Goal: Task Accomplishment & Management: Use online tool/utility

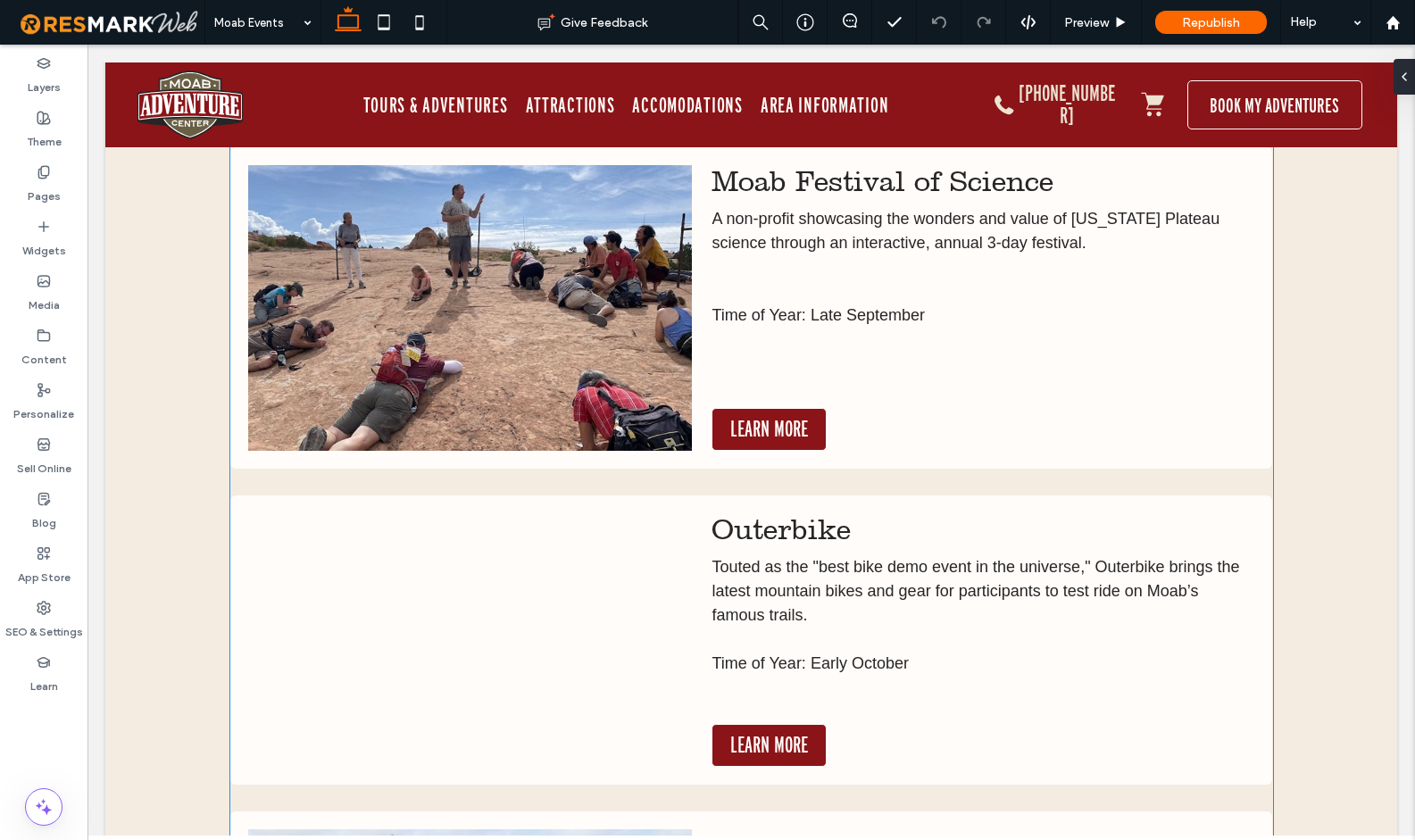
scroll to position [3383, 0]
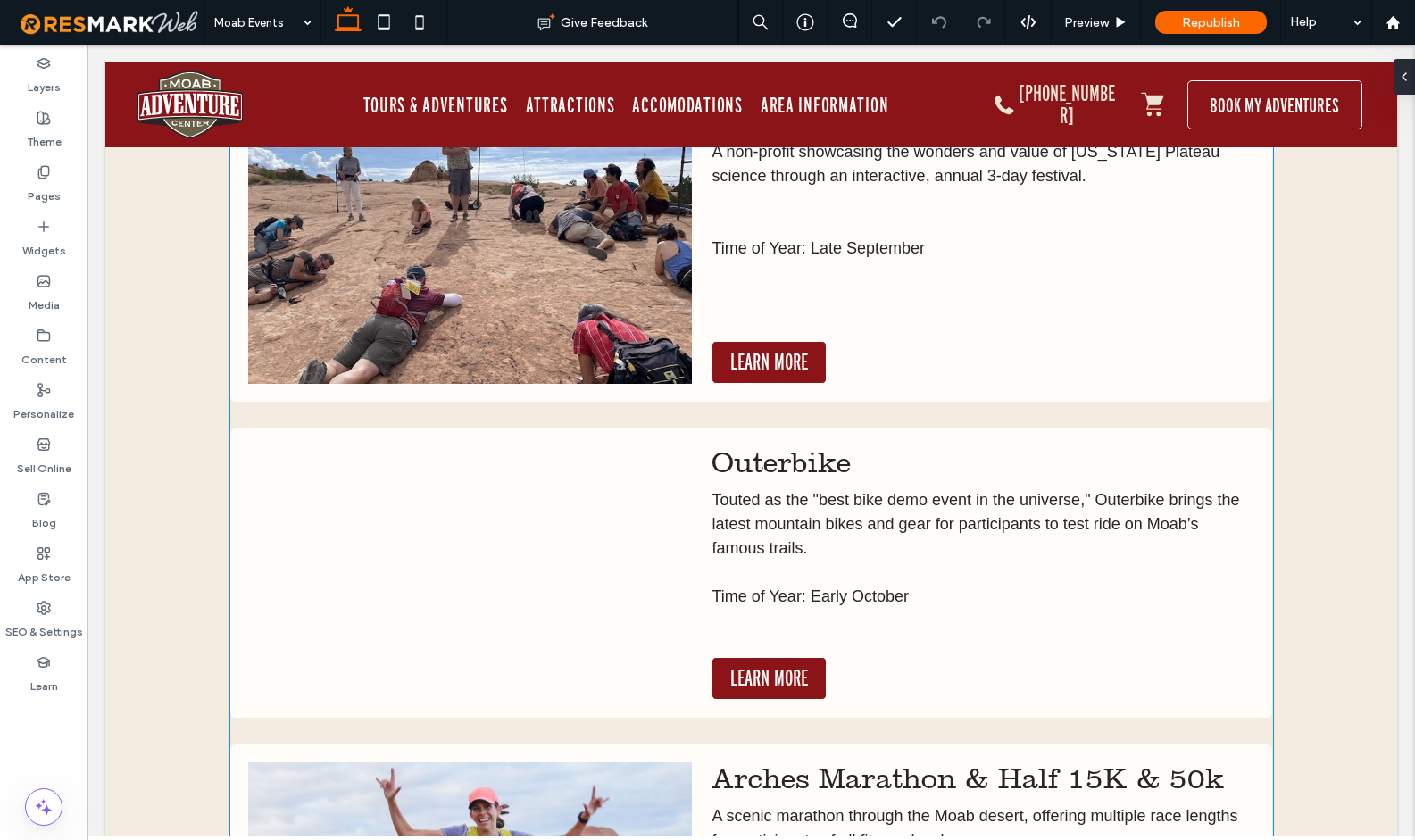
click at [662, 487] on div at bounding box center [470, 573] width 444 height 253
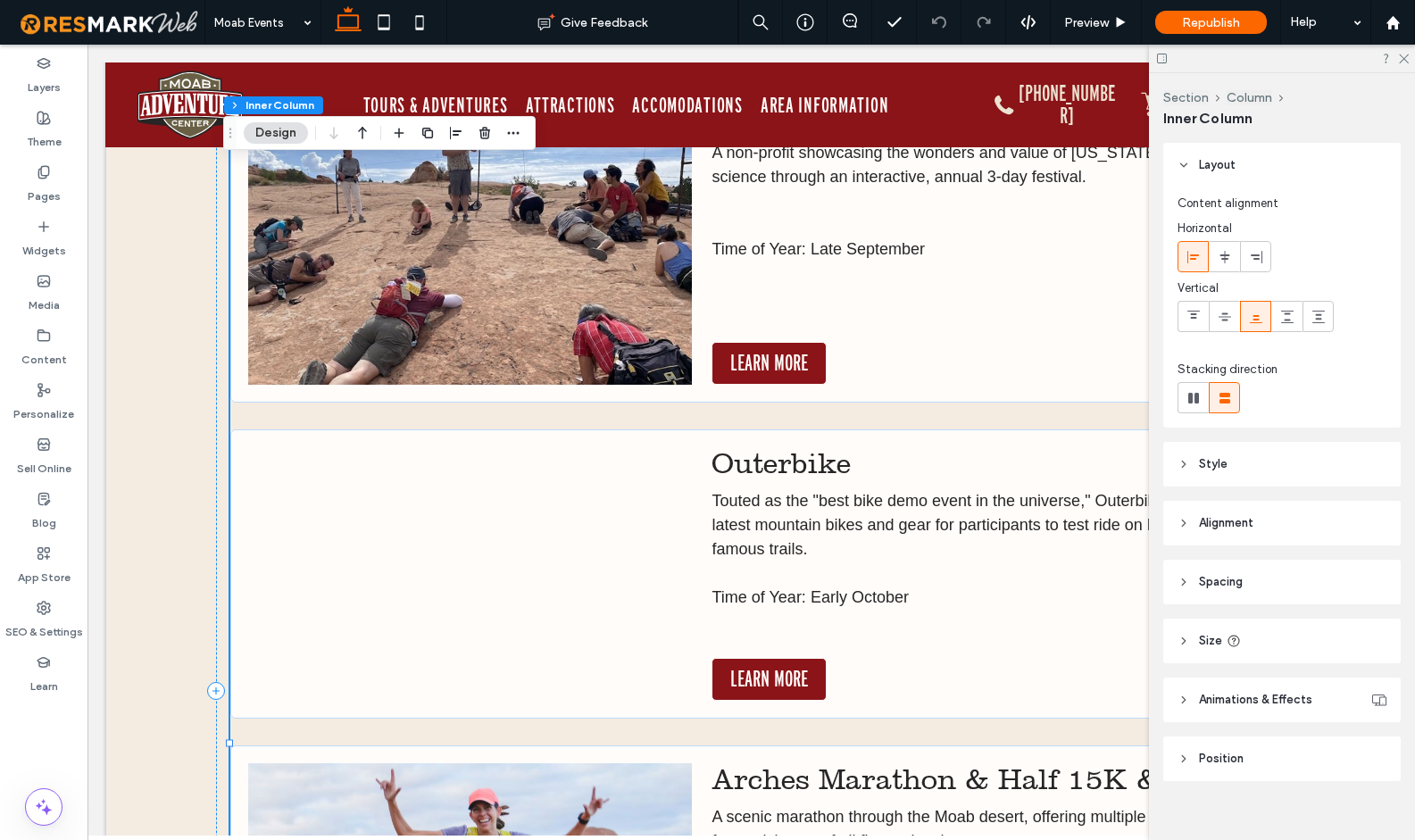
click at [667, 479] on div at bounding box center [470, 574] width 444 height 253
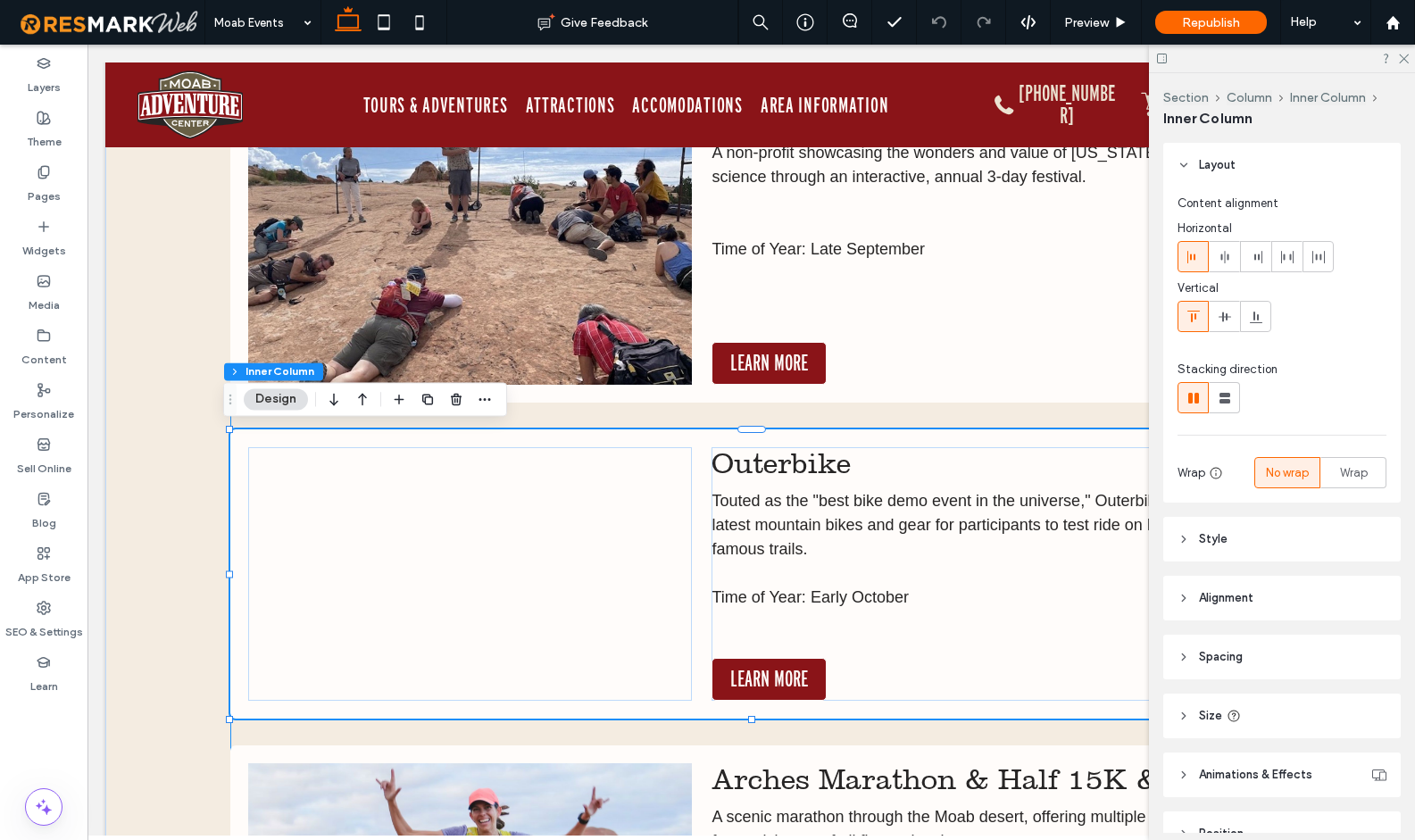
click at [667, 479] on div at bounding box center [470, 574] width 444 height 253
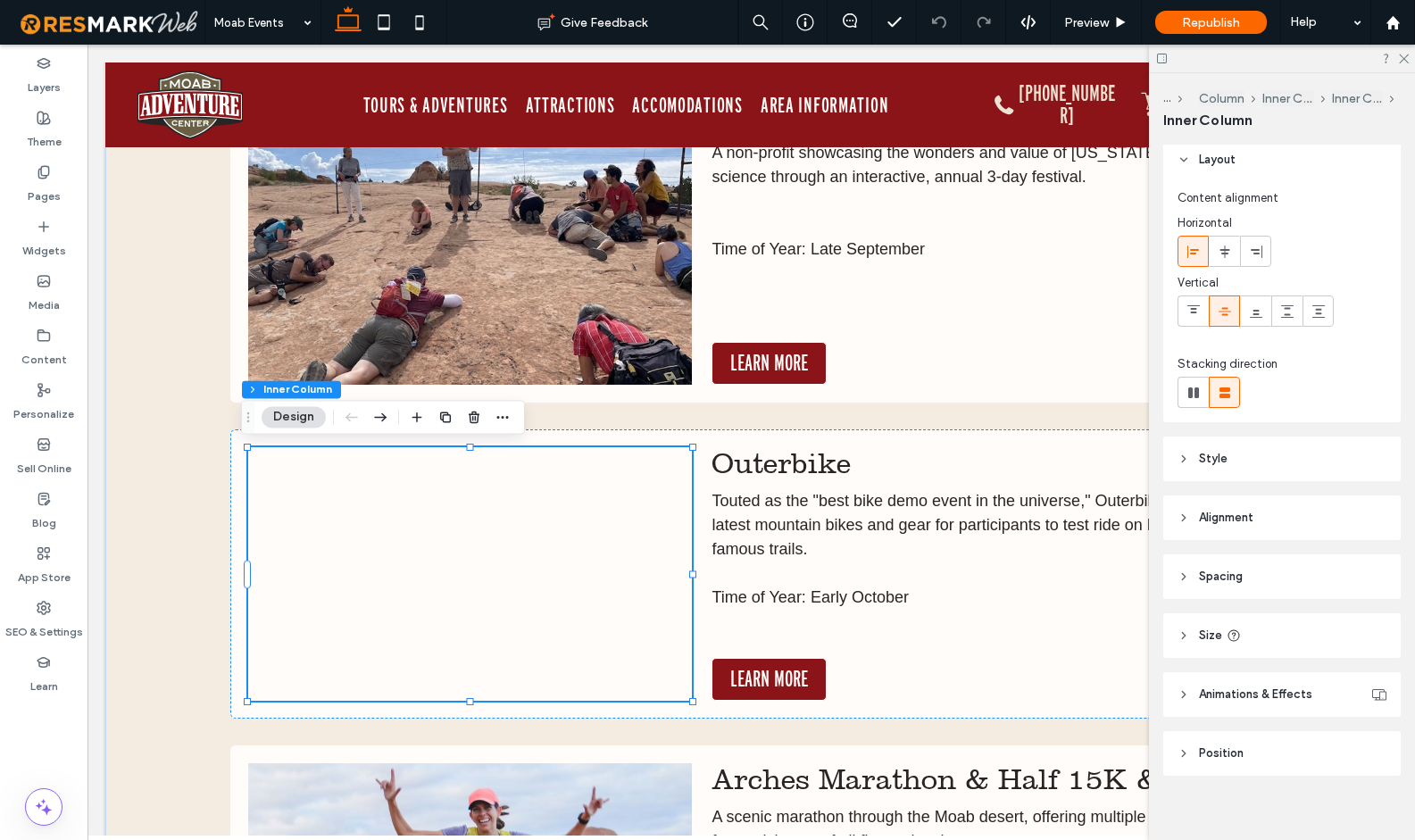
scroll to position [0, 0]
click at [1209, 468] on span "Style" at bounding box center [1214, 466] width 29 height 18
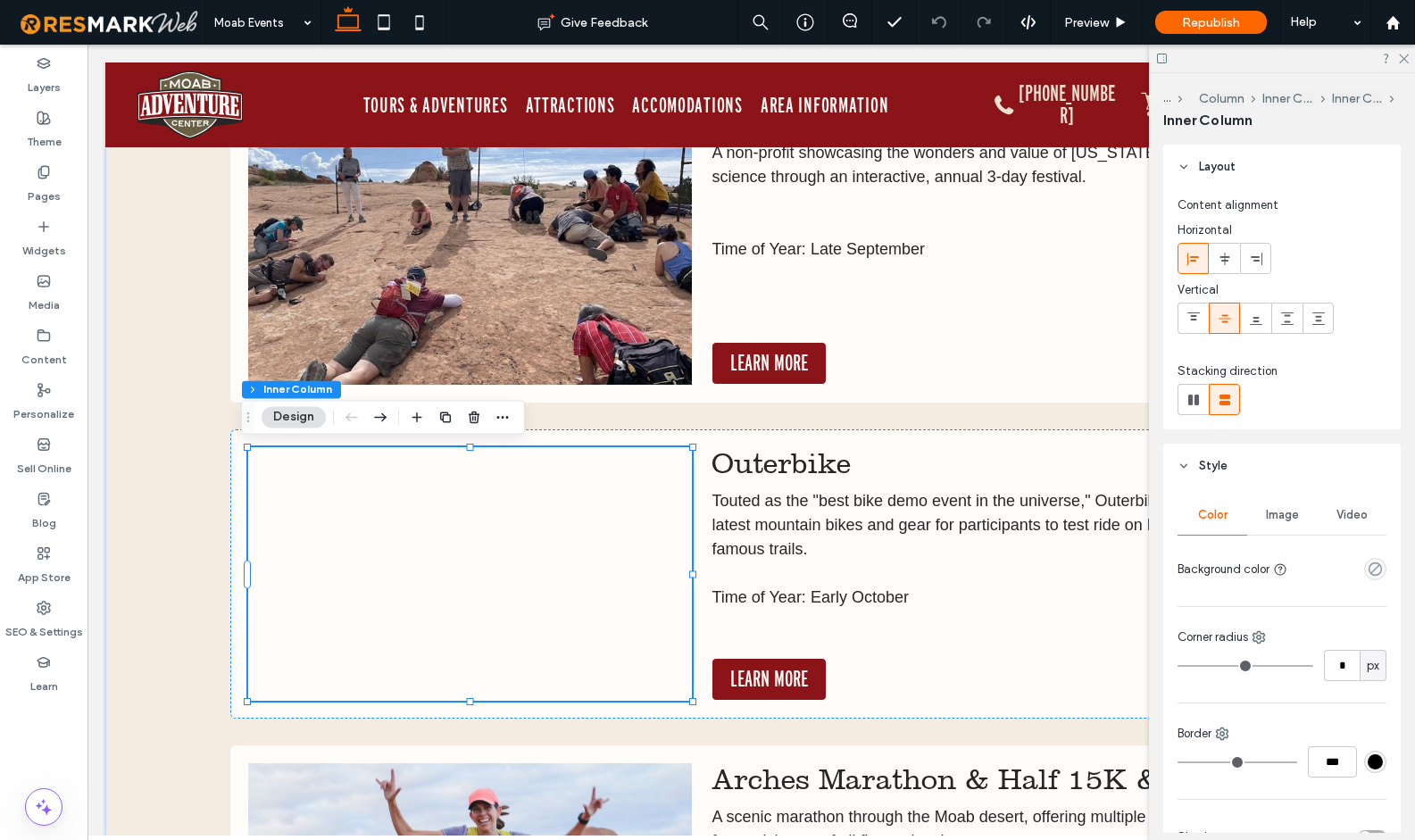
click at [1353, 514] on span "Video" at bounding box center [1352, 515] width 32 height 14
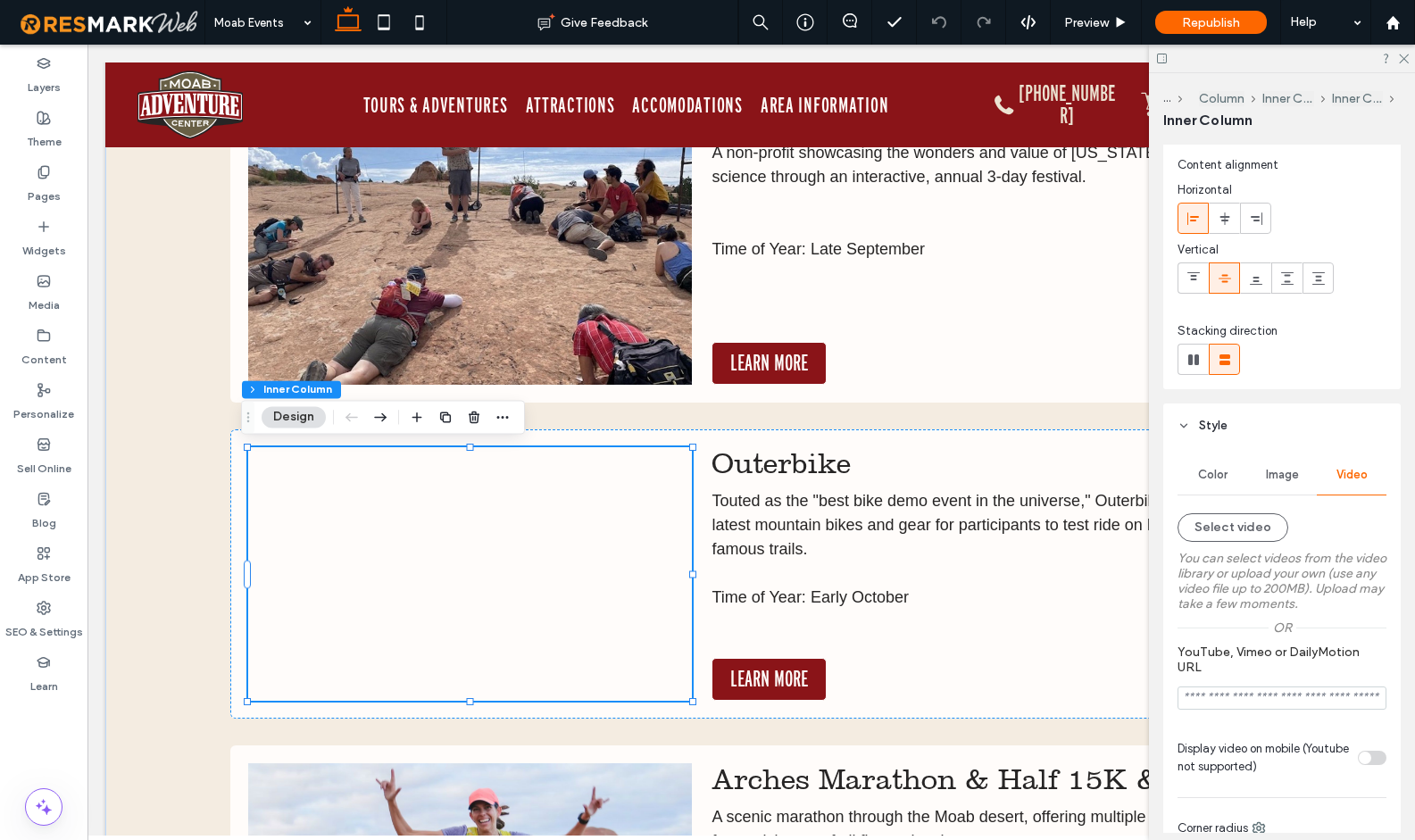
scroll to position [74, 0]
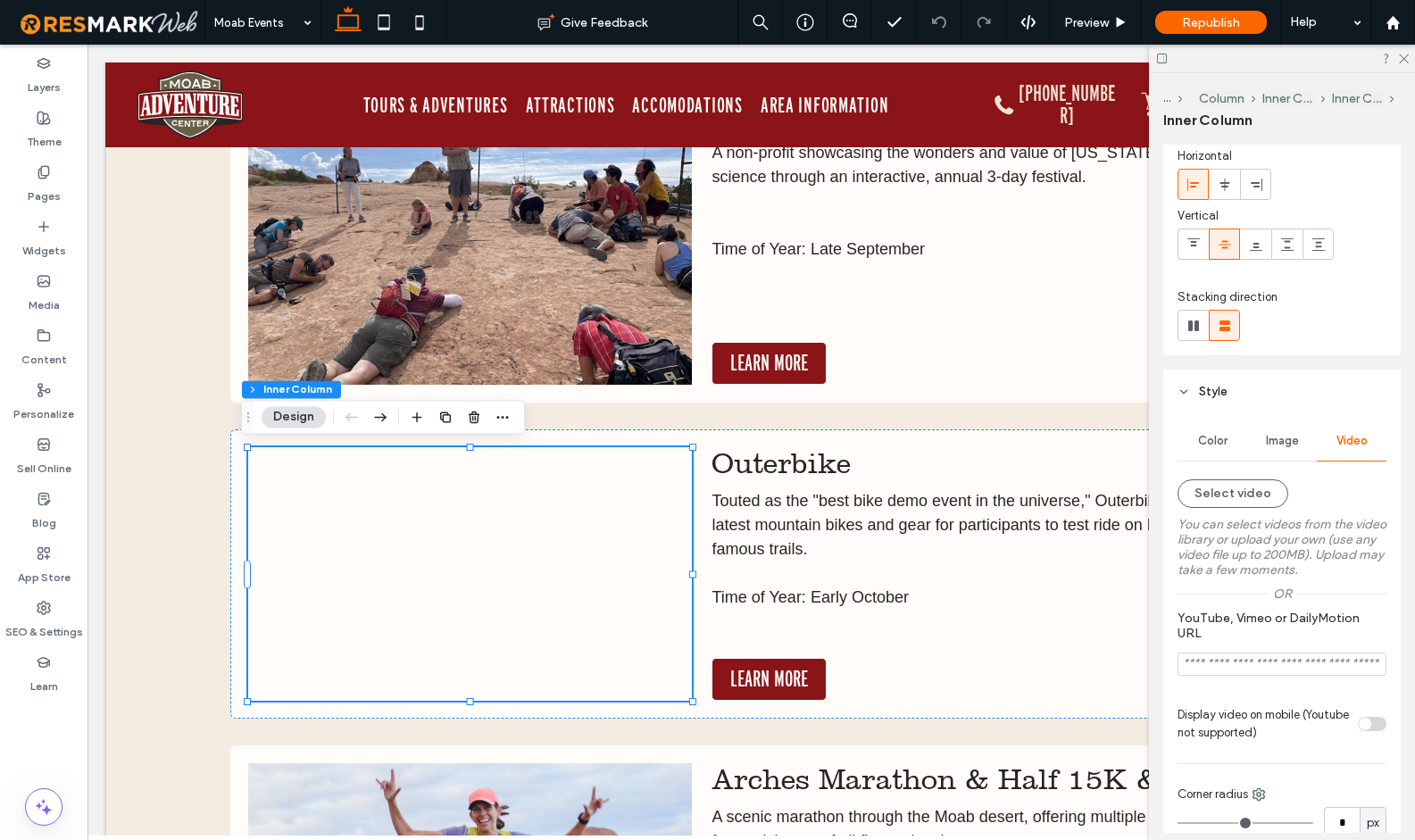
click at [637, 525] on div at bounding box center [470, 574] width 444 height 253
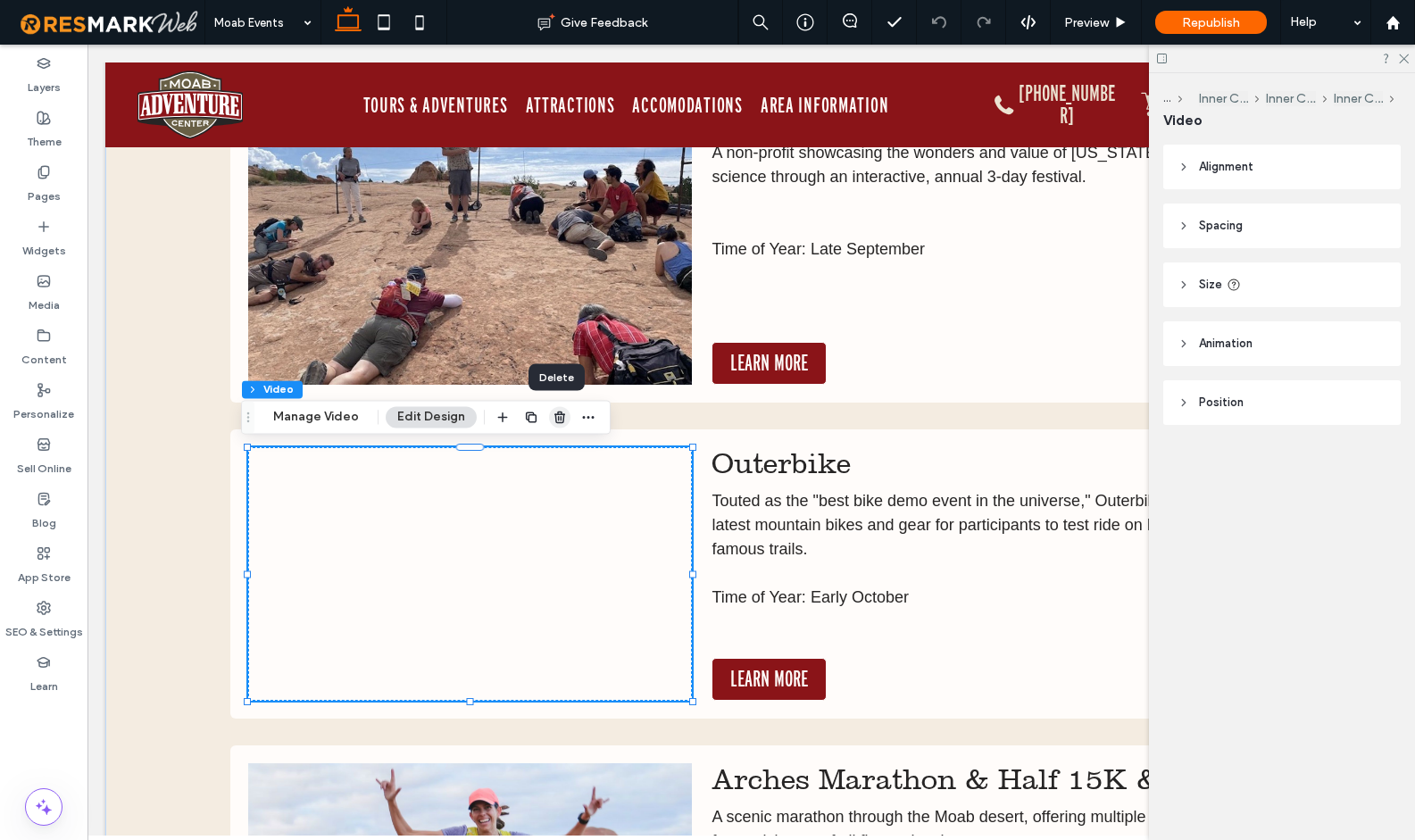
click at [554, 419] on use "button" at bounding box center [559, 416] width 11 height 12
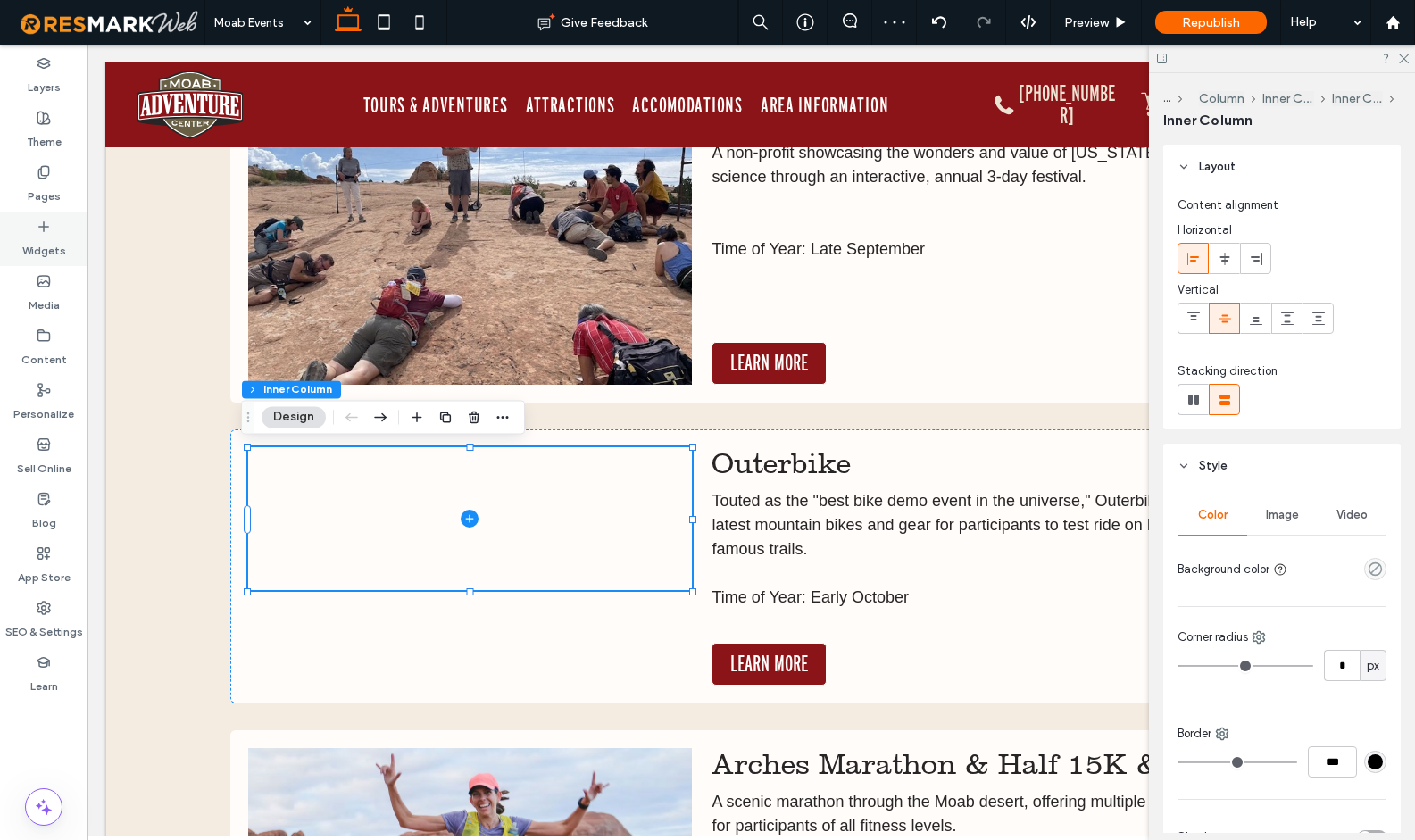
click at [33, 233] on div "Widgets" at bounding box center [43, 238] width 88 height 54
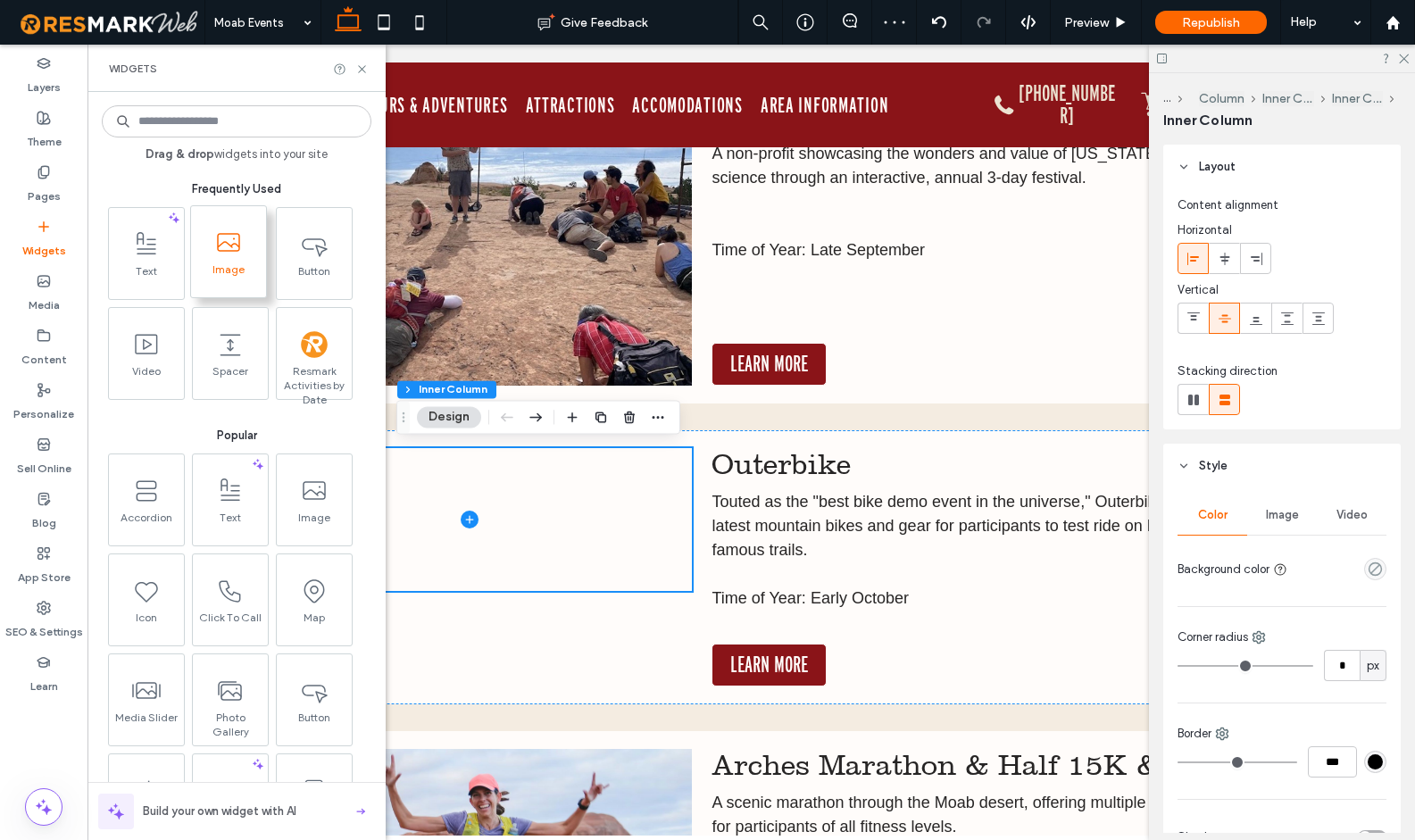
scroll to position [3383, 0]
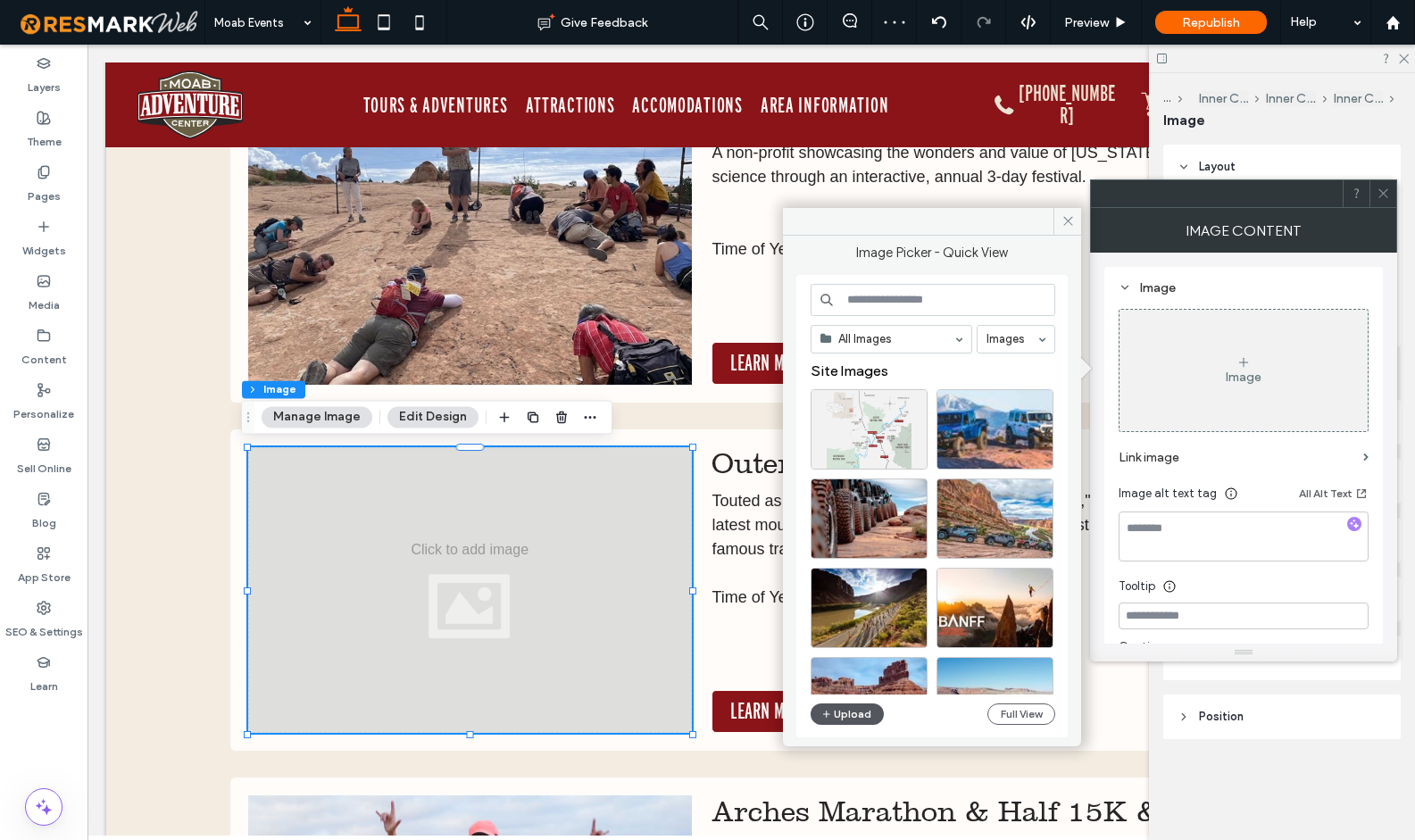
click at [851, 717] on button "Upload" at bounding box center [847, 714] width 73 height 22
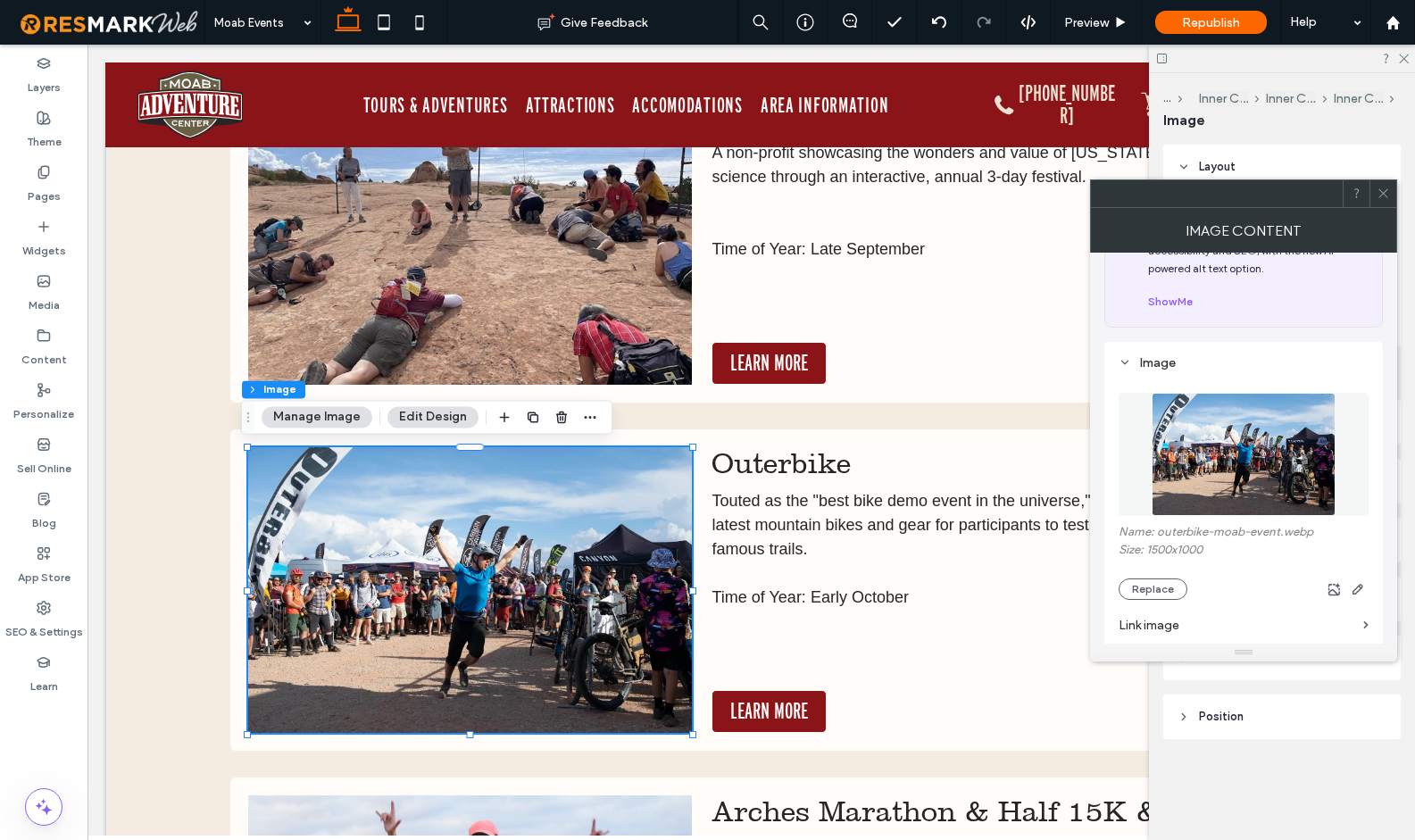
scroll to position [232, 0]
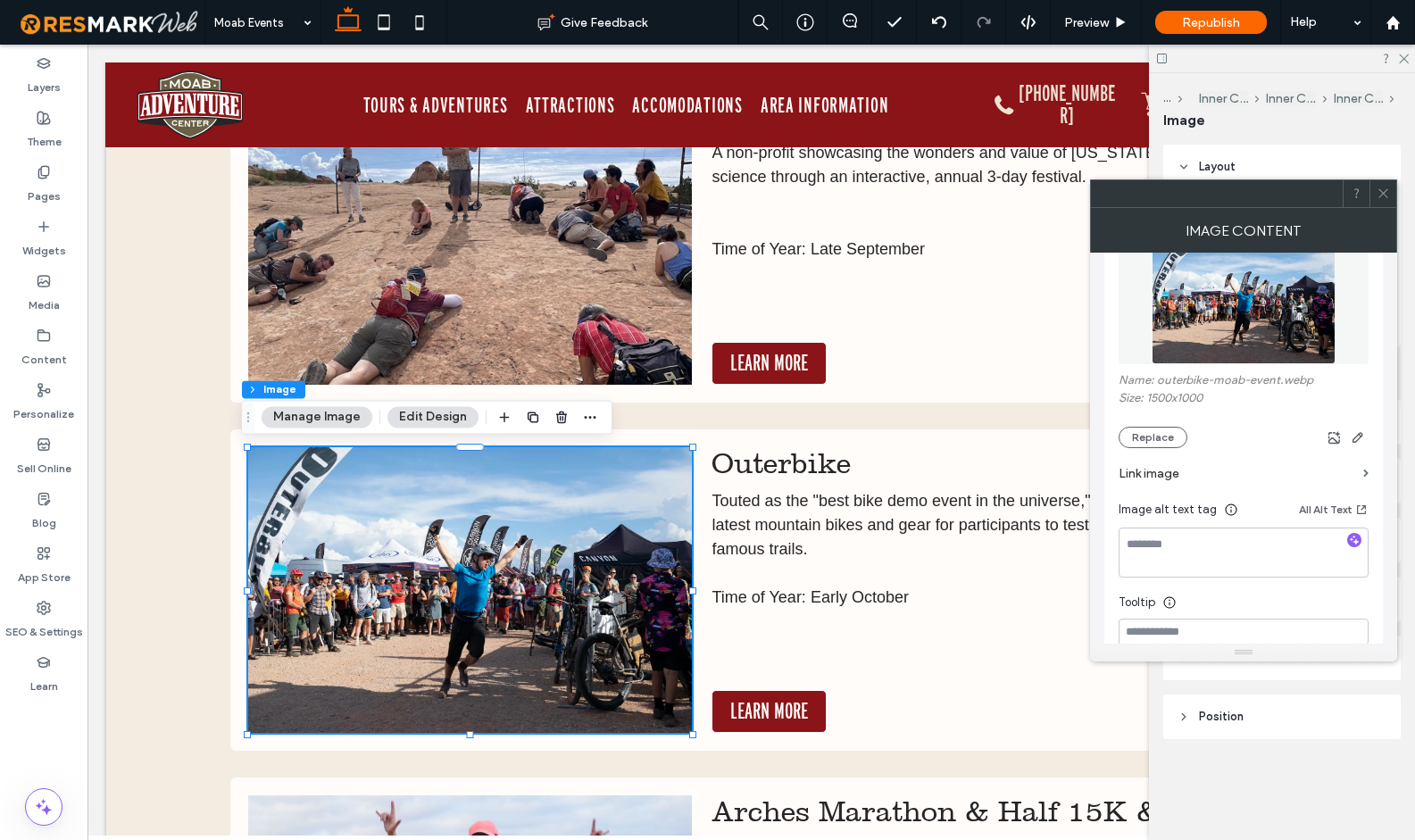
click at [1361, 541] on div at bounding box center [1354, 541] width 29 height 17
click at [1353, 546] on icon "button" at bounding box center [1354, 540] width 13 height 13
type textarea "**********"
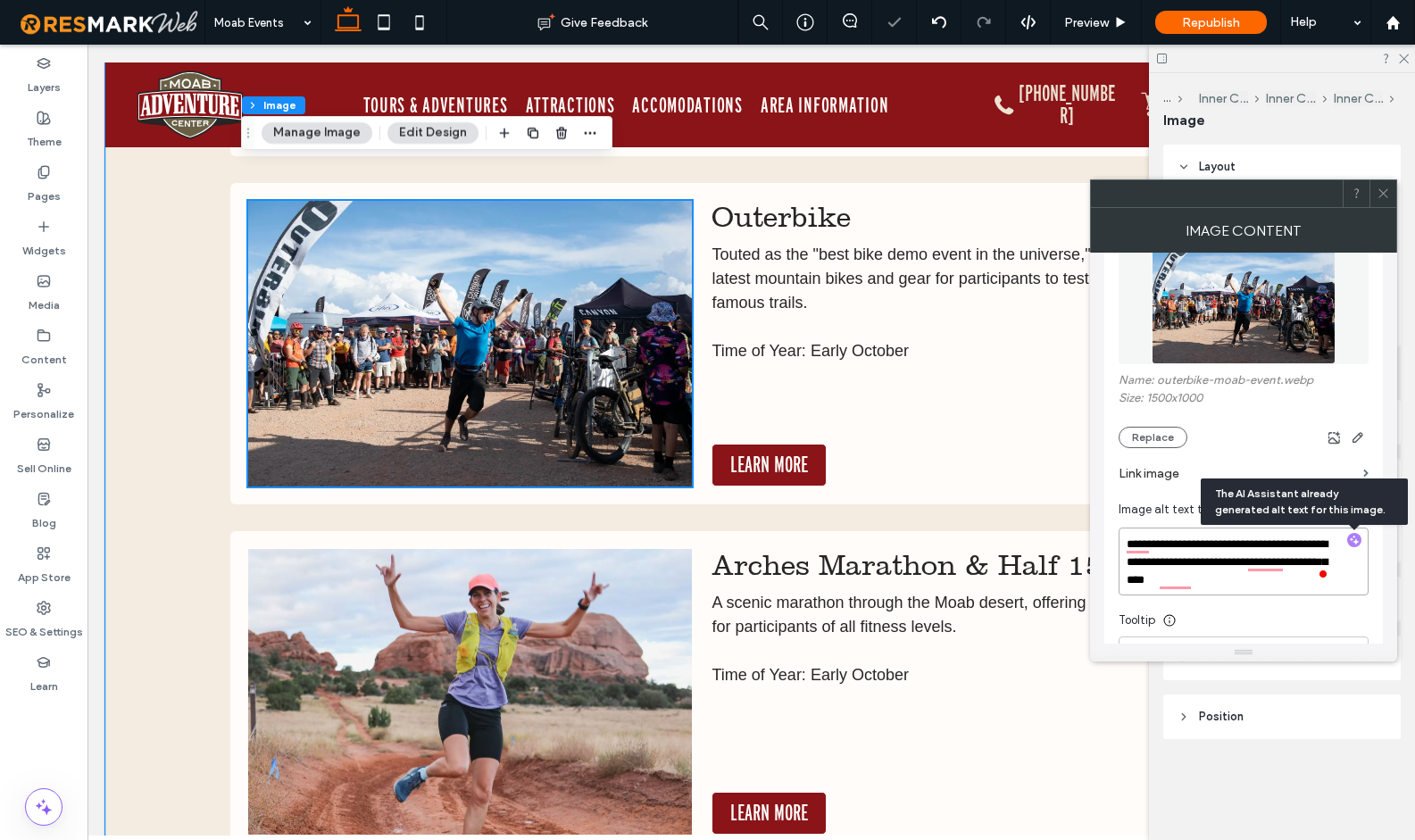
scroll to position [3729, 0]
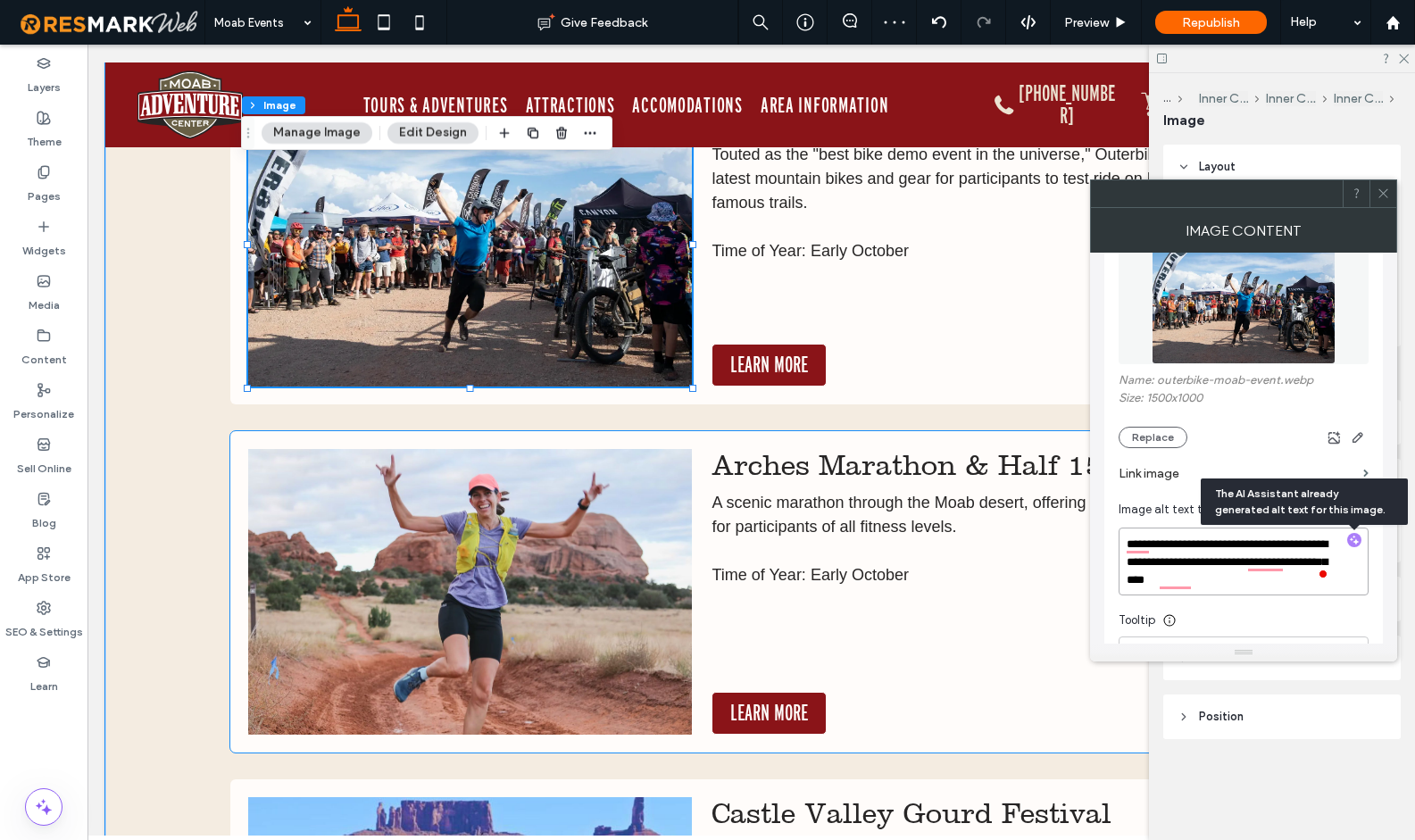
click at [545, 574] on img at bounding box center [470, 592] width 444 height 285
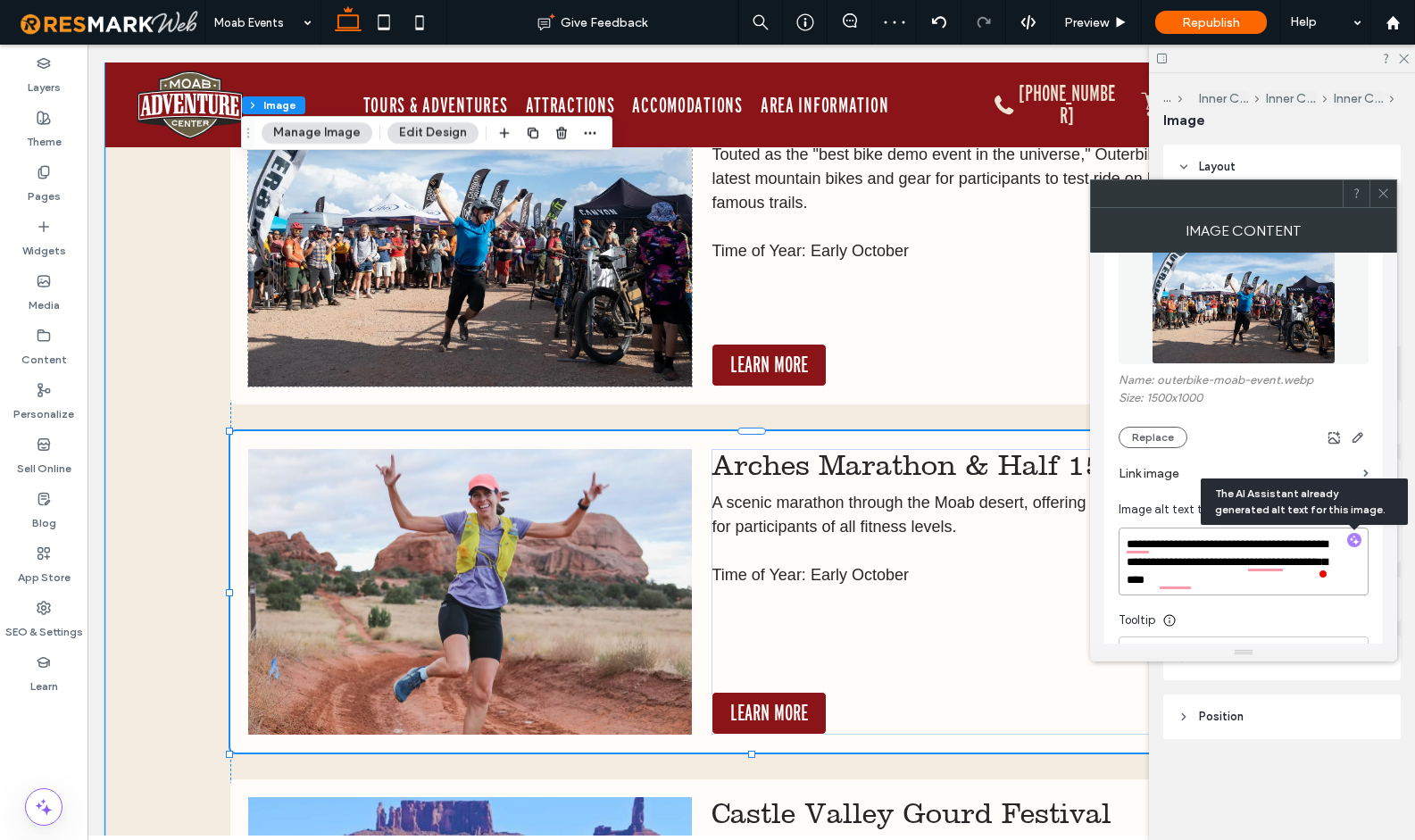
click at [545, 574] on img at bounding box center [470, 592] width 444 height 285
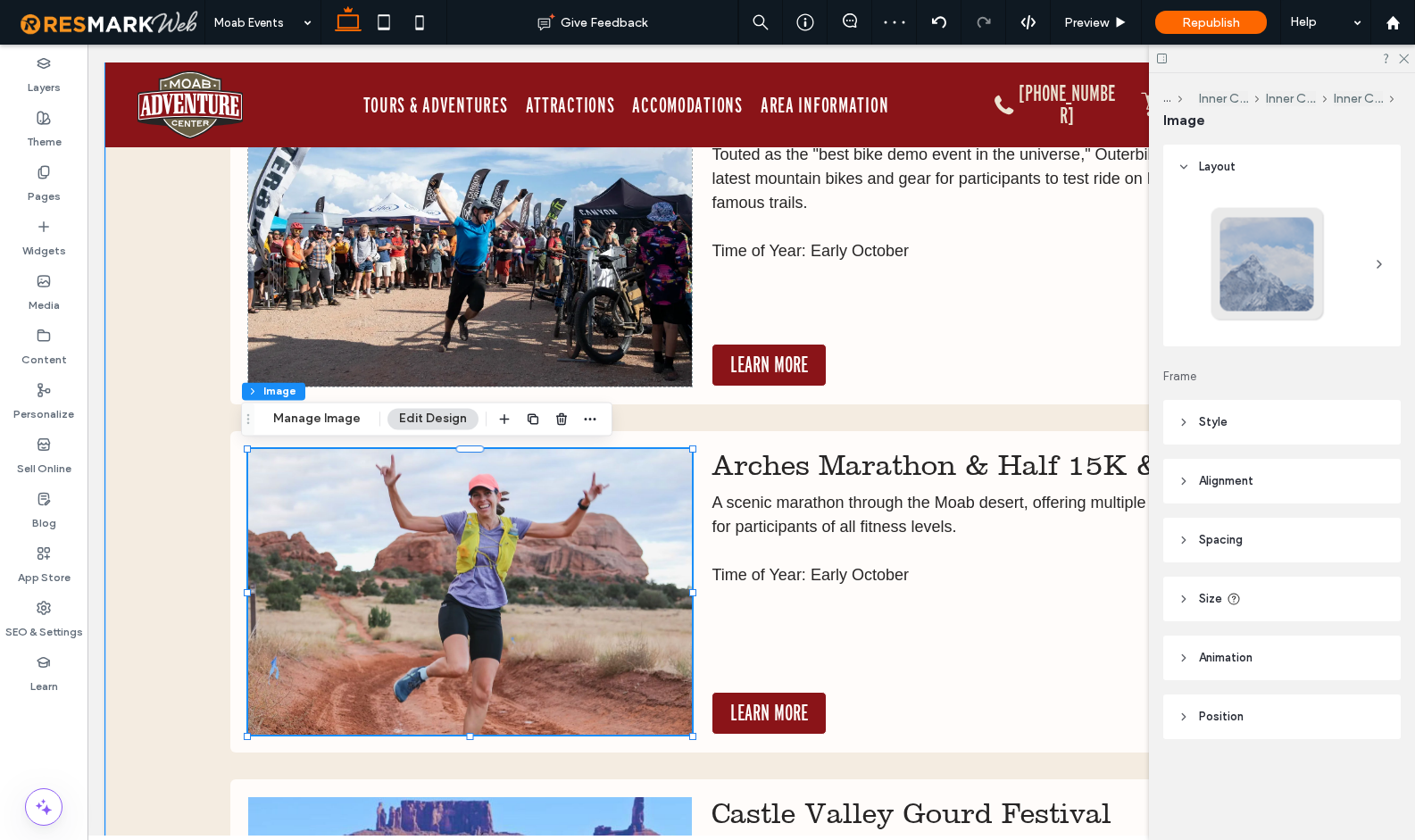
click at [583, 567] on img at bounding box center [470, 592] width 444 height 285
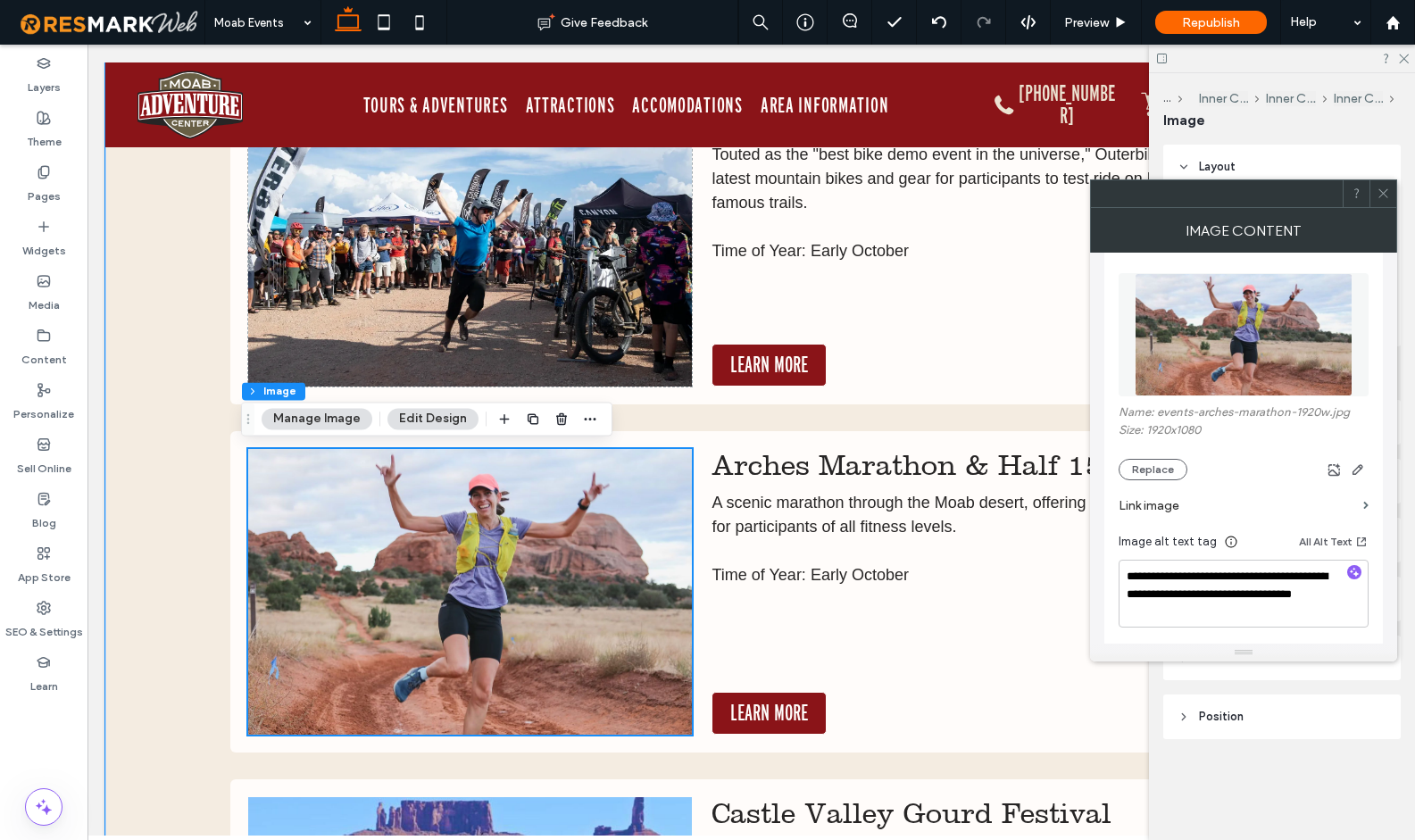
scroll to position [4083, 0]
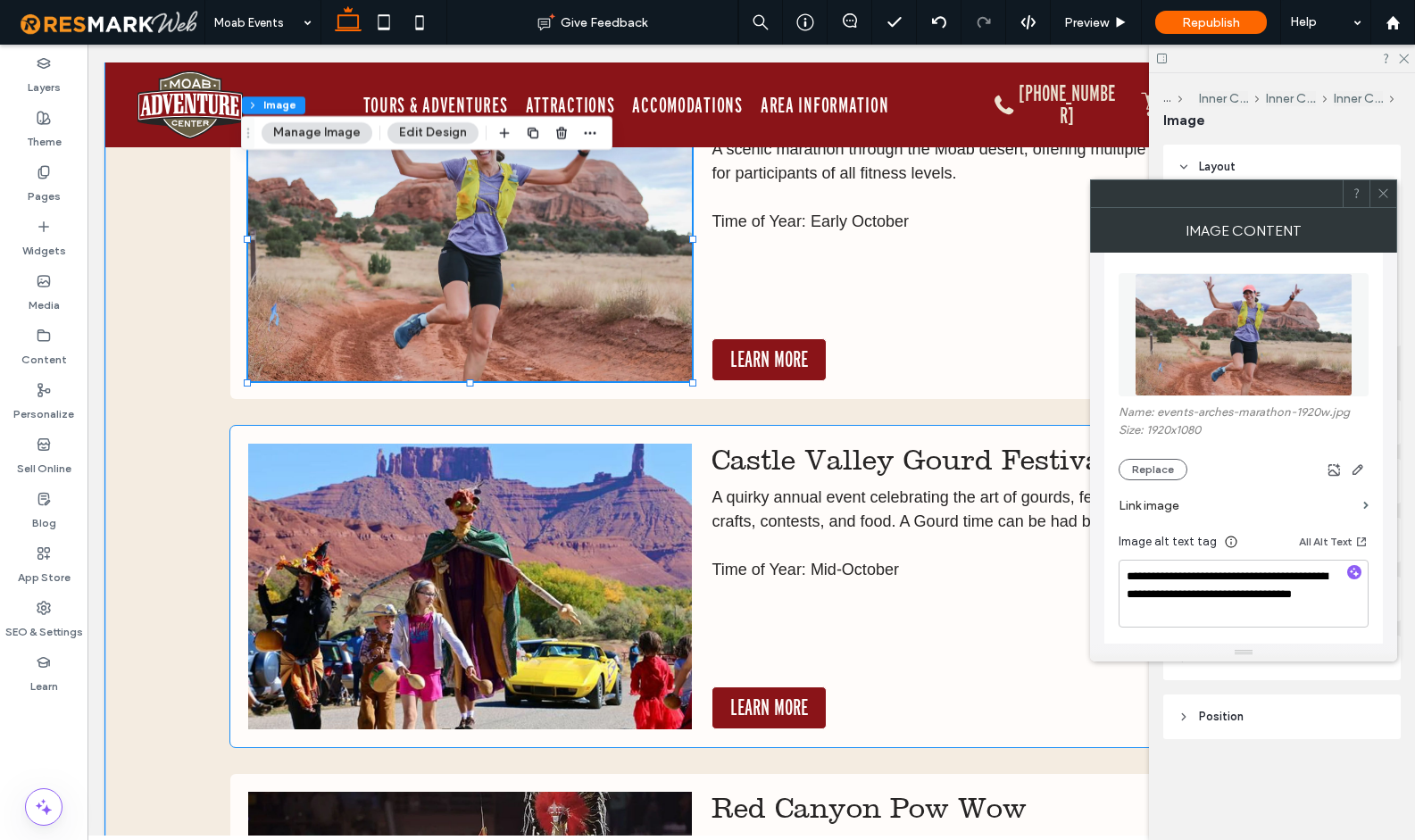
click at [495, 555] on img at bounding box center [470, 586] width 444 height 285
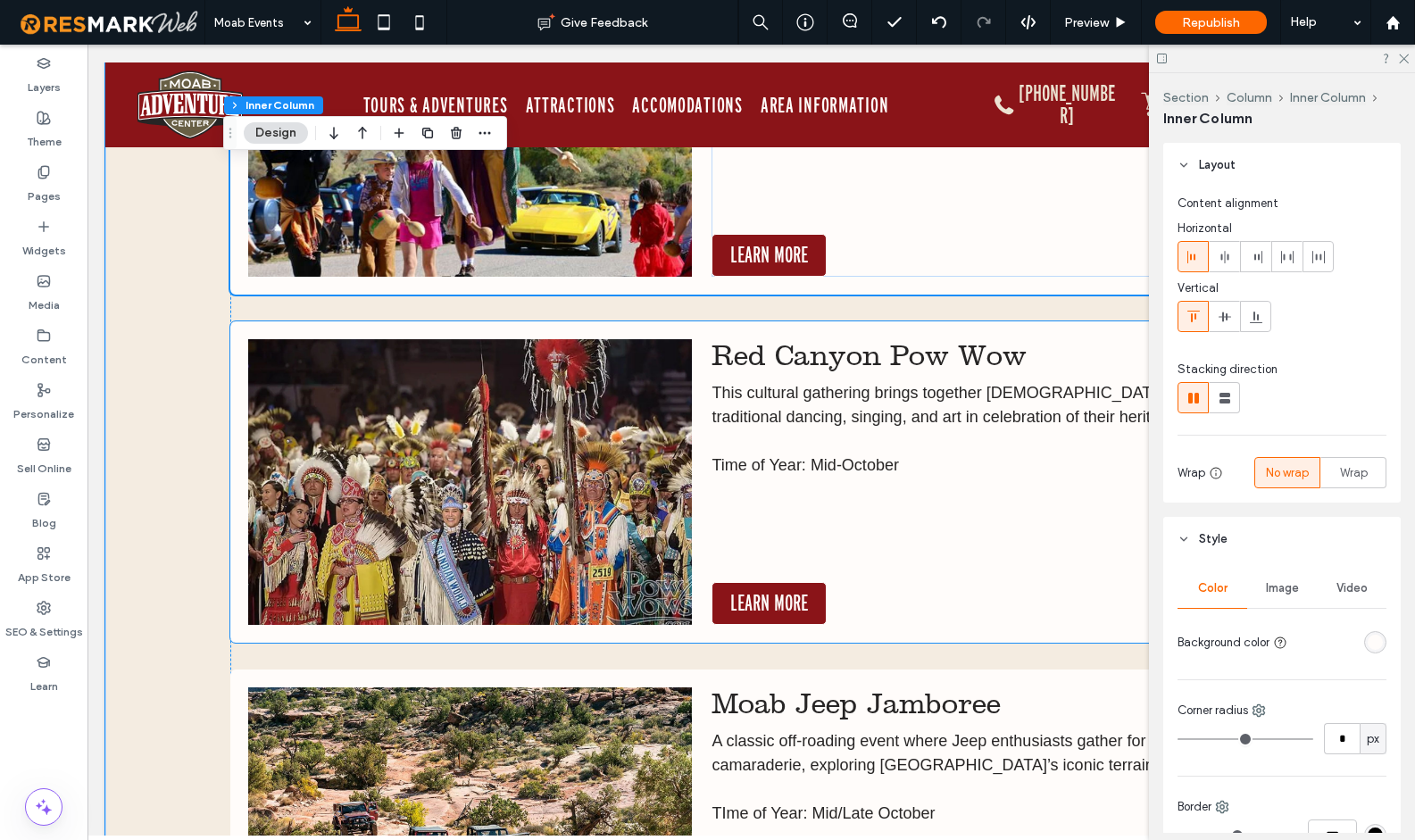
scroll to position [4535, 0]
click at [511, 521] on img at bounding box center [470, 481] width 444 height 285
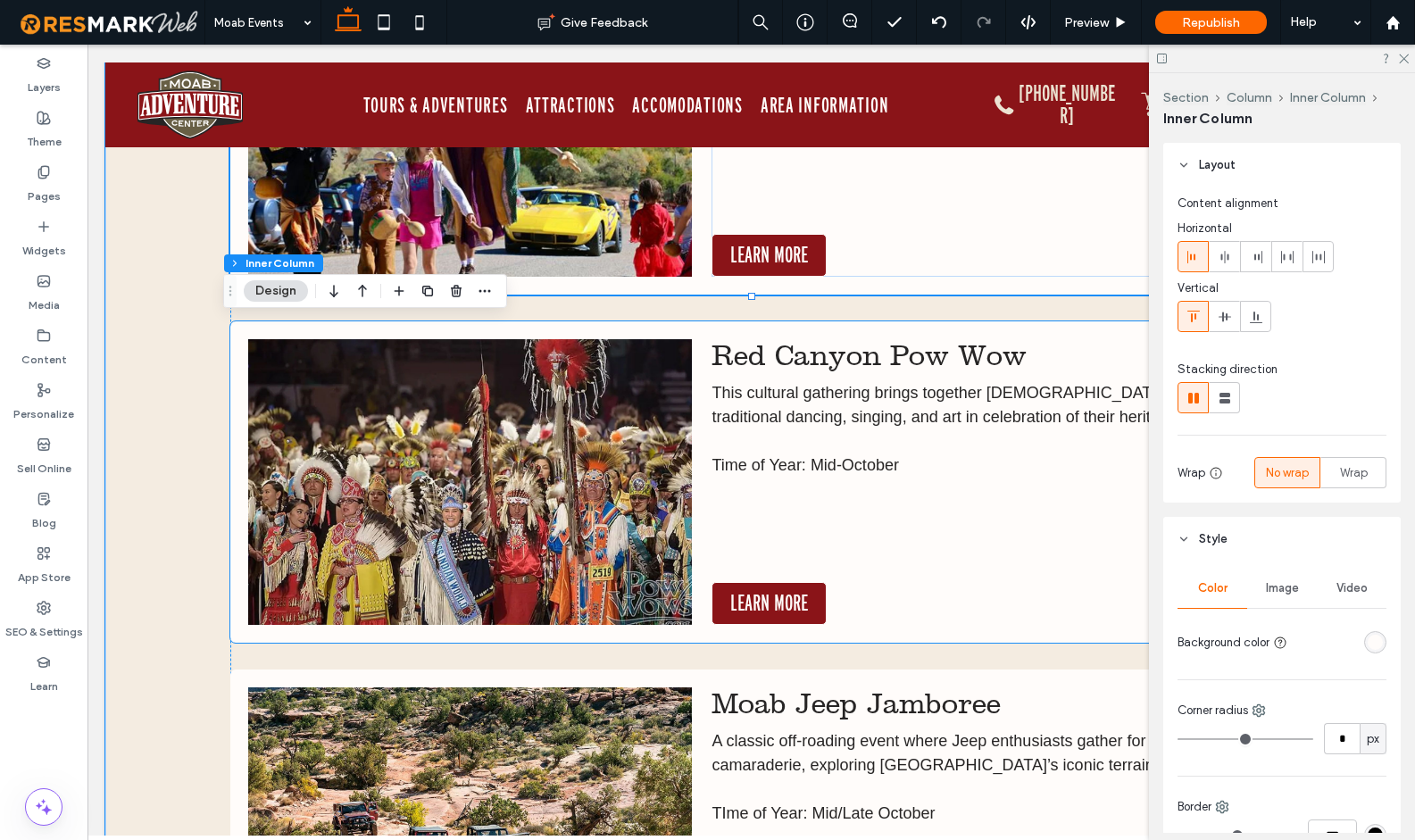
click at [511, 521] on img at bounding box center [470, 481] width 444 height 285
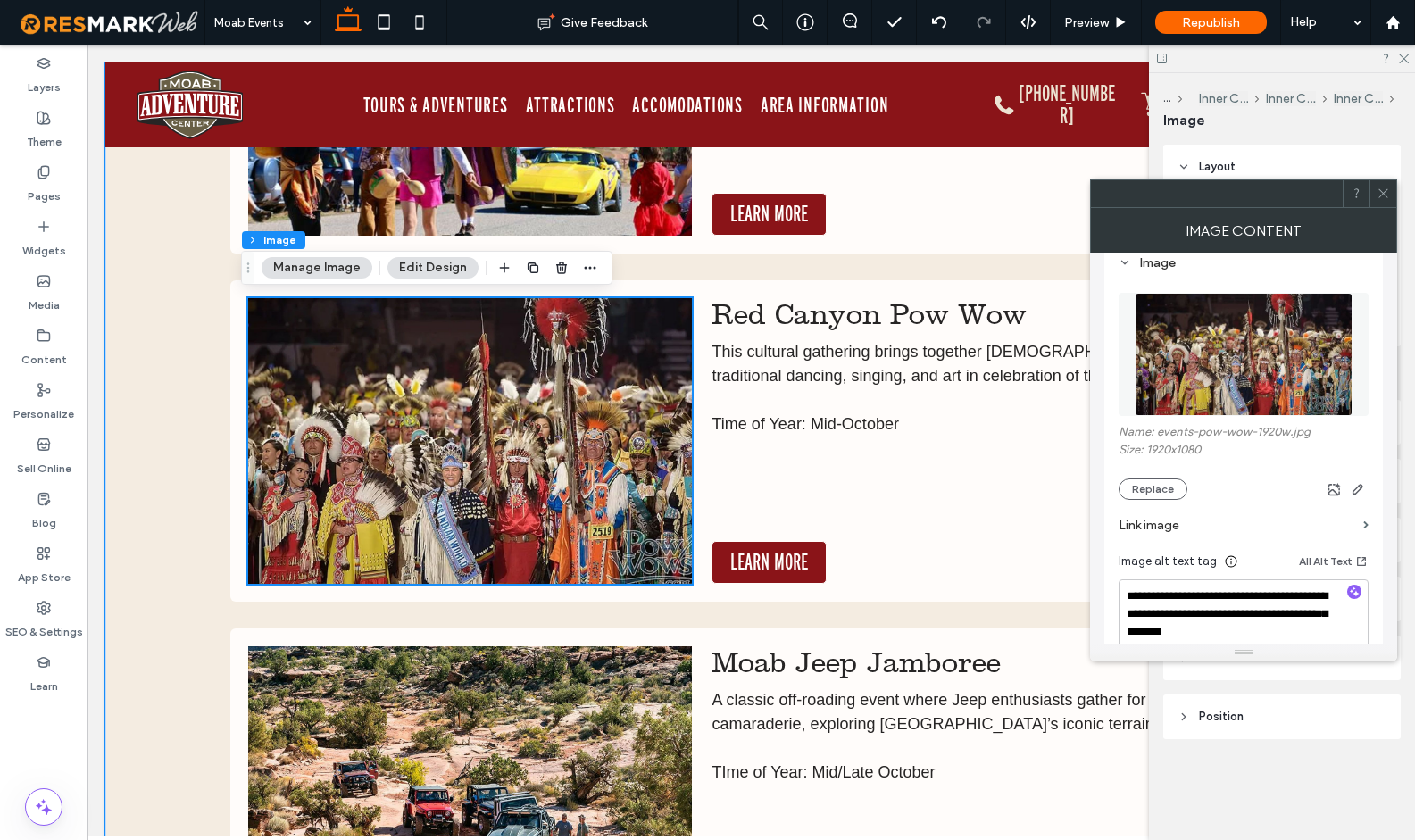
scroll to position [4823, 0]
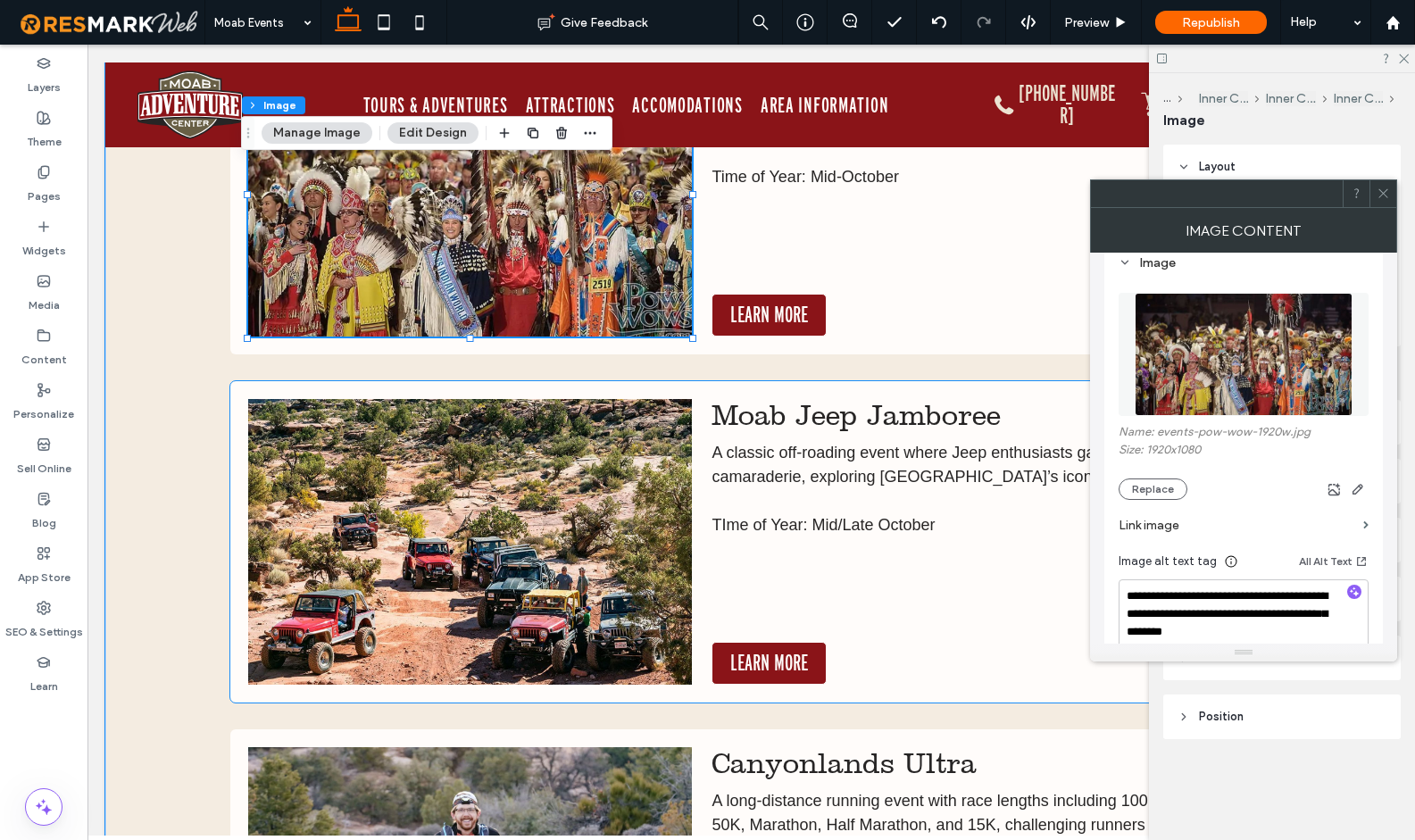
click at [508, 568] on img at bounding box center [470, 542] width 444 height 285
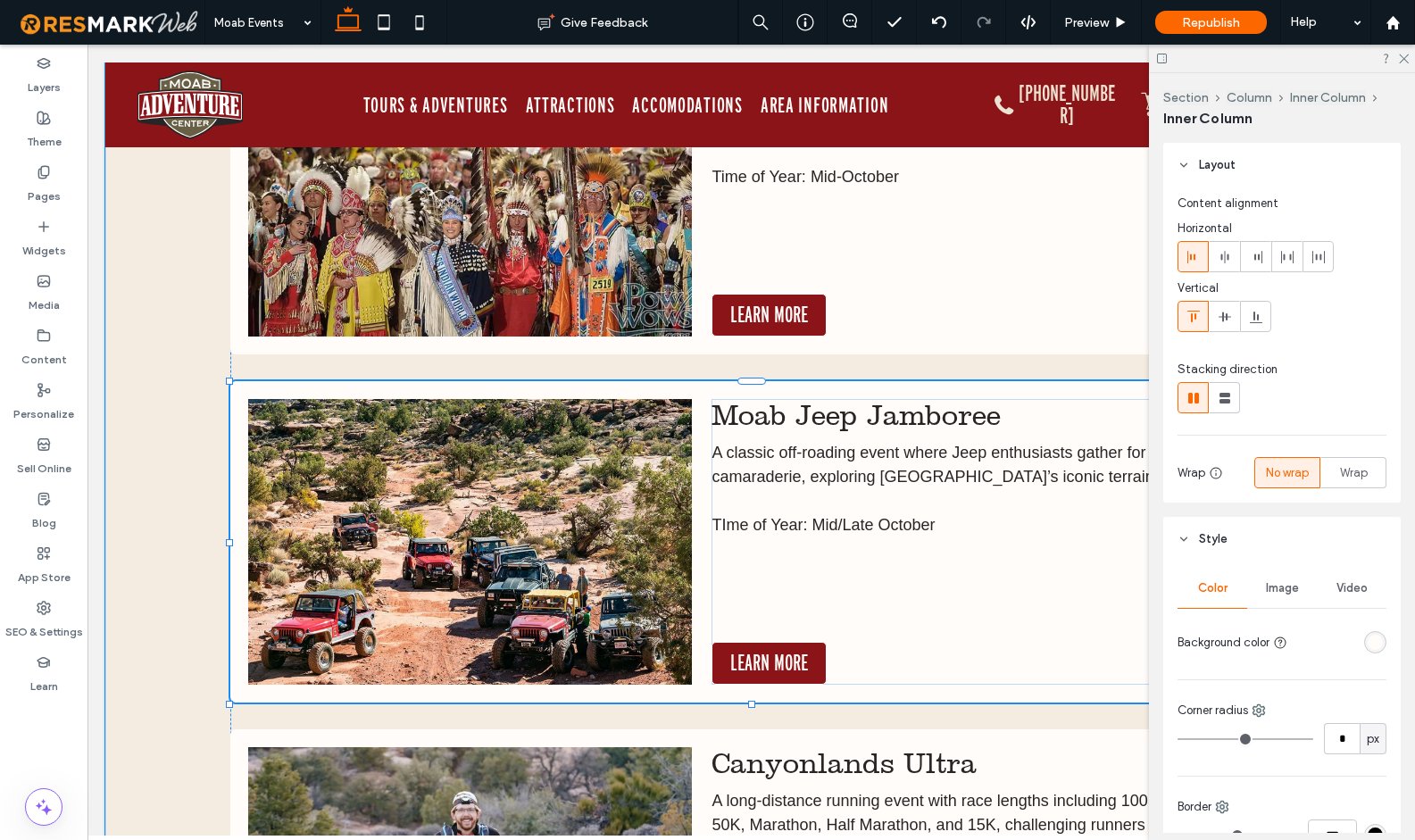
click at [508, 568] on img at bounding box center [470, 542] width 444 height 285
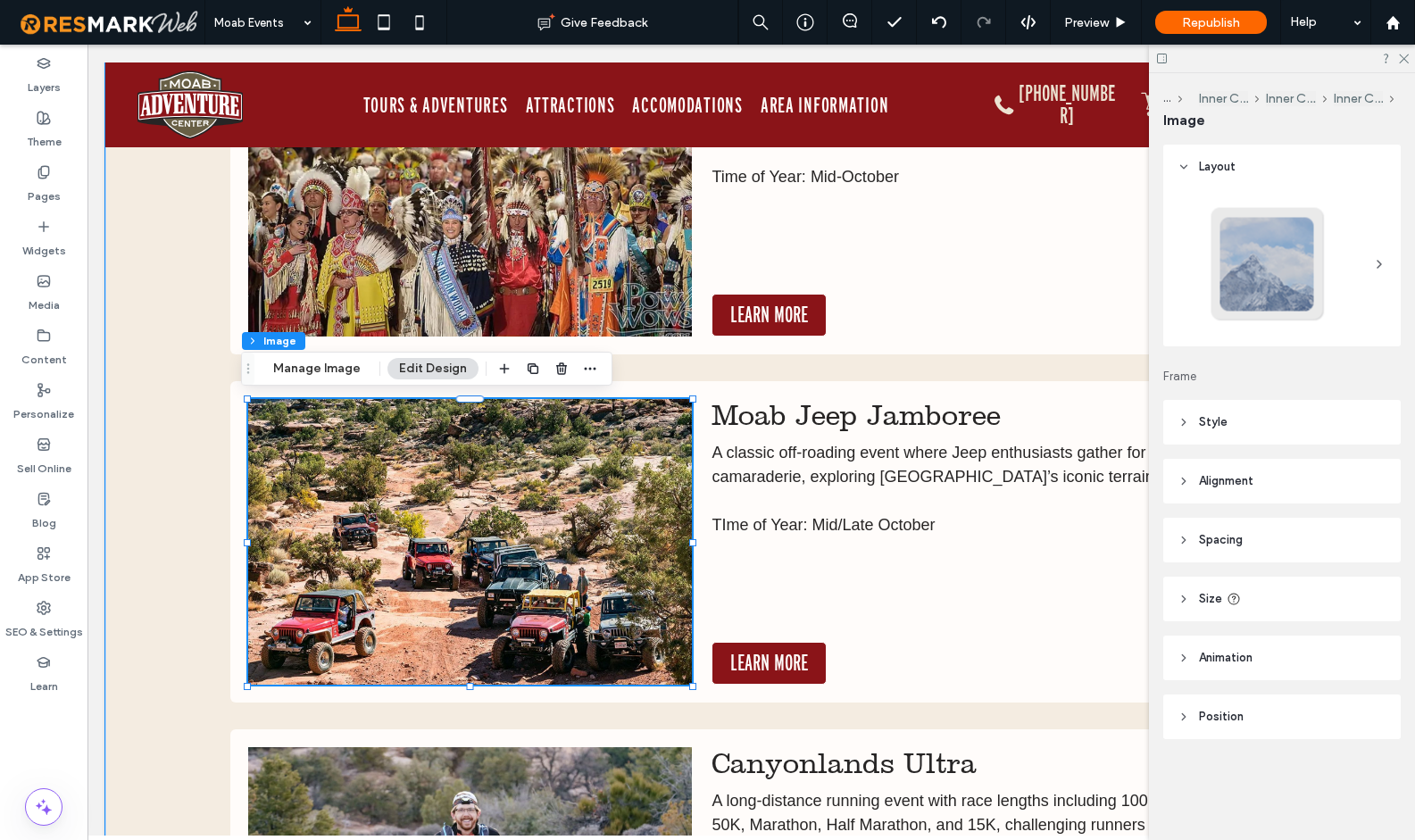
click at [508, 568] on img at bounding box center [470, 542] width 444 height 285
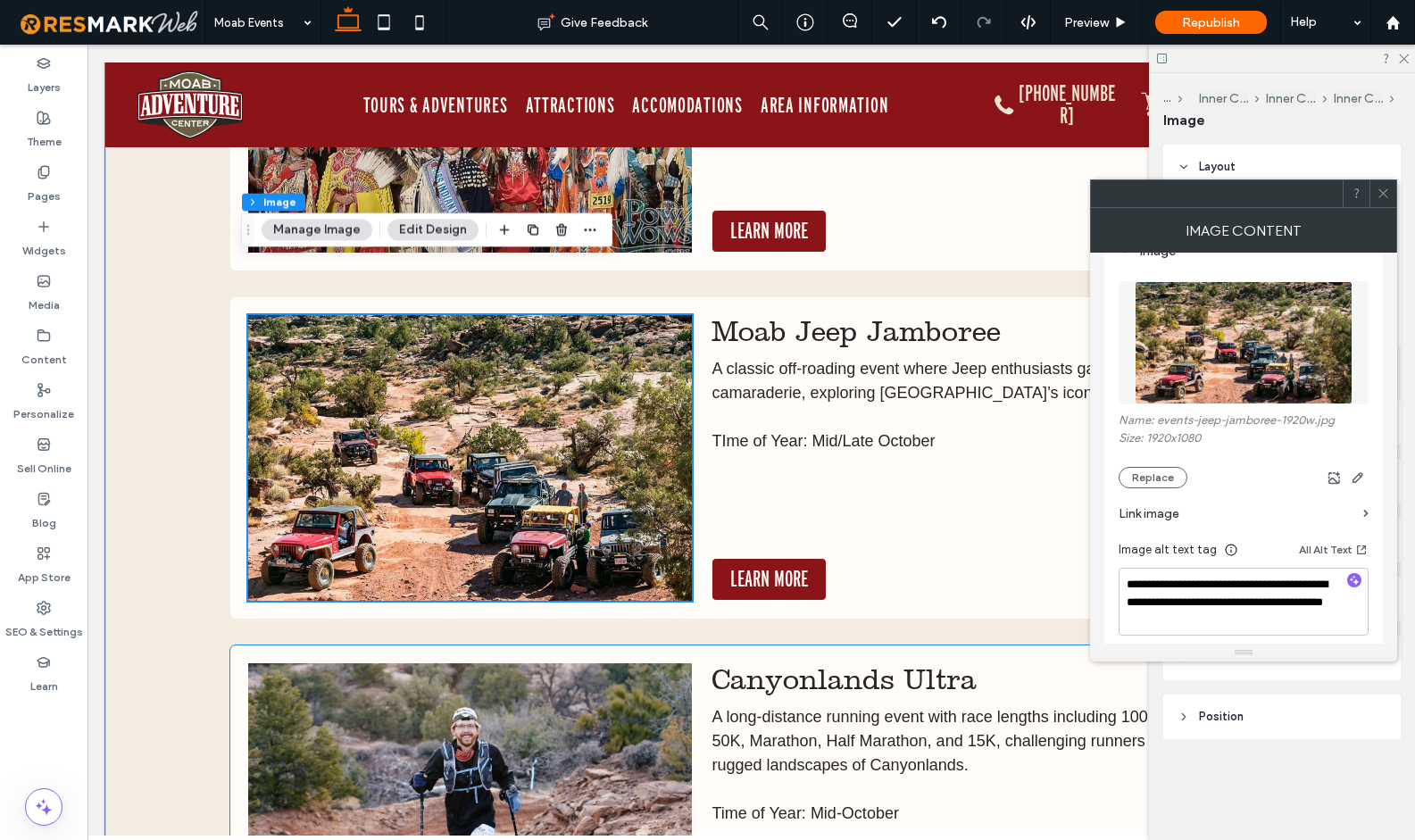
scroll to position [5125, 0]
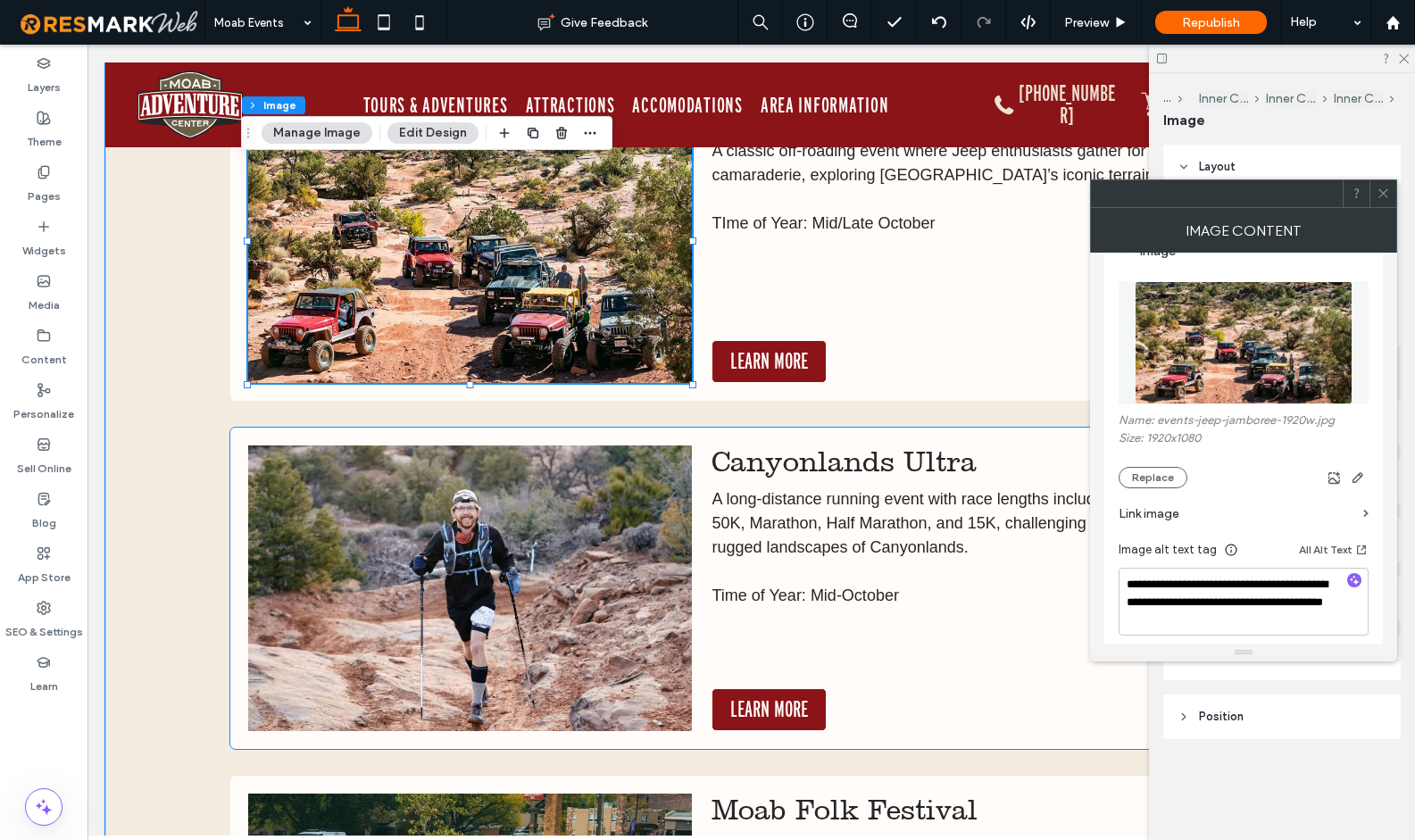
click at [470, 574] on img at bounding box center [470, 588] width 444 height 285
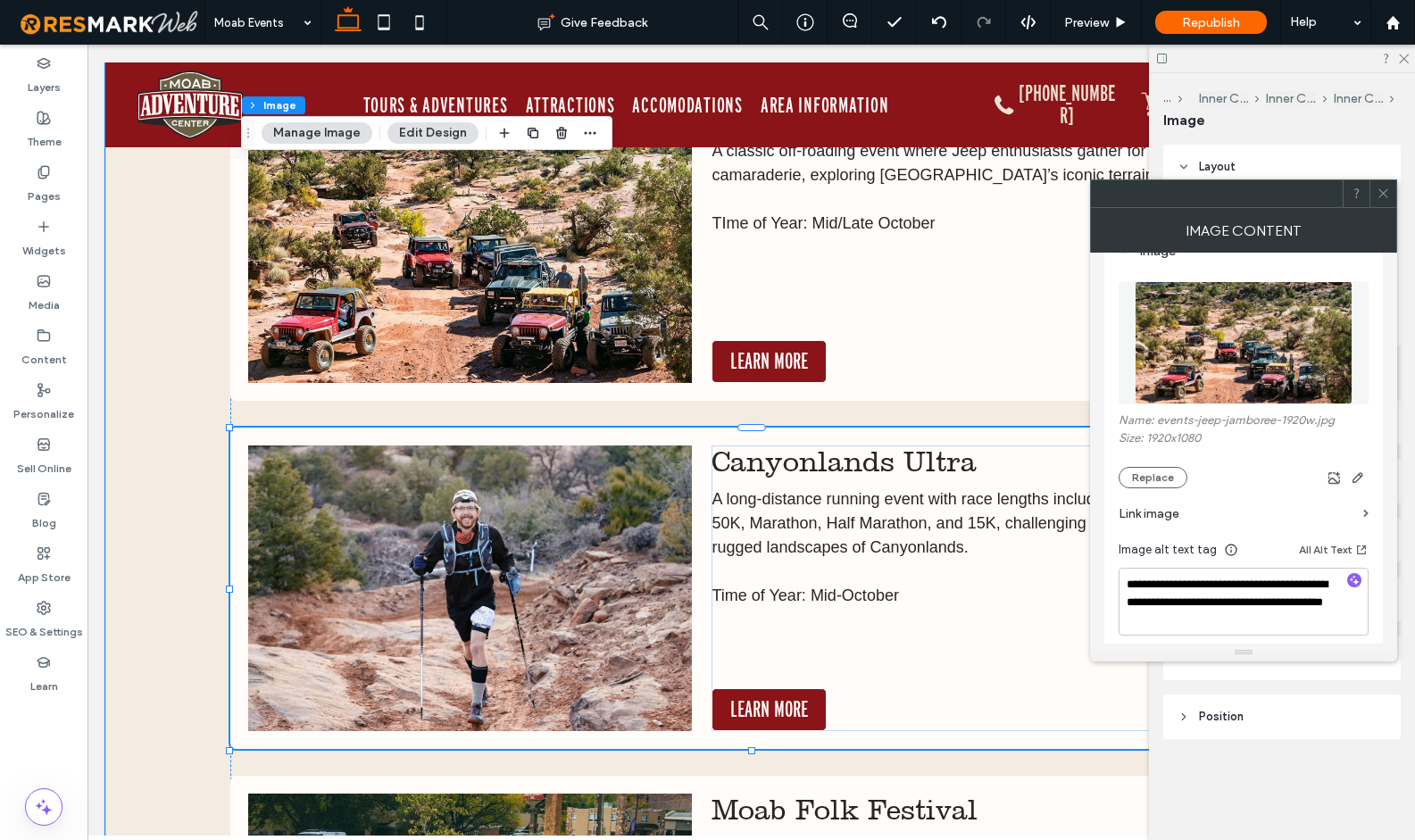
click at [470, 574] on img at bounding box center [470, 588] width 444 height 285
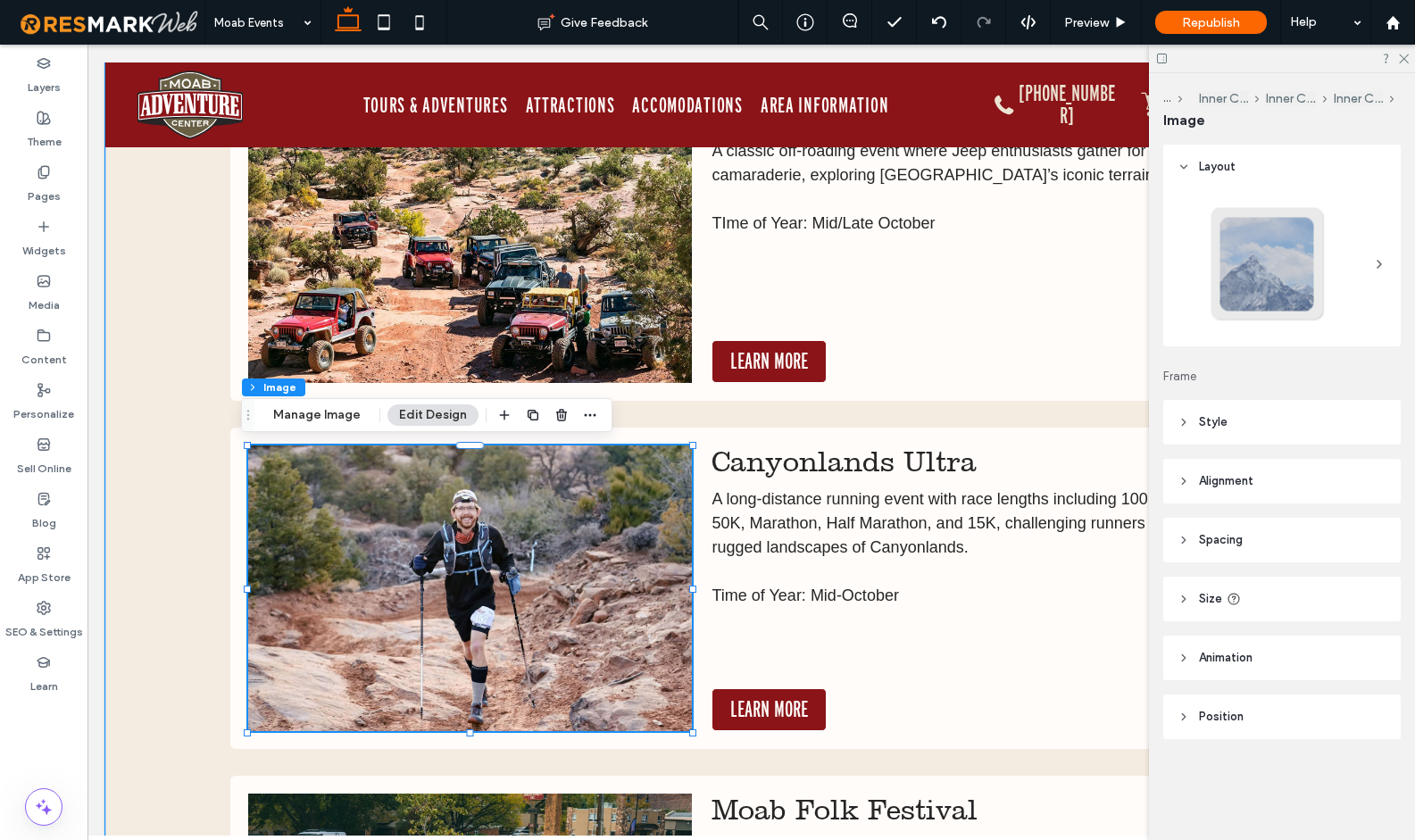
click at [477, 573] on img at bounding box center [470, 588] width 444 height 285
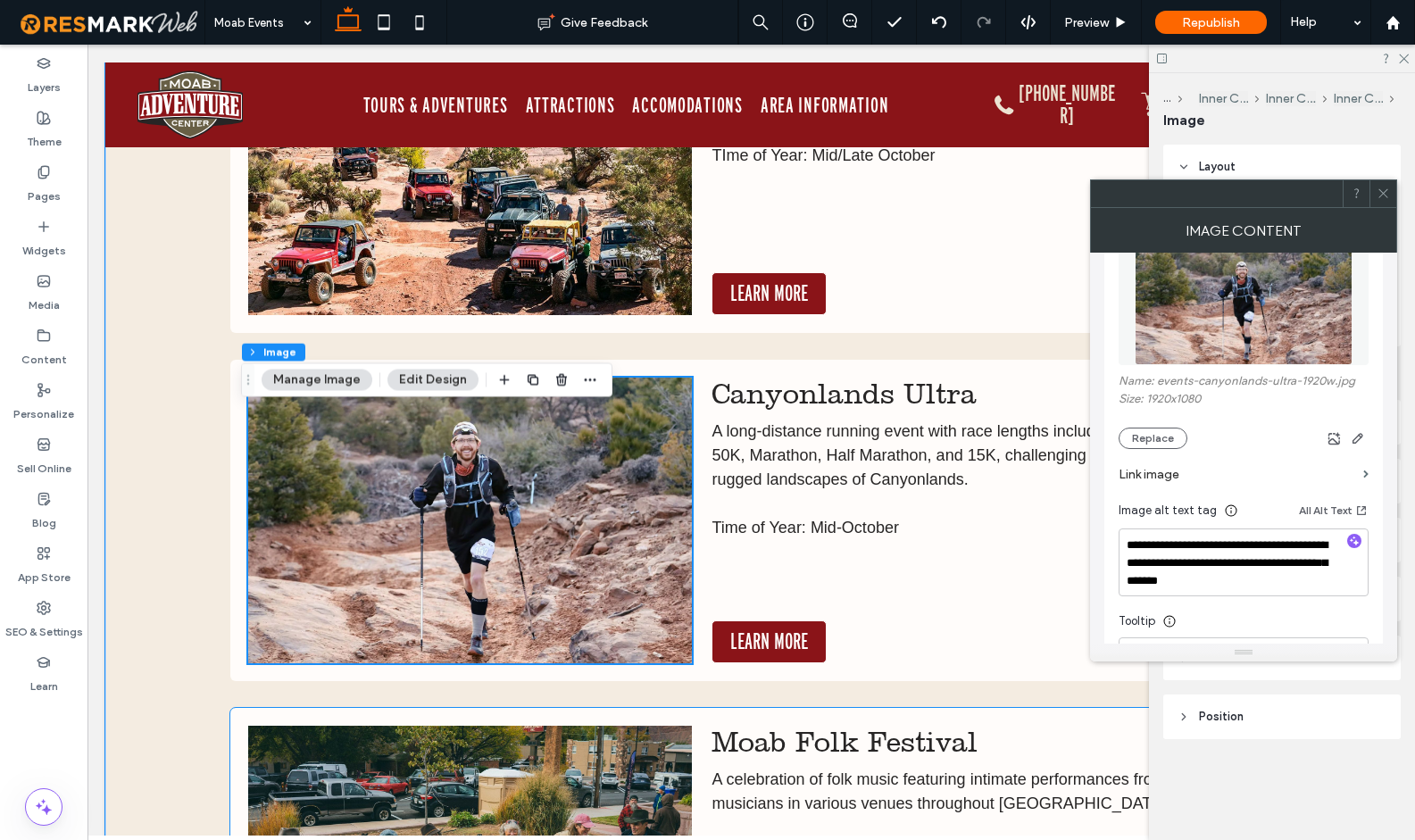
scroll to position [5436, 0]
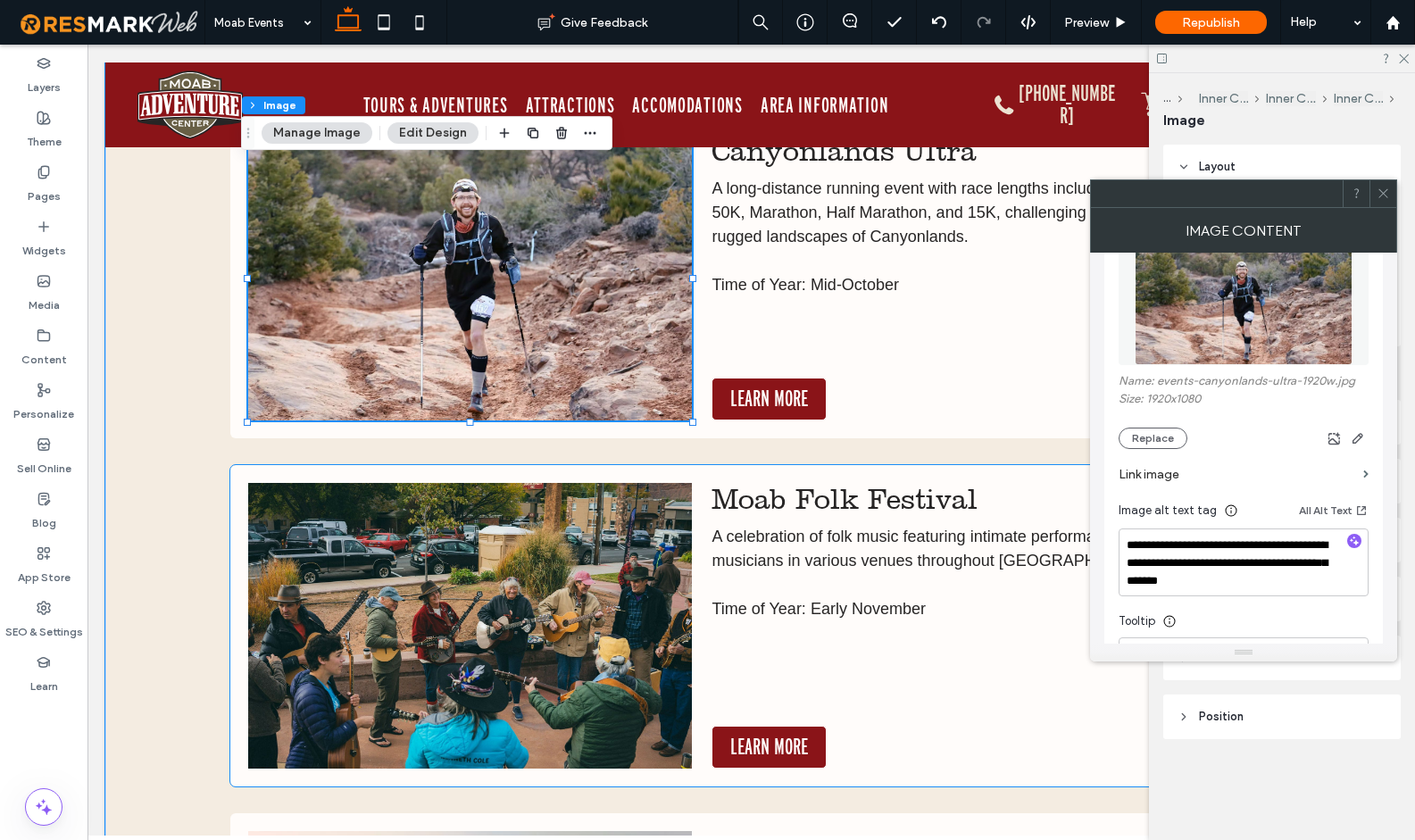
click at [533, 579] on img at bounding box center [470, 625] width 444 height 285
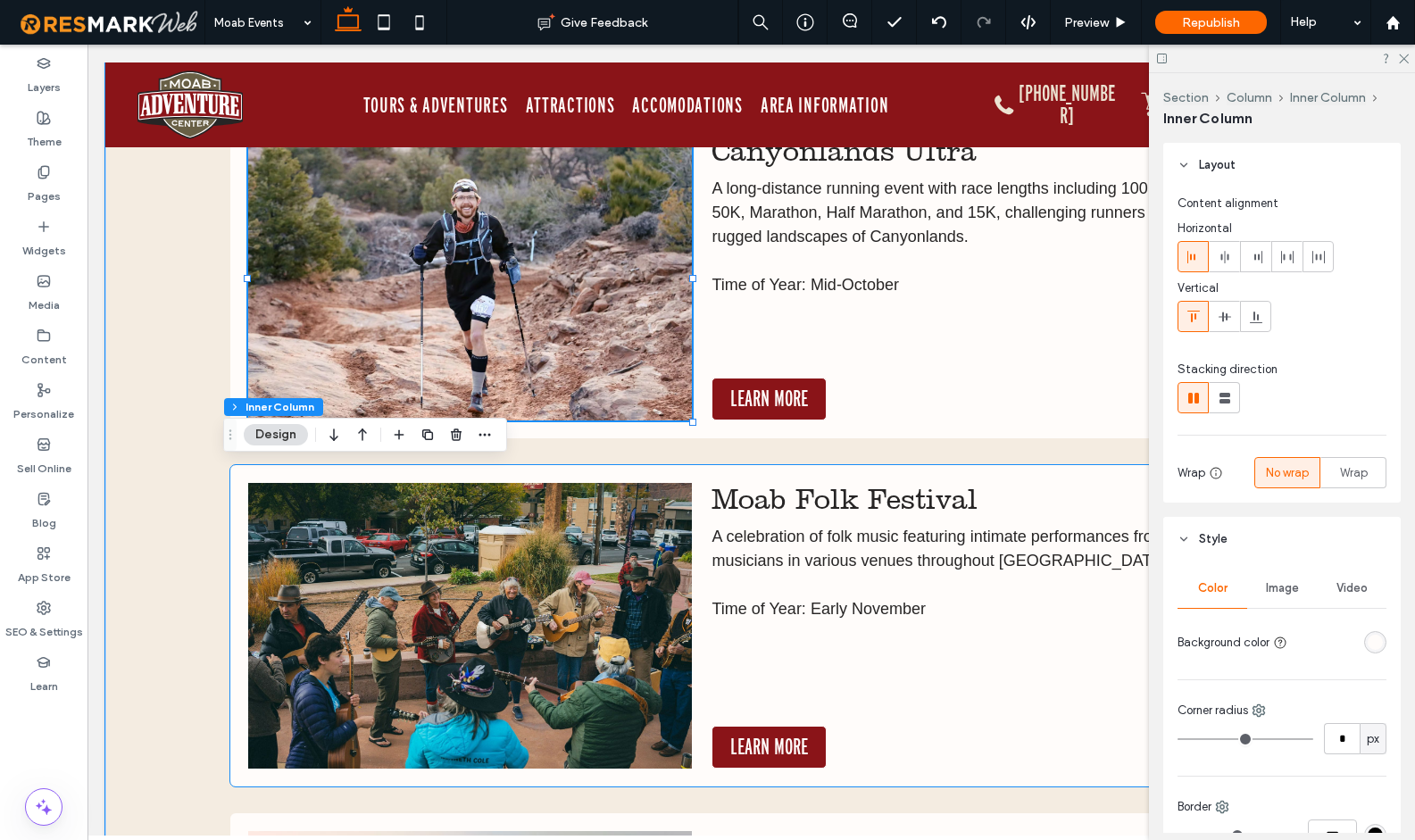
click at [533, 579] on img at bounding box center [470, 625] width 444 height 285
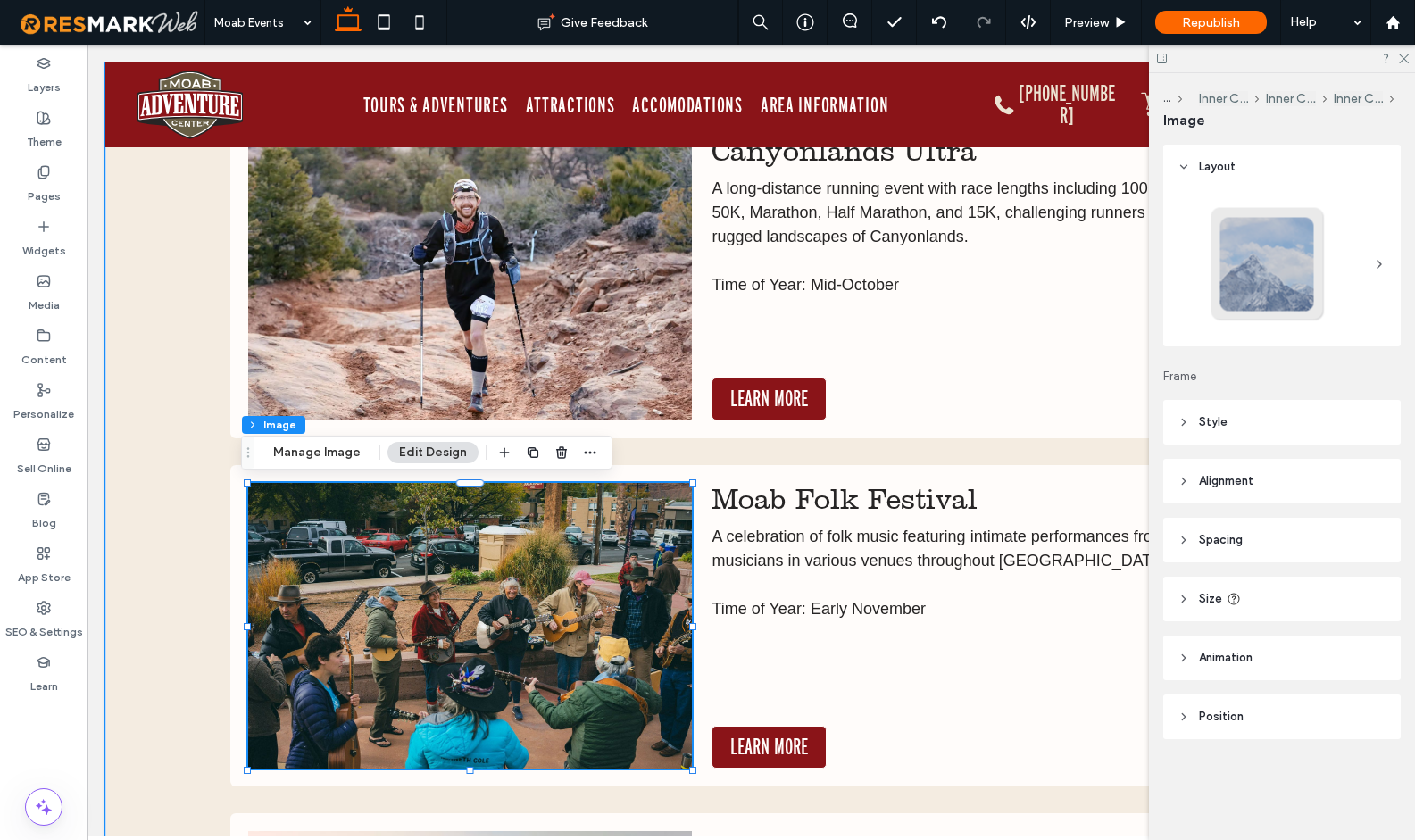
click at [533, 579] on img at bounding box center [470, 625] width 444 height 285
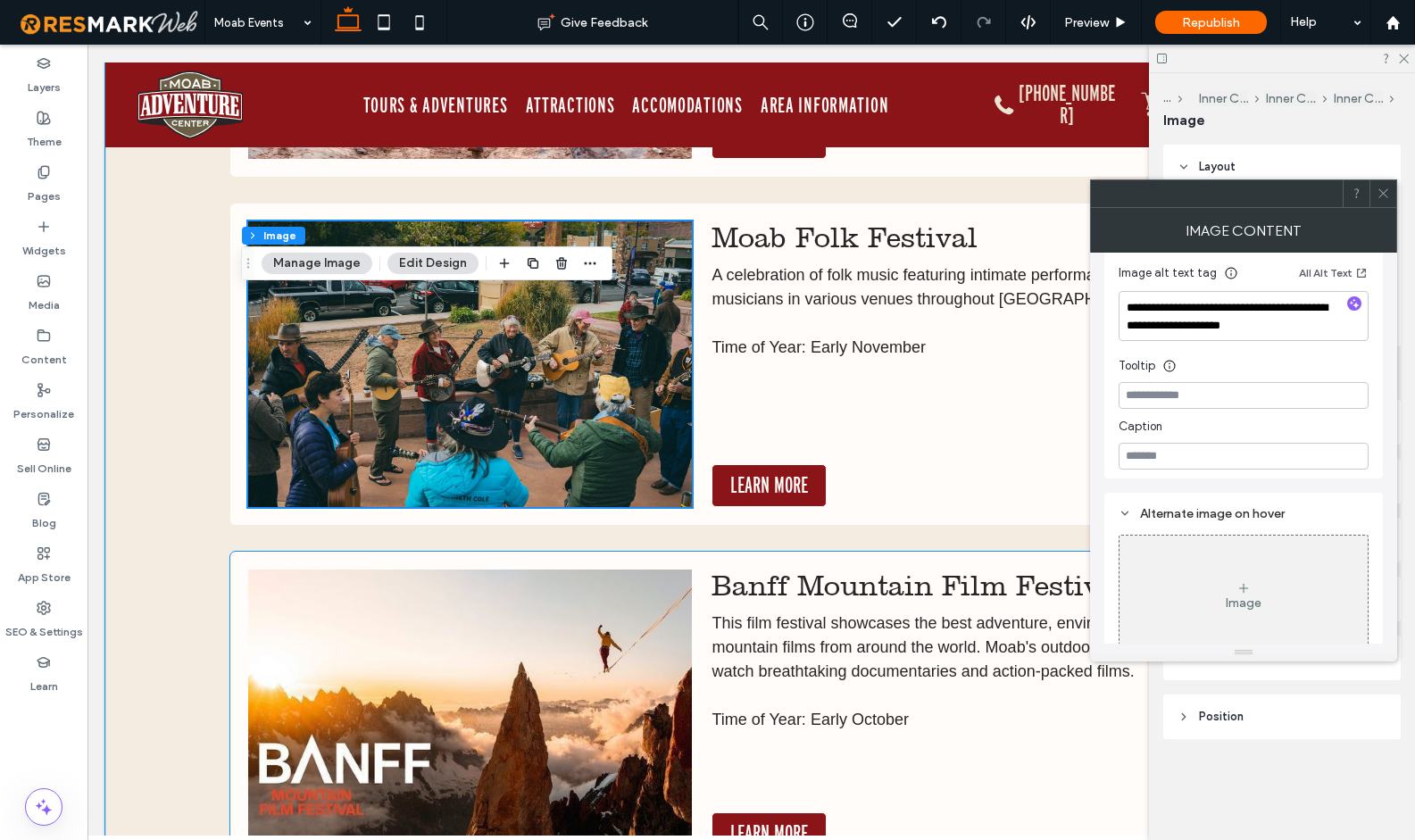
scroll to position [5759, 0]
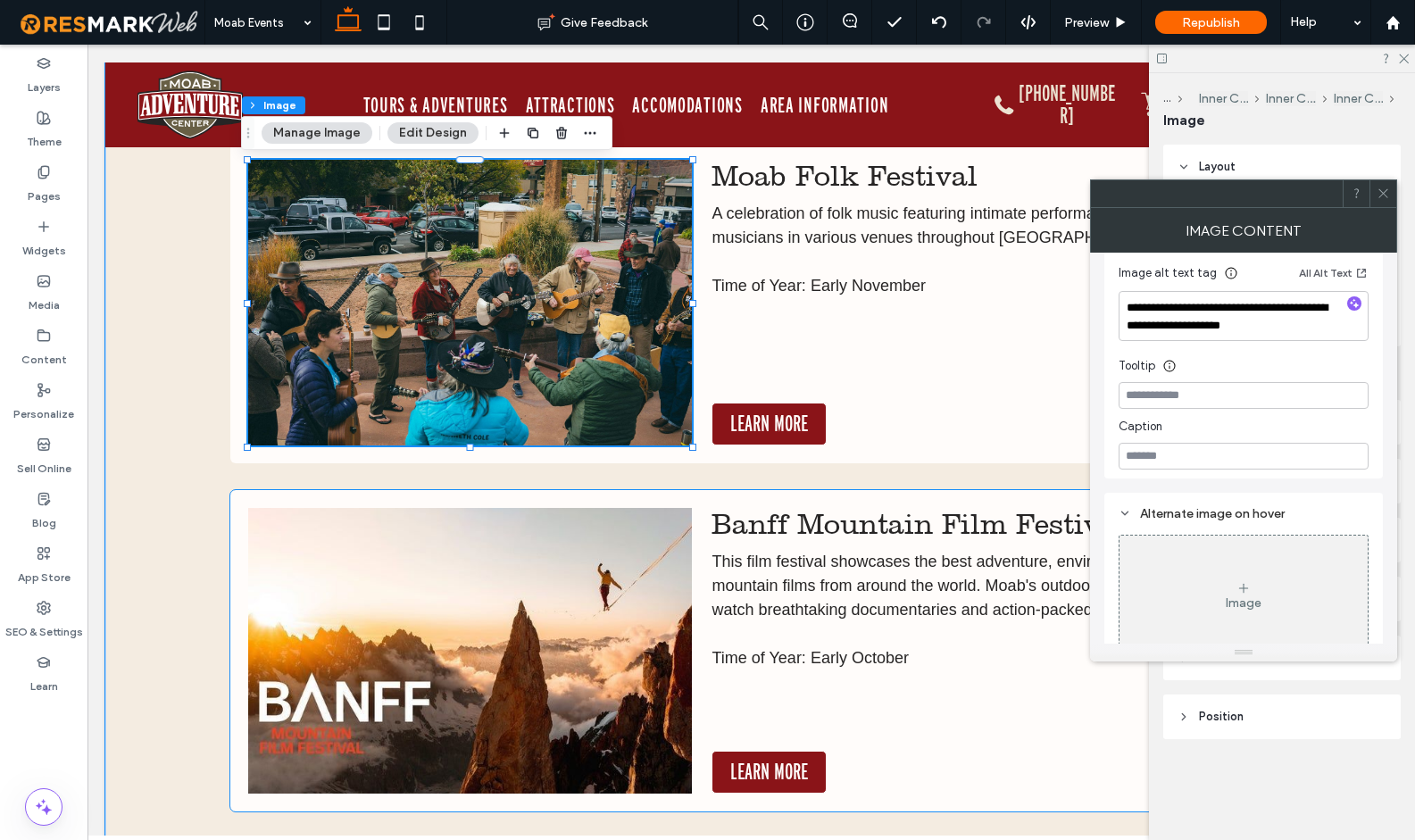
click at [526, 649] on img at bounding box center [470, 650] width 444 height 285
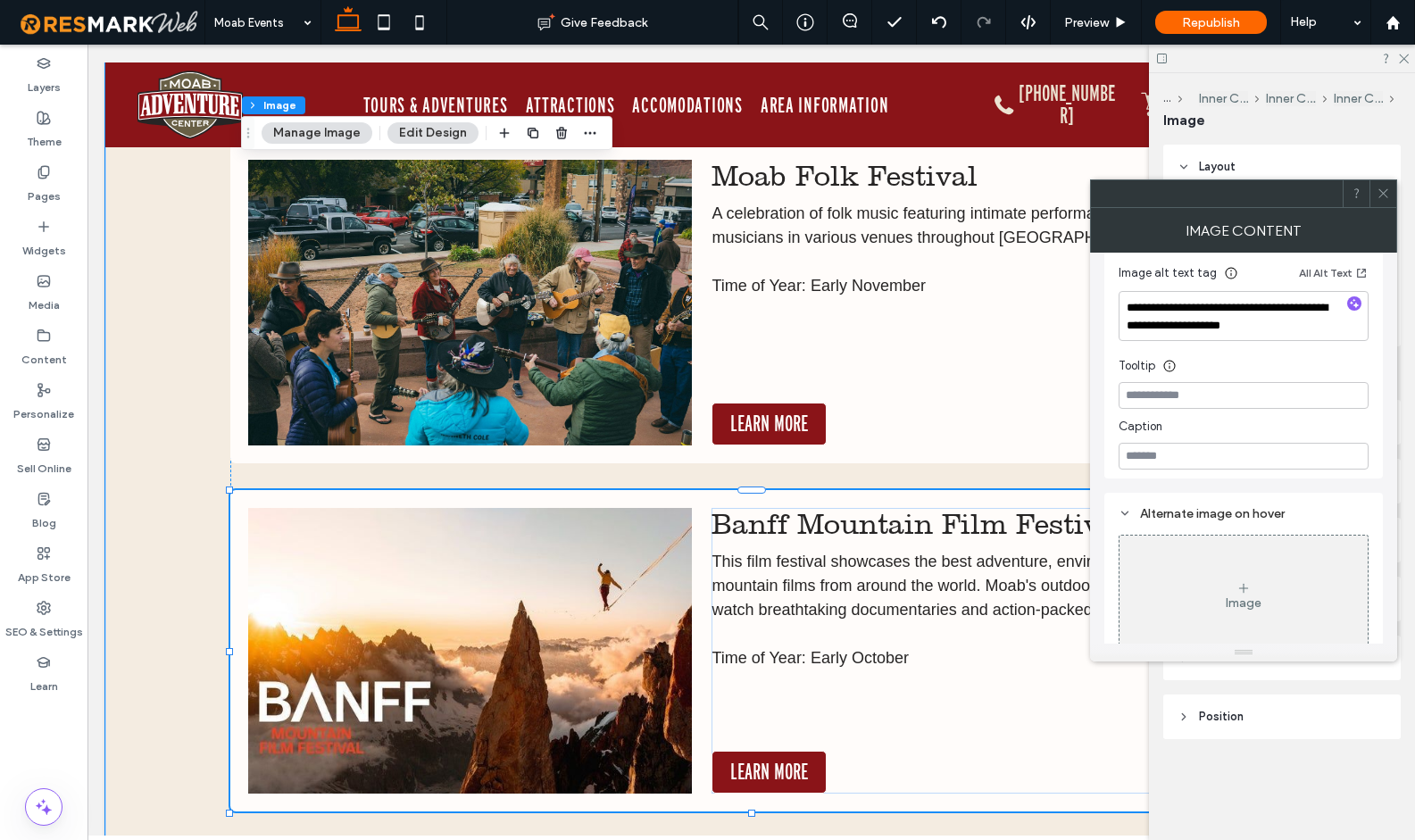
click at [526, 649] on img at bounding box center [470, 650] width 444 height 285
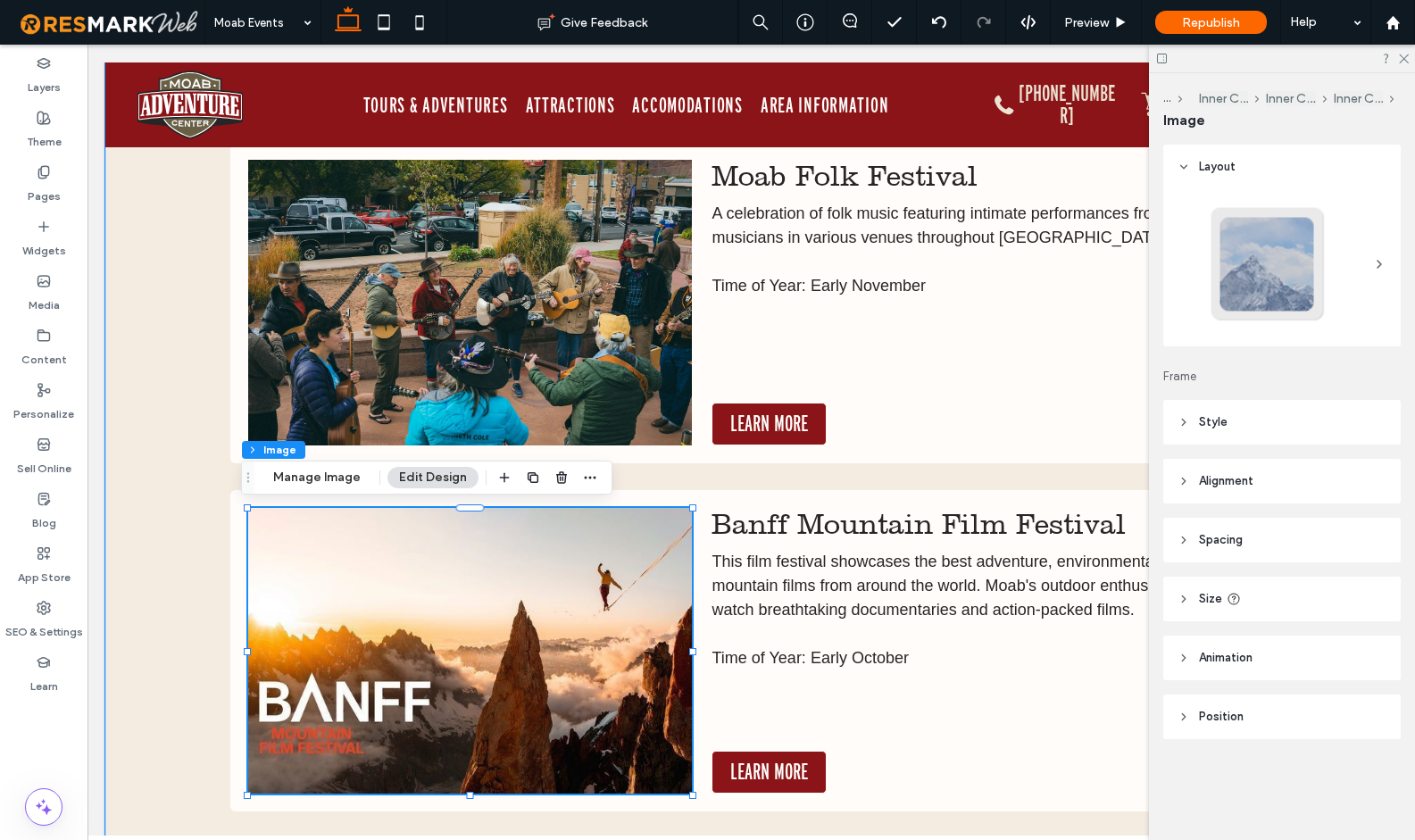
click at [526, 649] on img at bounding box center [470, 650] width 444 height 285
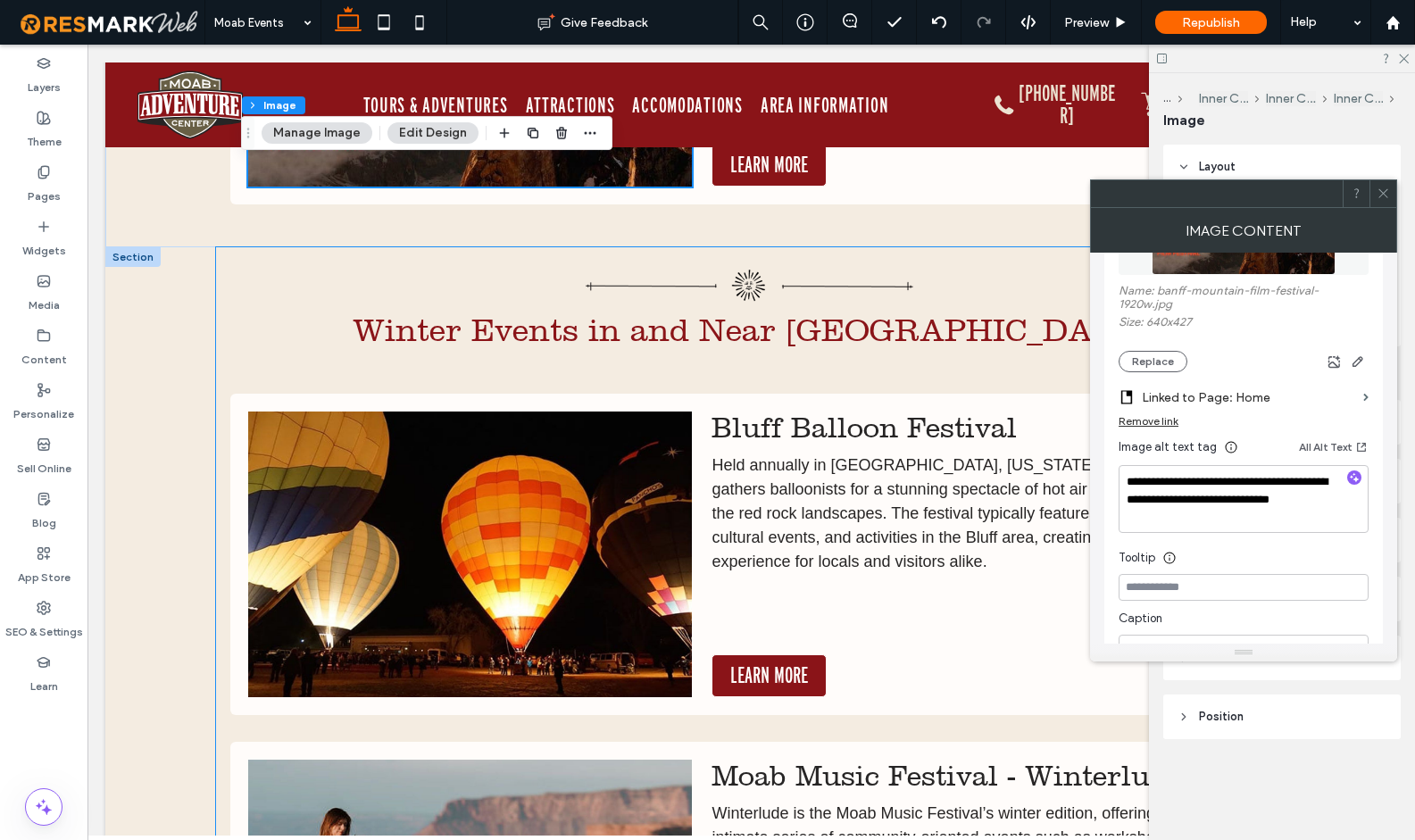
scroll to position [6367, 0]
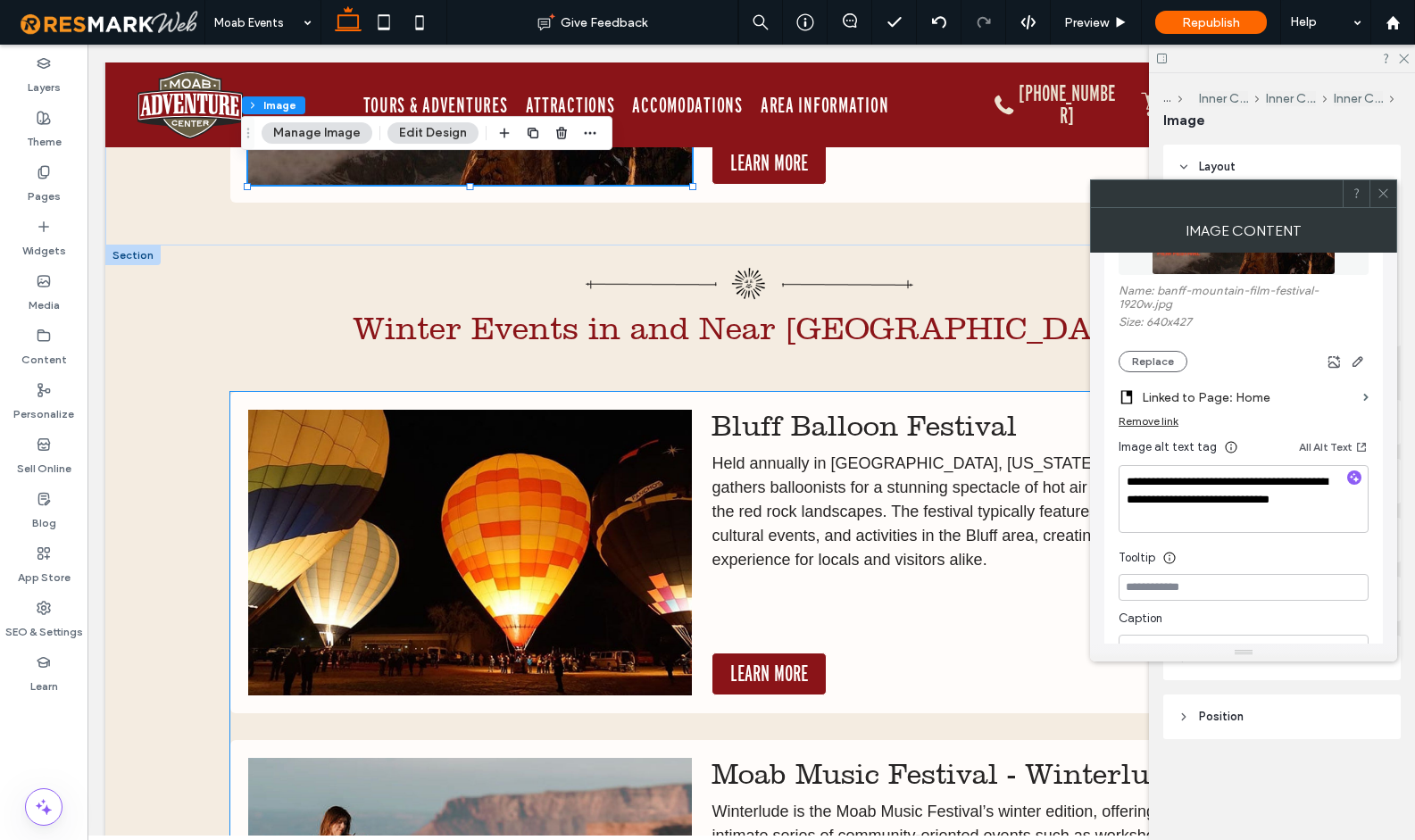
click at [548, 578] on img at bounding box center [470, 552] width 444 height 285
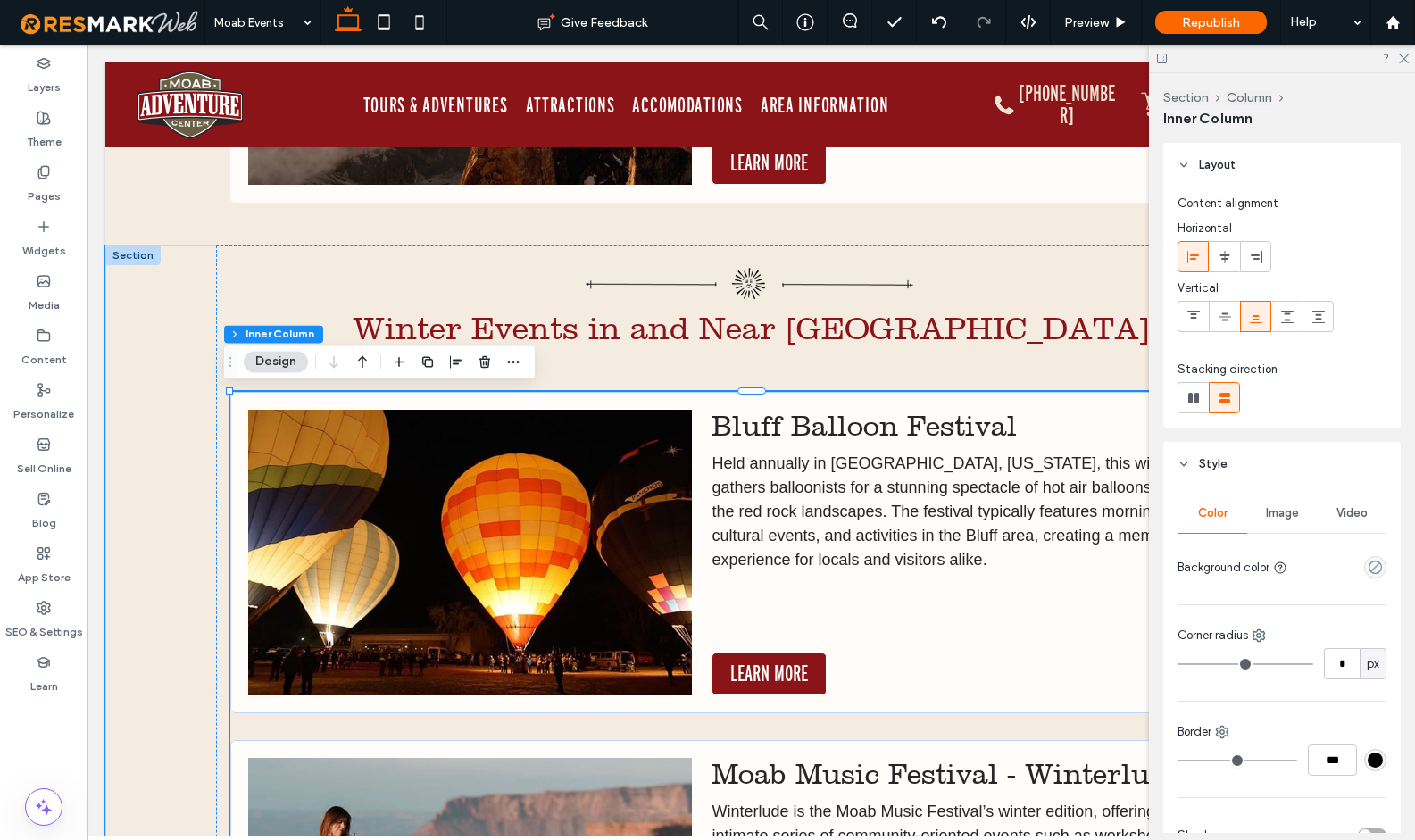
click at [548, 578] on img at bounding box center [470, 552] width 444 height 285
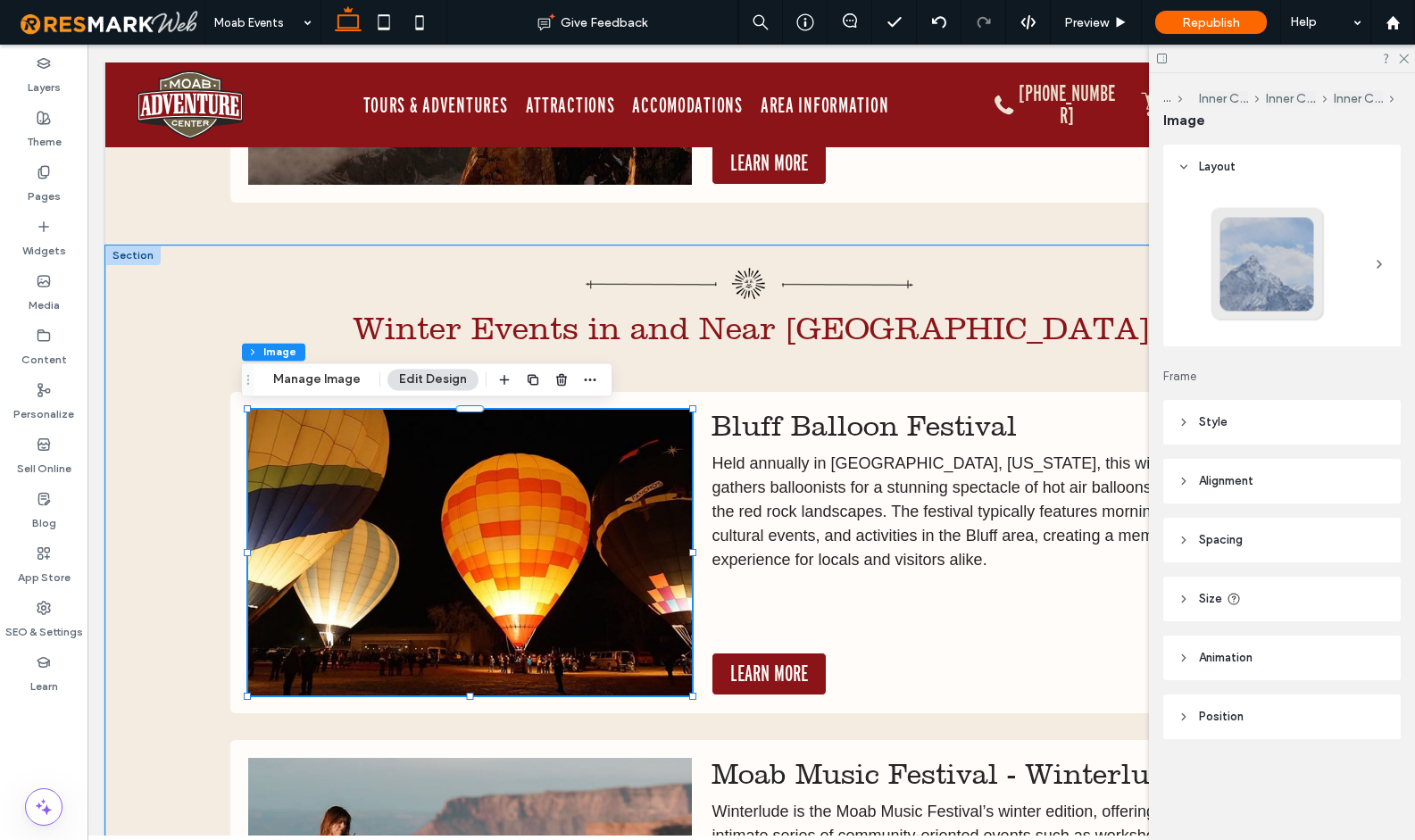
click at [553, 557] on img at bounding box center [470, 552] width 444 height 285
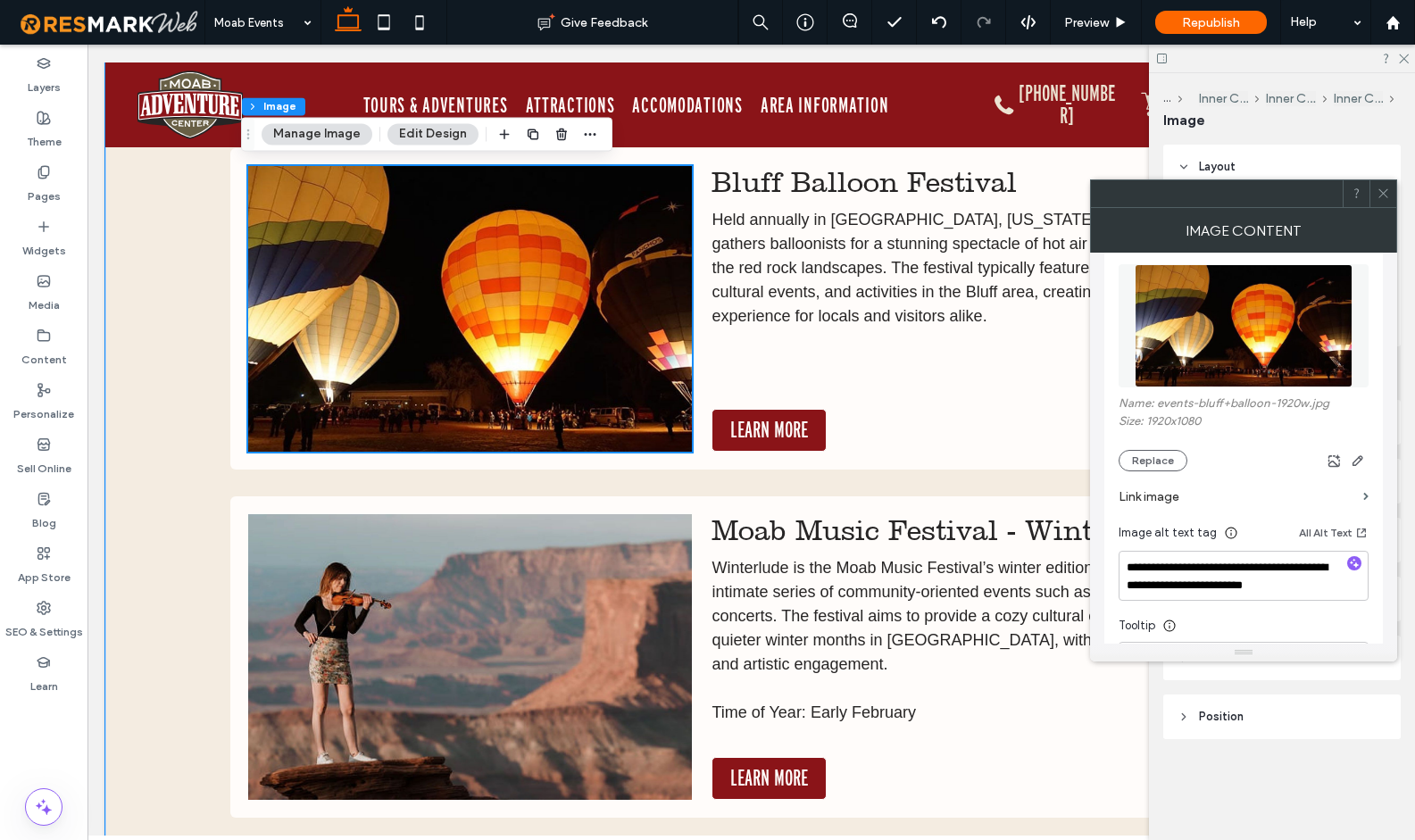
scroll to position [6613, 0]
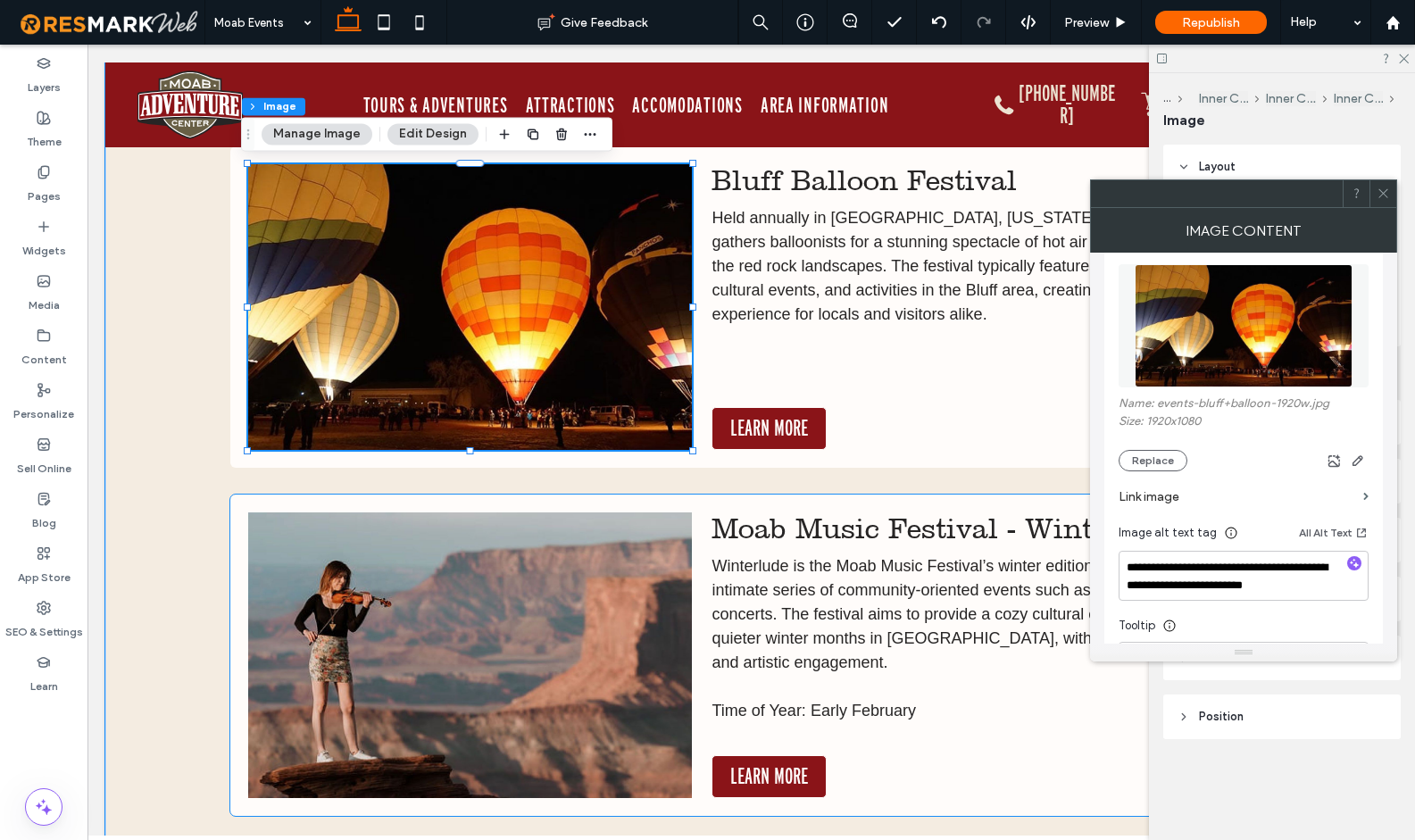
click at [529, 642] on img at bounding box center [470, 655] width 444 height 285
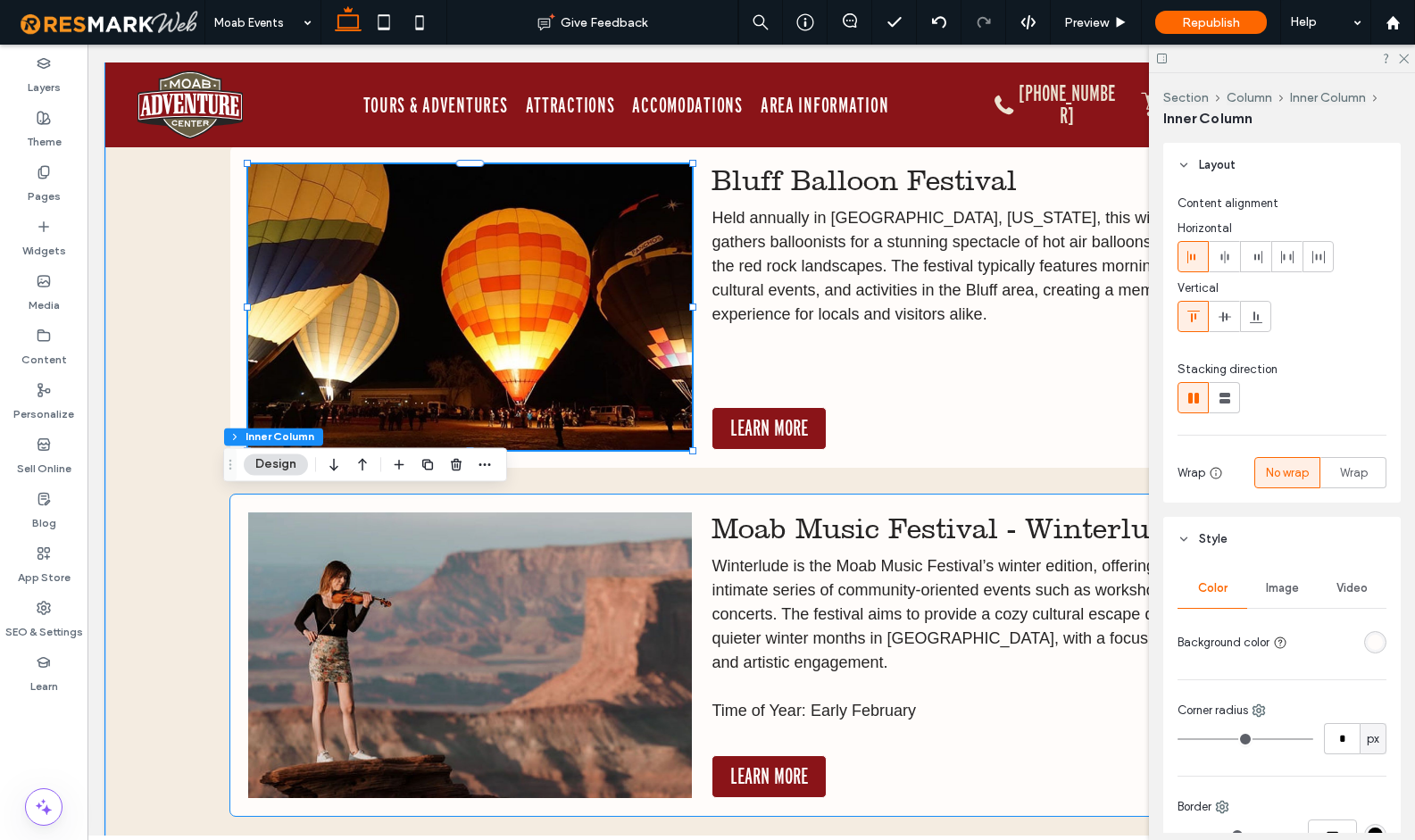
click at [529, 642] on img at bounding box center [470, 655] width 444 height 285
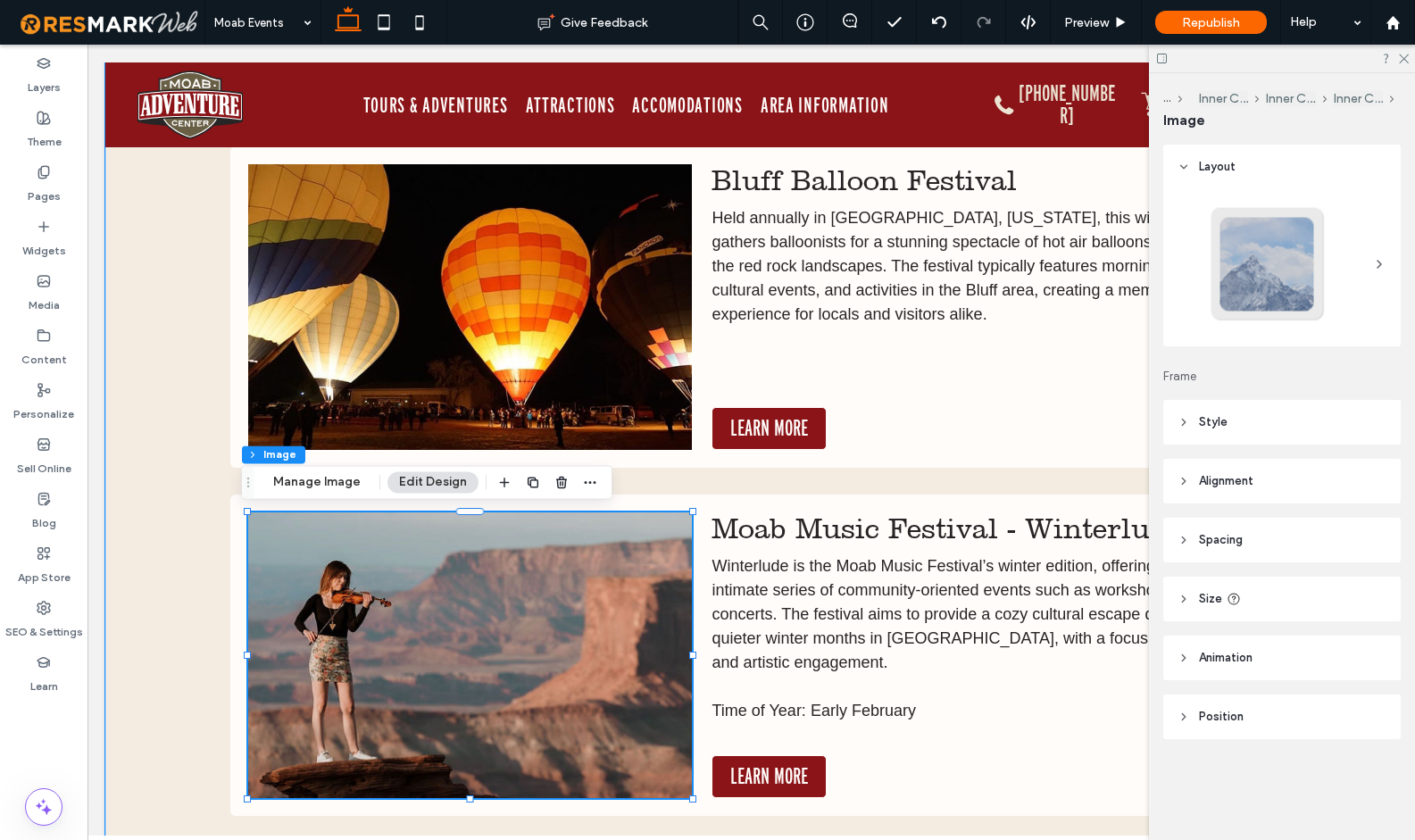
click at [529, 642] on img at bounding box center [470, 655] width 444 height 285
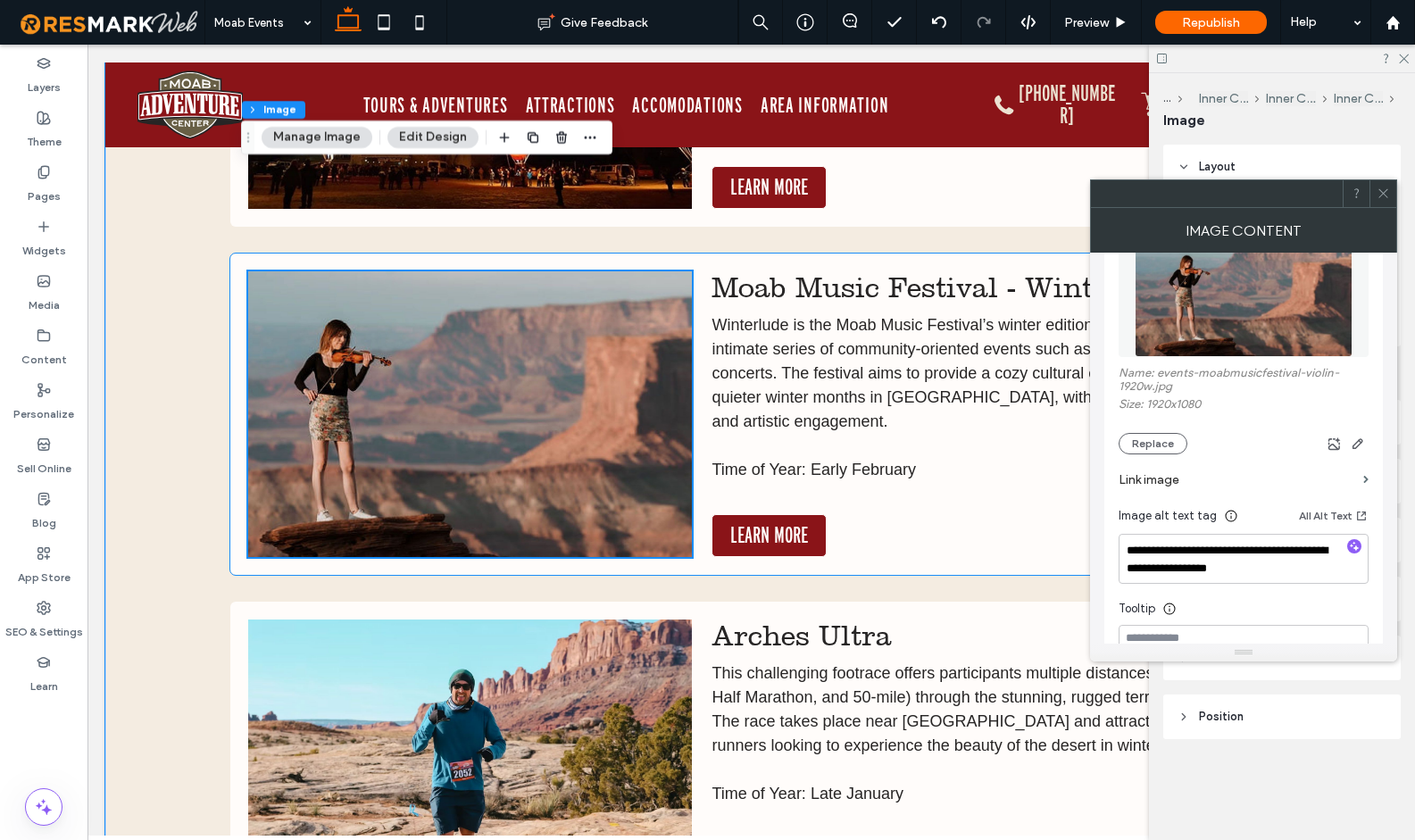
scroll to position [6957, 0]
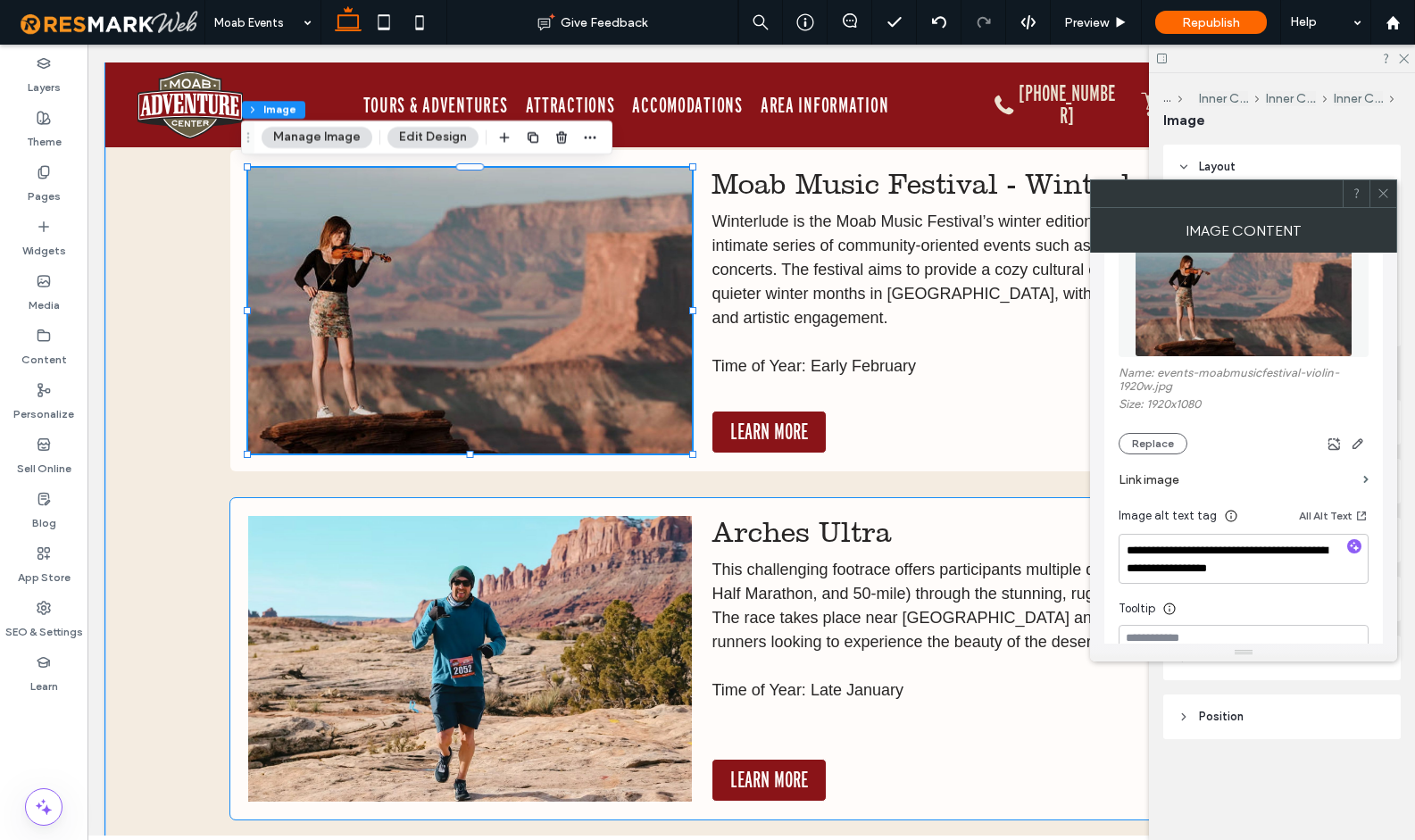
click at [529, 658] on img at bounding box center [470, 658] width 444 height 285
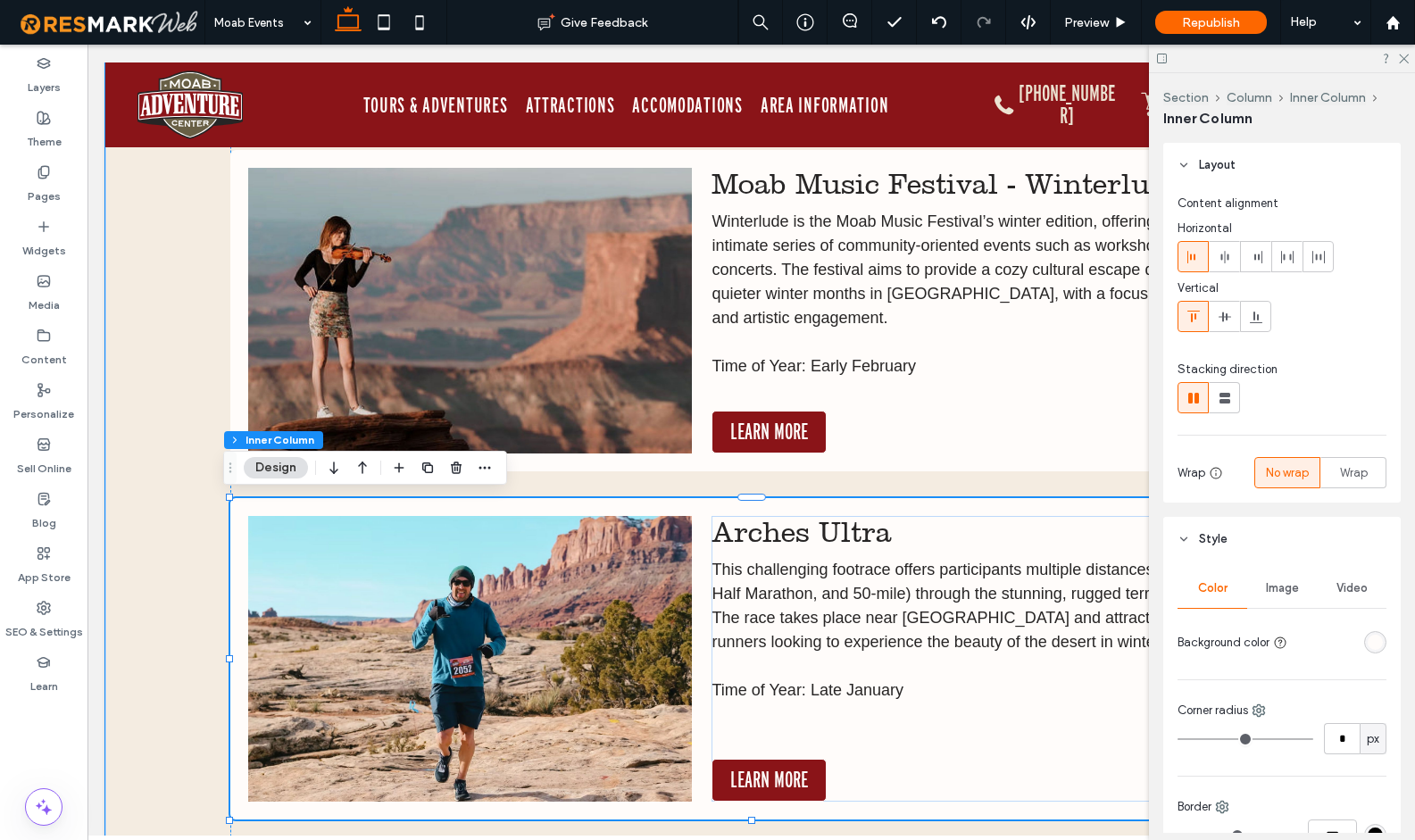
click at [529, 658] on img at bounding box center [470, 658] width 444 height 285
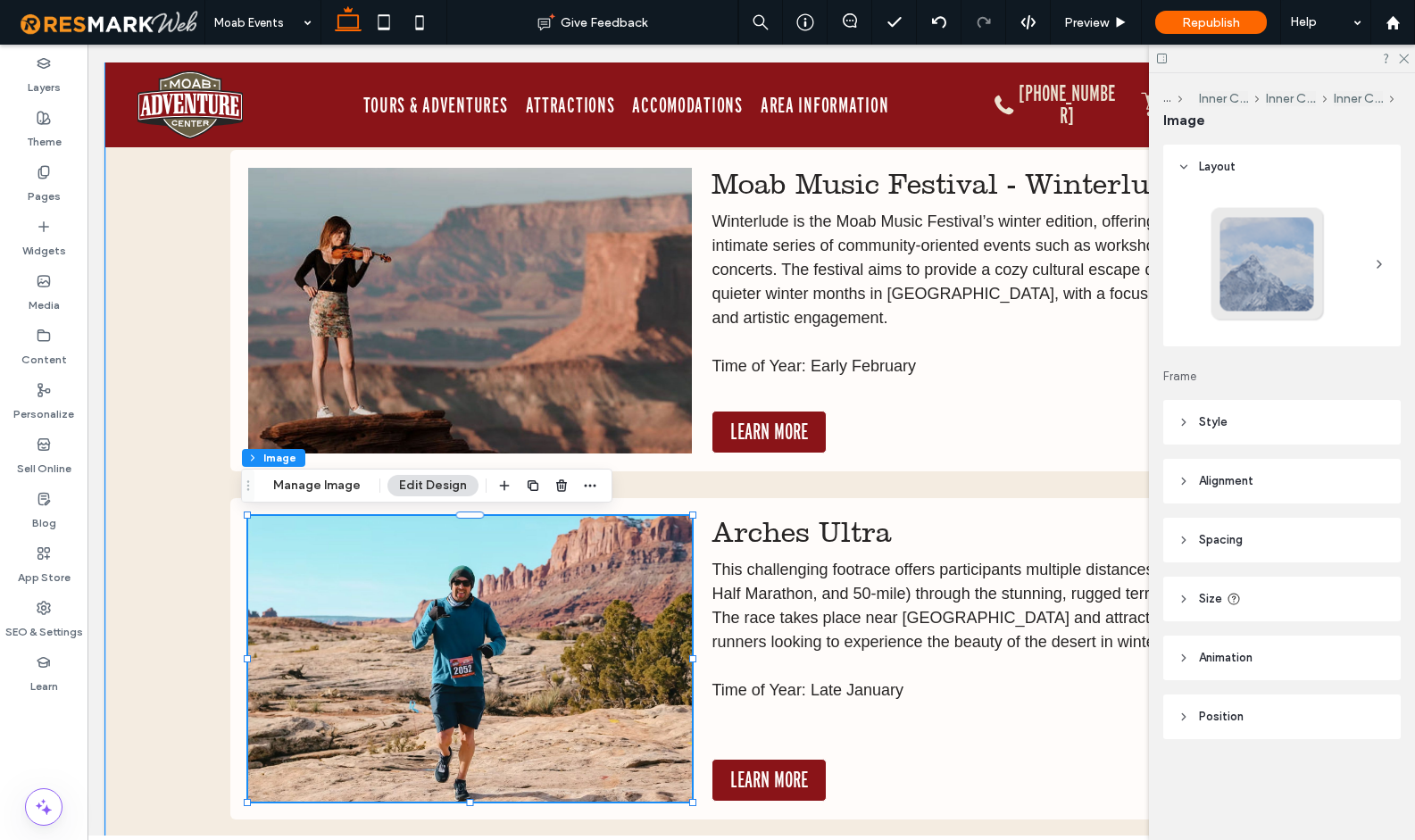
click at [529, 658] on img at bounding box center [470, 658] width 444 height 285
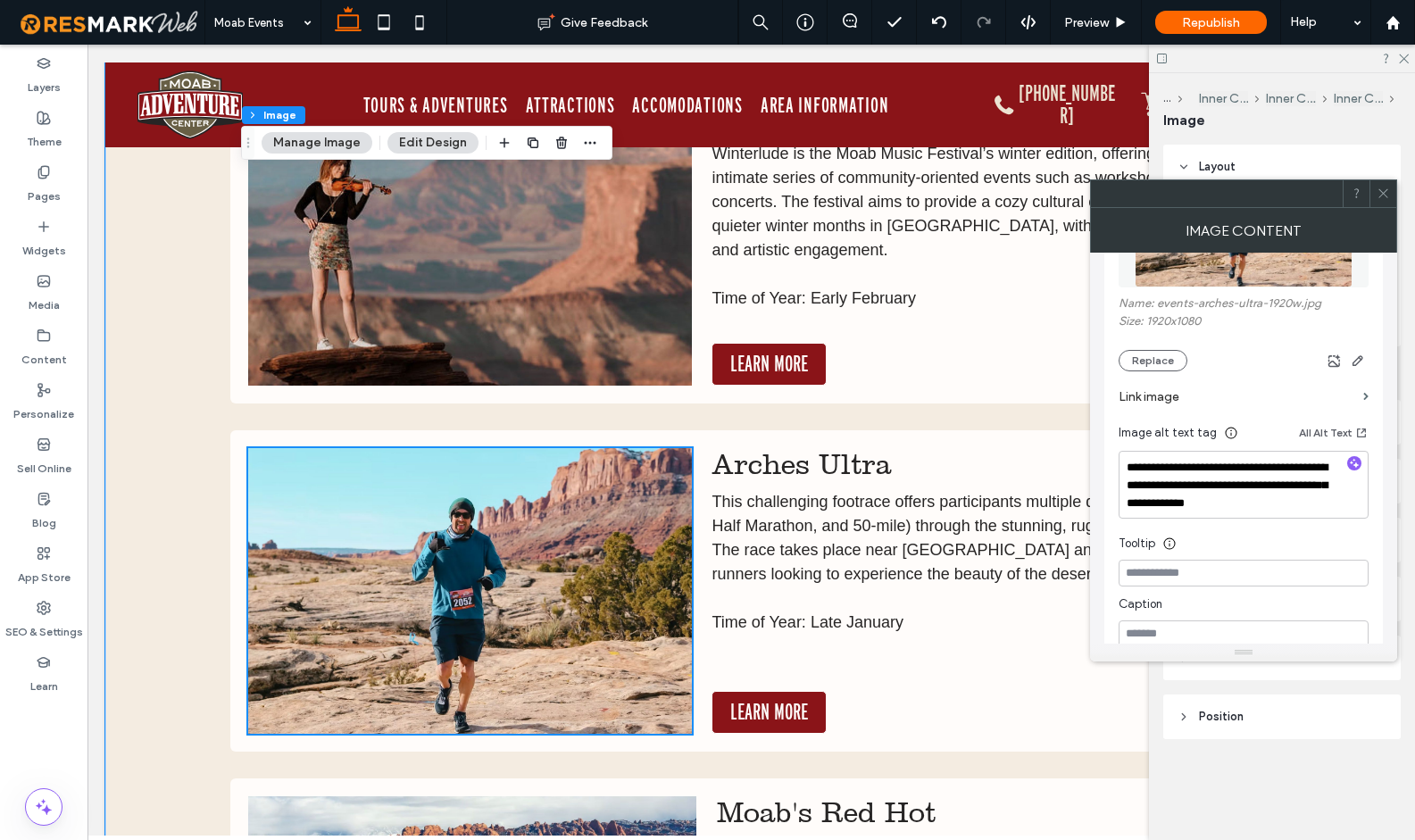
scroll to position [7315, 0]
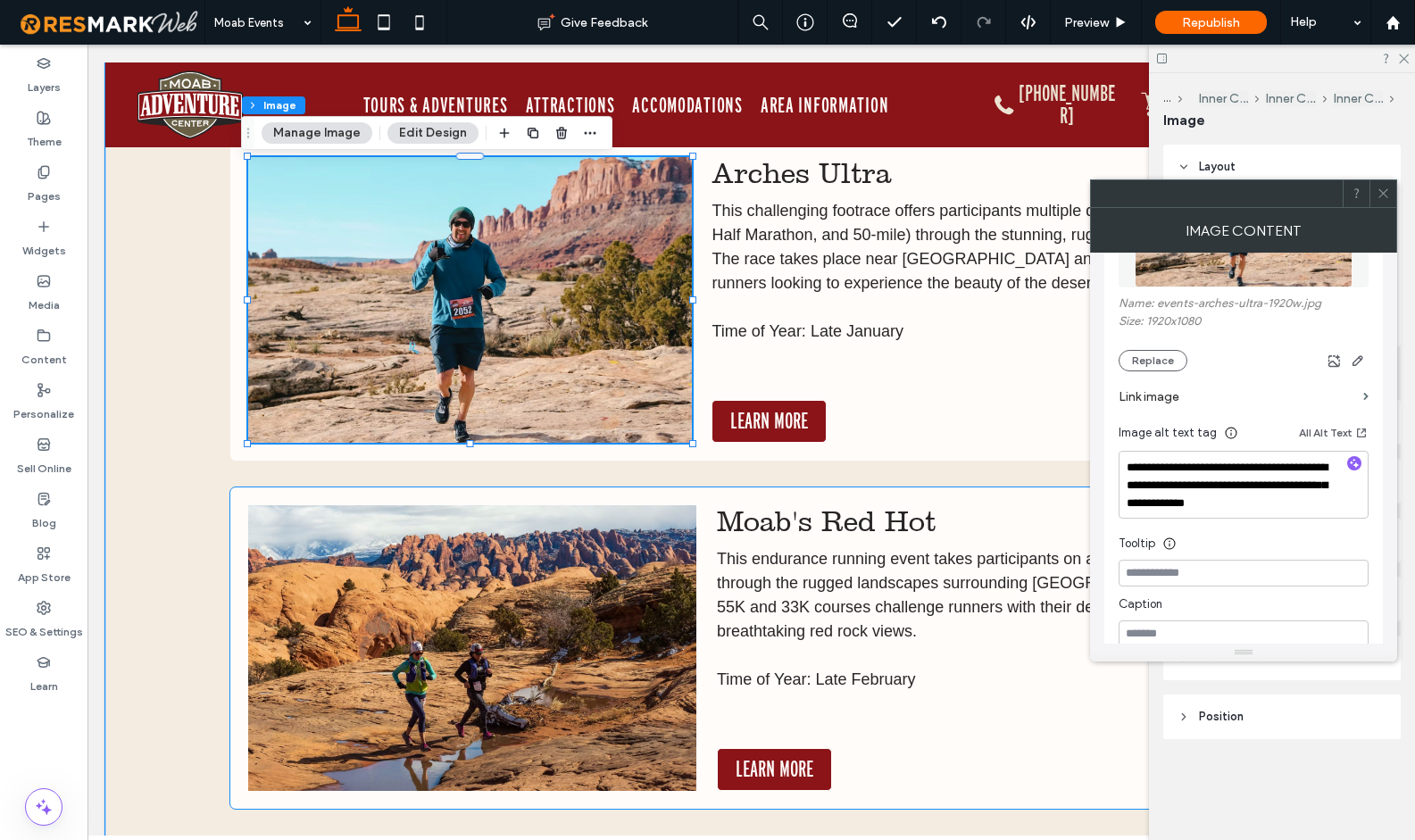
click at [496, 575] on img at bounding box center [473, 648] width 449 height 285
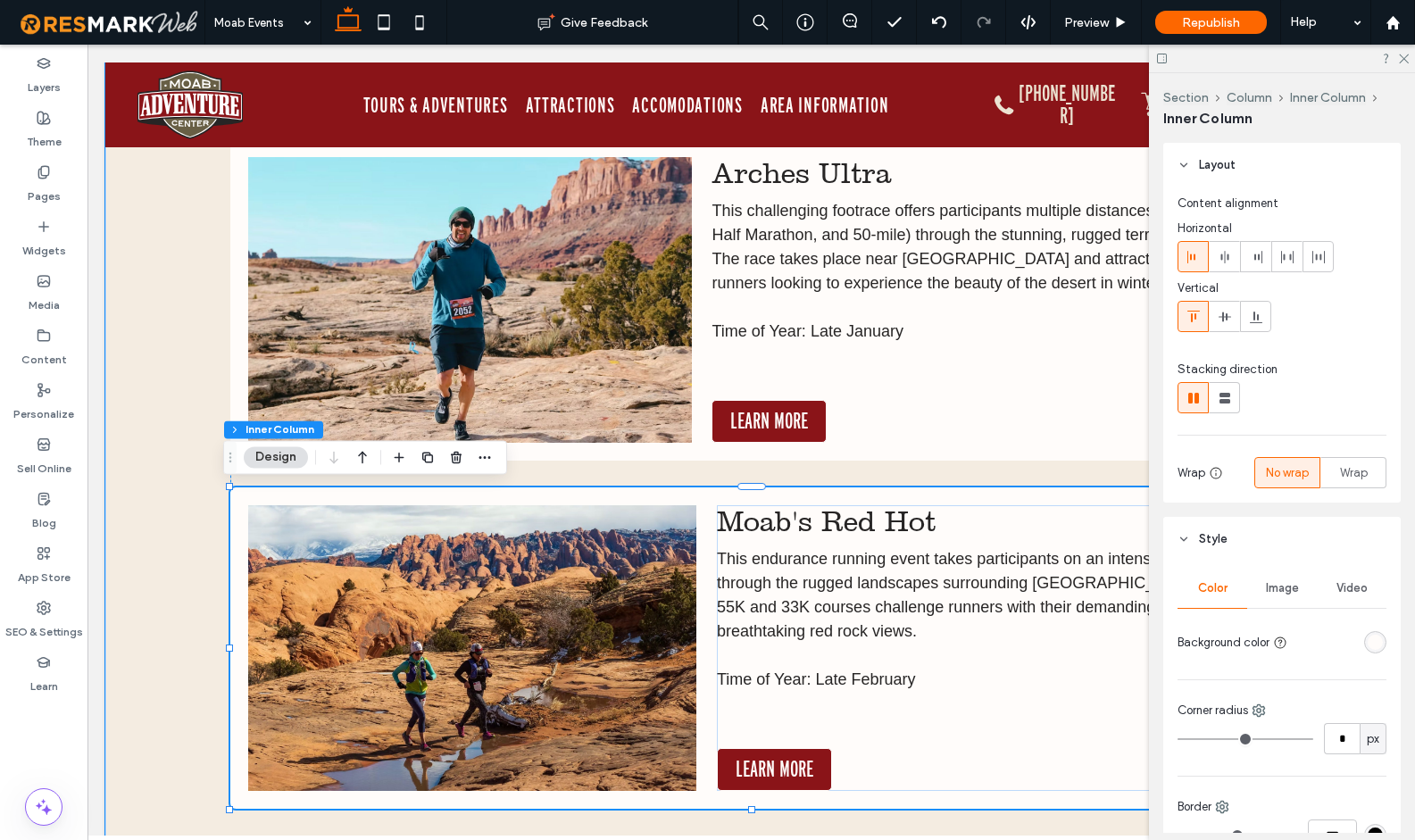
click at [496, 575] on img at bounding box center [473, 648] width 449 height 285
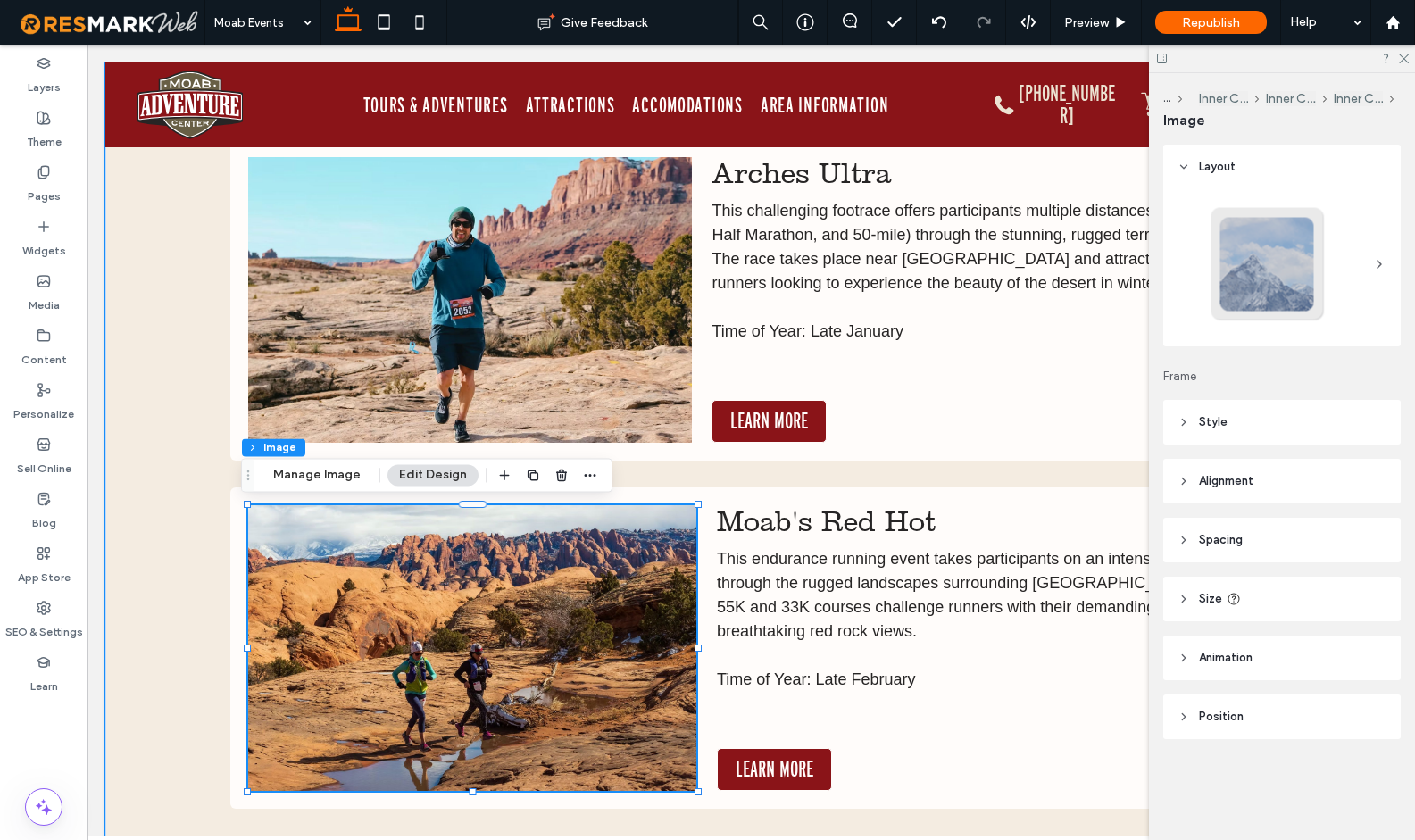
click at [496, 575] on img at bounding box center [473, 648] width 449 height 285
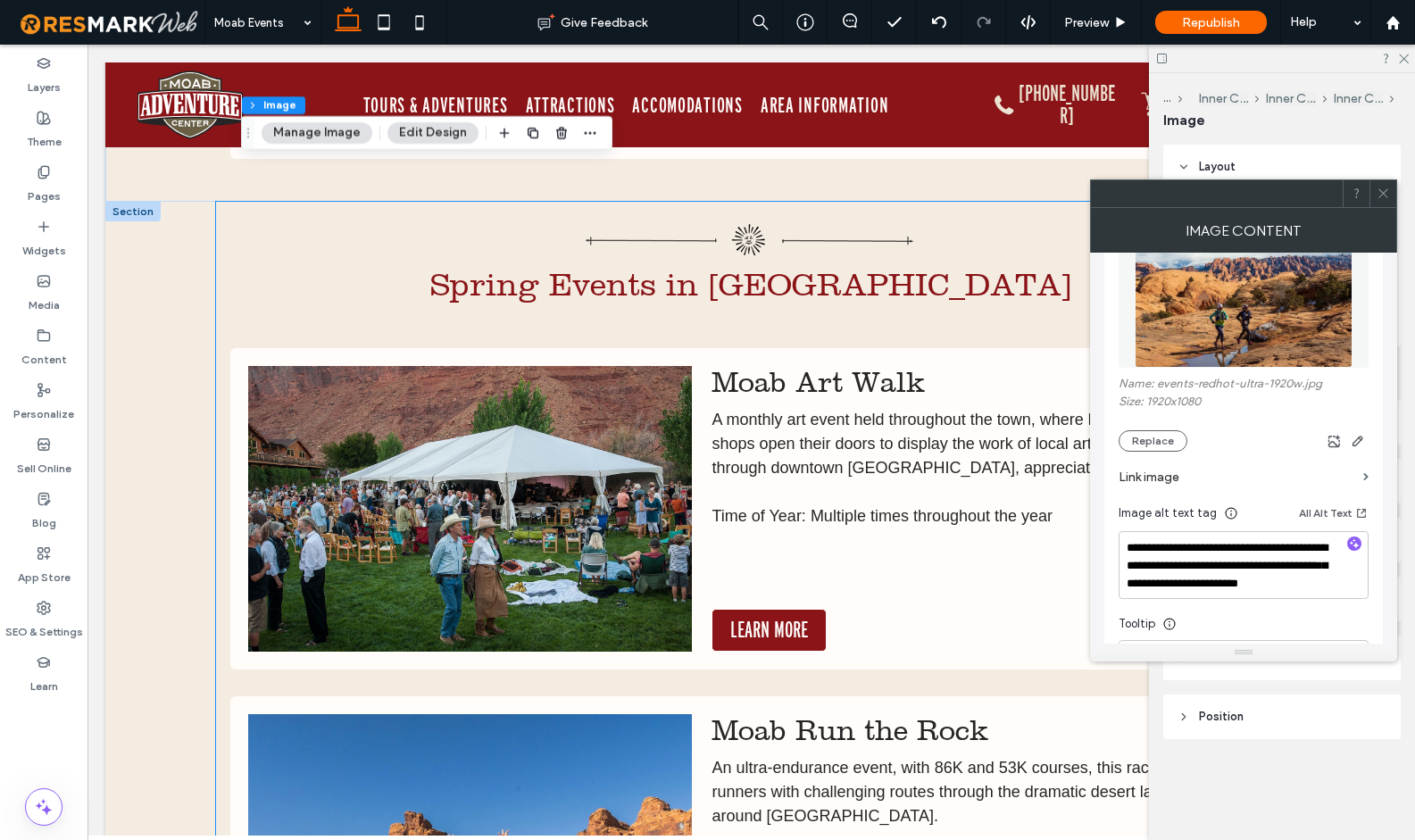
scroll to position [7976, 0]
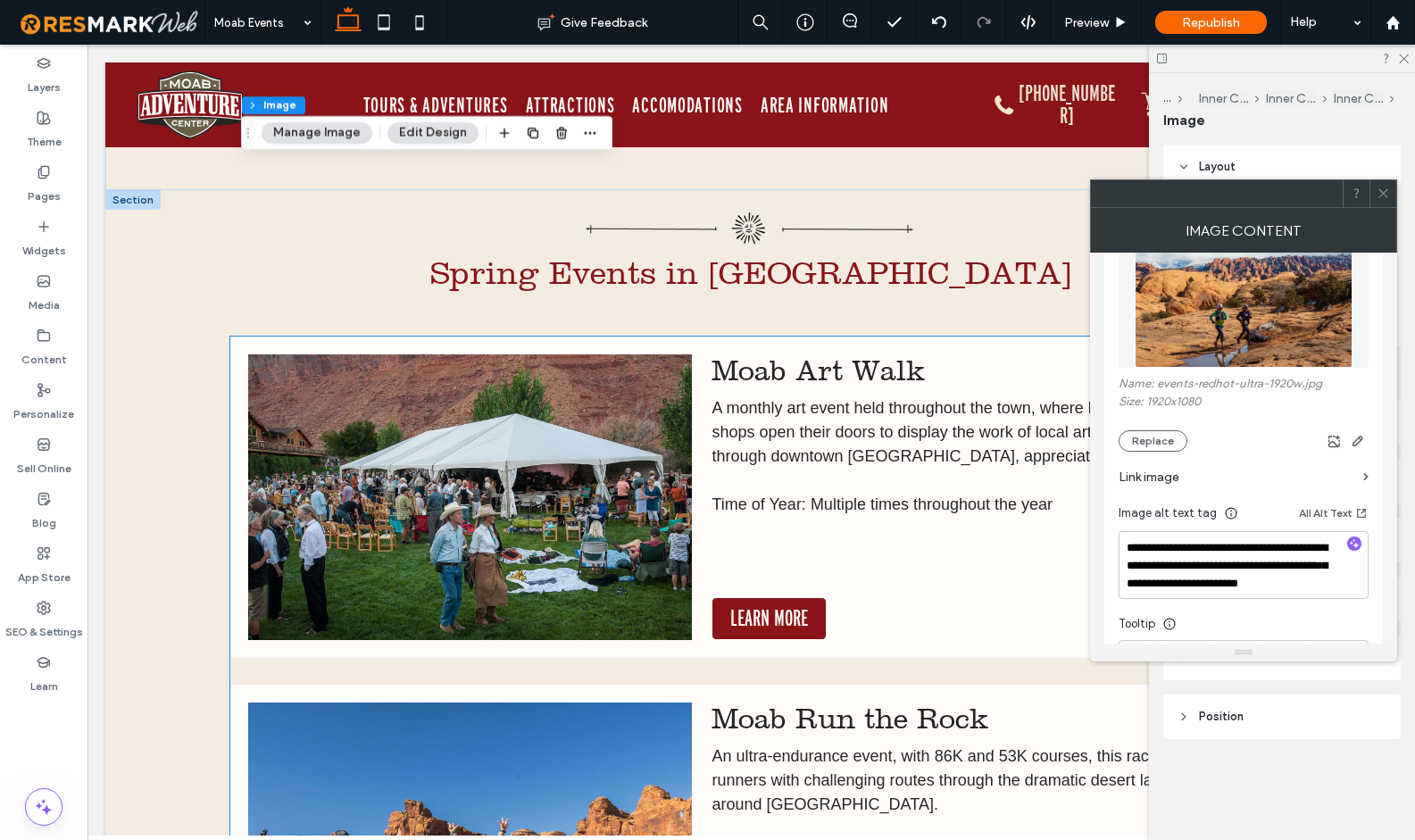
click at [546, 523] on img at bounding box center [470, 497] width 444 height 285
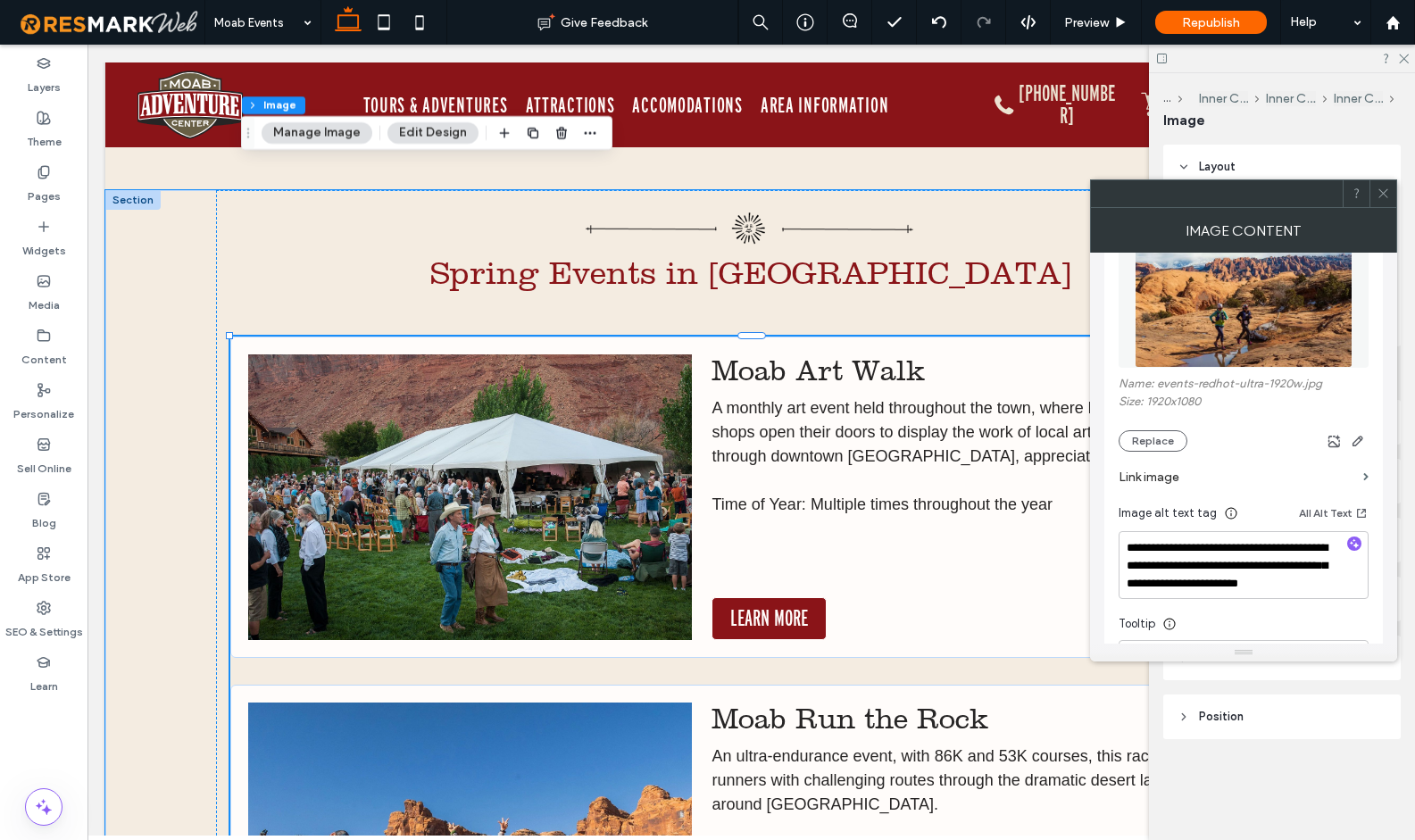
click at [546, 523] on img at bounding box center [470, 497] width 444 height 285
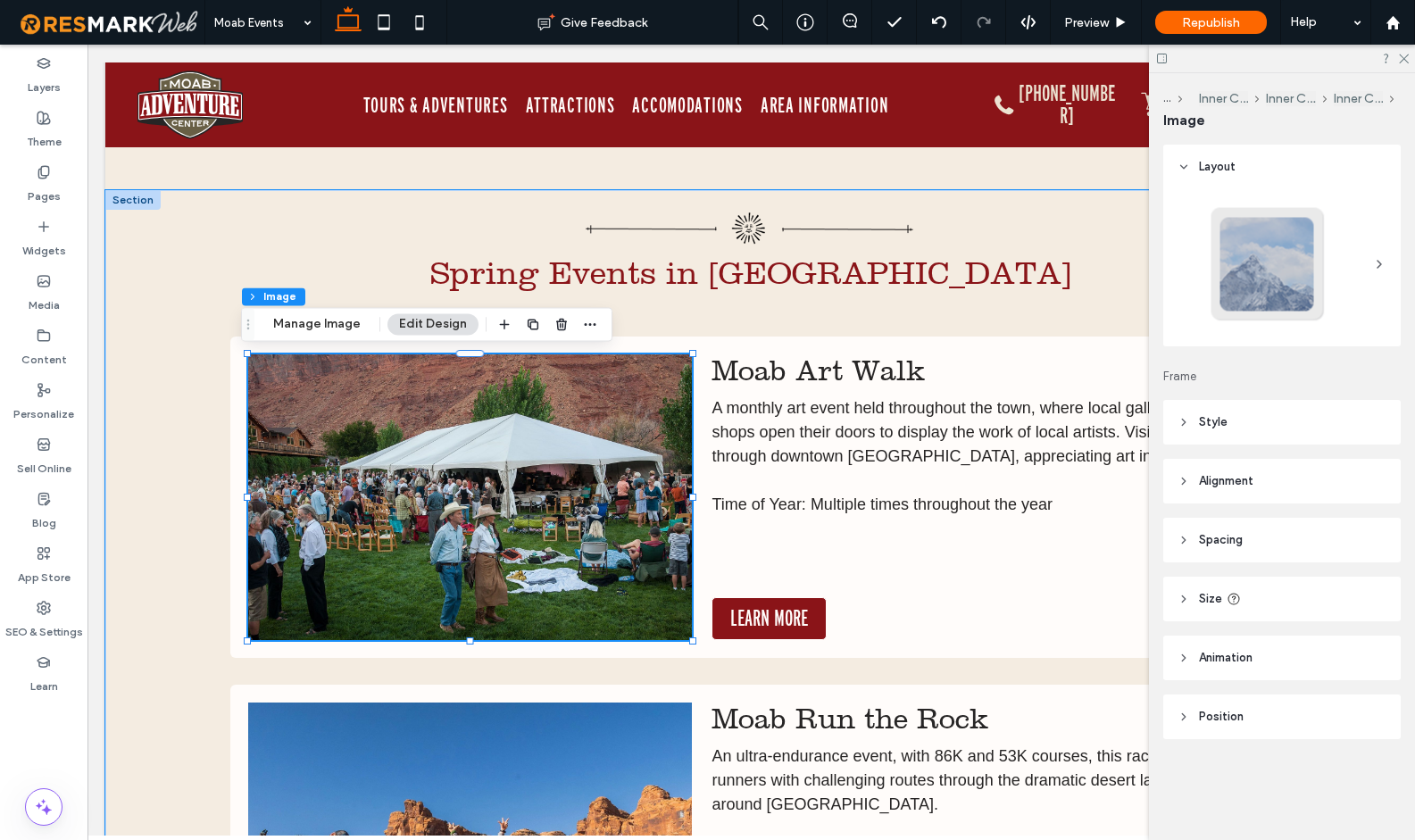
click at [587, 528] on img at bounding box center [470, 497] width 444 height 285
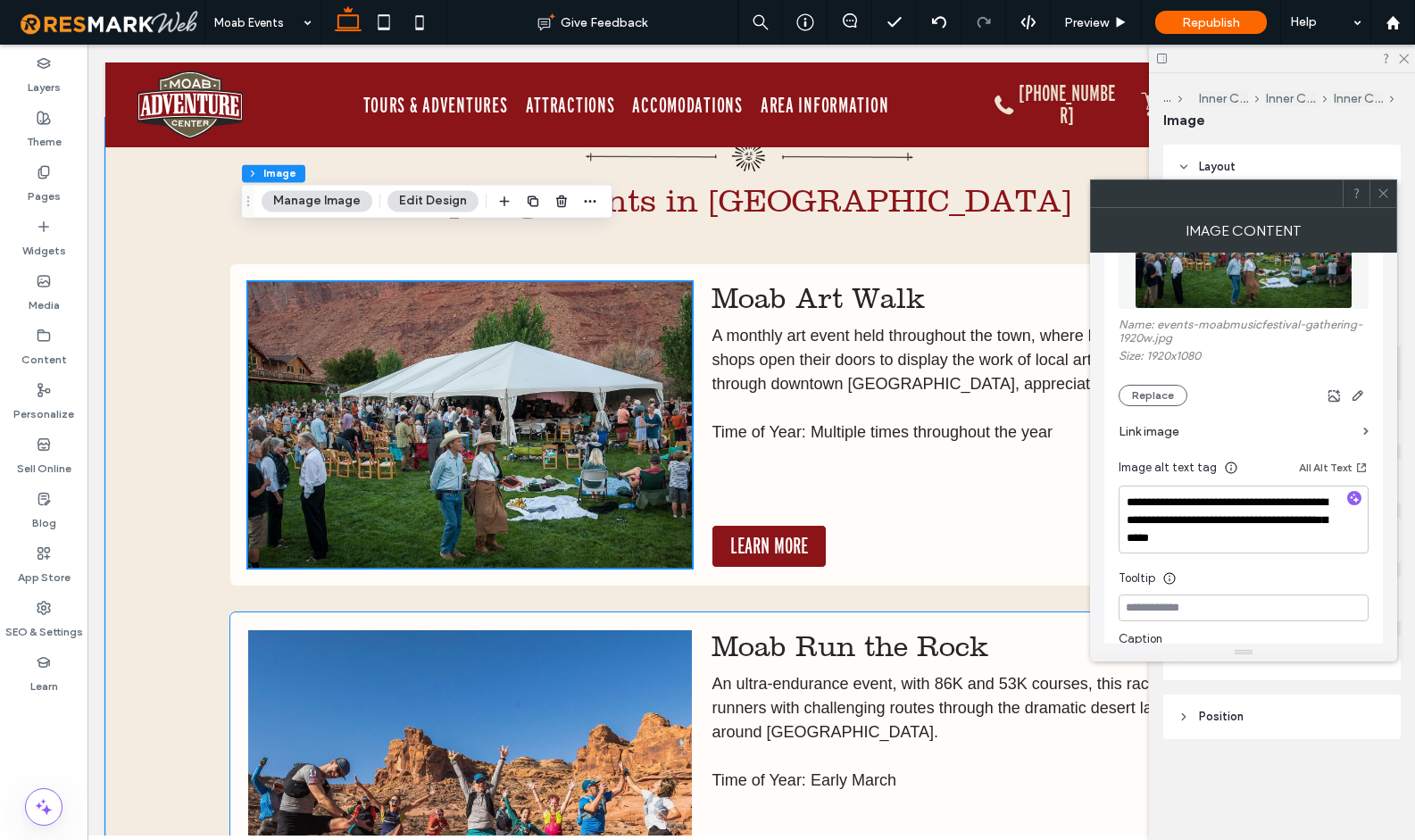
scroll to position [8257, 0]
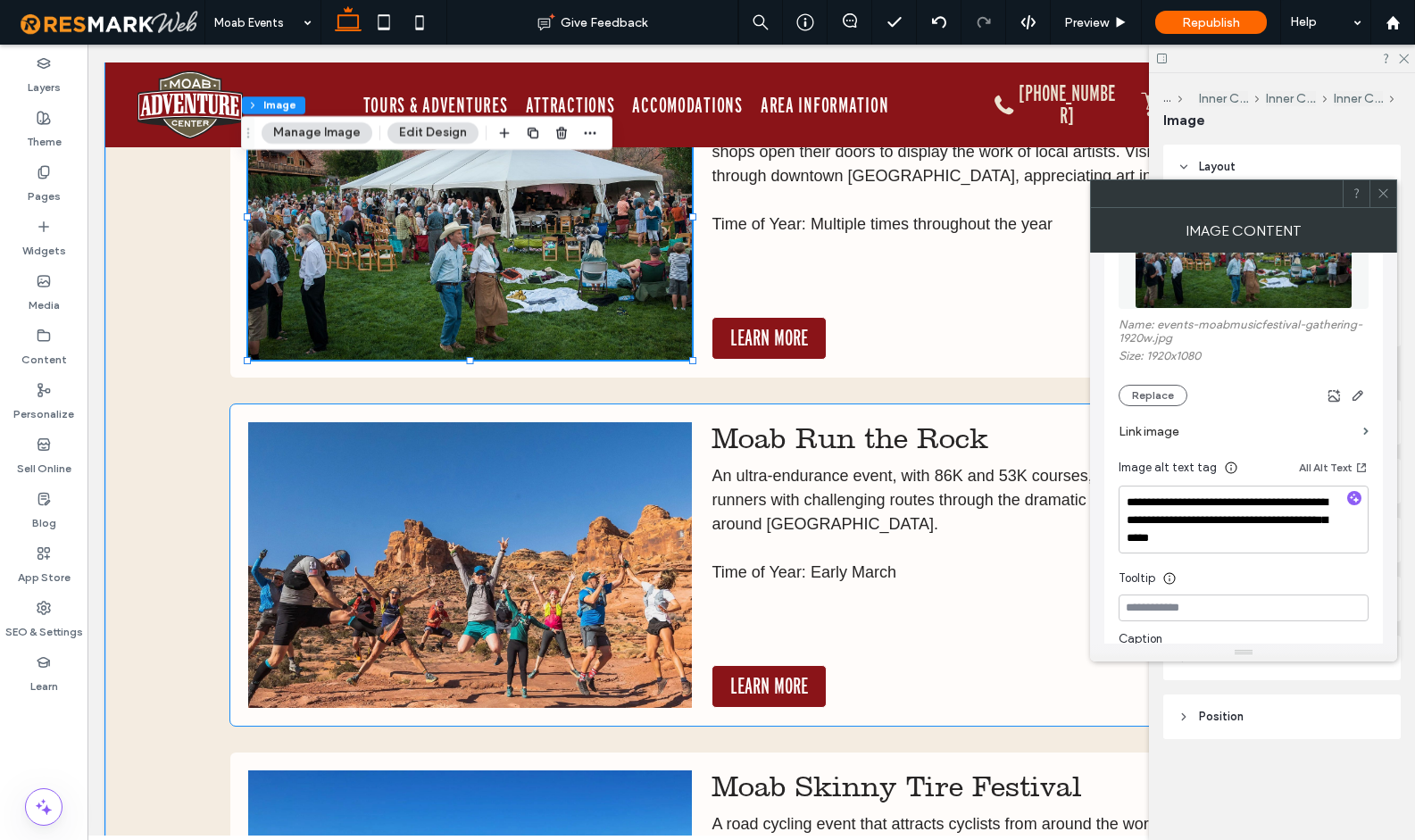
click at [546, 546] on img at bounding box center [470, 565] width 444 height 285
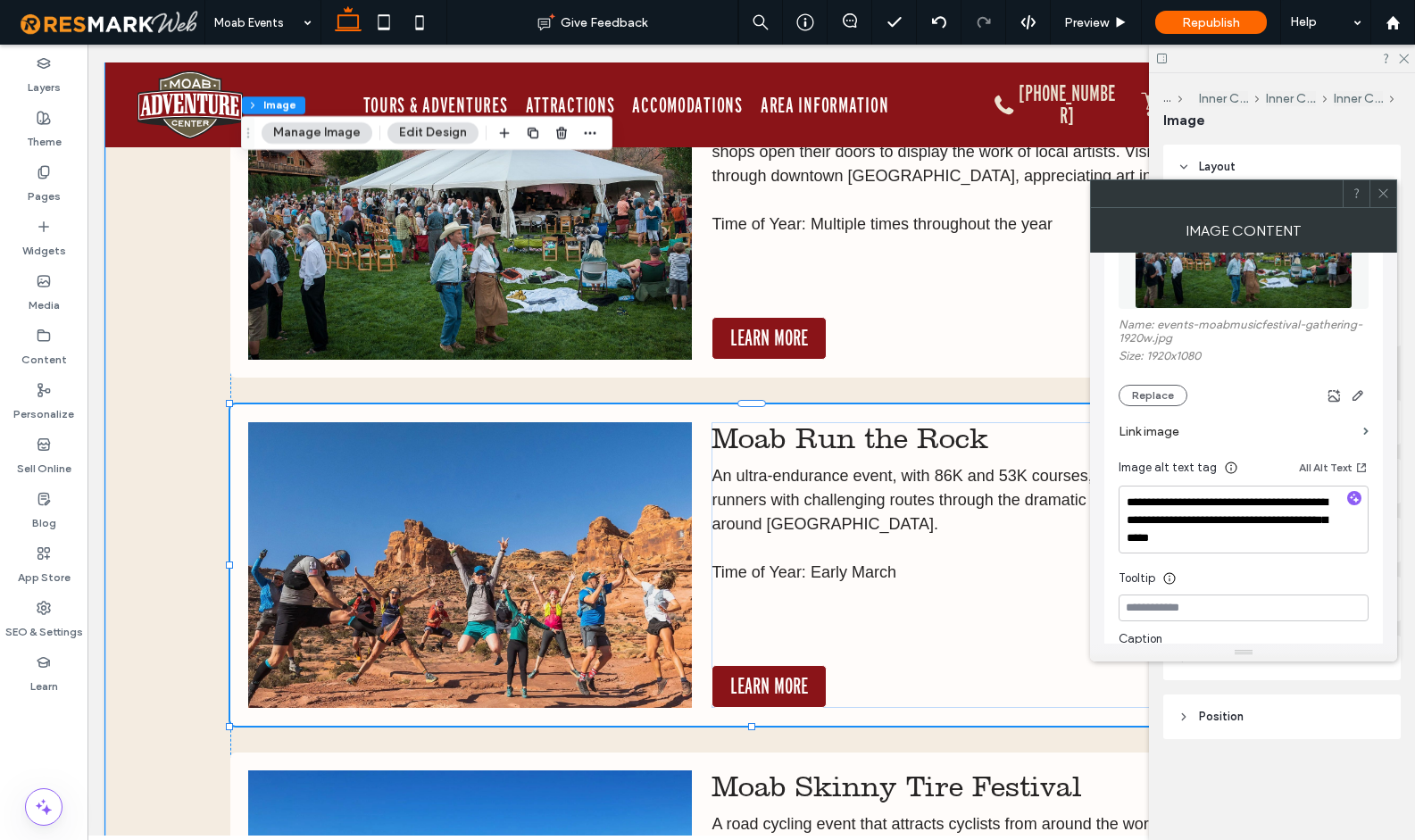
click at [547, 546] on img at bounding box center [470, 565] width 444 height 285
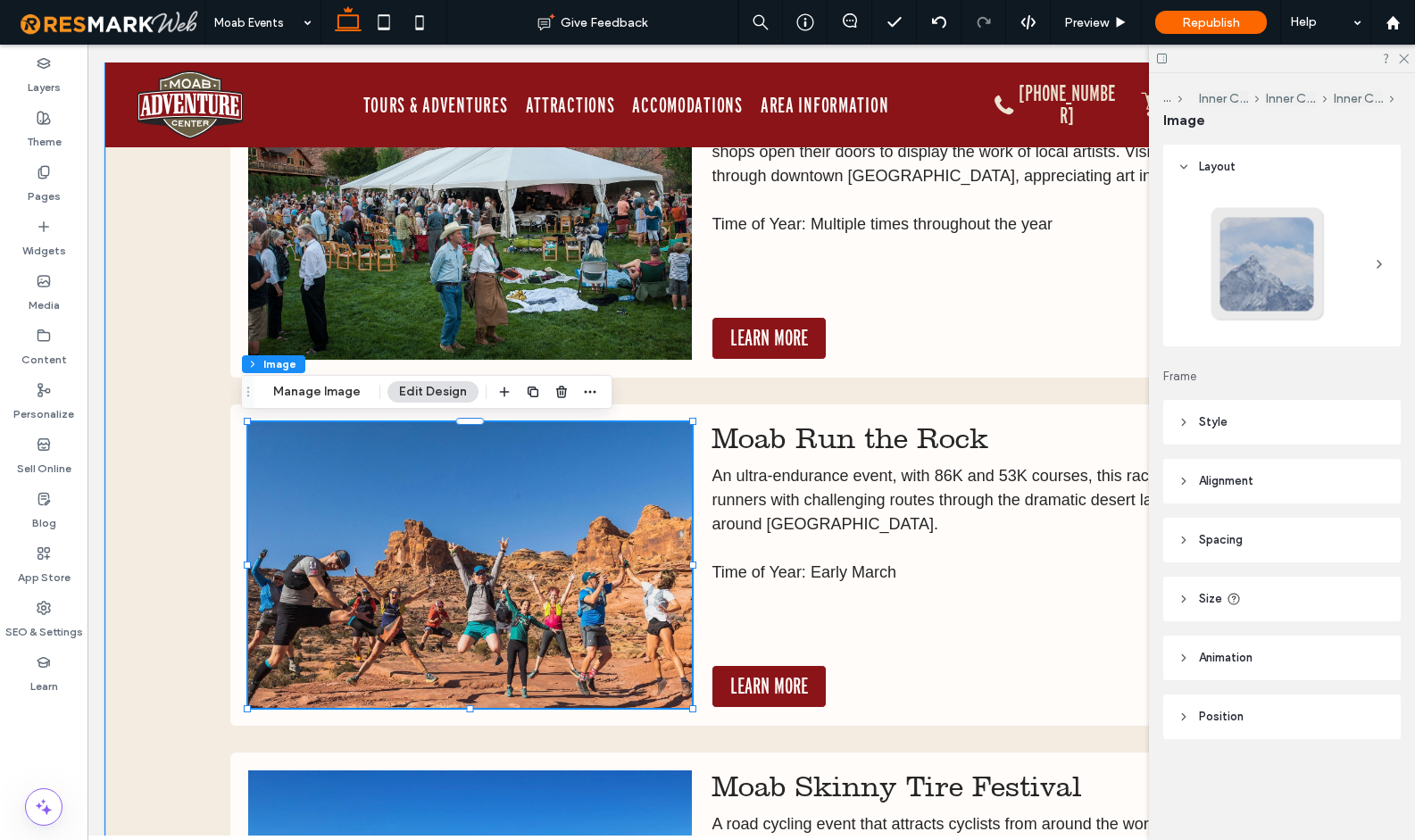
click at [548, 546] on img at bounding box center [470, 565] width 444 height 285
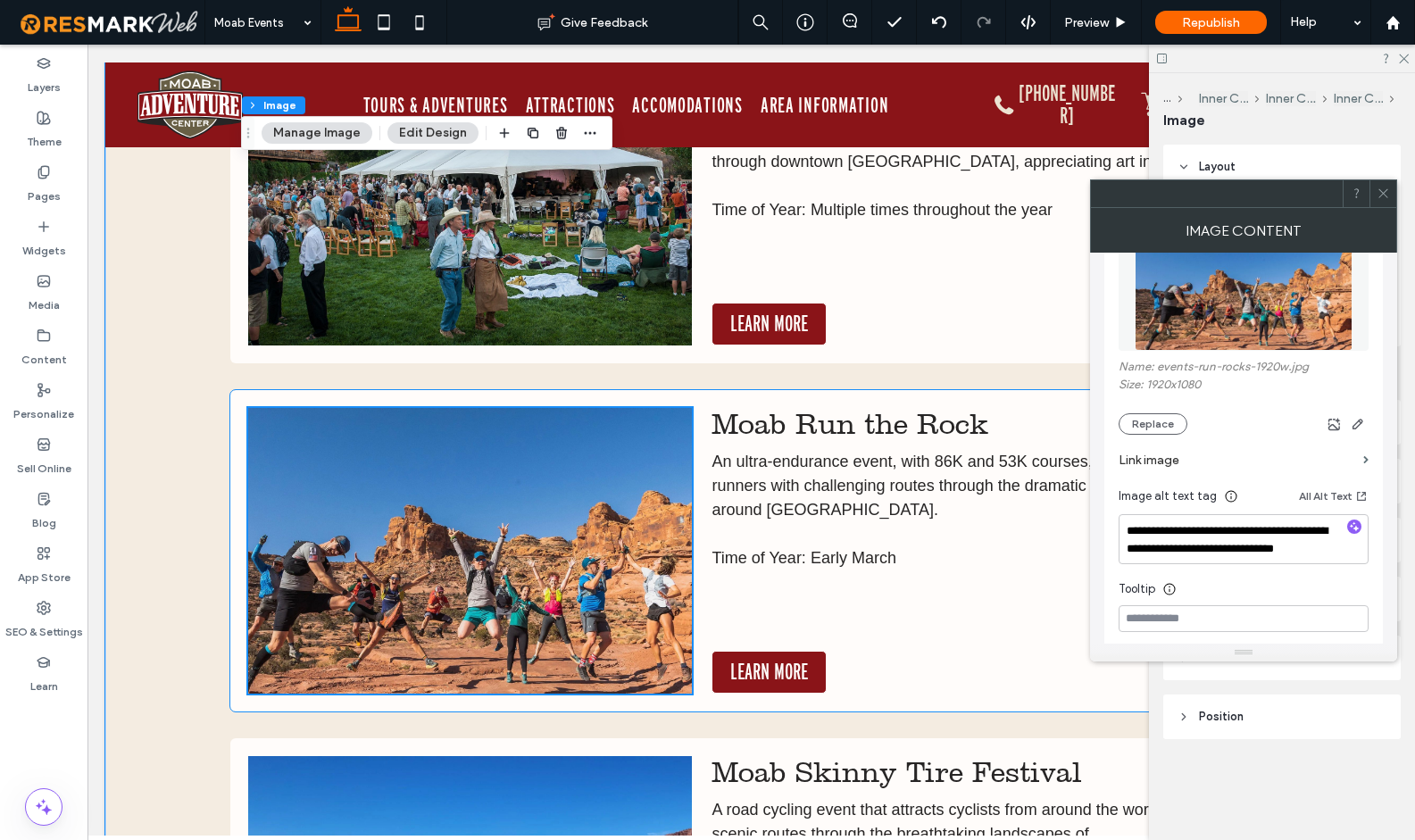
scroll to position [8570, 0]
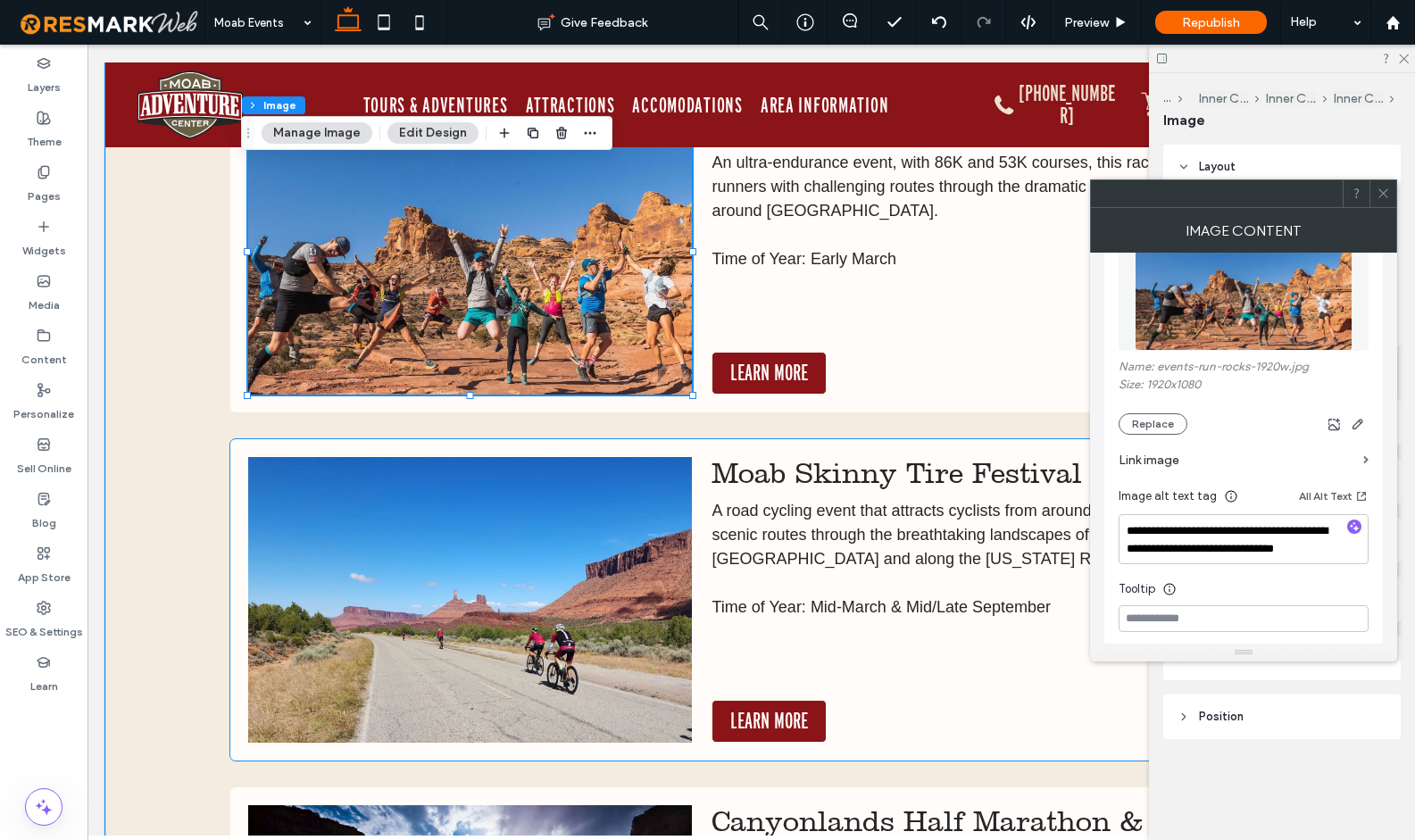
click at [521, 565] on img at bounding box center [470, 600] width 444 height 285
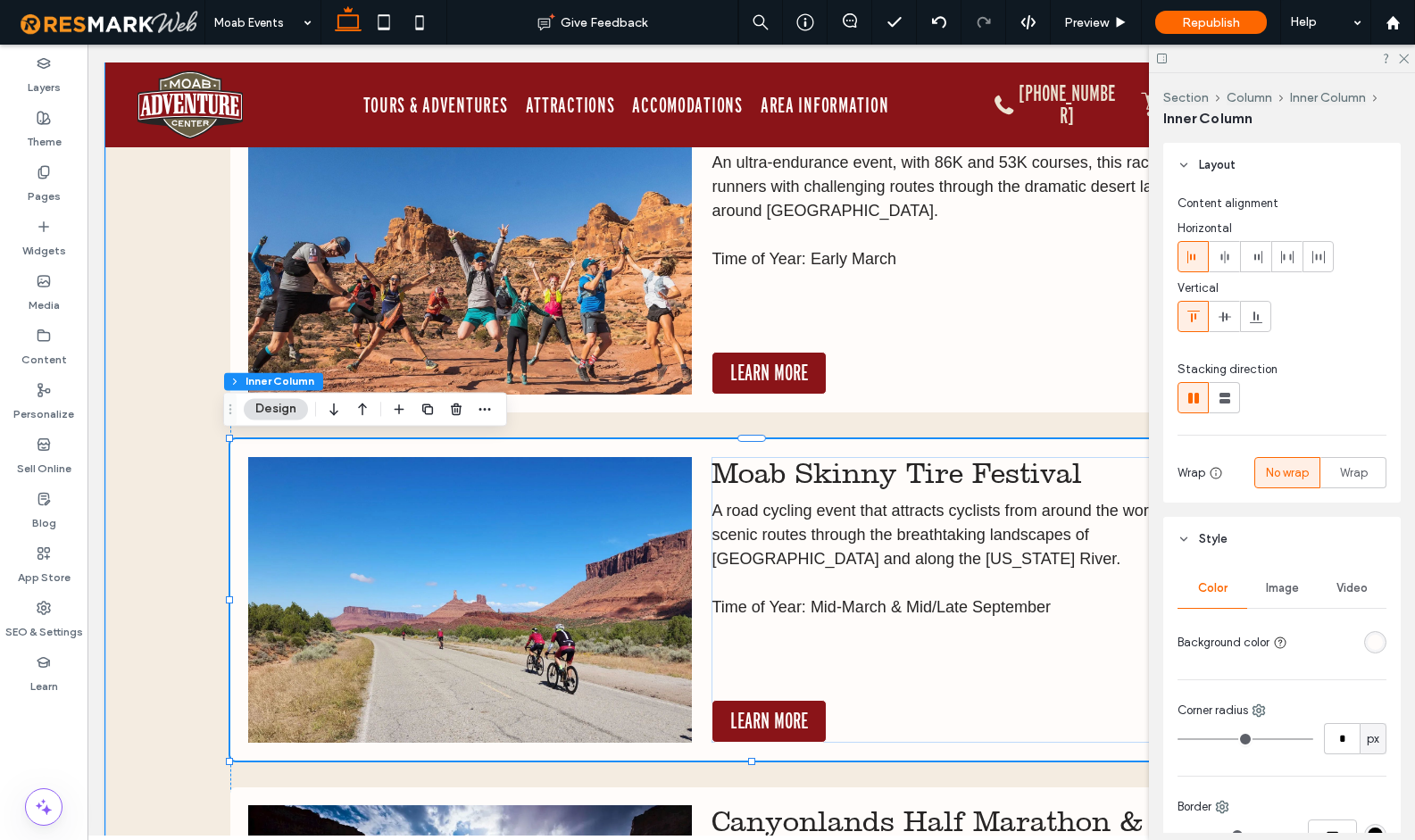
click at [521, 565] on img at bounding box center [470, 600] width 444 height 285
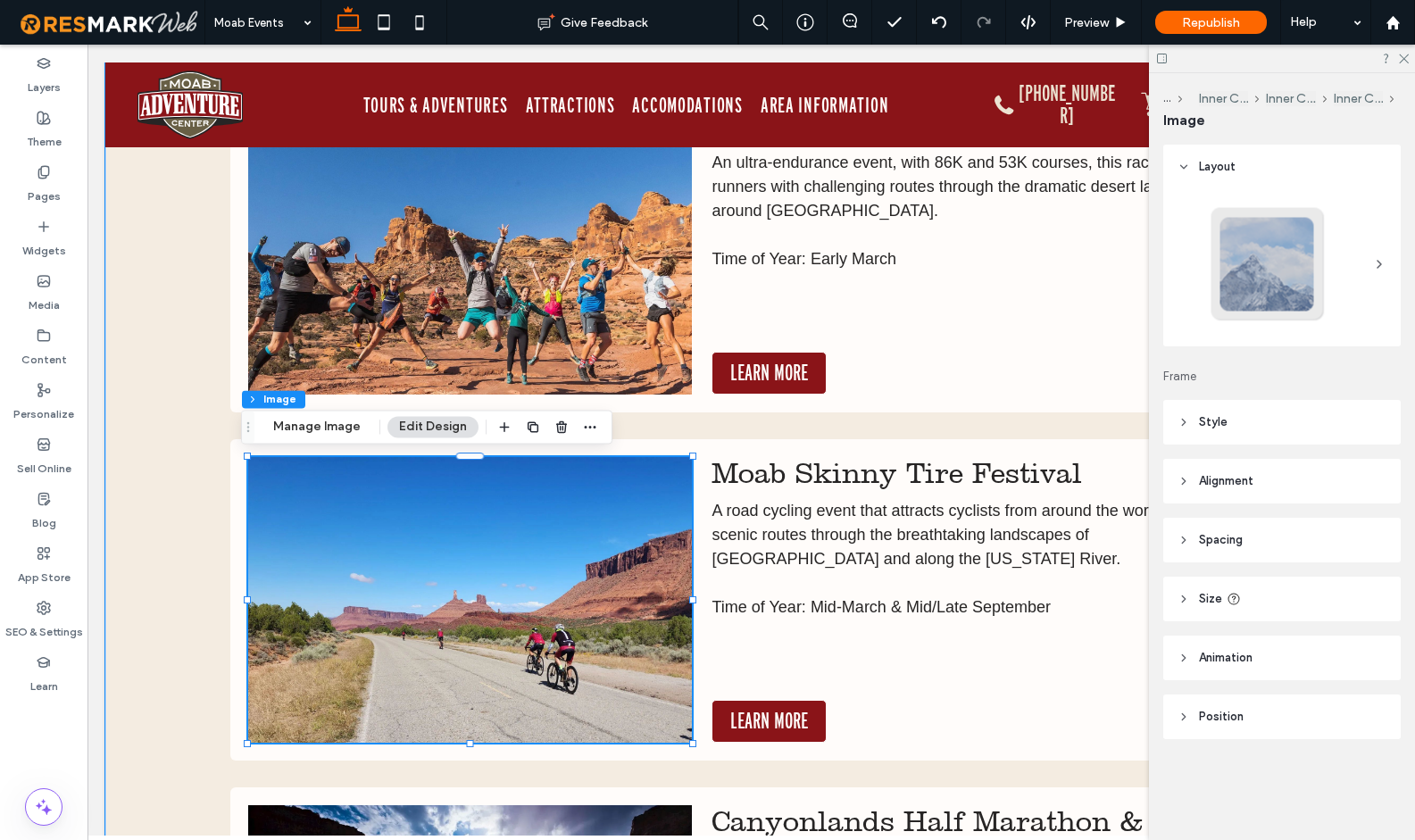
click at [524, 564] on img at bounding box center [470, 600] width 444 height 285
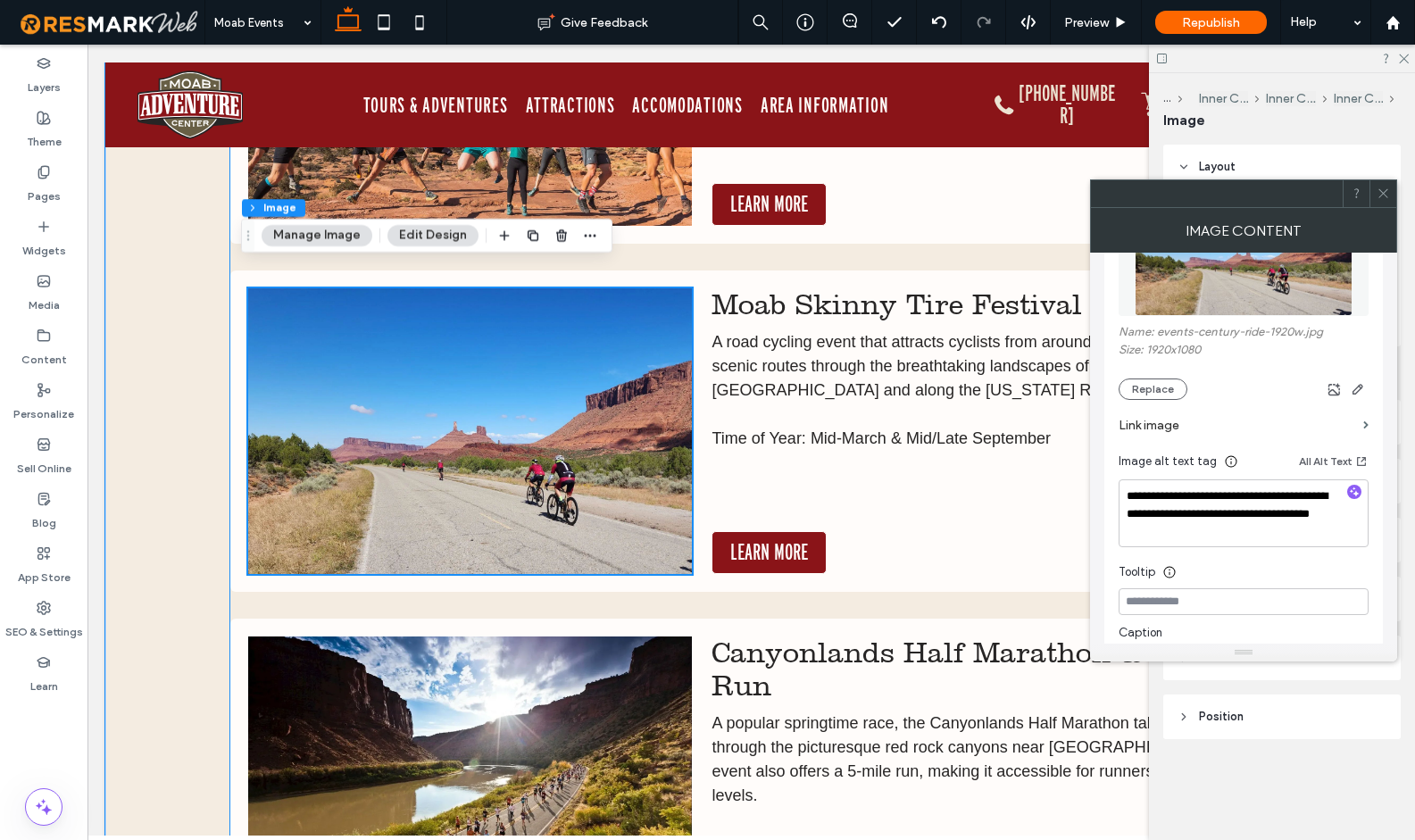
scroll to position [8761, 0]
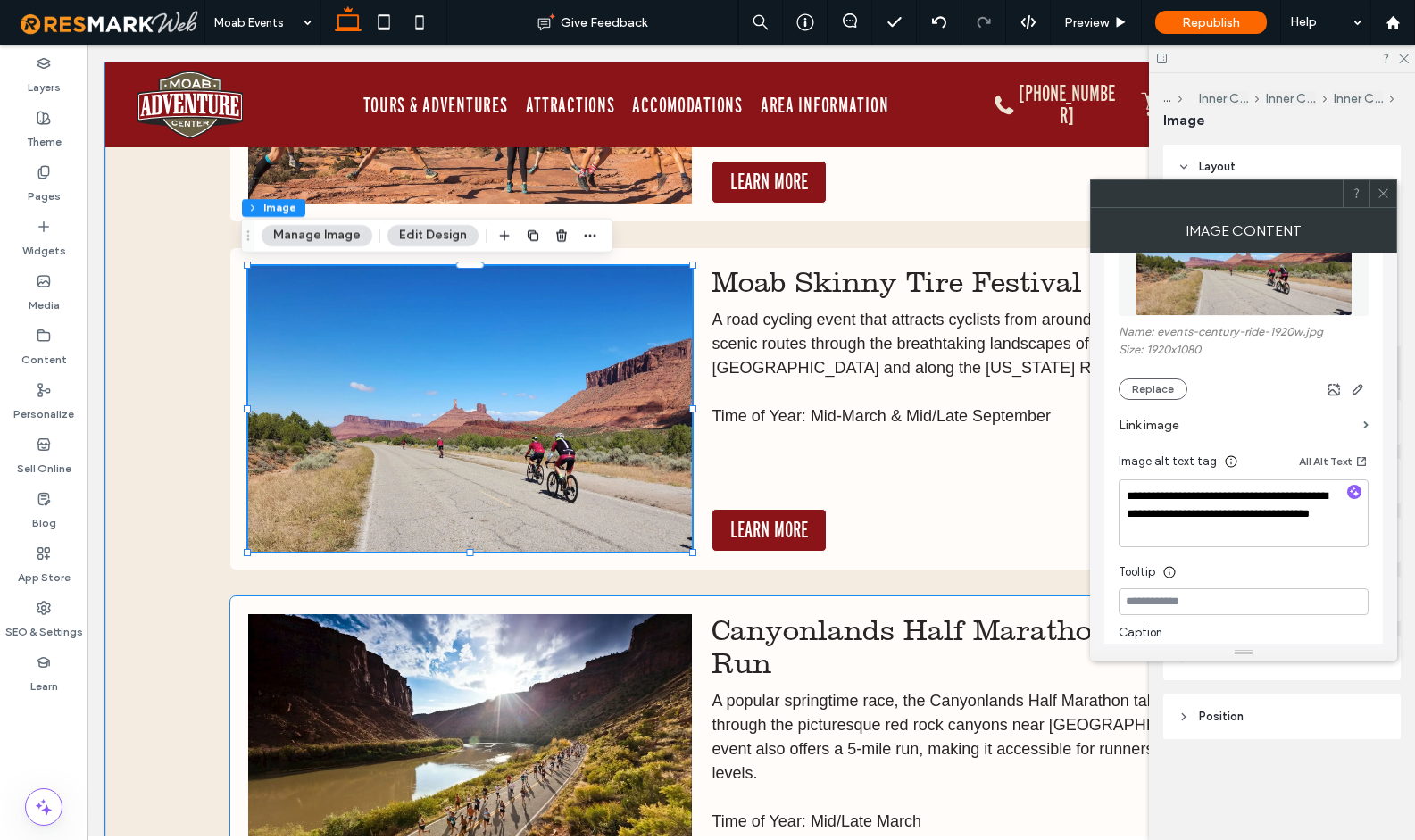
click at [547, 675] on img at bounding box center [470, 757] width 444 height 285
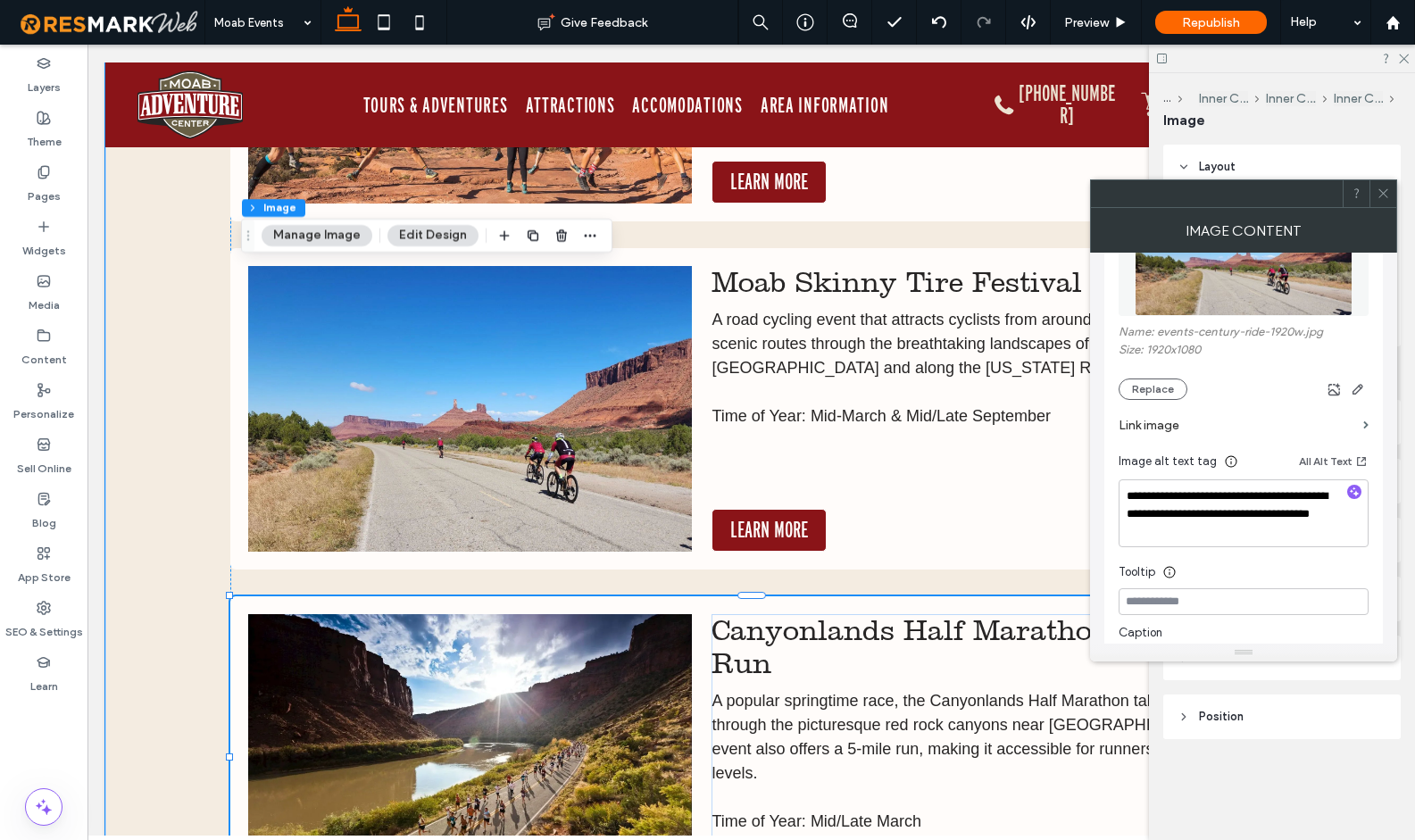
click at [547, 675] on img at bounding box center [470, 757] width 444 height 285
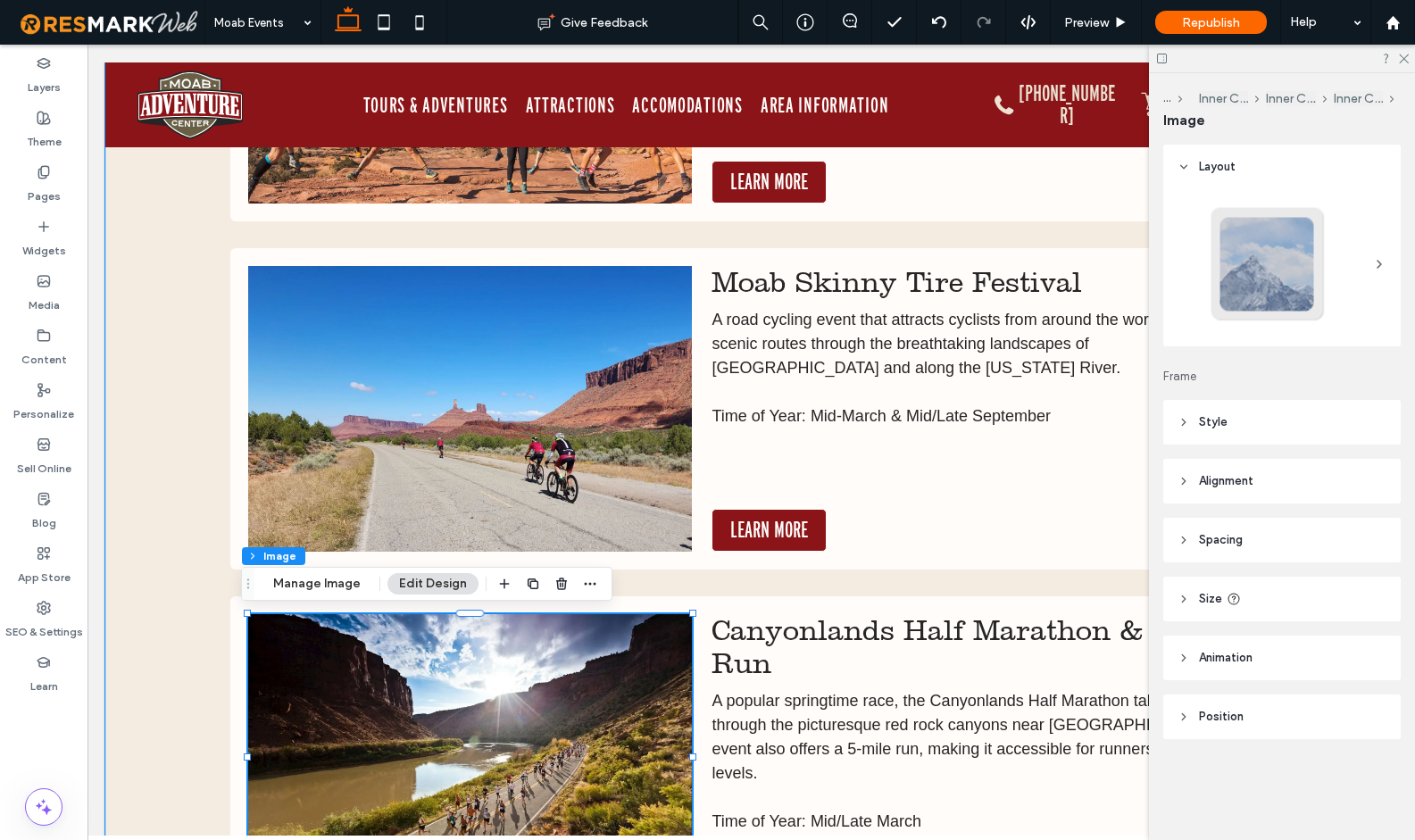
click at [554, 671] on img at bounding box center [470, 757] width 444 height 285
click at [554, 672] on img at bounding box center [470, 757] width 444 height 285
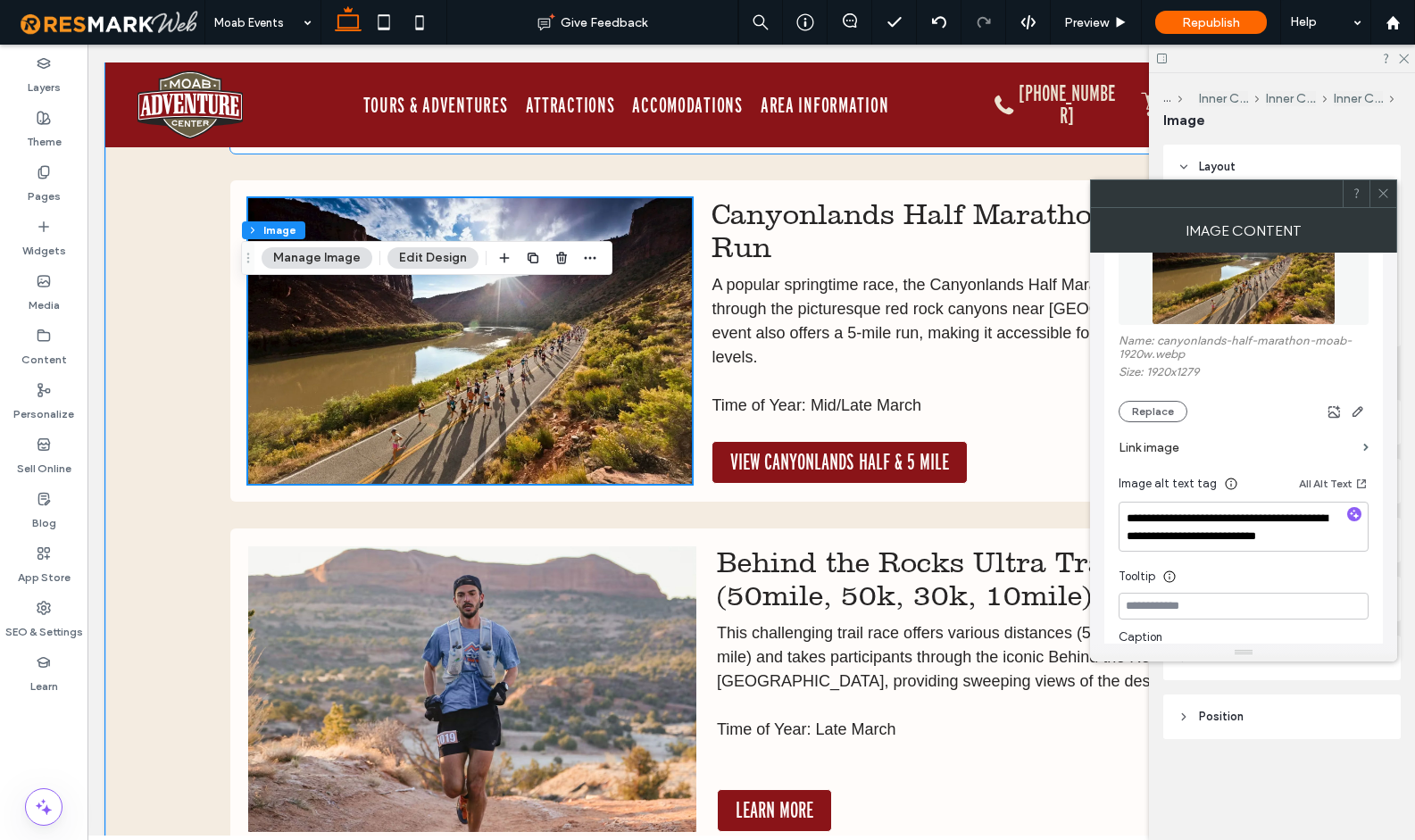
scroll to position [9229, 0]
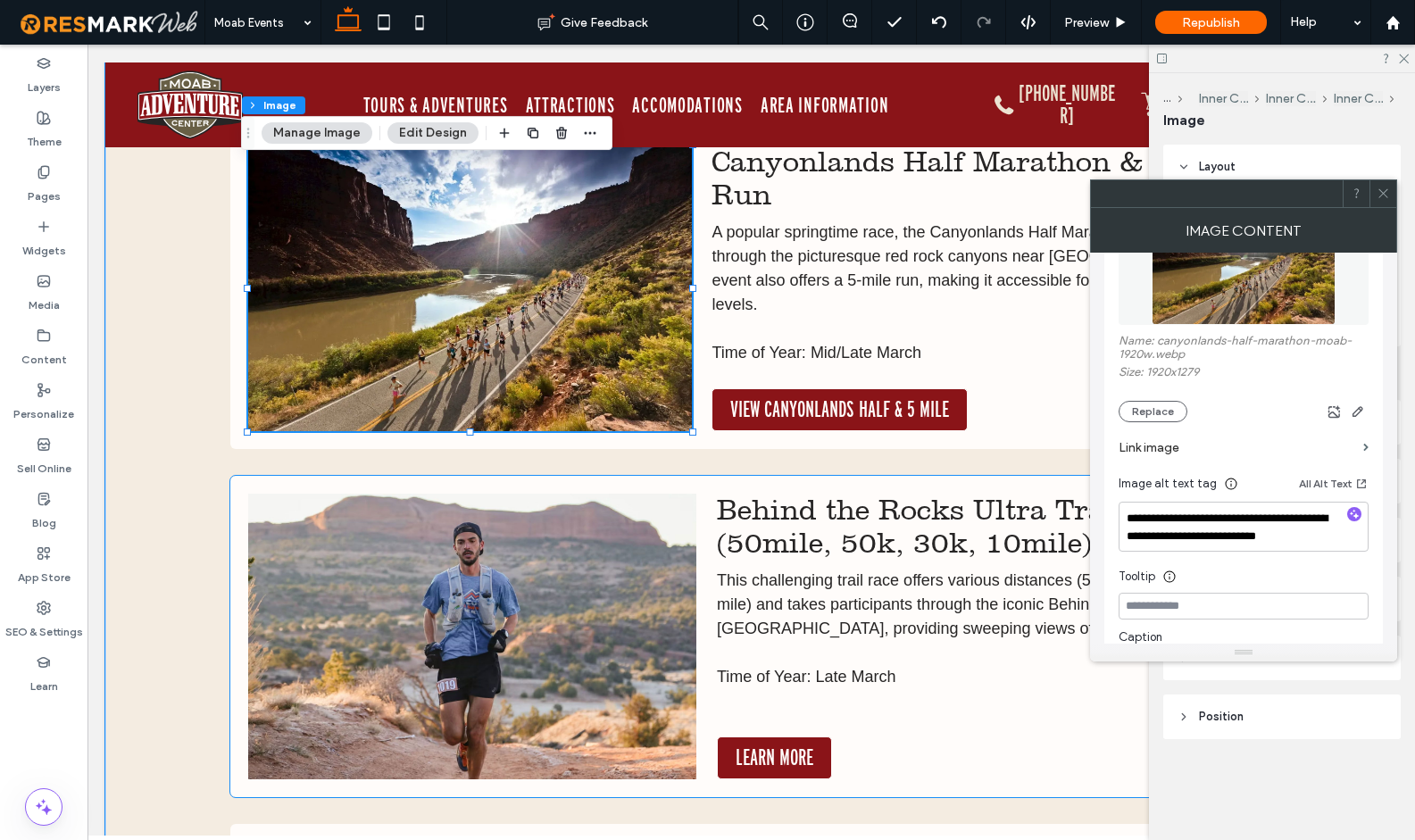
click at [519, 615] on img at bounding box center [473, 636] width 449 height 285
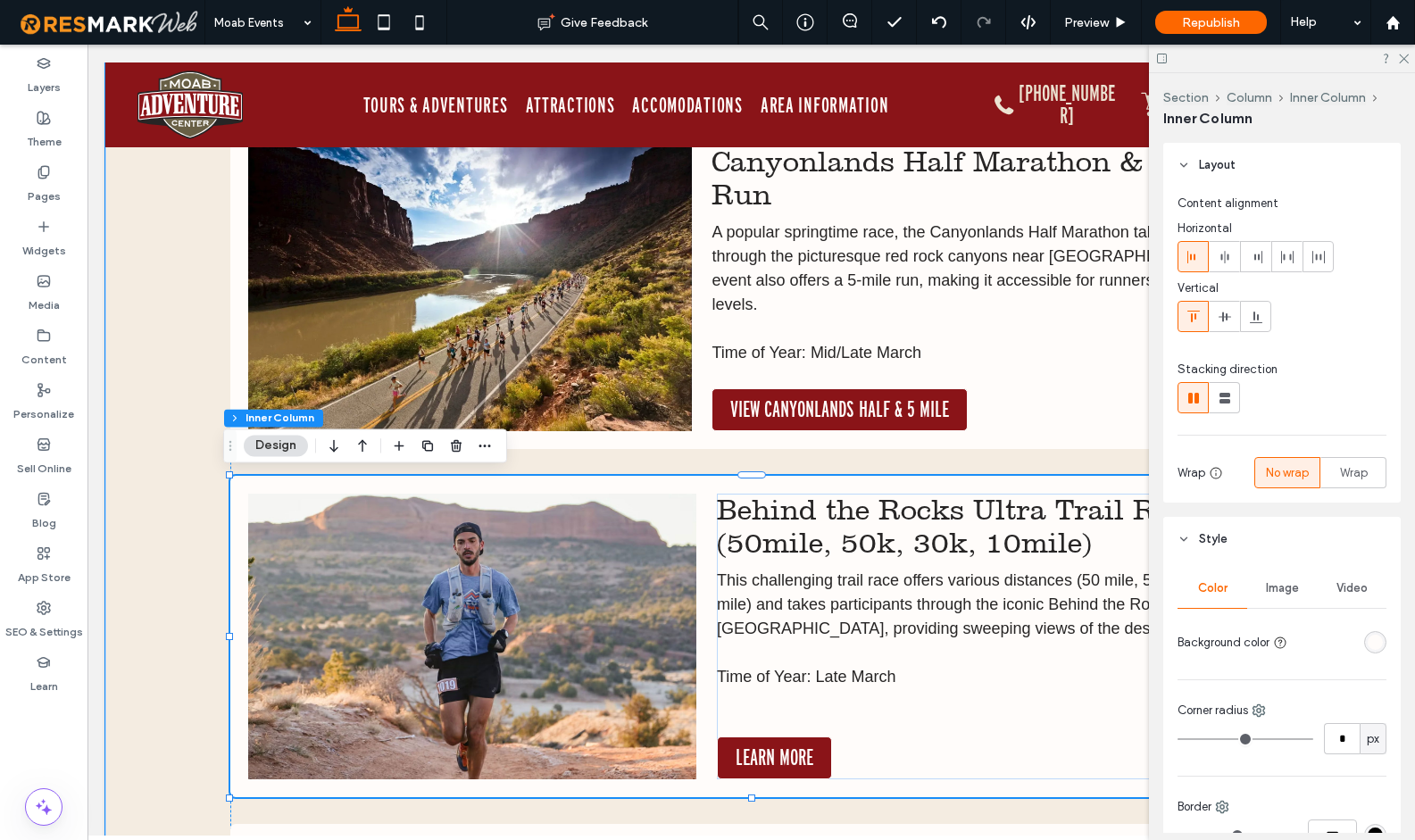
click at [519, 615] on img at bounding box center [473, 636] width 449 height 285
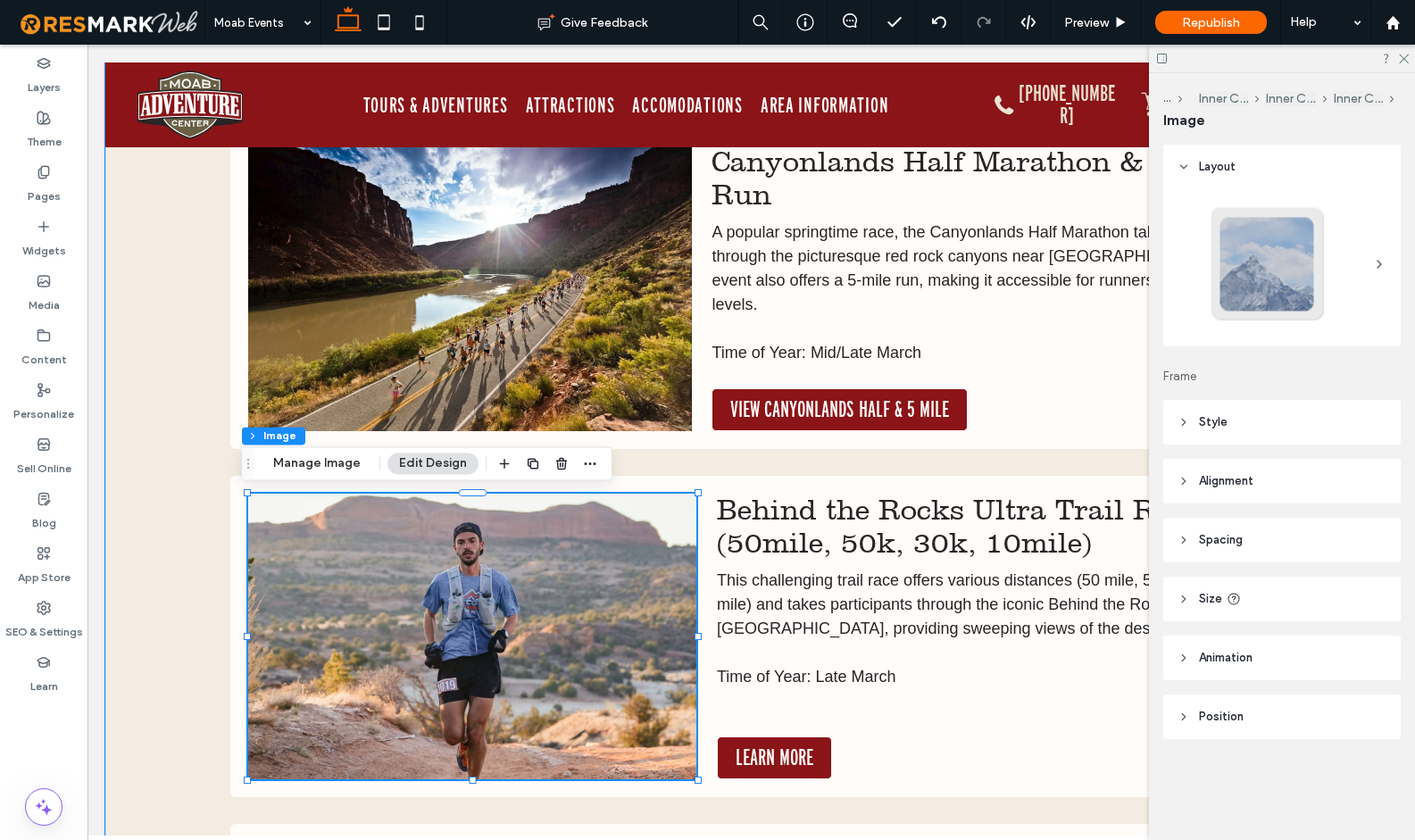
click at [519, 615] on img at bounding box center [473, 636] width 449 height 285
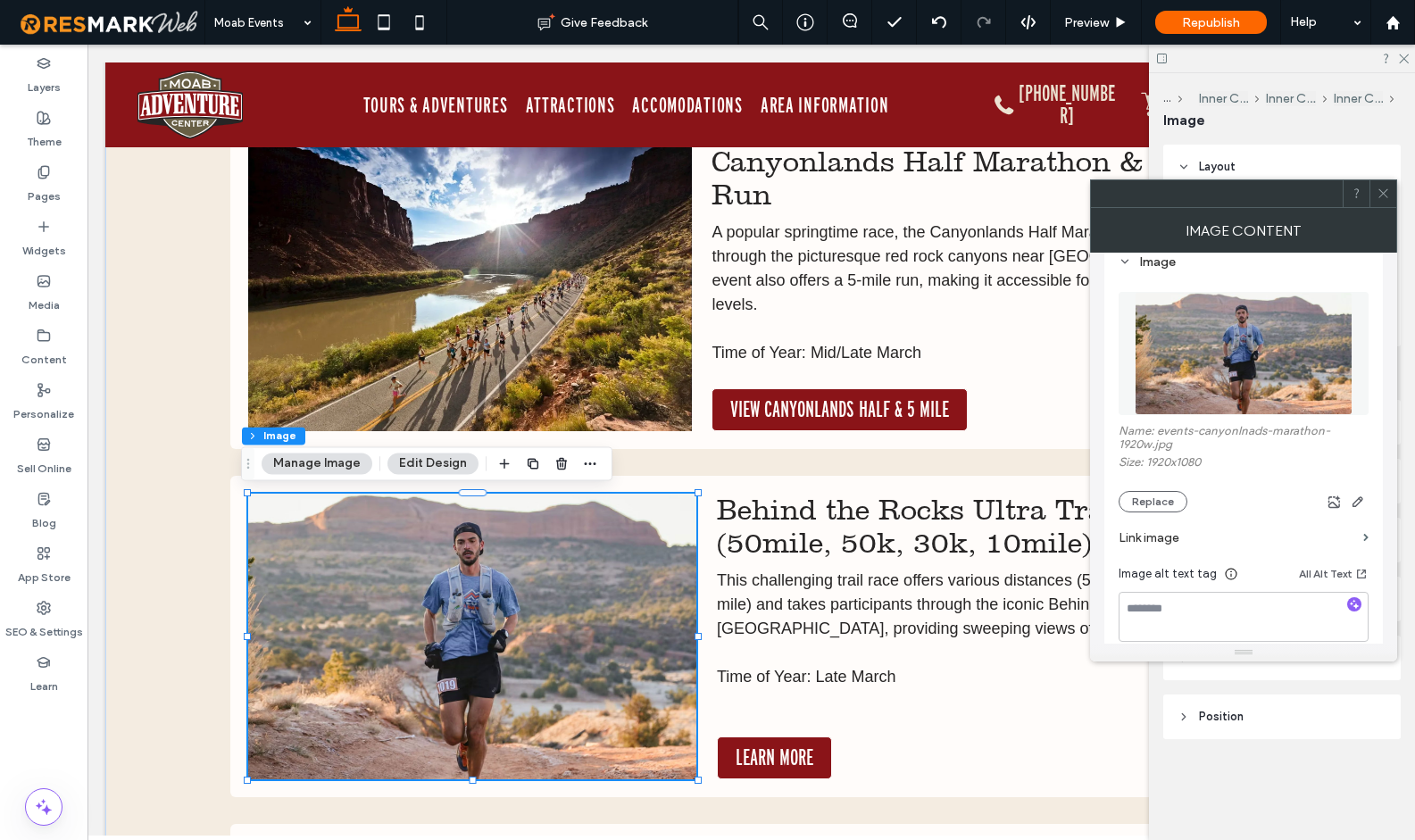
scroll to position [196, 0]
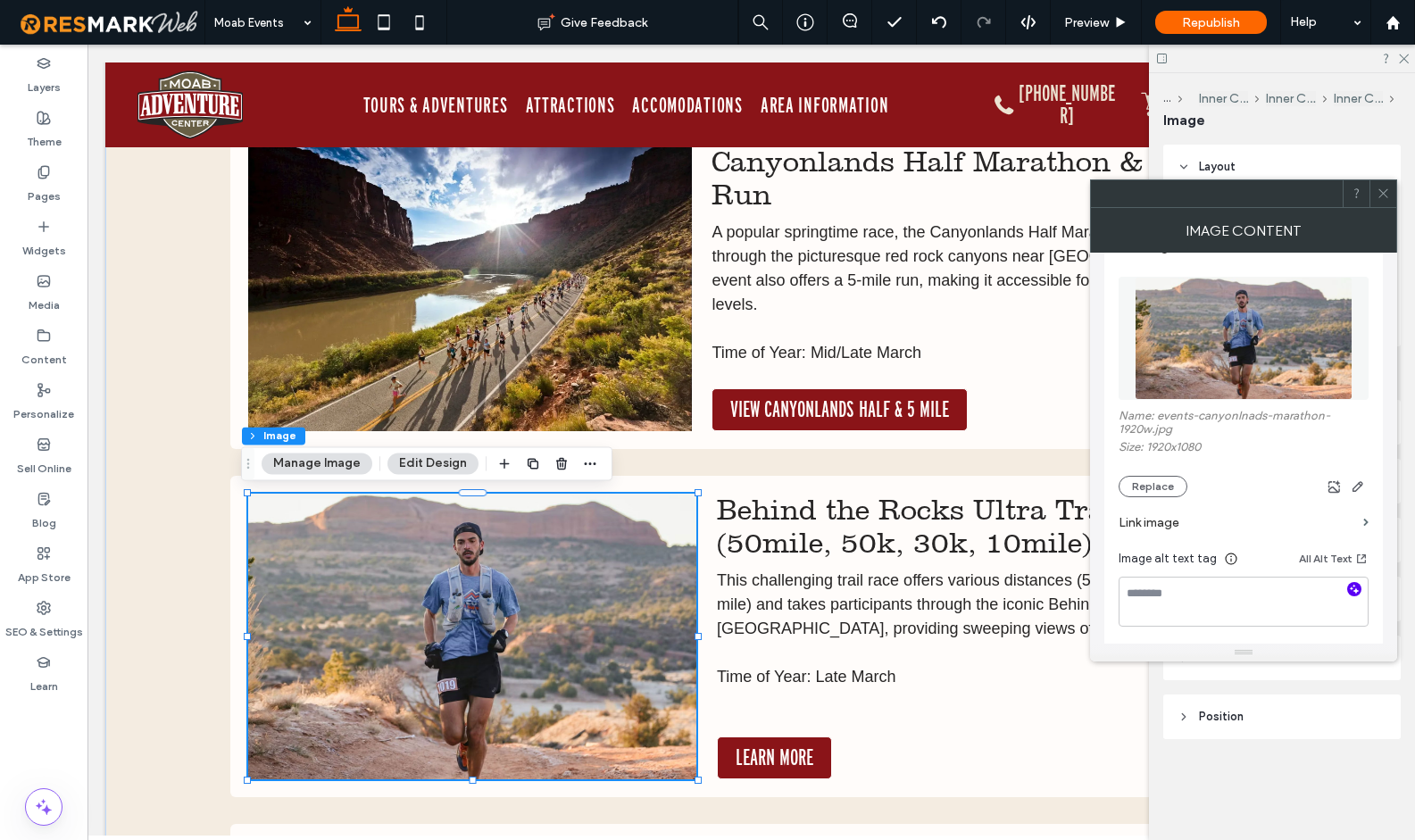
click at [1360, 590] on div at bounding box center [1354, 590] width 29 height 17
click at [1355, 592] on icon "button" at bounding box center [1354, 589] width 13 height 13
type textarea "**********"
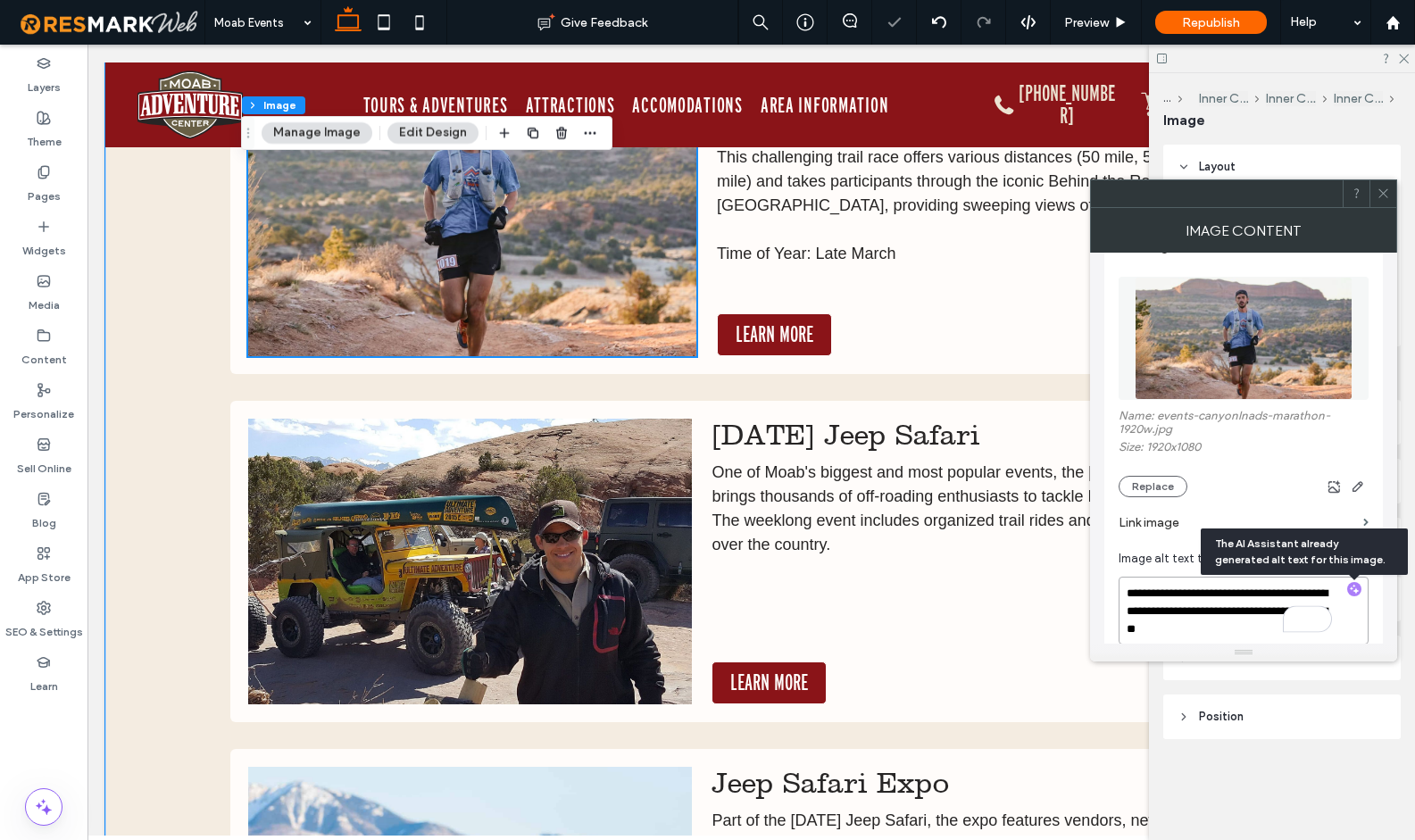
scroll to position [9771, 0]
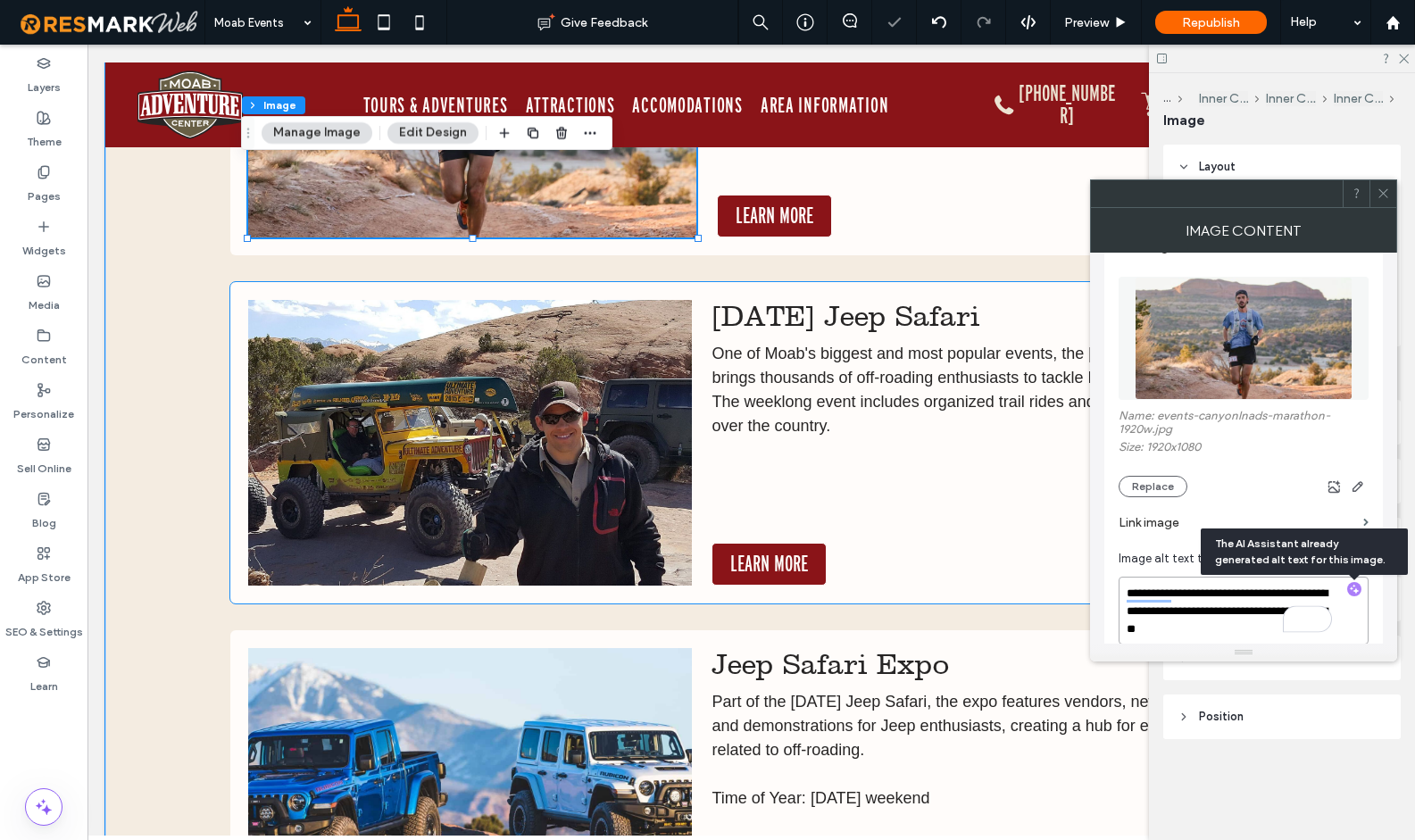
click at [563, 493] on img at bounding box center [470, 443] width 444 height 285
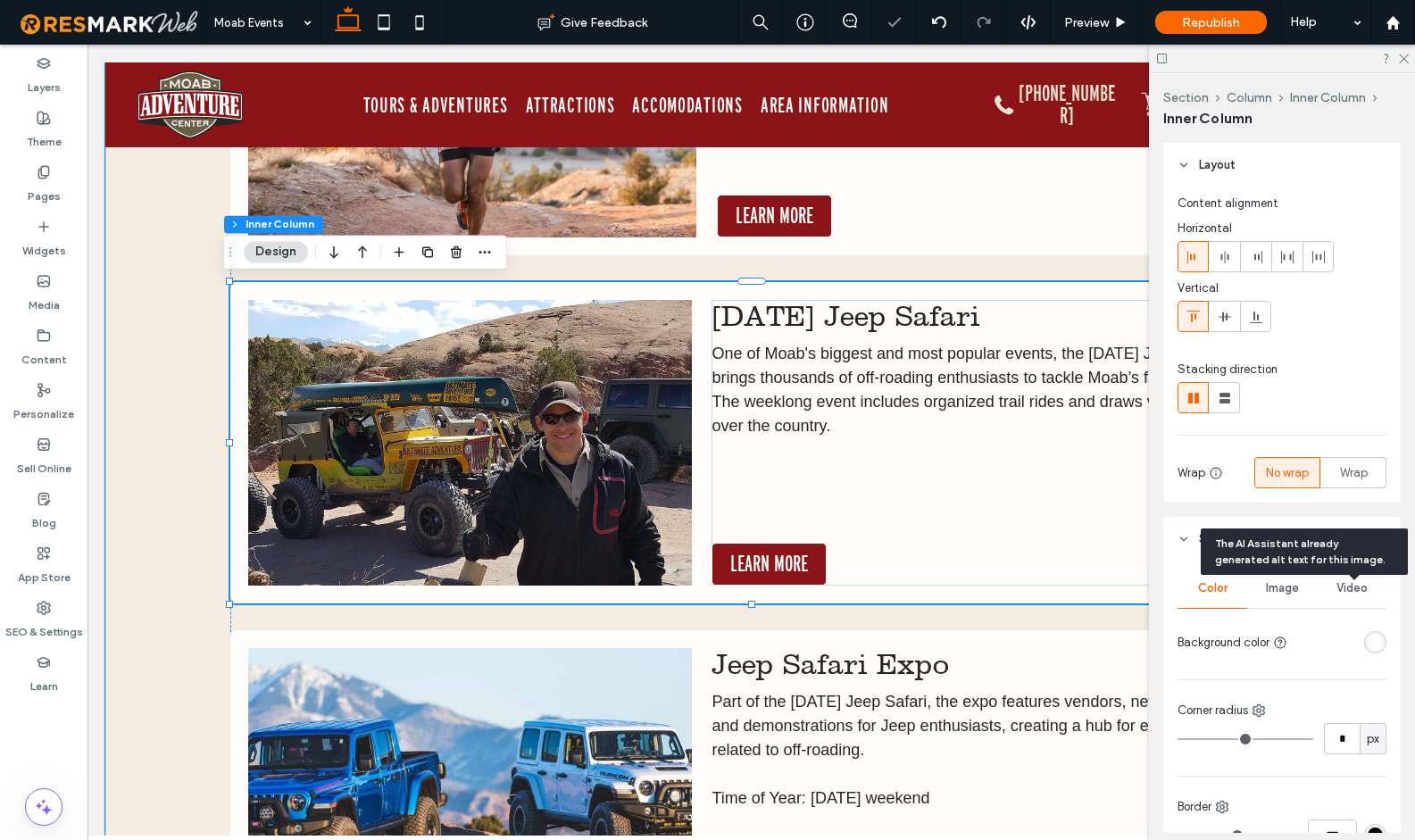
click at [563, 493] on img at bounding box center [470, 443] width 444 height 285
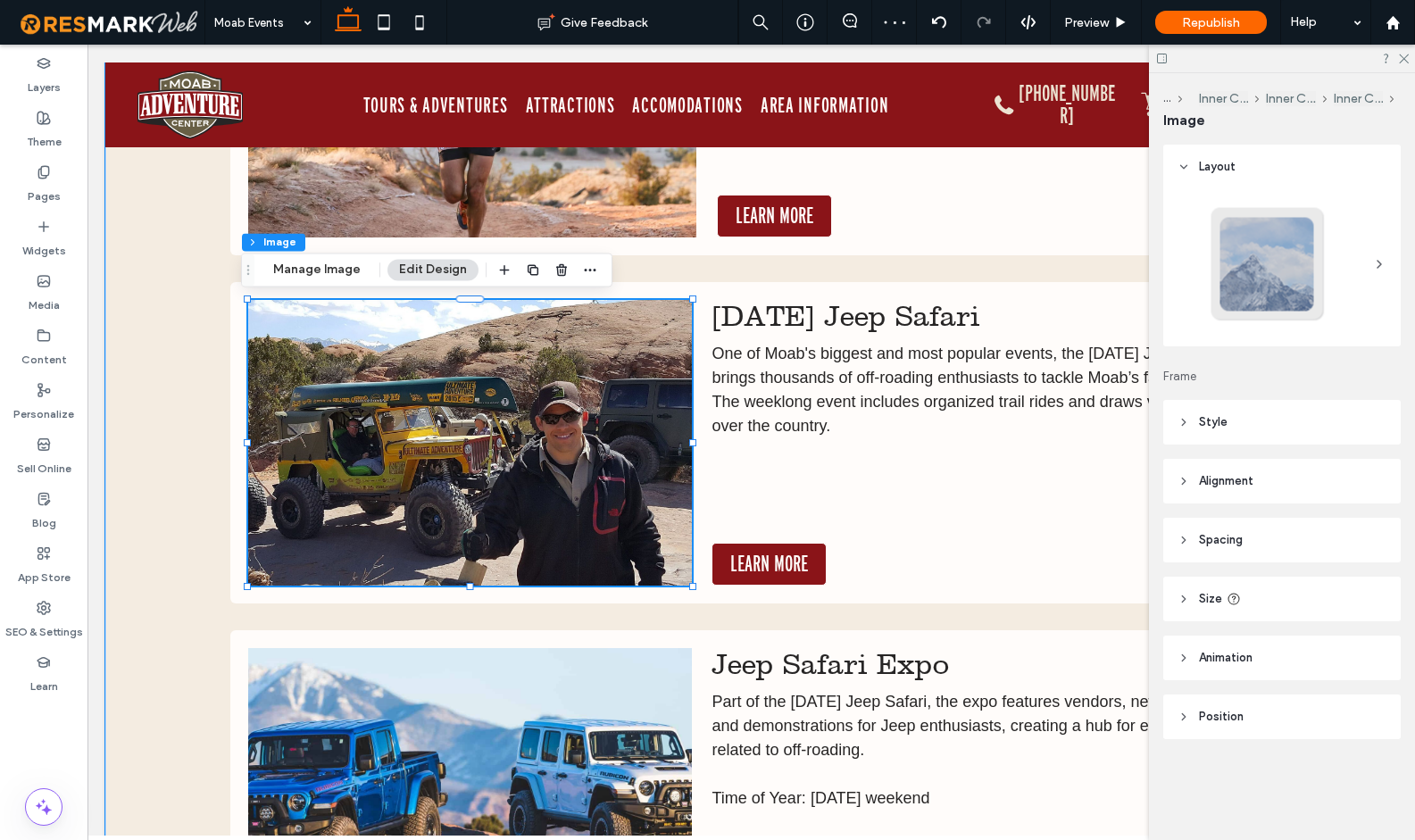
click at [619, 463] on img at bounding box center [470, 443] width 444 height 285
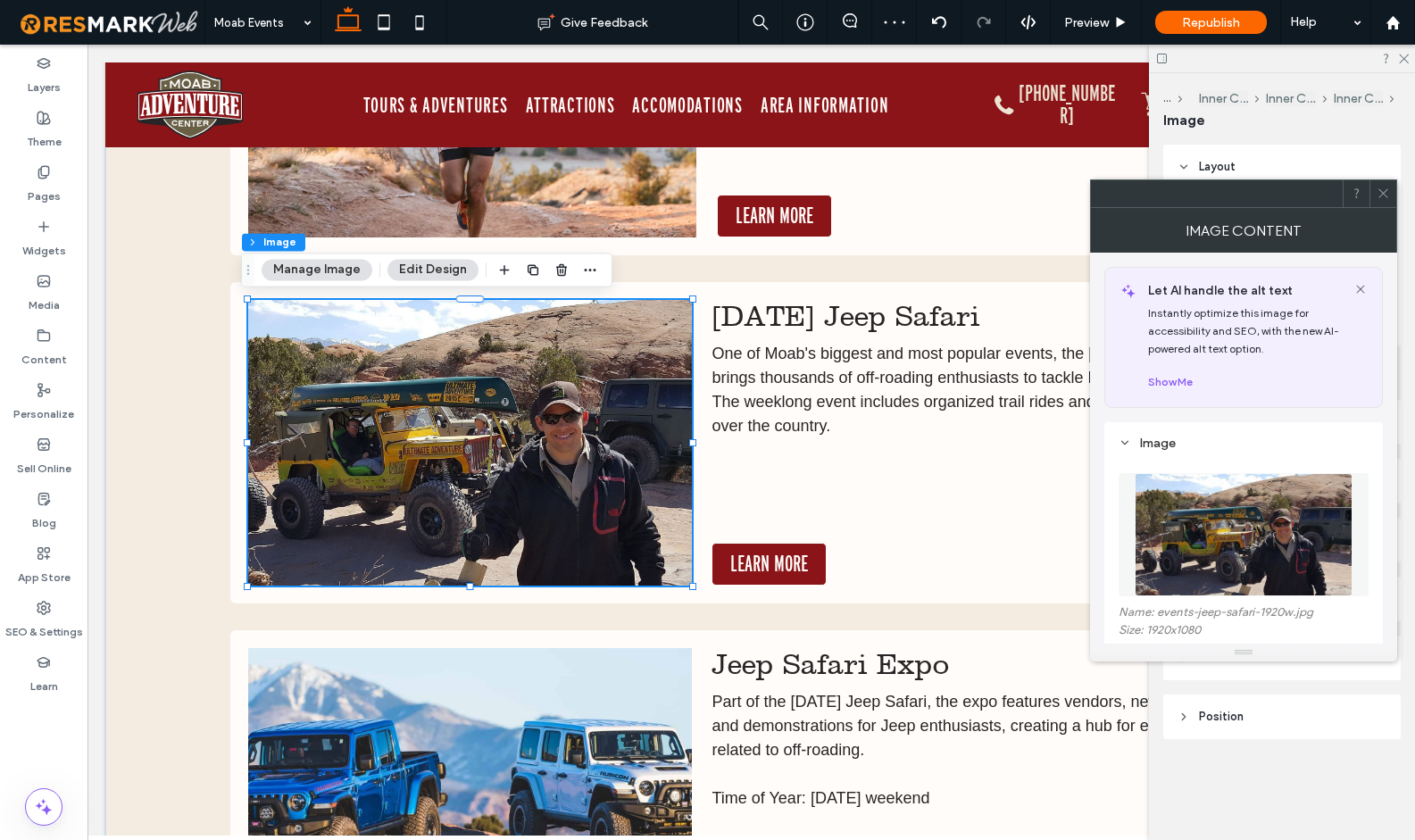
scroll to position [173, 0]
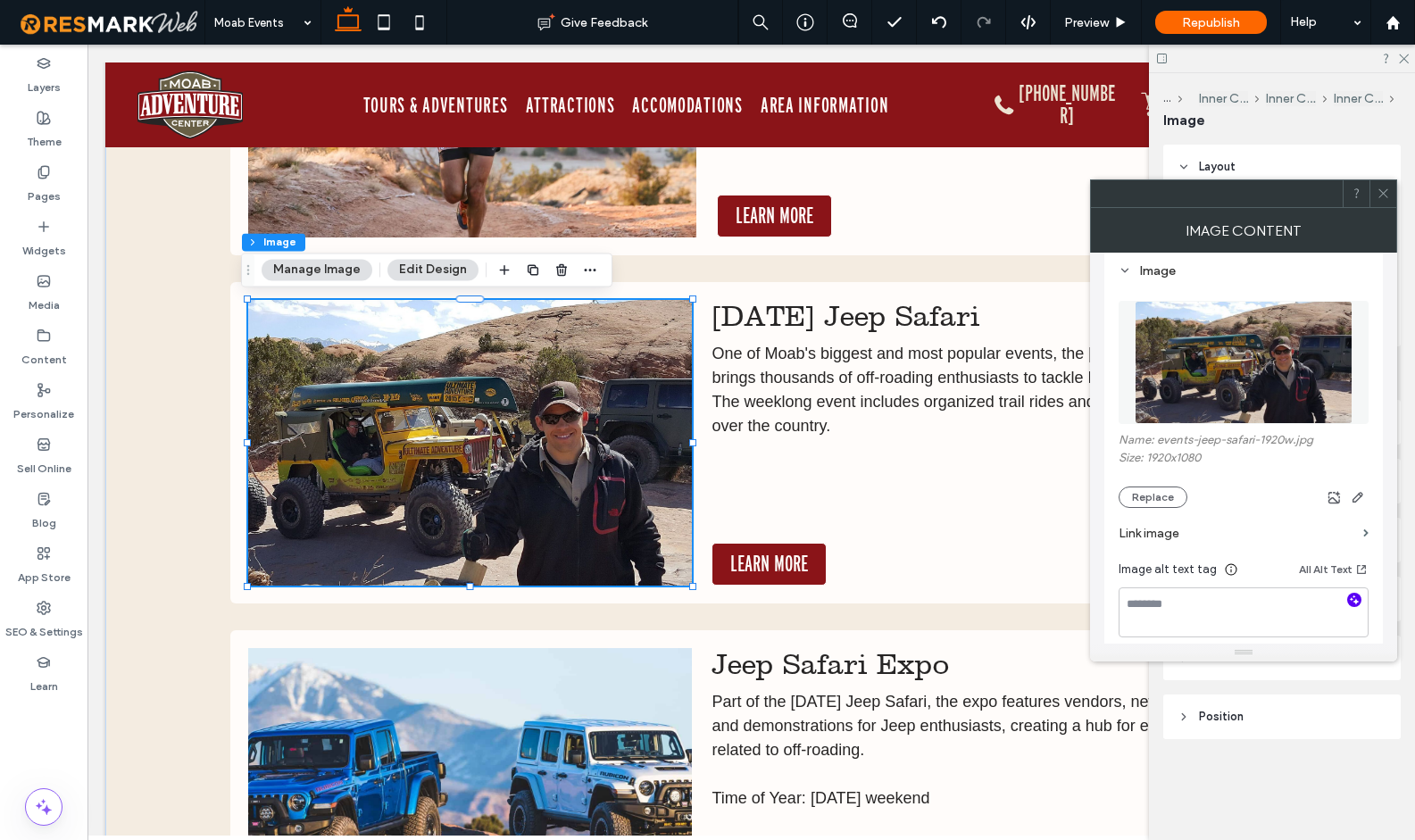
click at [1353, 599] on use "button" at bounding box center [1354, 599] width 10 height 10
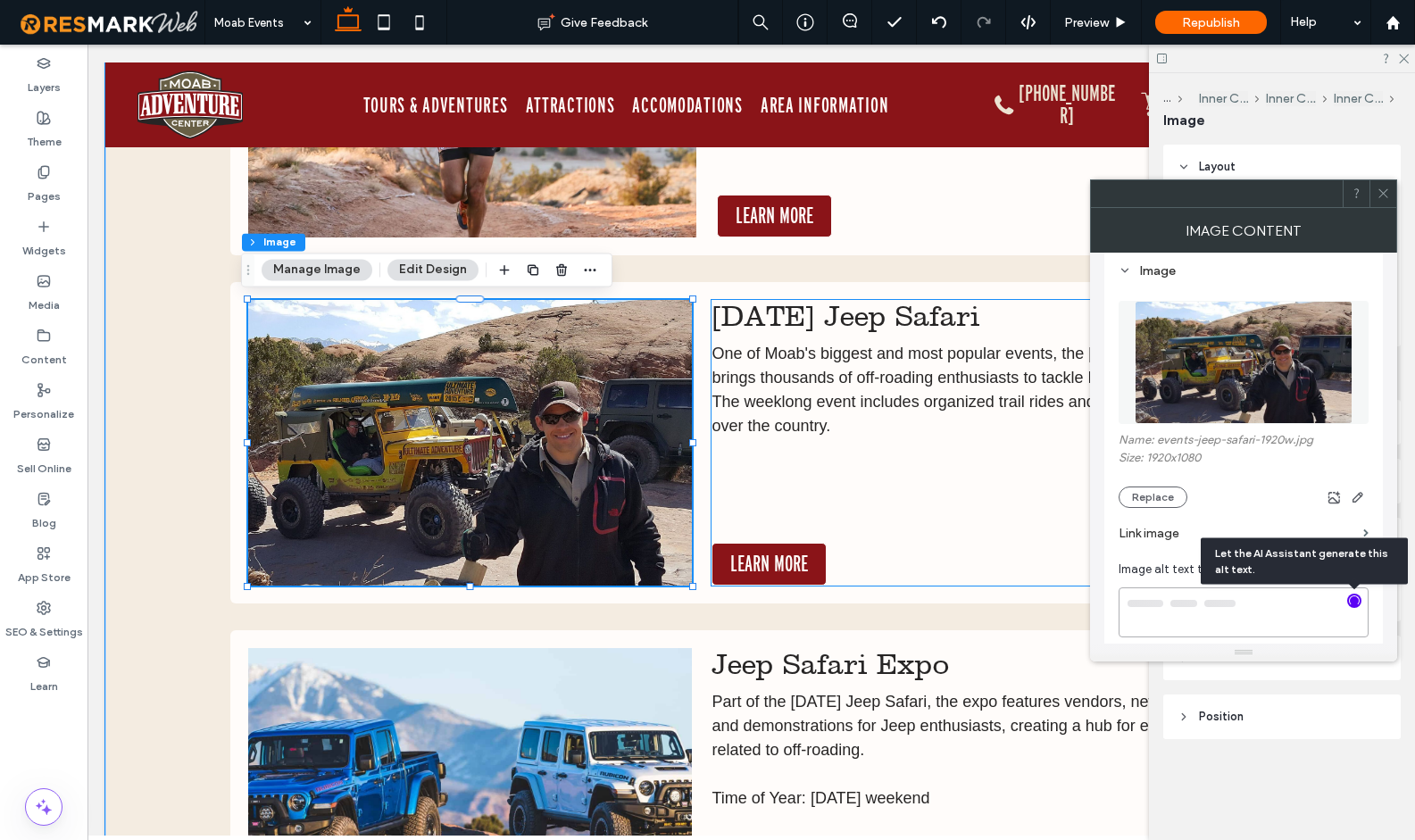
type textarea "**********"
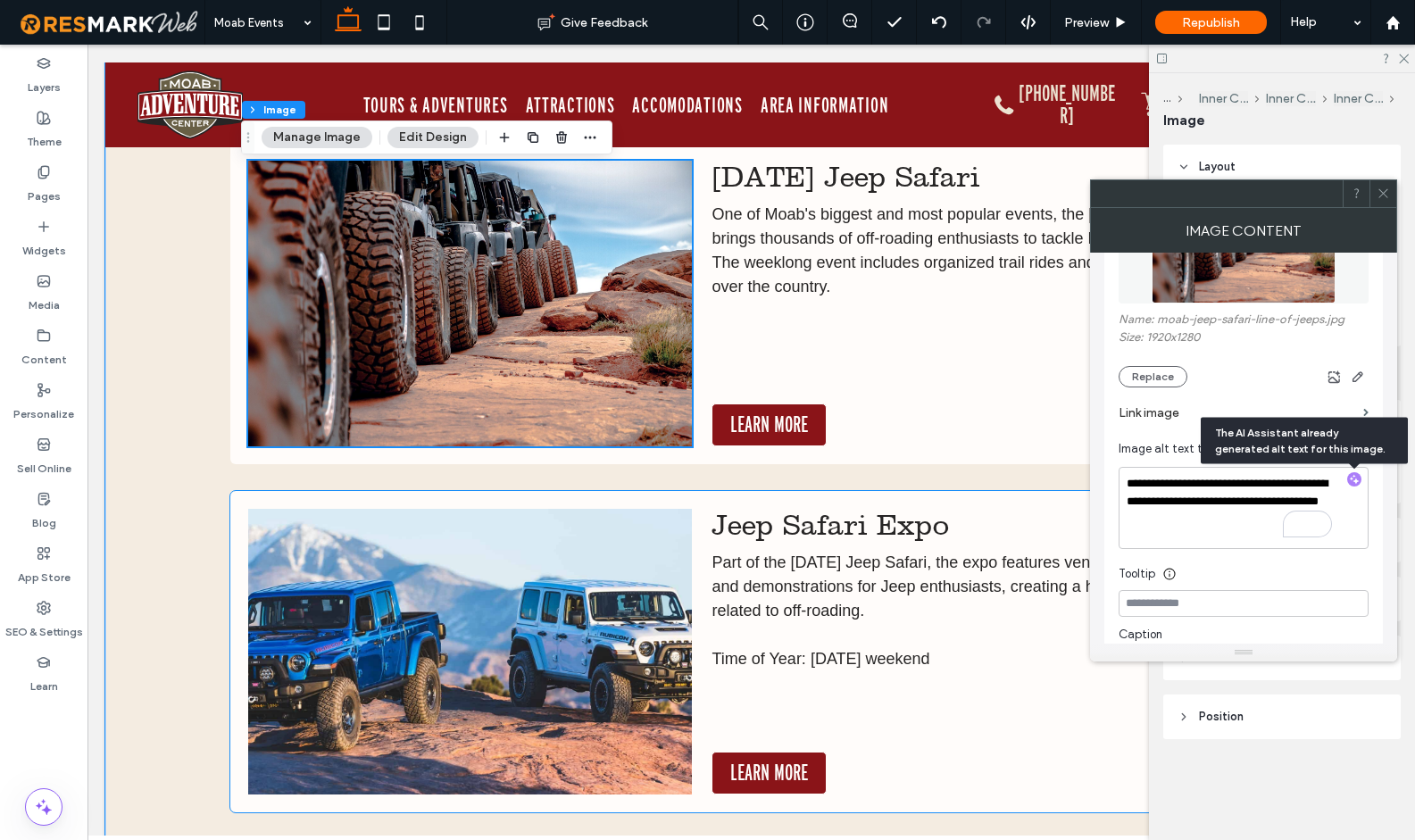
scroll to position [9926, 0]
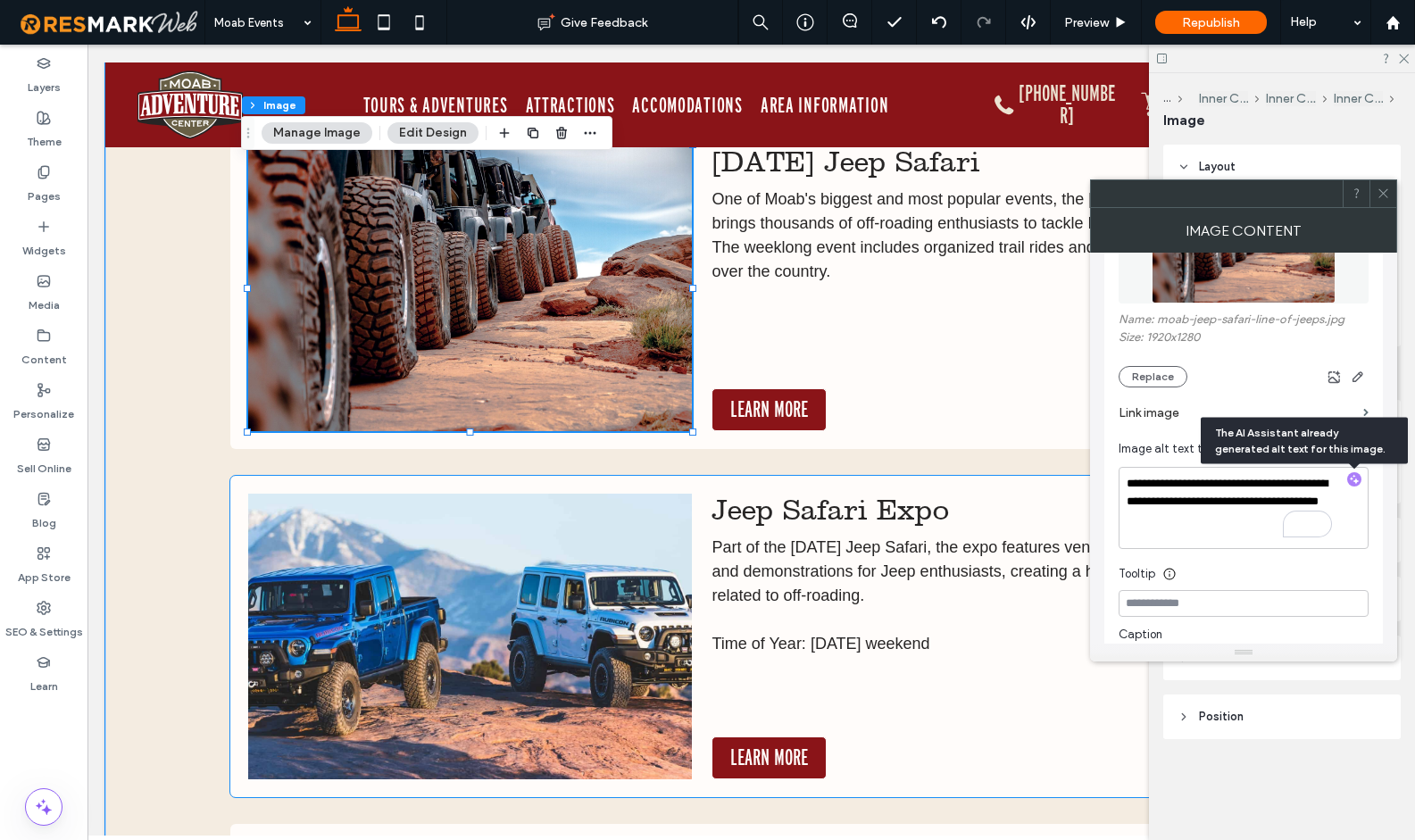
click at [498, 590] on img at bounding box center [470, 636] width 444 height 285
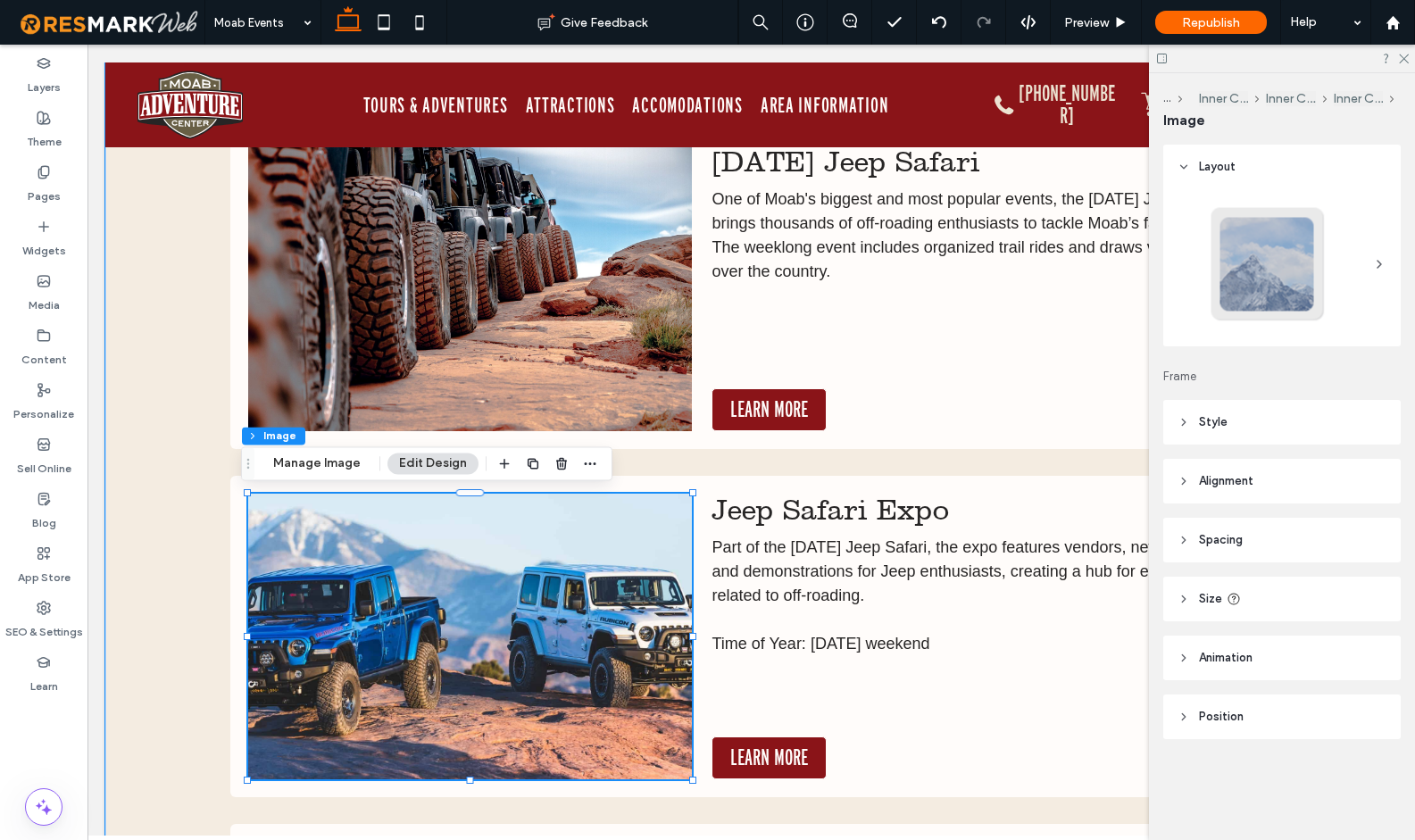
click at [476, 580] on img at bounding box center [470, 636] width 444 height 285
click at [477, 580] on img at bounding box center [470, 636] width 444 height 285
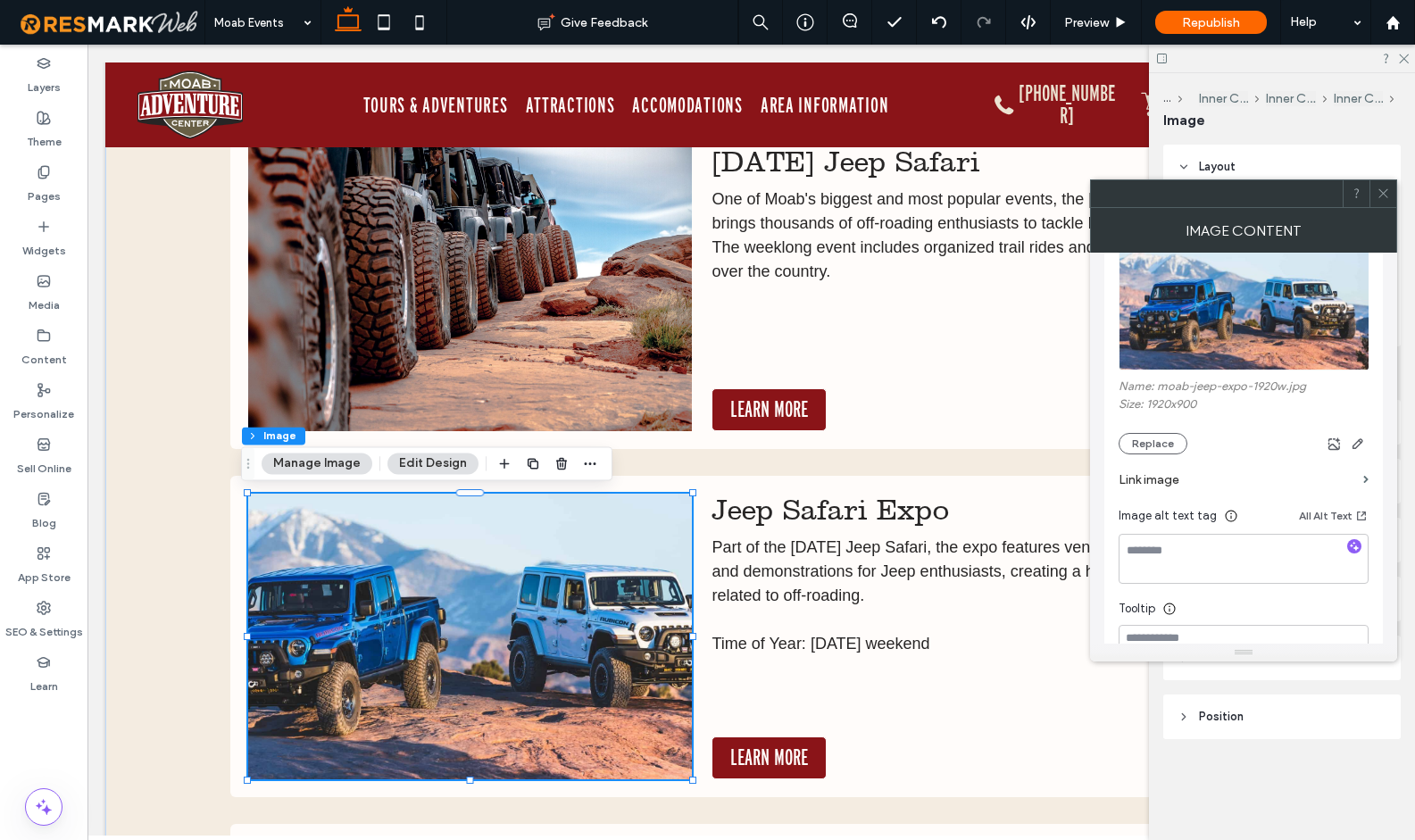
scroll to position [231, 0]
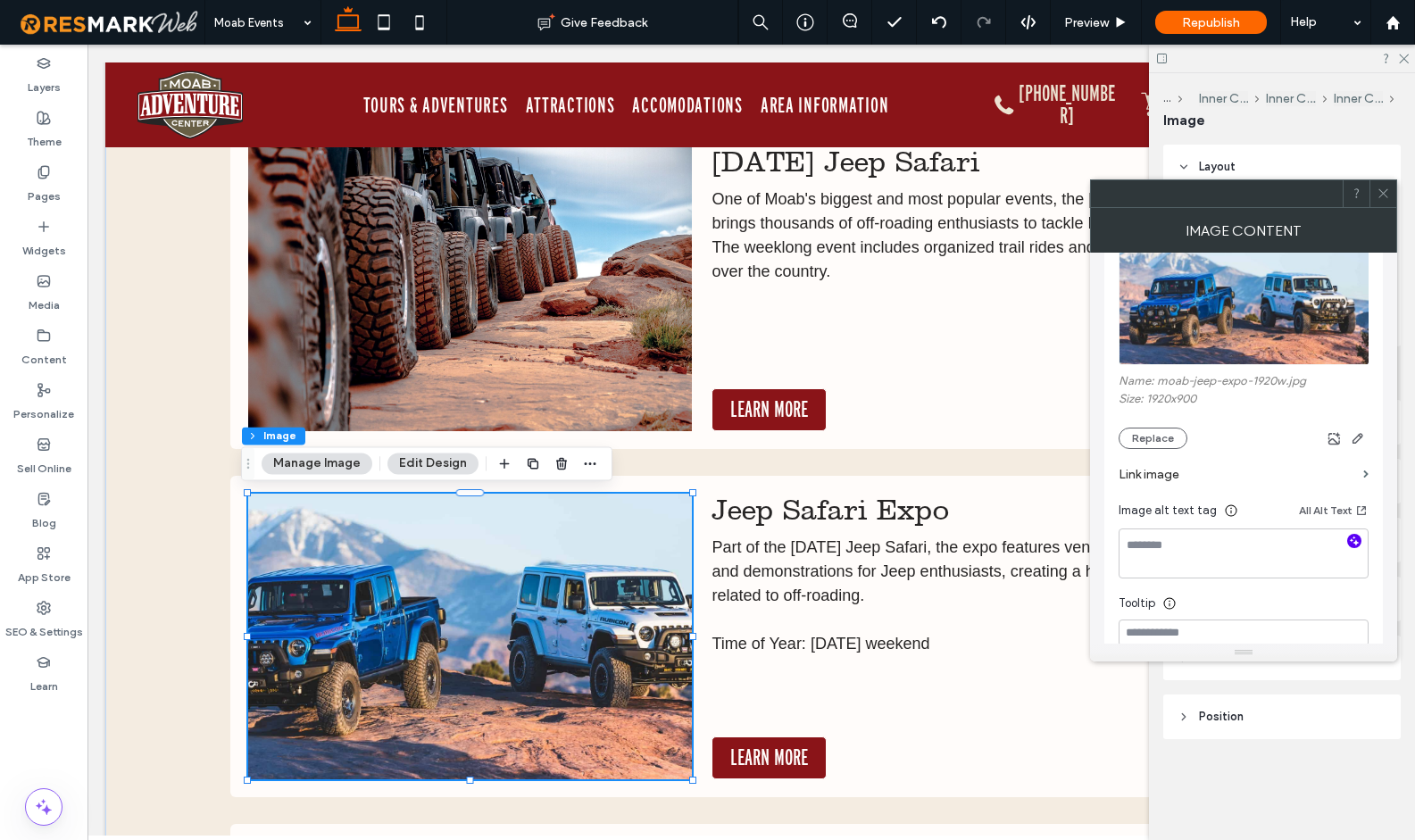
click at [1354, 544] on icon "button" at bounding box center [1354, 541] width 13 height 13
type textarea "**********"
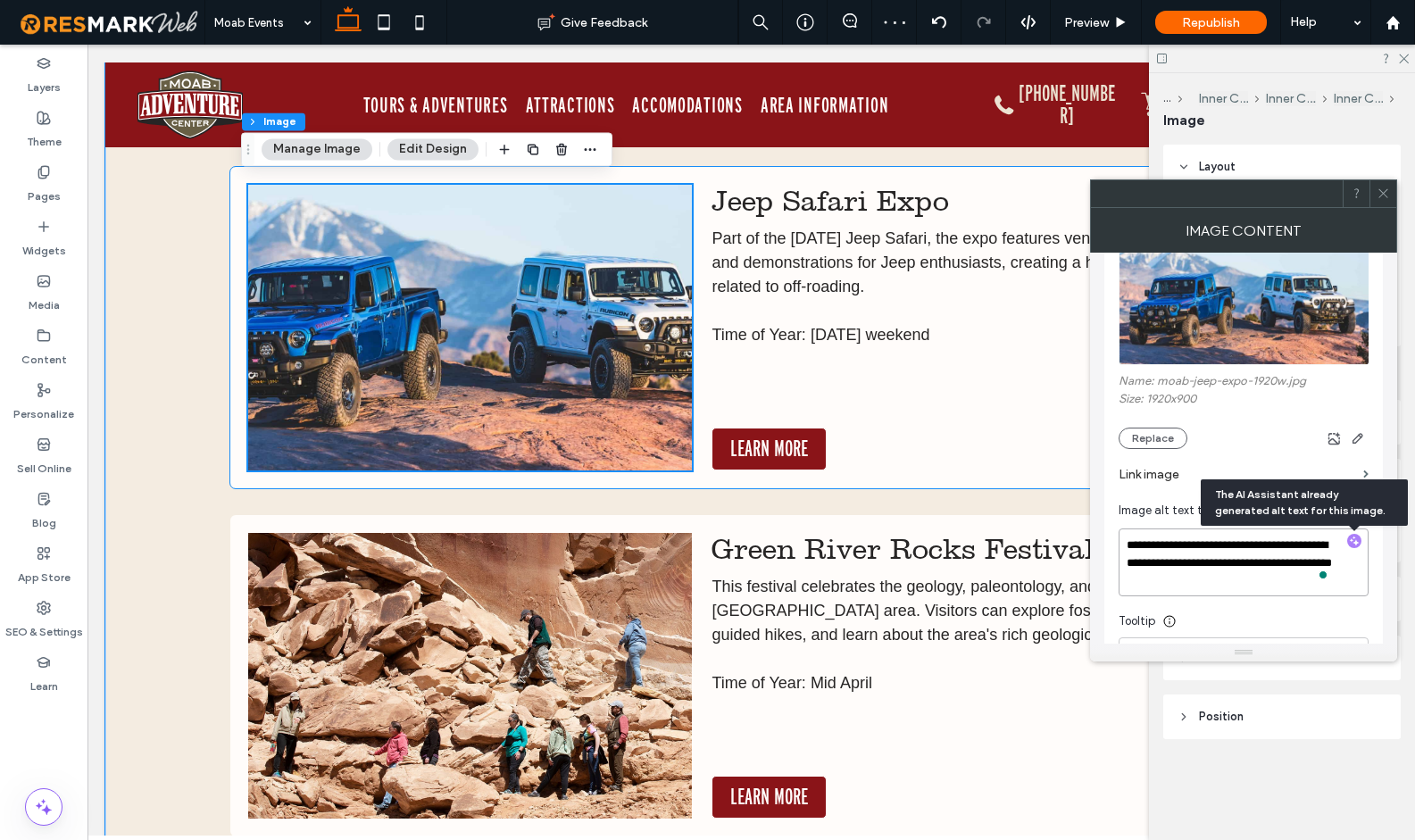
scroll to position [10240, 0]
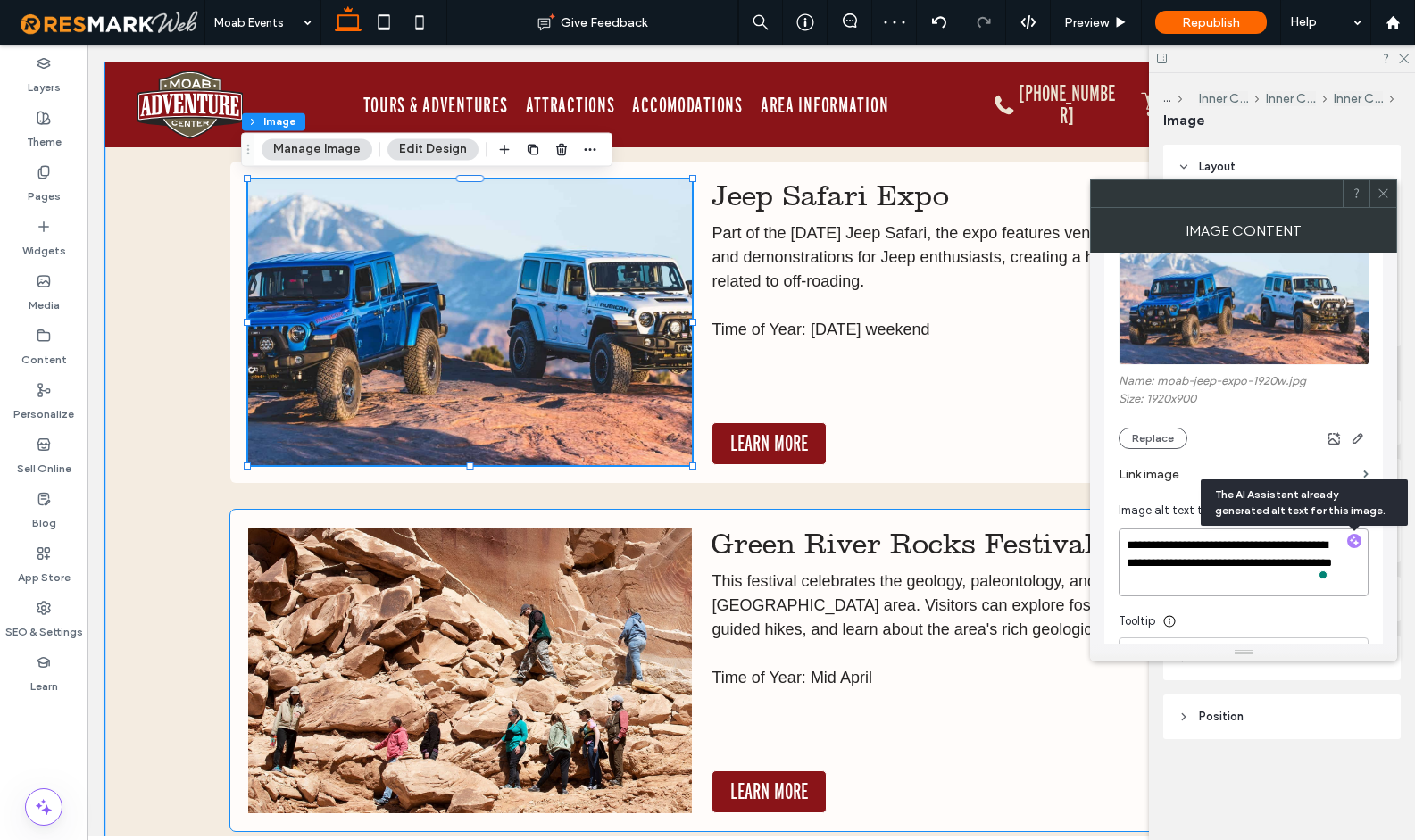
click at [563, 610] on img at bounding box center [470, 670] width 444 height 285
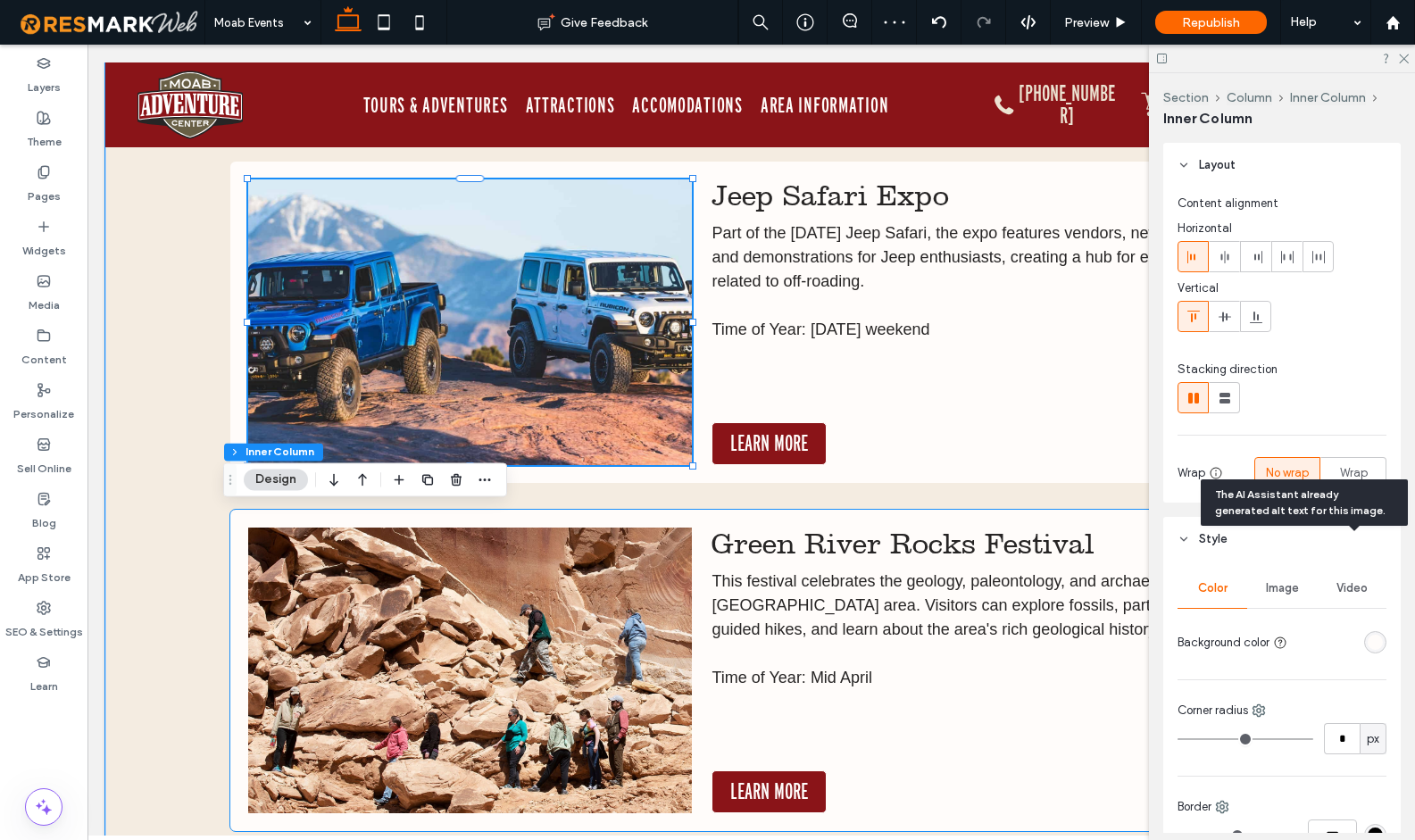
click at [563, 610] on img at bounding box center [470, 670] width 444 height 285
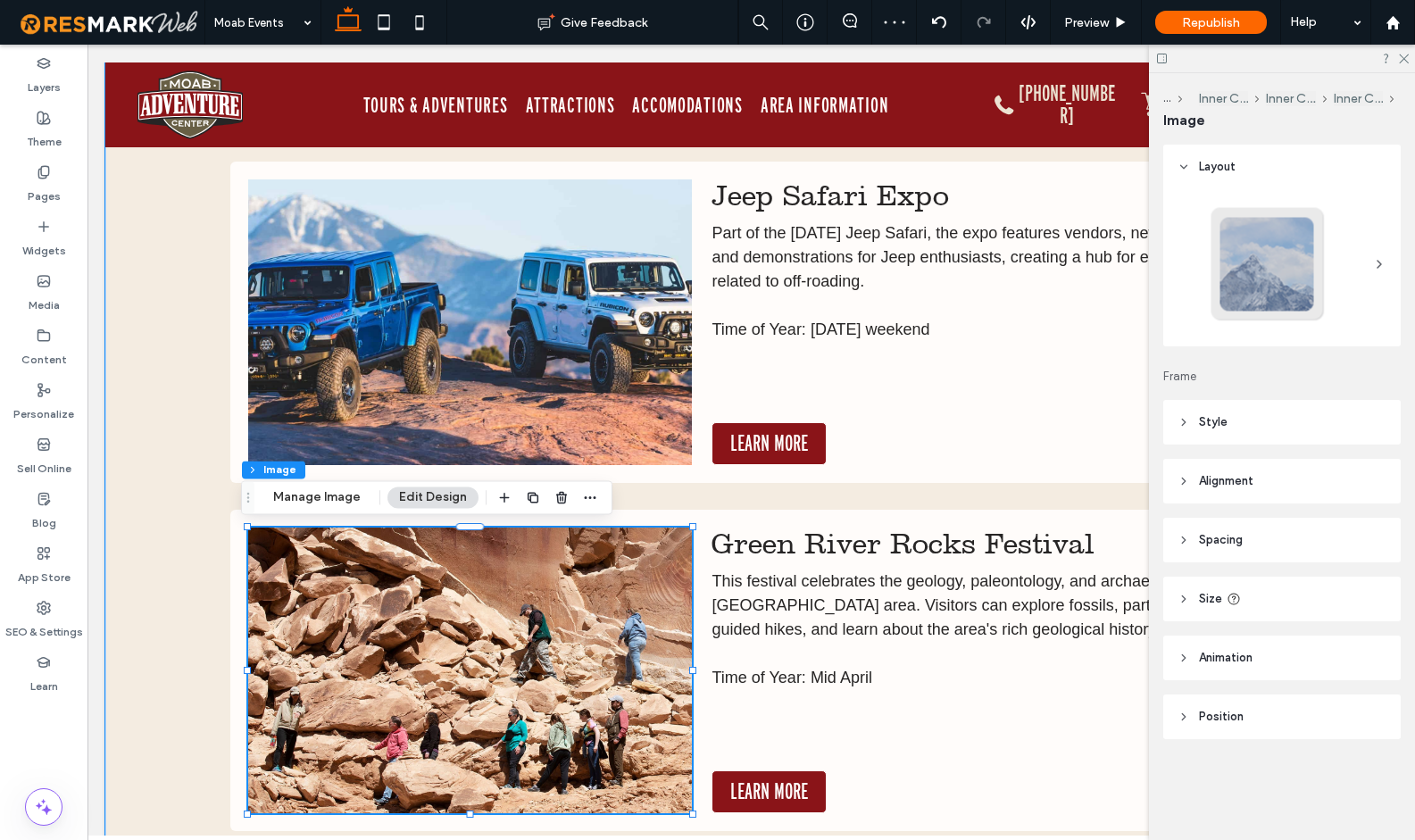
click at [567, 609] on img at bounding box center [470, 670] width 444 height 285
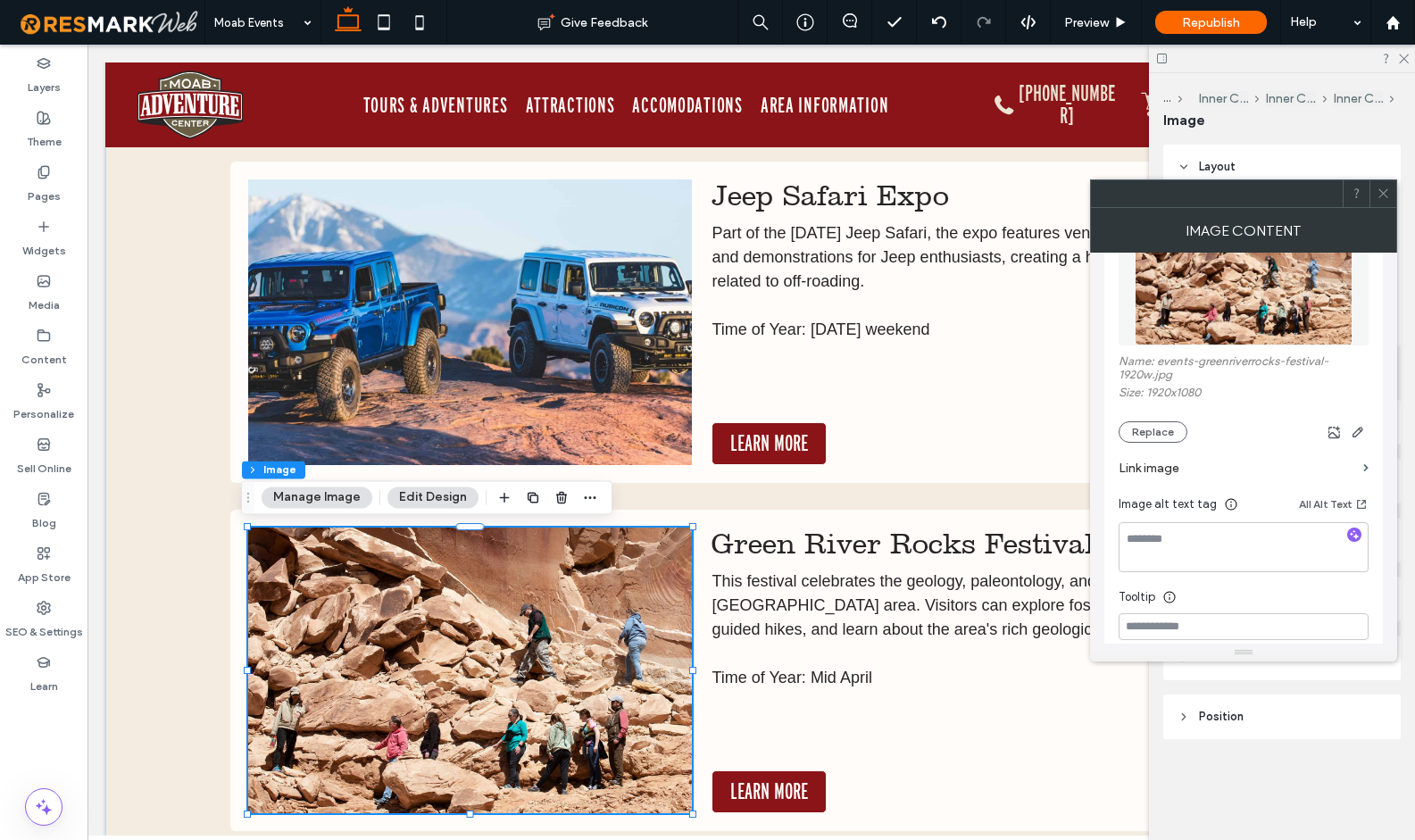
scroll to position [253, 0]
click at [1353, 539] on icon "button" at bounding box center [1354, 533] width 13 height 13
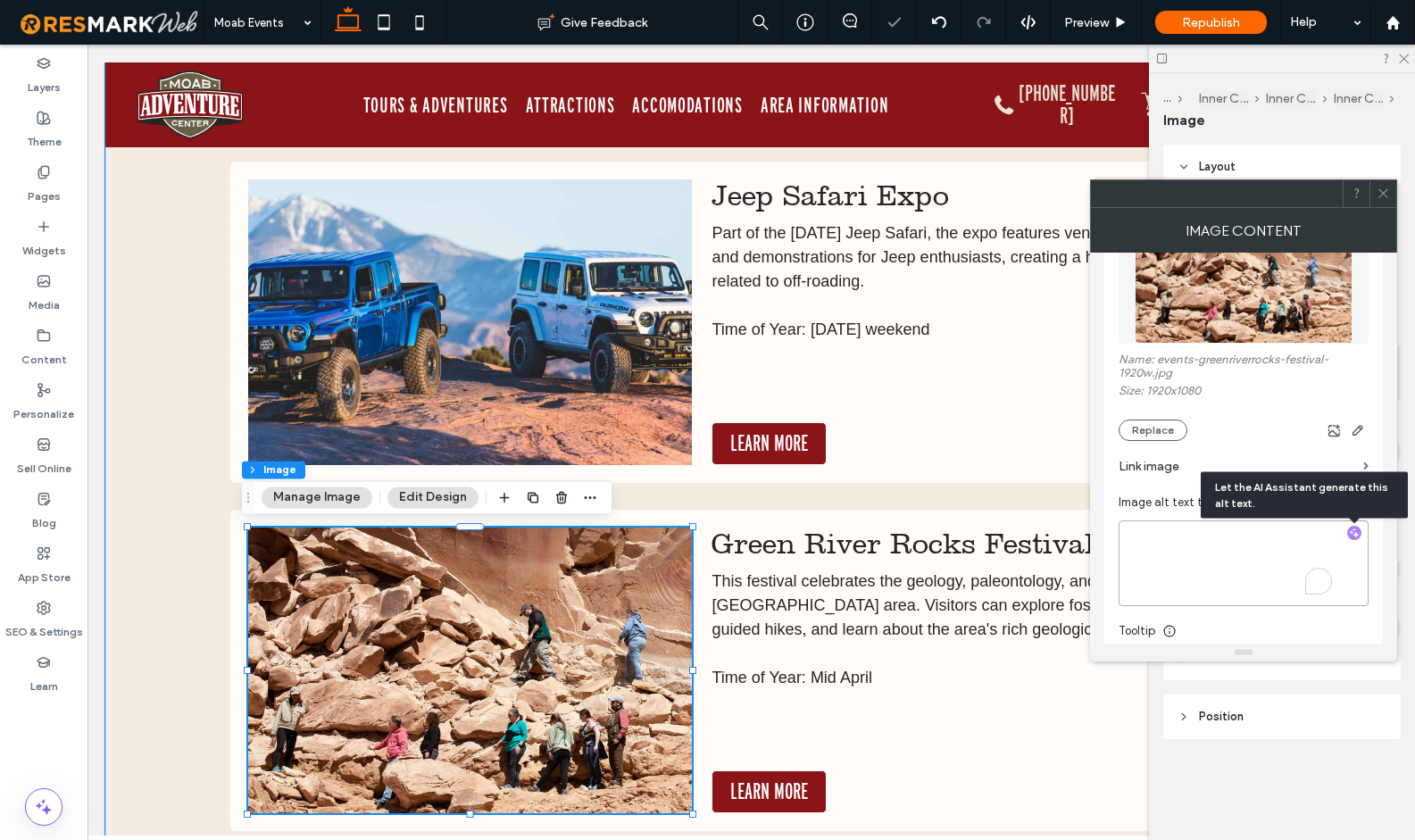
type textarea "**********"
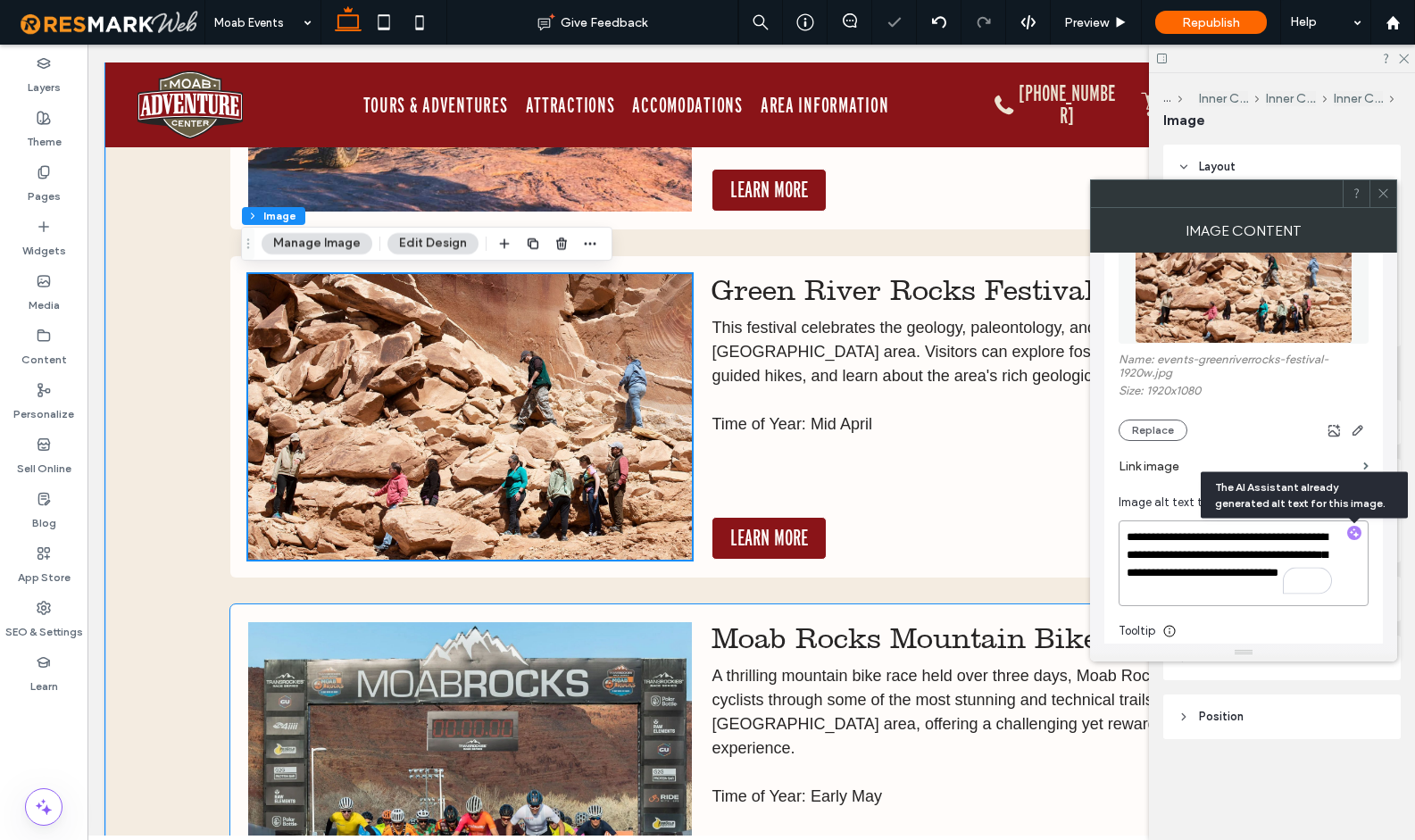
scroll to position [10813, 0]
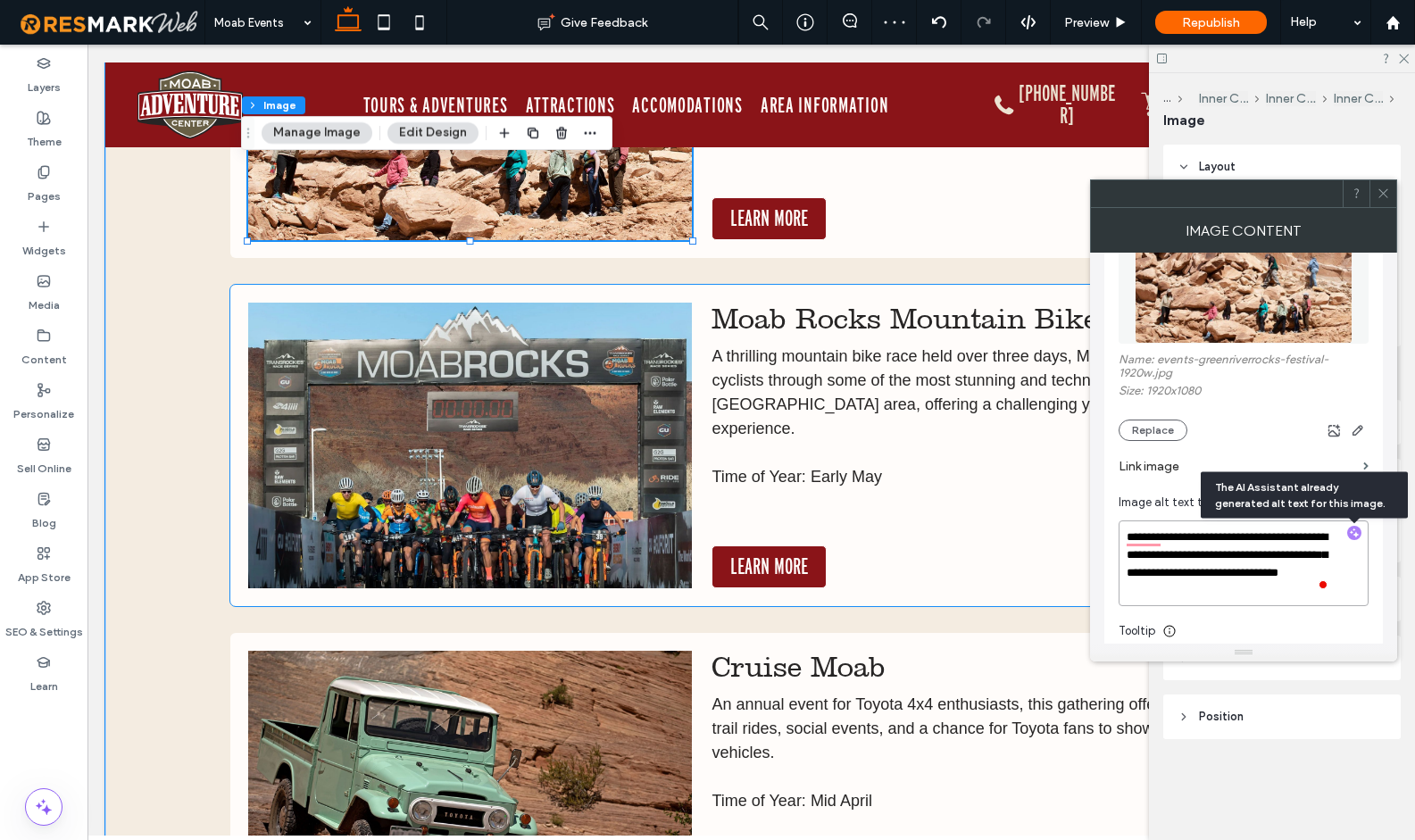
click at [546, 527] on img at bounding box center [470, 445] width 444 height 285
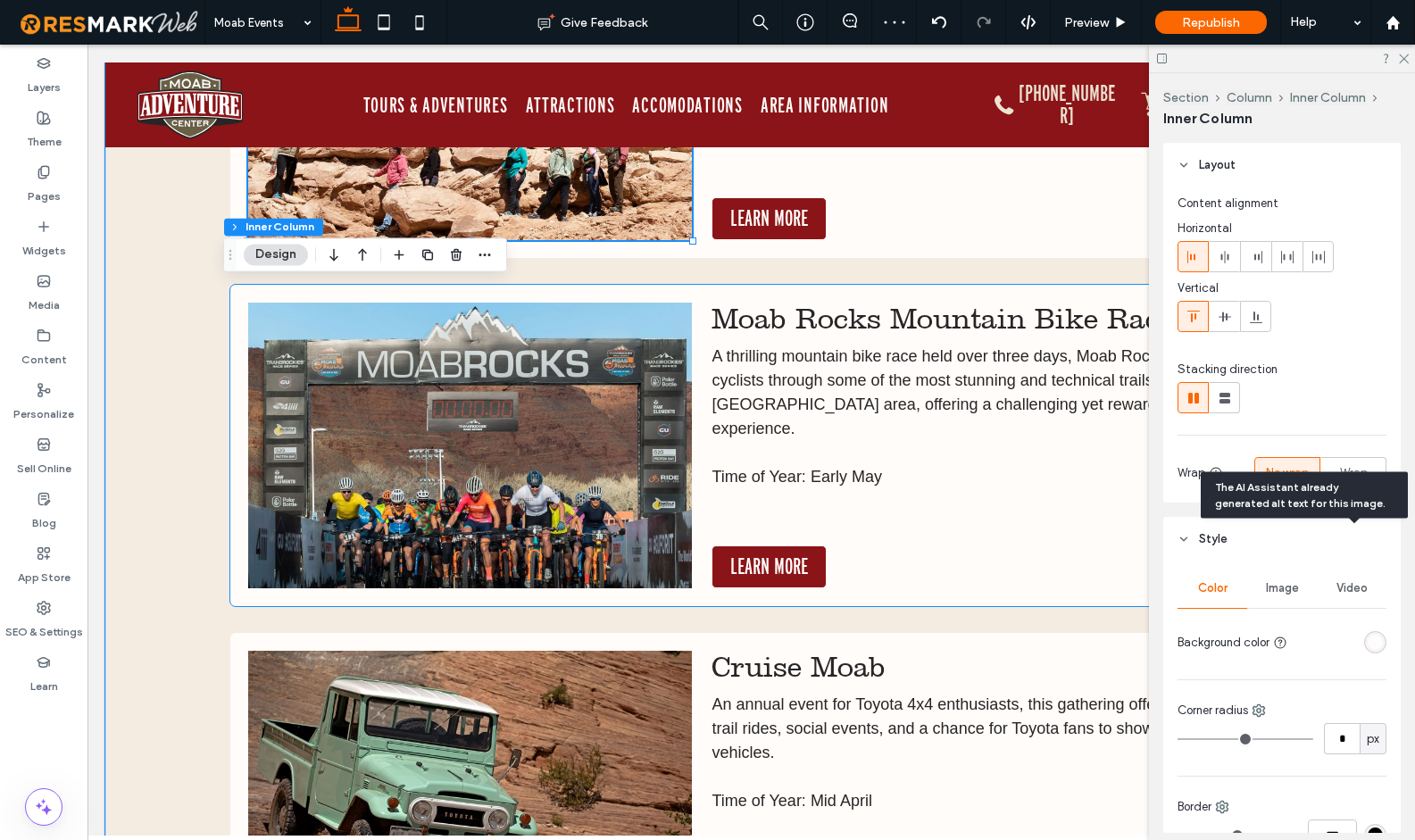
click at [546, 527] on img at bounding box center [470, 445] width 444 height 285
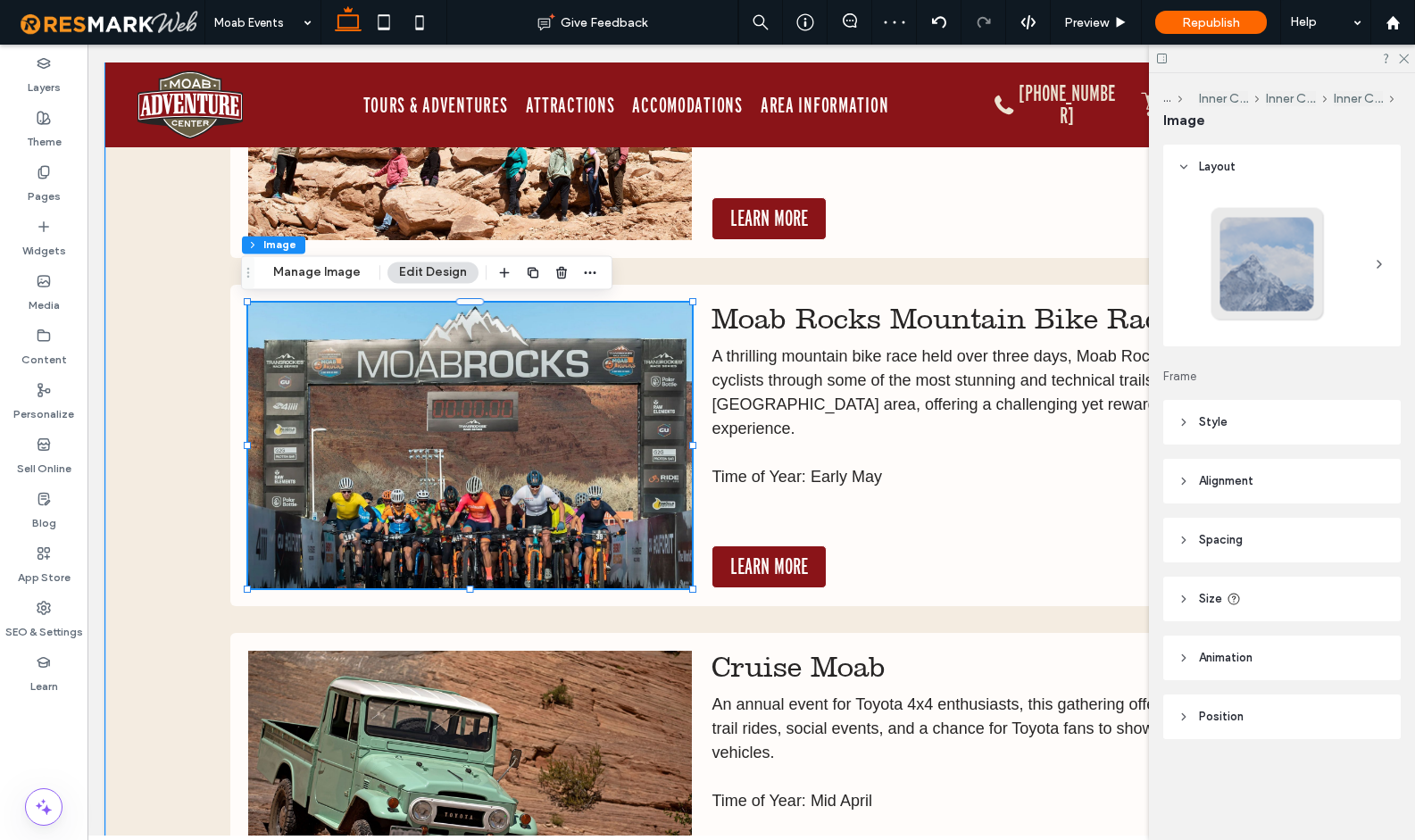
click at [540, 513] on img at bounding box center [470, 445] width 444 height 285
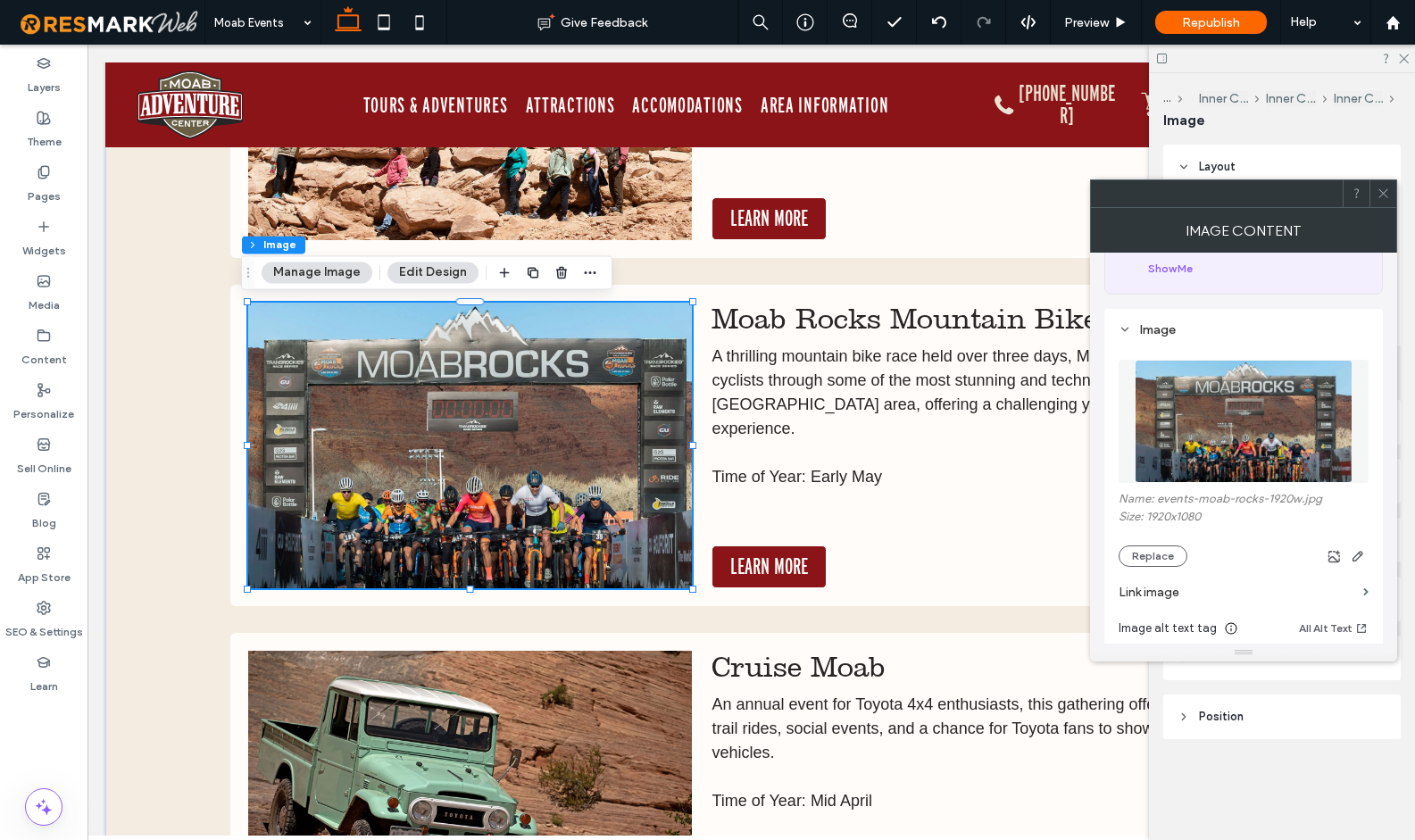
scroll to position [114, 0]
click at [548, 488] on img at bounding box center [470, 445] width 444 height 285
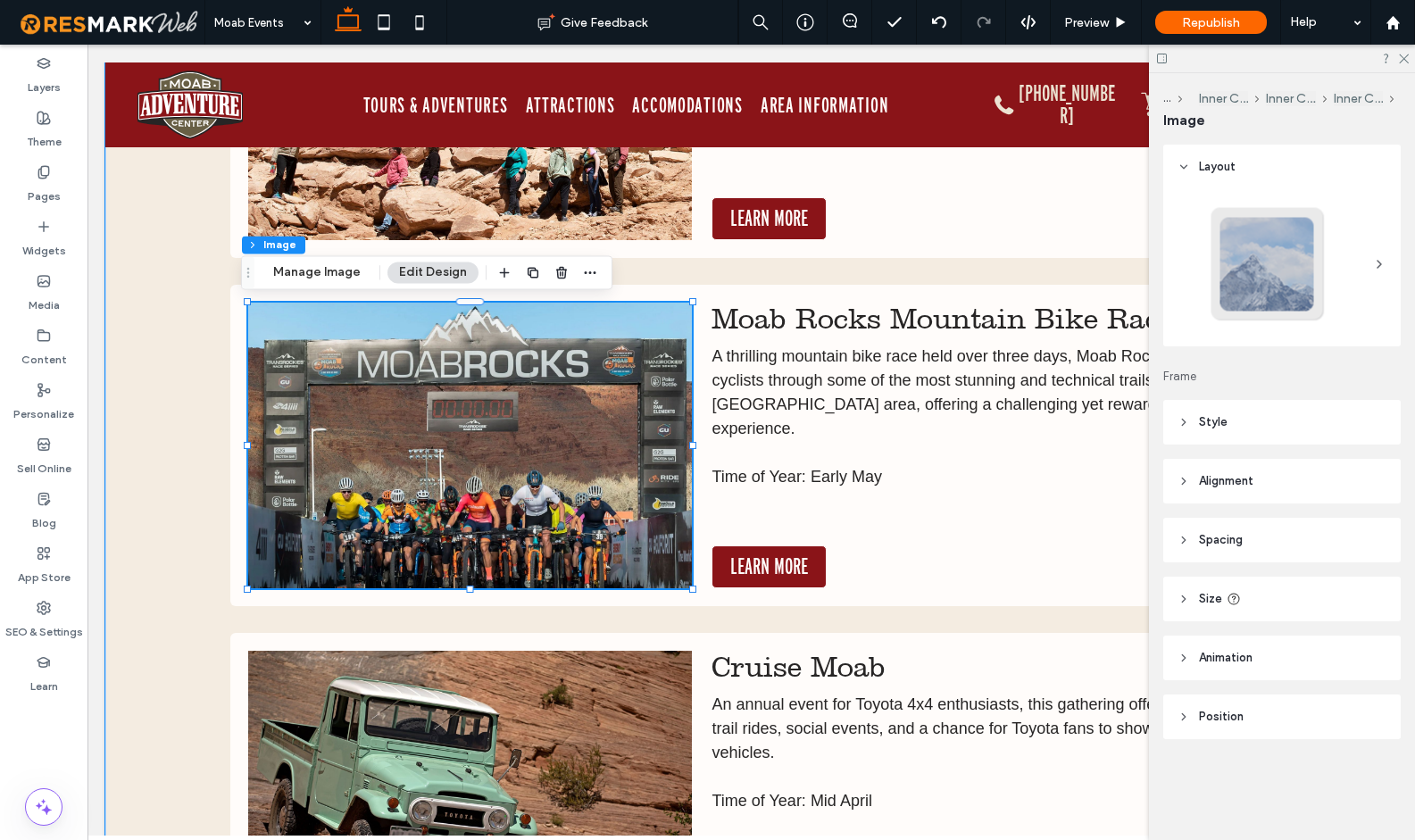
click at [540, 482] on img at bounding box center [470, 445] width 444 height 285
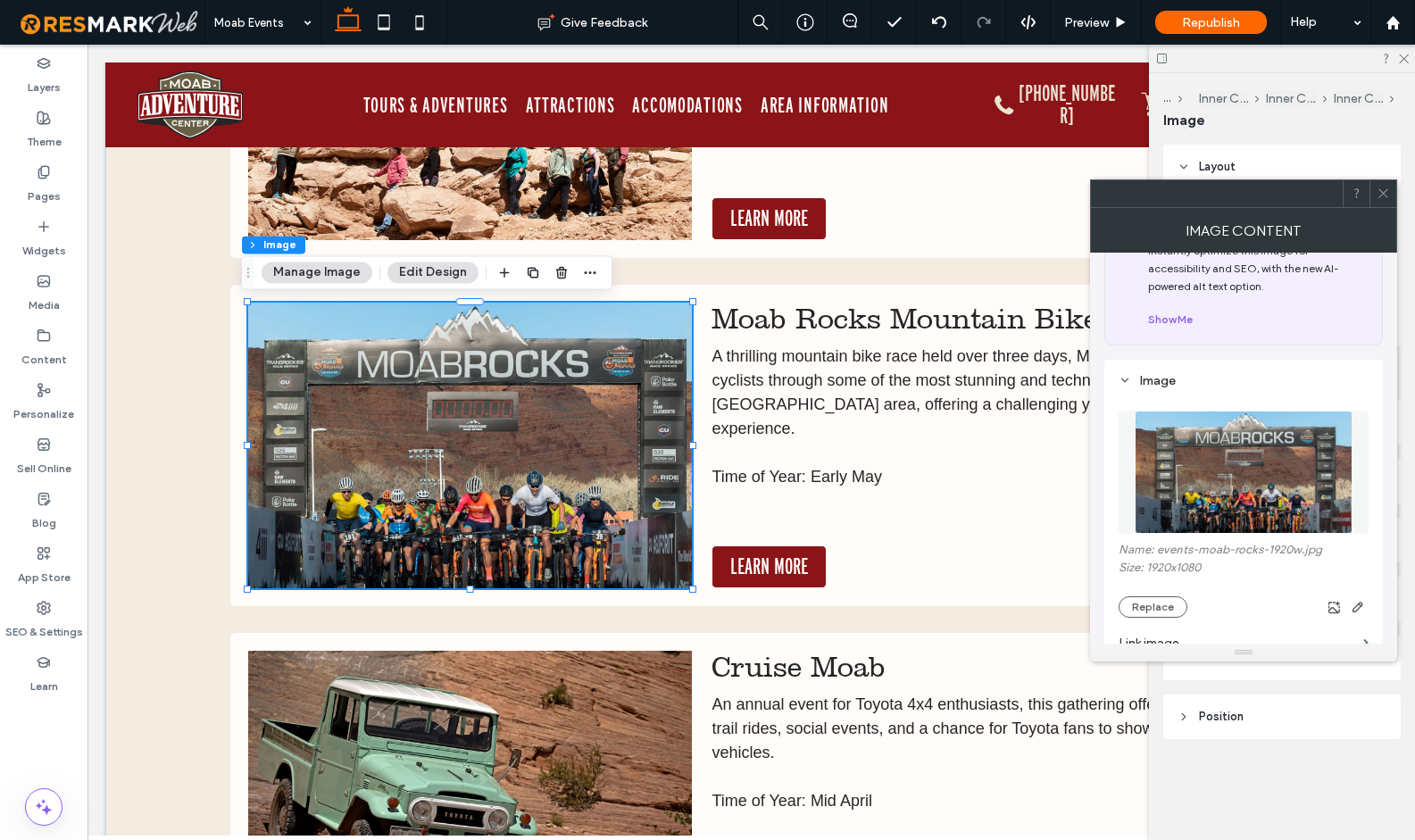
scroll to position [270, 0]
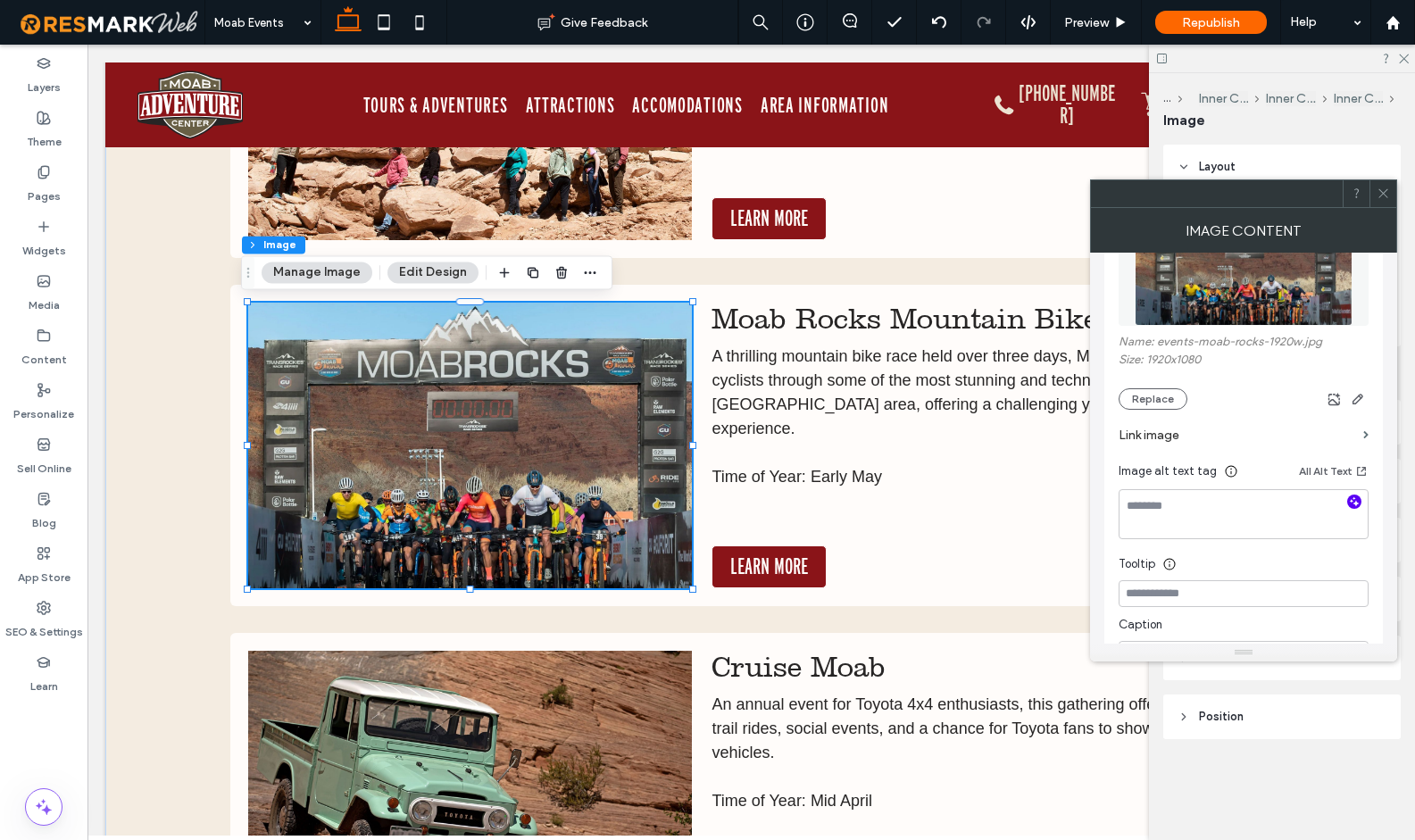
click at [1355, 503] on icon "button" at bounding box center [1354, 501] width 13 height 13
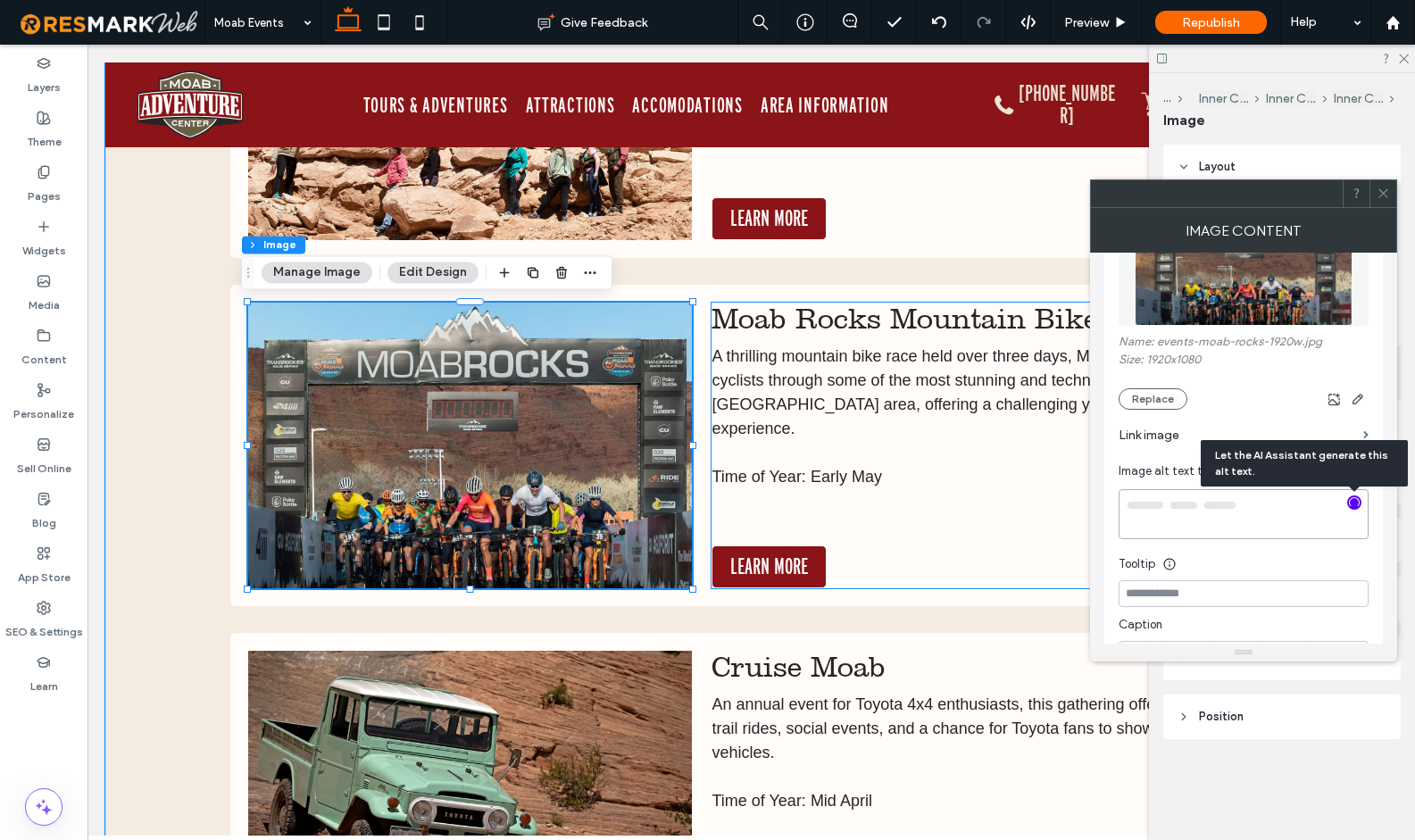
type textarea "**********"
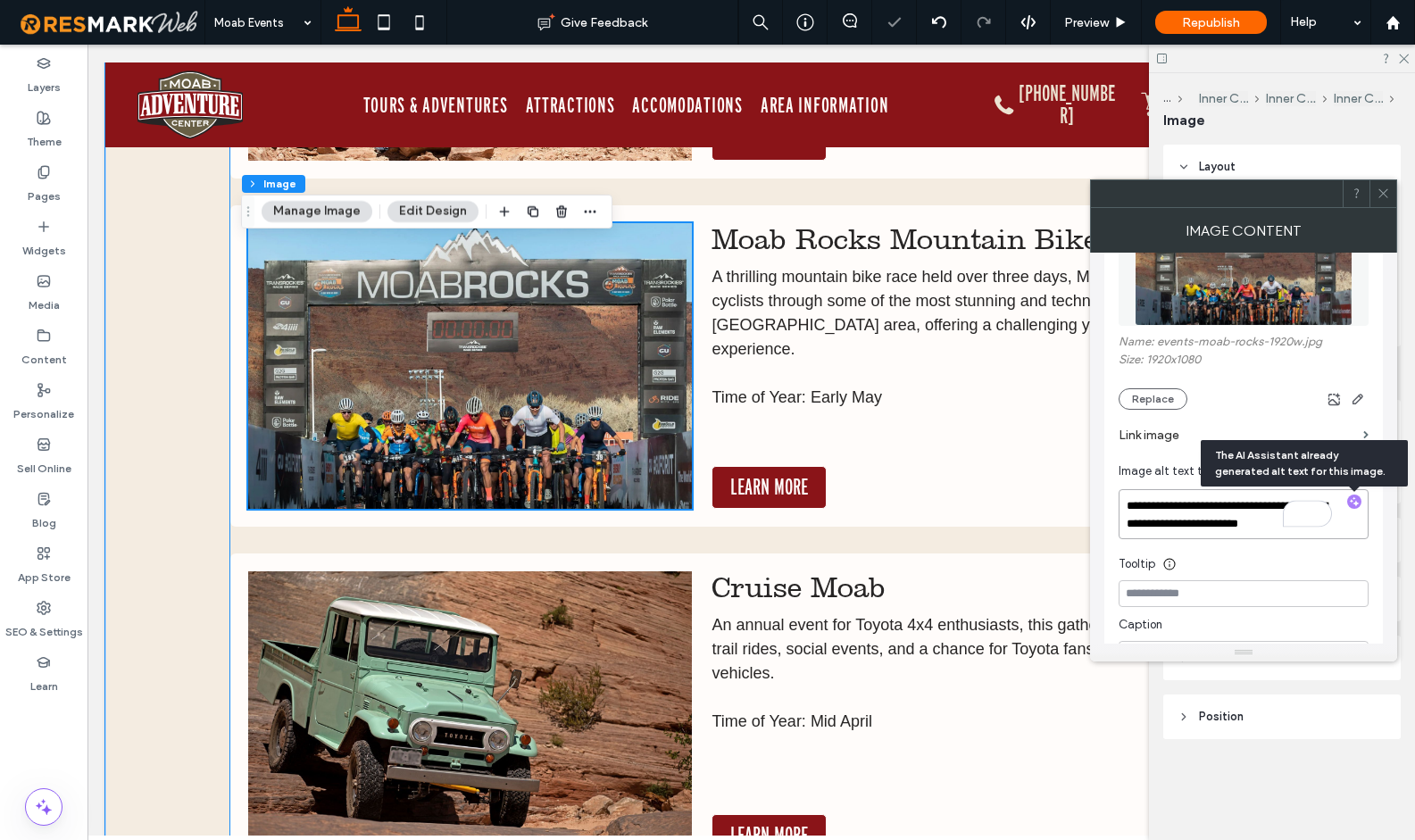
scroll to position [10957, 0]
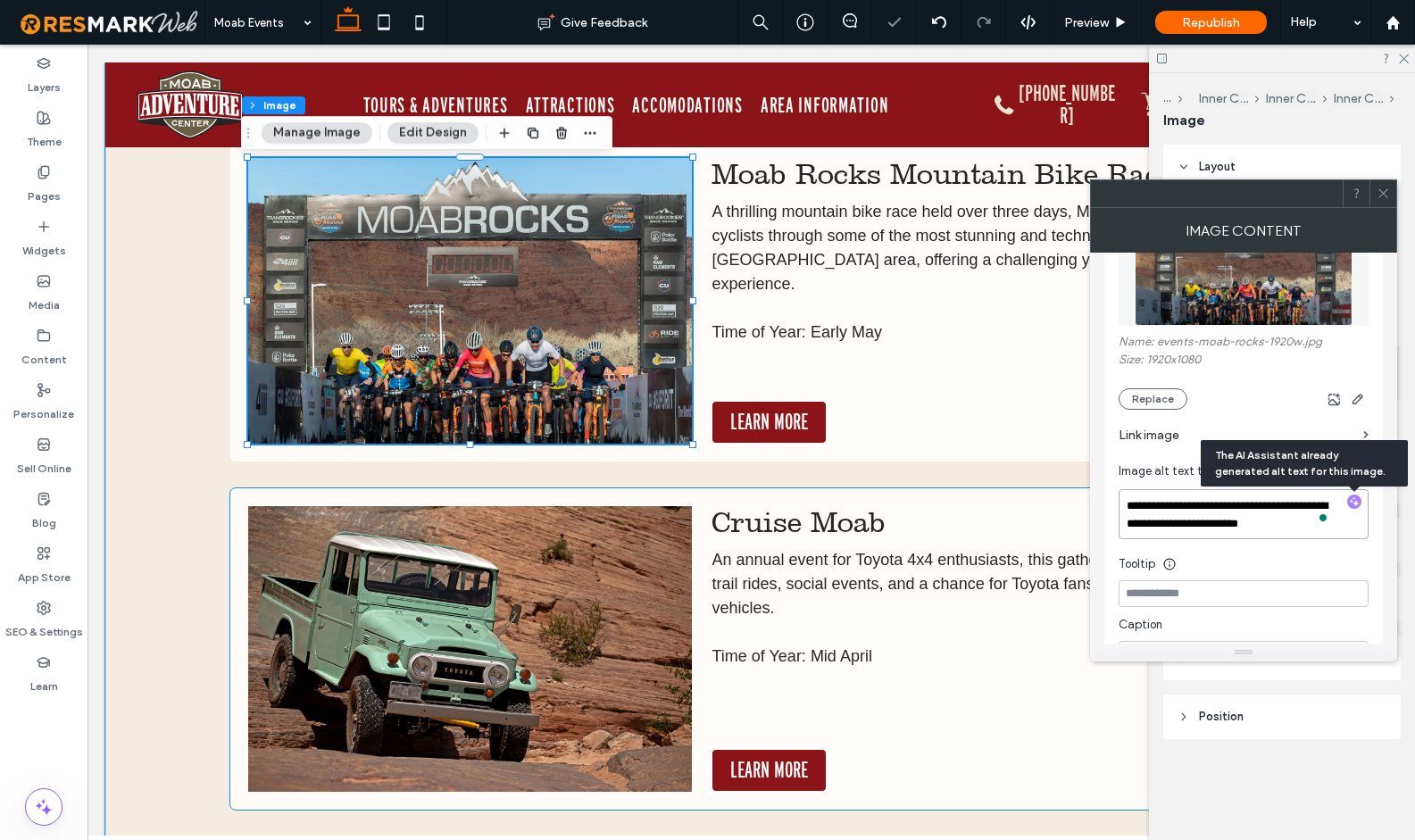
click at [520, 571] on img at bounding box center [470, 649] width 444 height 285
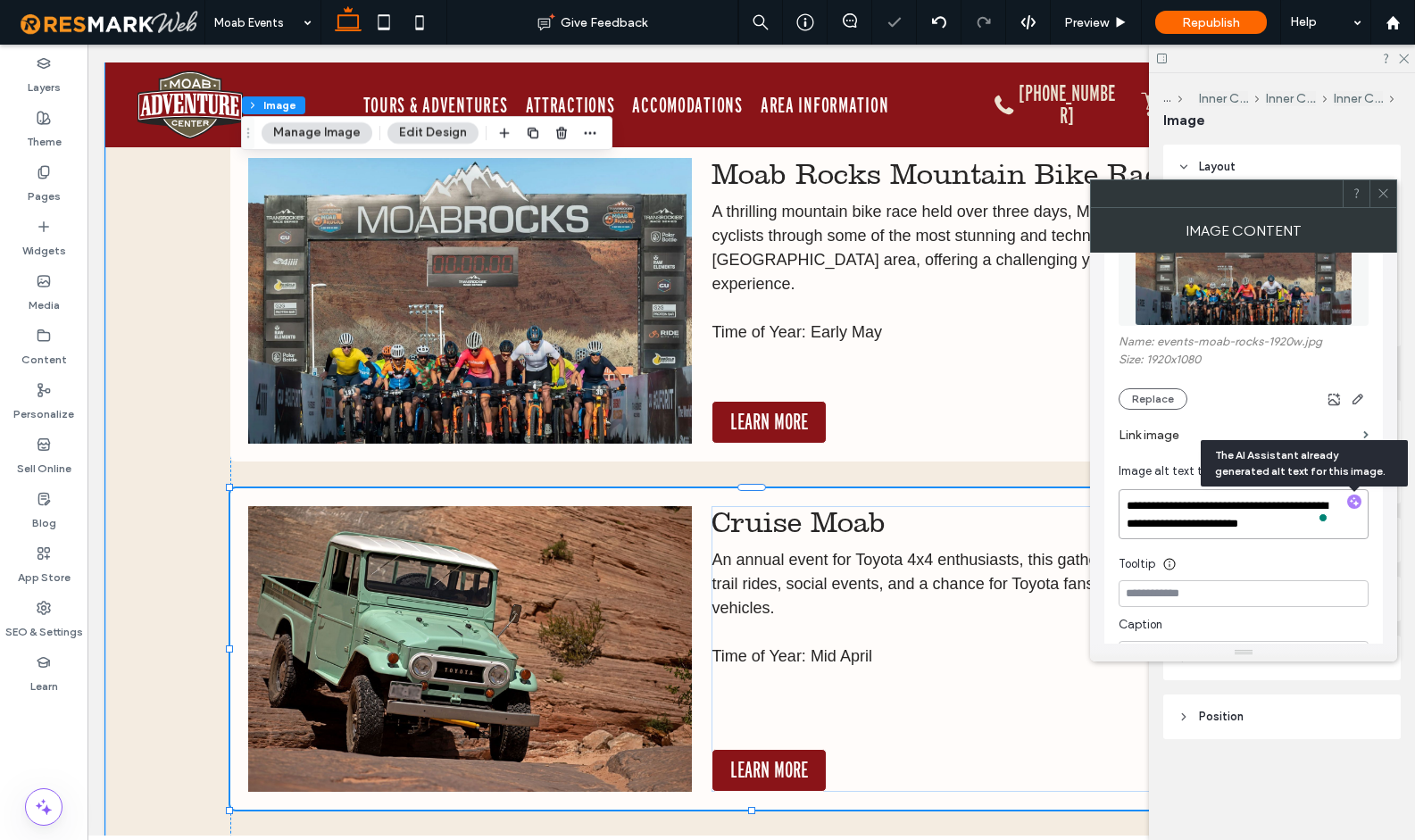
click at [520, 571] on img at bounding box center [470, 649] width 444 height 285
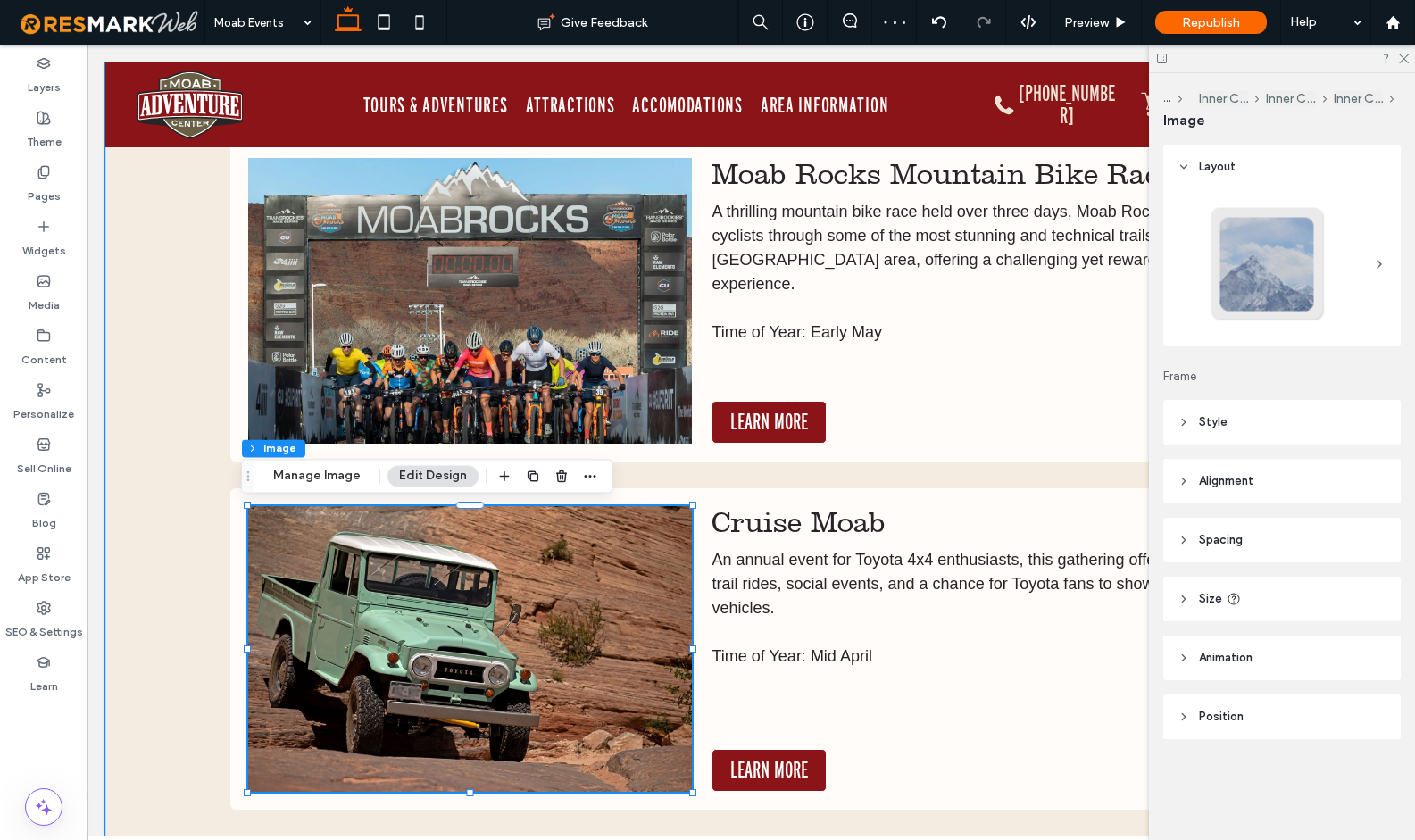
click at [520, 571] on img at bounding box center [470, 649] width 444 height 285
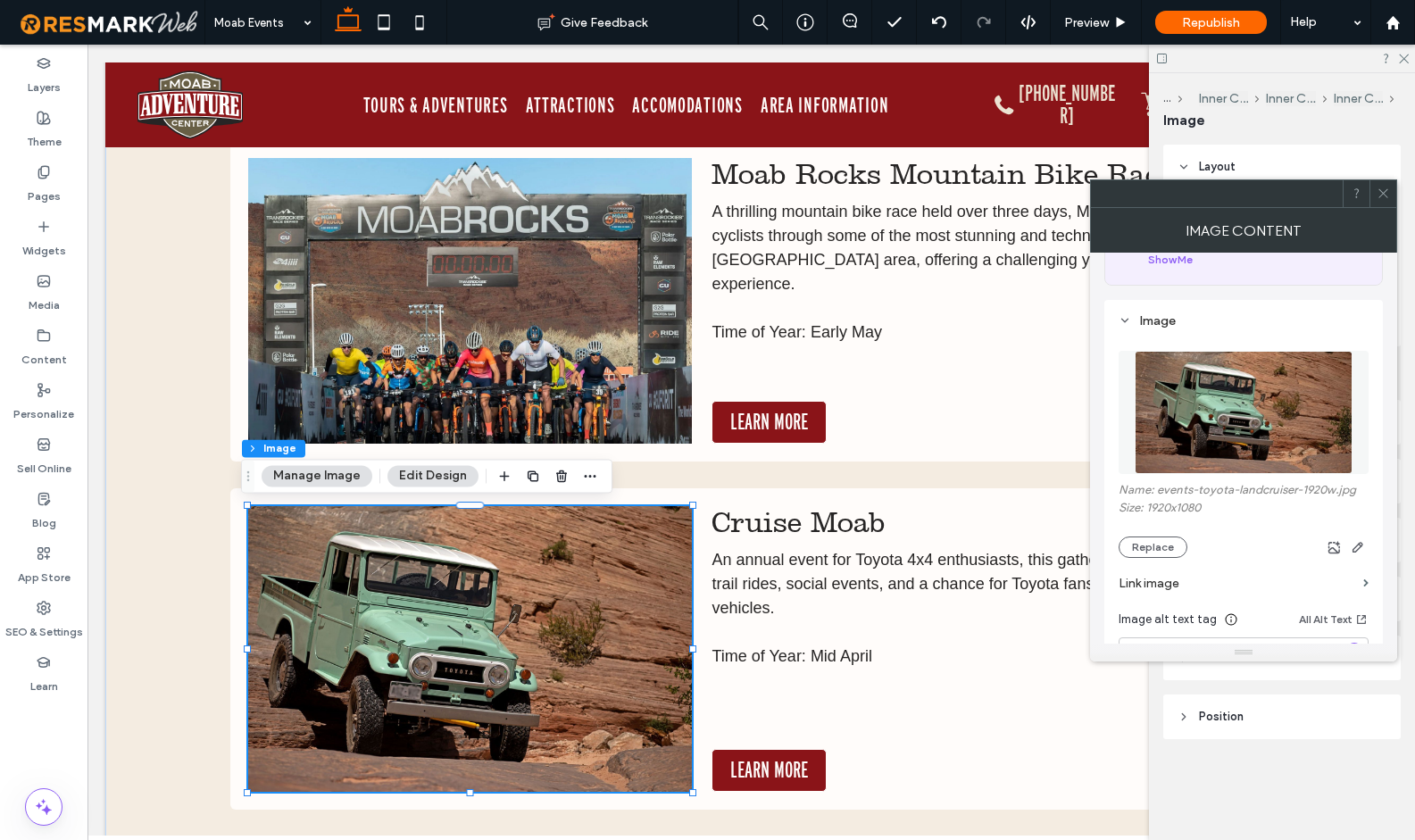
scroll to position [214, 0]
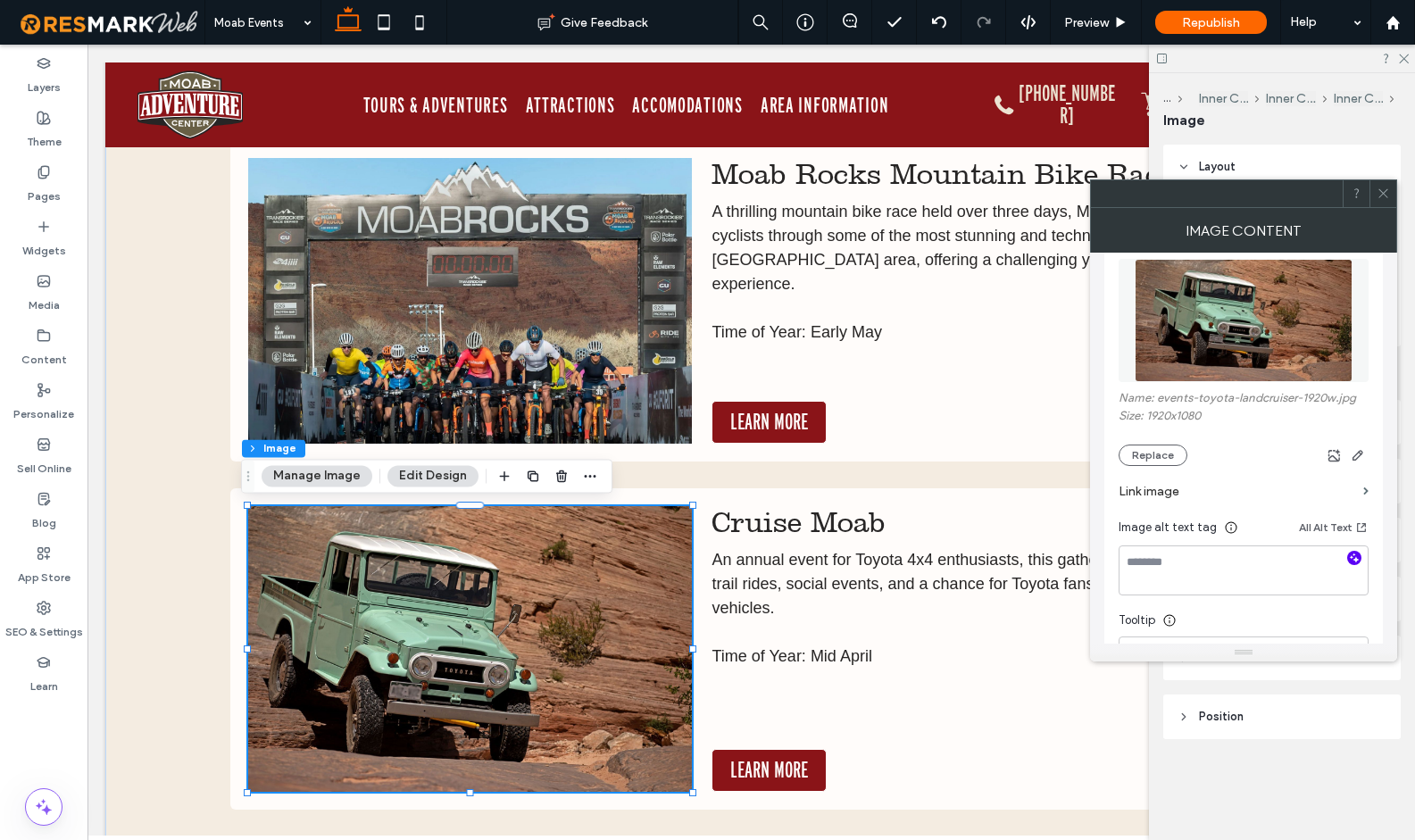
click at [1354, 562] on icon "button" at bounding box center [1354, 557] width 13 height 13
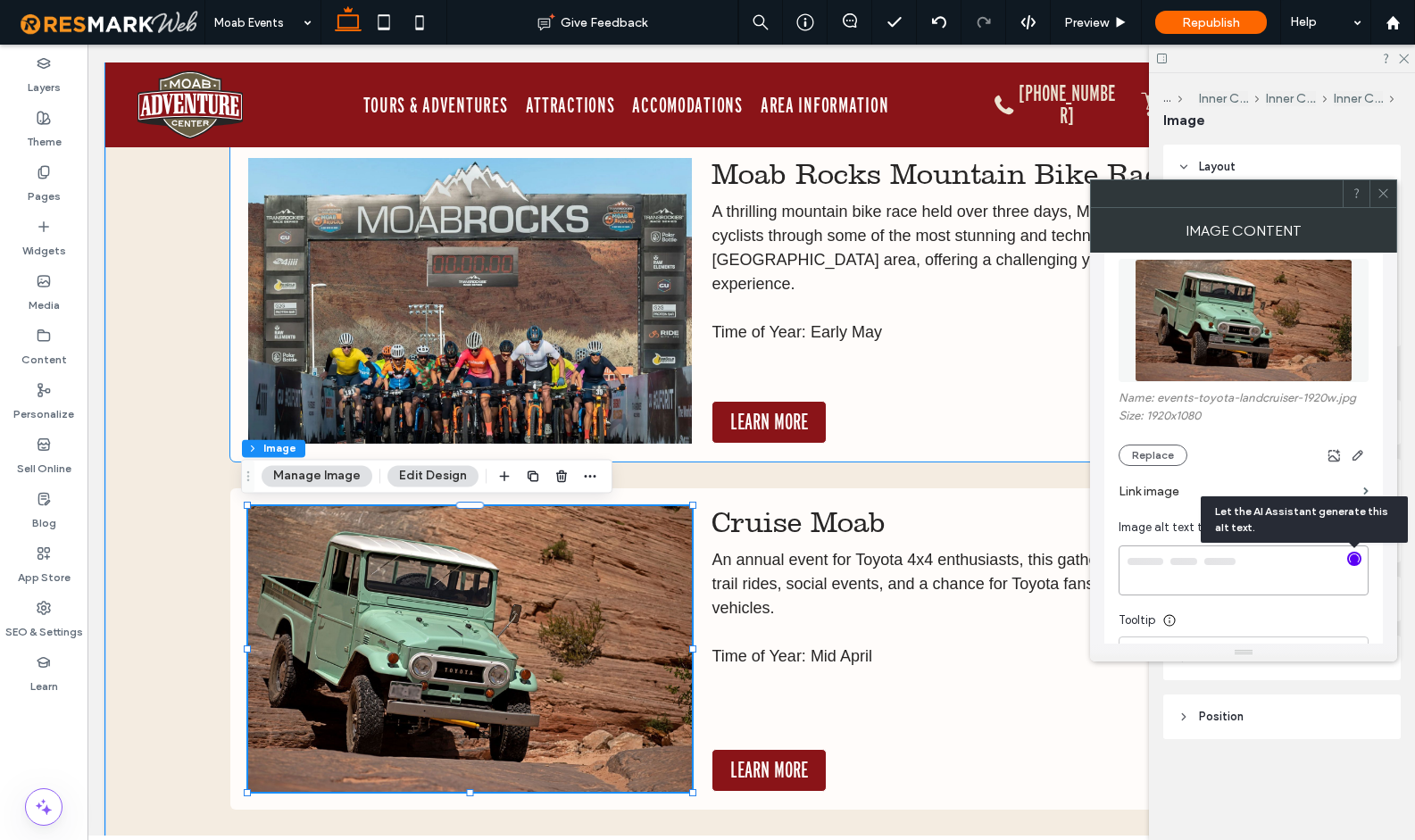
type textarea "**********"
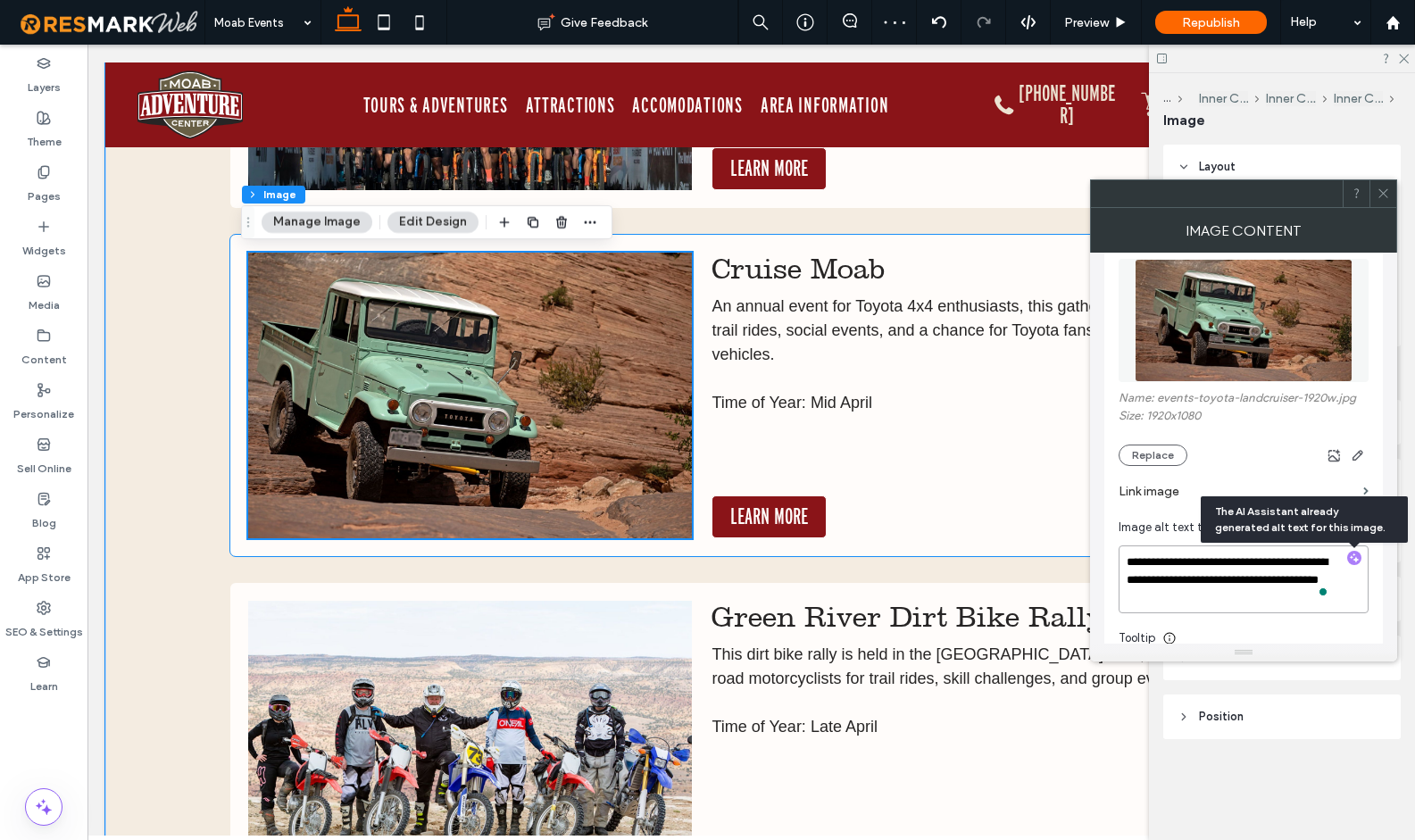
scroll to position [11311, 0]
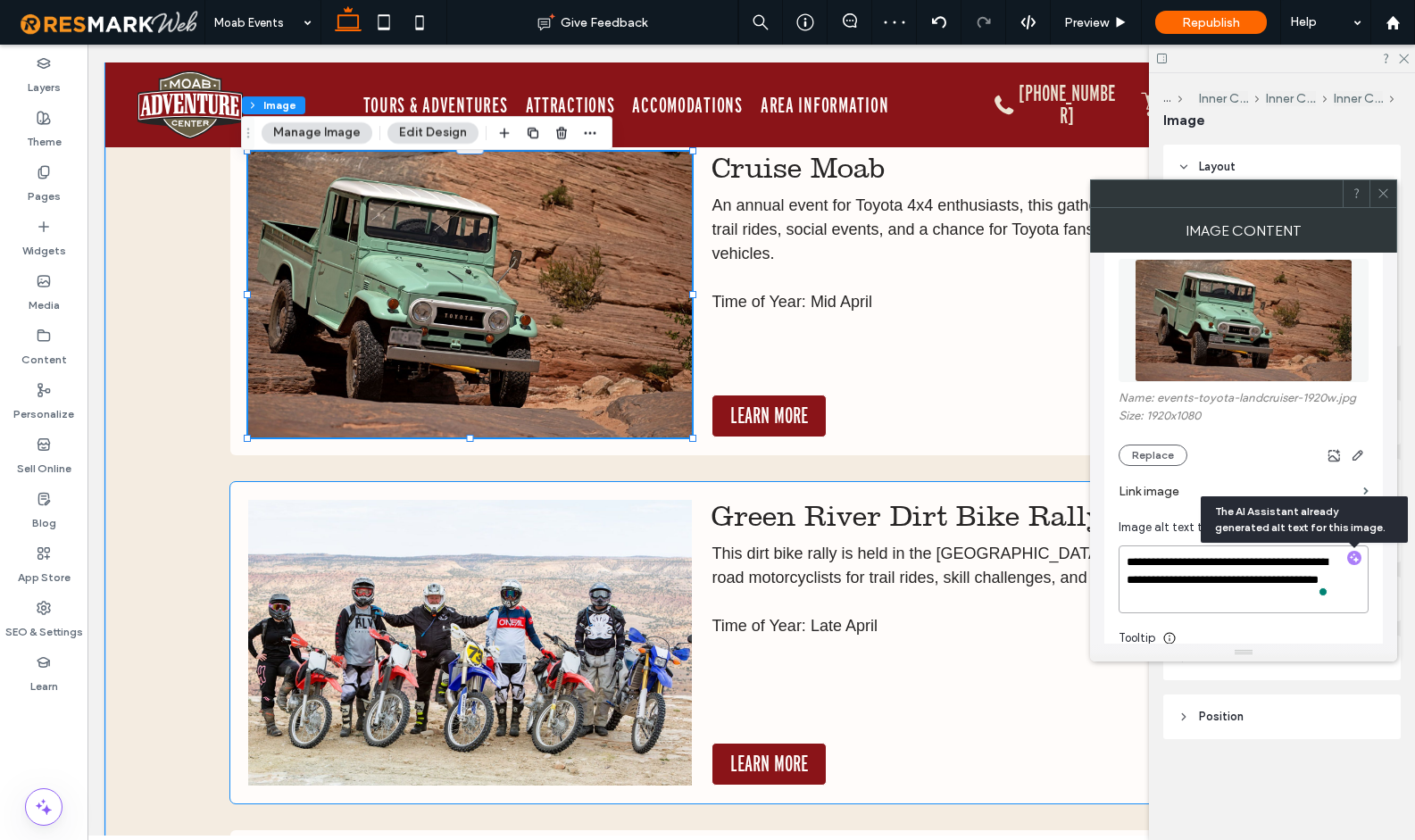
click at [551, 626] on img at bounding box center [470, 642] width 444 height 285
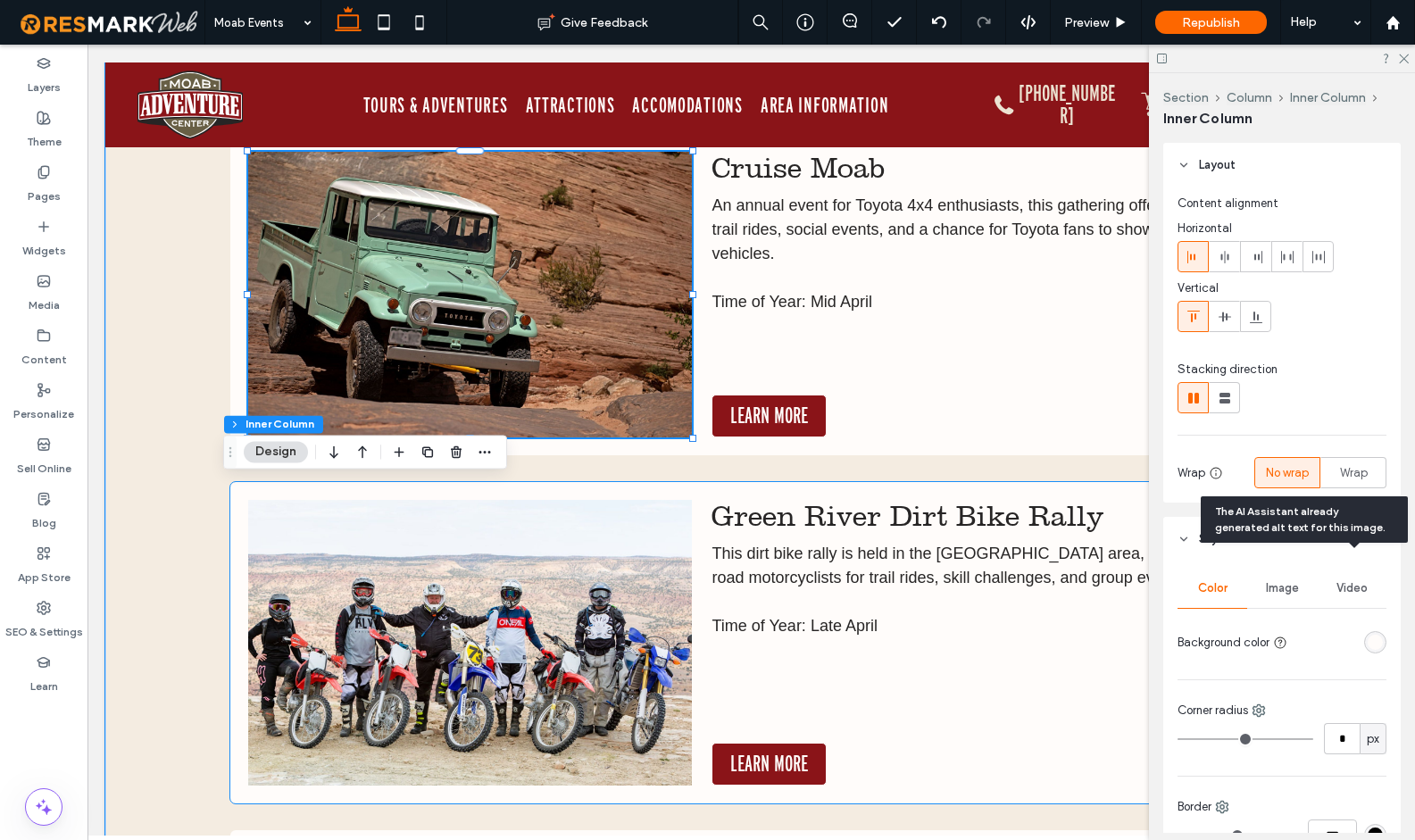
click at [551, 626] on img at bounding box center [470, 642] width 444 height 285
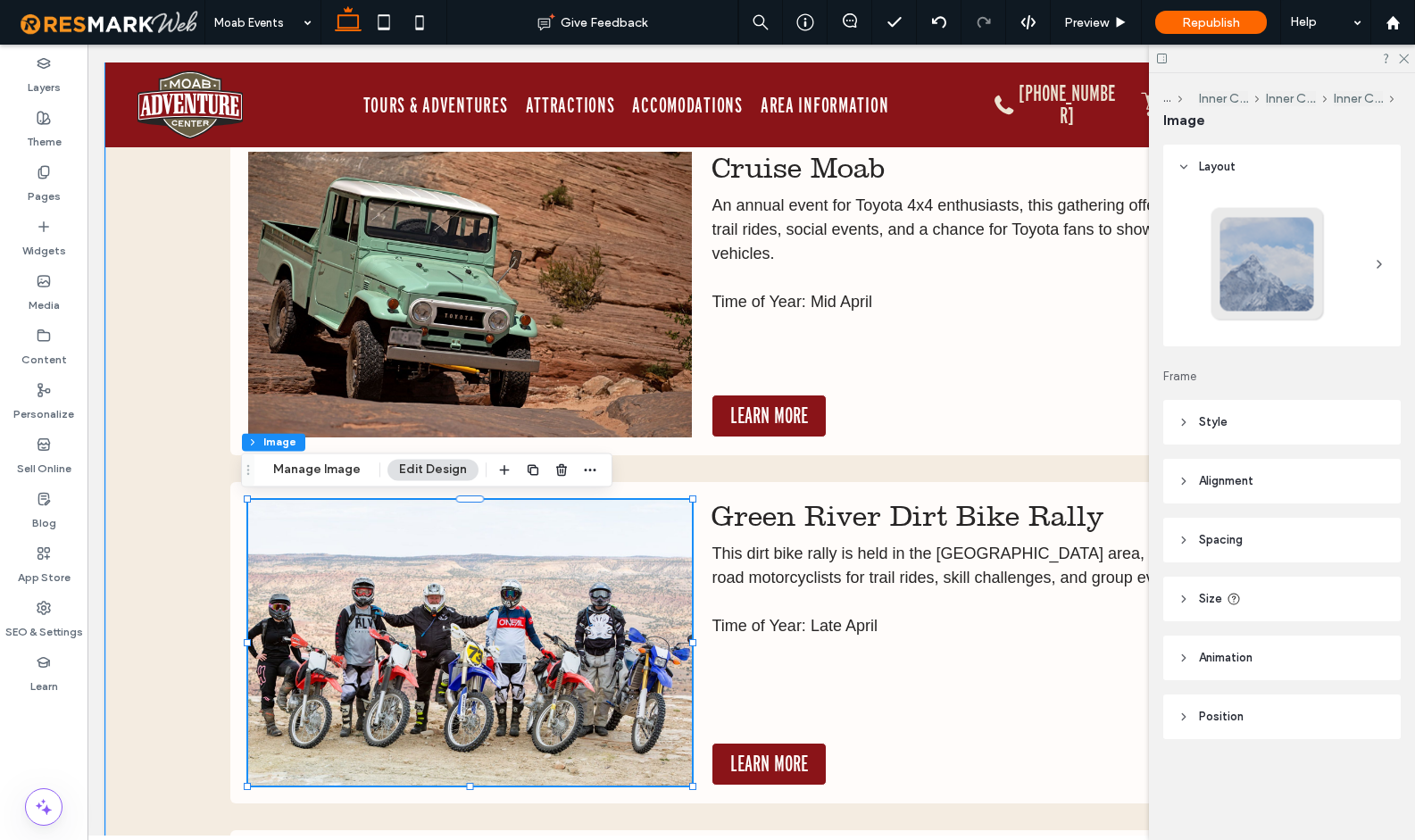
click at [557, 624] on img at bounding box center [470, 642] width 444 height 285
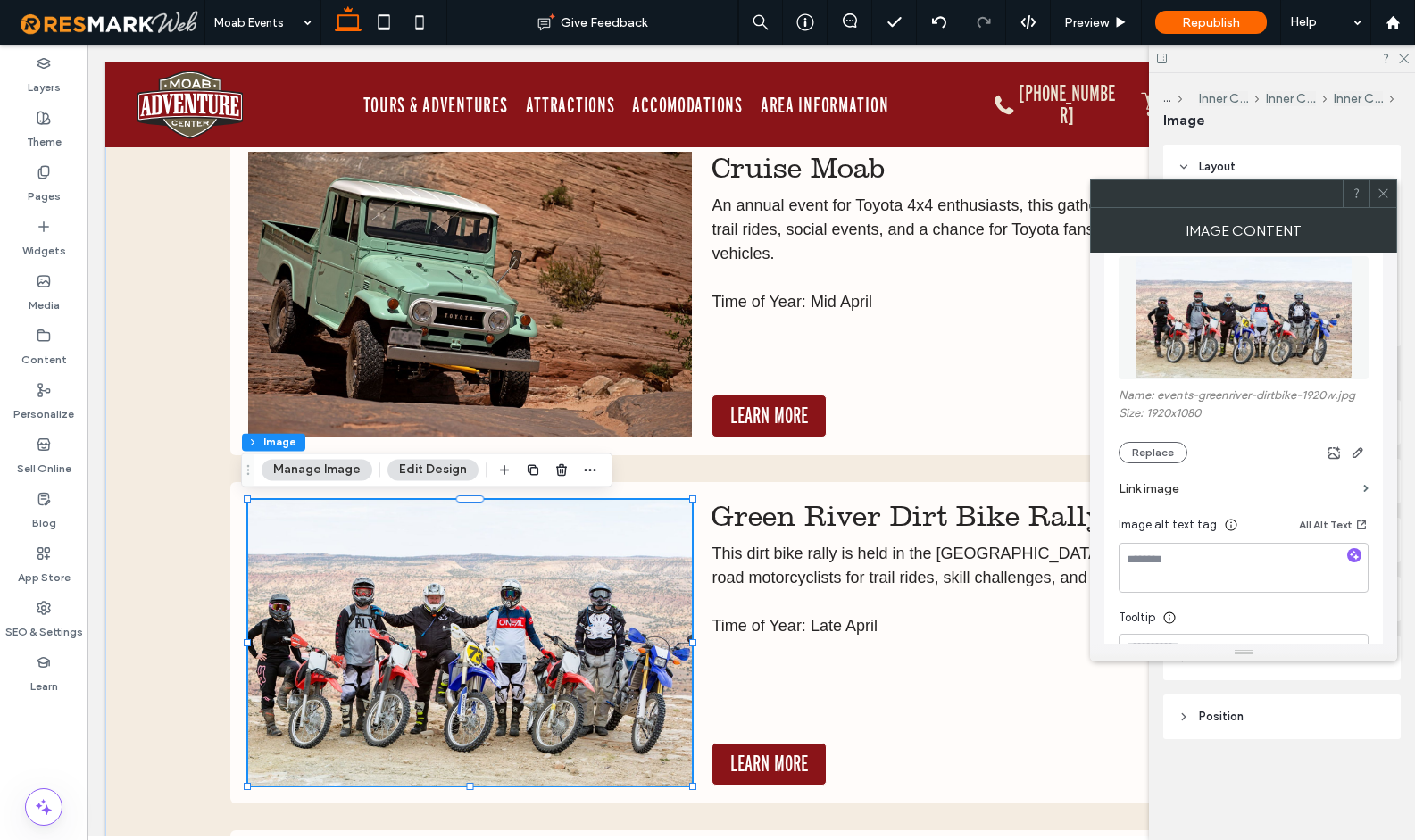
scroll to position [232, 0]
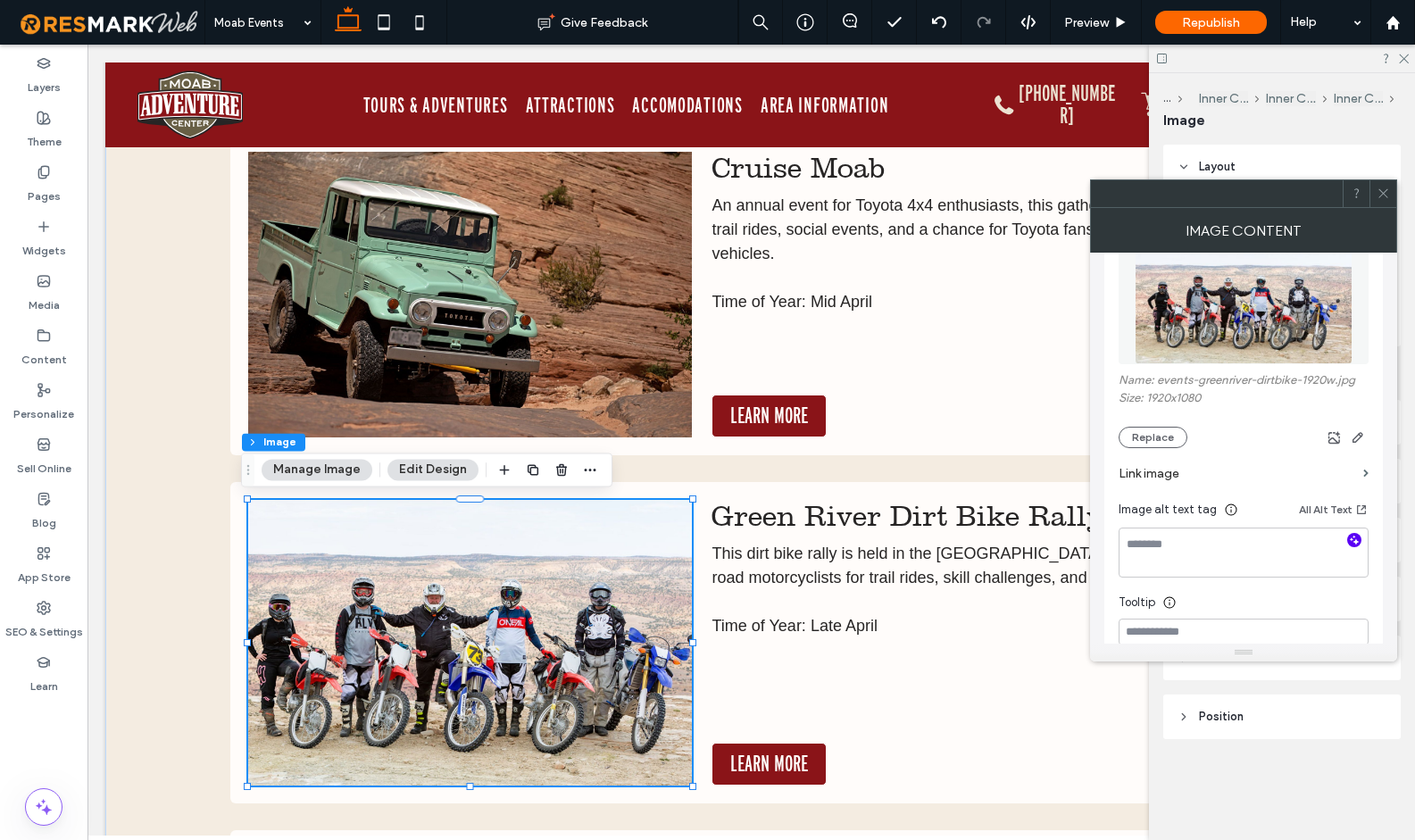
click at [1356, 545] on use "button" at bounding box center [1354, 539] width 10 height 10
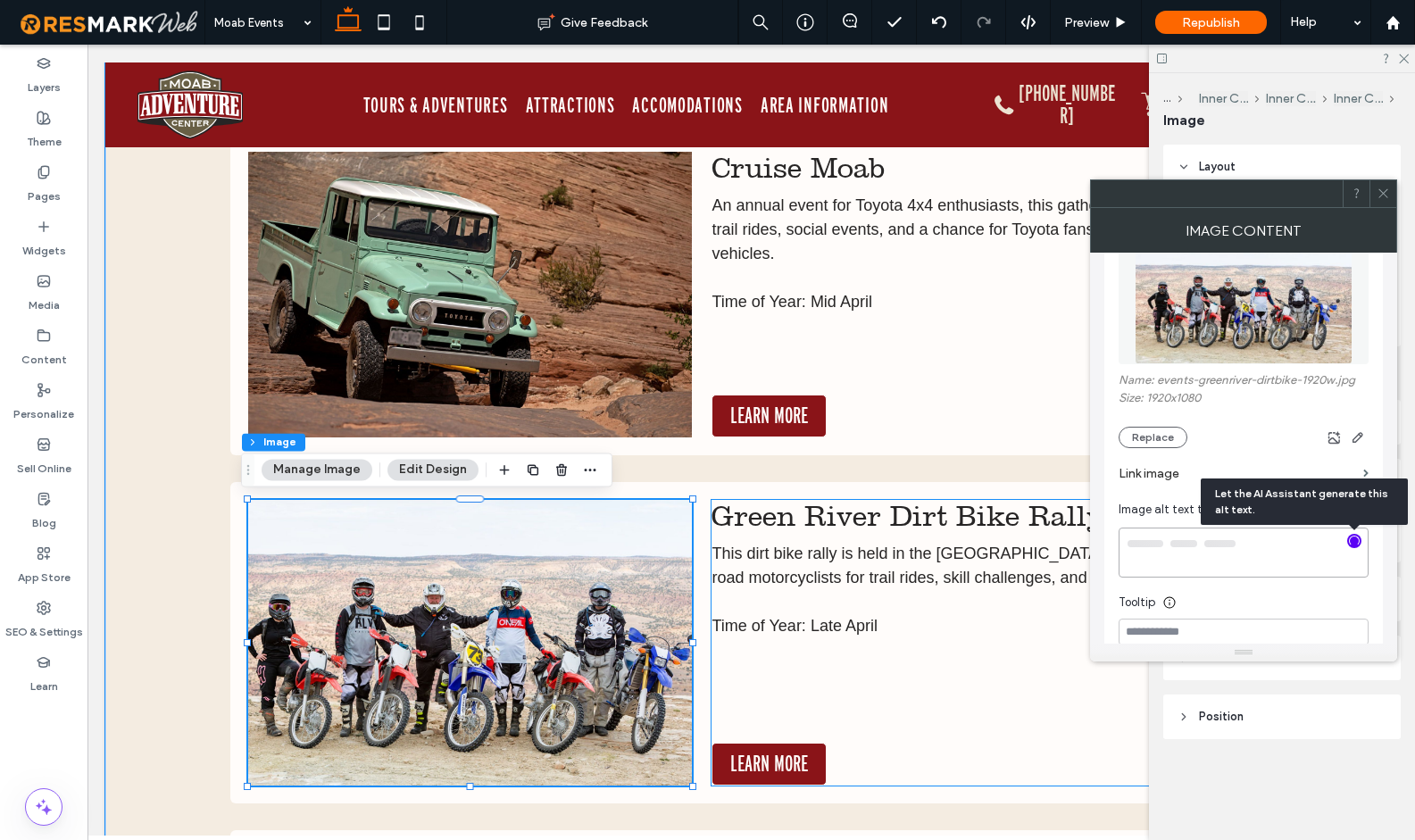
type textarea "**********"
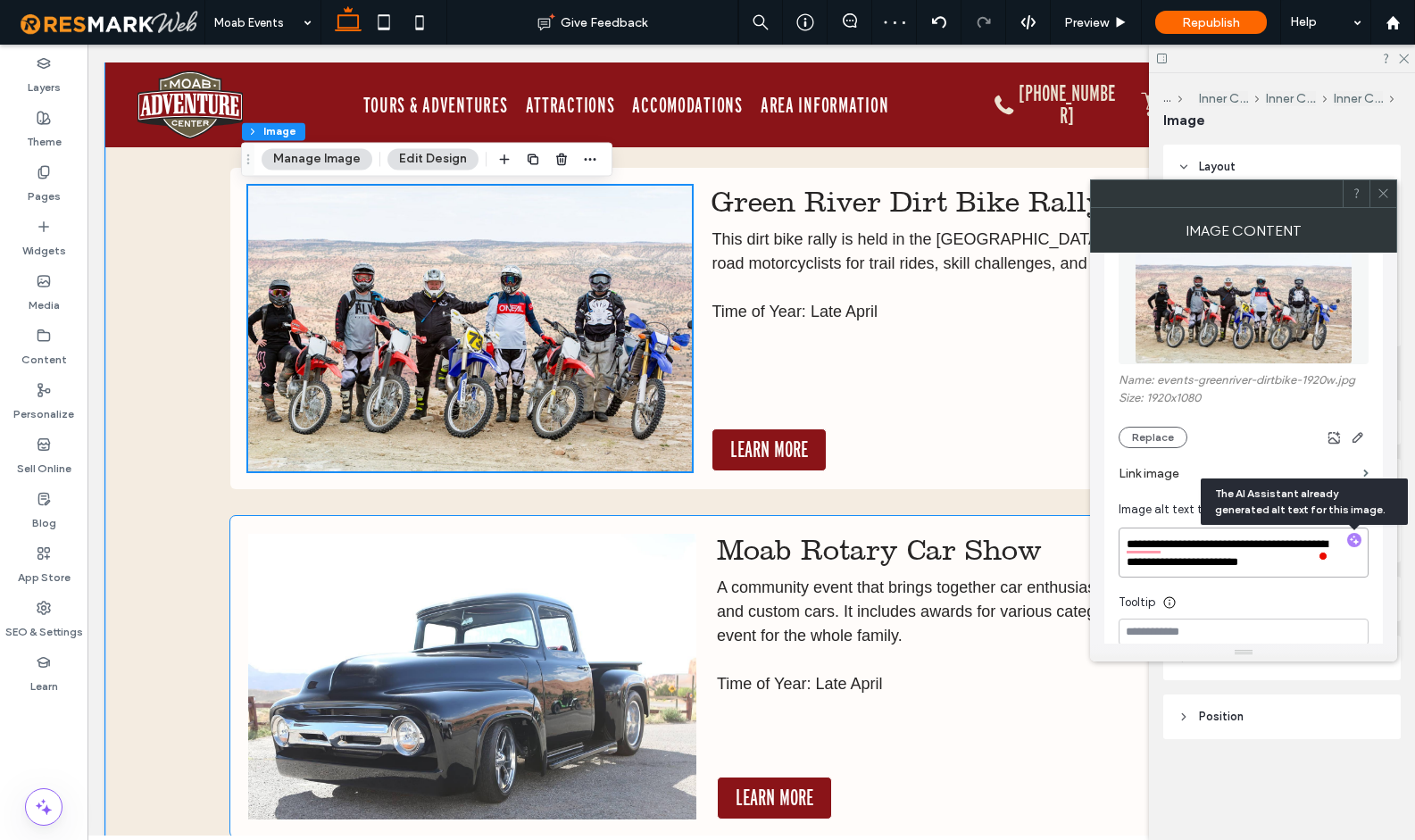
scroll to position [11626, 0]
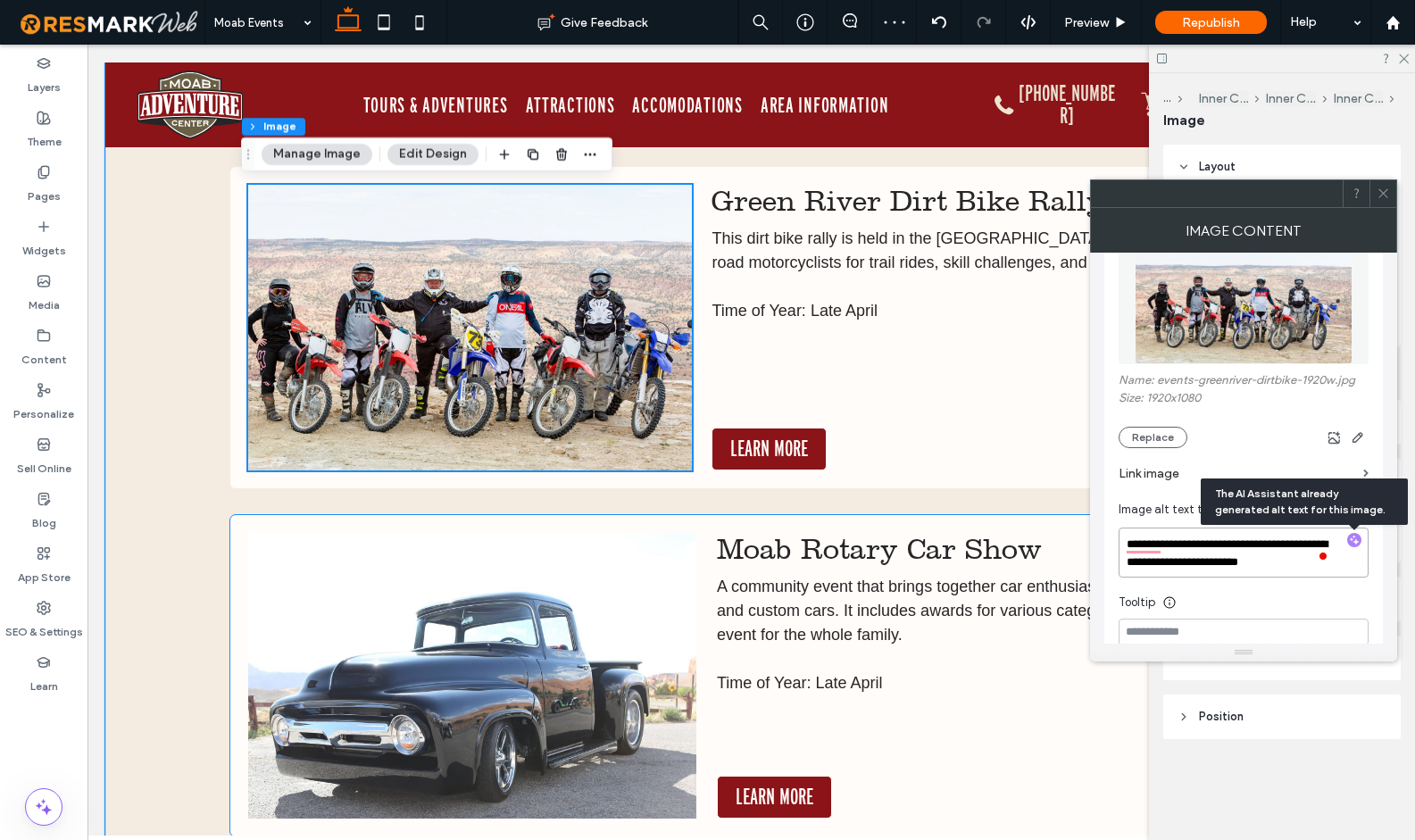
click at [582, 585] on img at bounding box center [473, 676] width 449 height 285
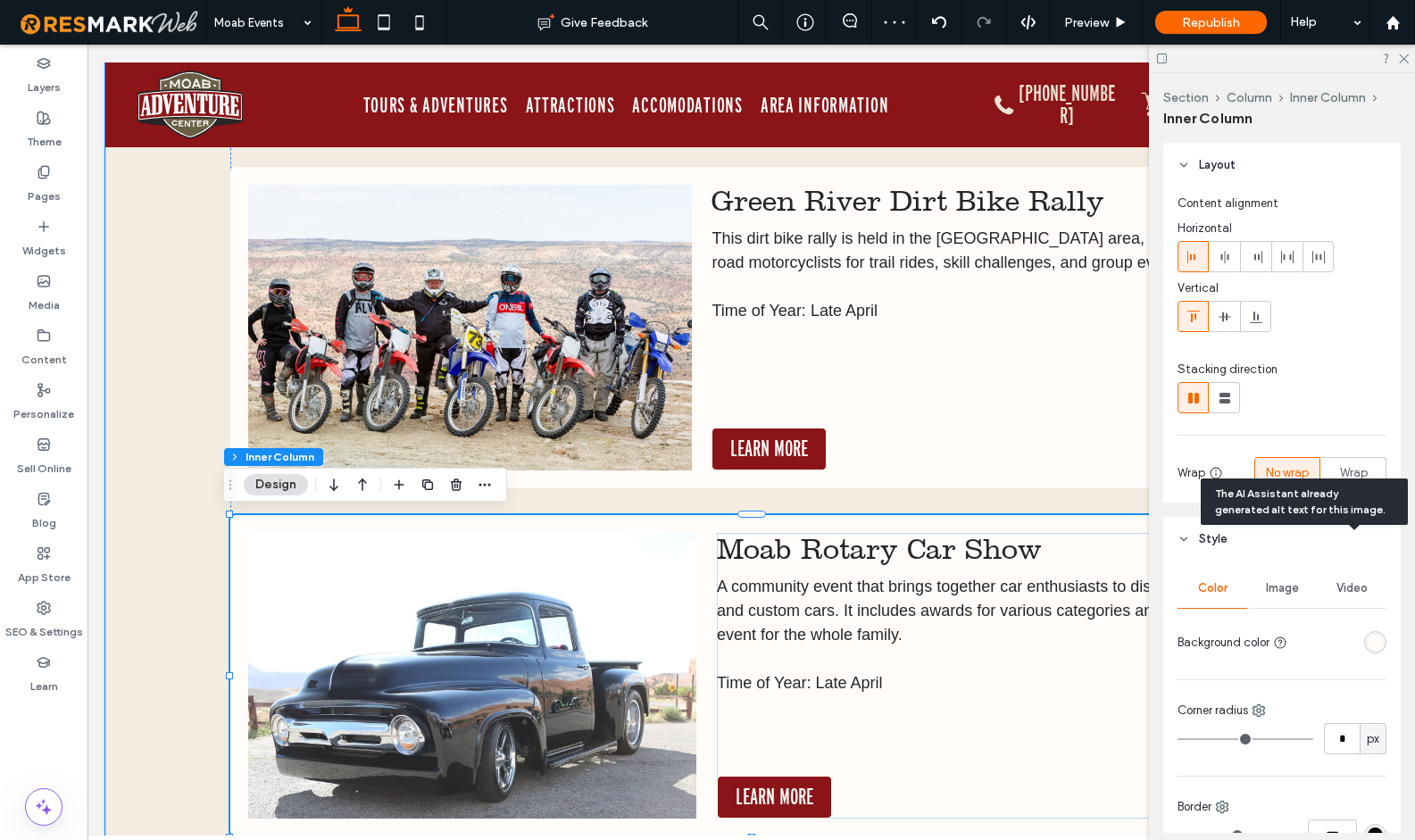
click at [582, 585] on img at bounding box center [473, 676] width 449 height 285
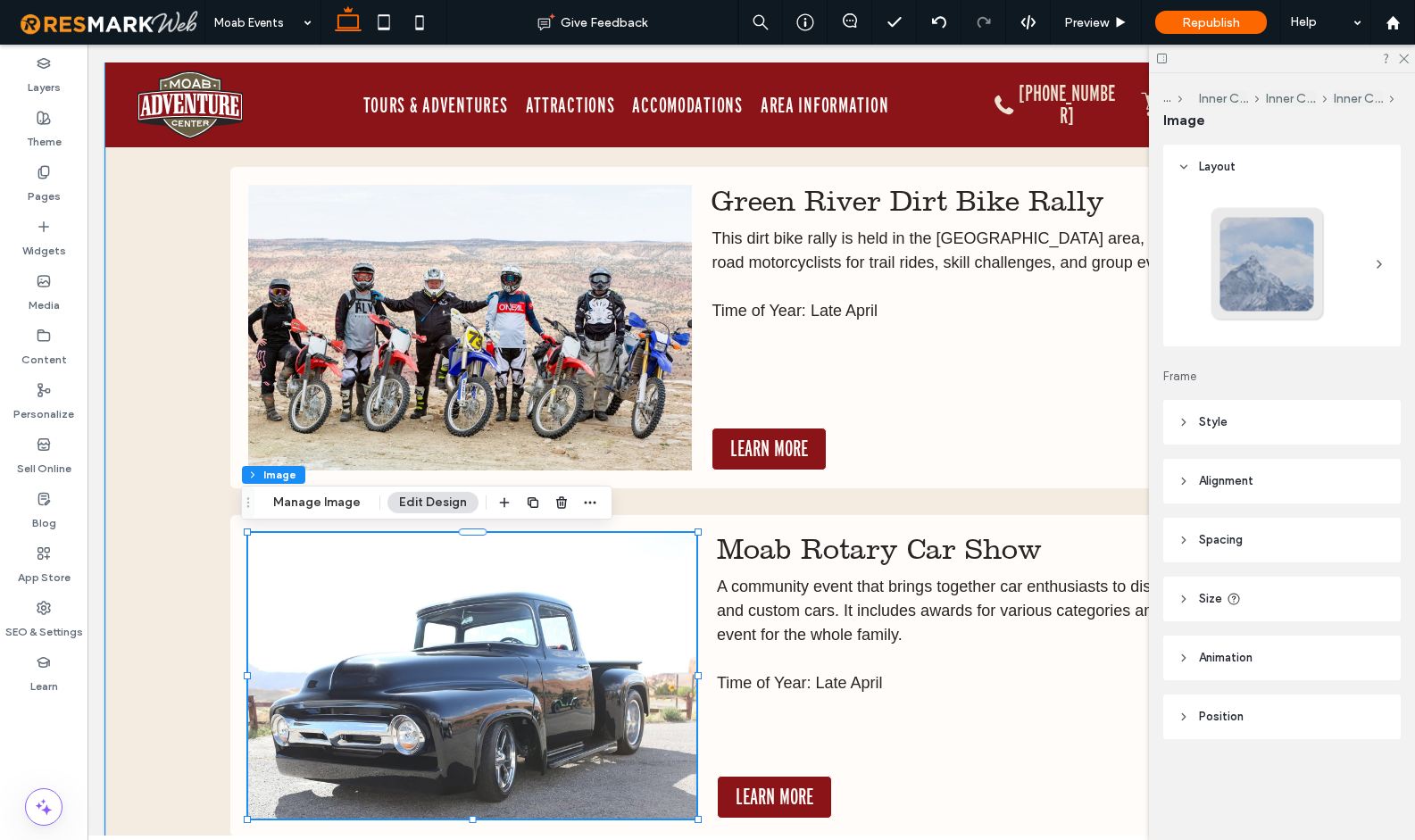
click at [582, 585] on img at bounding box center [473, 676] width 449 height 285
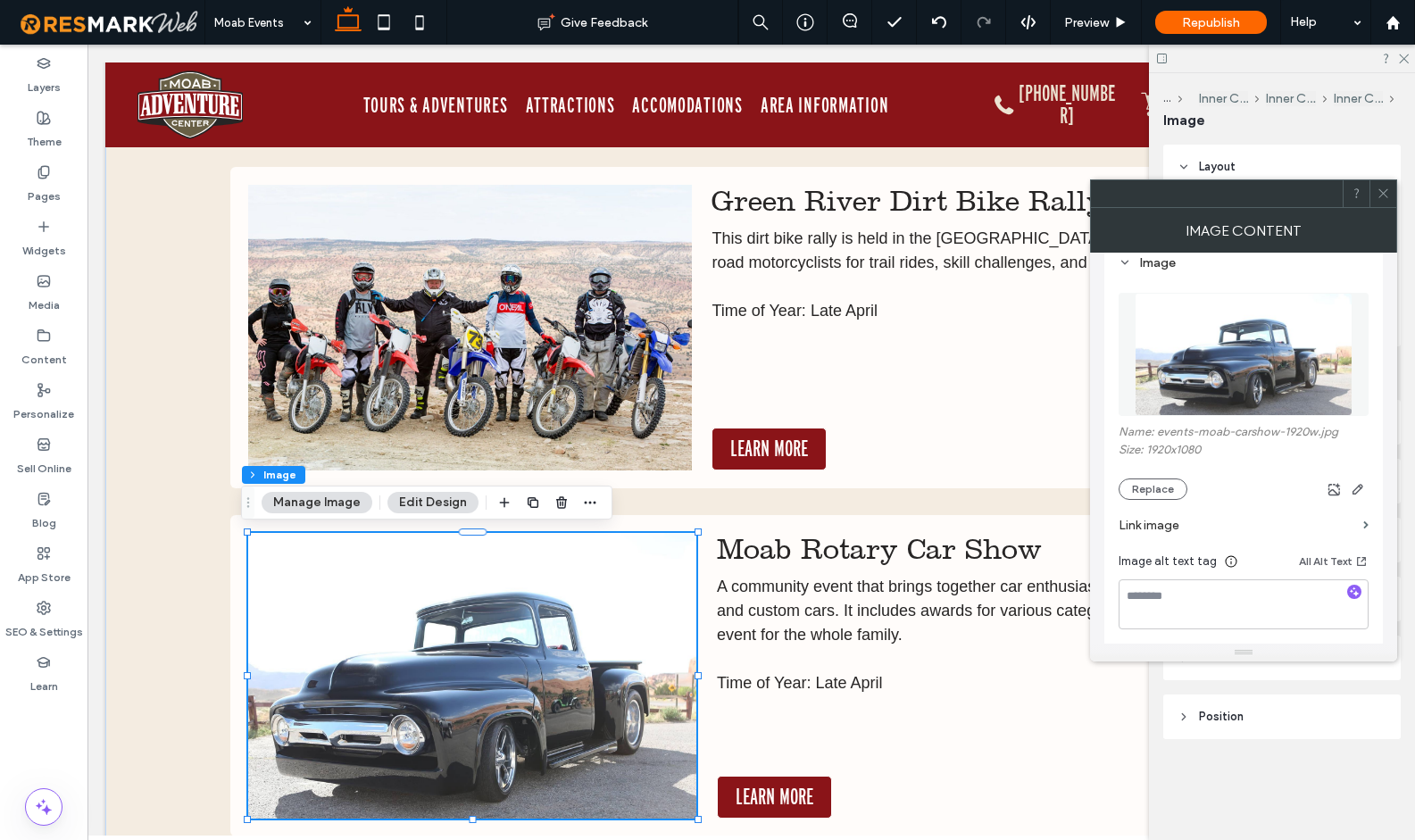
scroll to position [203, 0]
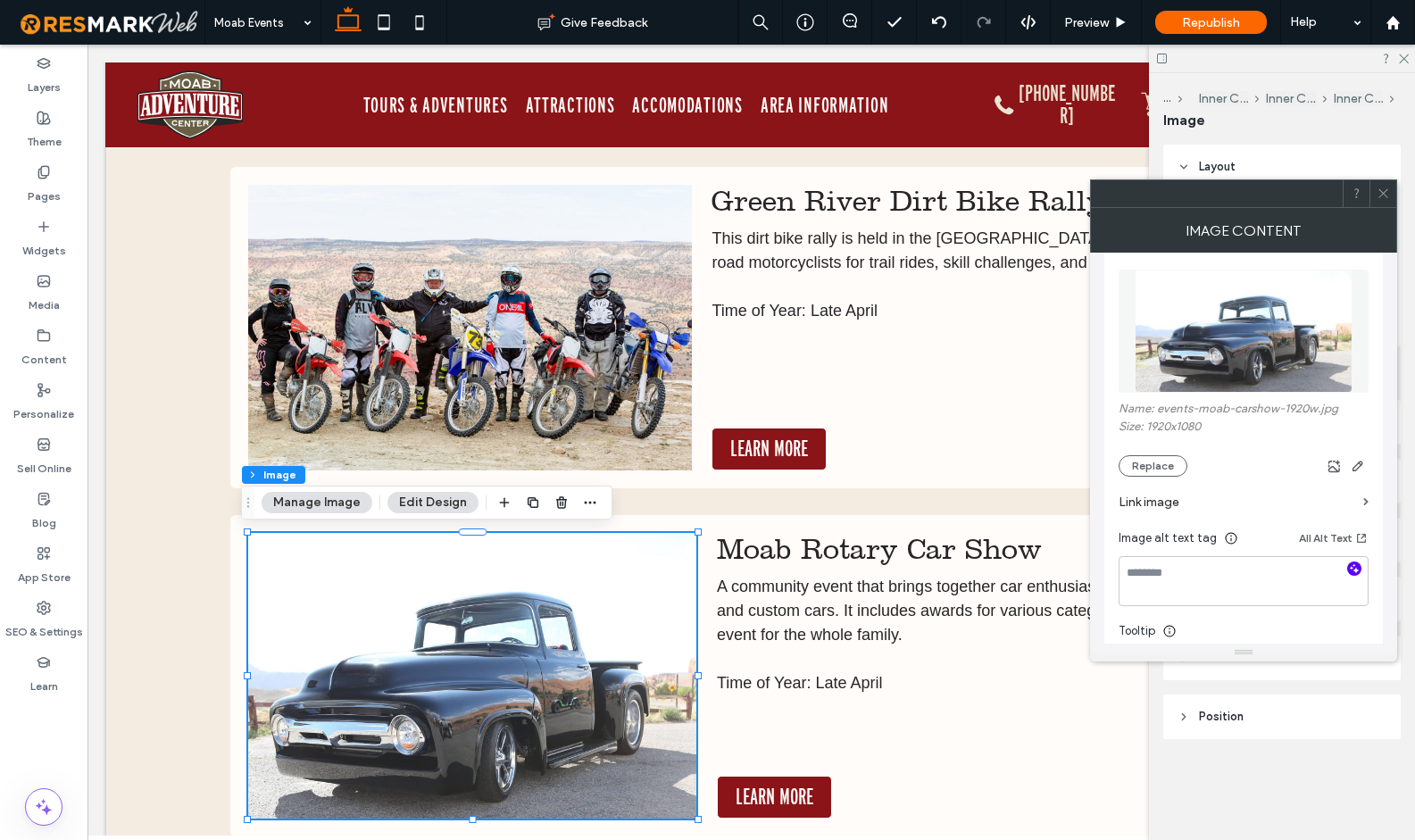
click at [1357, 575] on span "button" at bounding box center [1354, 568] width 14 height 14
type textarea "**********"
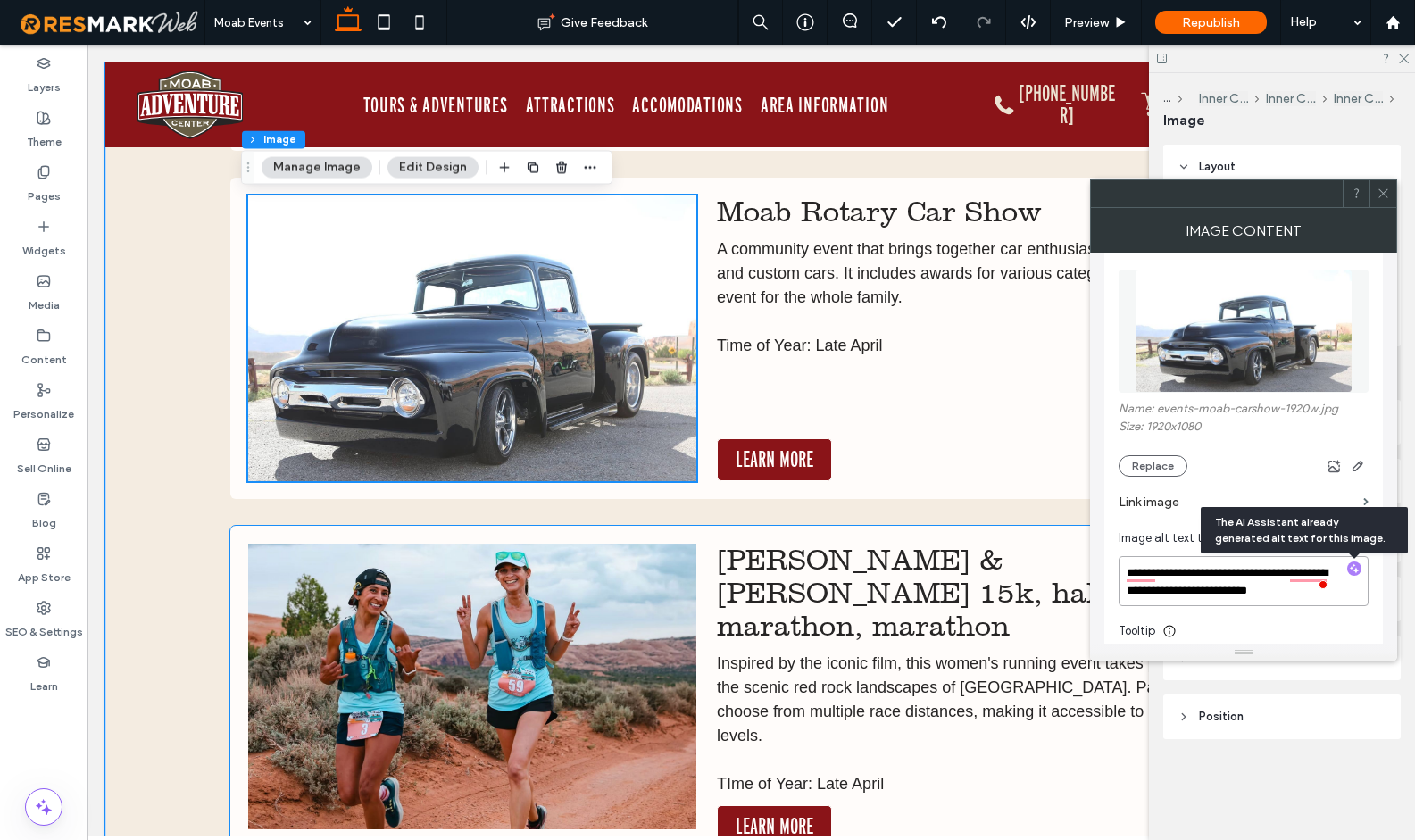
scroll to position [11964, 0]
click at [617, 603] on img at bounding box center [473, 686] width 449 height 285
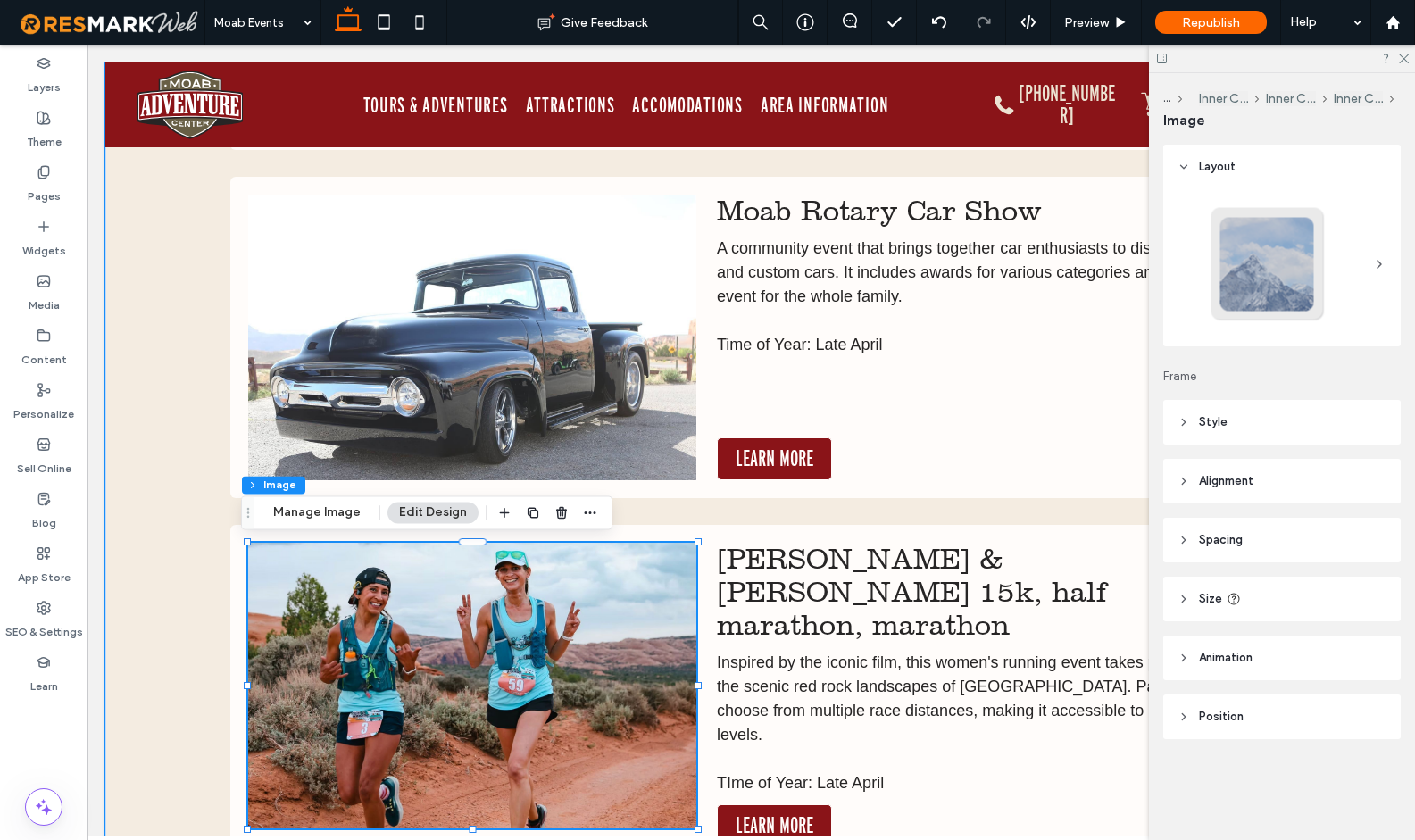
click at [615, 580] on img at bounding box center [473, 686] width 449 height 285
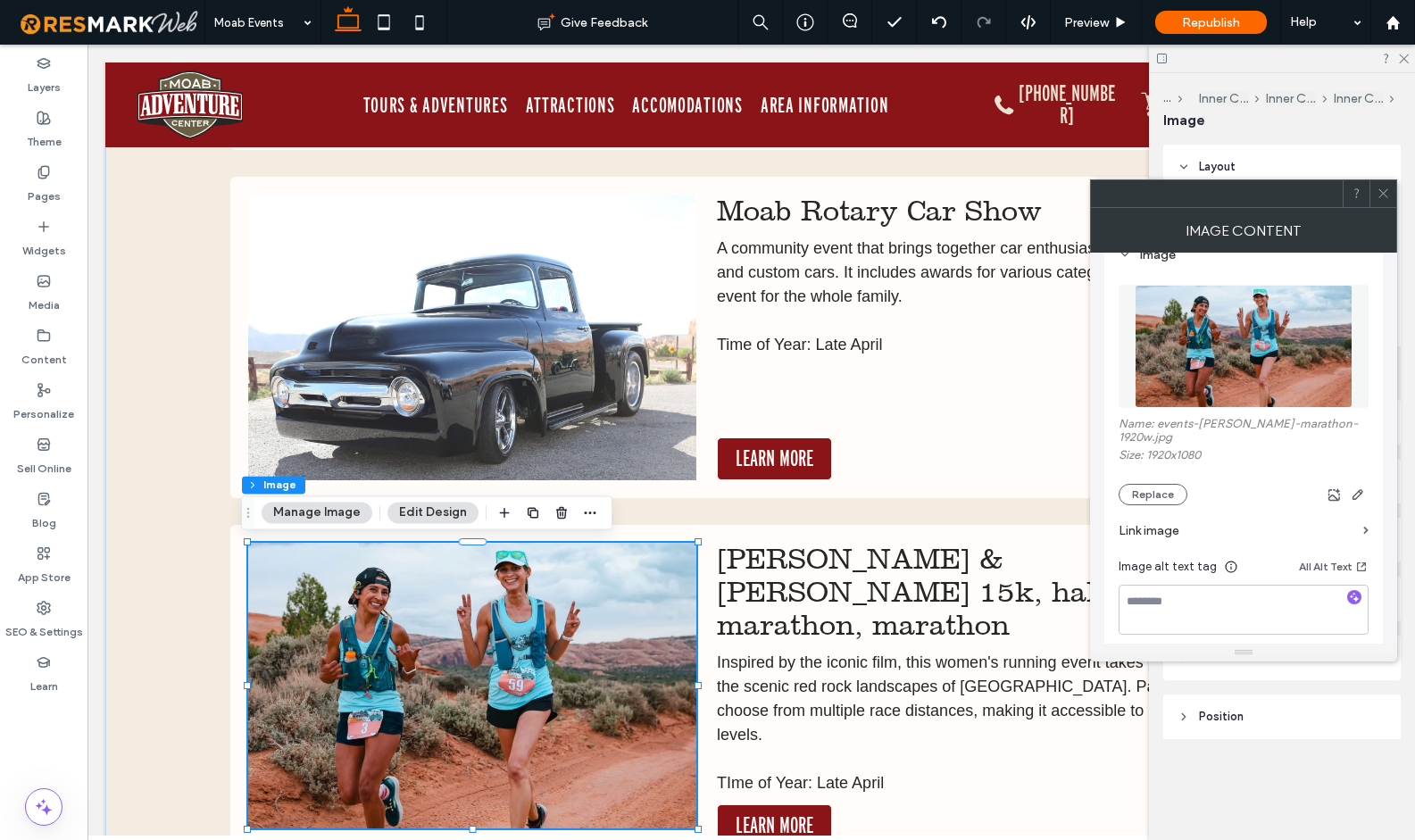
scroll to position [203, 0]
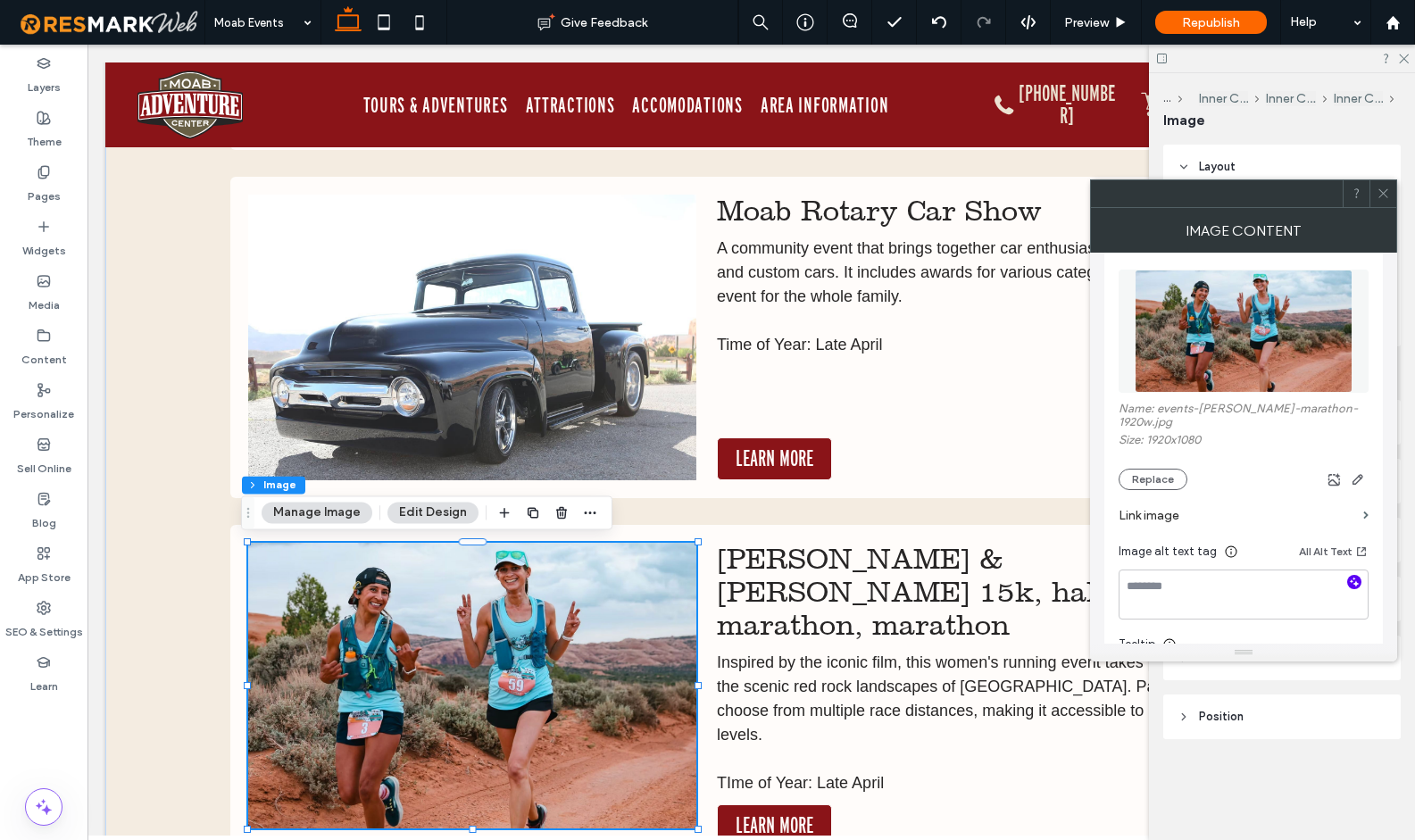
click at [1356, 576] on icon "button" at bounding box center [1354, 582] width 13 height 13
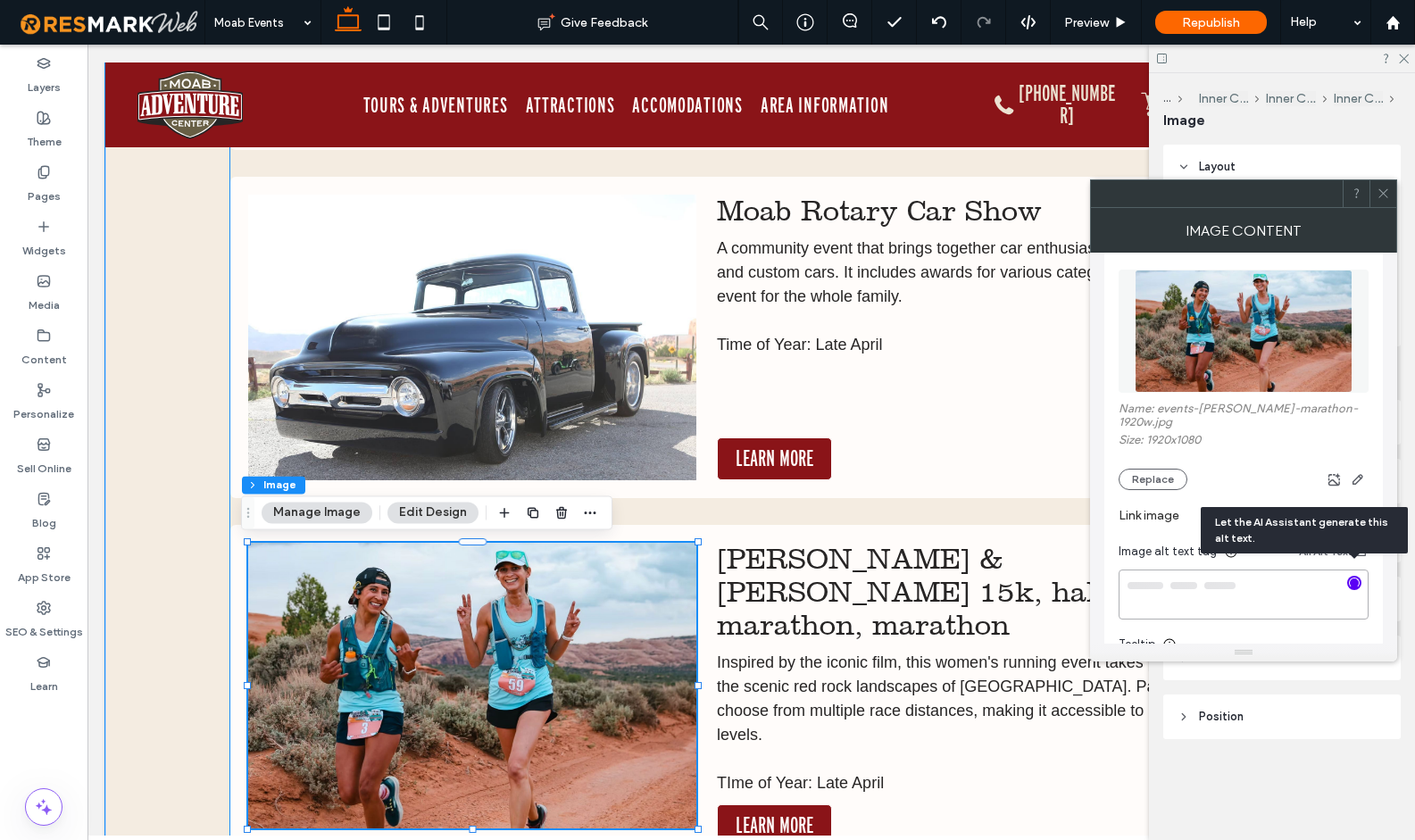
type textarea "**********"
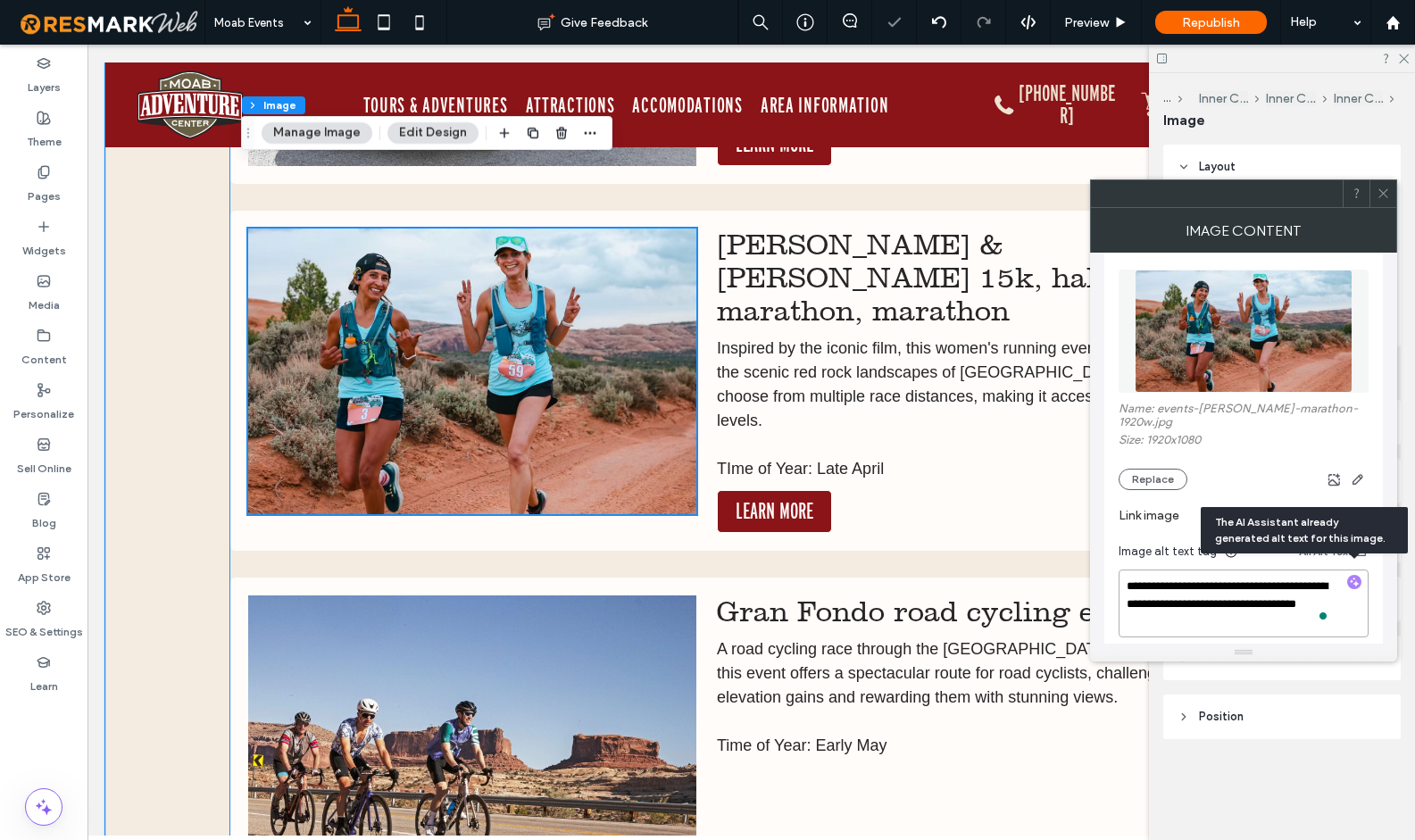
scroll to position [12363, 0]
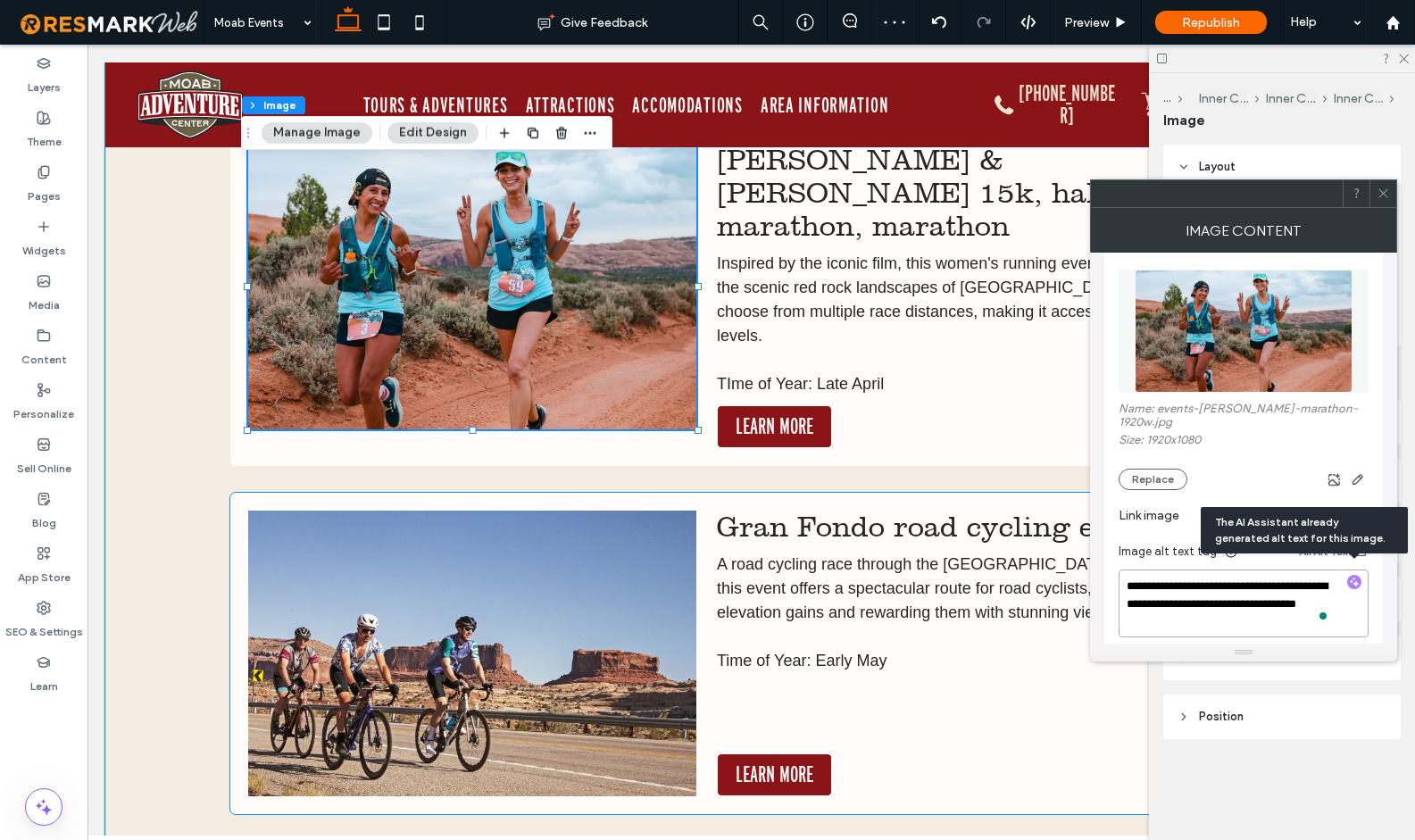
click at [624, 598] on img at bounding box center [473, 653] width 449 height 285
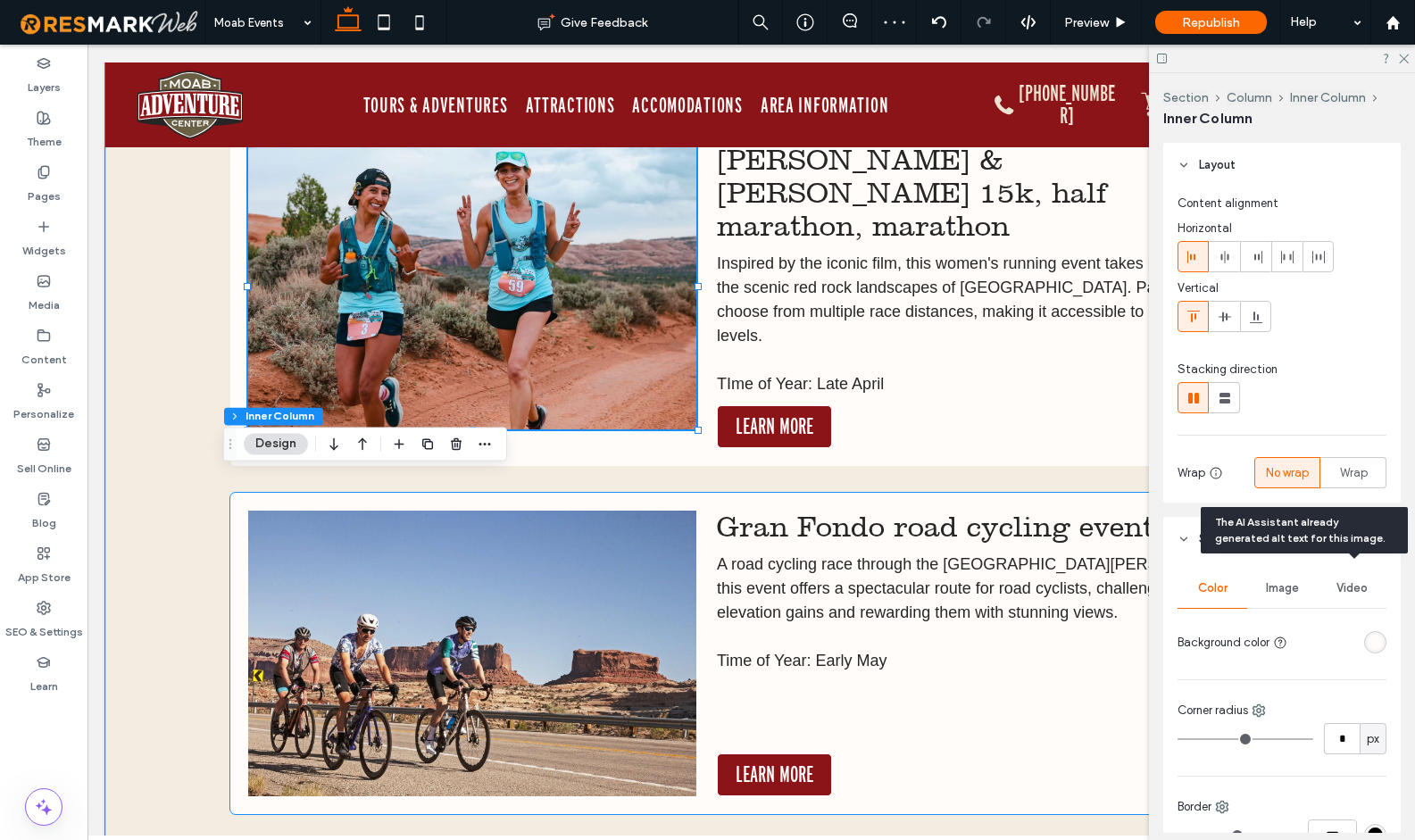
click at [624, 598] on img at bounding box center [473, 653] width 449 height 285
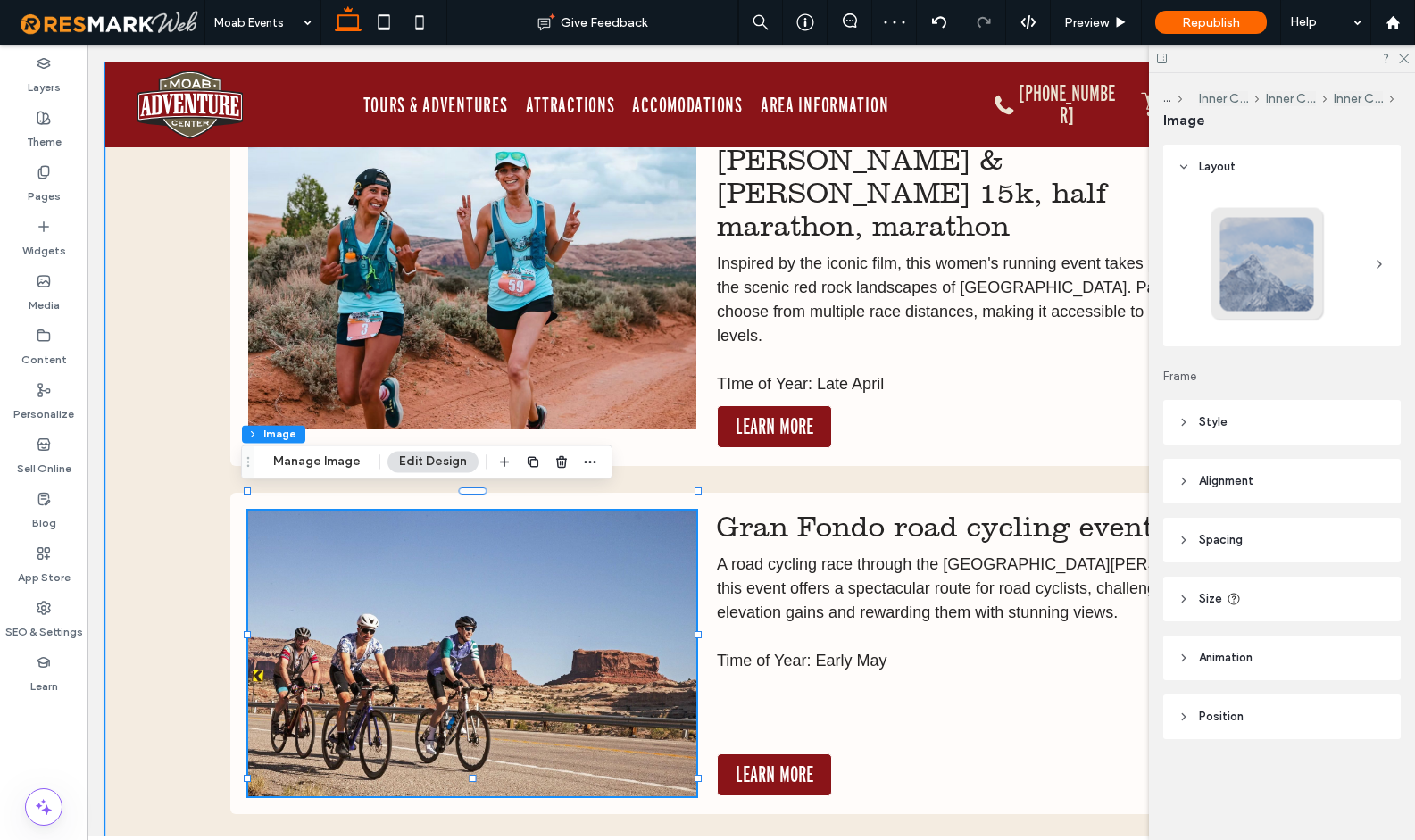
click at [624, 596] on img at bounding box center [473, 653] width 449 height 285
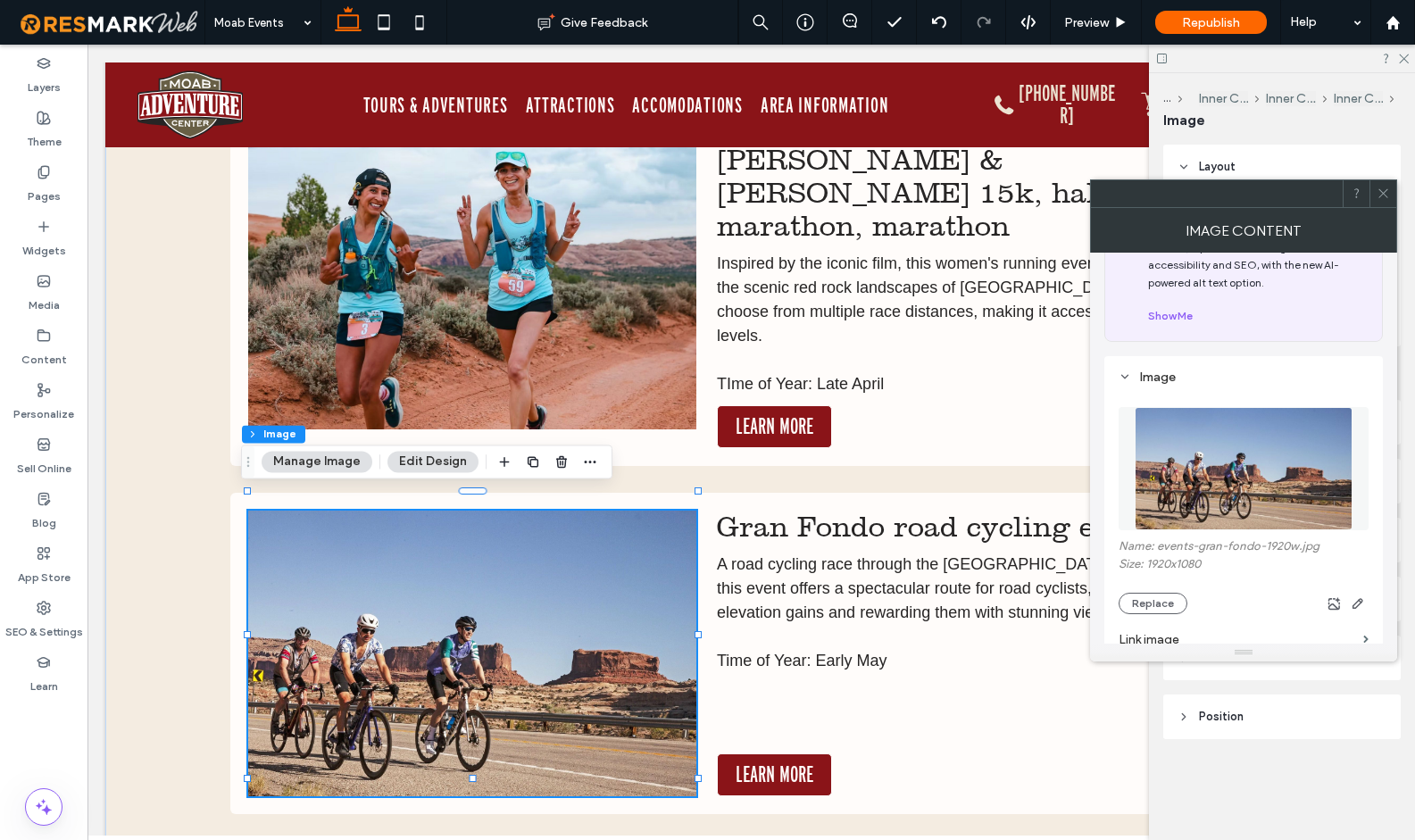
scroll to position [260, 0]
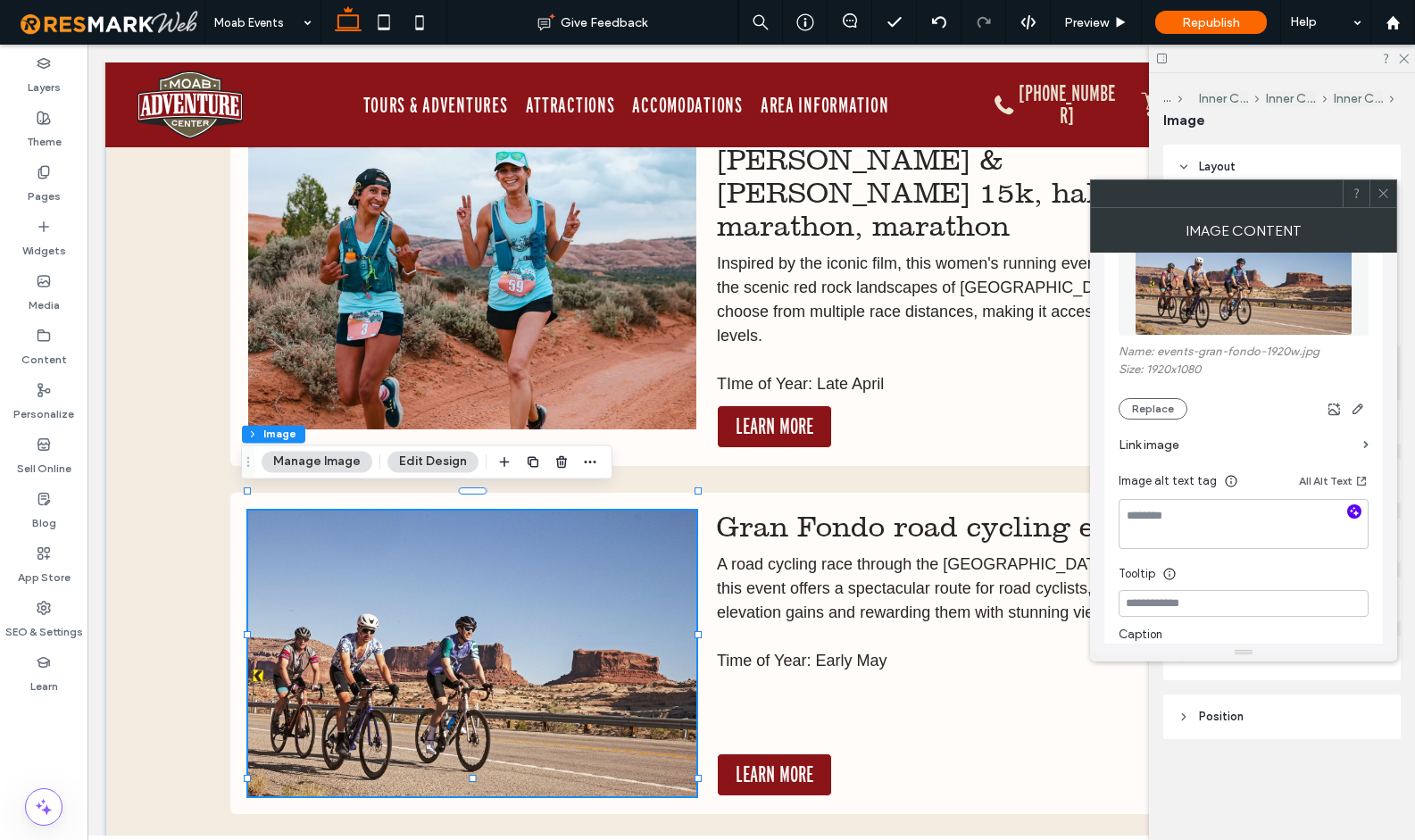
click at [1349, 514] on icon "button" at bounding box center [1354, 511] width 13 height 13
type textarea "**********"
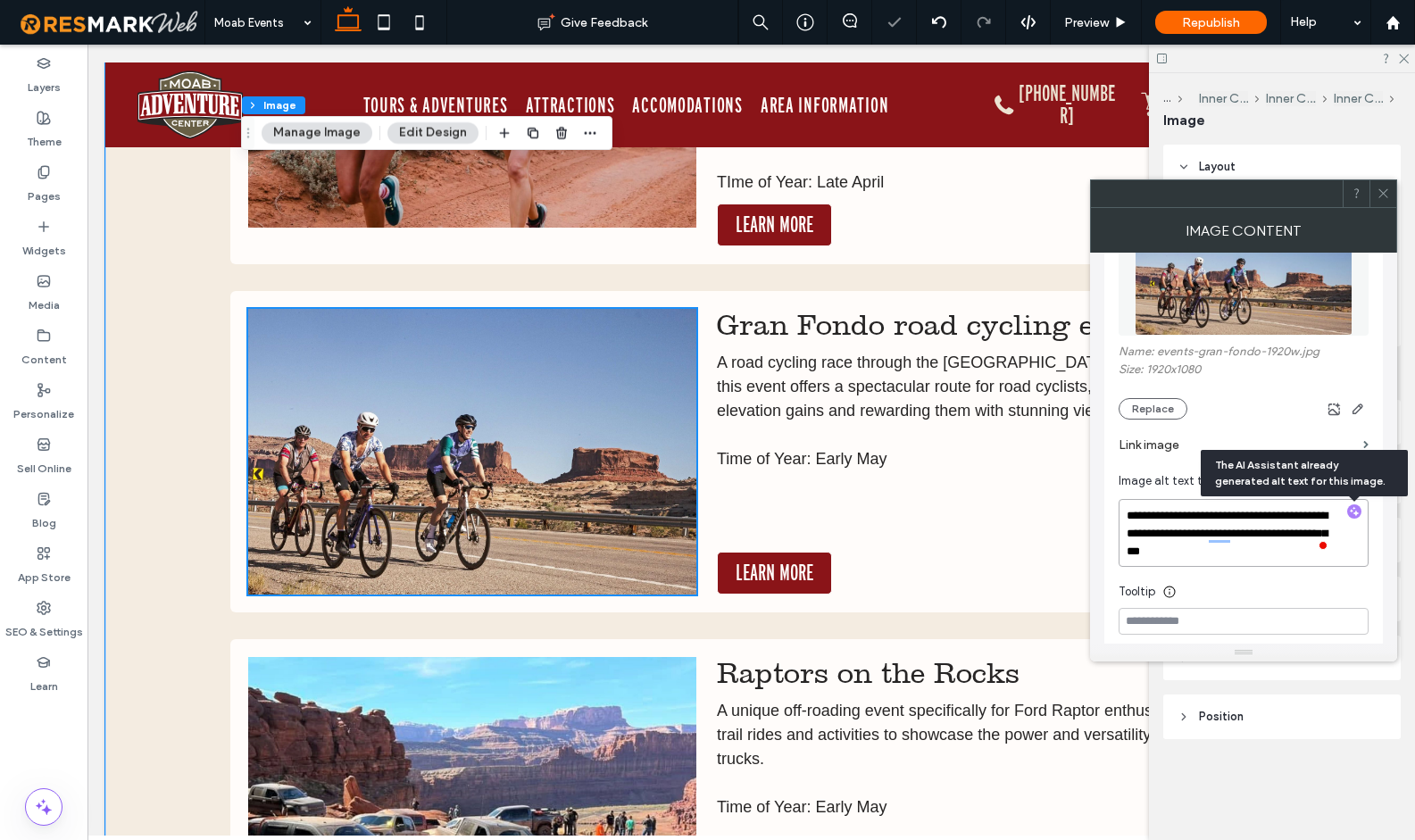
scroll to position [12782, 0]
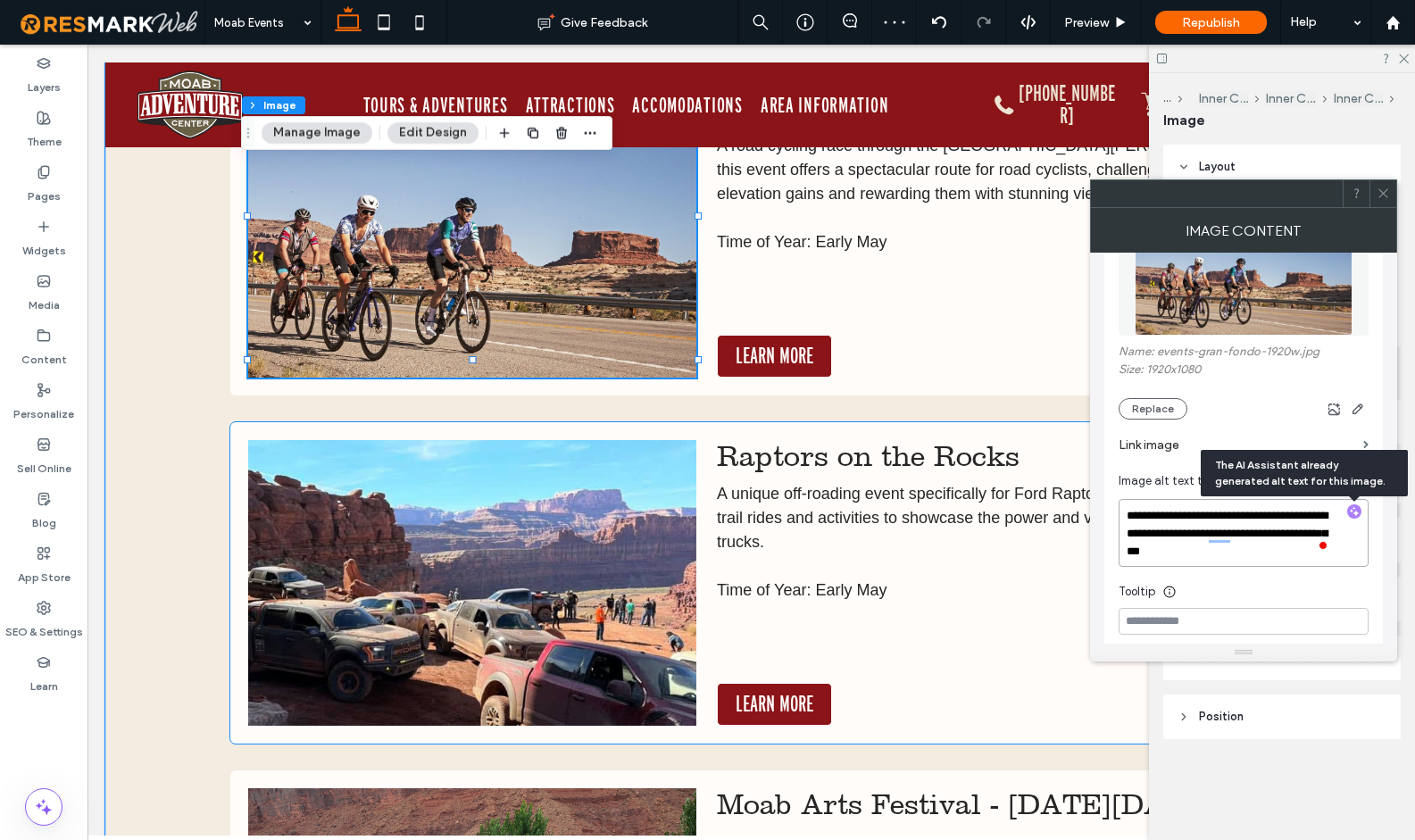
click at [557, 589] on img at bounding box center [473, 583] width 449 height 285
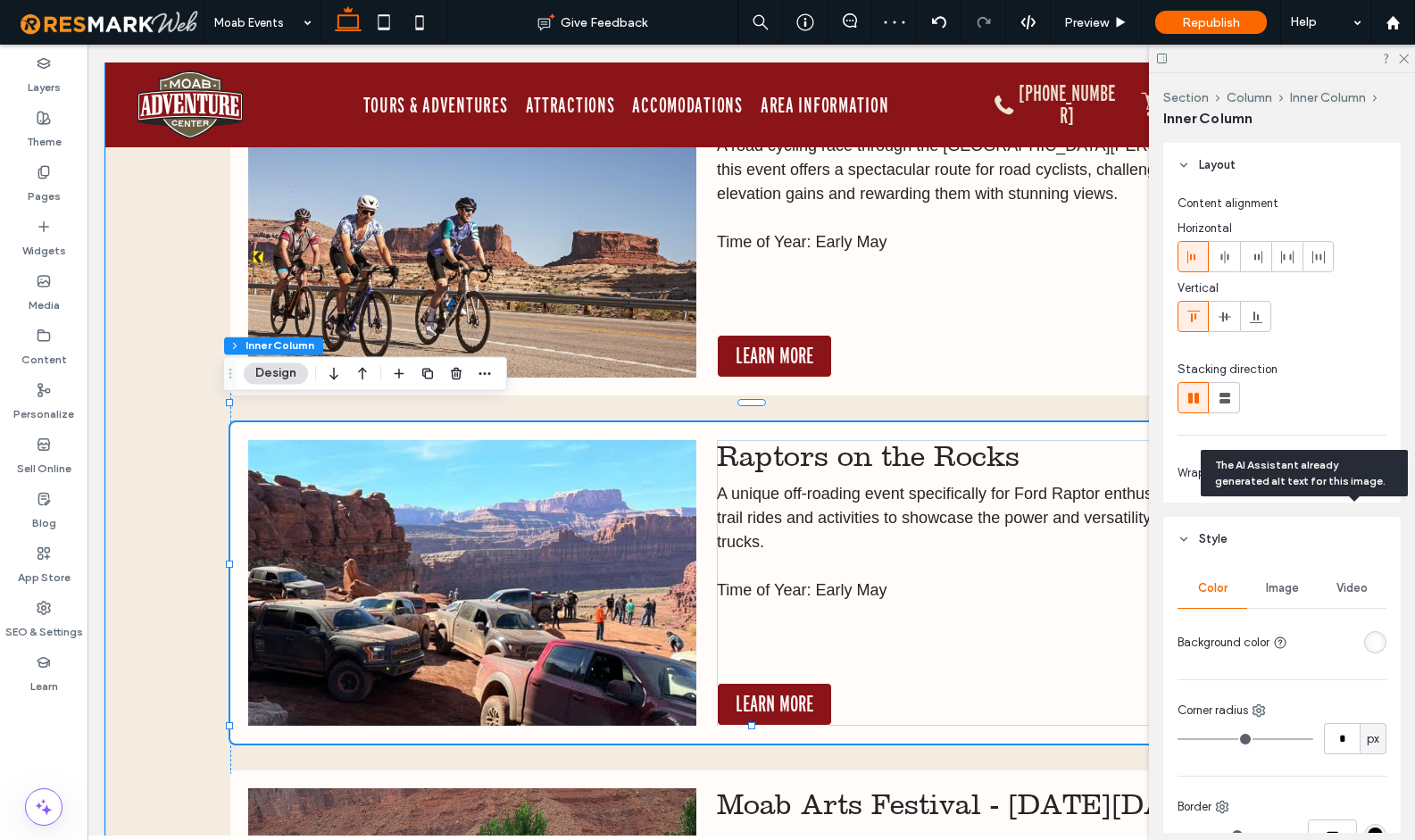
click at [557, 589] on img at bounding box center [473, 583] width 449 height 285
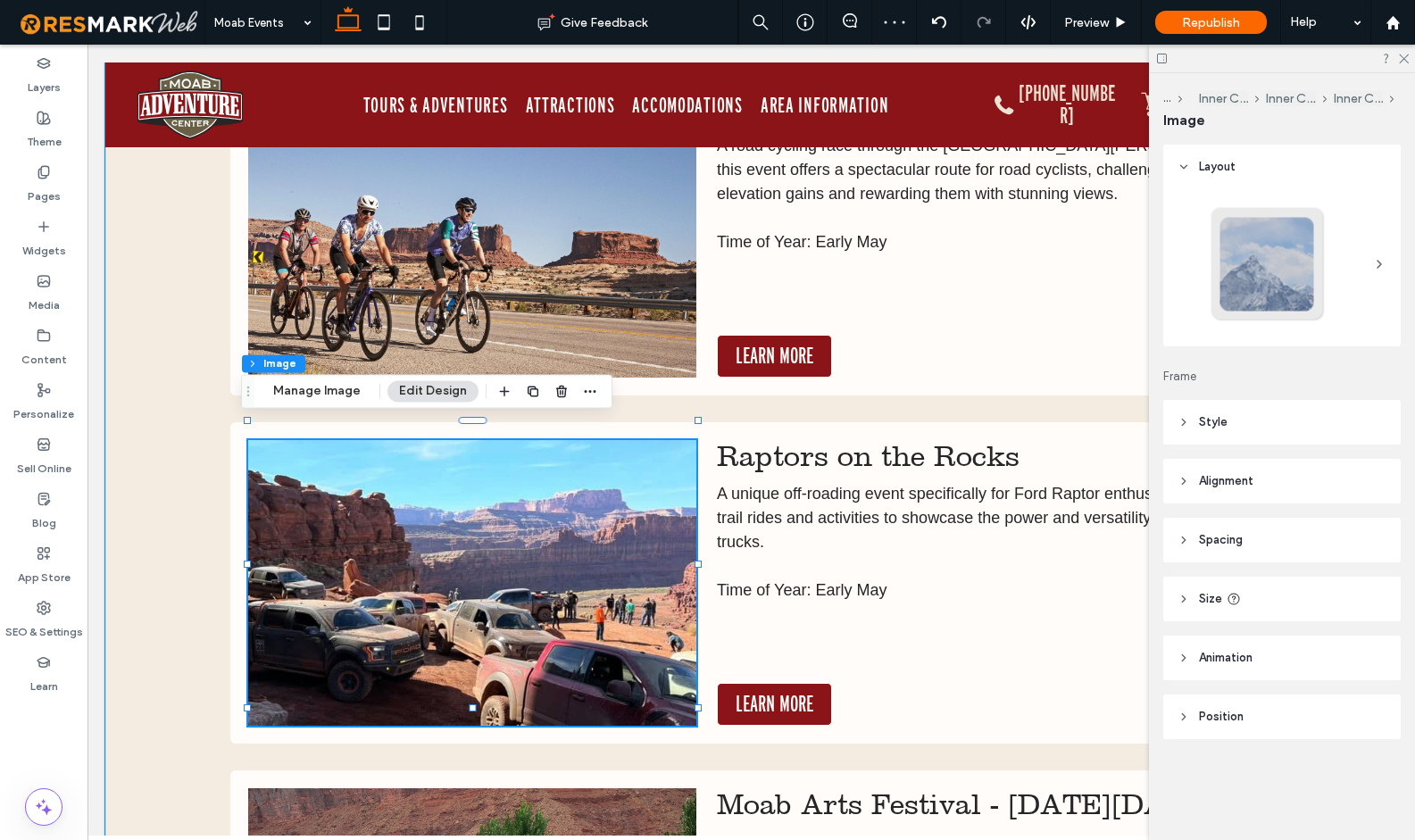
click at [556, 575] on img at bounding box center [473, 583] width 449 height 285
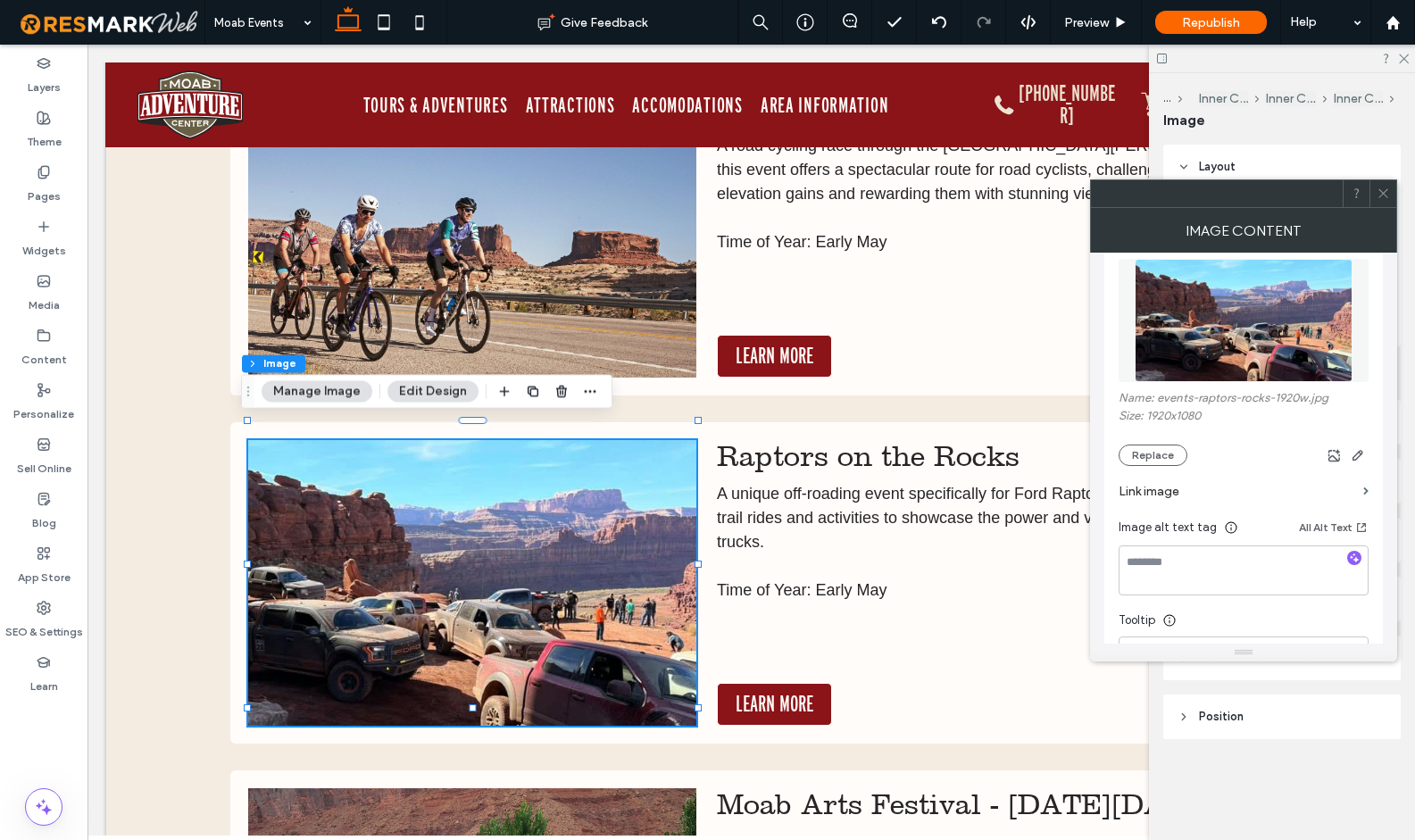
scroll to position [216, 0]
click at [1357, 560] on use "button" at bounding box center [1354, 555] width 10 height 10
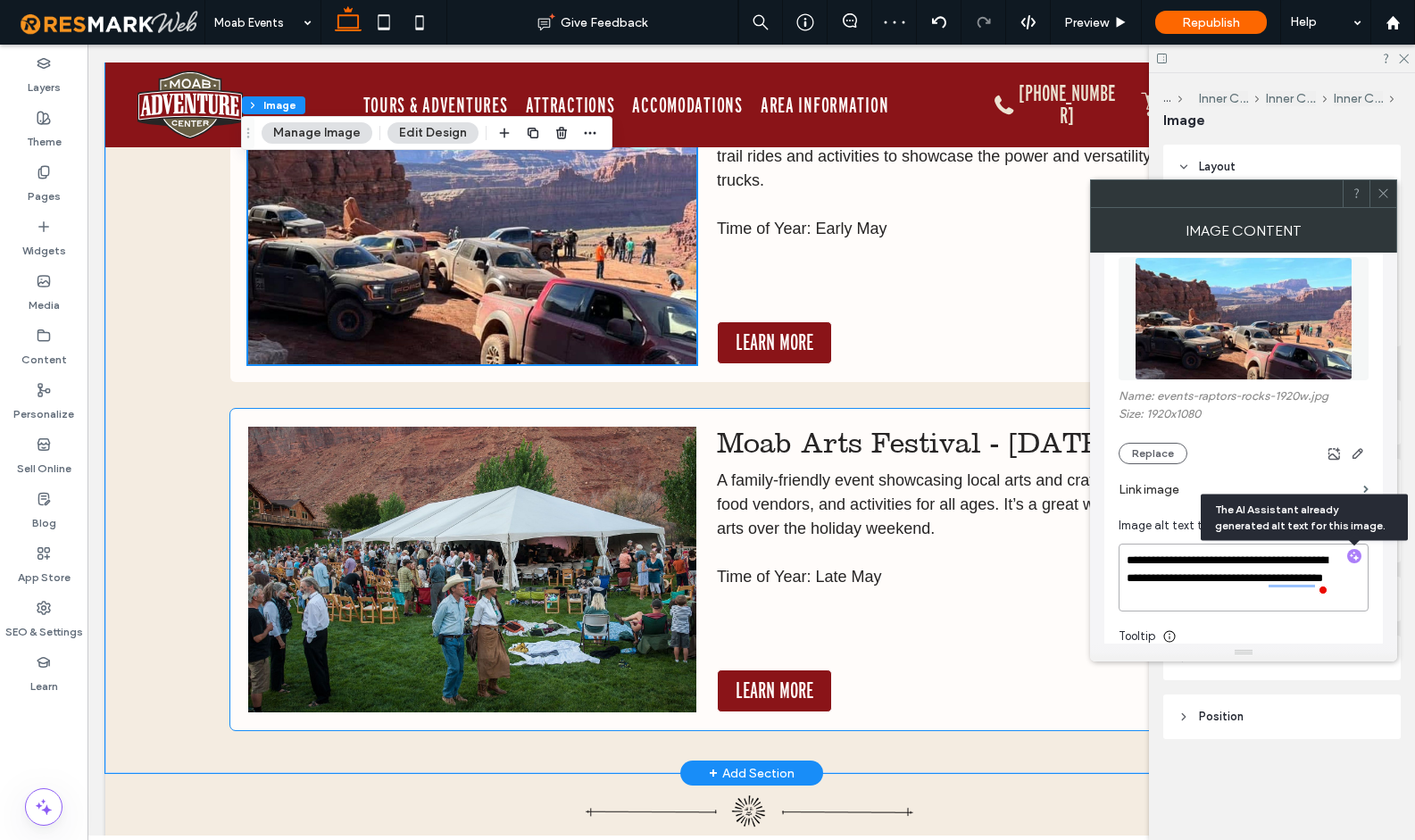
scroll to position [13160, 0]
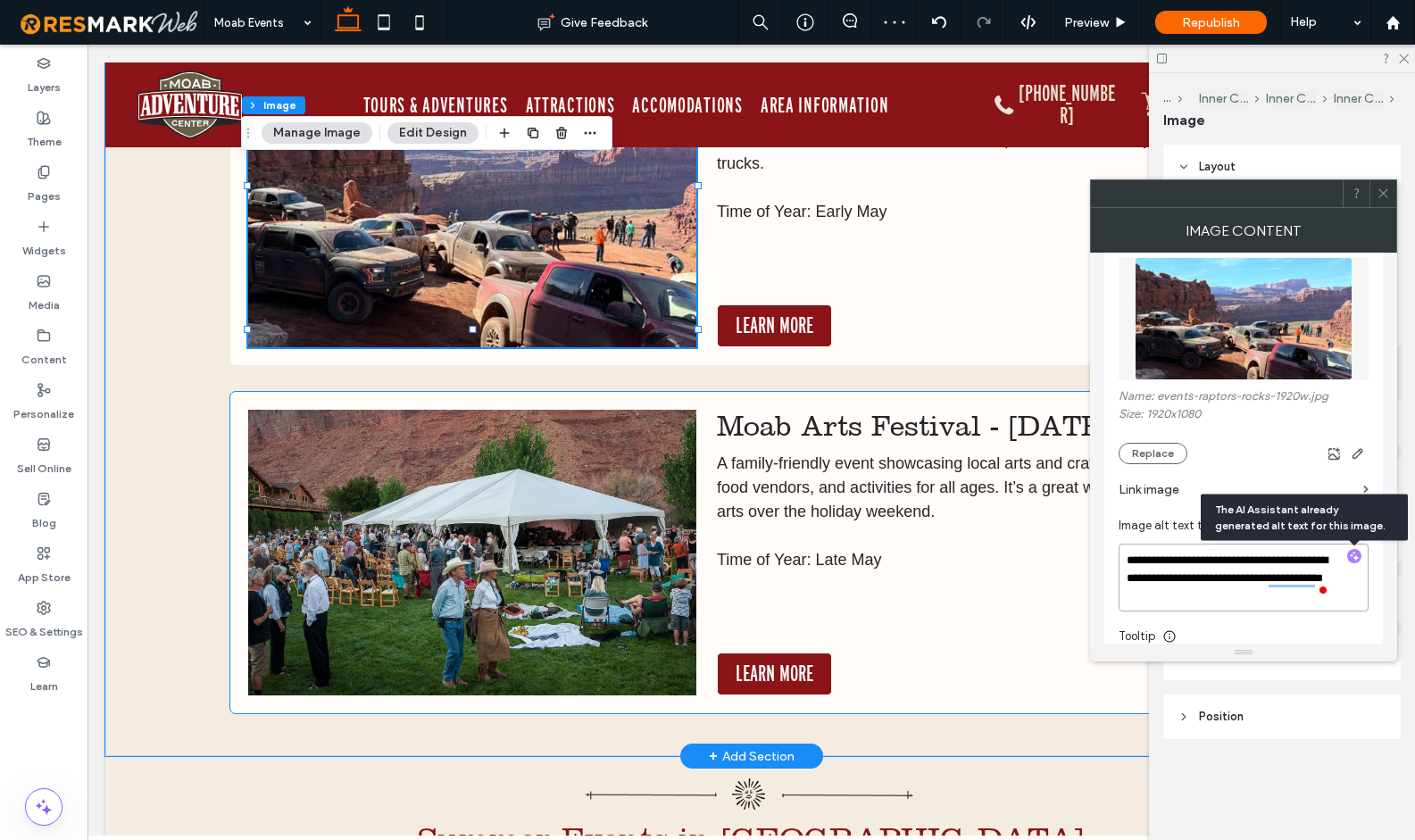
click at [570, 540] on img at bounding box center [473, 552] width 449 height 285
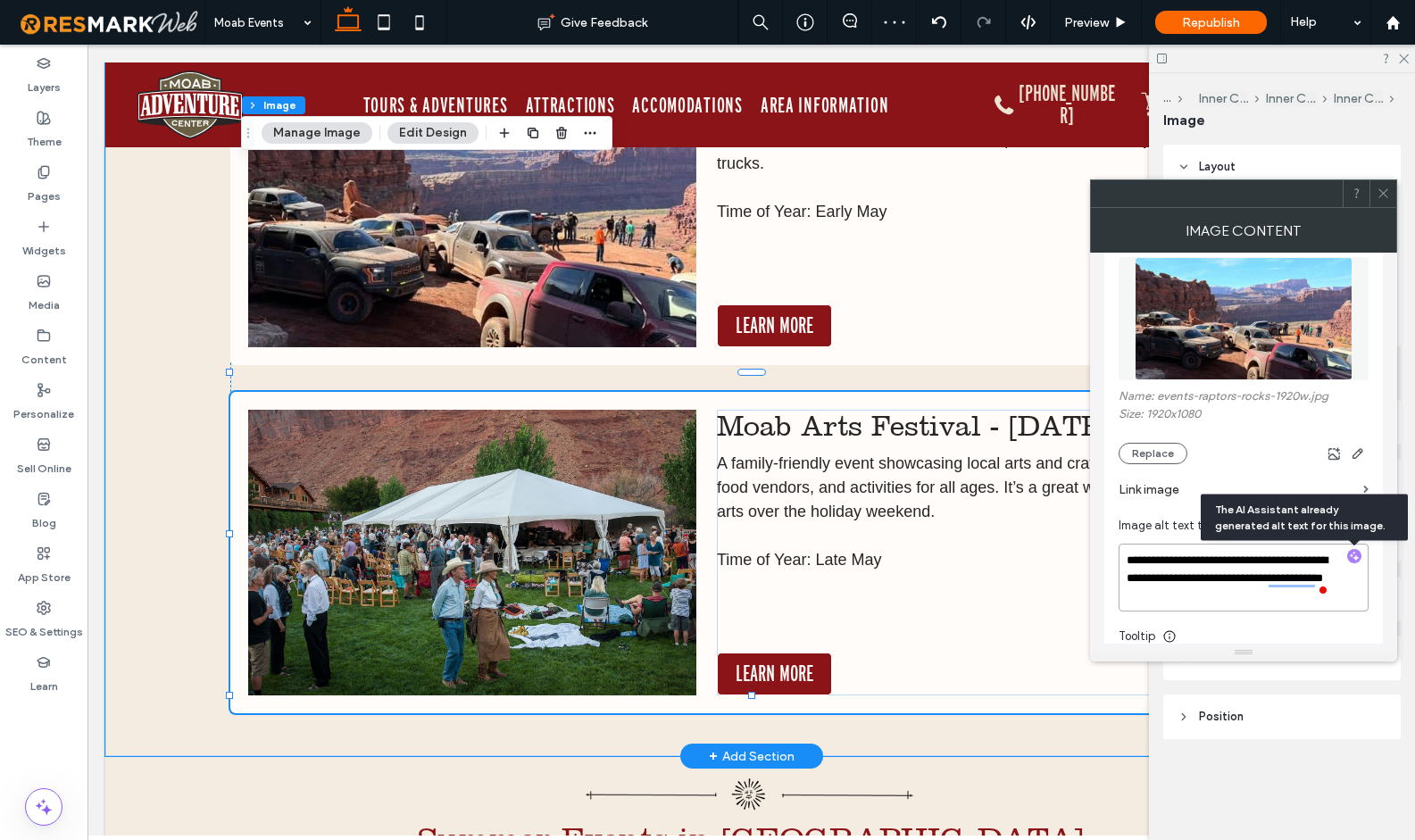
click at [570, 540] on img at bounding box center [473, 552] width 449 height 285
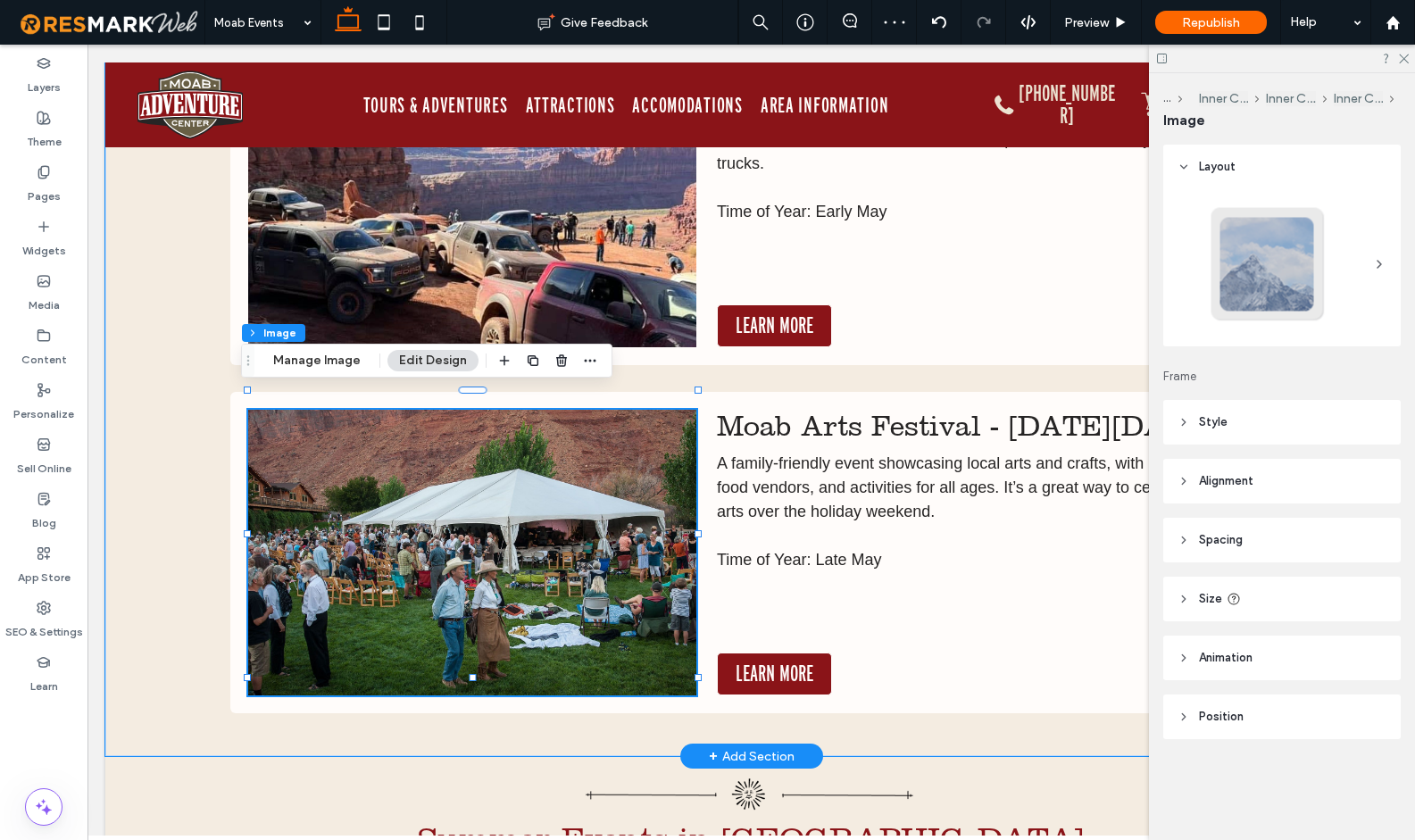
click at [570, 540] on img at bounding box center [473, 552] width 449 height 285
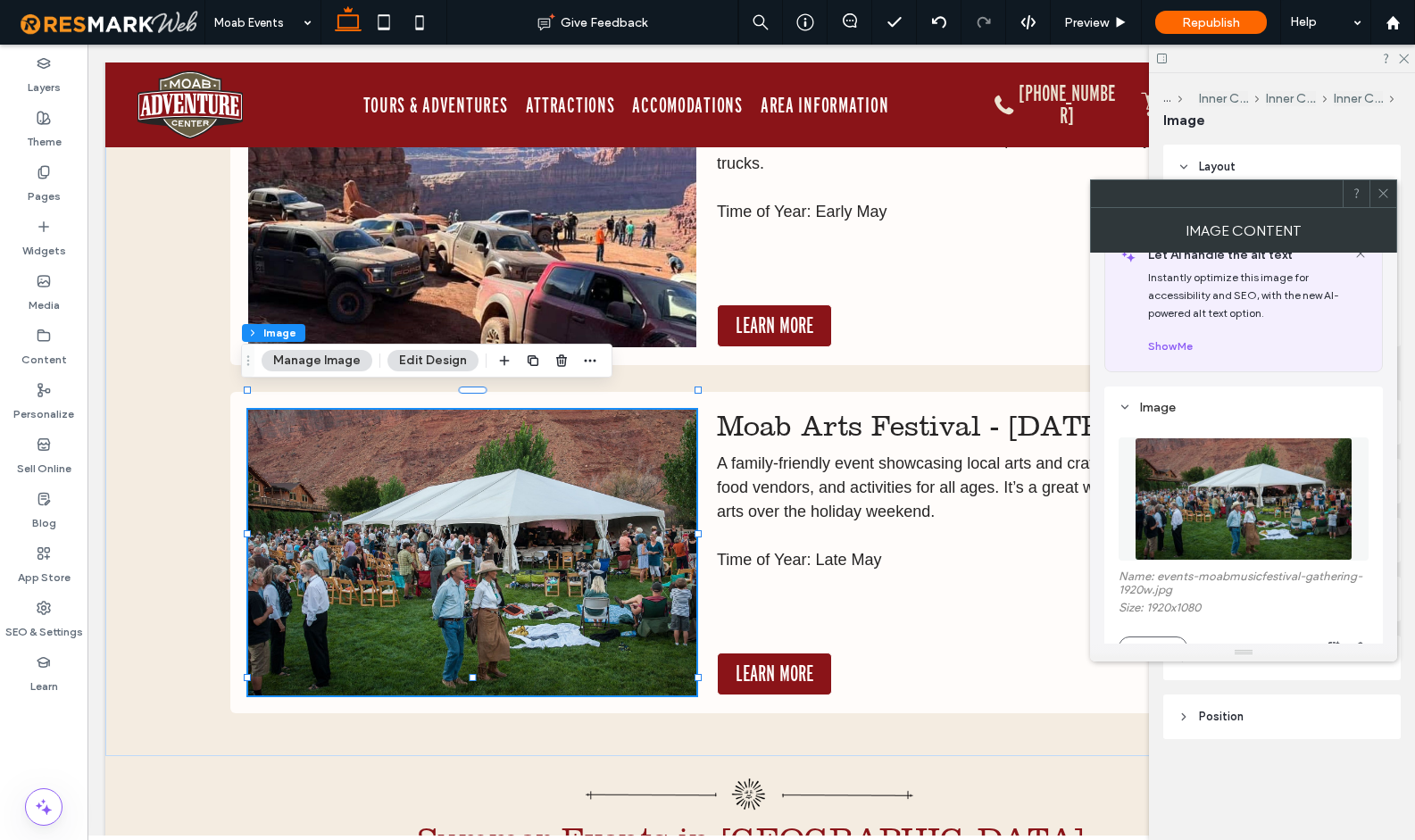
scroll to position [263, 0]
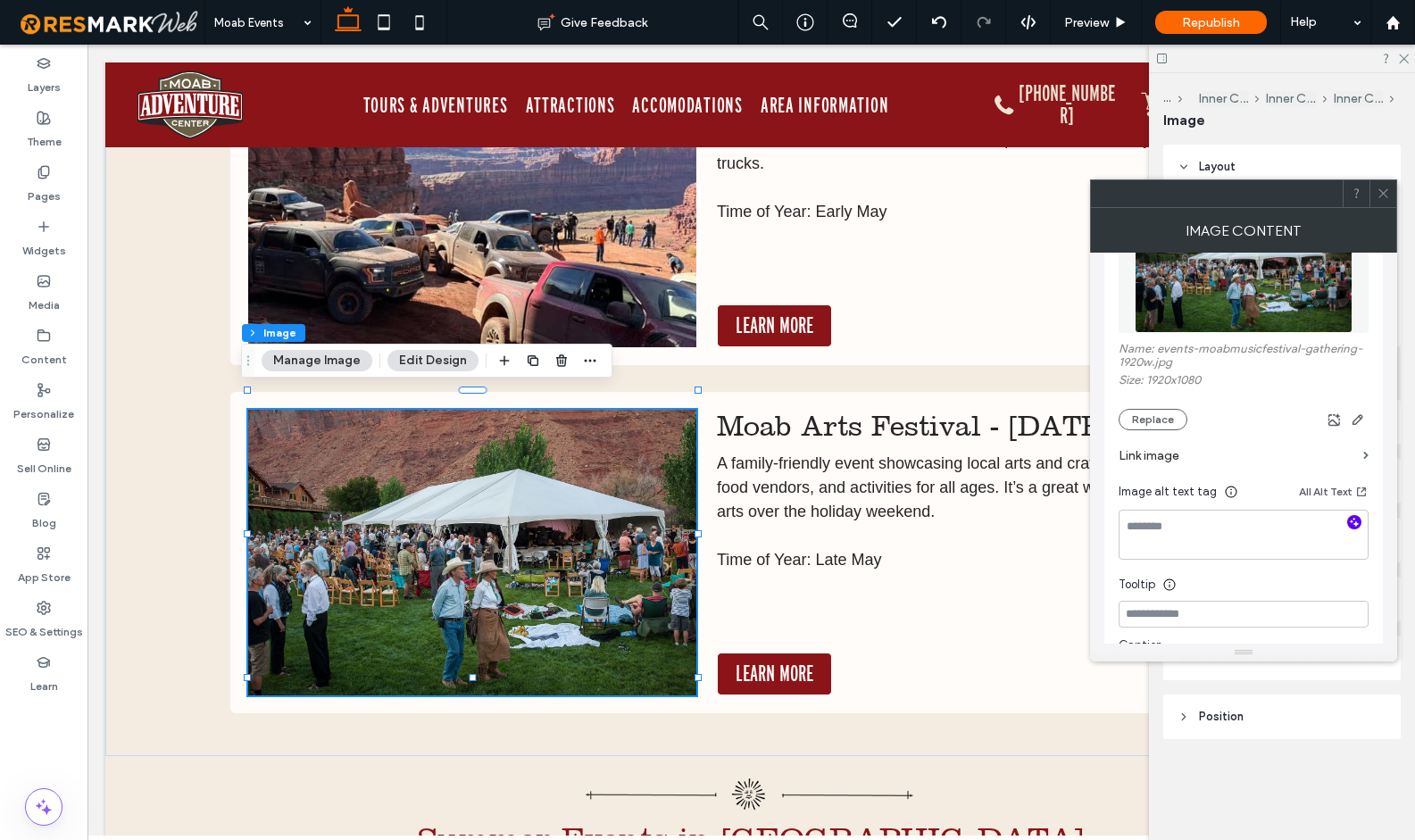
click at [1358, 527] on icon "button" at bounding box center [1354, 522] width 13 height 13
type textarea "**********"
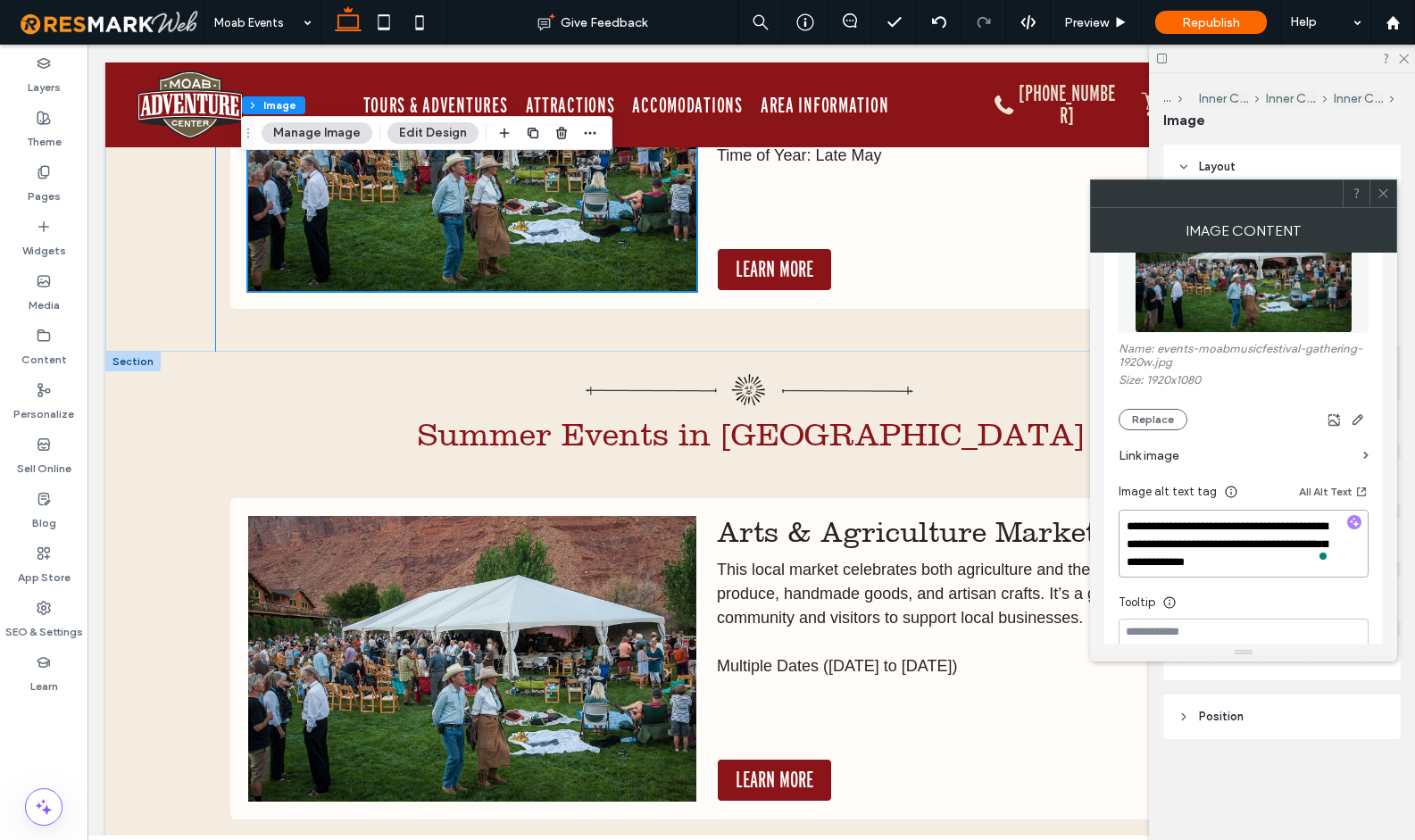
scroll to position [13592, 0]
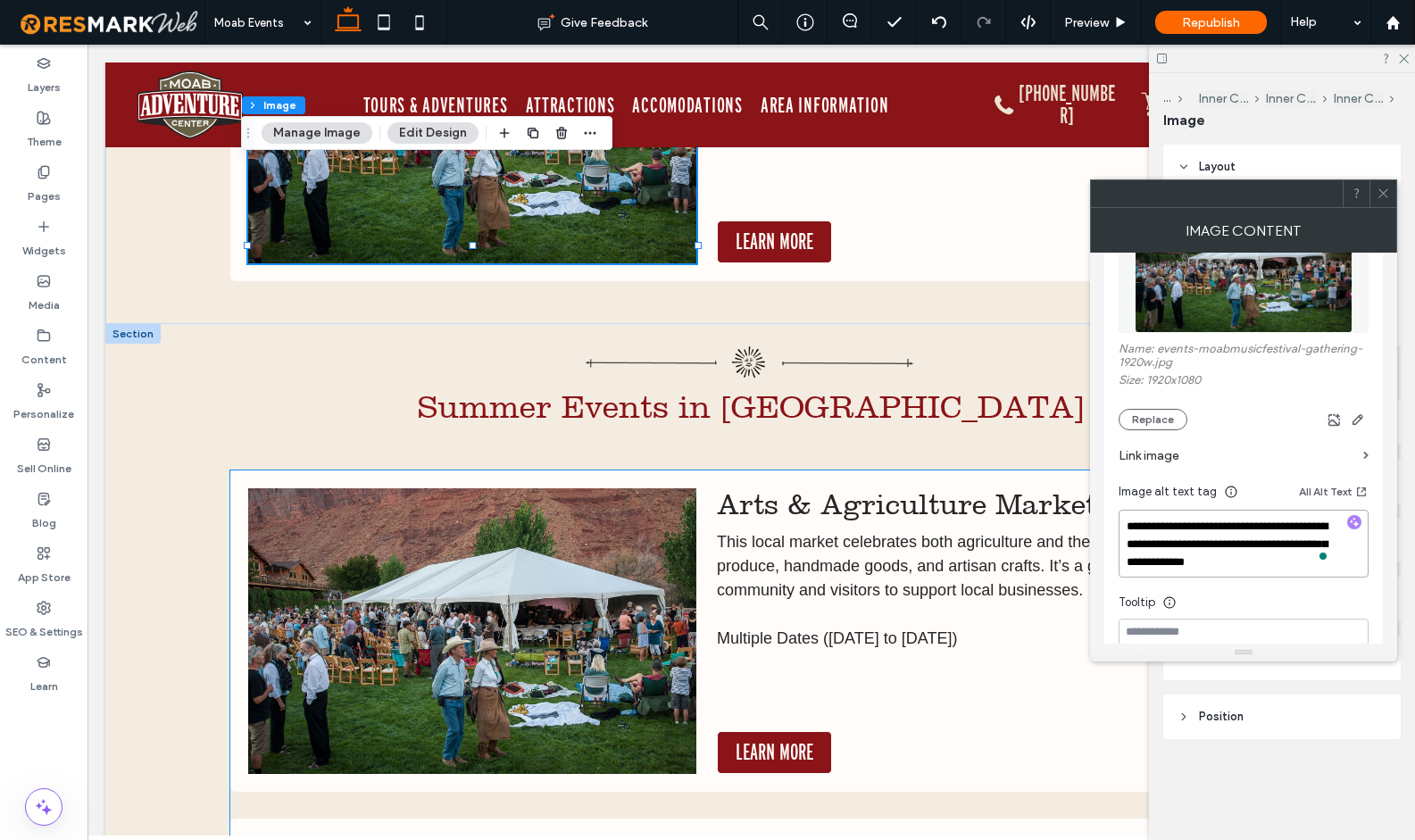
click at [576, 565] on img at bounding box center [473, 630] width 449 height 285
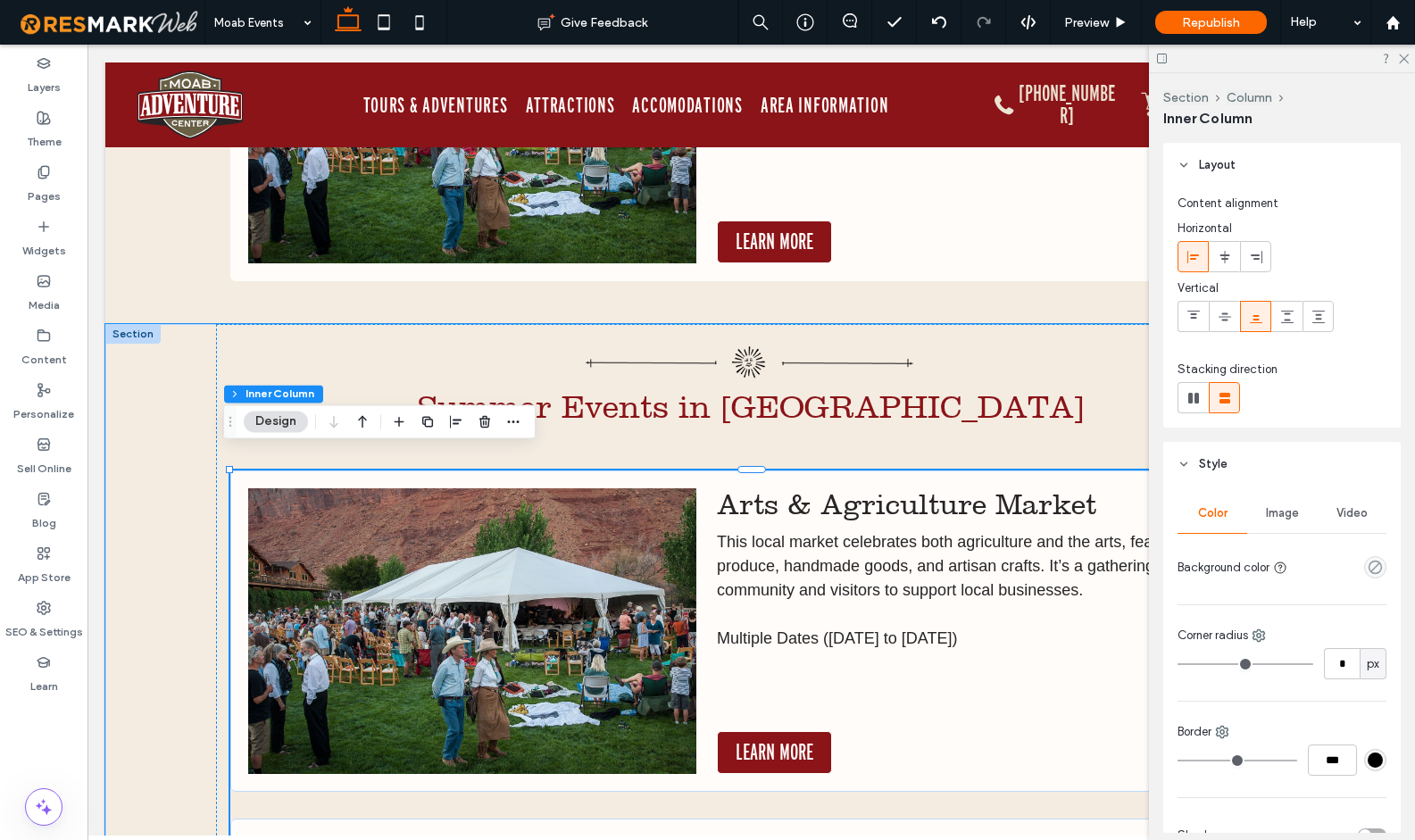
click at [576, 565] on img at bounding box center [473, 630] width 449 height 285
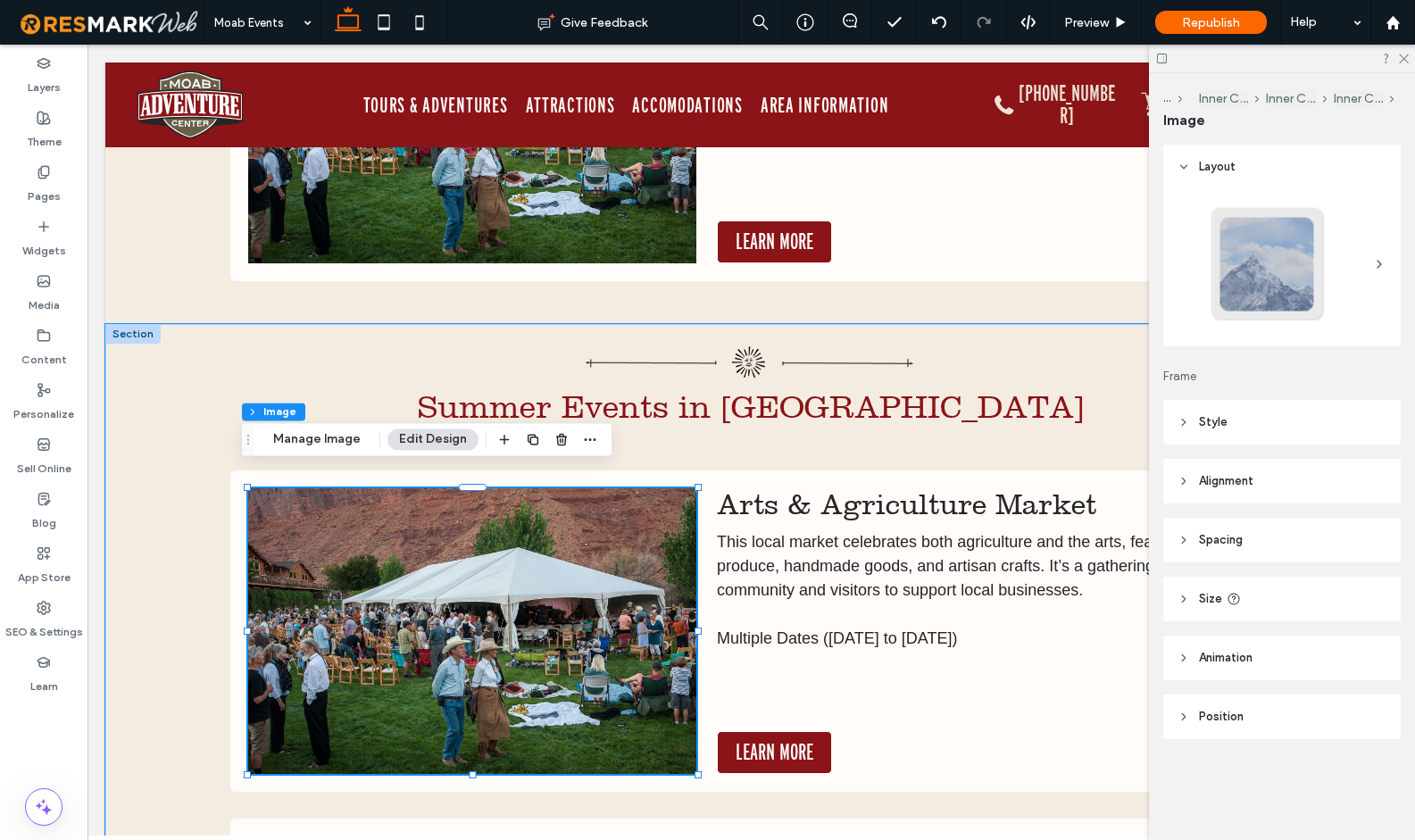
click at [576, 565] on img at bounding box center [473, 630] width 449 height 285
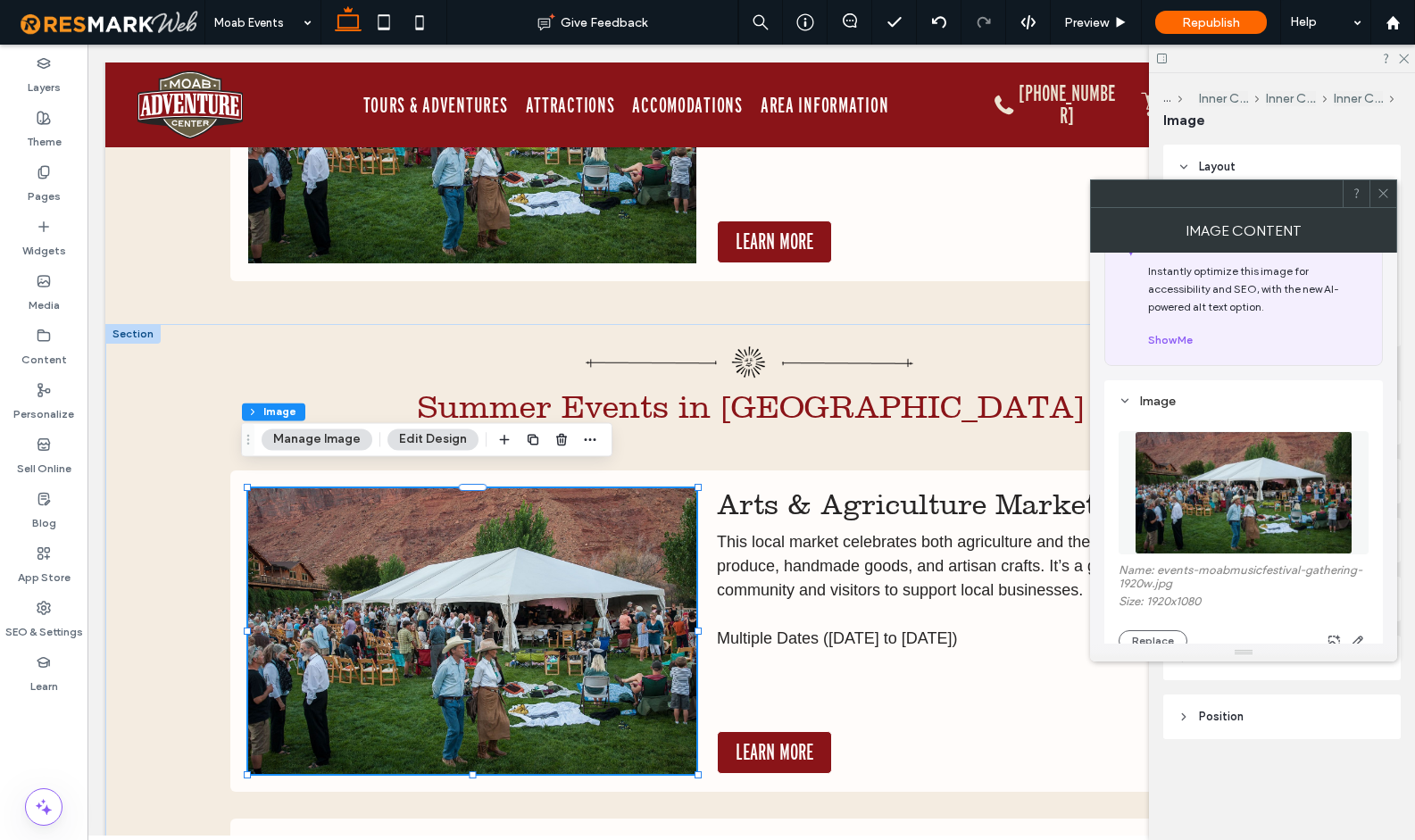
scroll to position [138, 0]
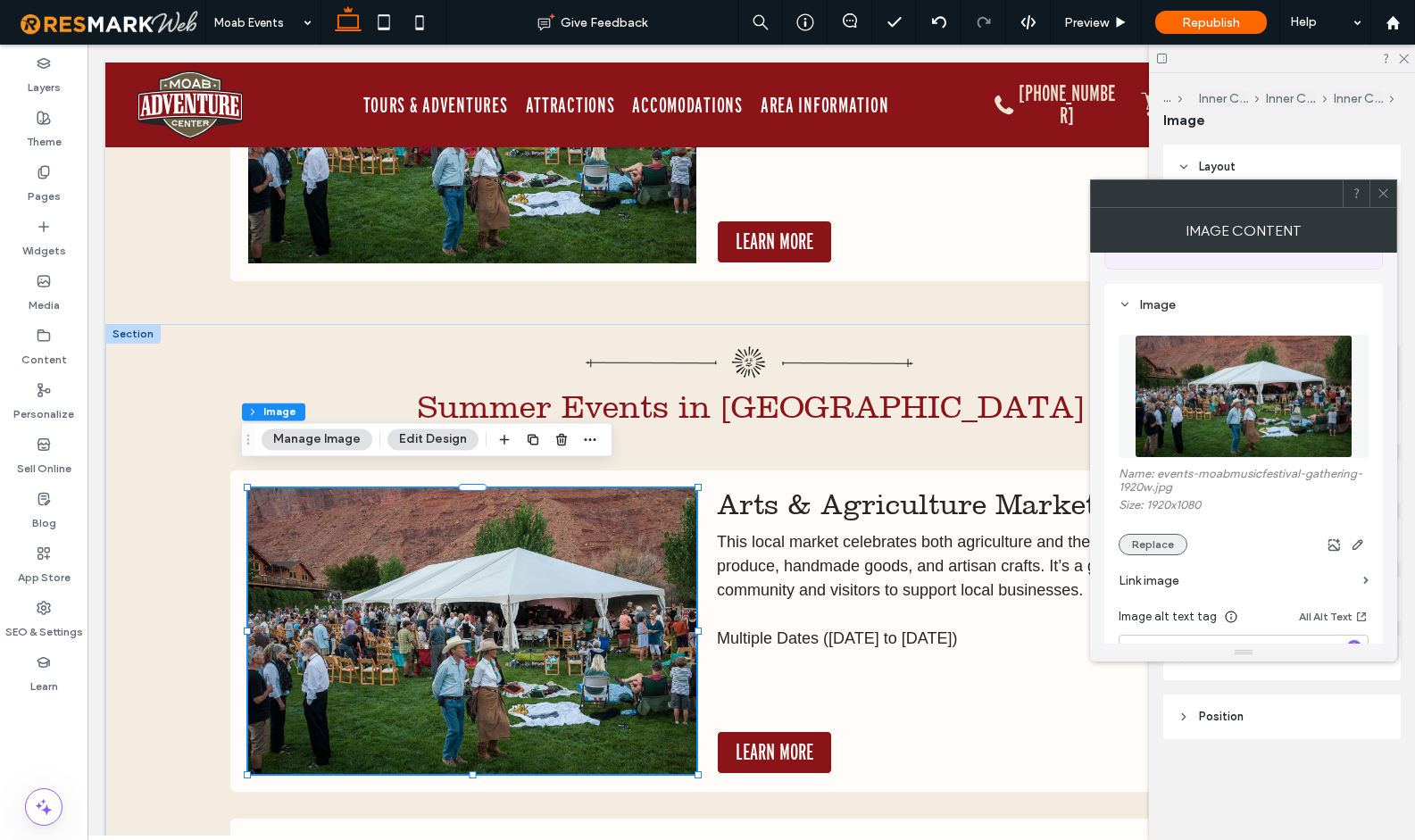
click at [1152, 539] on button "Replace" at bounding box center [1153, 545] width 69 height 22
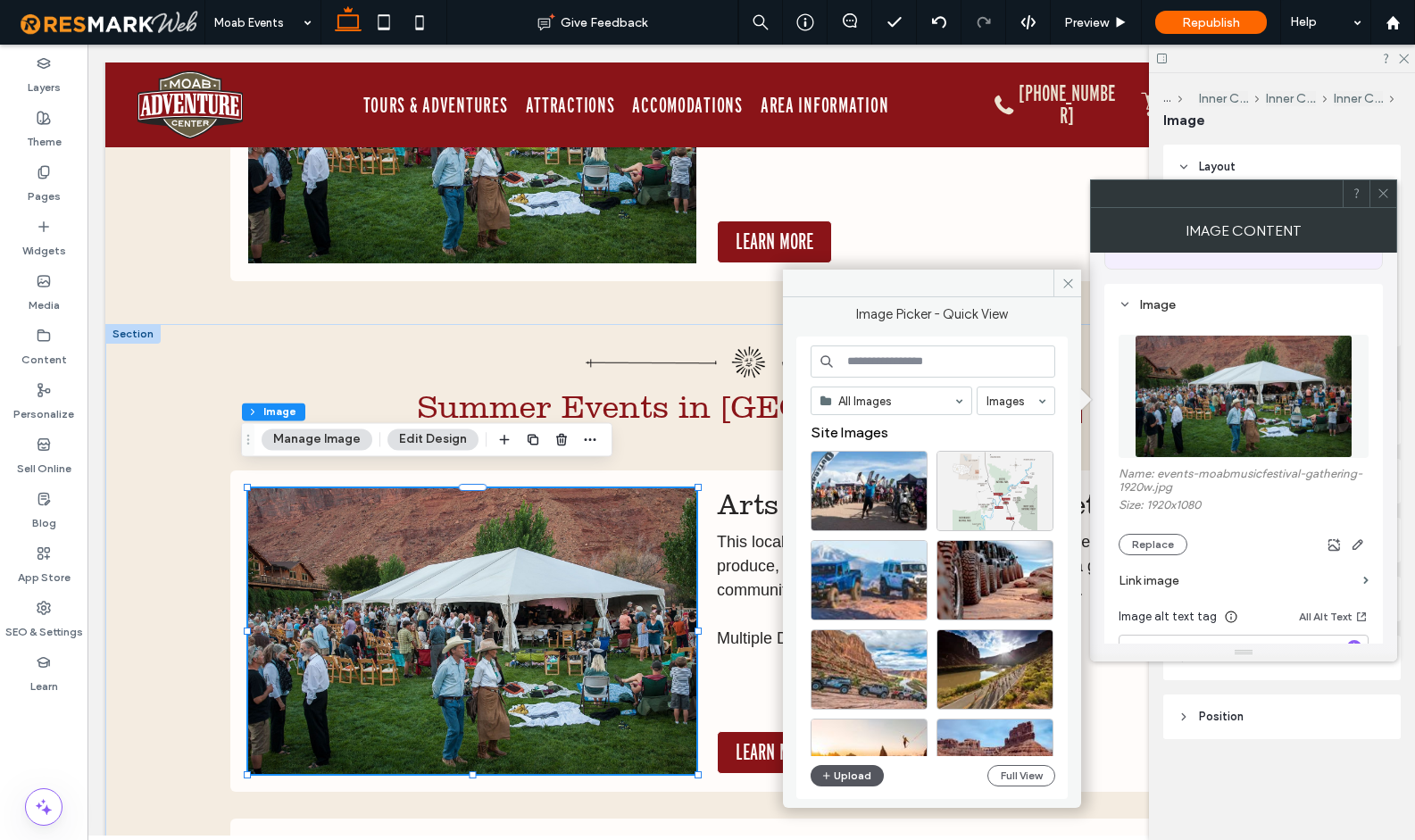
click at [857, 784] on button "Upload" at bounding box center [847, 776] width 73 height 22
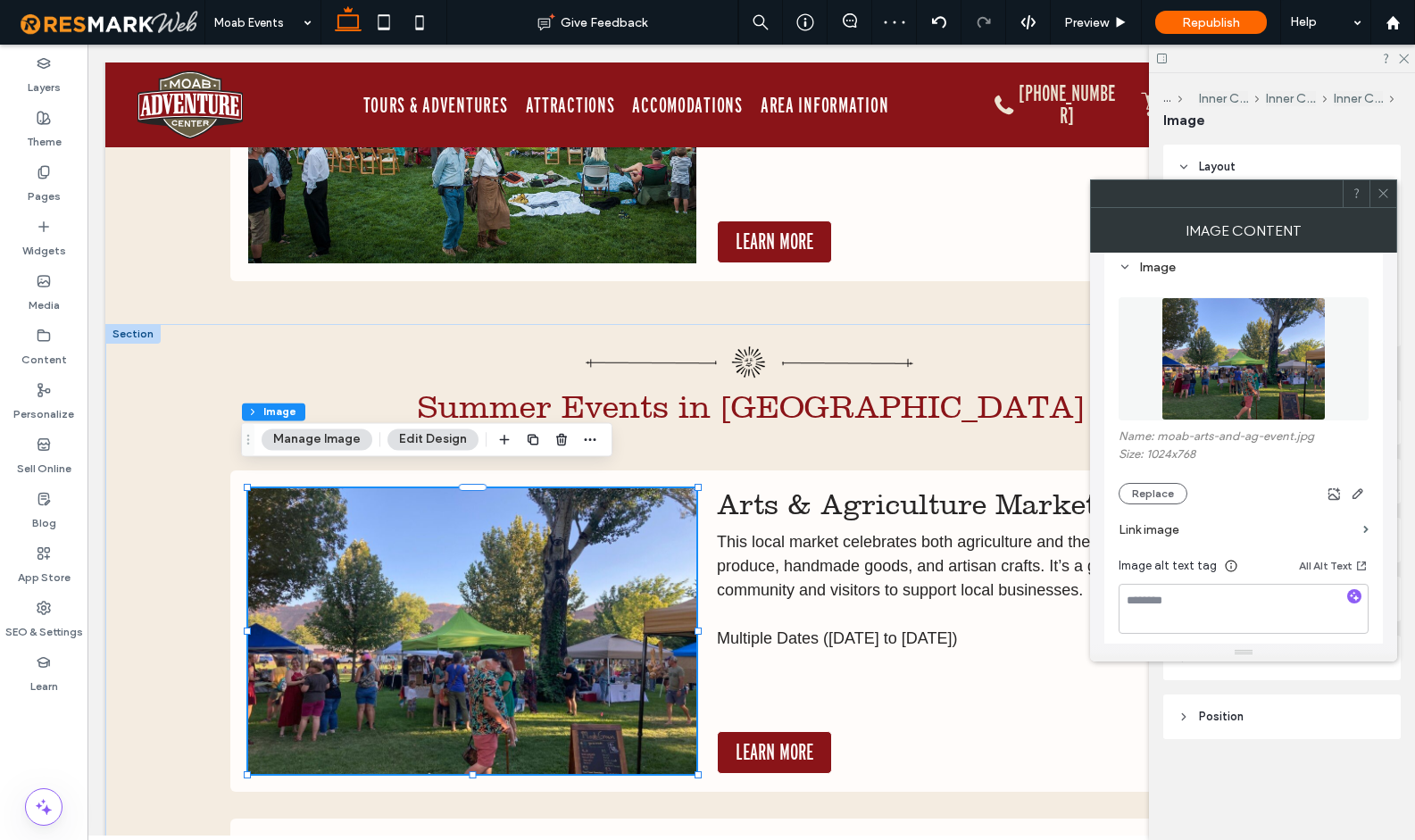
scroll to position [221, 0]
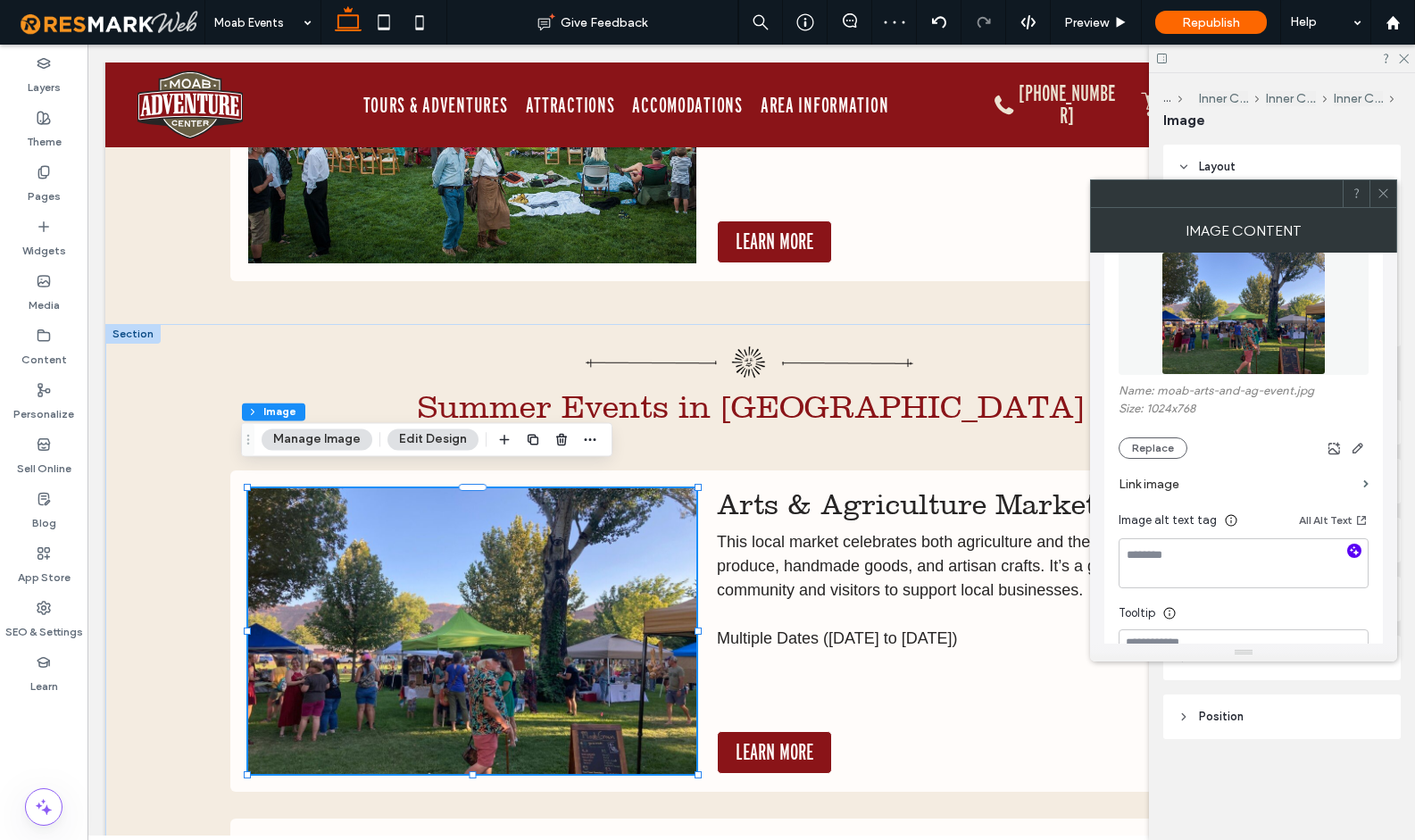
click at [1353, 553] on icon "button" at bounding box center [1354, 551] width 13 height 13
type textarea "**********"
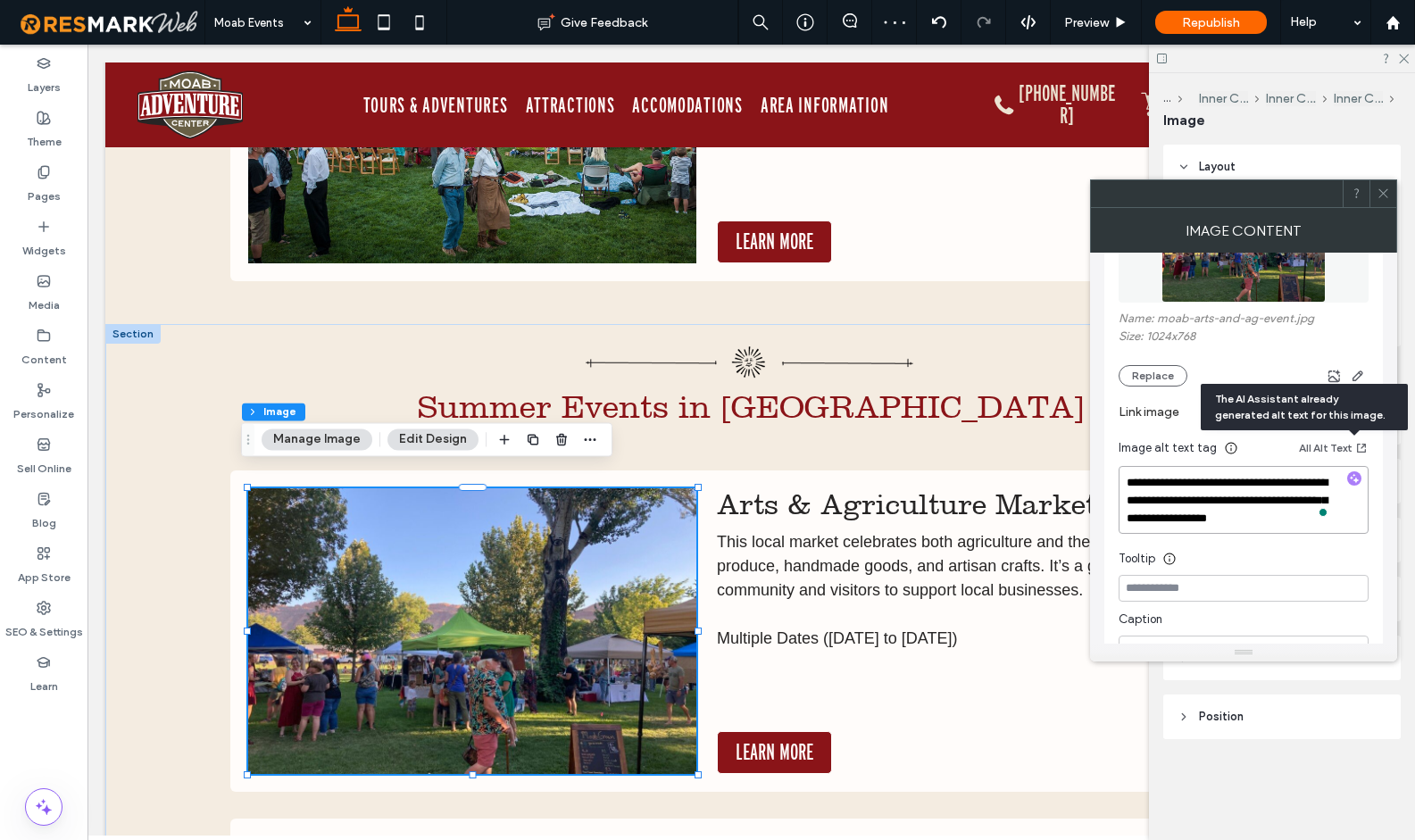
scroll to position [327, 0]
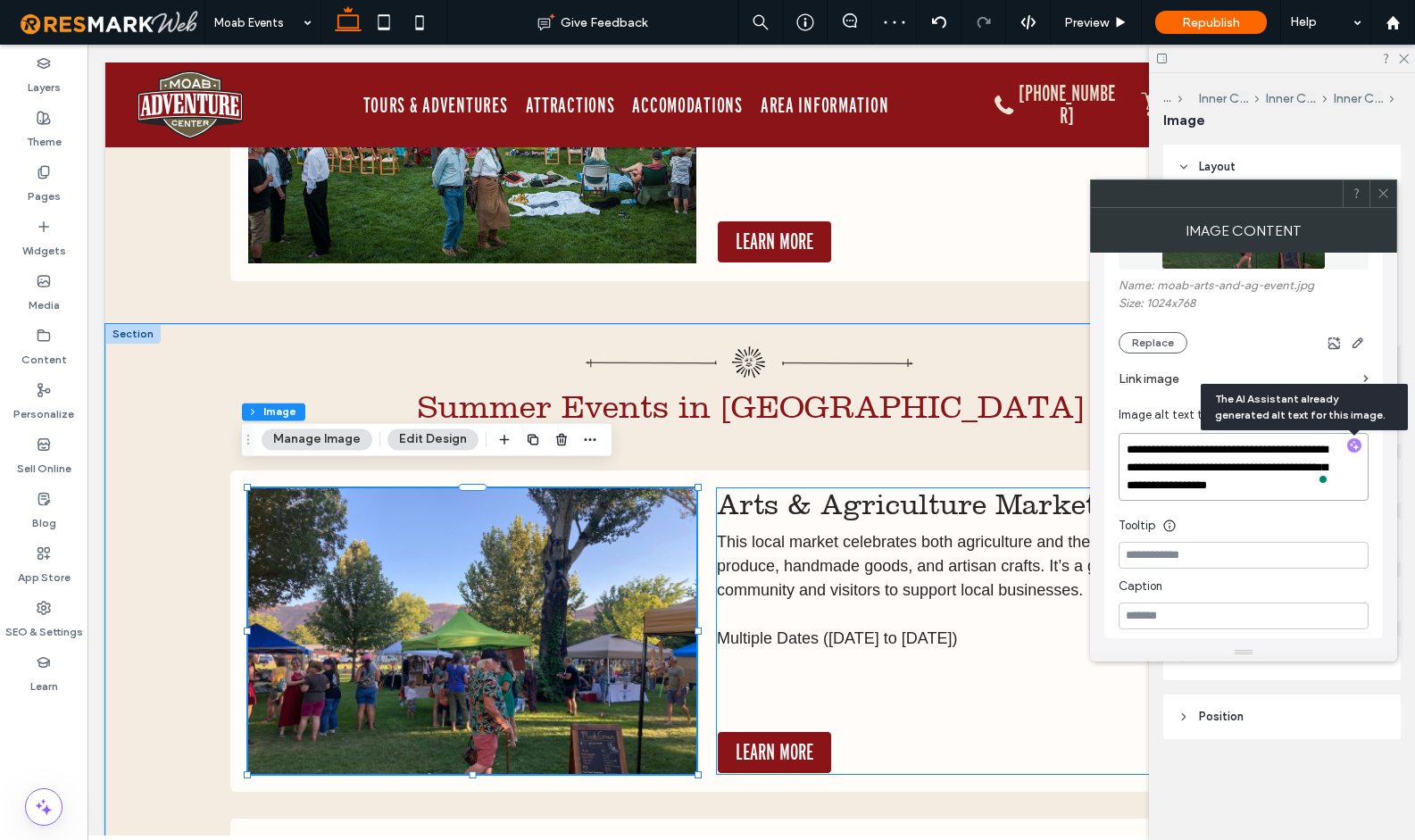
click at [772, 563] on span "This local market celebrates both agriculture and the arts, featuring fresh pro…" at bounding box center [981, 565] width 530 height 66
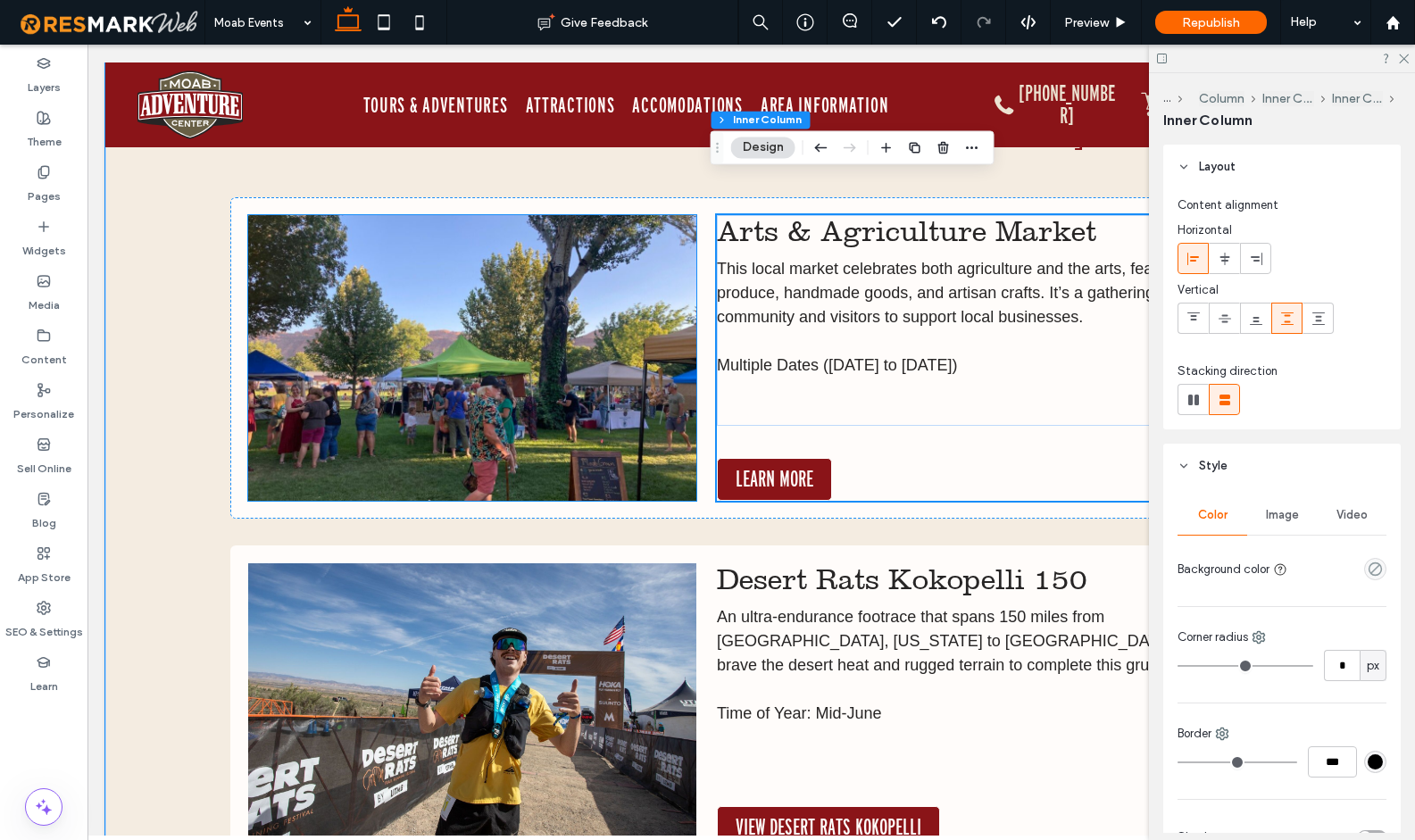
scroll to position [13883, 0]
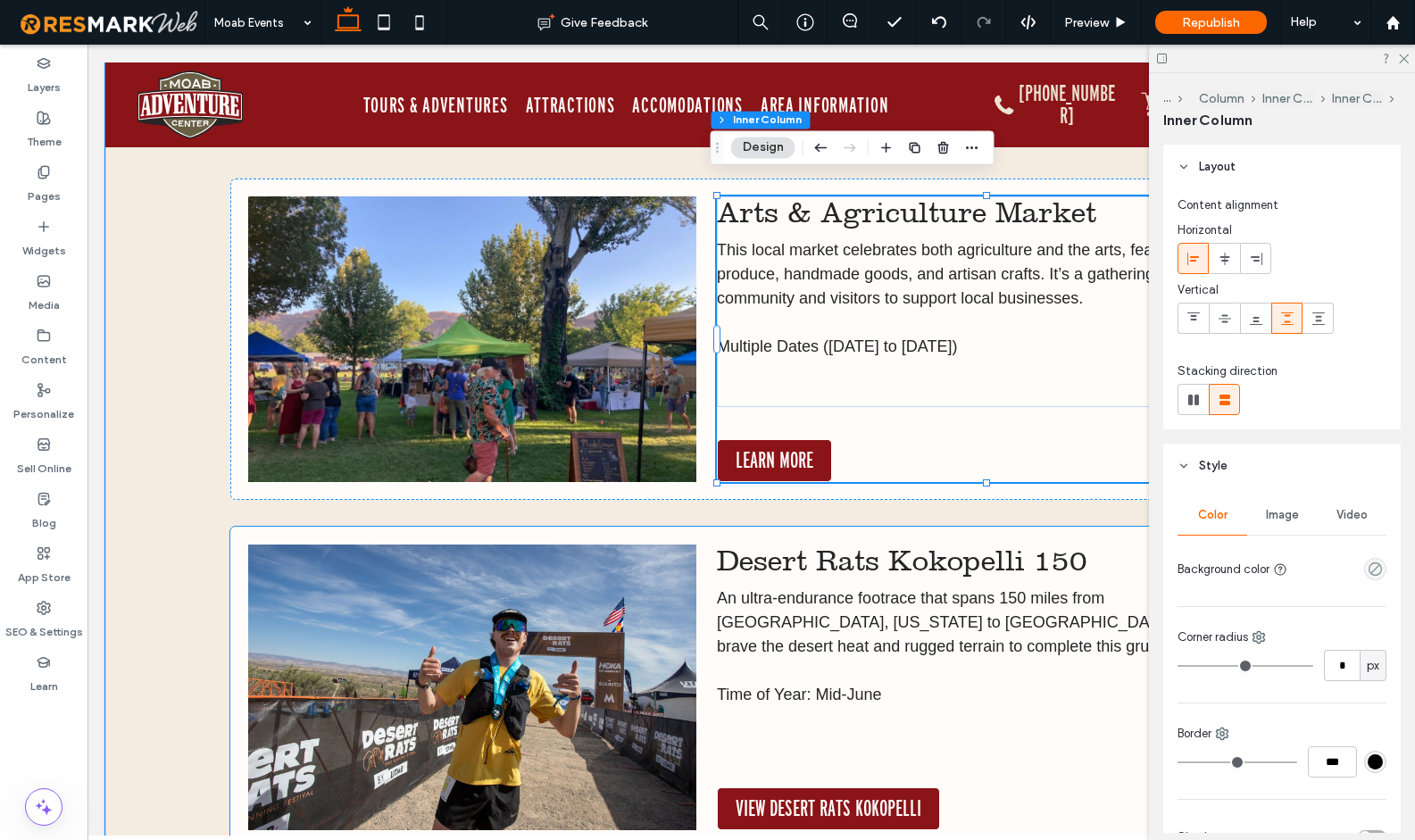
click at [558, 567] on img at bounding box center [473, 687] width 449 height 285
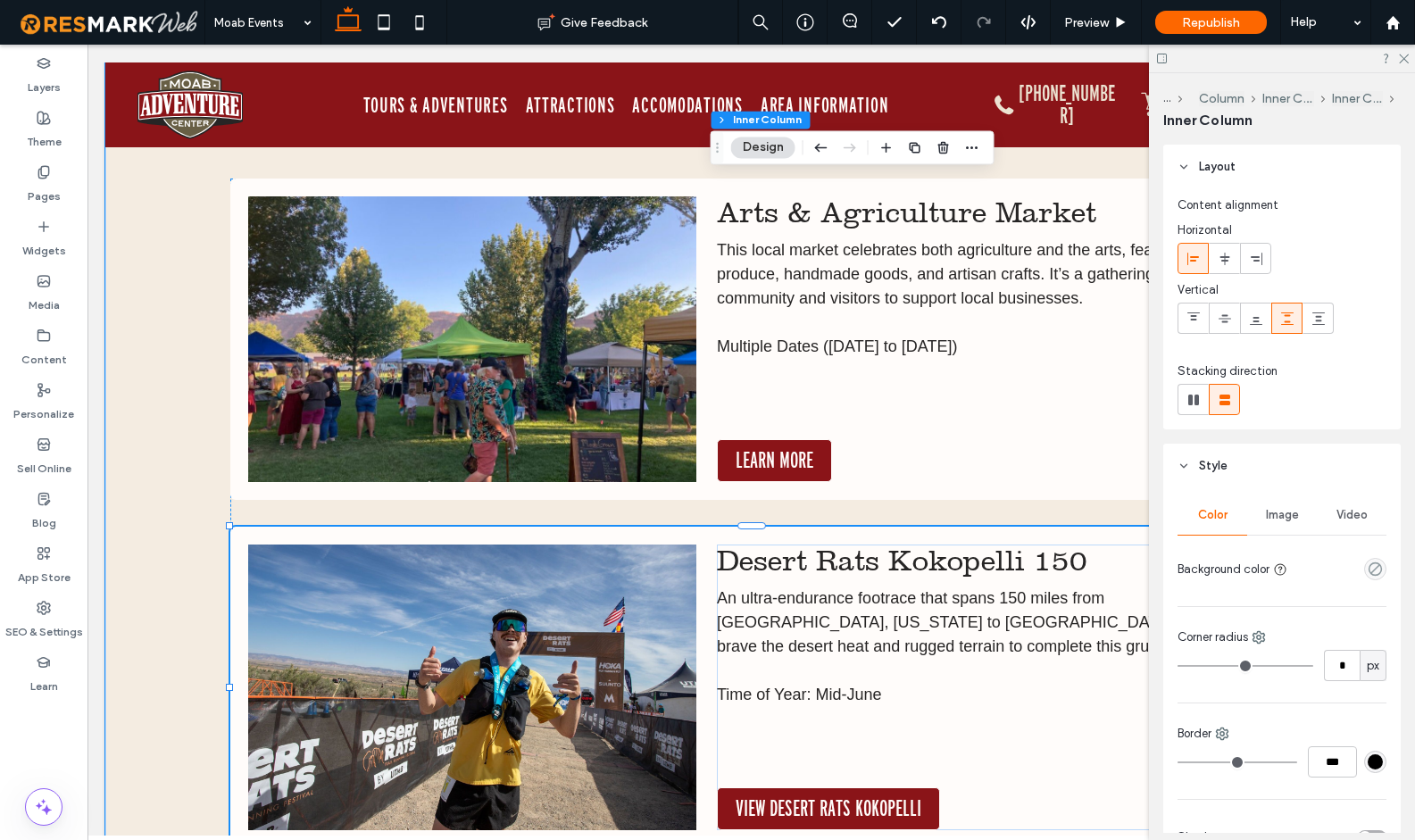
click at [558, 567] on img at bounding box center [473, 687] width 449 height 285
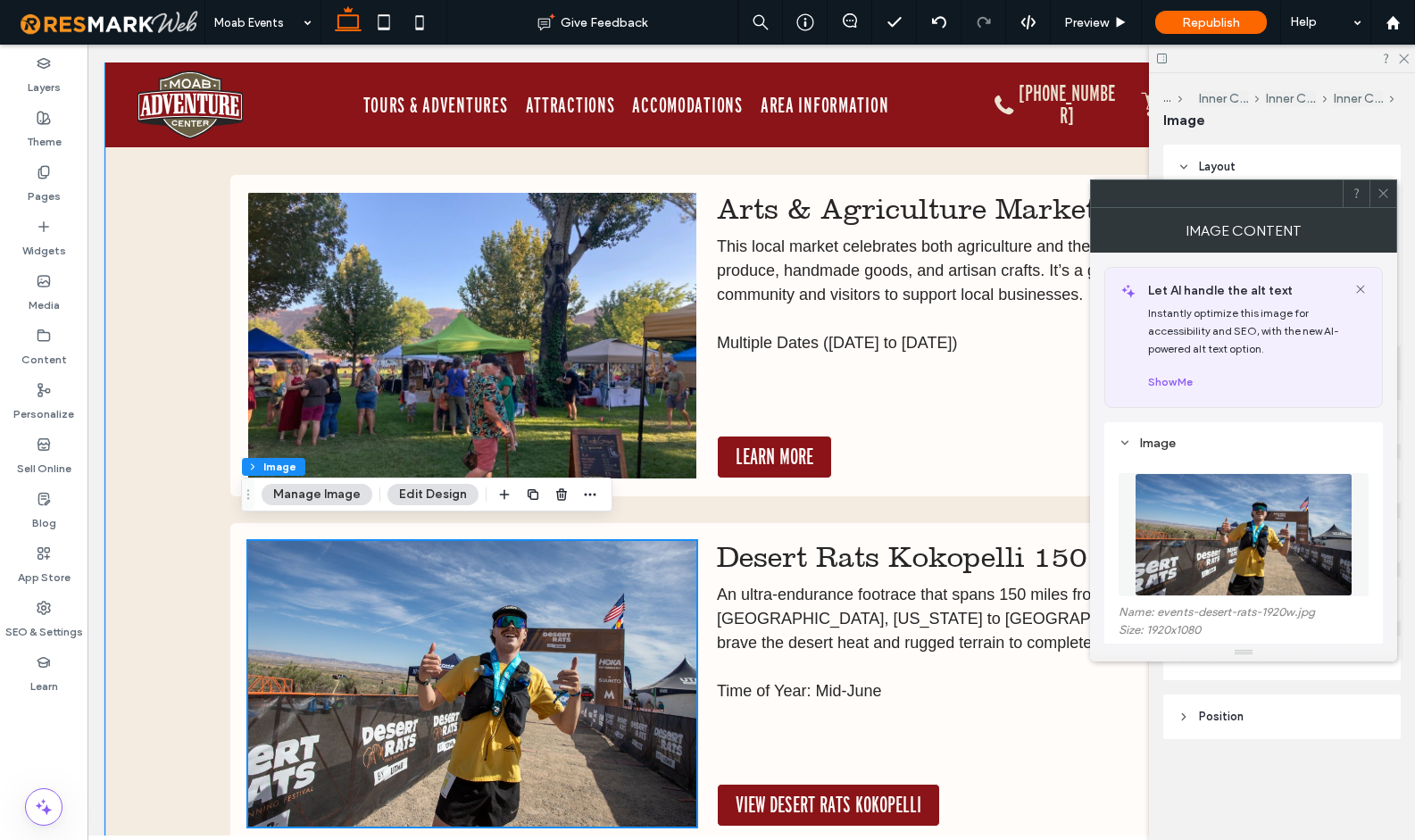
scroll to position [13899, 0]
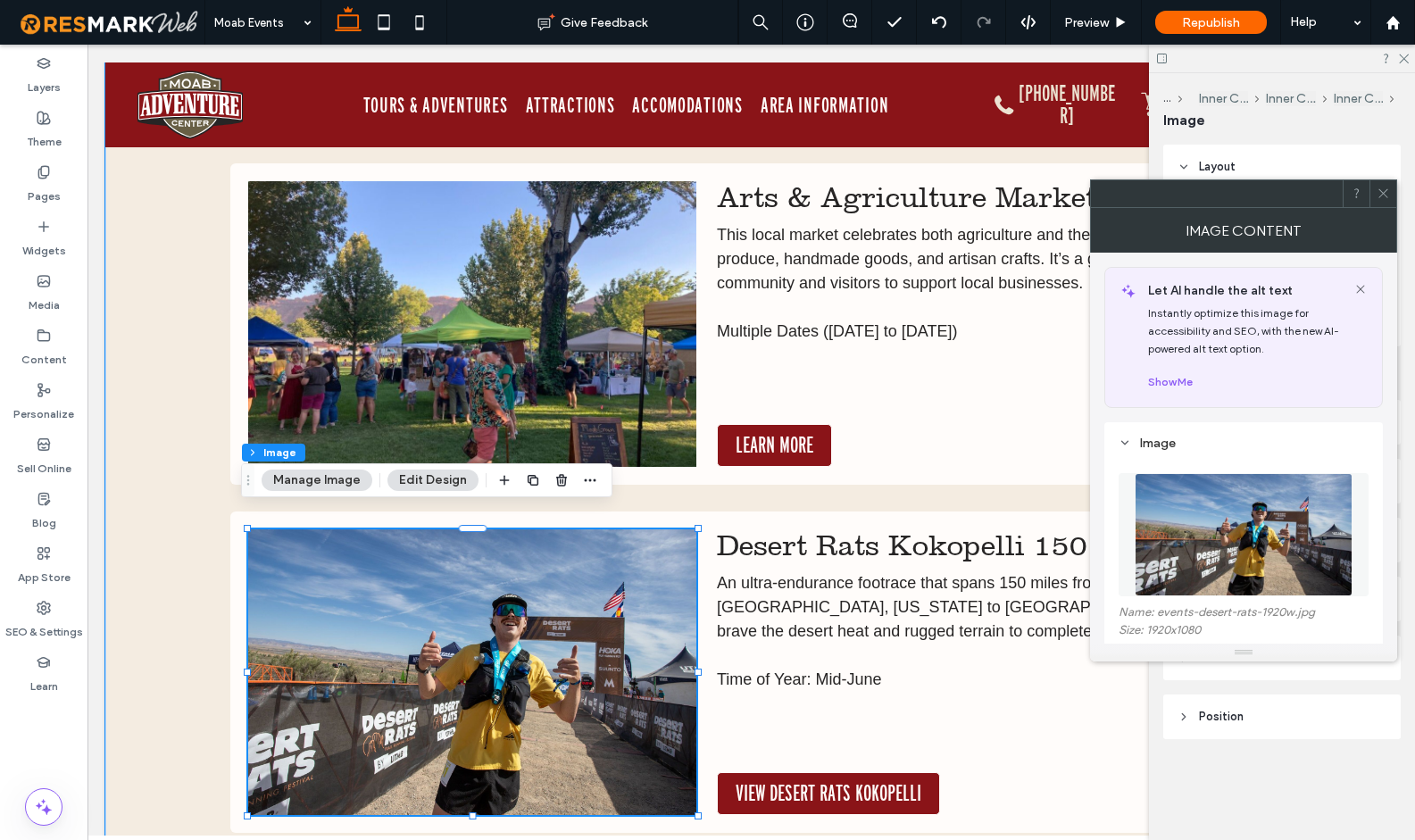
click at [562, 566] on img at bounding box center [473, 672] width 449 height 285
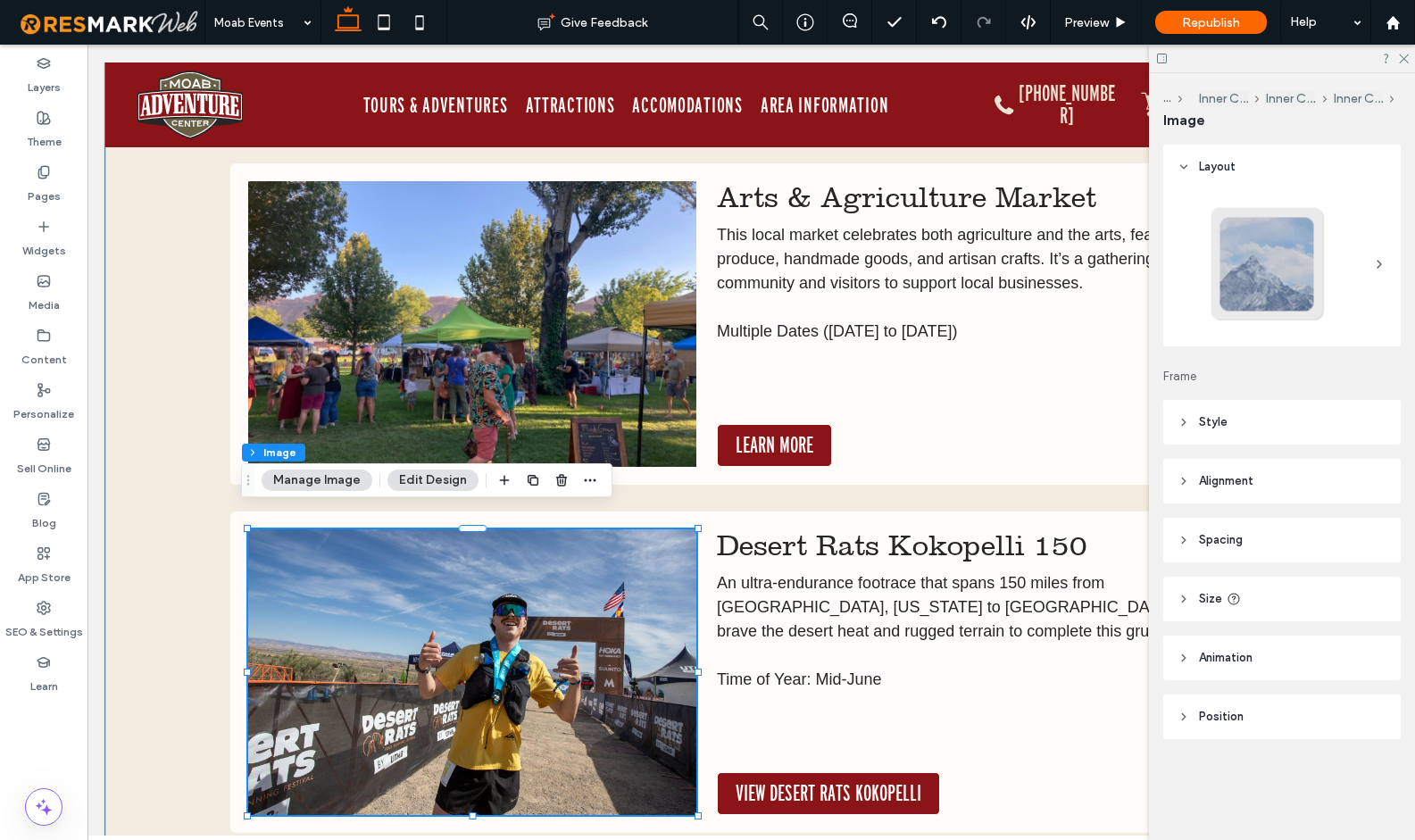
click at [562, 566] on img at bounding box center [473, 672] width 449 height 285
click at [598, 584] on img at bounding box center [473, 672] width 449 height 285
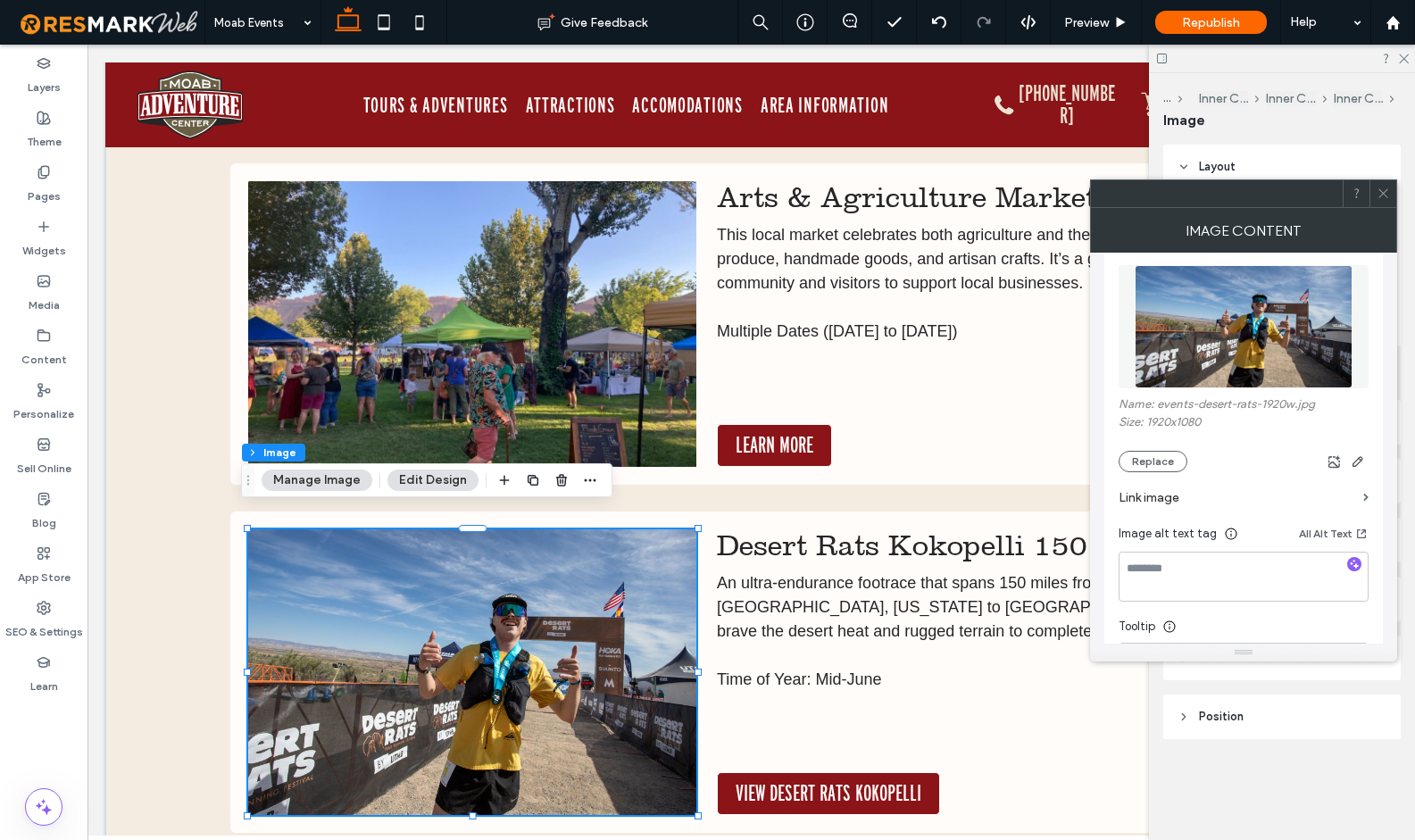
scroll to position [224, 0]
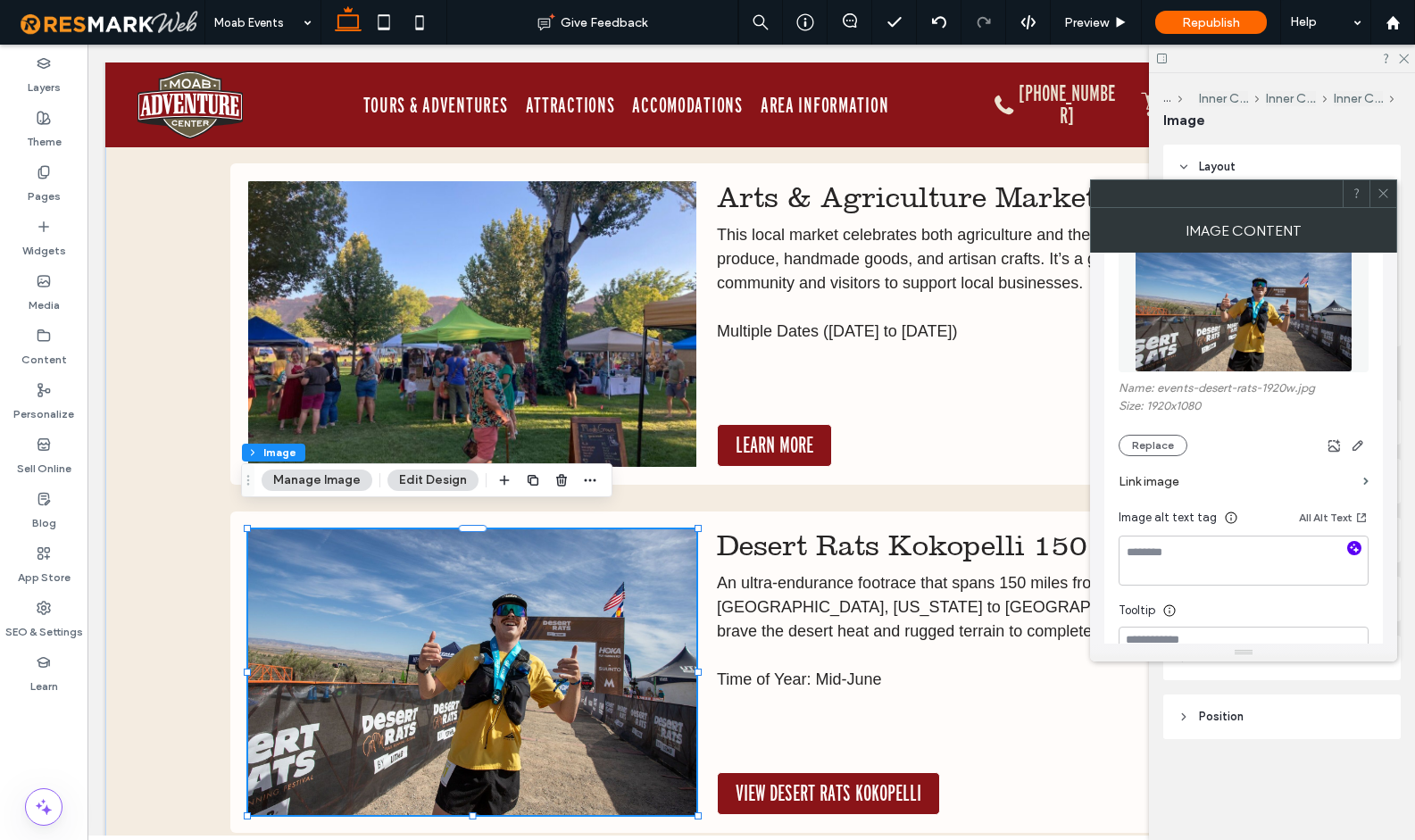
click at [1357, 554] on icon "button" at bounding box center [1354, 548] width 13 height 13
type textarea "**********"
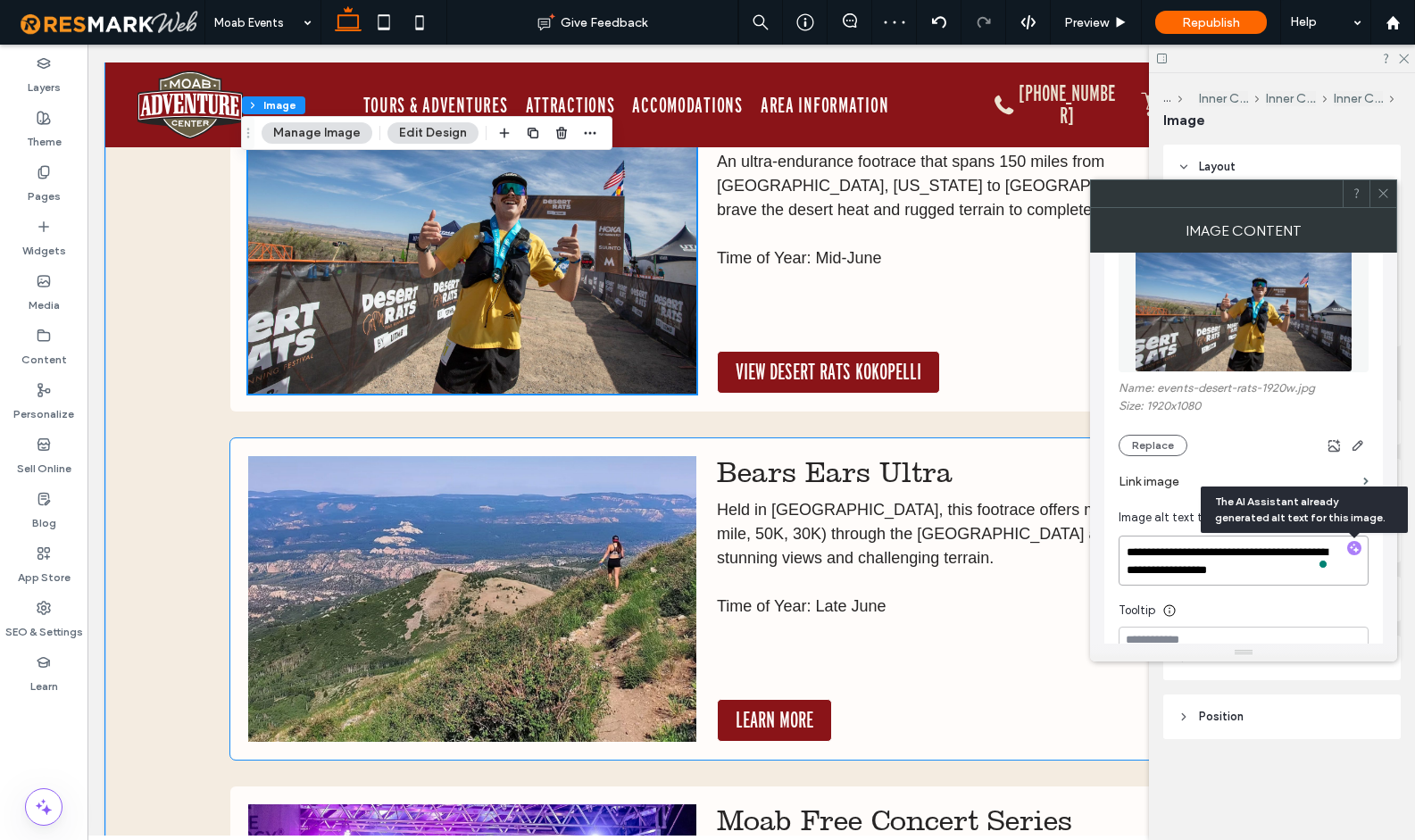
scroll to position [14350, 0]
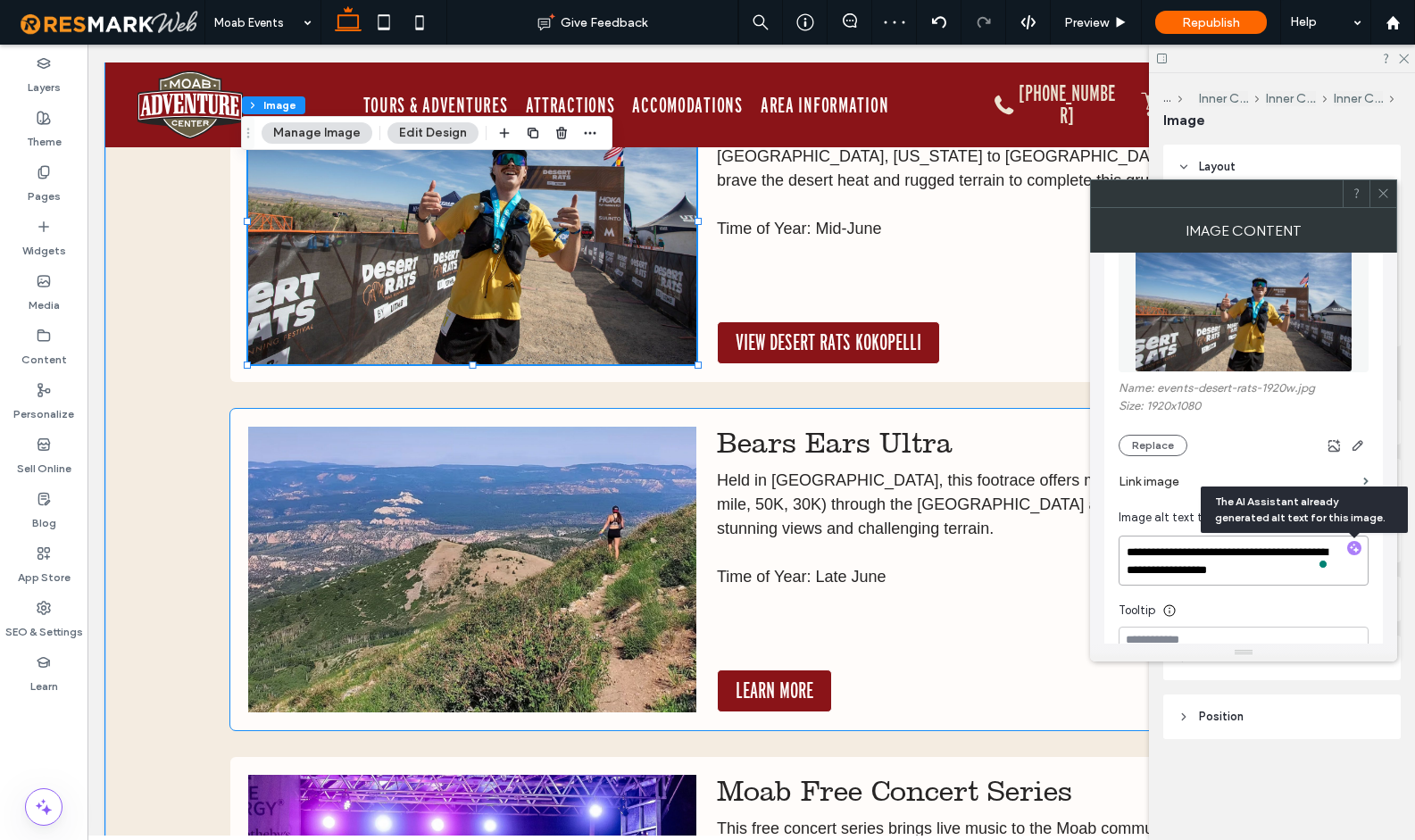
click at [589, 551] on img at bounding box center [473, 569] width 449 height 285
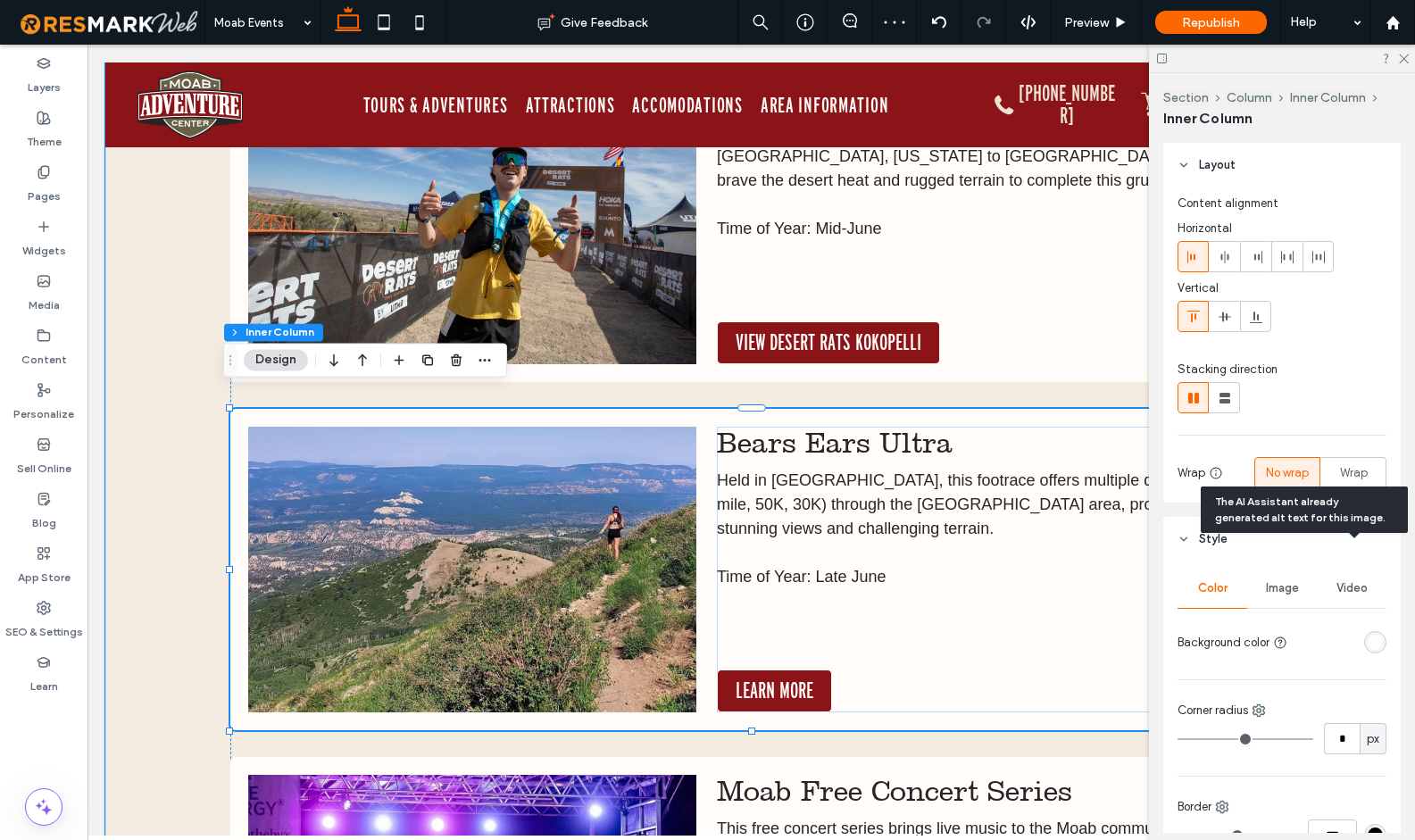
click at [589, 551] on img at bounding box center [473, 569] width 449 height 285
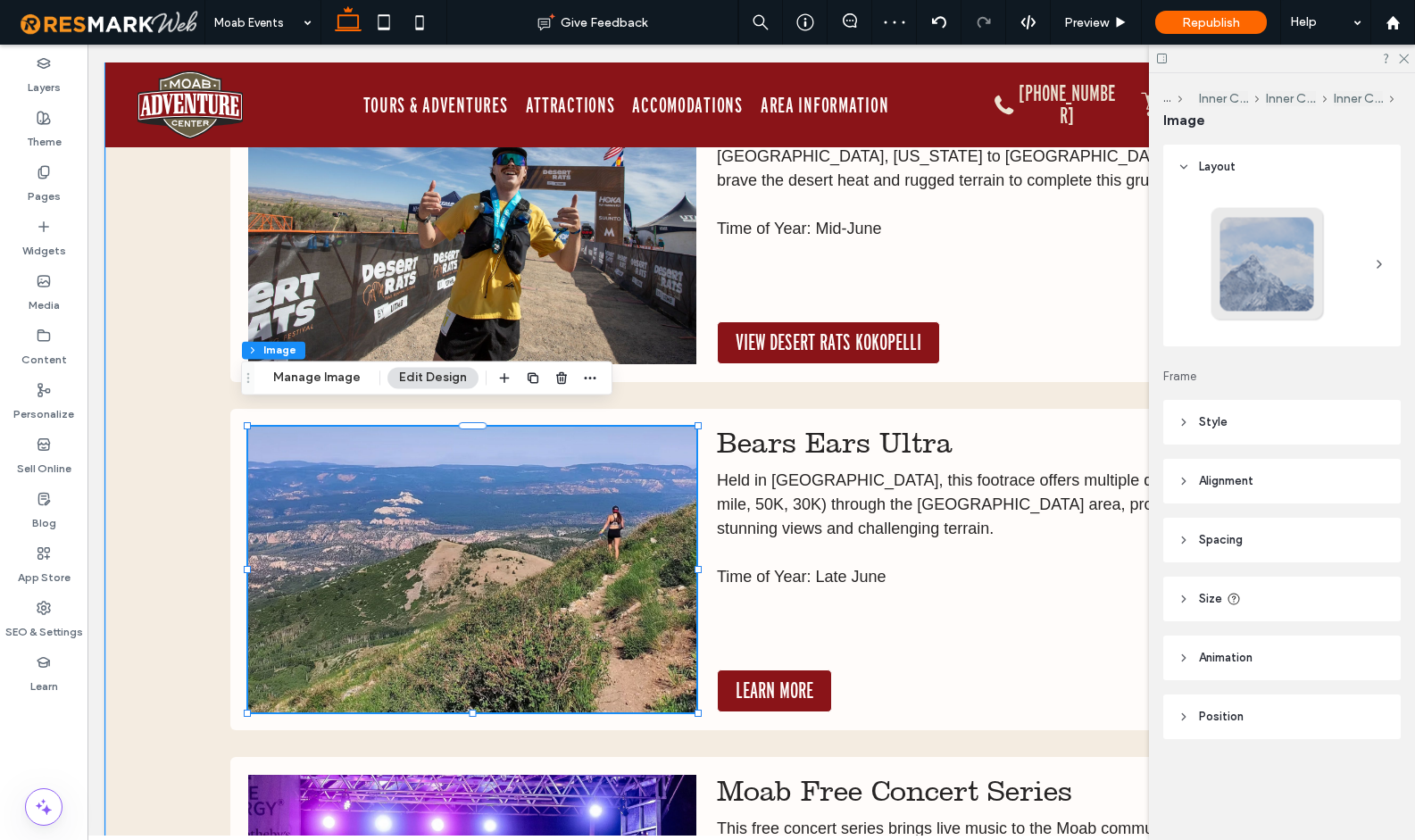
click at [610, 543] on img at bounding box center [473, 569] width 449 height 285
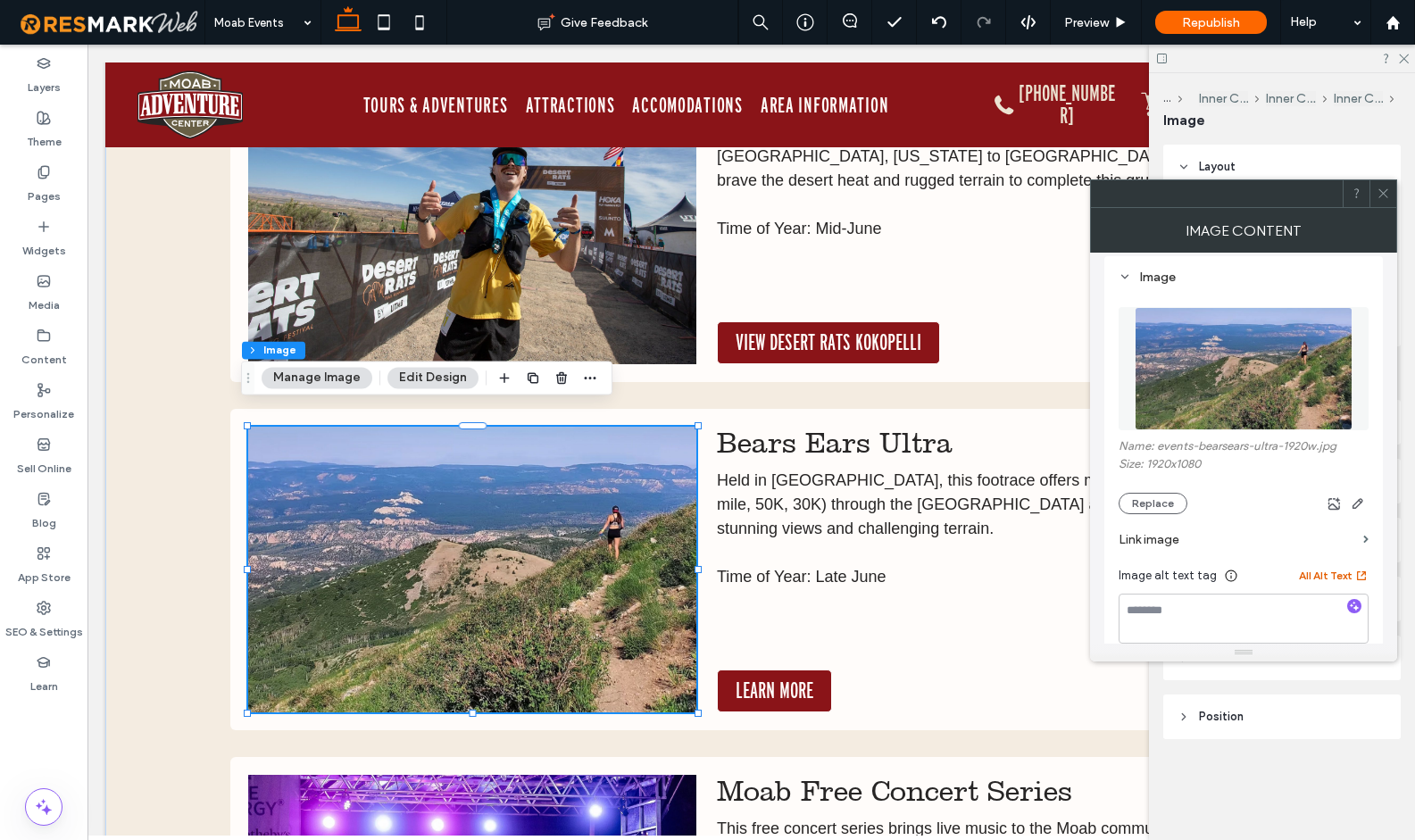
scroll to position [171, 0]
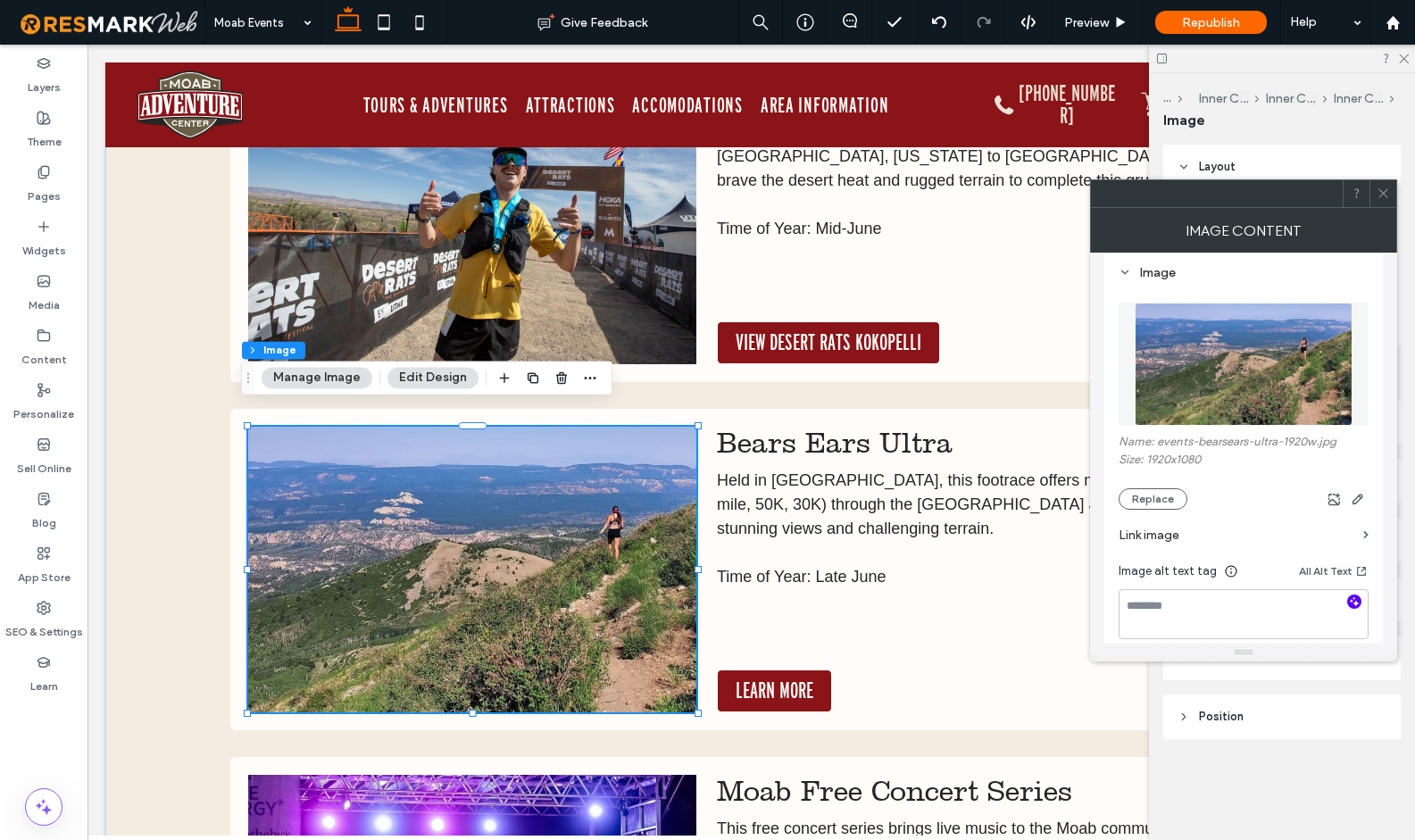
click at [1352, 599] on icon "button" at bounding box center [1354, 602] width 13 height 13
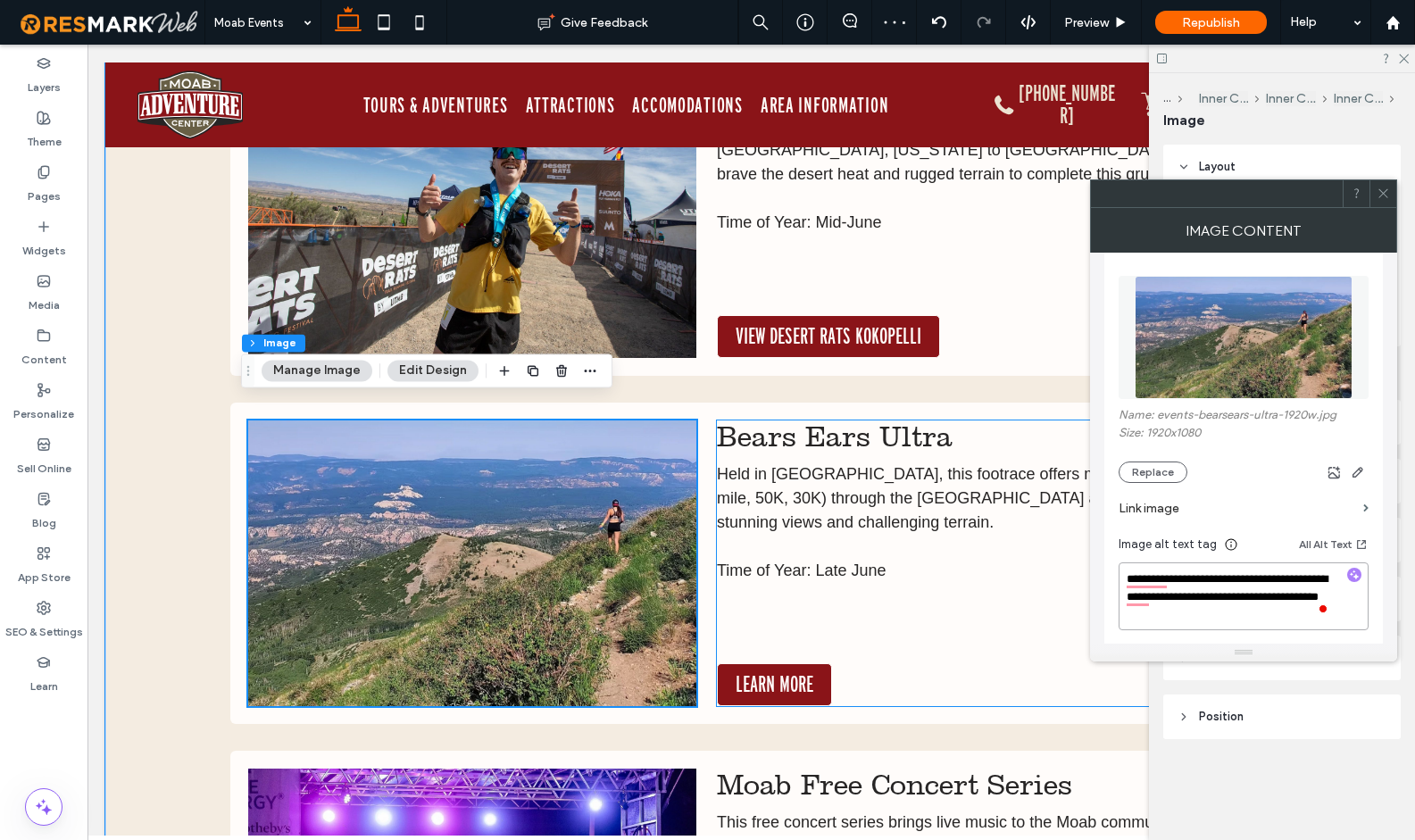
scroll to position [14357, 0]
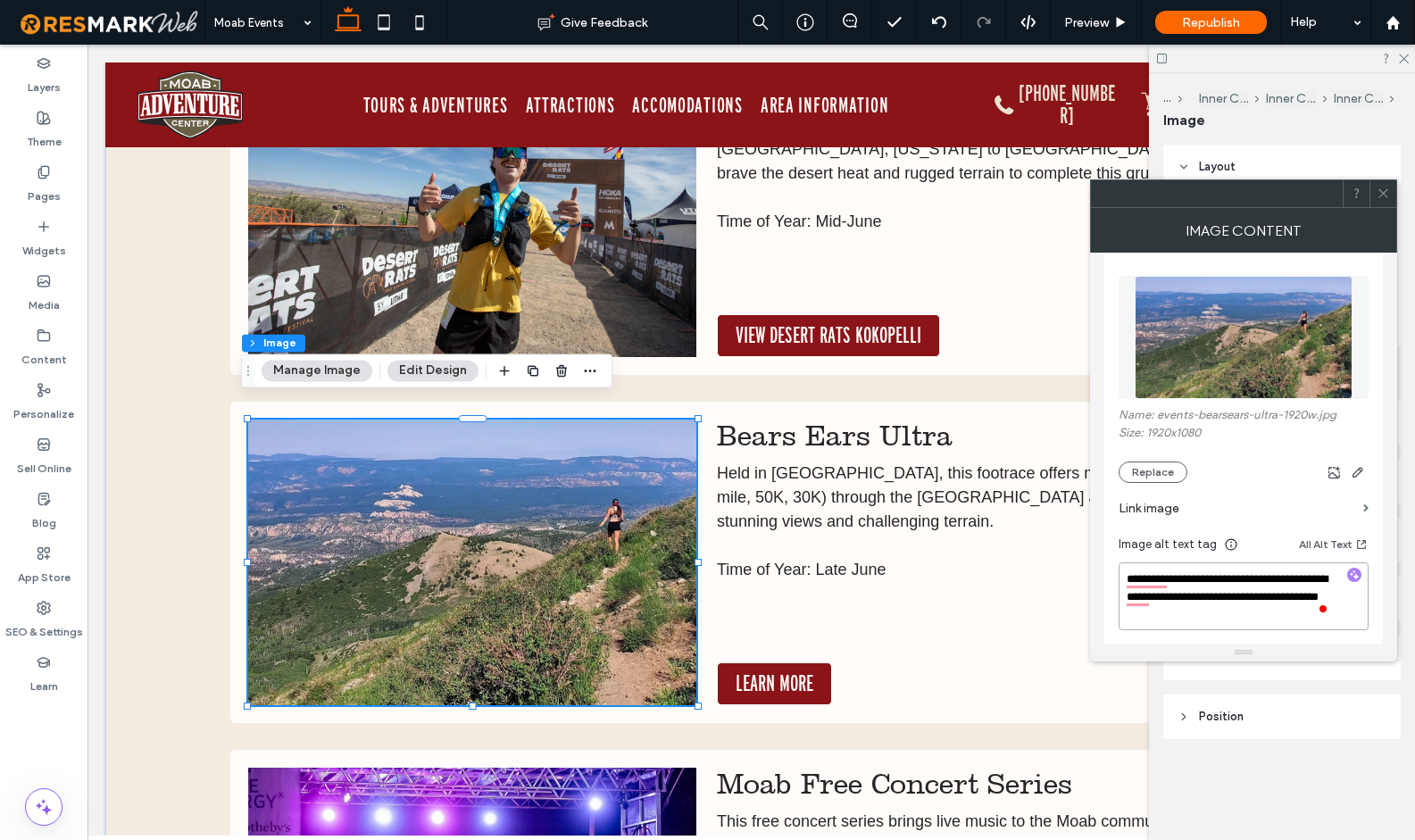
drag, startPoint x: 1195, startPoint y: 582, endPoint x: 1169, endPoint y: 581, distance: 26.0
click at [1169, 581] on textarea "**********" at bounding box center [1243, 595] width 250 height 68
type textarea "**********"
click at [1384, 190] on icon at bounding box center [1382, 192] width 14 height 14
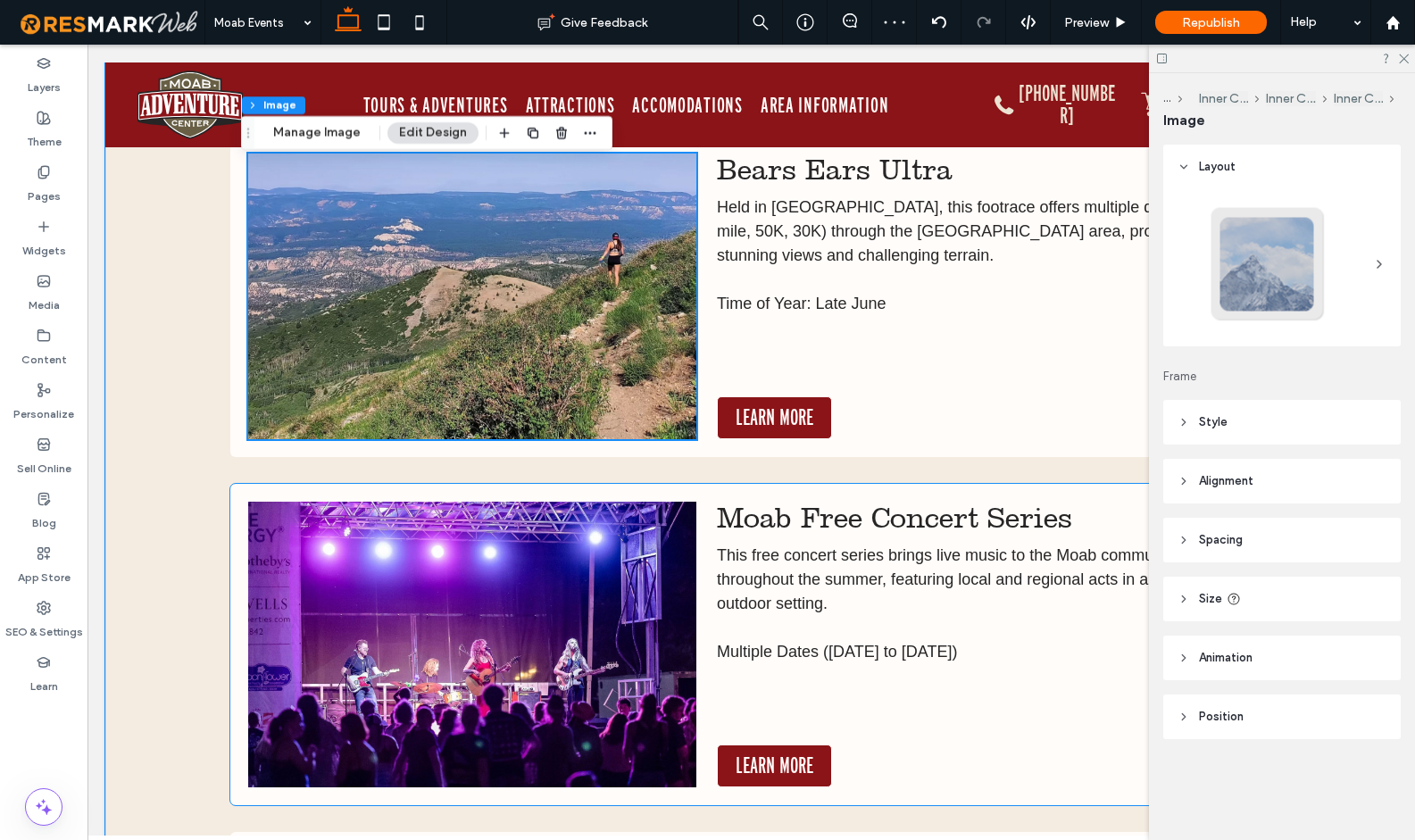
scroll to position [14638, 0]
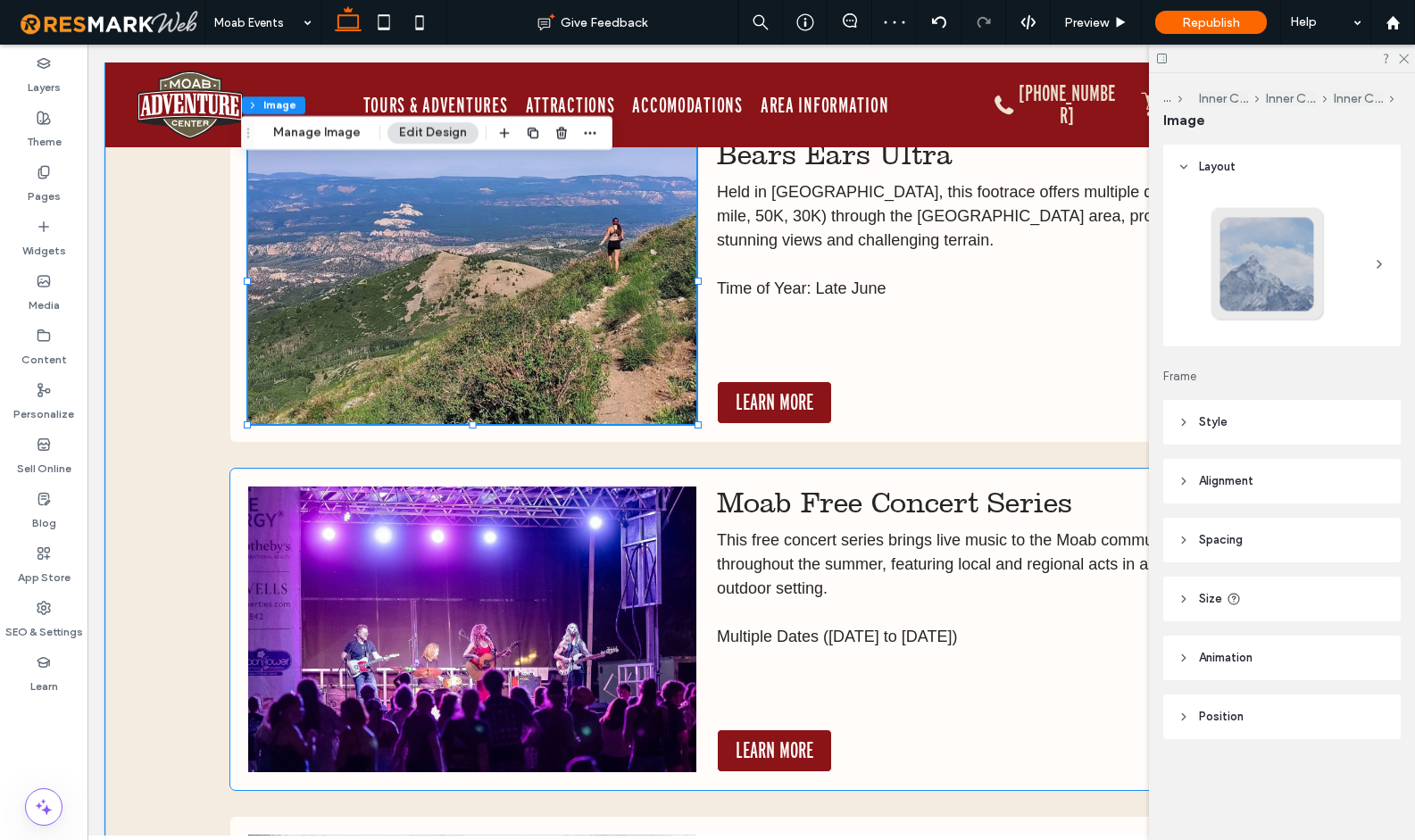
click at [532, 617] on img at bounding box center [473, 629] width 449 height 285
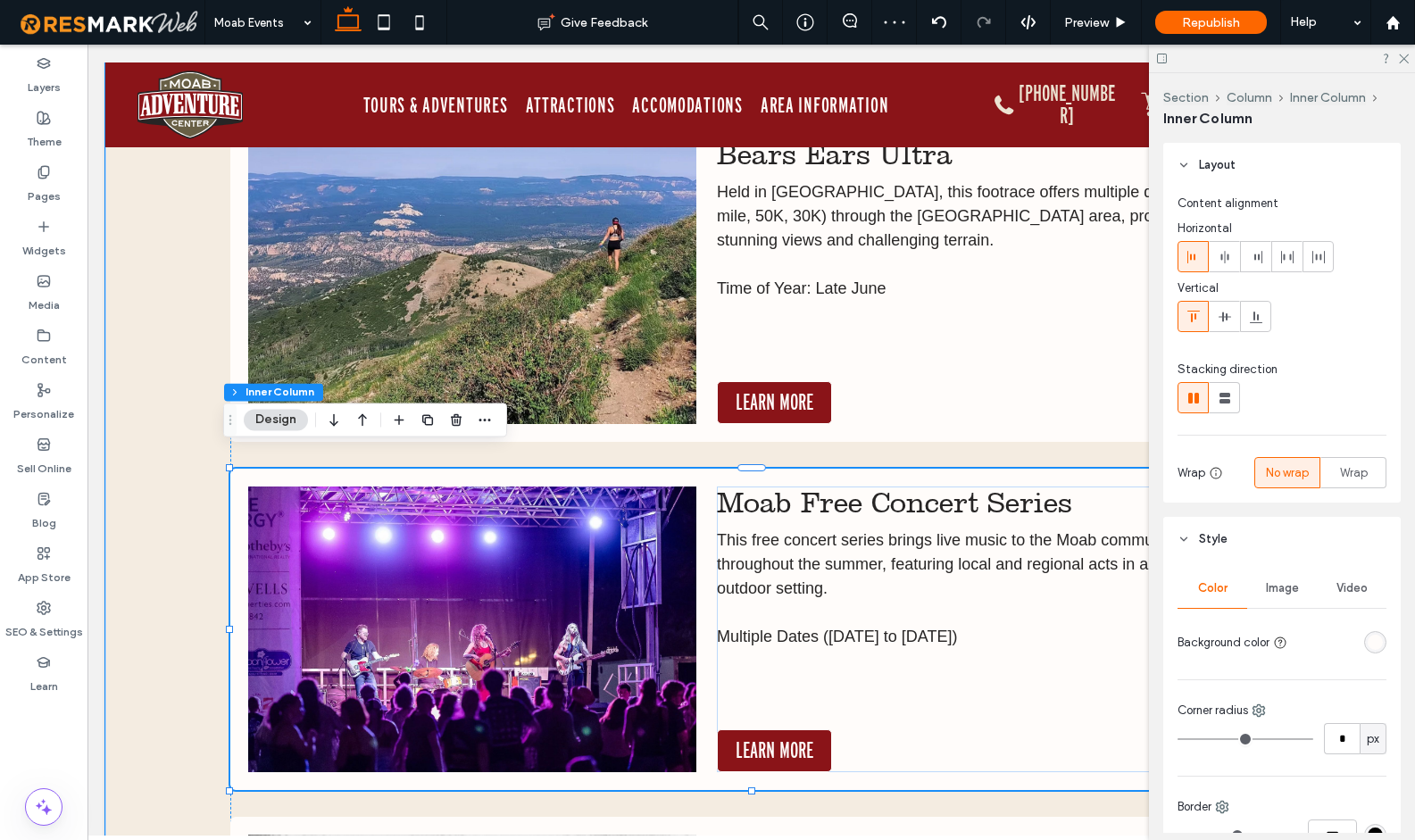
click at [532, 617] on img at bounding box center [473, 629] width 449 height 285
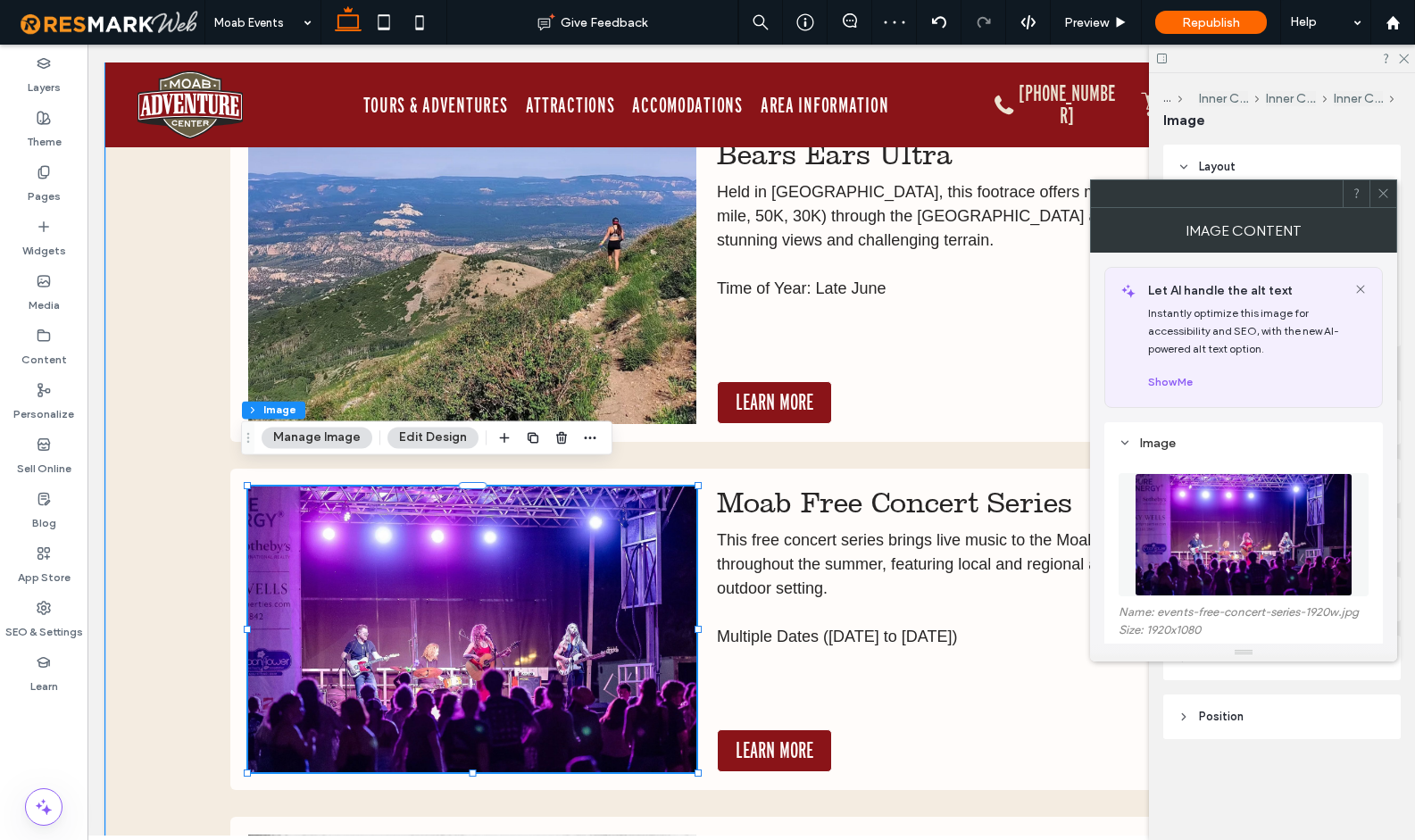
click at [532, 612] on img at bounding box center [473, 629] width 449 height 285
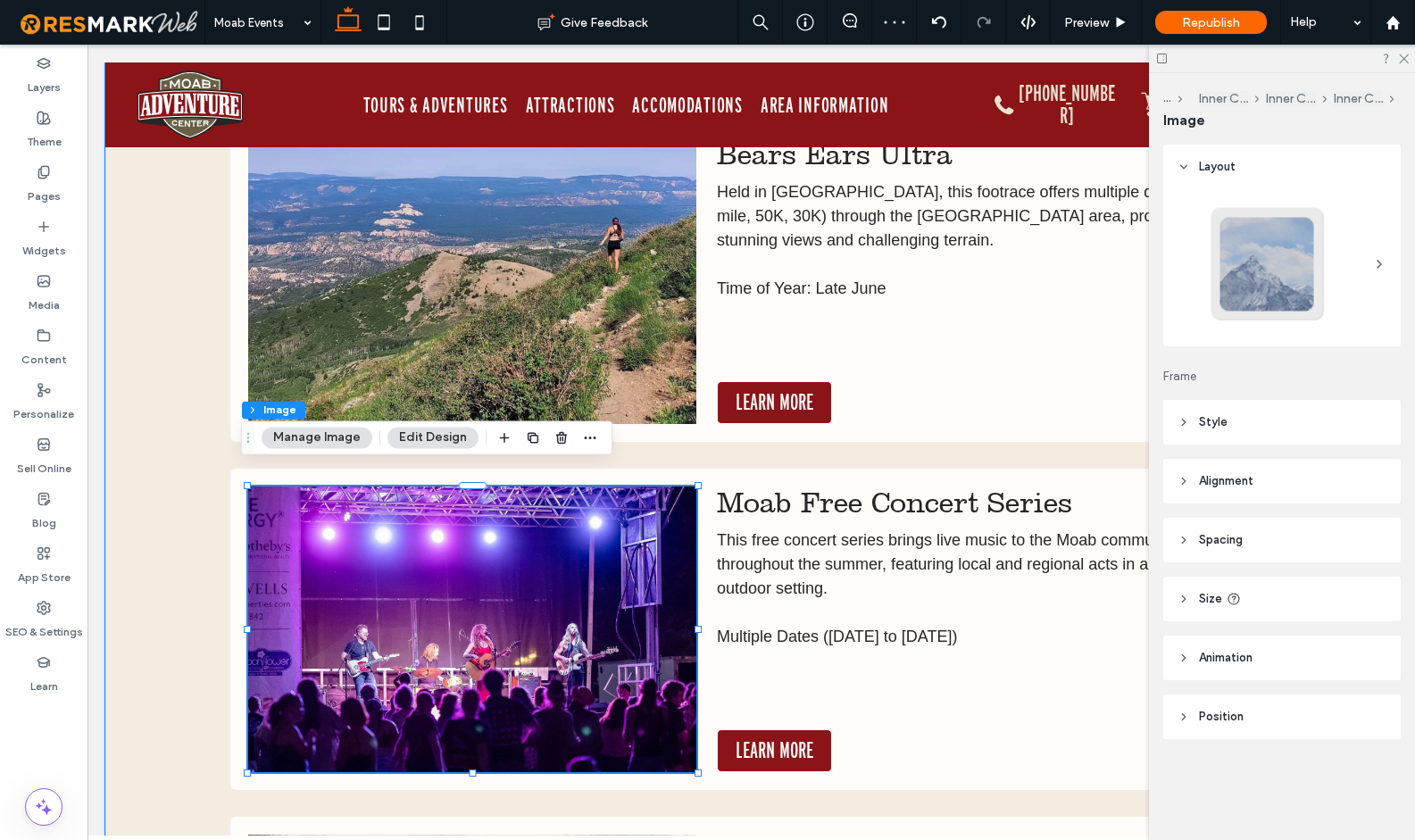
click at [532, 612] on img at bounding box center [473, 629] width 449 height 285
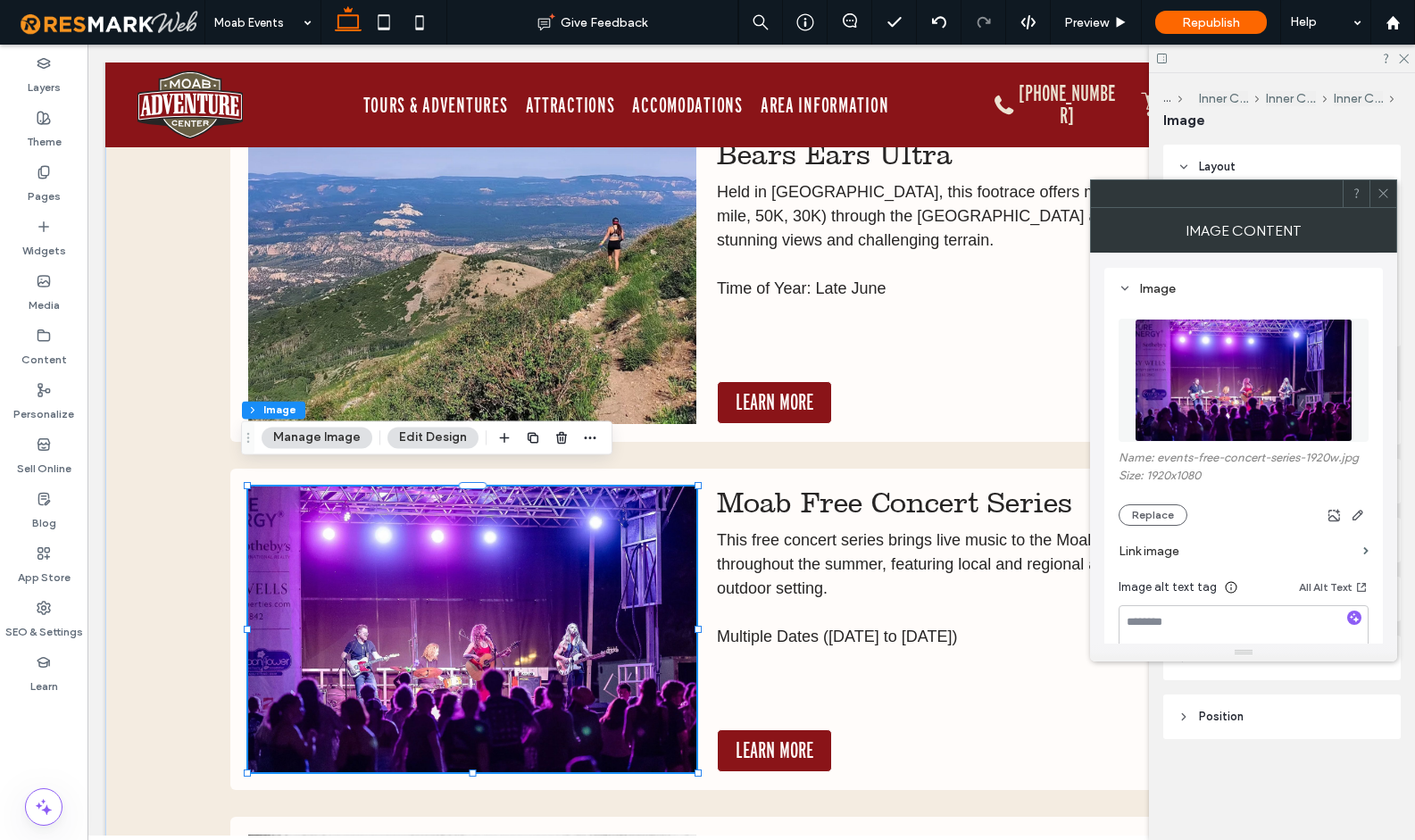
scroll to position [161, 0]
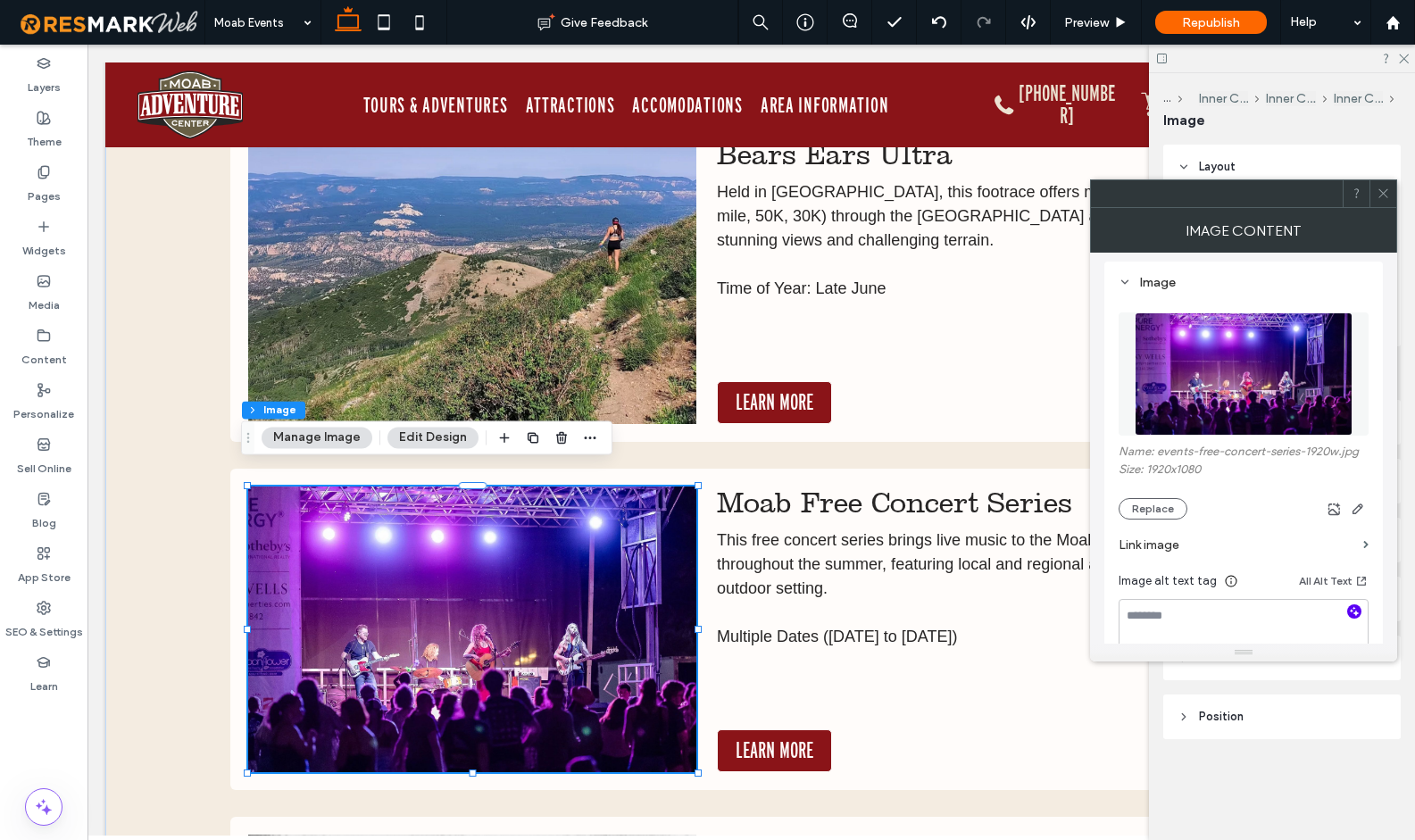
click at [1354, 611] on use "button" at bounding box center [1354, 611] width 10 height 10
type textarea "**********"
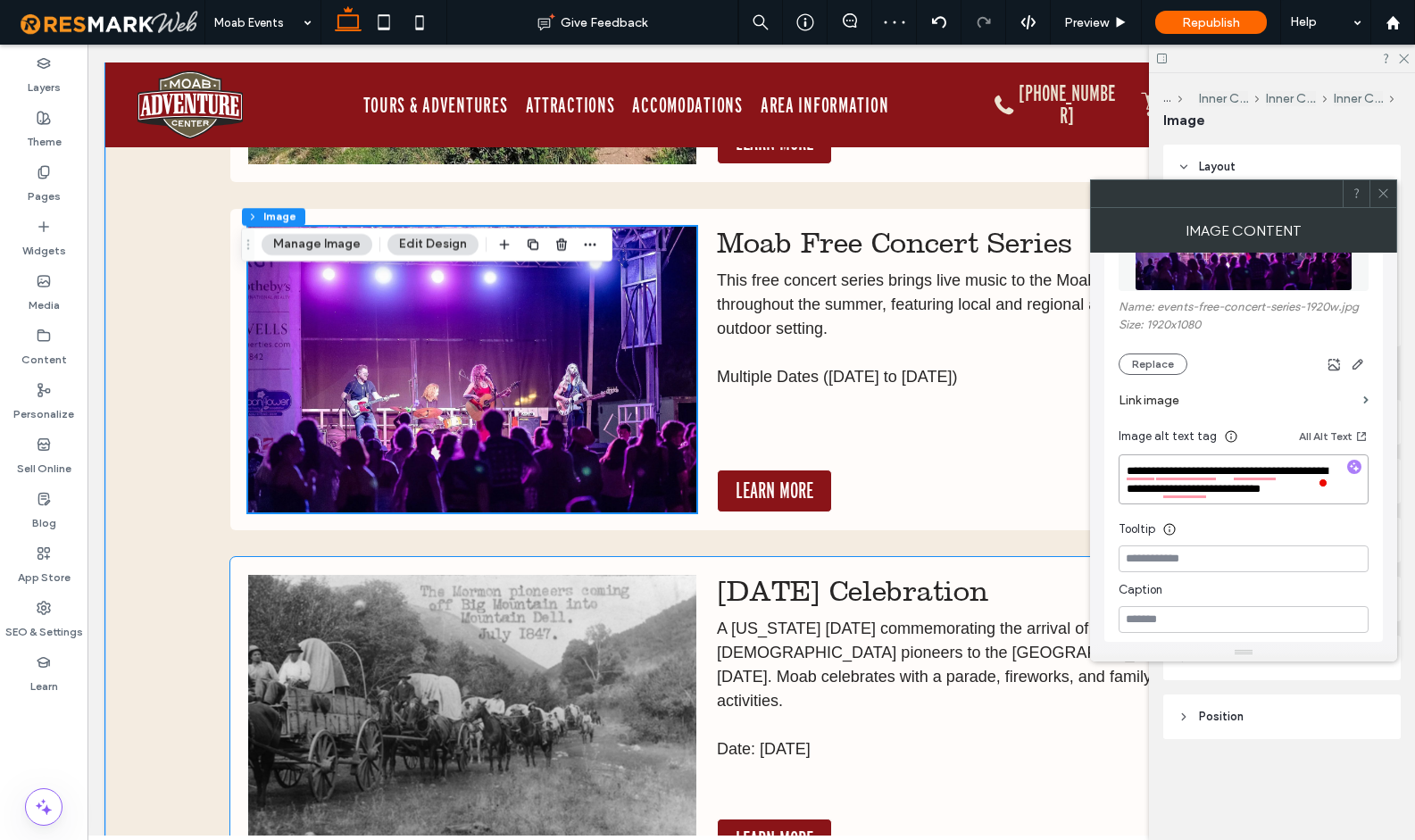
scroll to position [15062, 0]
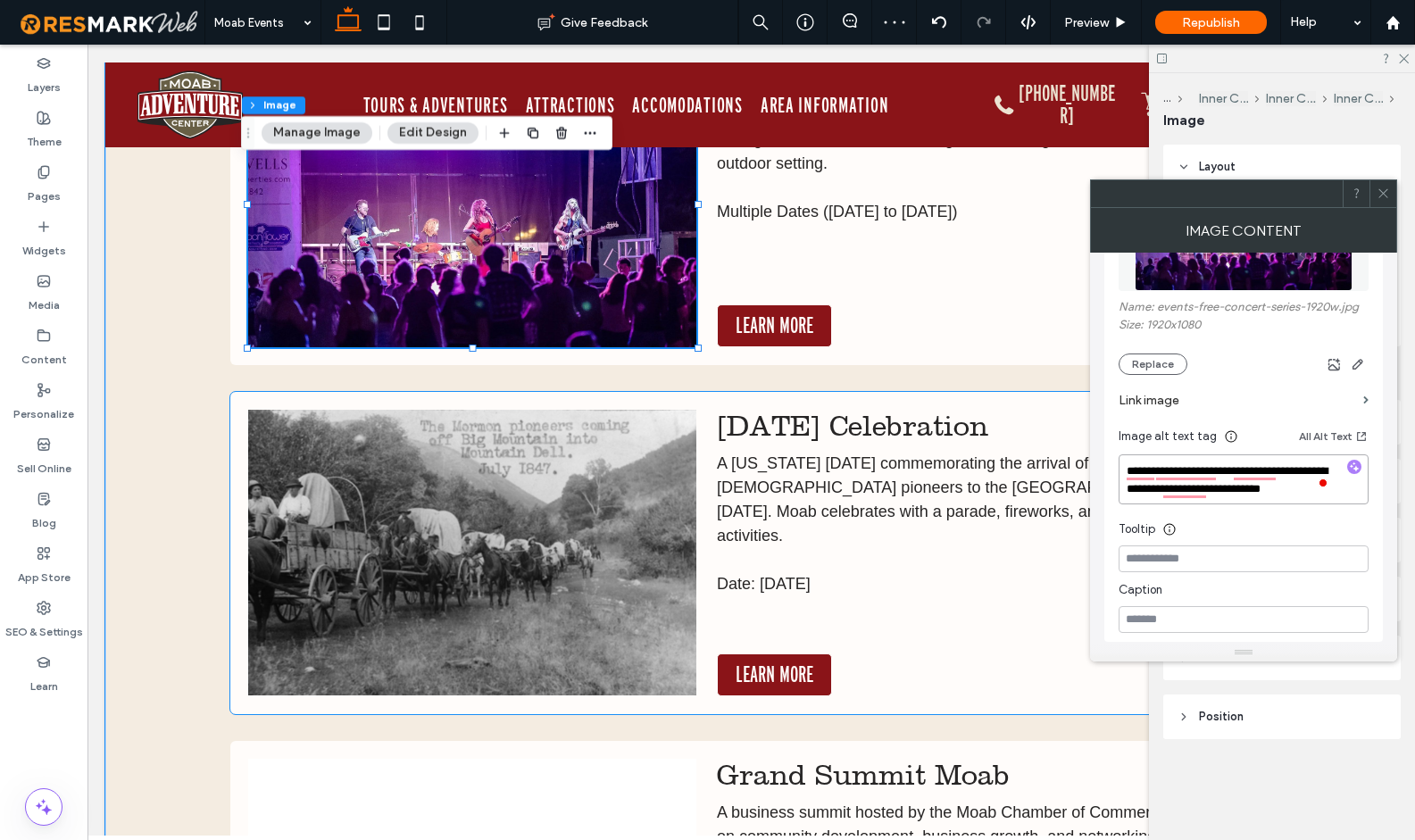
click at [557, 547] on img at bounding box center [473, 552] width 449 height 285
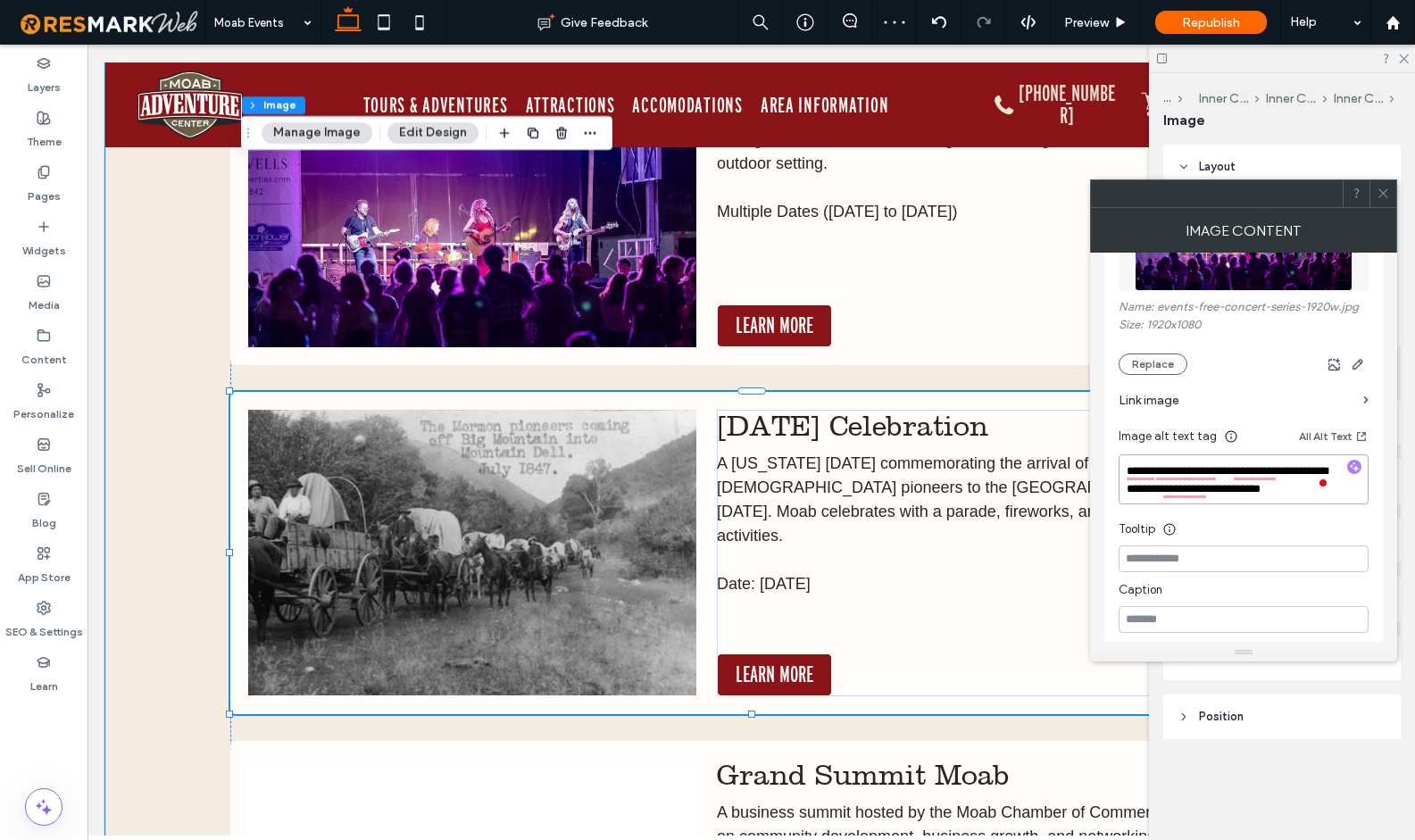
click at [557, 547] on img at bounding box center [473, 552] width 449 height 285
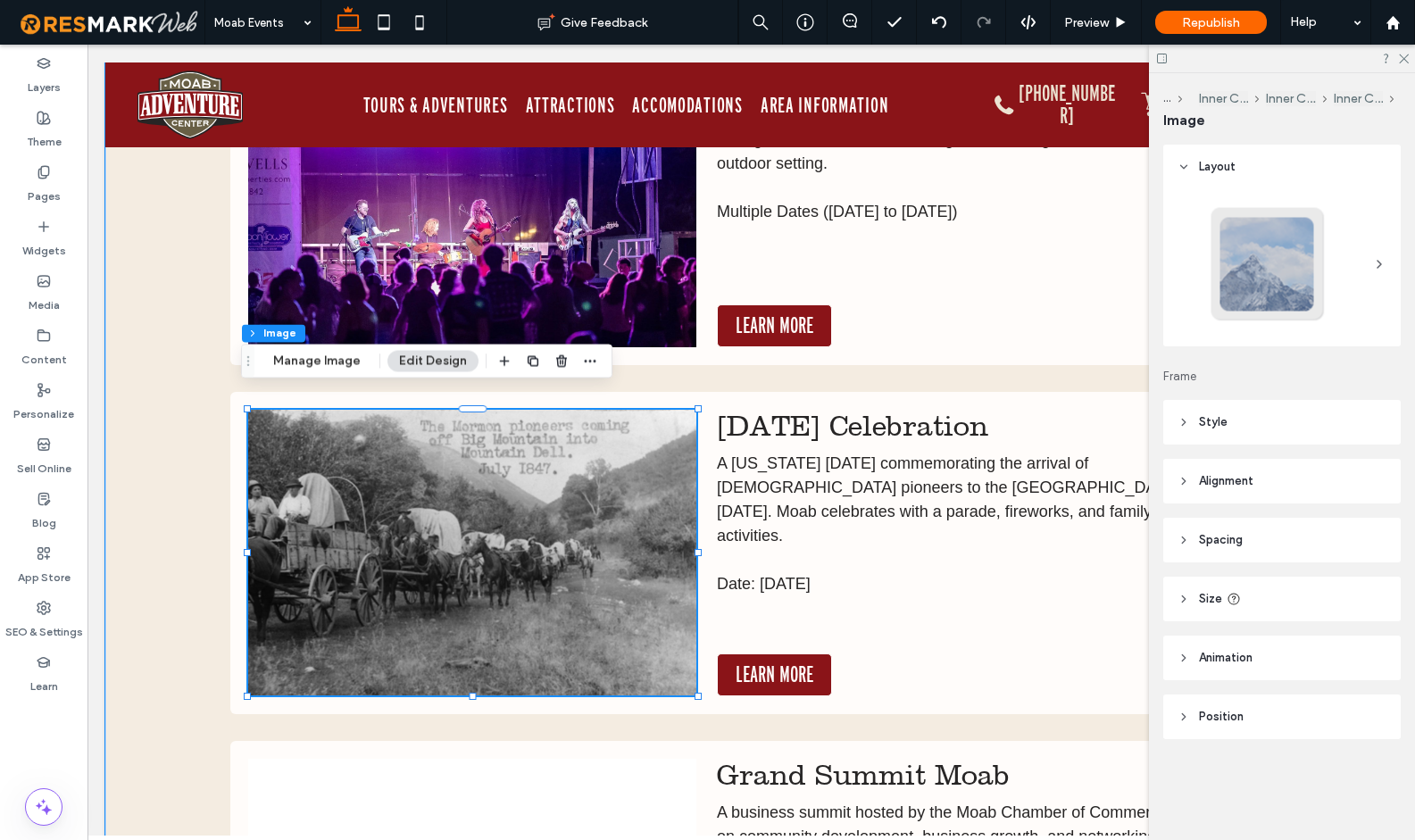
click at [546, 486] on img at bounding box center [473, 552] width 449 height 285
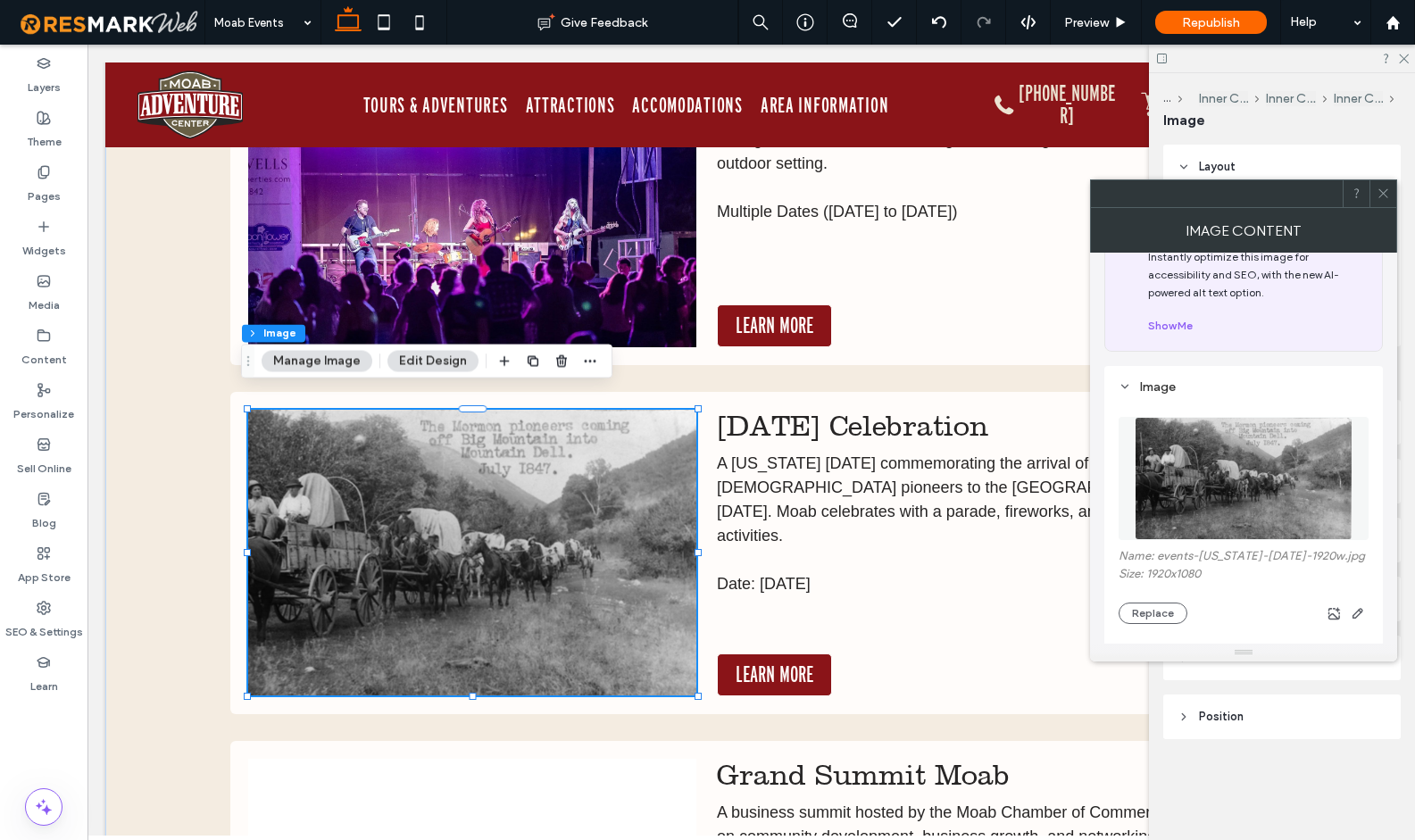
scroll to position [154, 0]
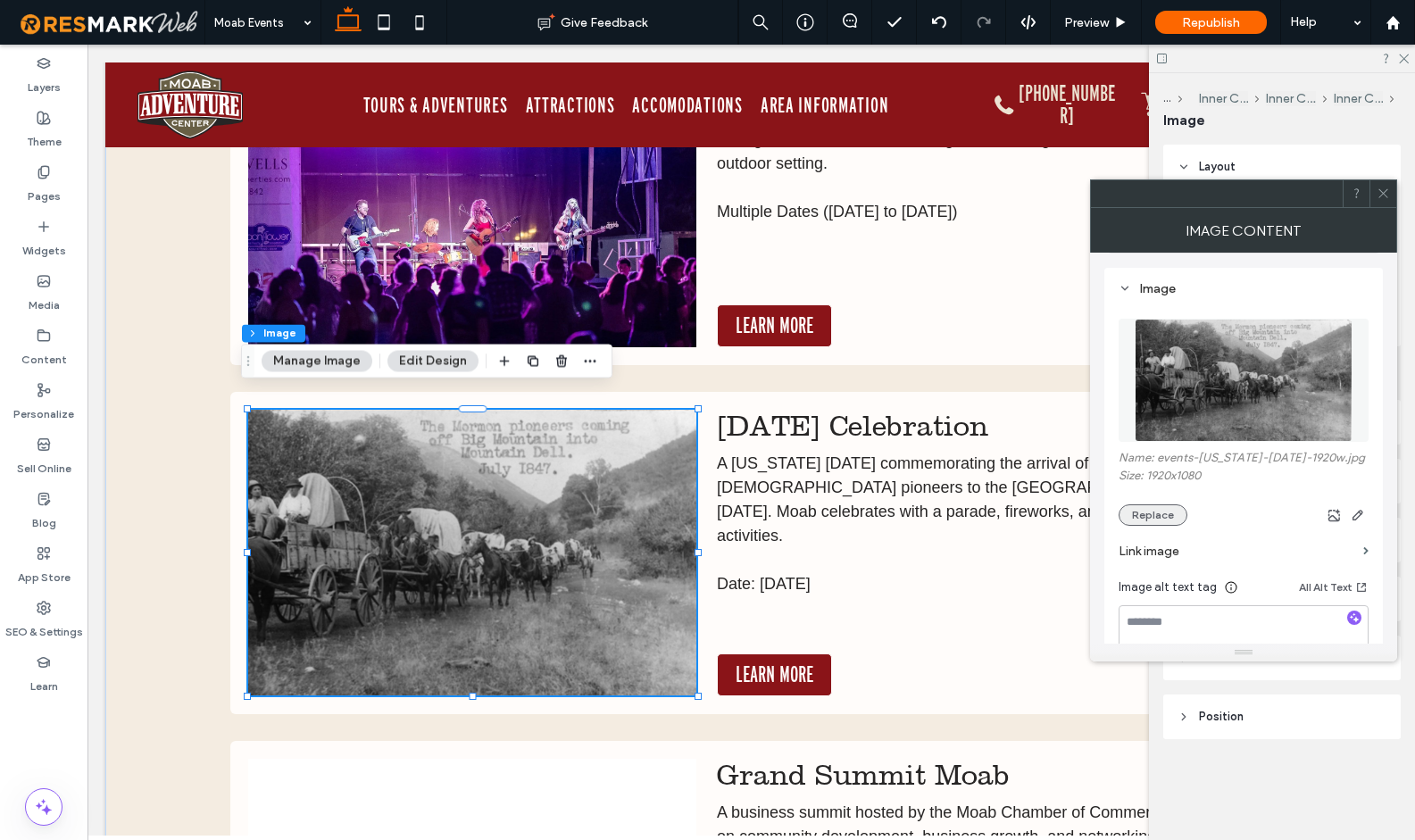
click at [1145, 516] on button "Replace" at bounding box center [1153, 515] width 69 height 22
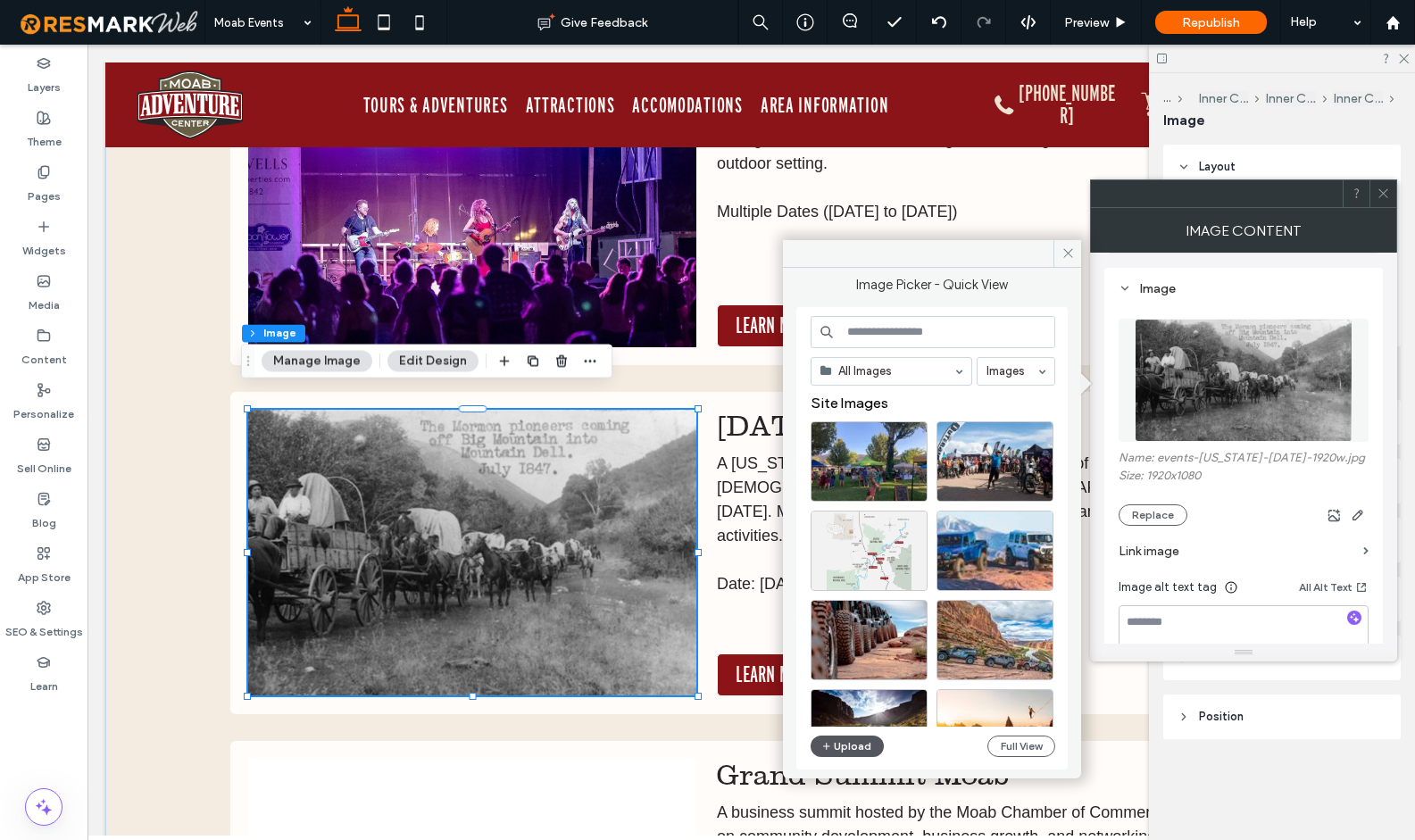
click at [846, 747] on button "Upload" at bounding box center [847, 746] width 73 height 22
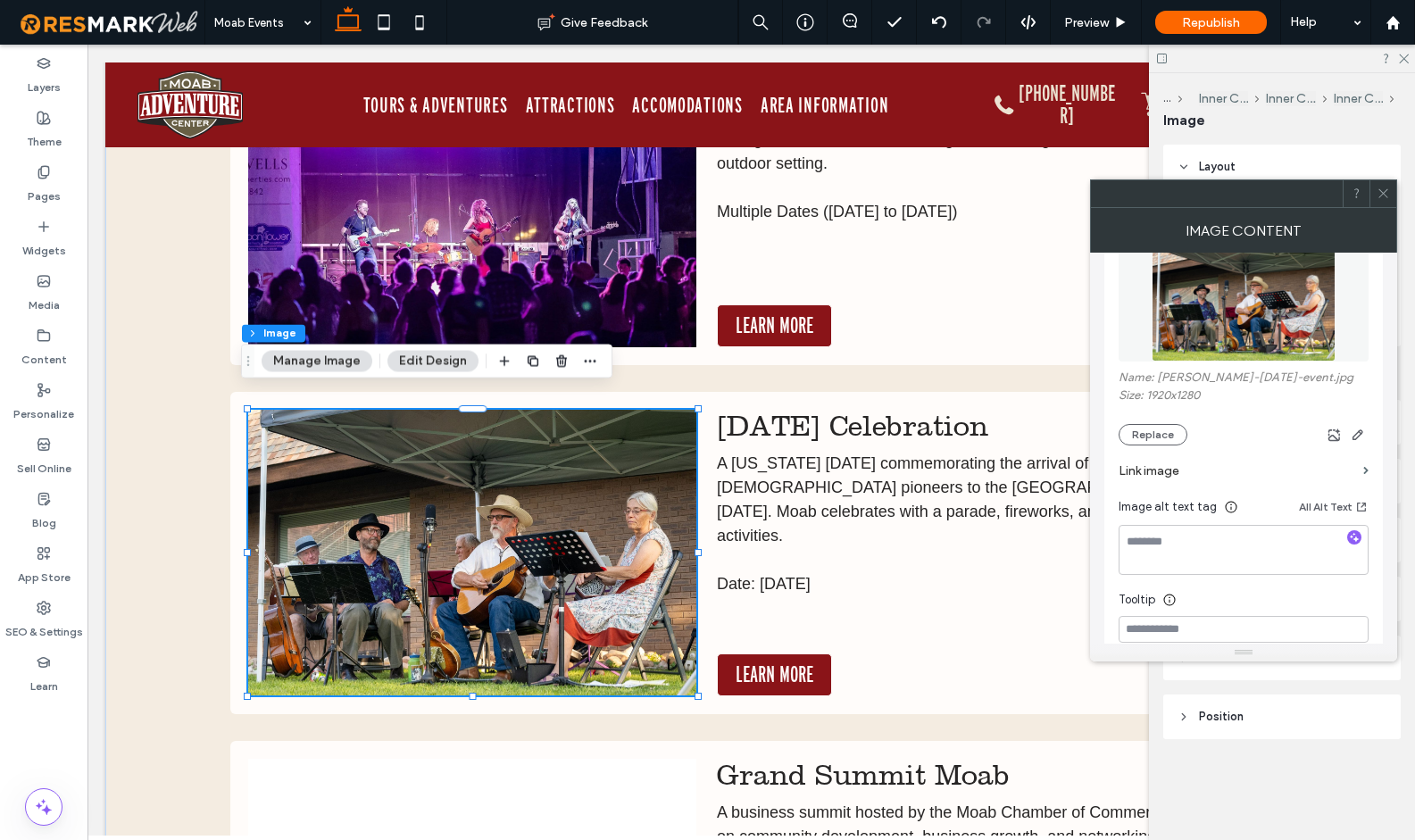
scroll to position [235, 0]
click at [1351, 538] on use "button" at bounding box center [1354, 537] width 10 height 10
type textarea "**********"
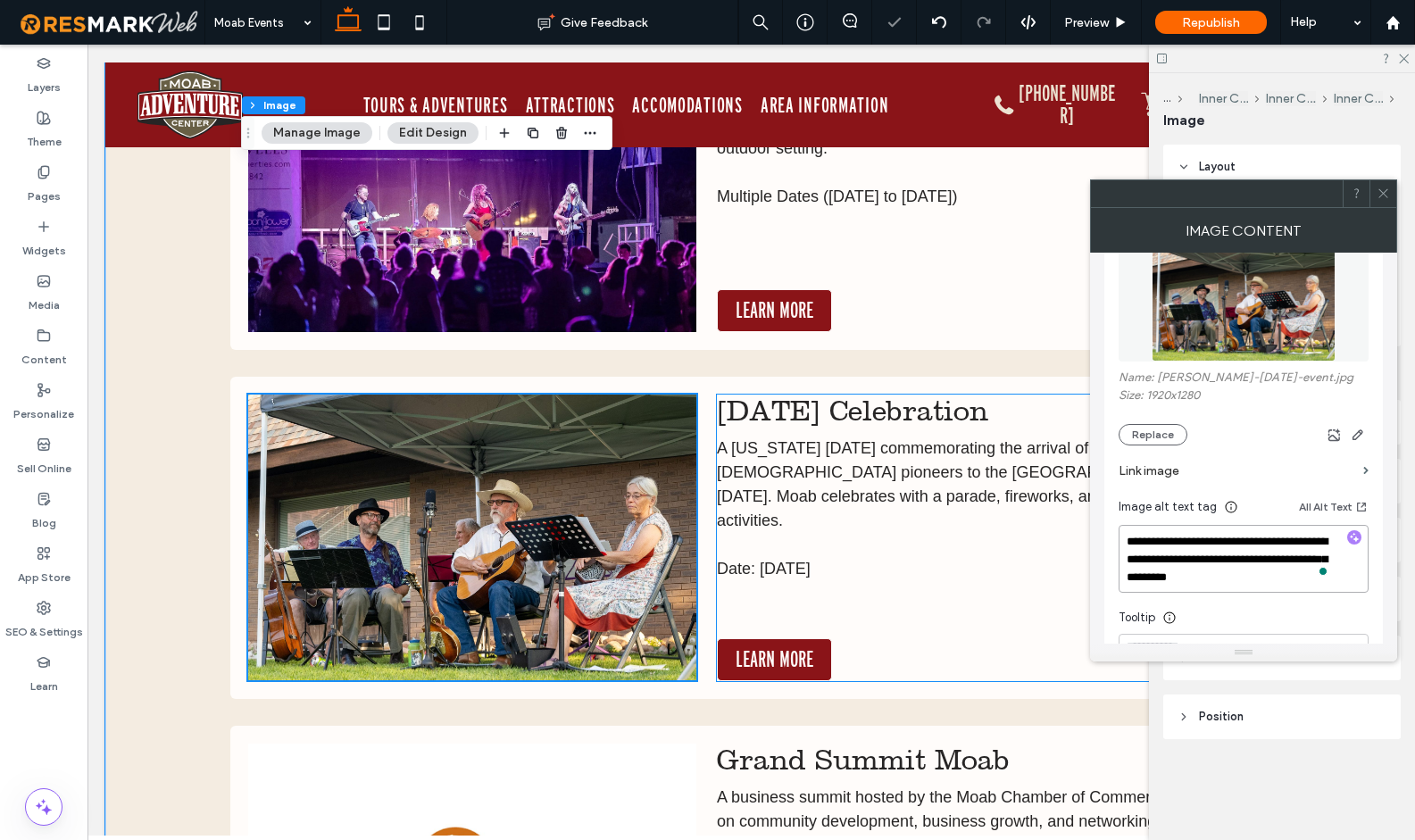
scroll to position [15414, 0]
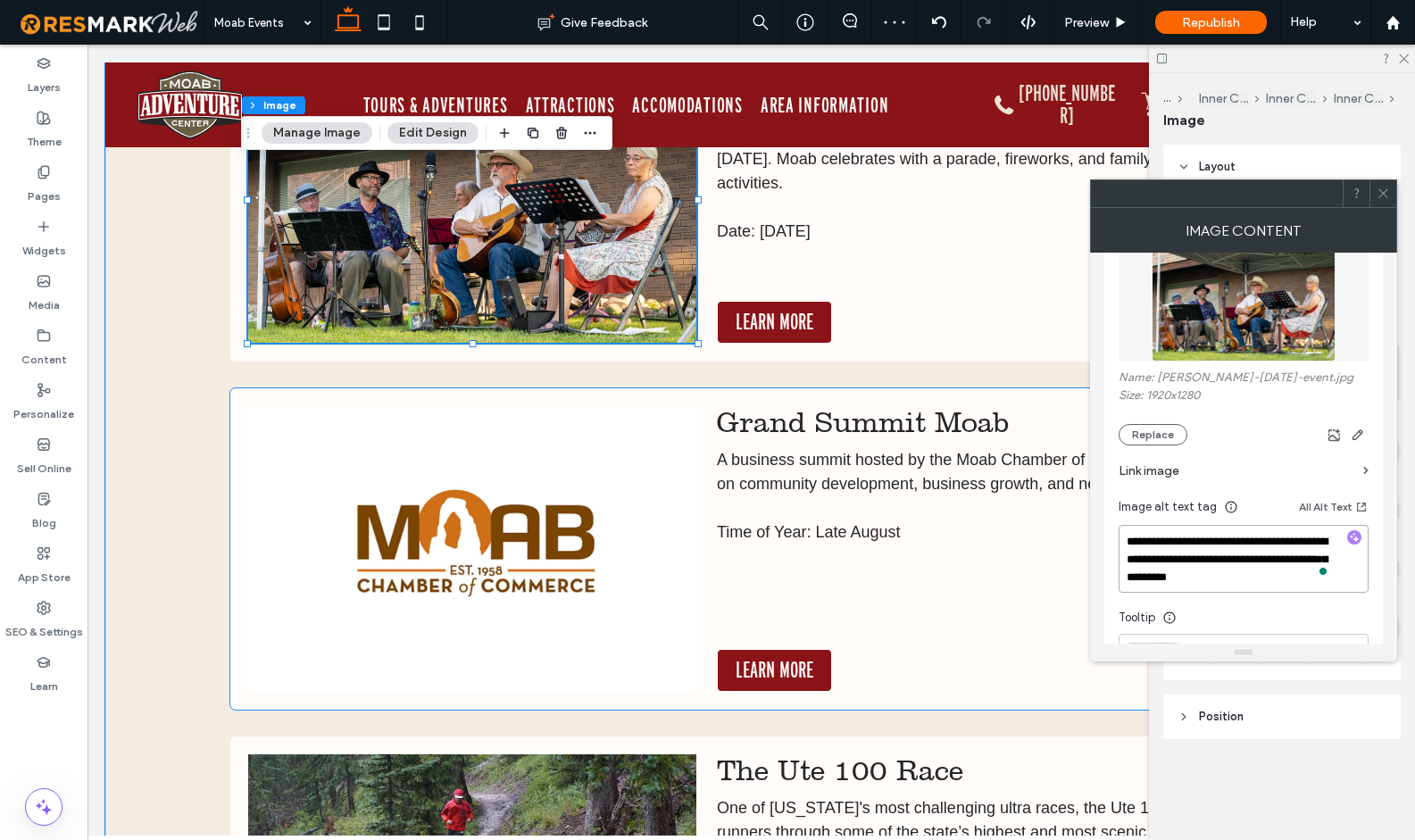
click at [614, 542] on img at bounding box center [473, 548] width 449 height 285
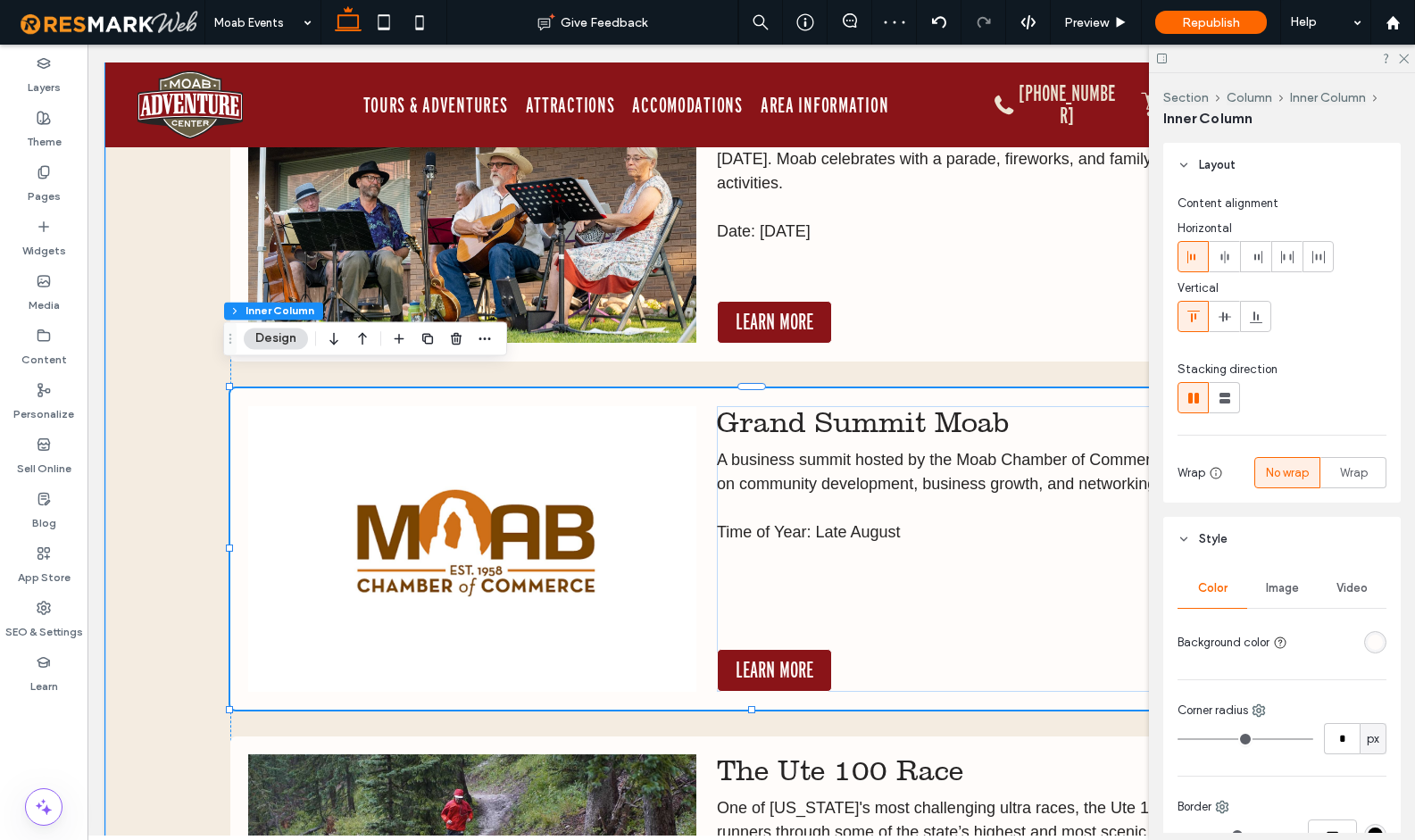
click at [614, 542] on img at bounding box center [473, 548] width 449 height 285
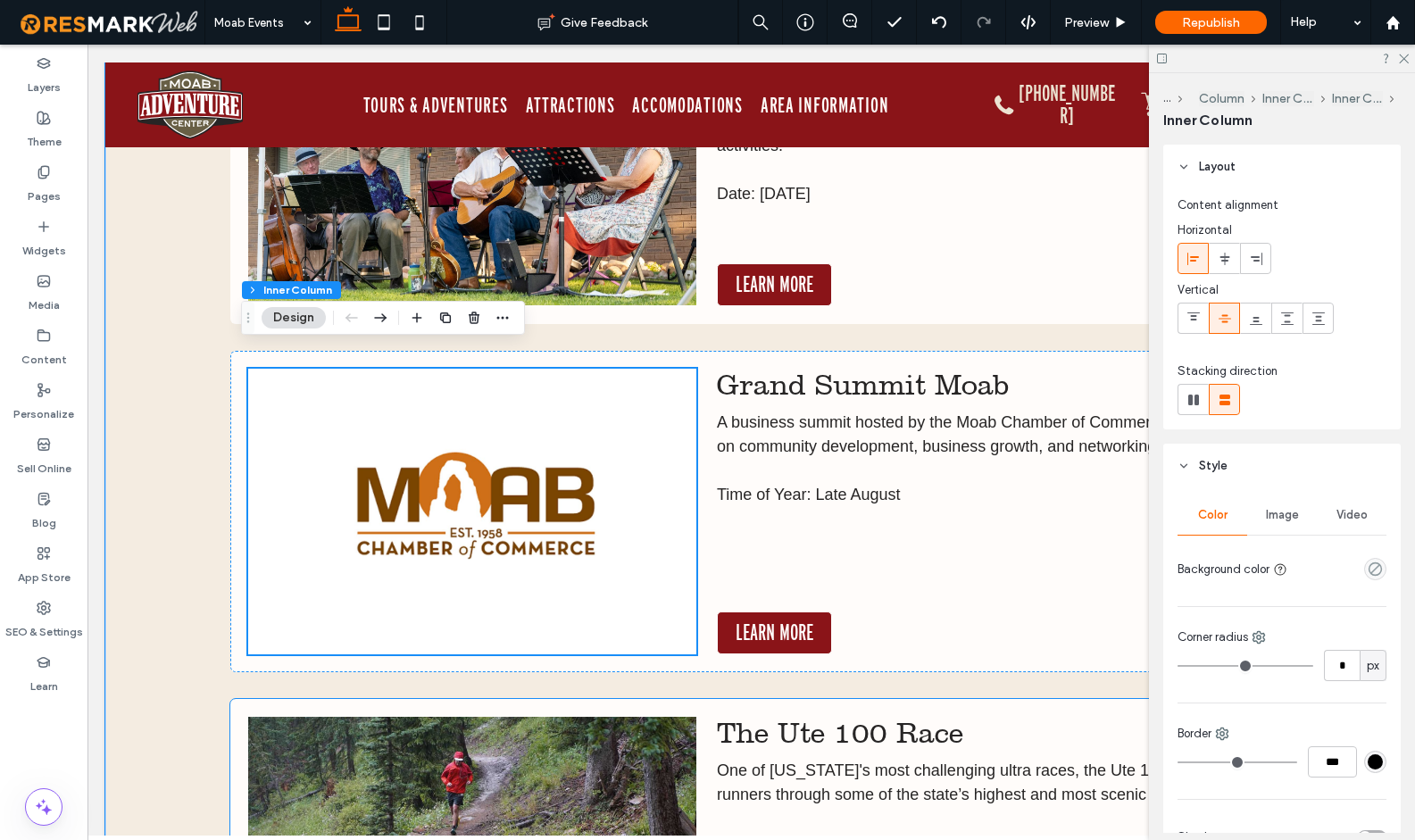
scroll to position [15452, 0]
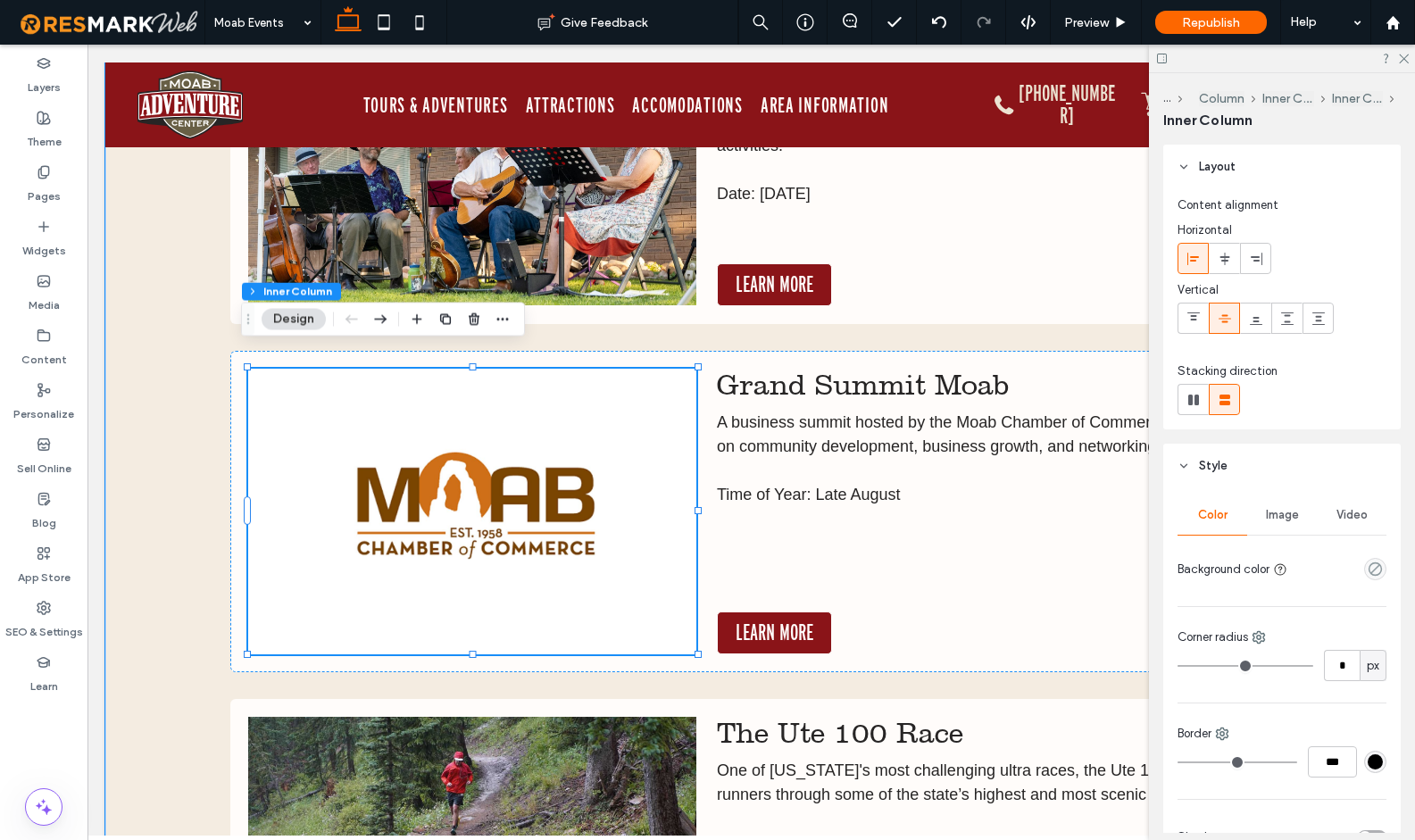
click at [520, 453] on img at bounding box center [473, 511] width 449 height 285
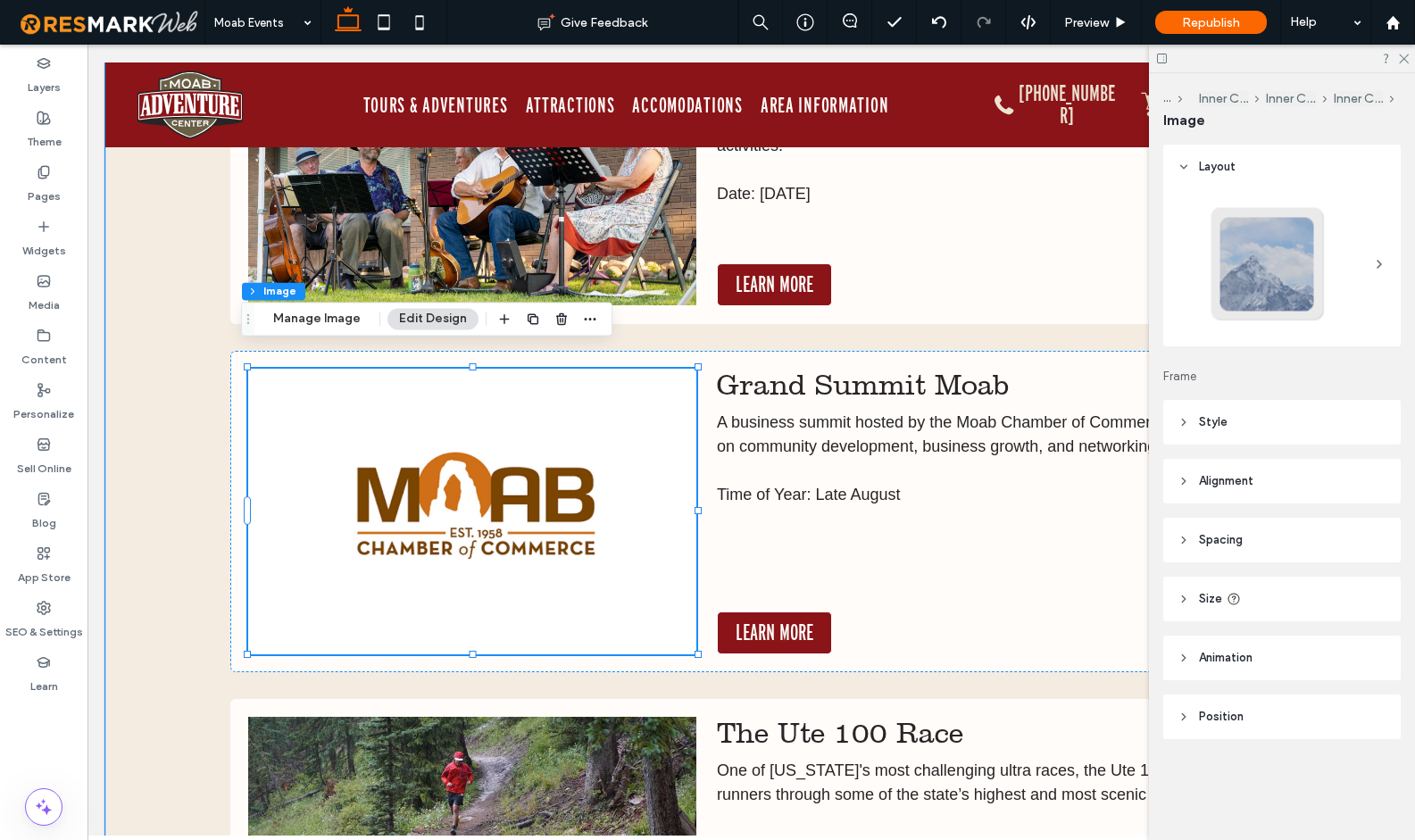
click at [520, 453] on div at bounding box center [473, 511] width 449 height 285
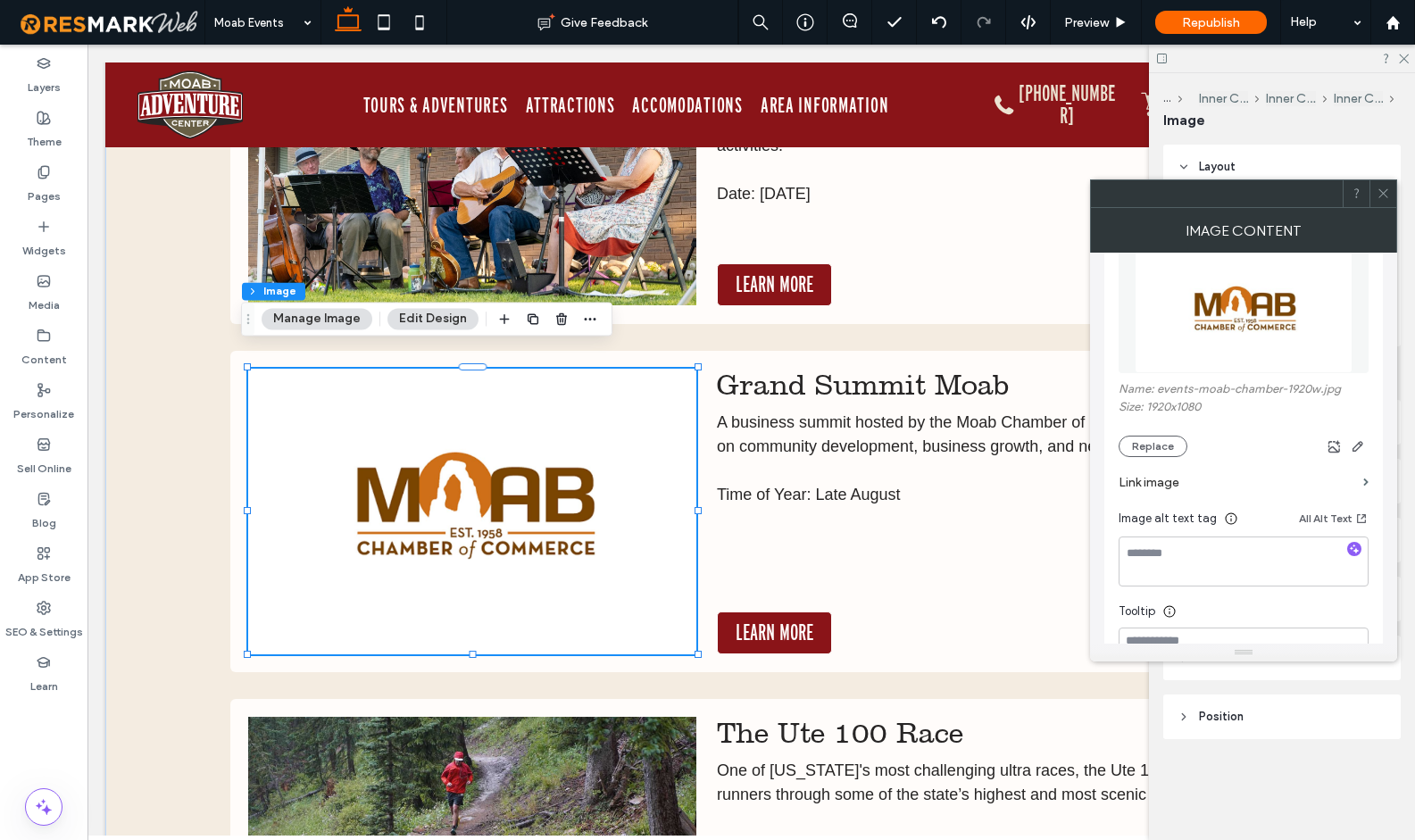
scroll to position [270, 0]
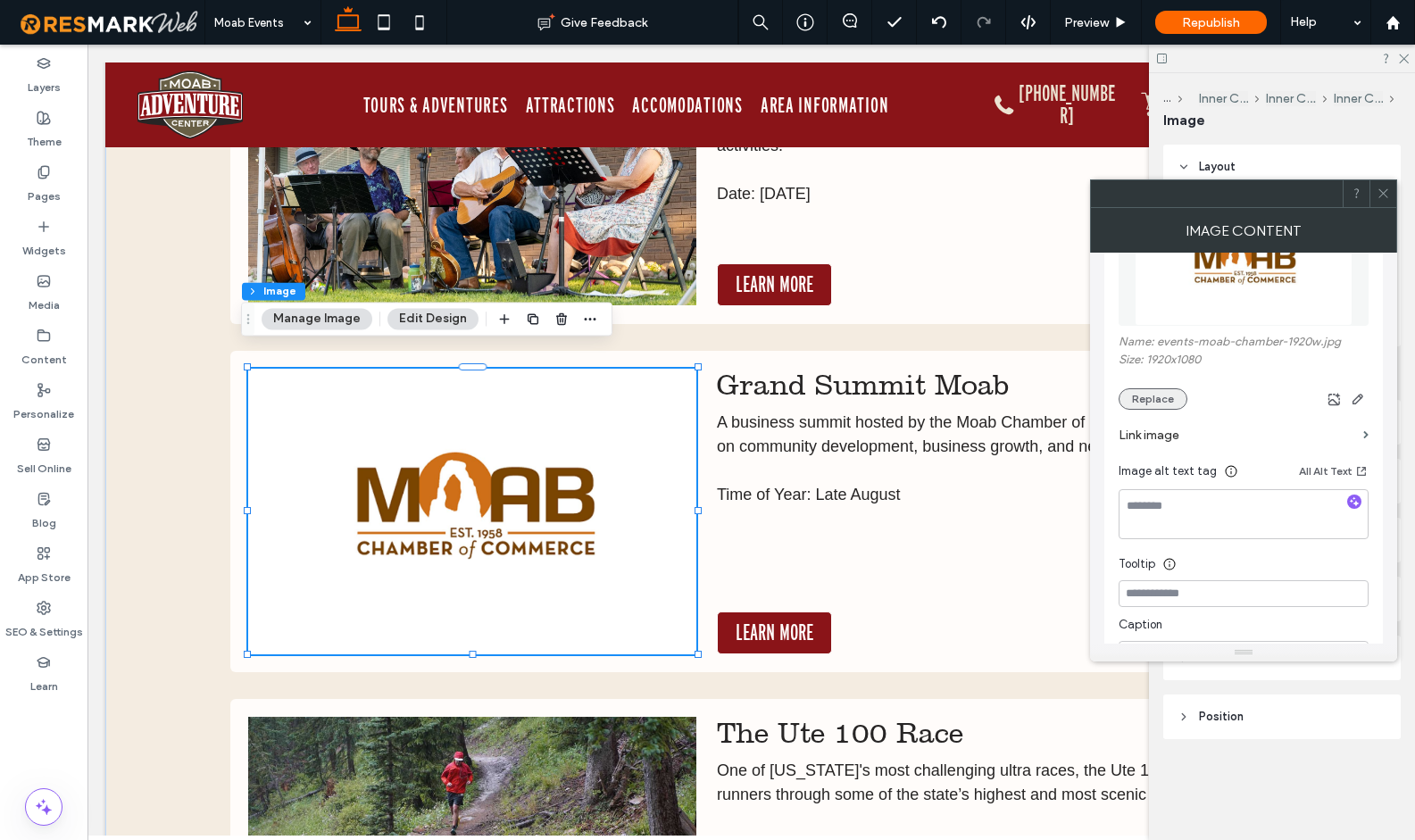
click at [1147, 394] on button "Replace" at bounding box center [1153, 399] width 69 height 22
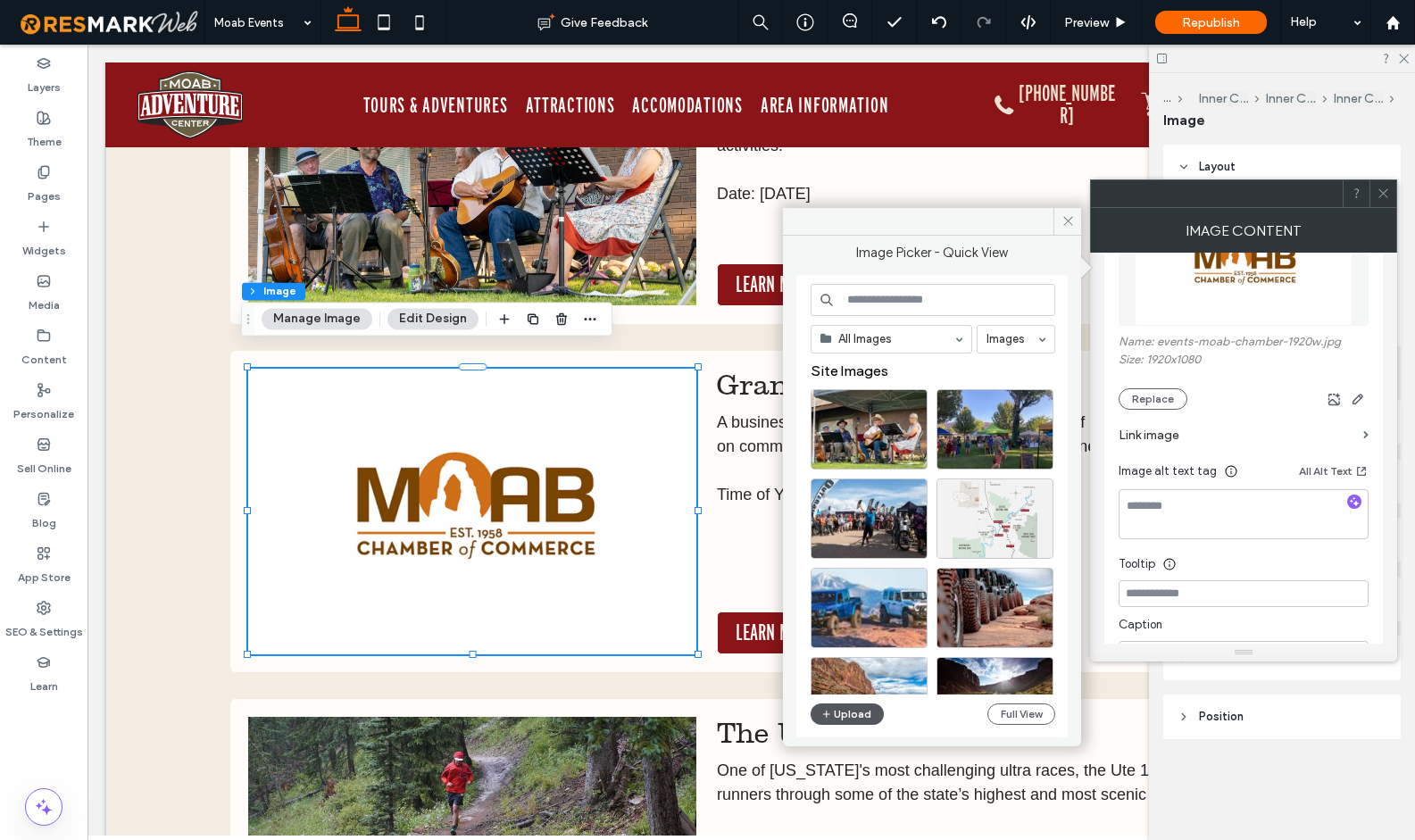
click at [850, 717] on button "Upload" at bounding box center [847, 714] width 73 height 22
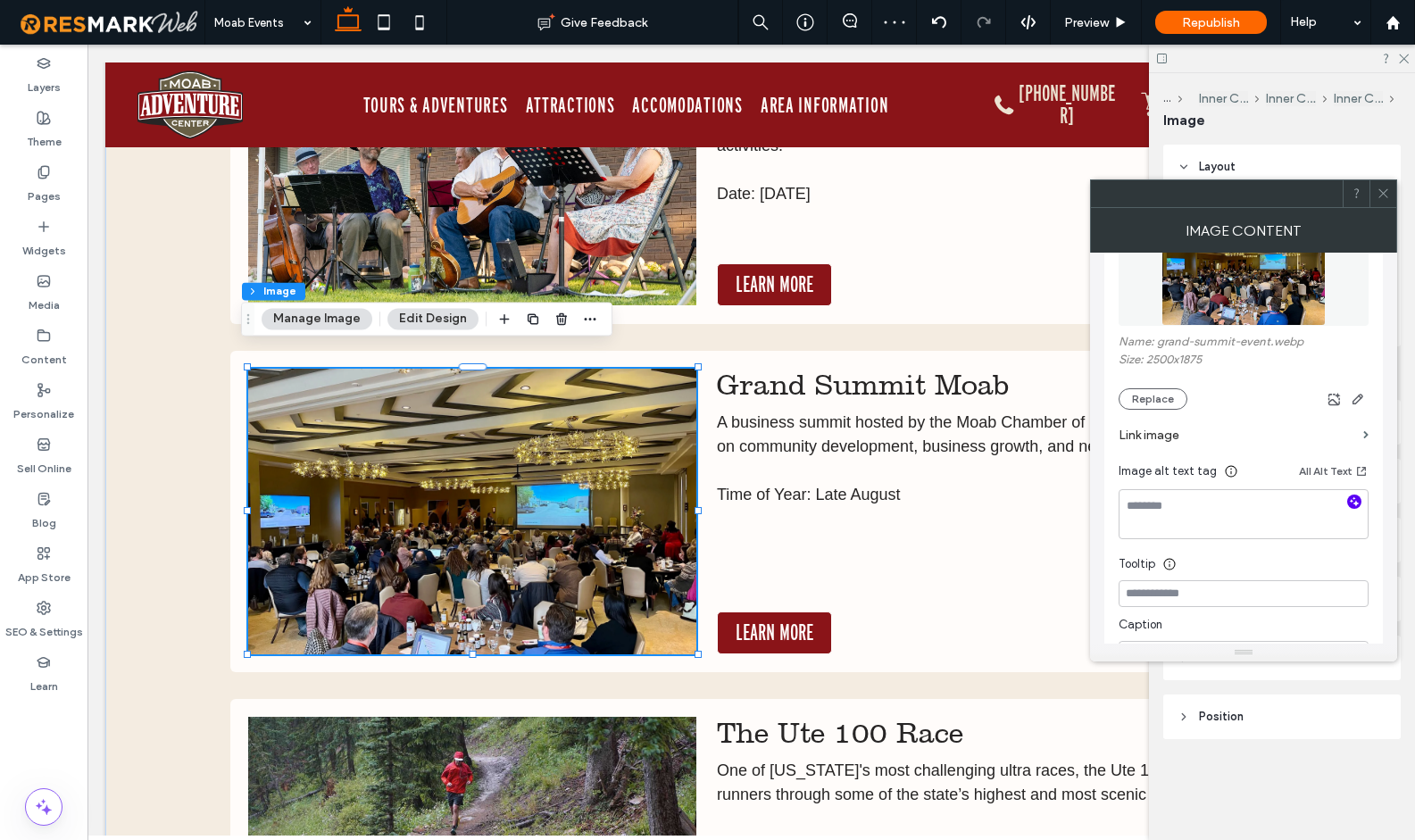
click at [1355, 504] on use "button" at bounding box center [1354, 500] width 10 height 10
type textarea "**********"
click at [1381, 196] on icon at bounding box center [1382, 192] width 14 height 14
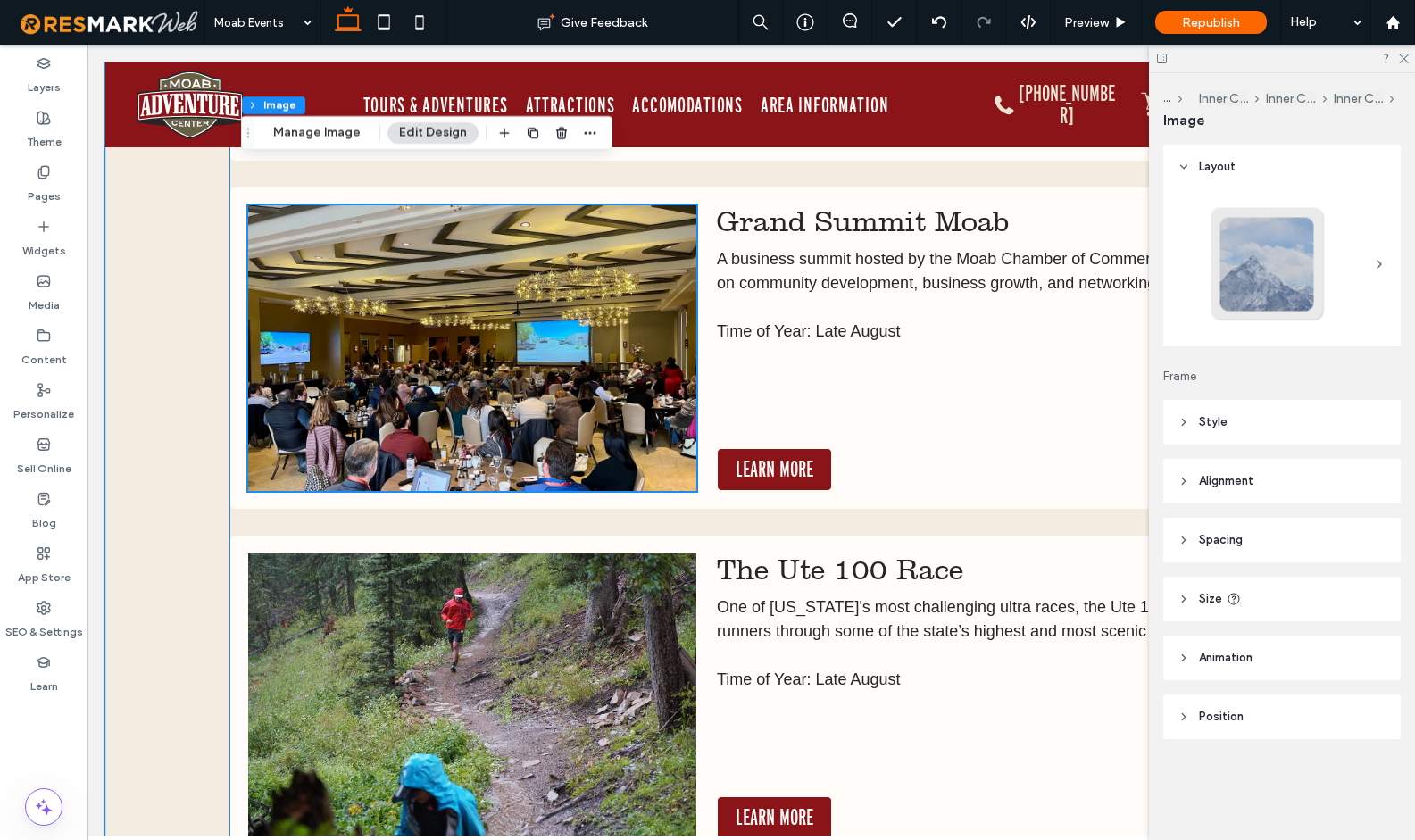
scroll to position [15686, 0]
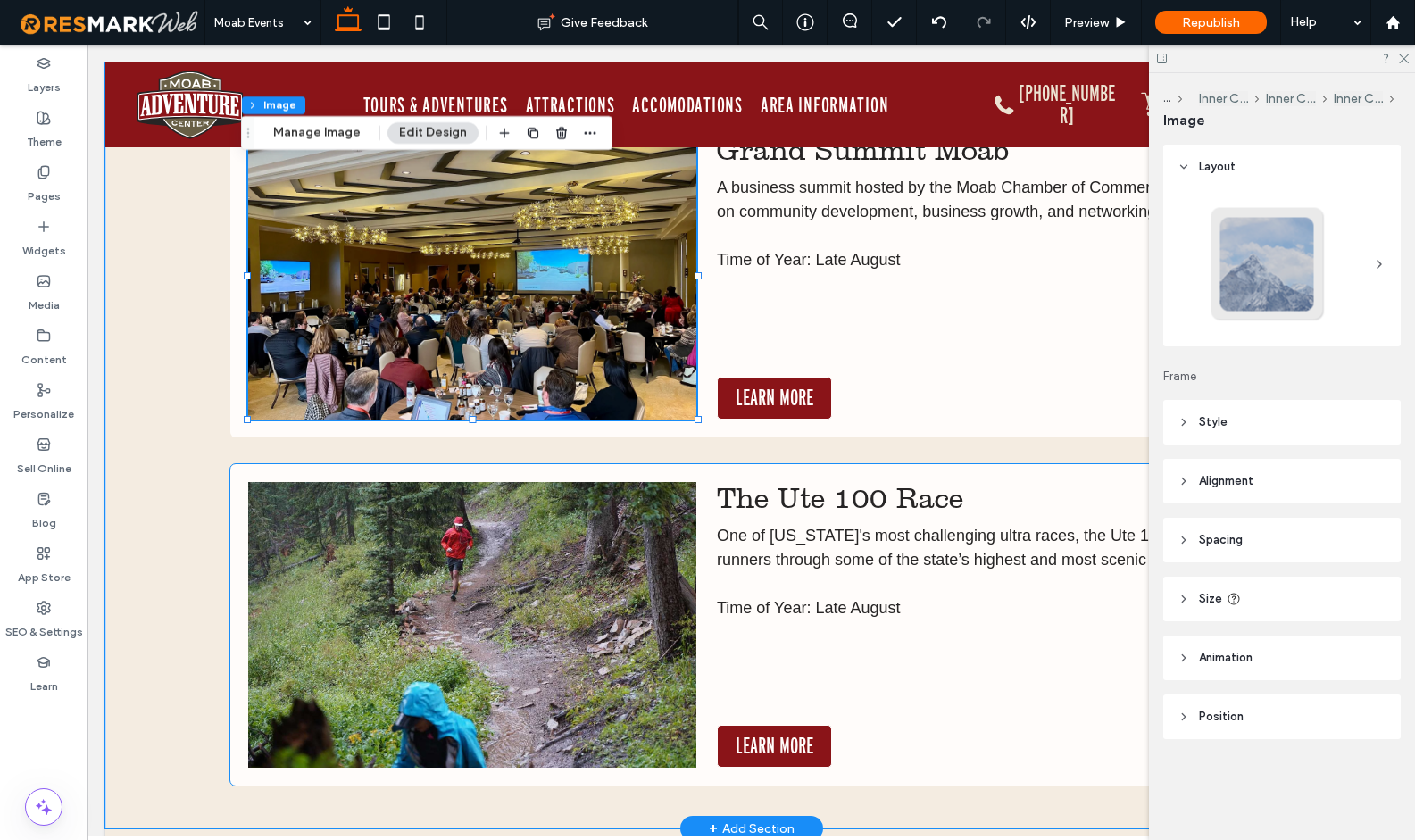
click at [560, 552] on img at bounding box center [473, 624] width 449 height 285
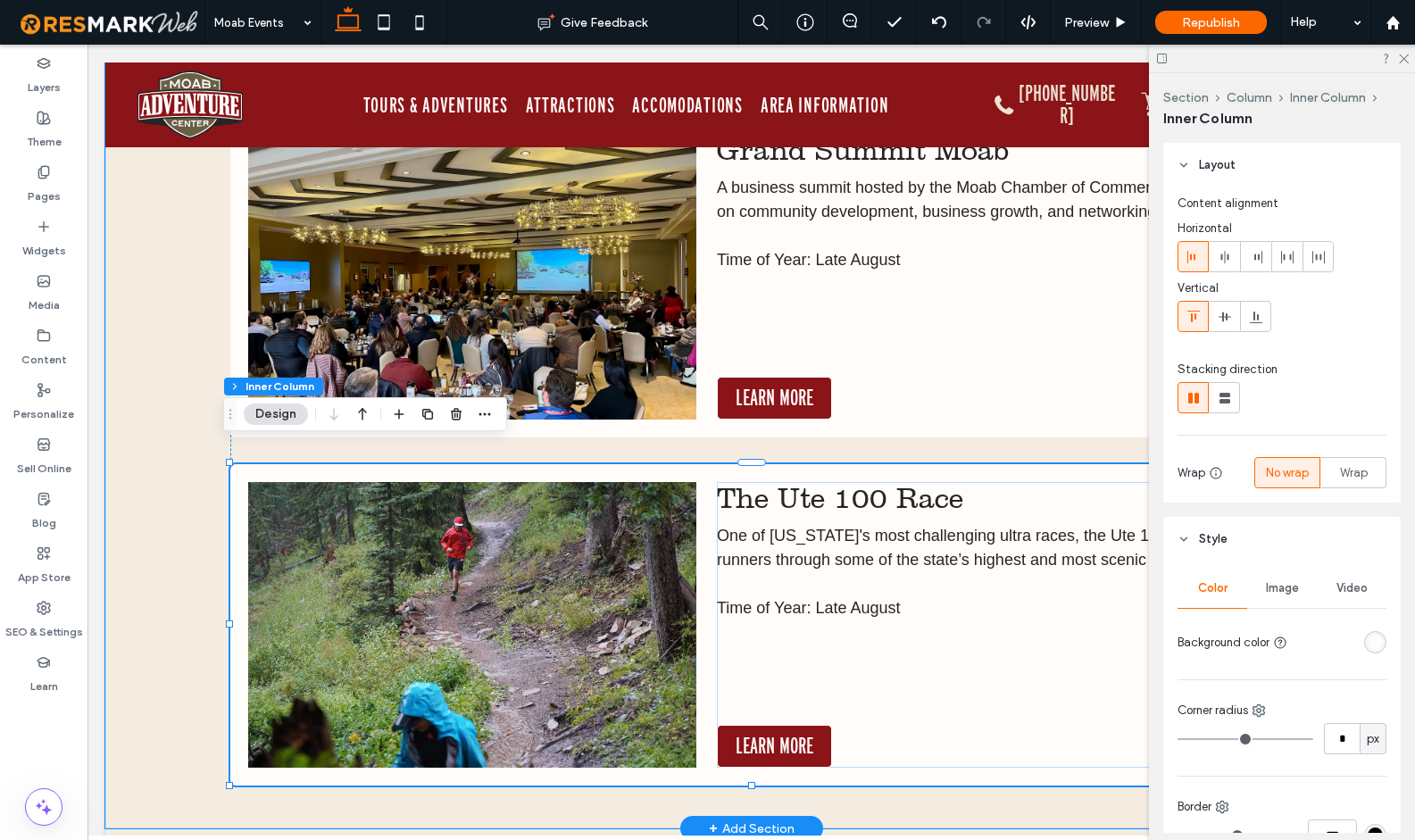
click at [560, 552] on img at bounding box center [473, 624] width 449 height 285
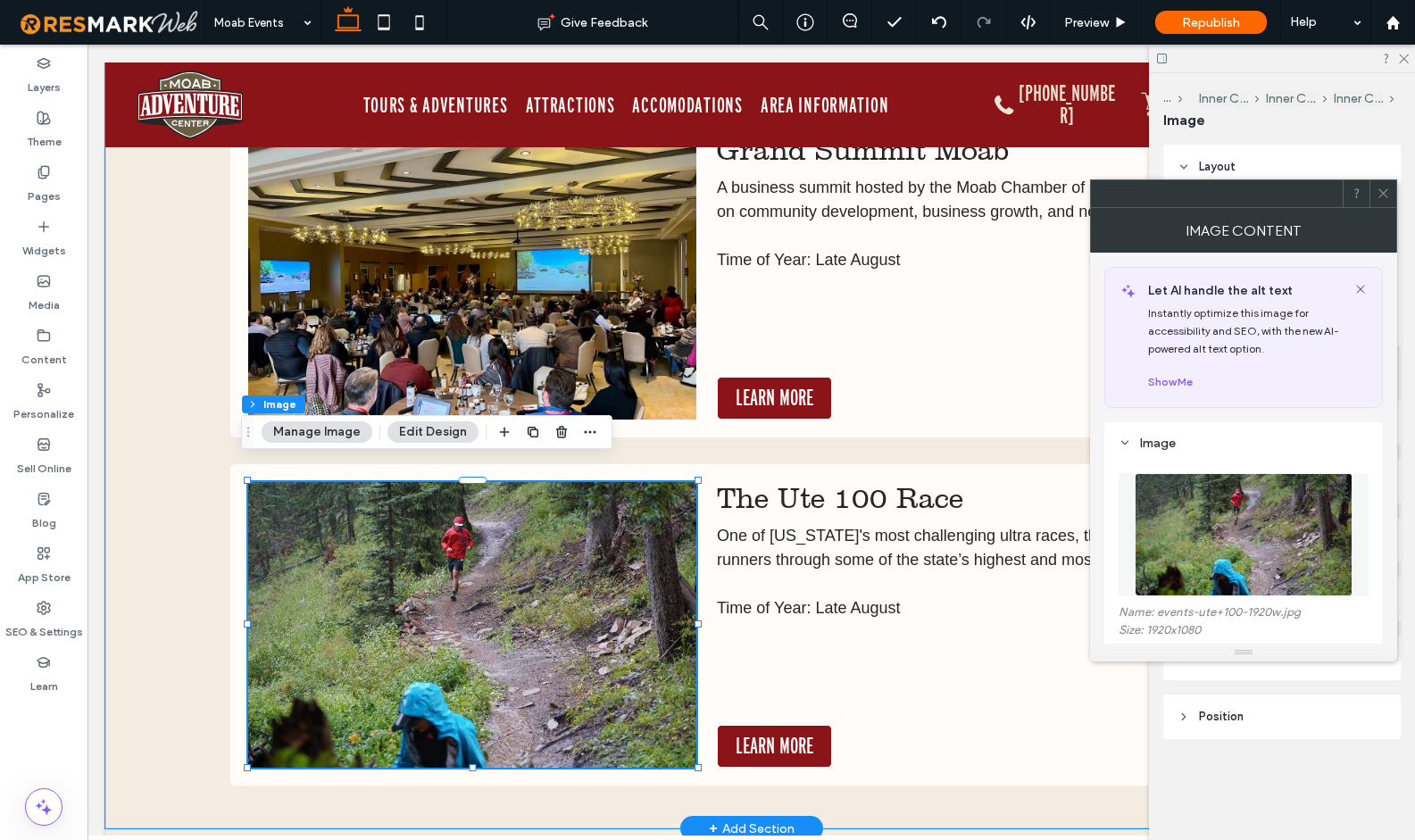
click at [560, 552] on img at bounding box center [473, 624] width 449 height 285
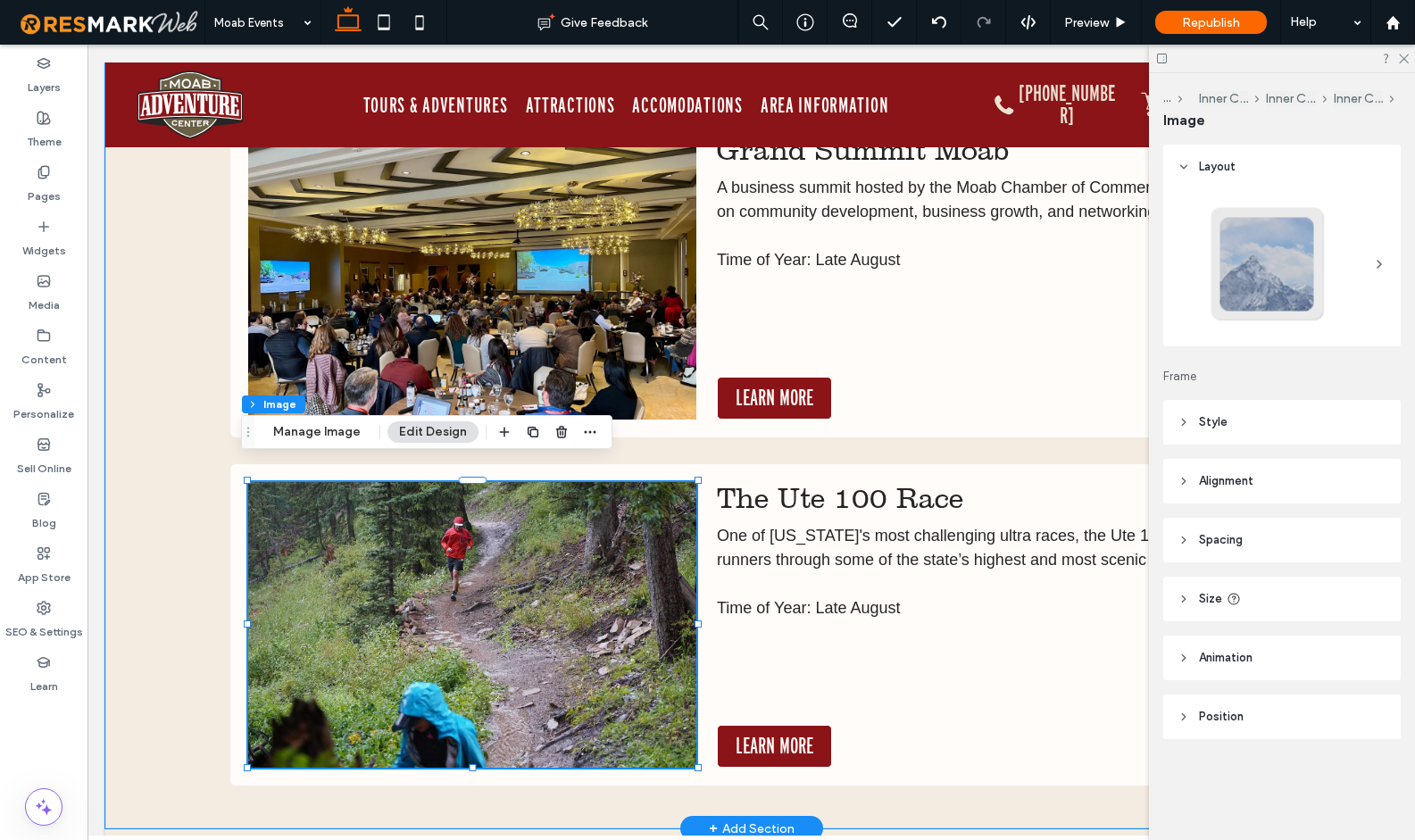
click at [522, 567] on img at bounding box center [473, 624] width 449 height 285
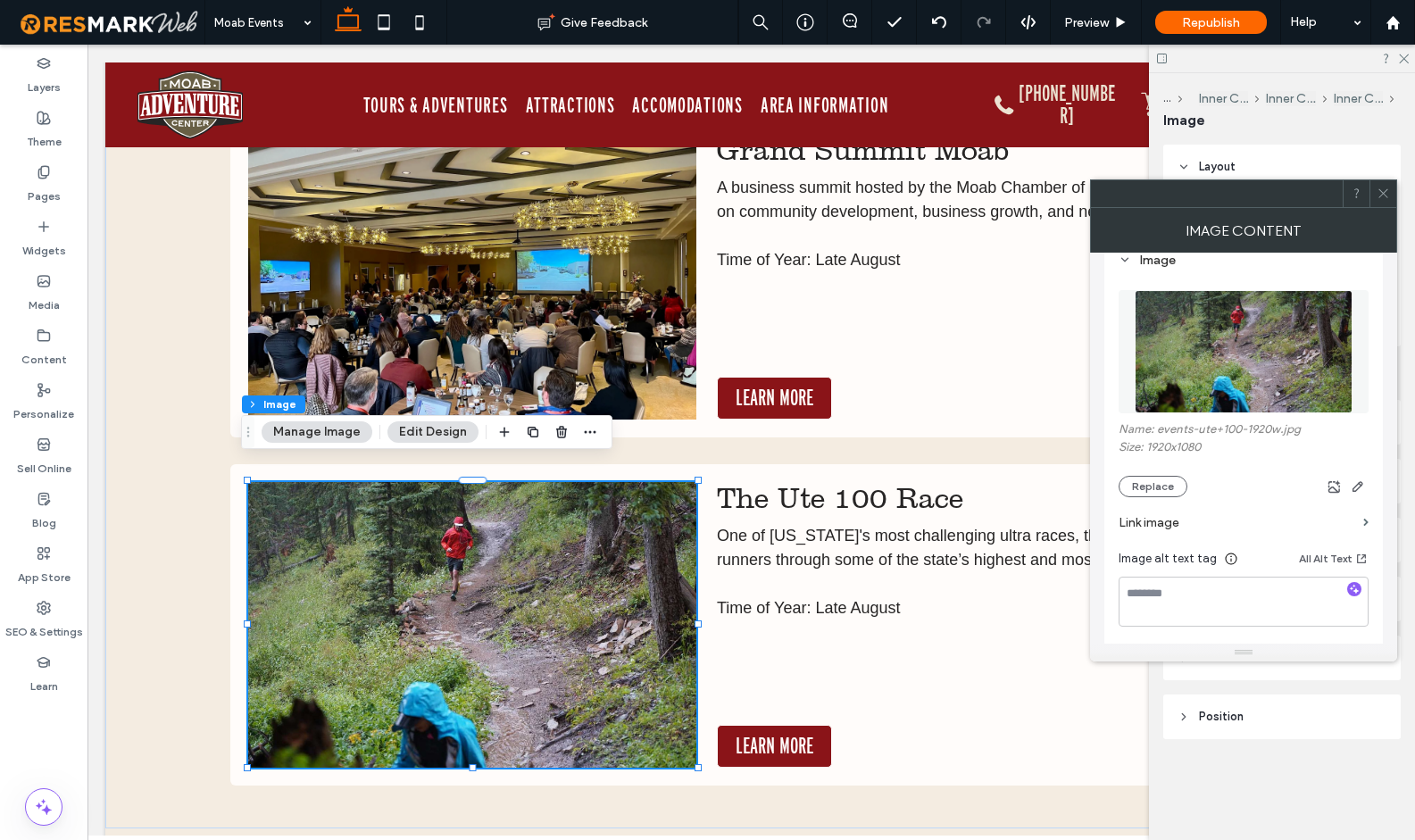
scroll to position [231, 0]
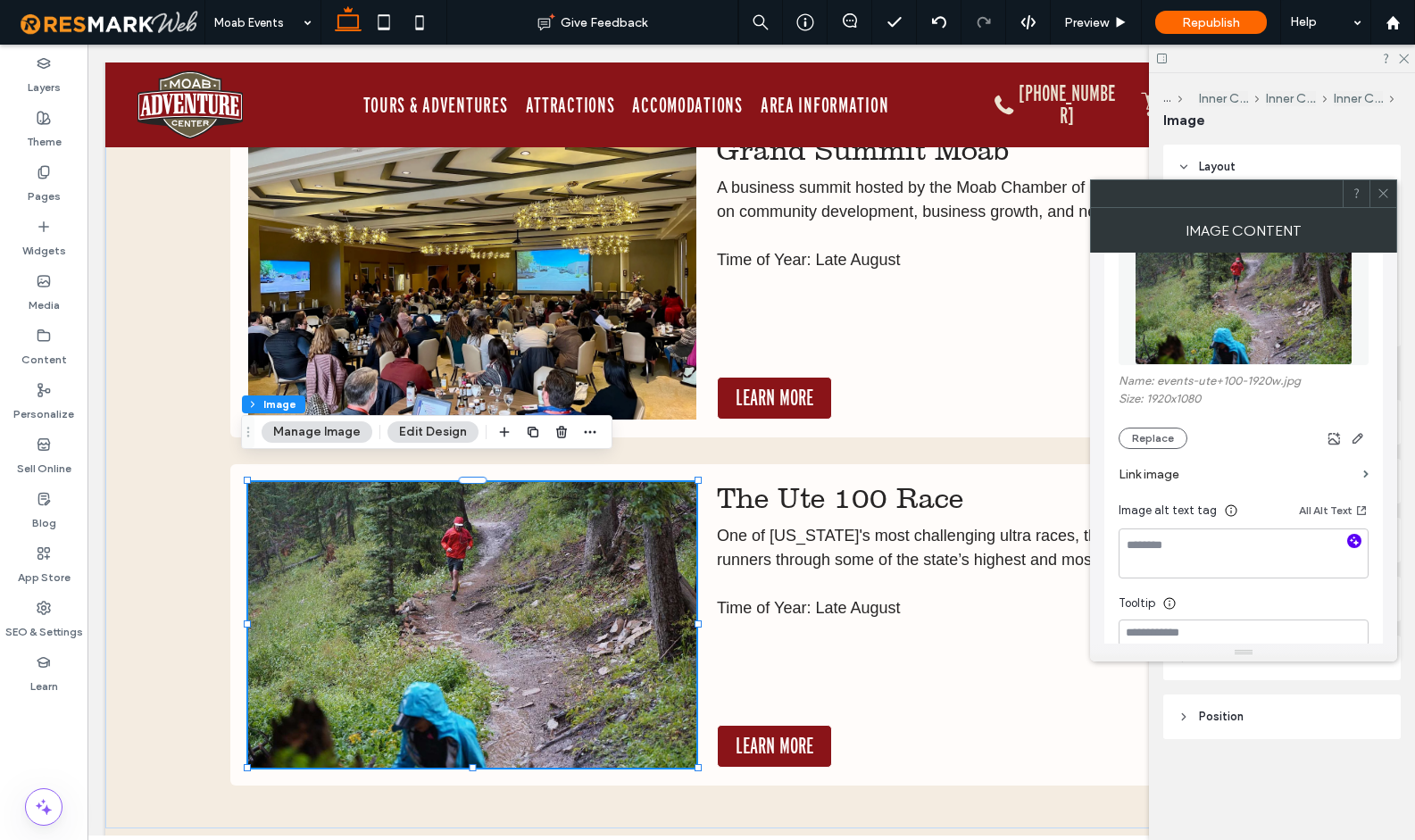
click at [1354, 542] on icon "button" at bounding box center [1354, 541] width 13 height 13
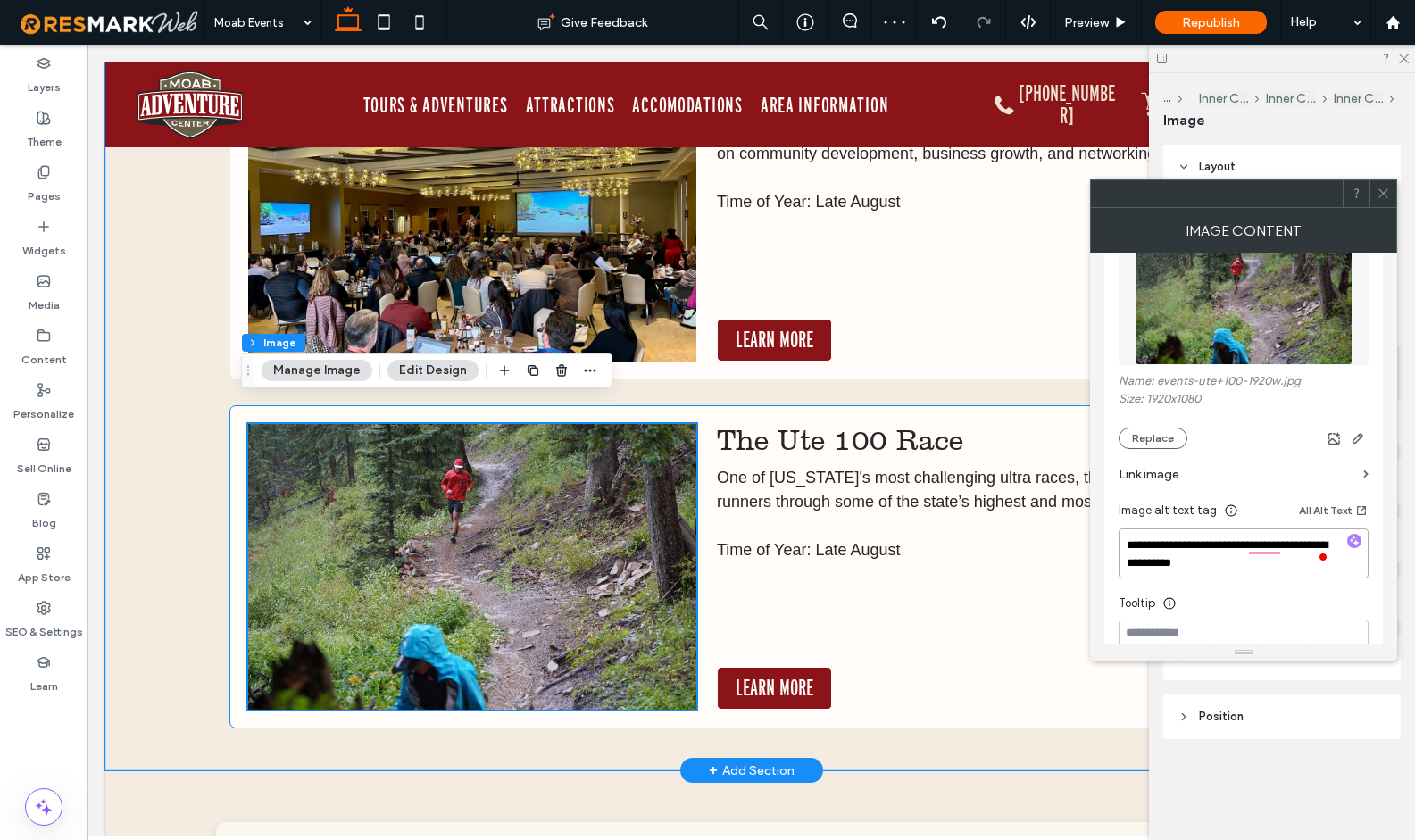
scroll to position [15749, 0]
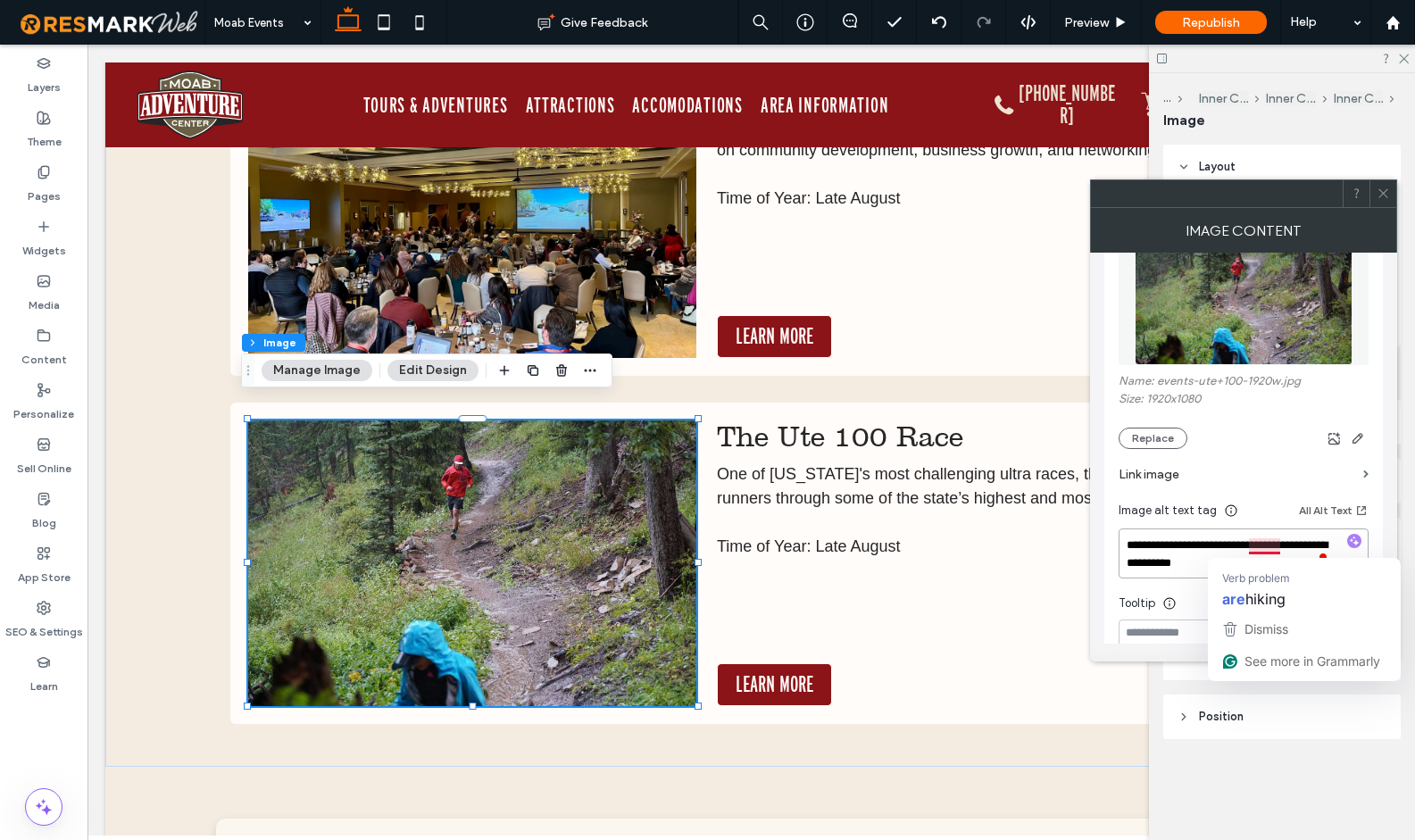
drag, startPoint x: 1282, startPoint y: 549, endPoint x: 1249, endPoint y: 549, distance: 33.0
click at [1249, 549] on textarea "**********" at bounding box center [1243, 553] width 250 height 50
type textarea "**********"
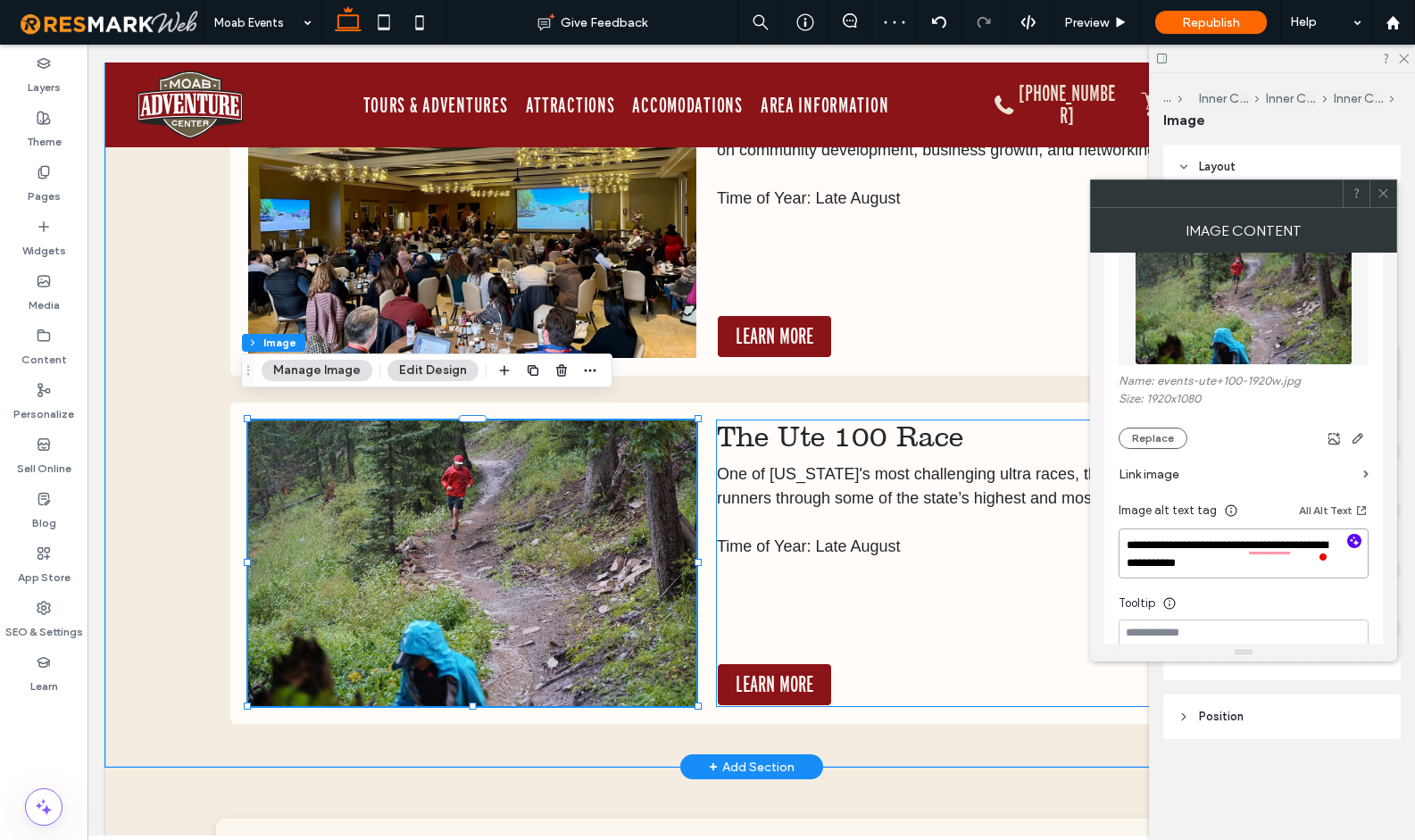
click at [958, 583] on p at bounding box center [985, 594] width 538 height 24
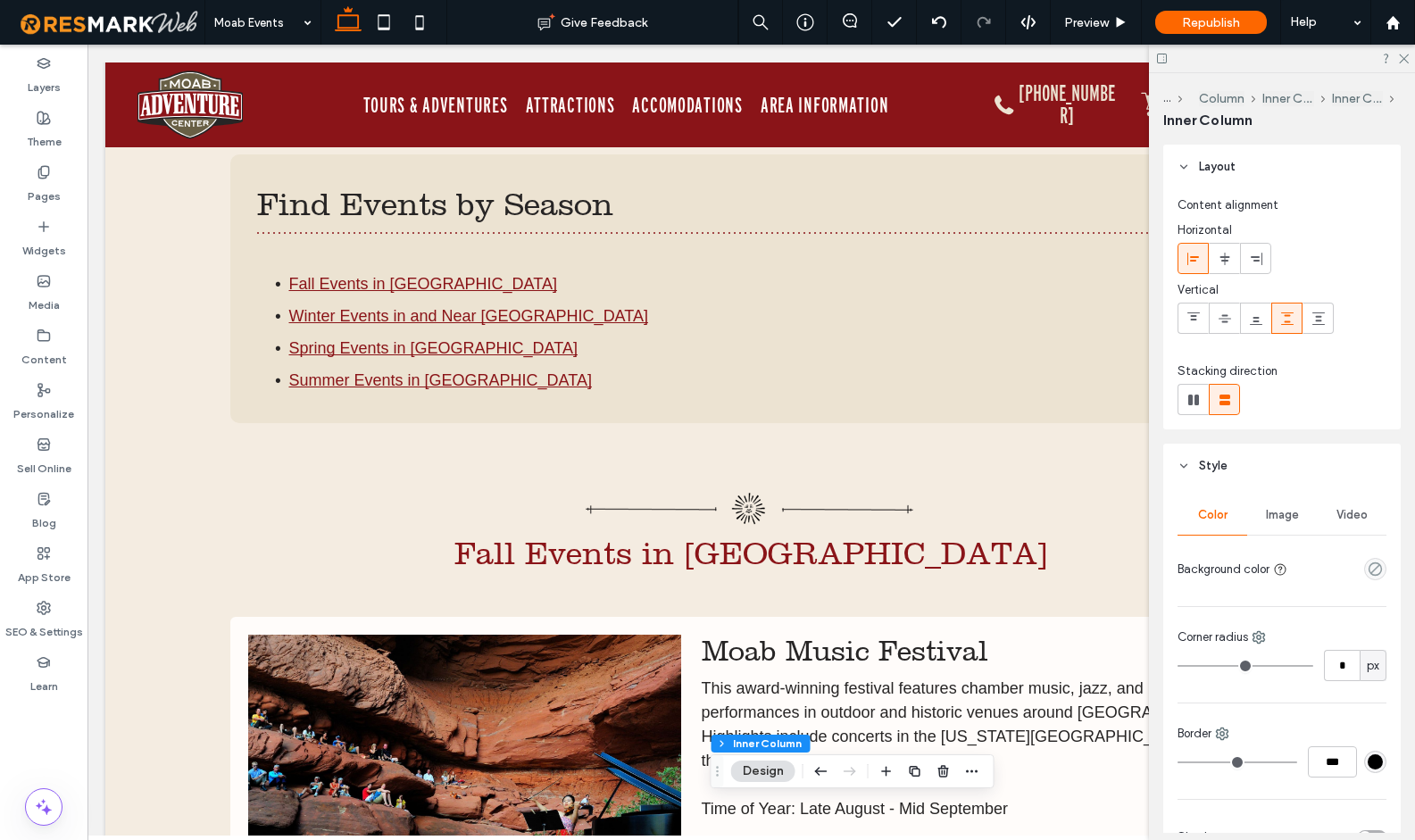
scroll to position [1113, 0]
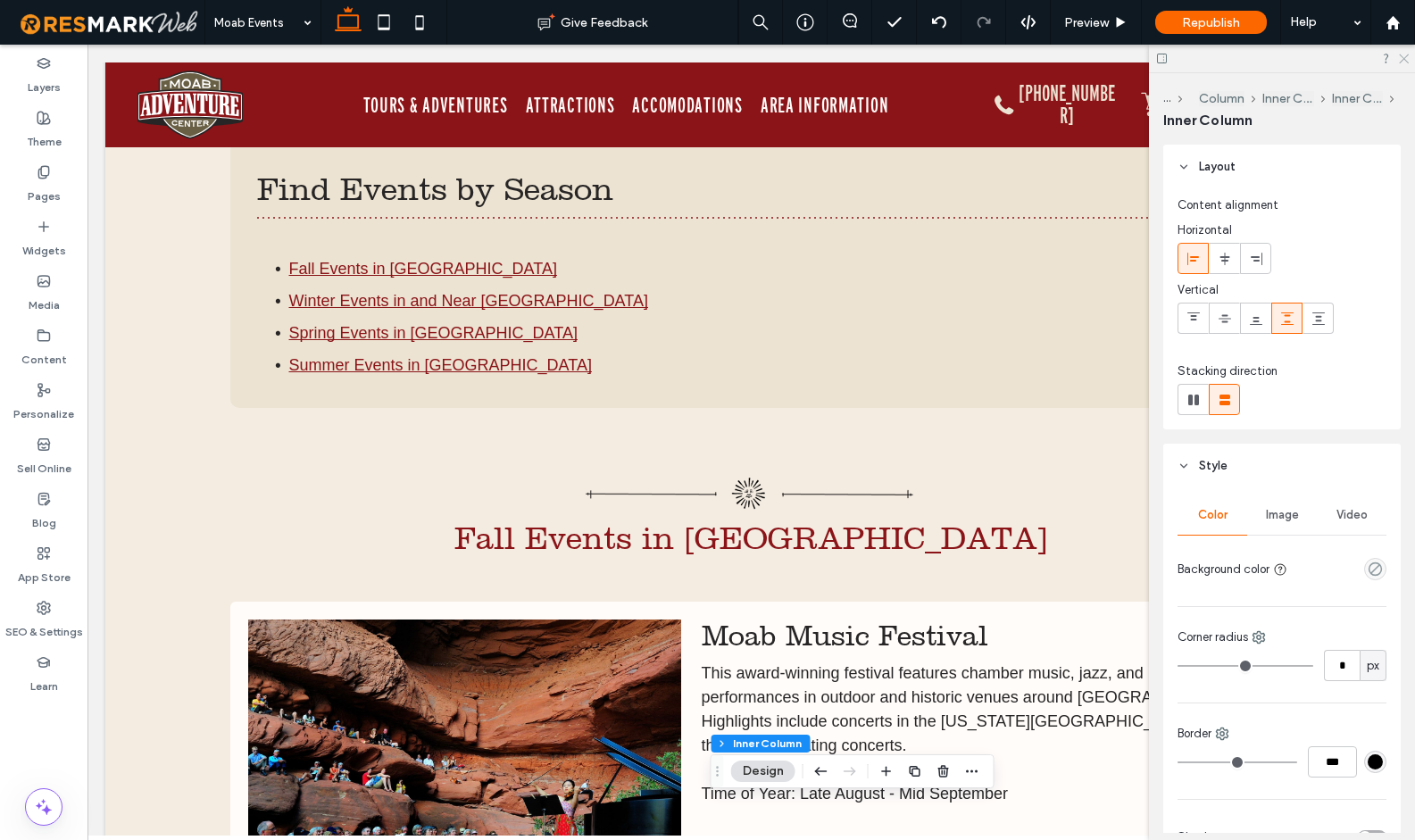
click at [1403, 60] on icon at bounding box center [1402, 57] width 12 height 12
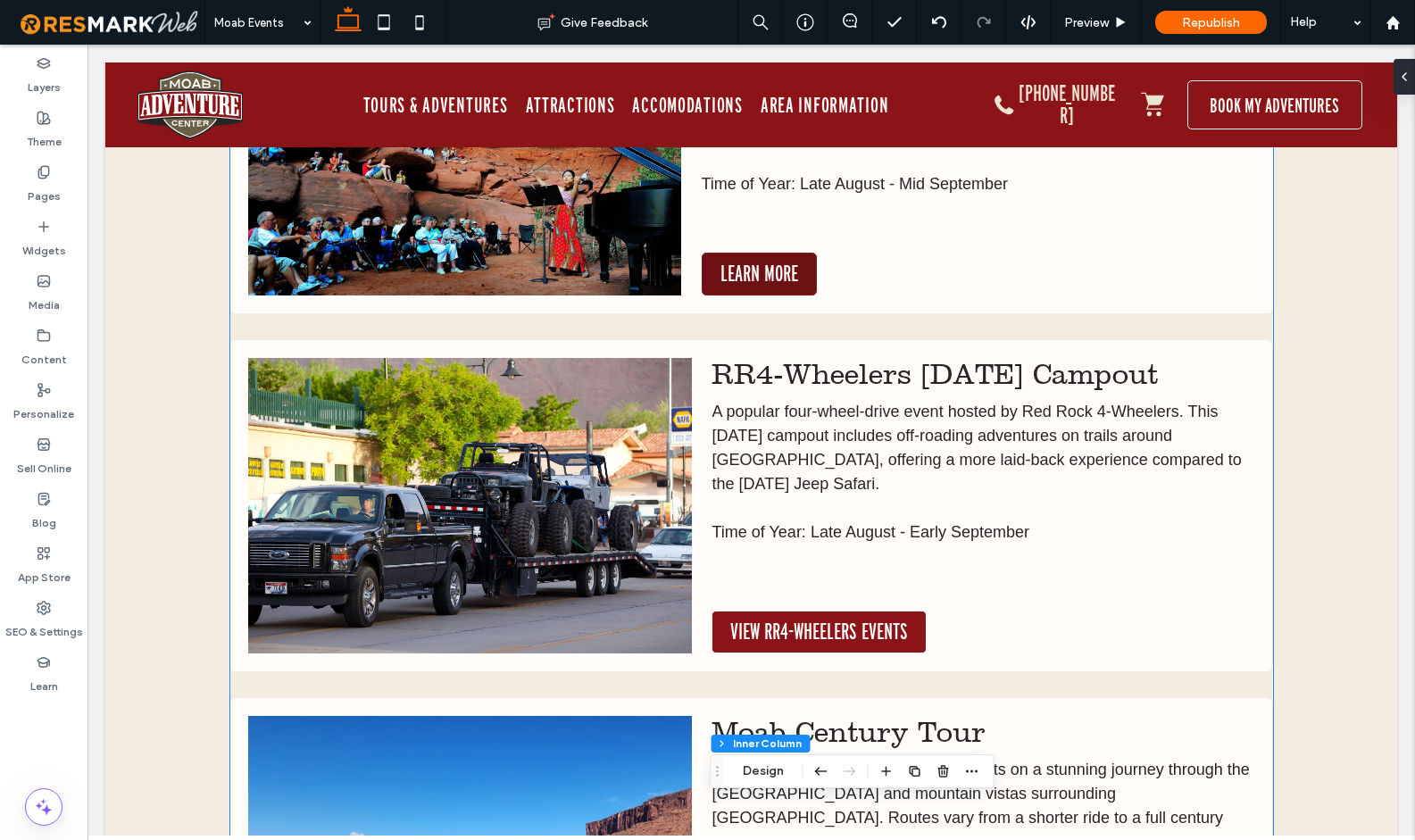
scroll to position [1726, 0]
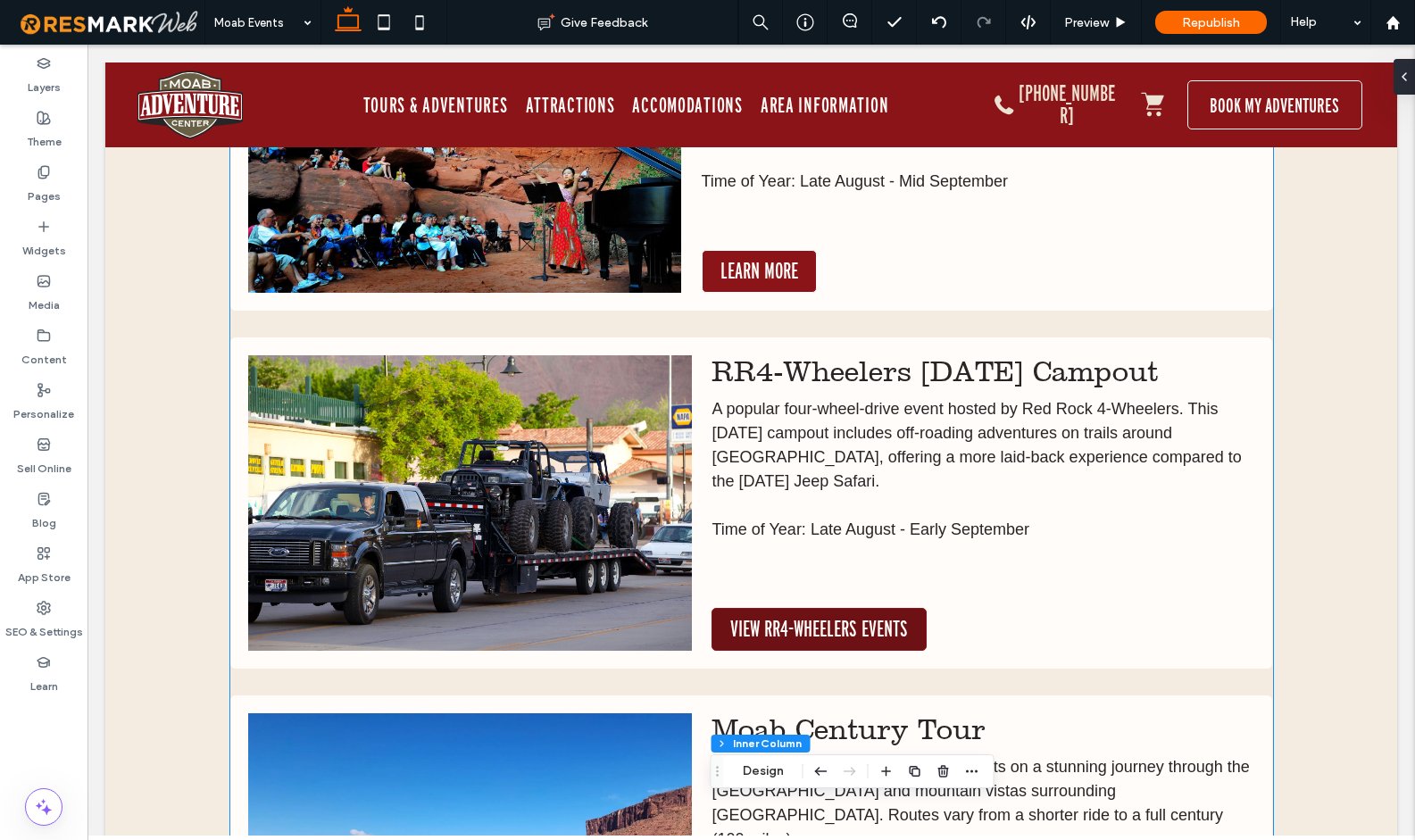
click at [789, 626] on span "VIEW RR4-WHEELERS EVENTS" at bounding box center [819, 630] width 178 height 23
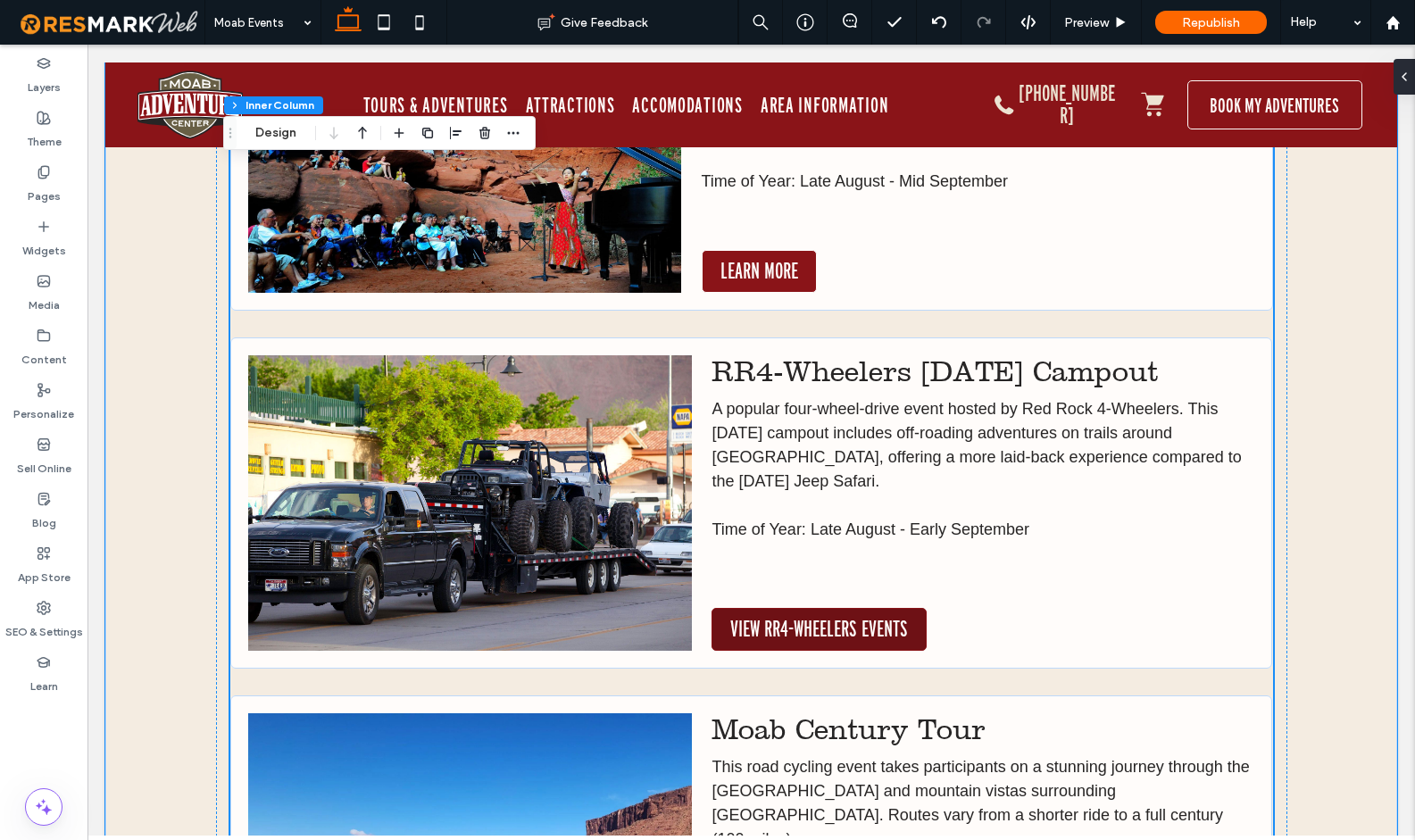
click at [789, 626] on span "VIEW RR4-WHEELERS EVENTS" at bounding box center [819, 630] width 178 height 23
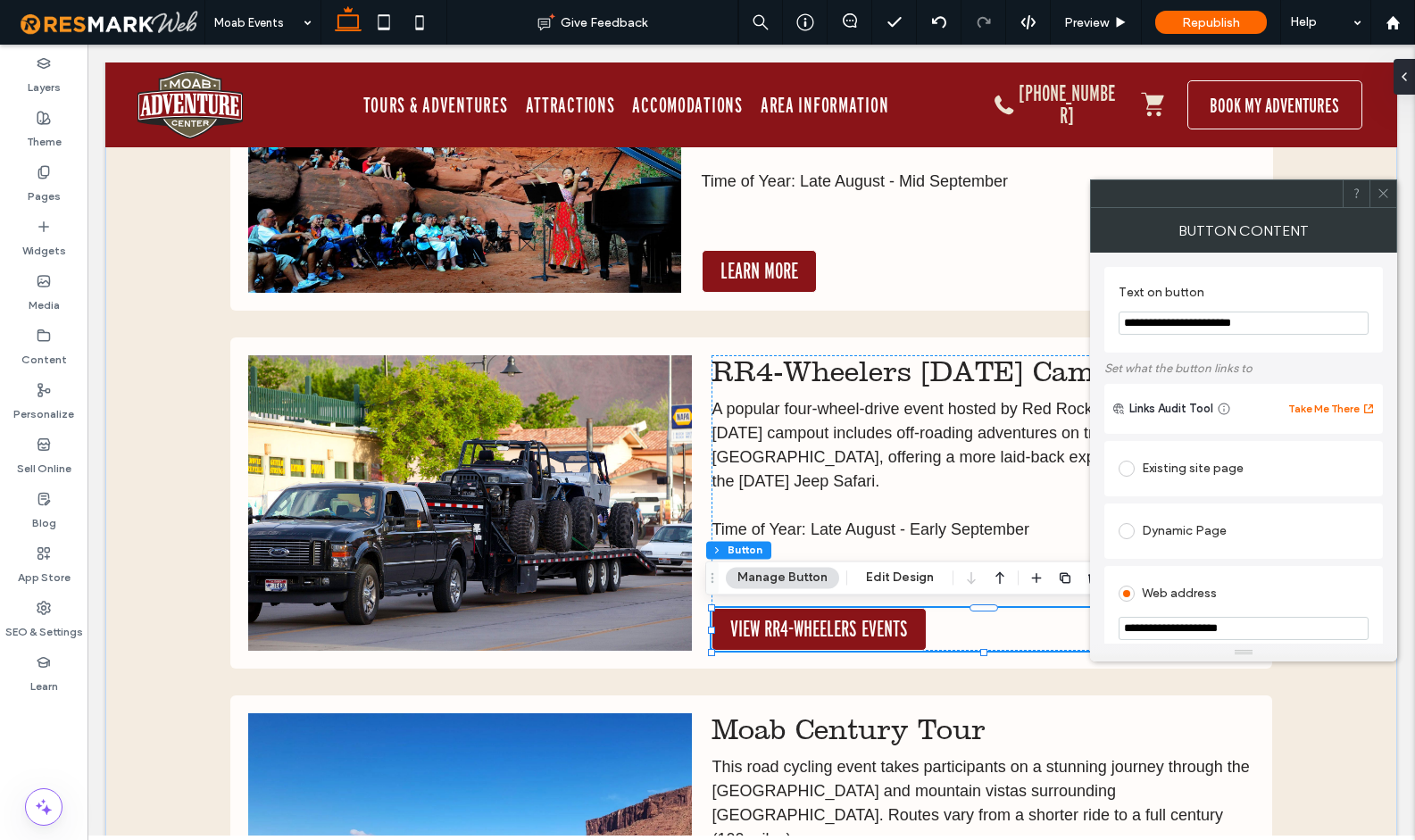
click at [1191, 315] on input "**********" at bounding box center [1243, 323] width 250 height 23
click at [1180, 325] on input "**********" at bounding box center [1243, 323] width 250 height 23
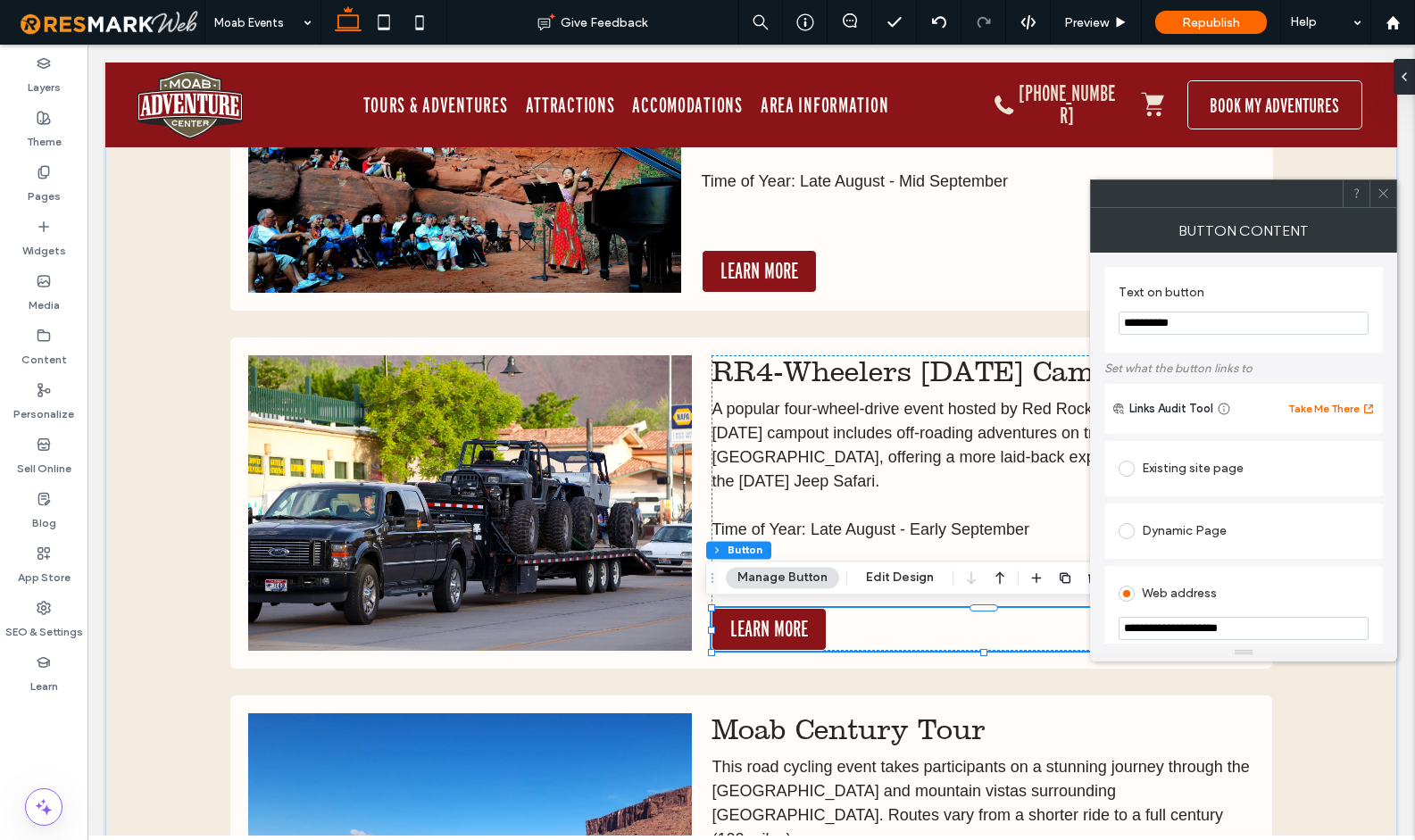
click at [1180, 325] on input "**********" at bounding box center [1243, 323] width 250 height 23
type input "**********"
click at [1345, 299] on label "Text on button" at bounding box center [1240, 294] width 243 height 20
click at [1385, 190] on use at bounding box center [1382, 193] width 9 height 9
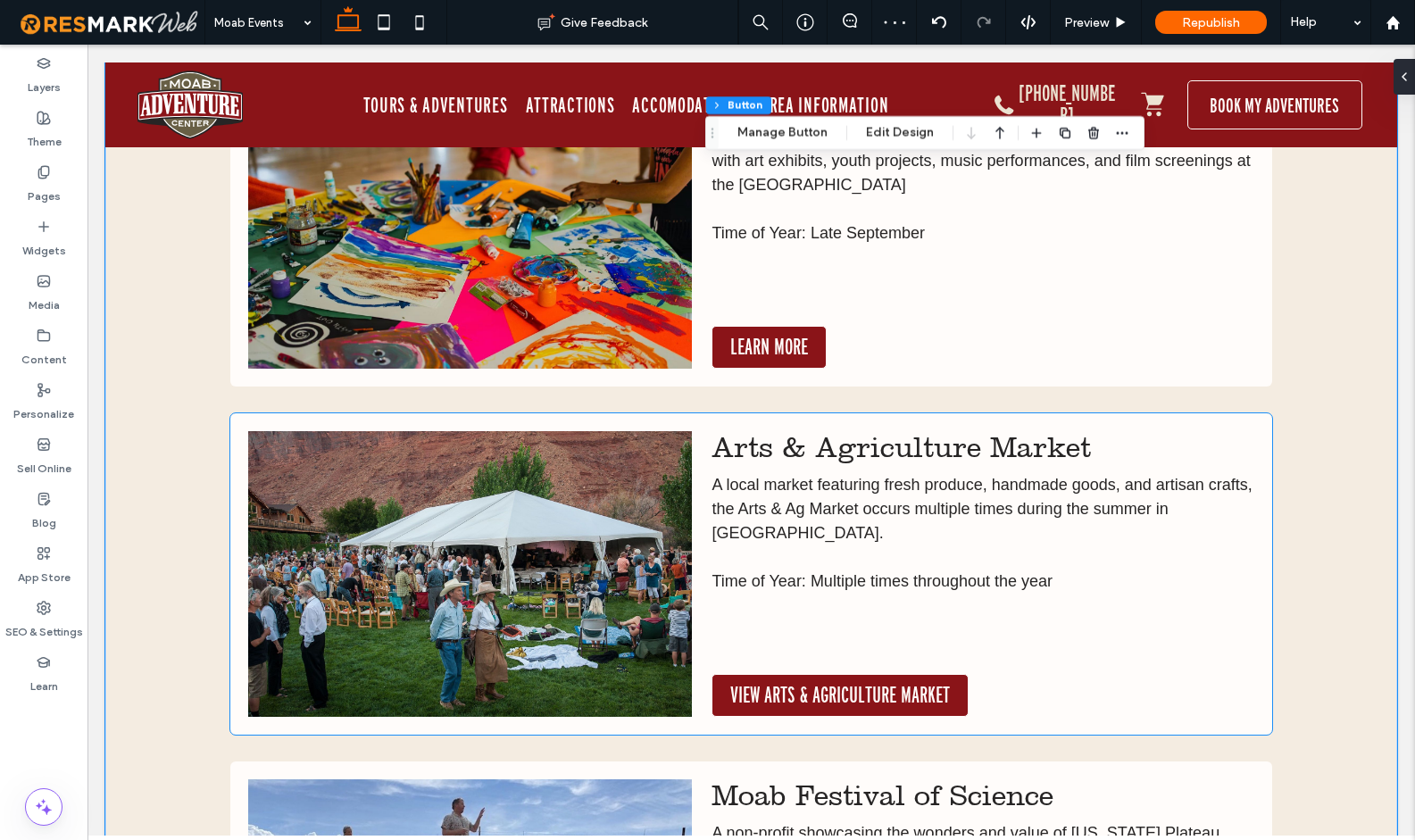
scroll to position [2881, 0]
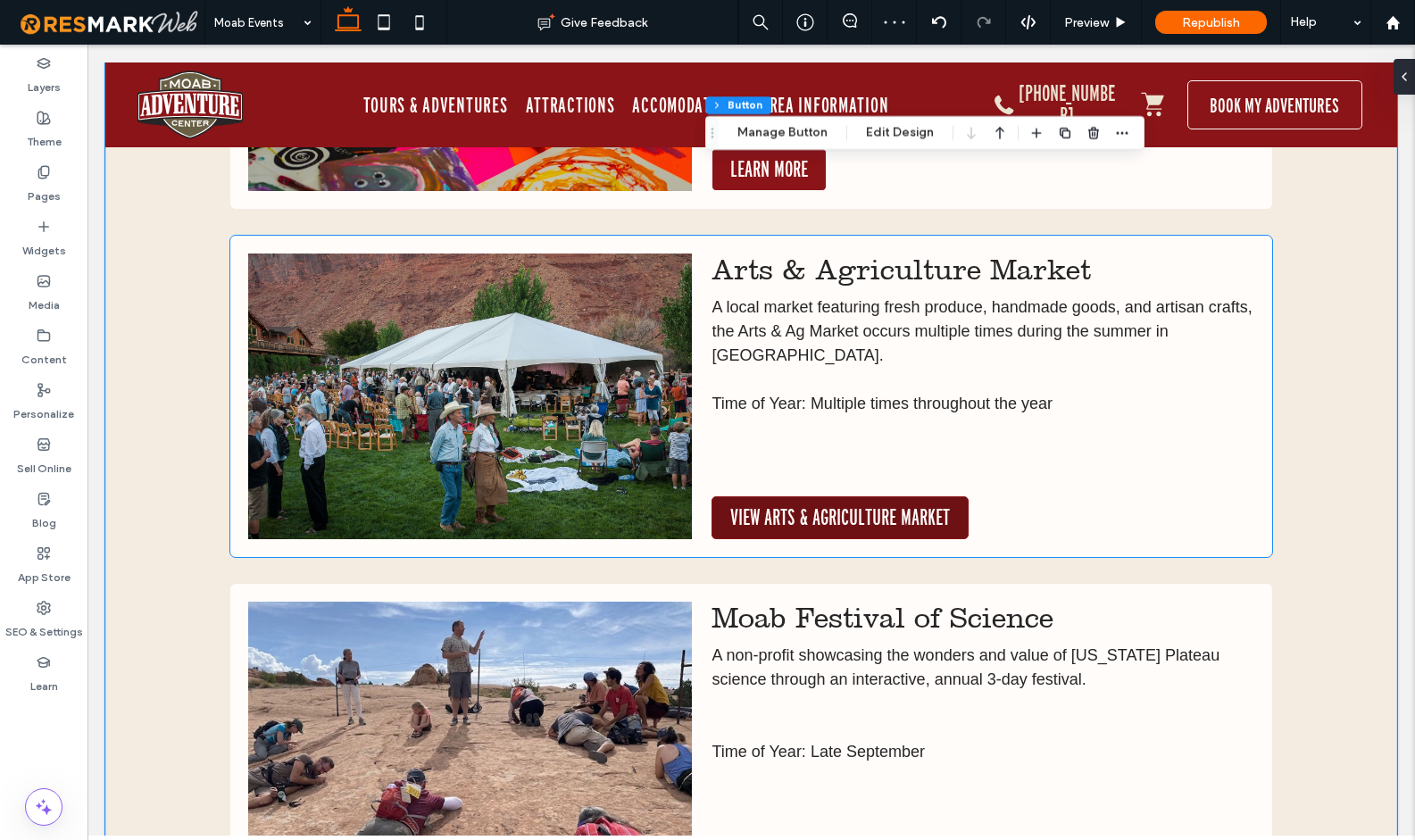
click at [826, 503] on link "VIEW ARTS & AGRICULTURE MARKET" at bounding box center [839, 517] width 258 height 42
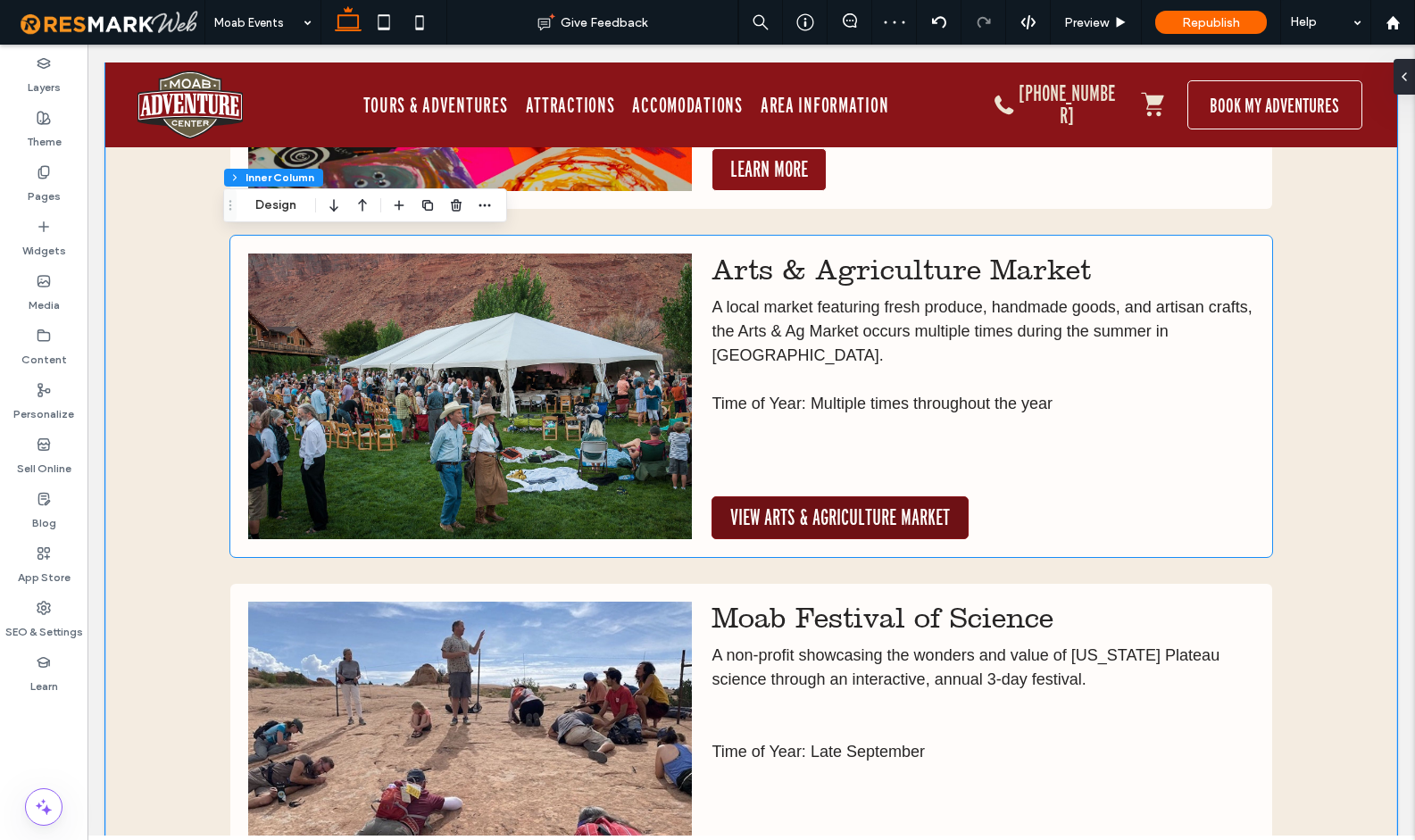
click at [826, 503] on link "VIEW ARTS & AGRICULTURE MARKET" at bounding box center [839, 517] width 258 height 42
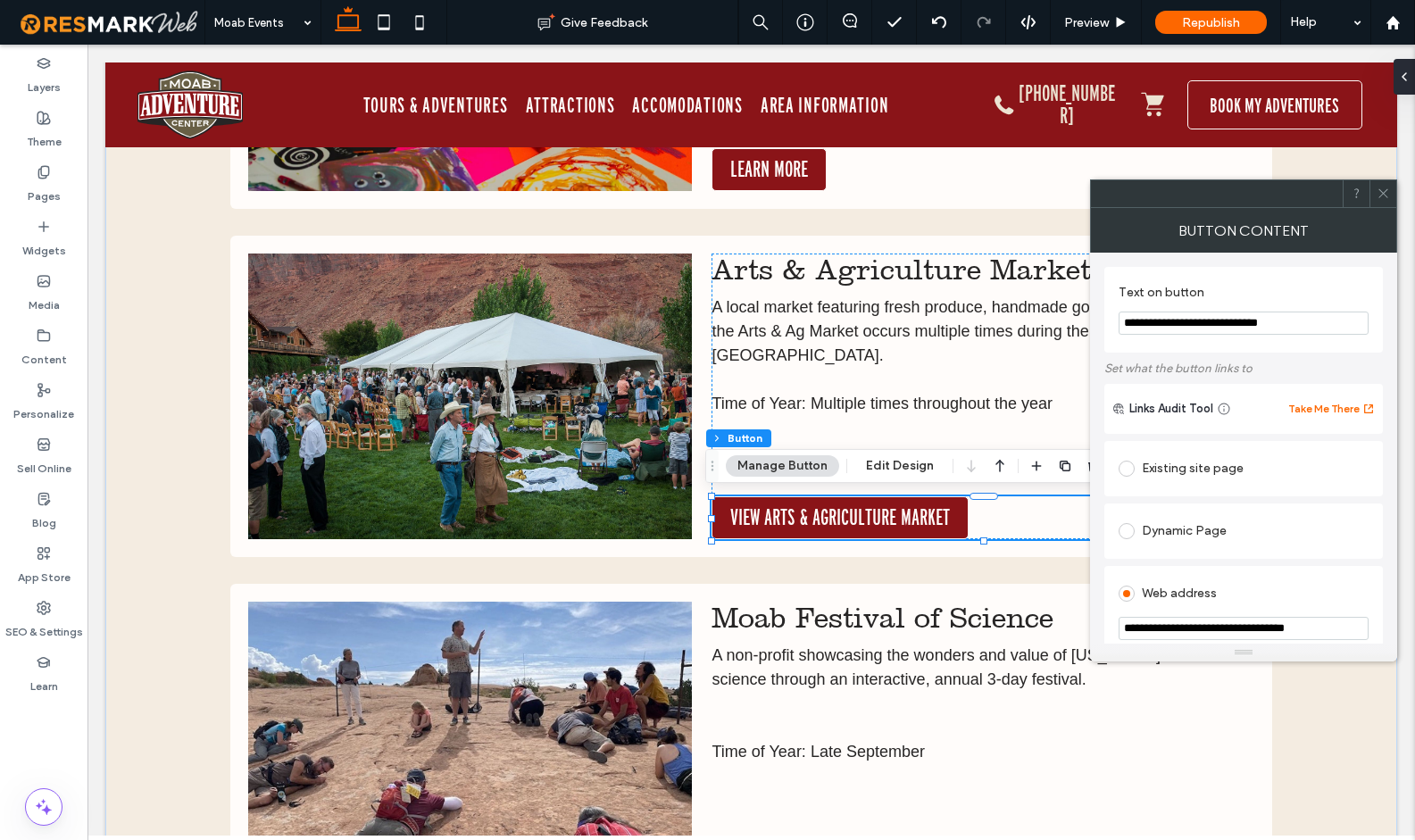
click at [1167, 322] on input "**********" at bounding box center [1243, 323] width 250 height 23
paste input "Text on button"
type input "**********"
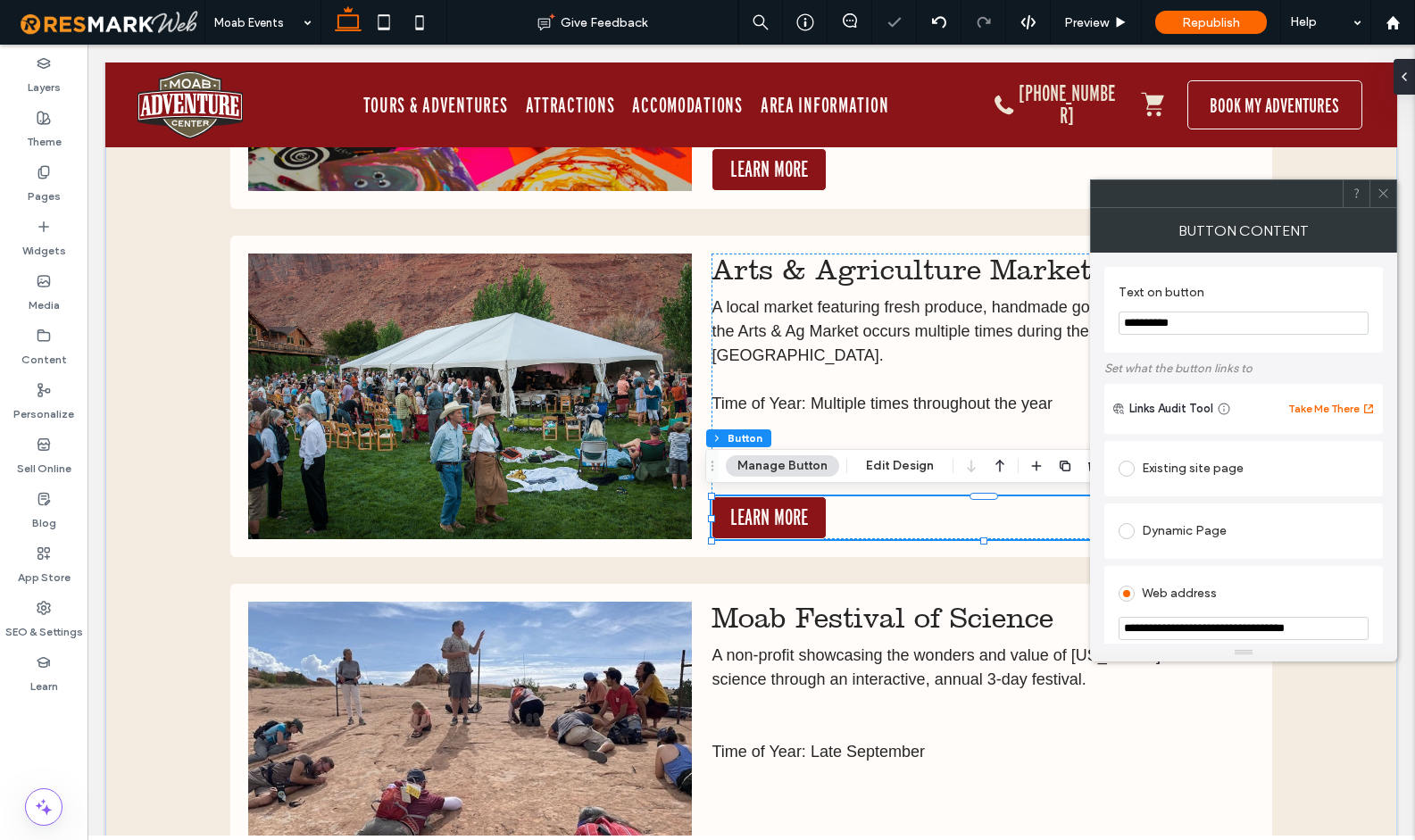
click at [1385, 186] on icon at bounding box center [1382, 192] width 14 height 14
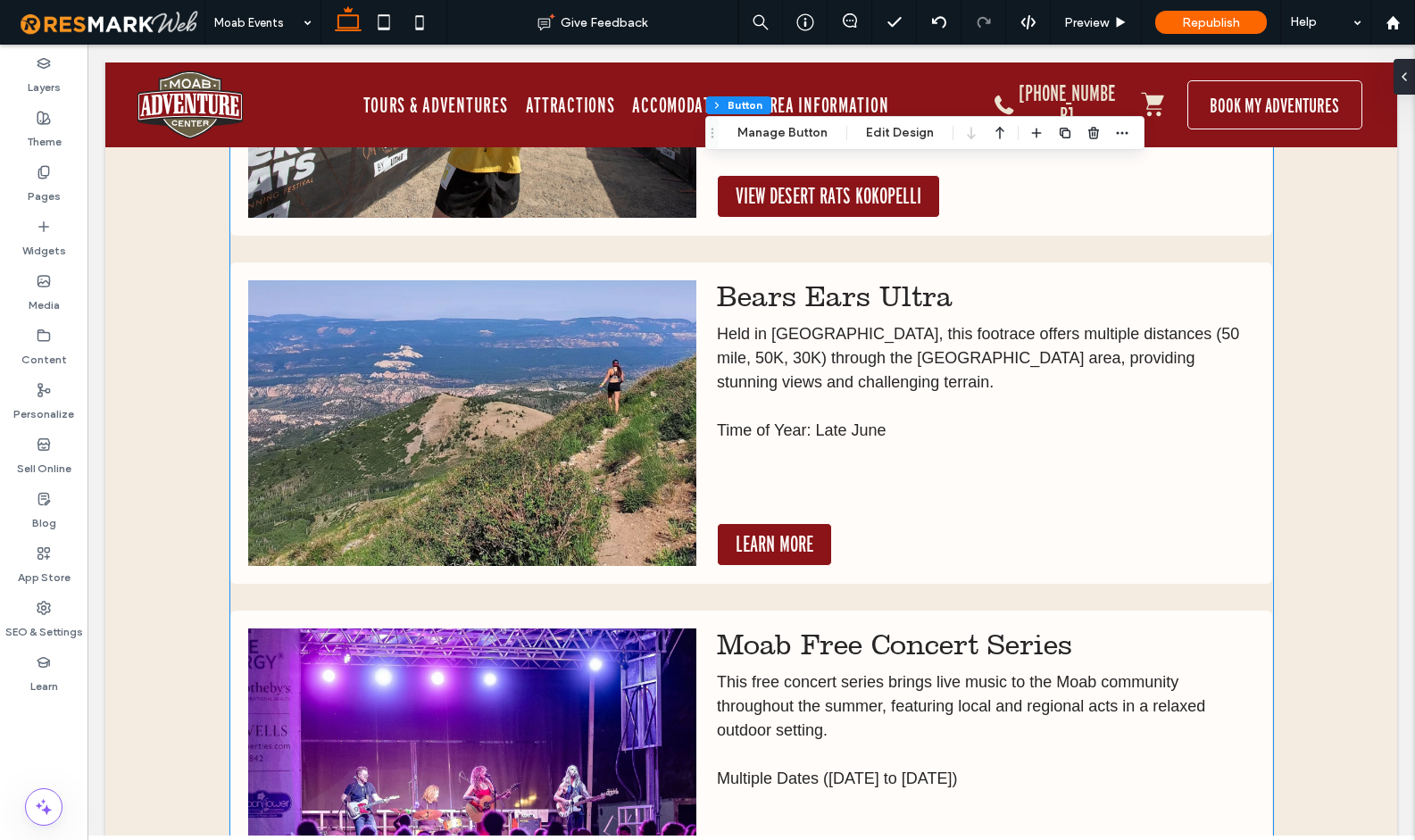
scroll to position [13918, 0]
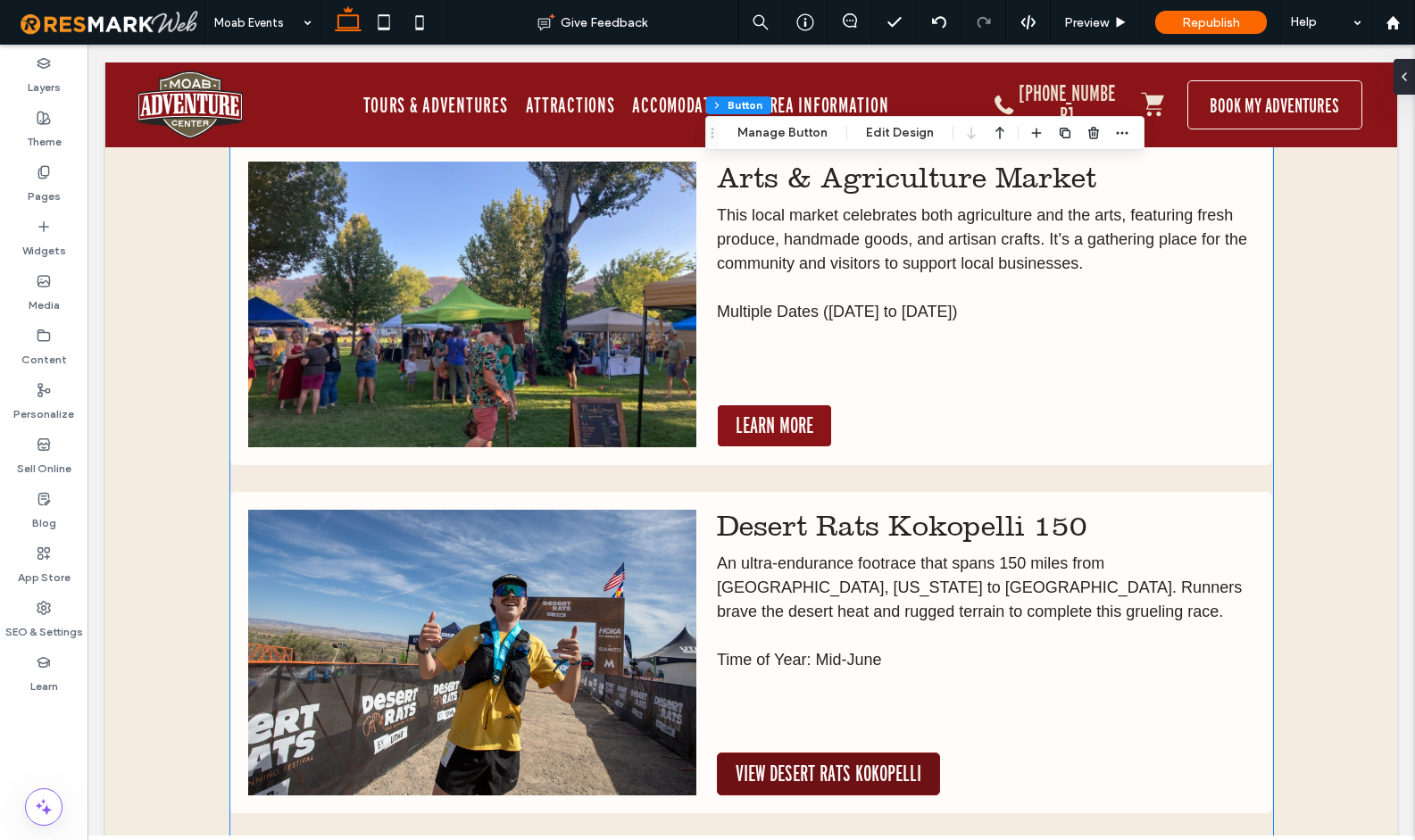
click at [845, 762] on span "VIEW DESERT RATS KOKOPELLI" at bounding box center [828, 774] width 185 height 23
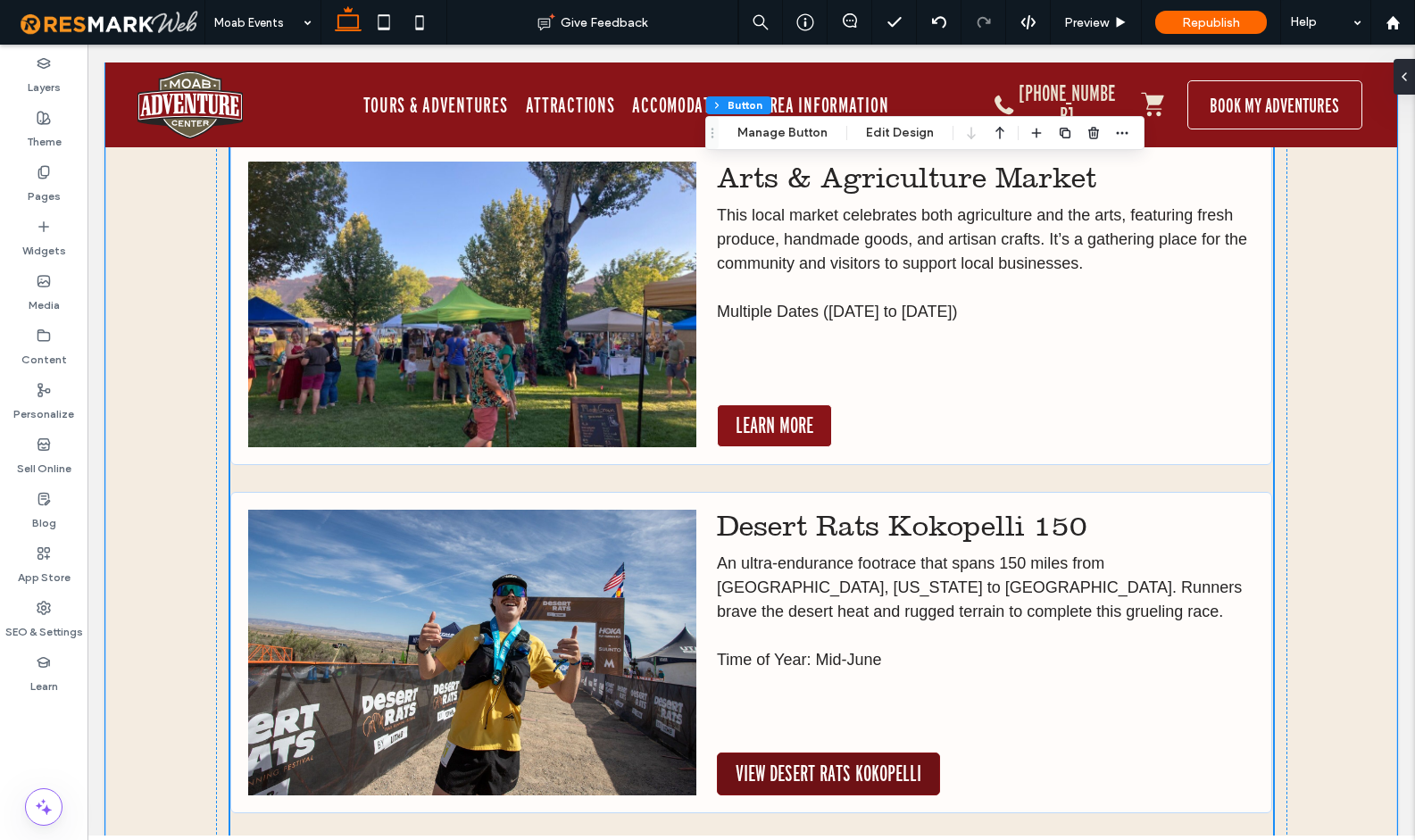
click at [845, 762] on span "VIEW DESERT RATS KOKOPELLI" at bounding box center [828, 774] width 185 height 23
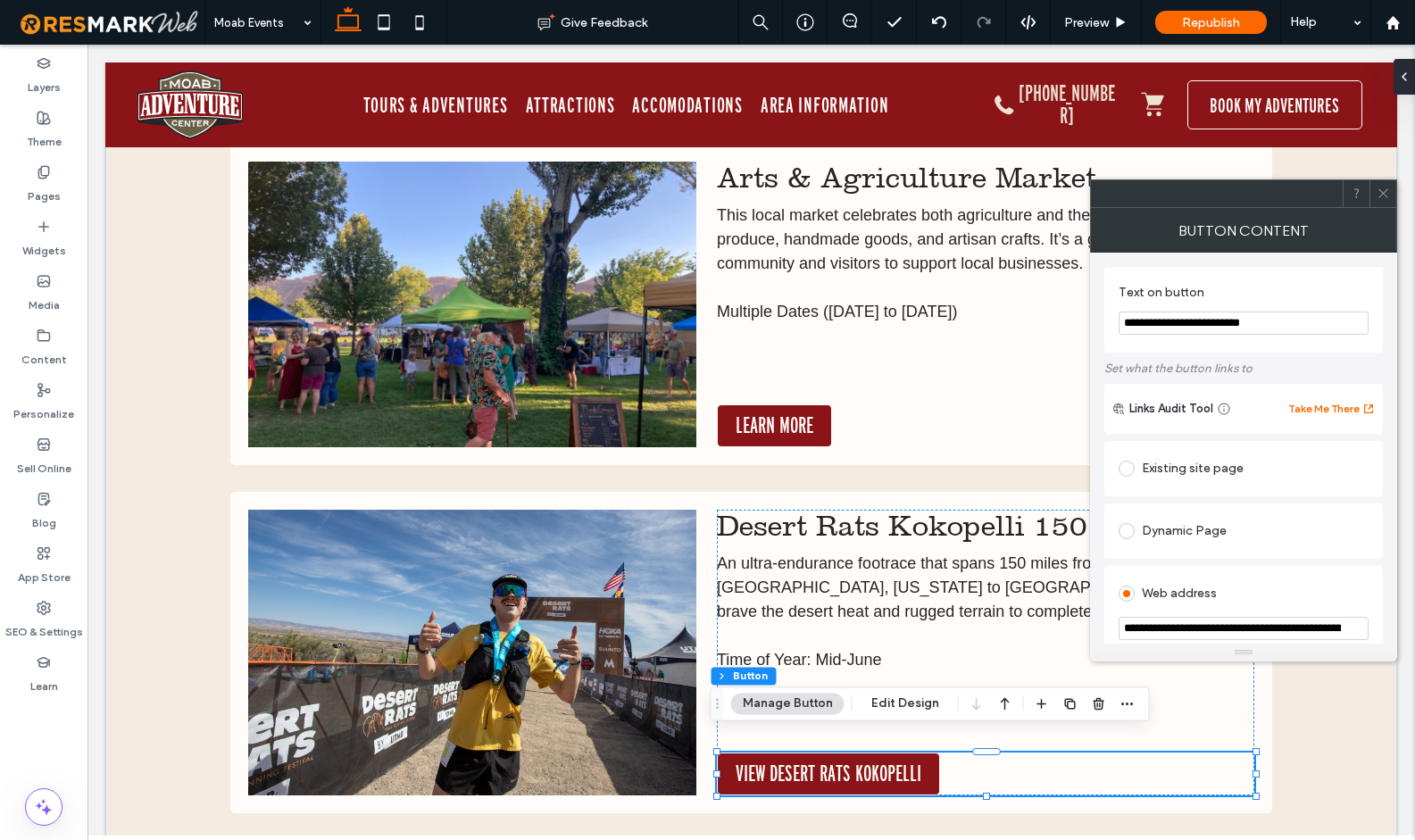
click at [1175, 312] on input "**********" at bounding box center [1243, 323] width 250 height 23
paste input "Text on button"
type input "**********"
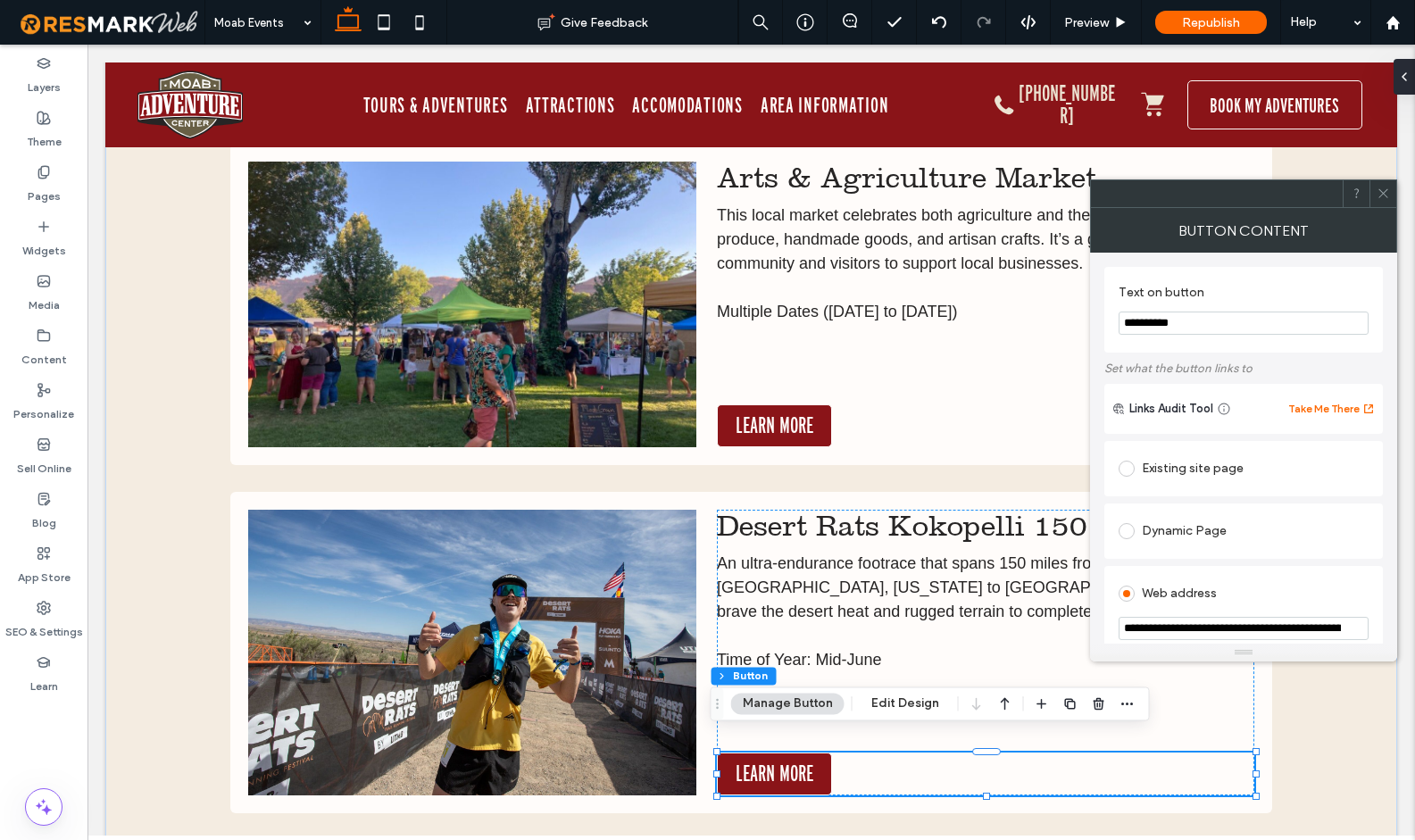
click at [1380, 196] on icon at bounding box center [1382, 192] width 14 height 14
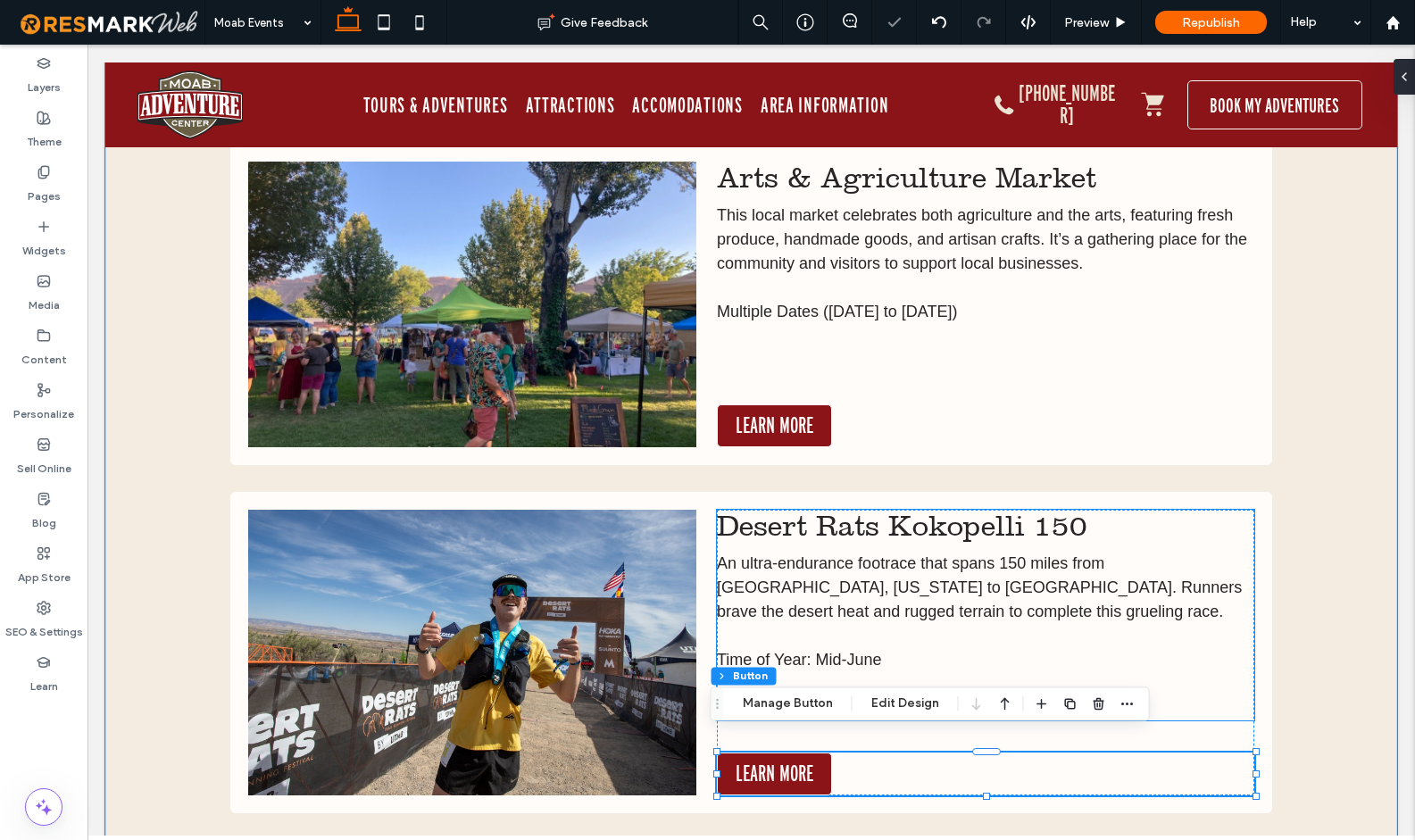
click at [1019, 592] on p "An ultra-endurance footrace that spans 150 miles from Fruita, Colorado to Moab.…" at bounding box center [985, 587] width 538 height 72
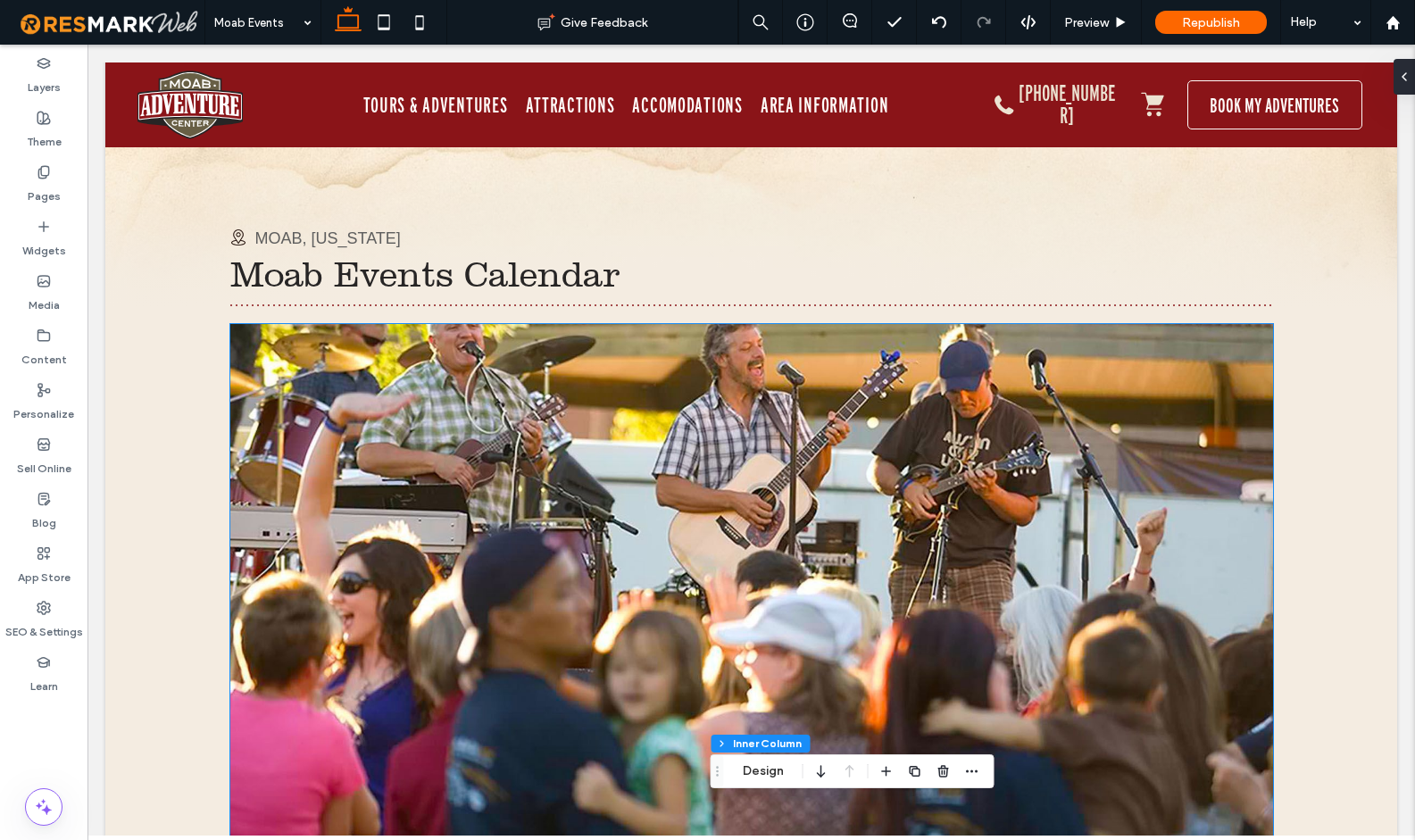
scroll to position [0, 0]
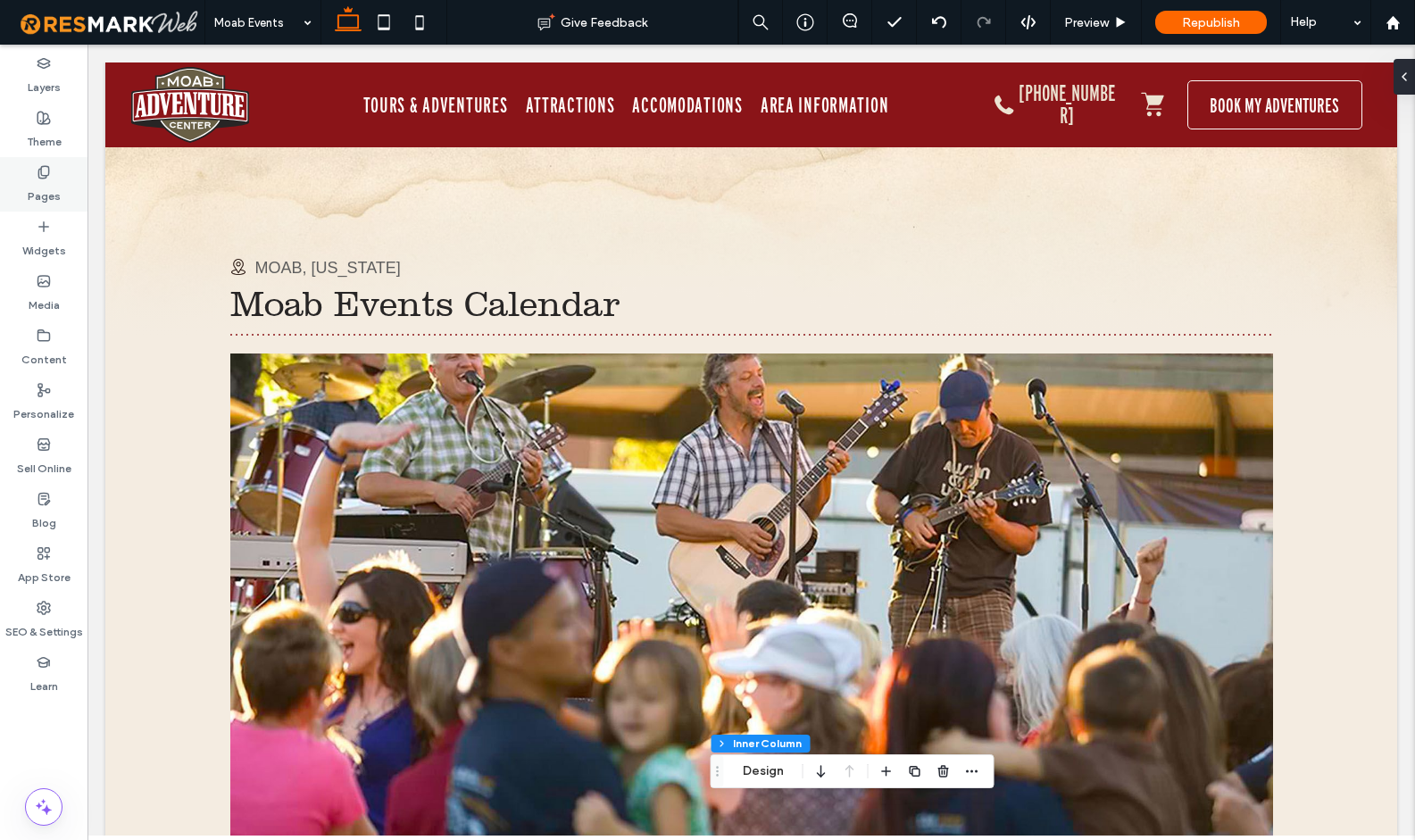
click at [51, 191] on label "Pages" at bounding box center [44, 192] width 33 height 25
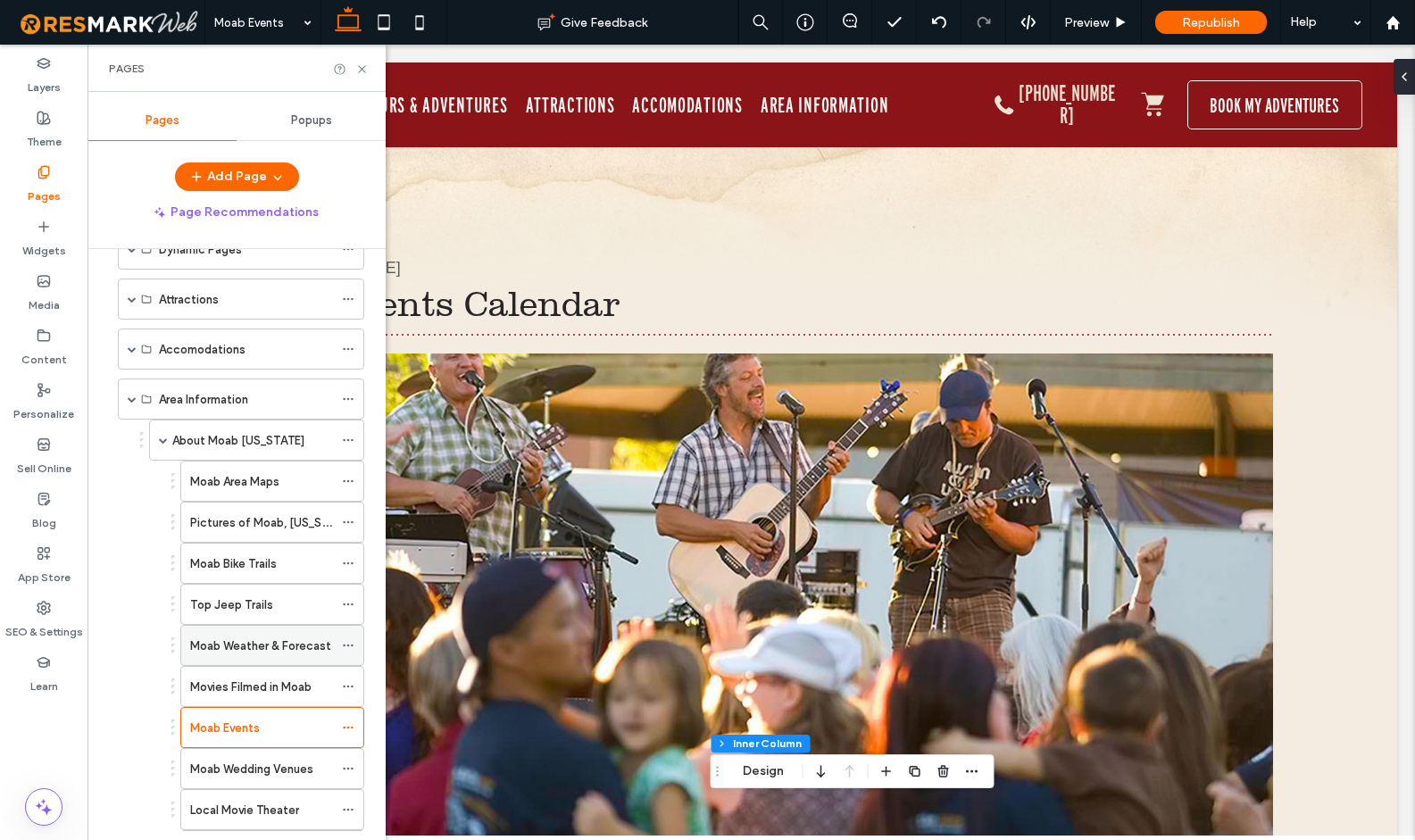
scroll to position [153, 0]
click at [230, 688] on label "Movies Filmed in Moab" at bounding box center [250, 685] width 121 height 32
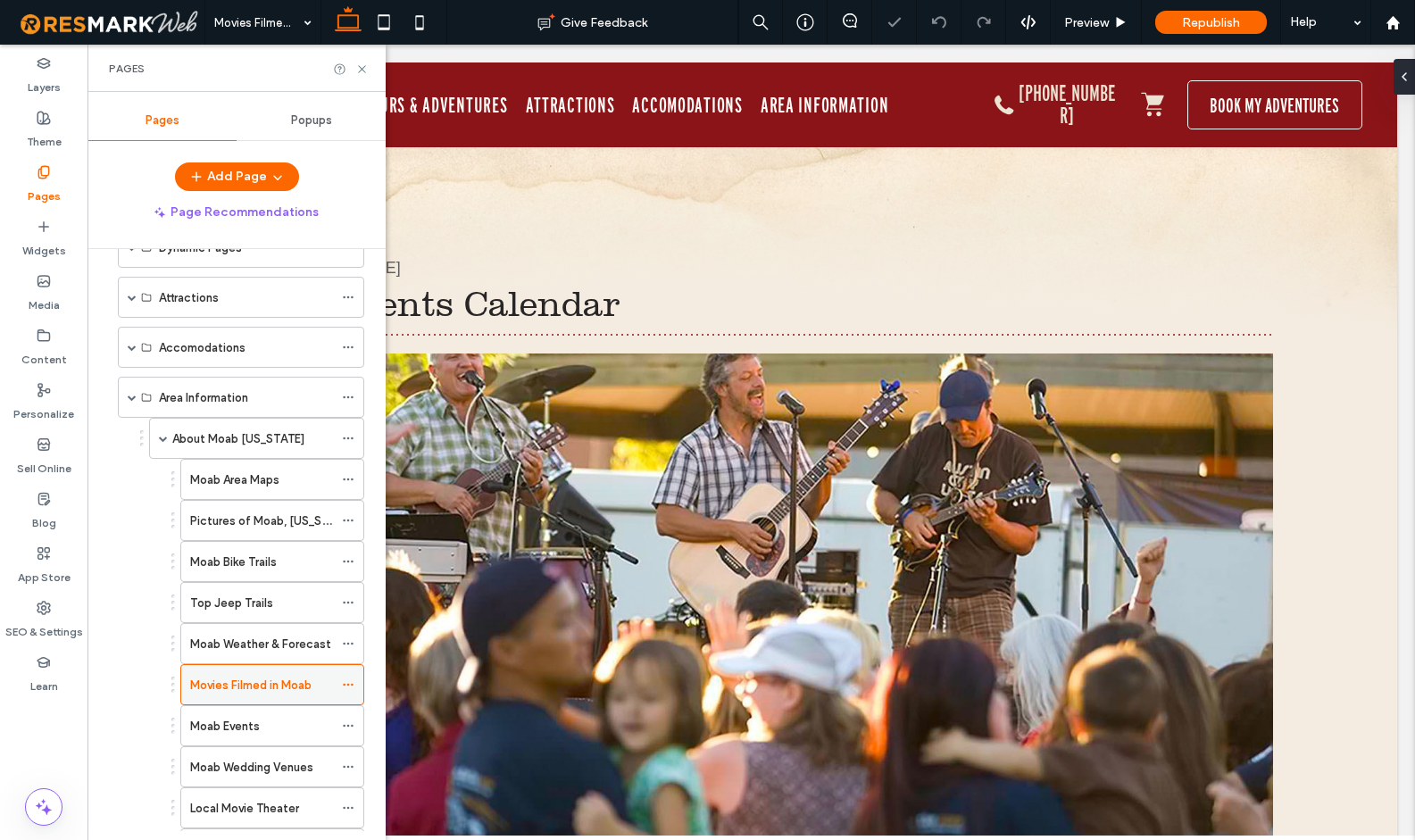
click at [347, 684] on use at bounding box center [347, 685] width 10 height 3
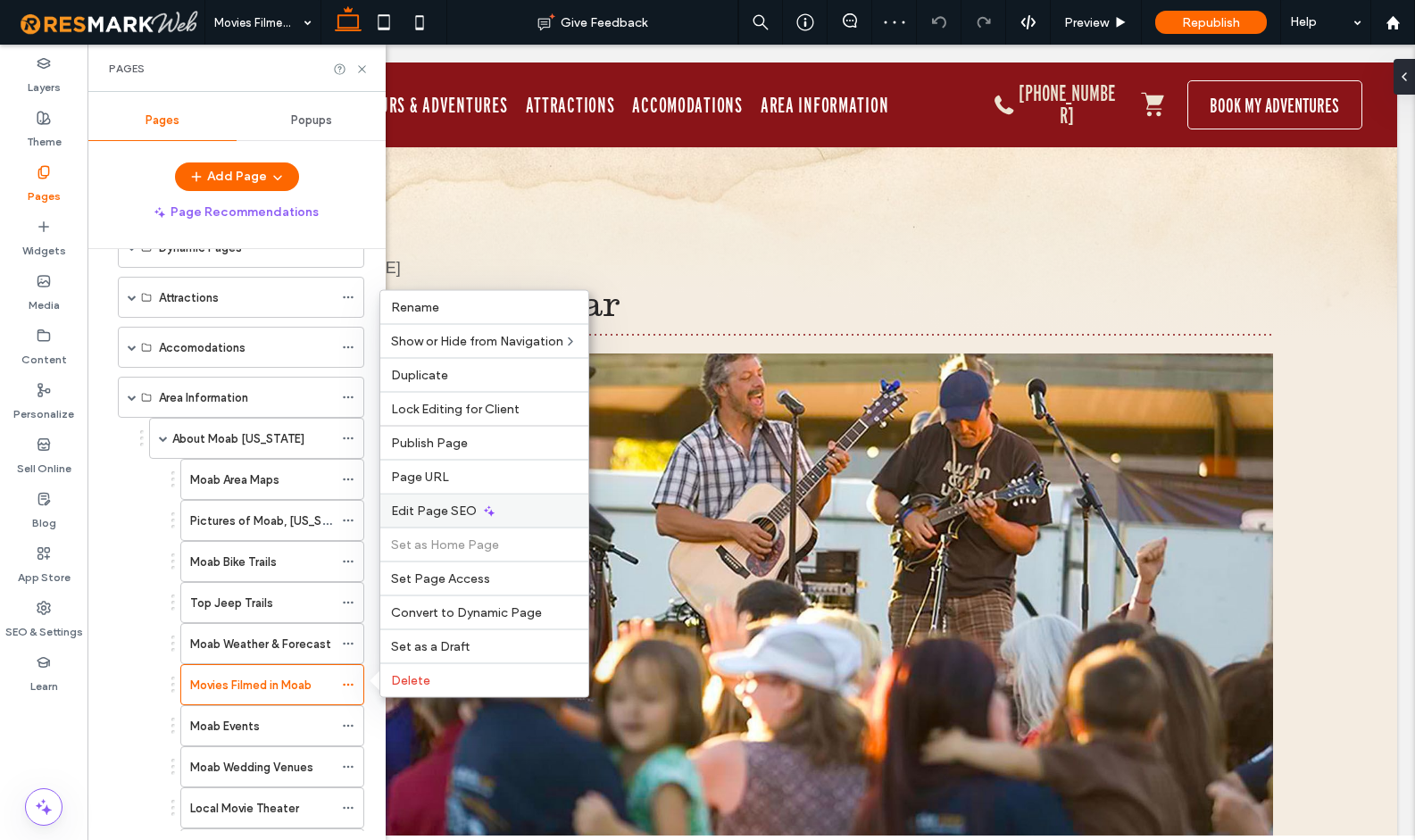
click at [457, 513] on span "Edit Page SEO" at bounding box center [434, 510] width 86 height 15
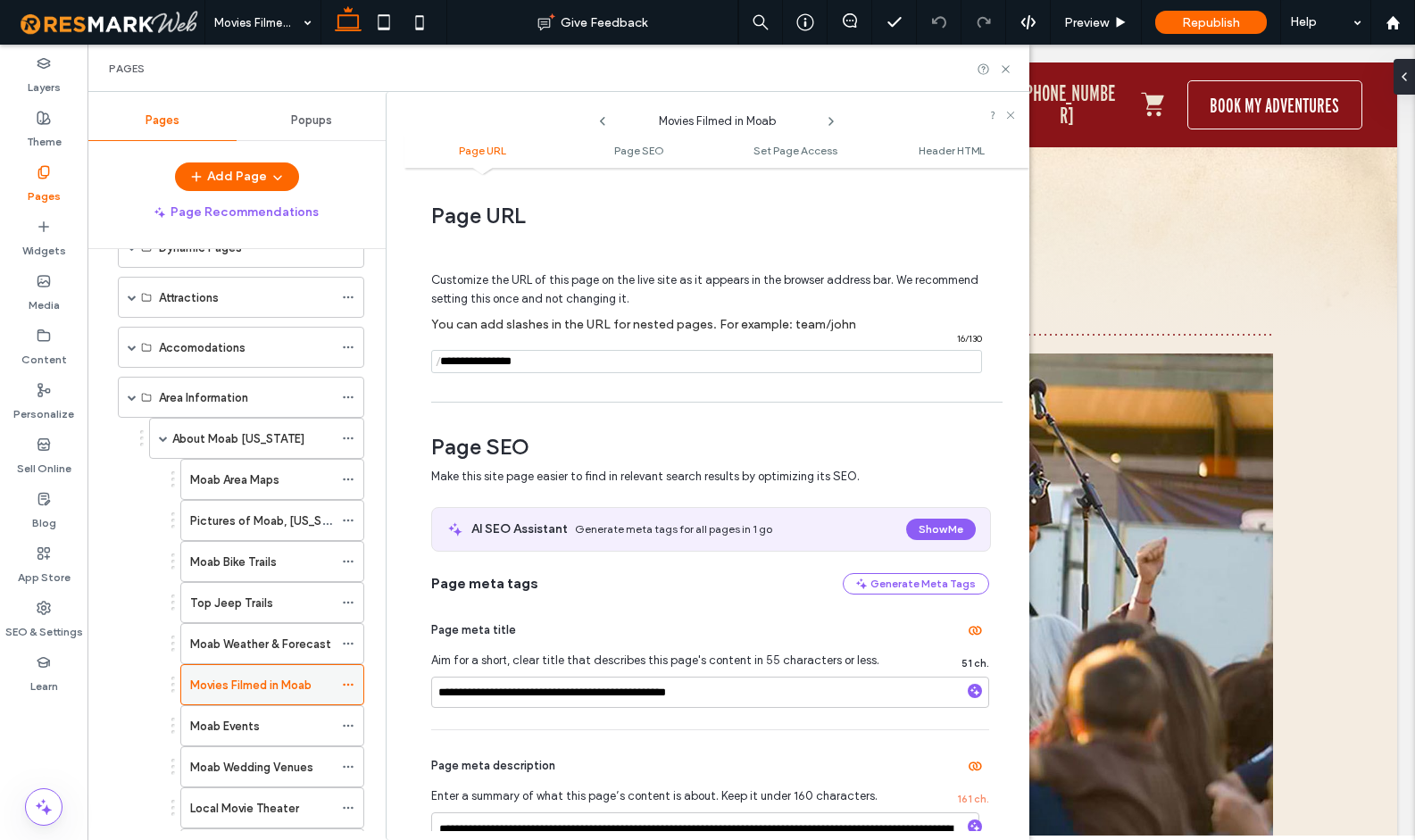
click at [239, 693] on label "Movies Filmed in Moab" at bounding box center [250, 685] width 121 height 32
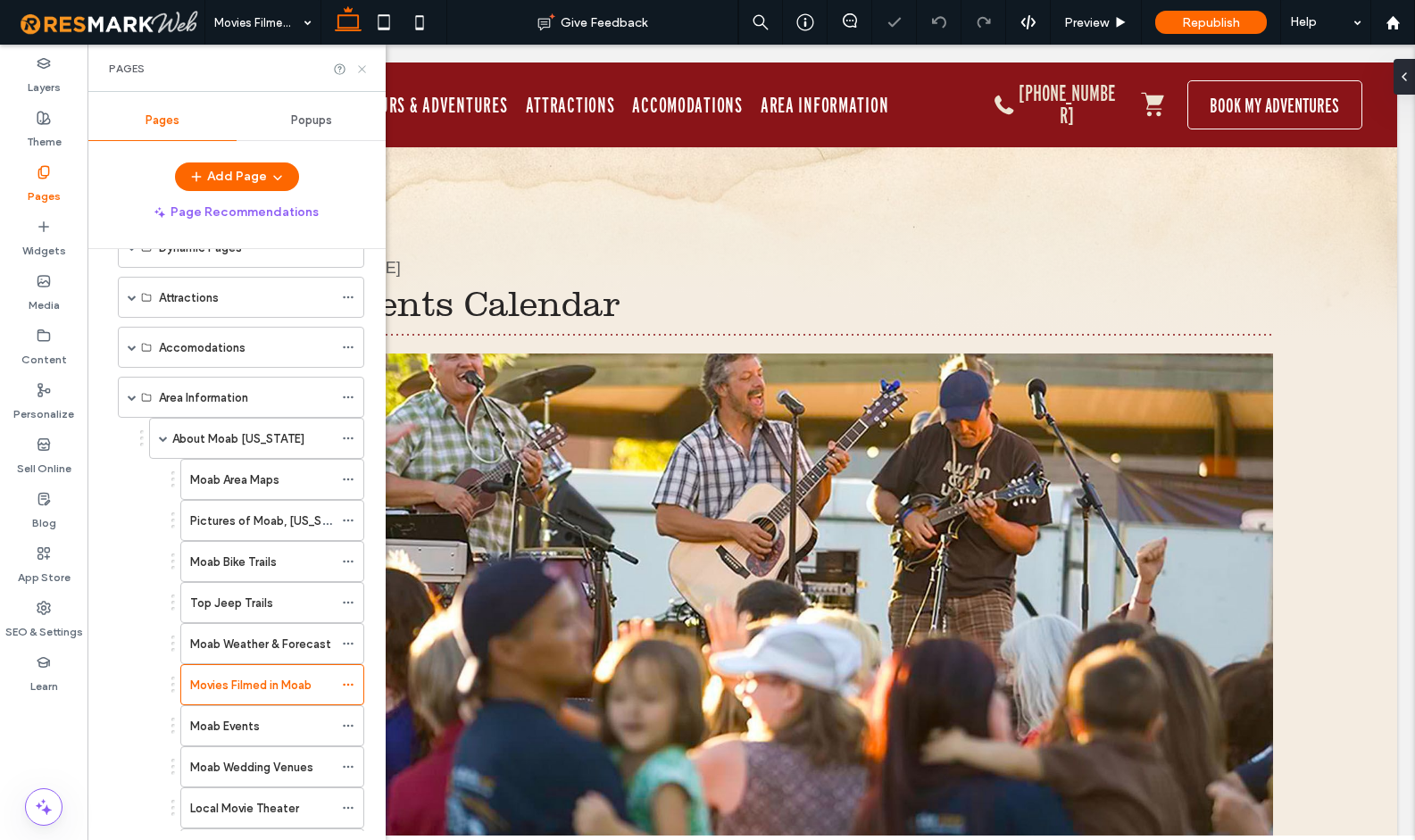
click at [362, 70] on icon at bounding box center [361, 69] width 14 height 14
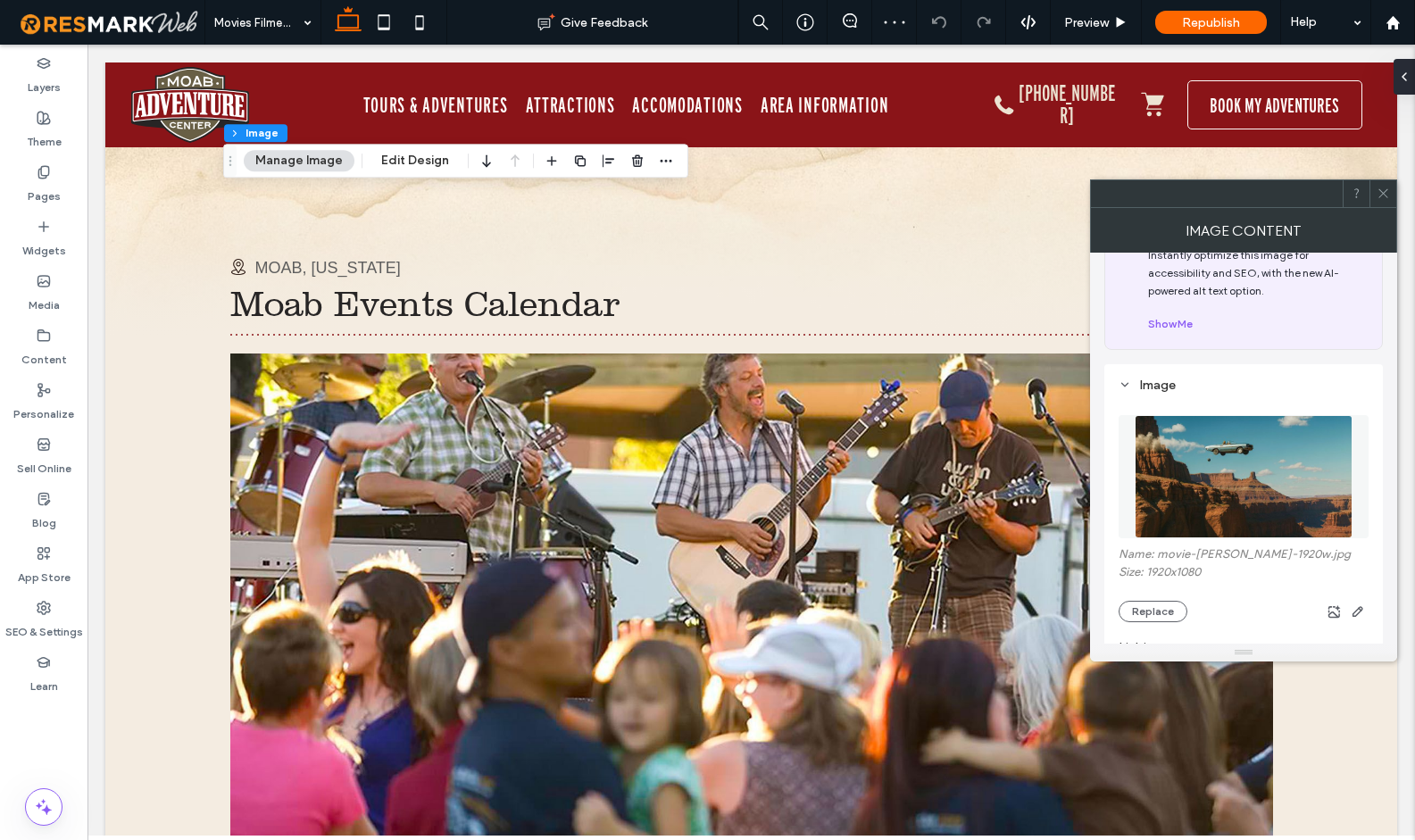
scroll to position [293, 0]
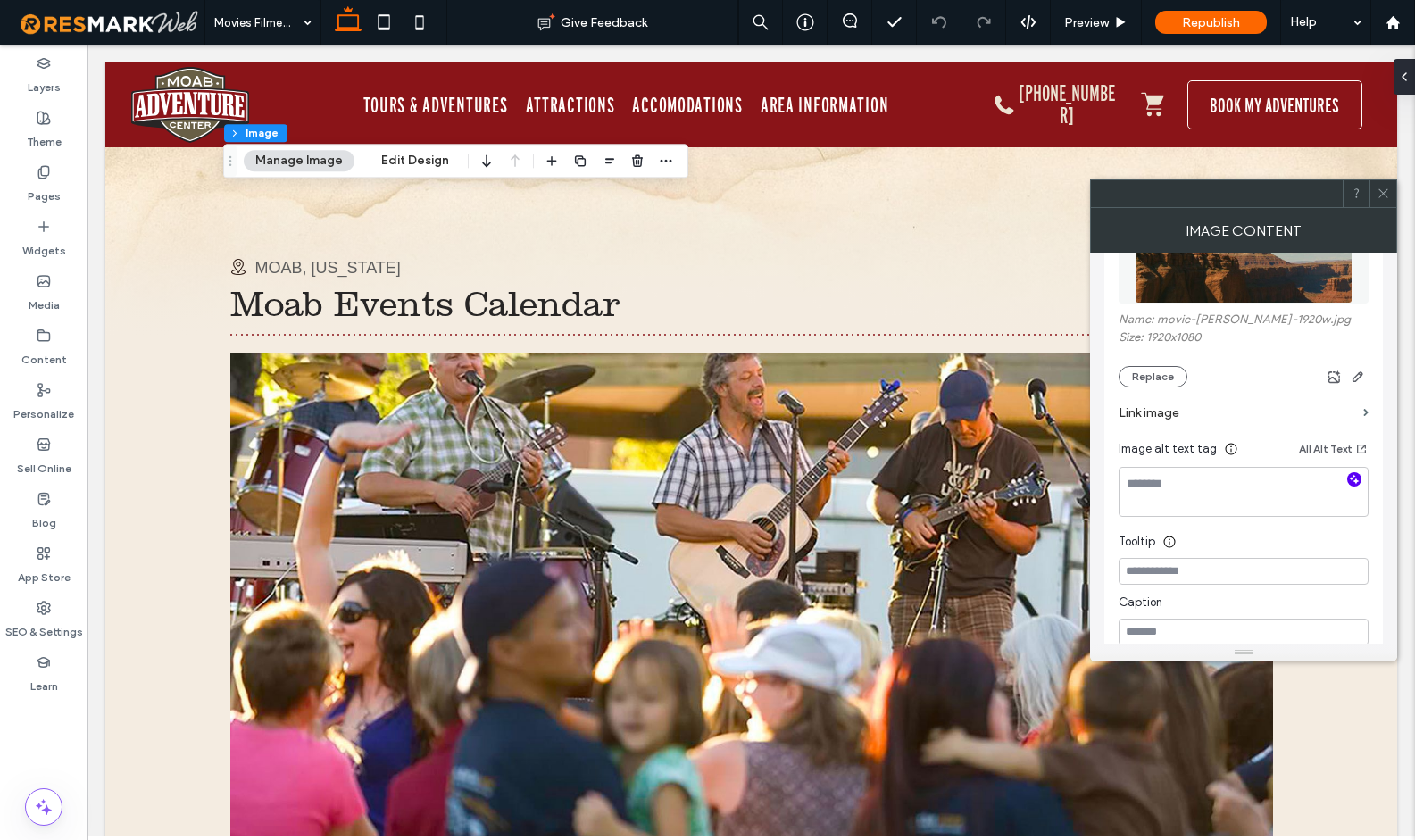
click at [1355, 479] on icon "button" at bounding box center [1354, 480] width 13 height 13
click at [1214, 521] on textarea "**********" at bounding box center [1243, 509] width 250 height 86
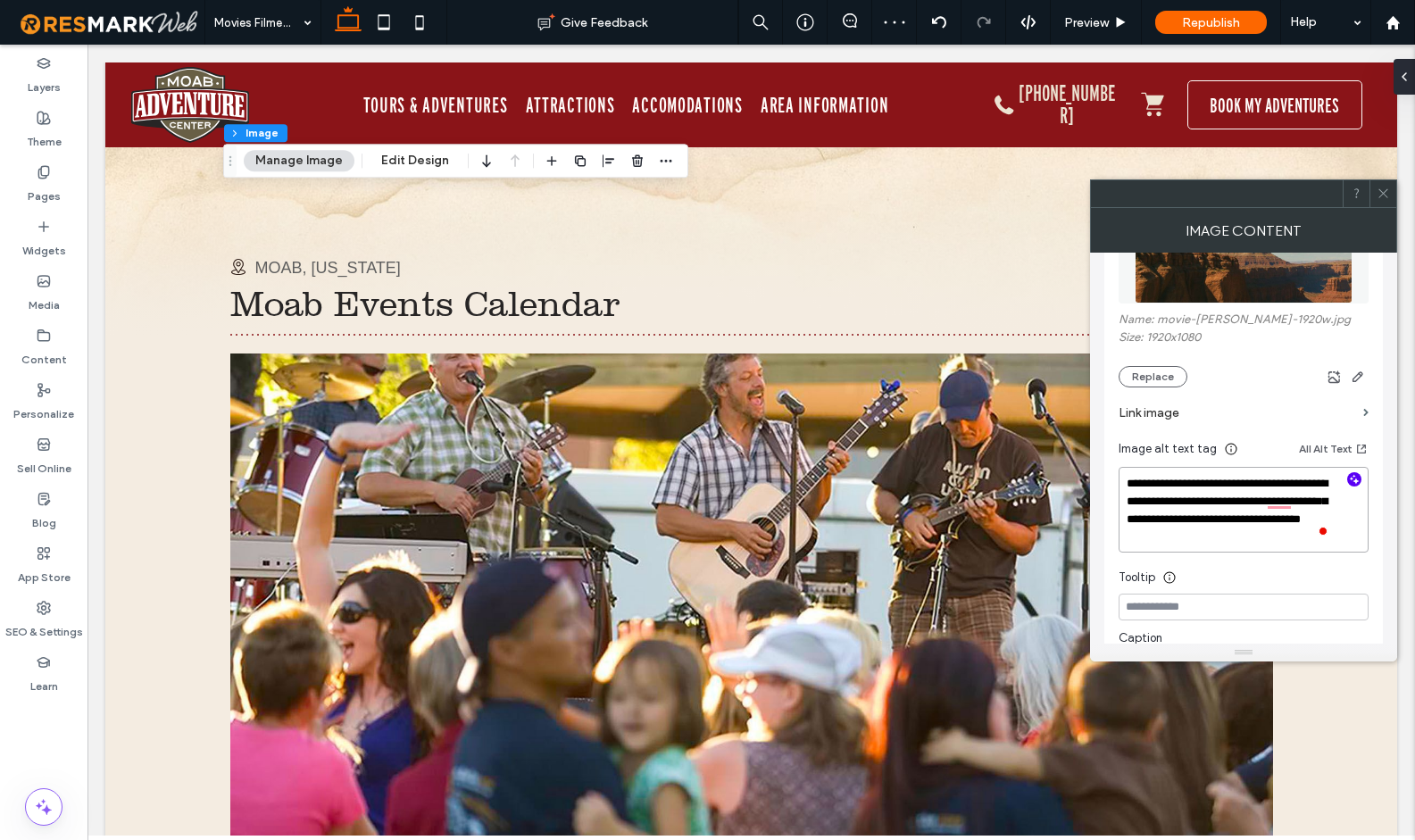
type textarea "**********"
click at [1383, 192] on use at bounding box center [1382, 193] width 9 height 9
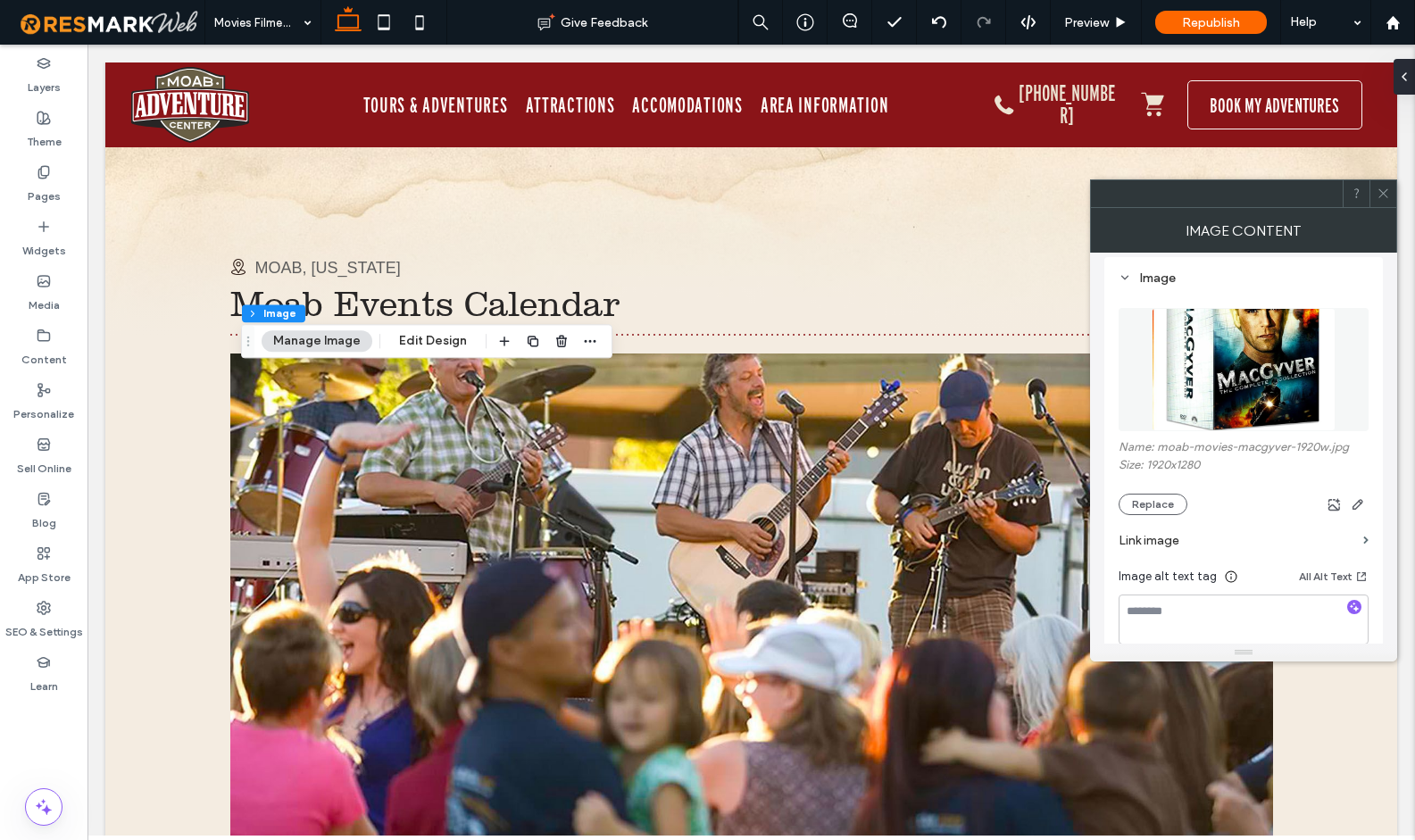
scroll to position [217, 0]
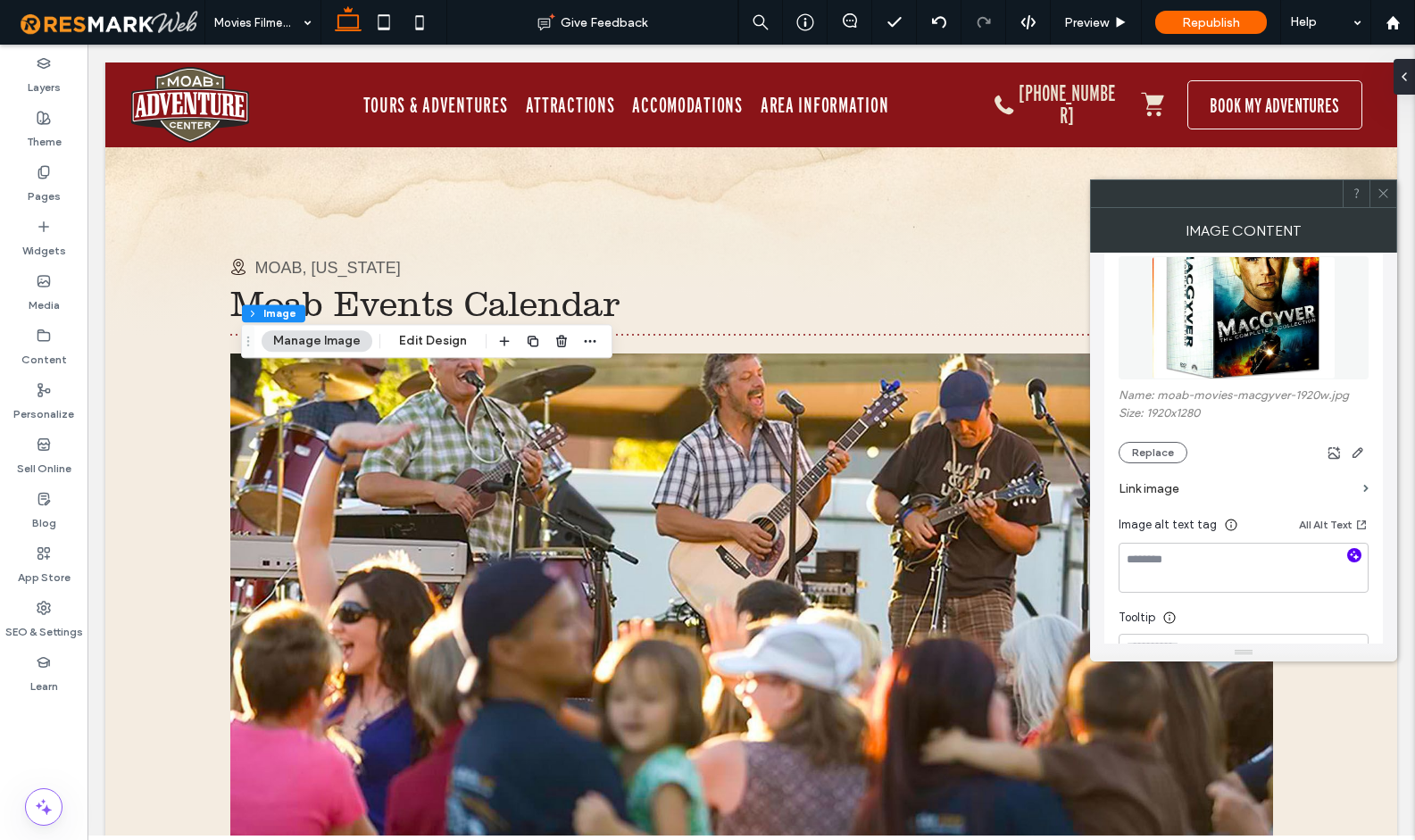
click at [1352, 558] on icon "button" at bounding box center [1354, 555] width 13 height 13
type textarea "**********"
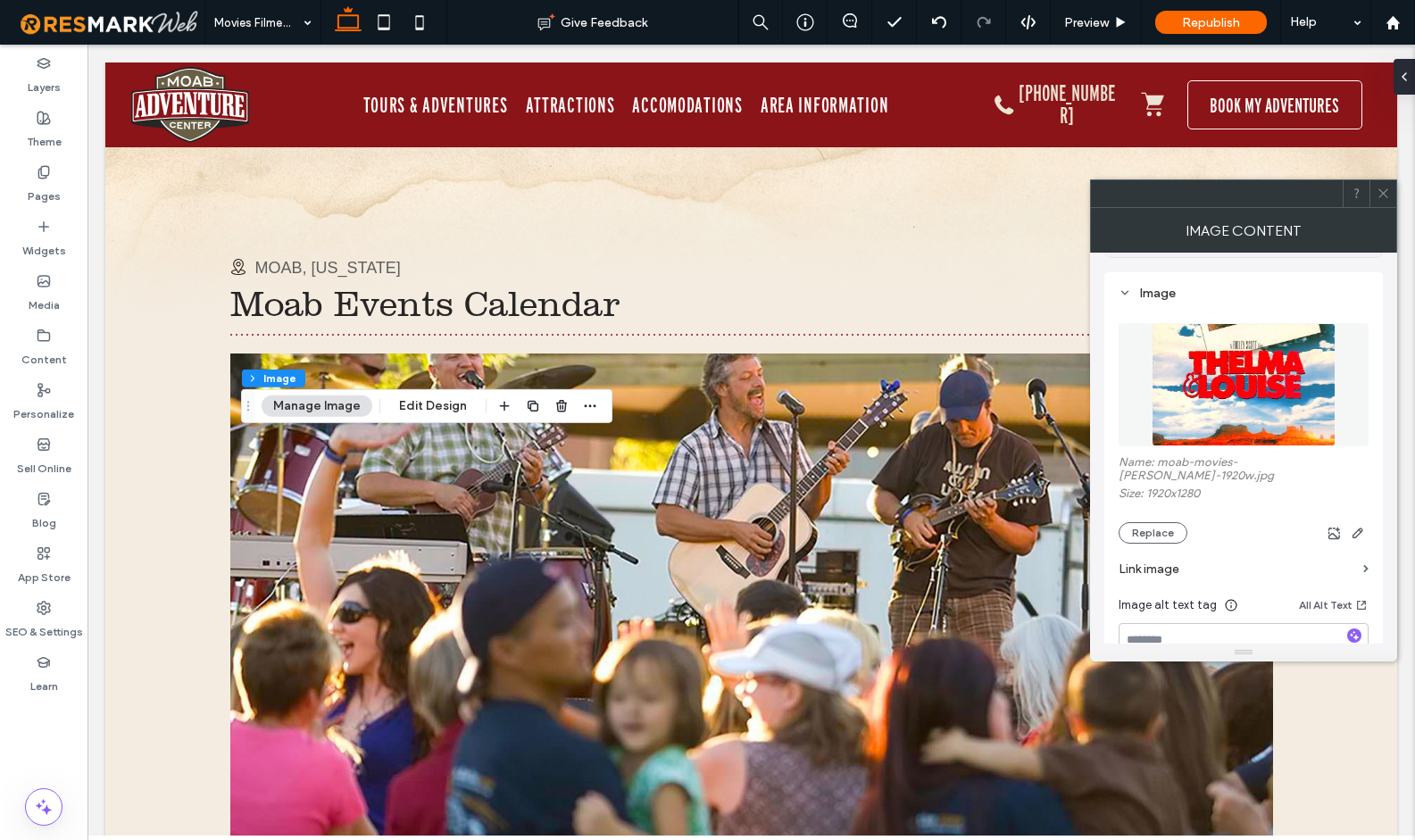
scroll to position [164, 0]
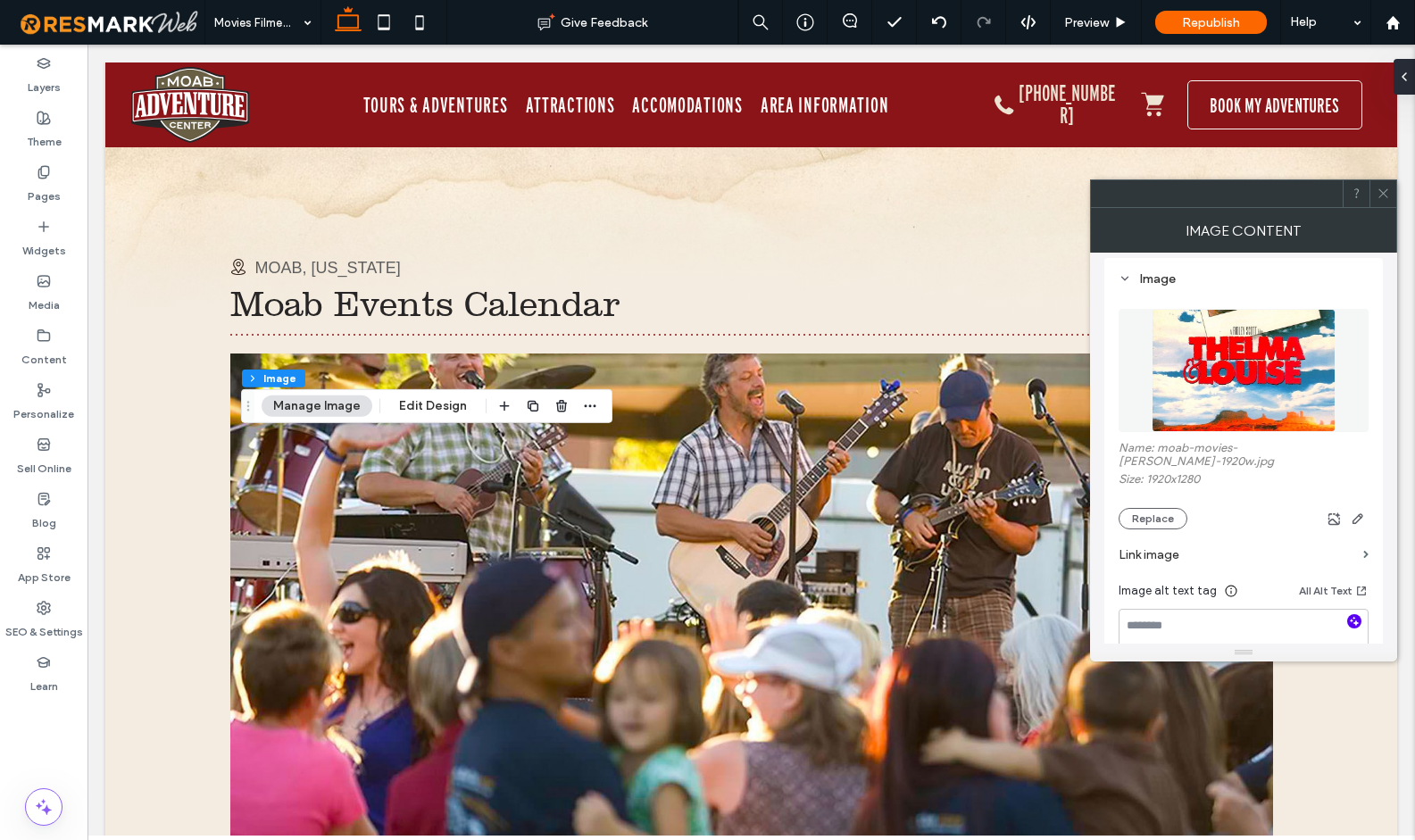
click at [1350, 622] on icon "button" at bounding box center [1354, 621] width 13 height 13
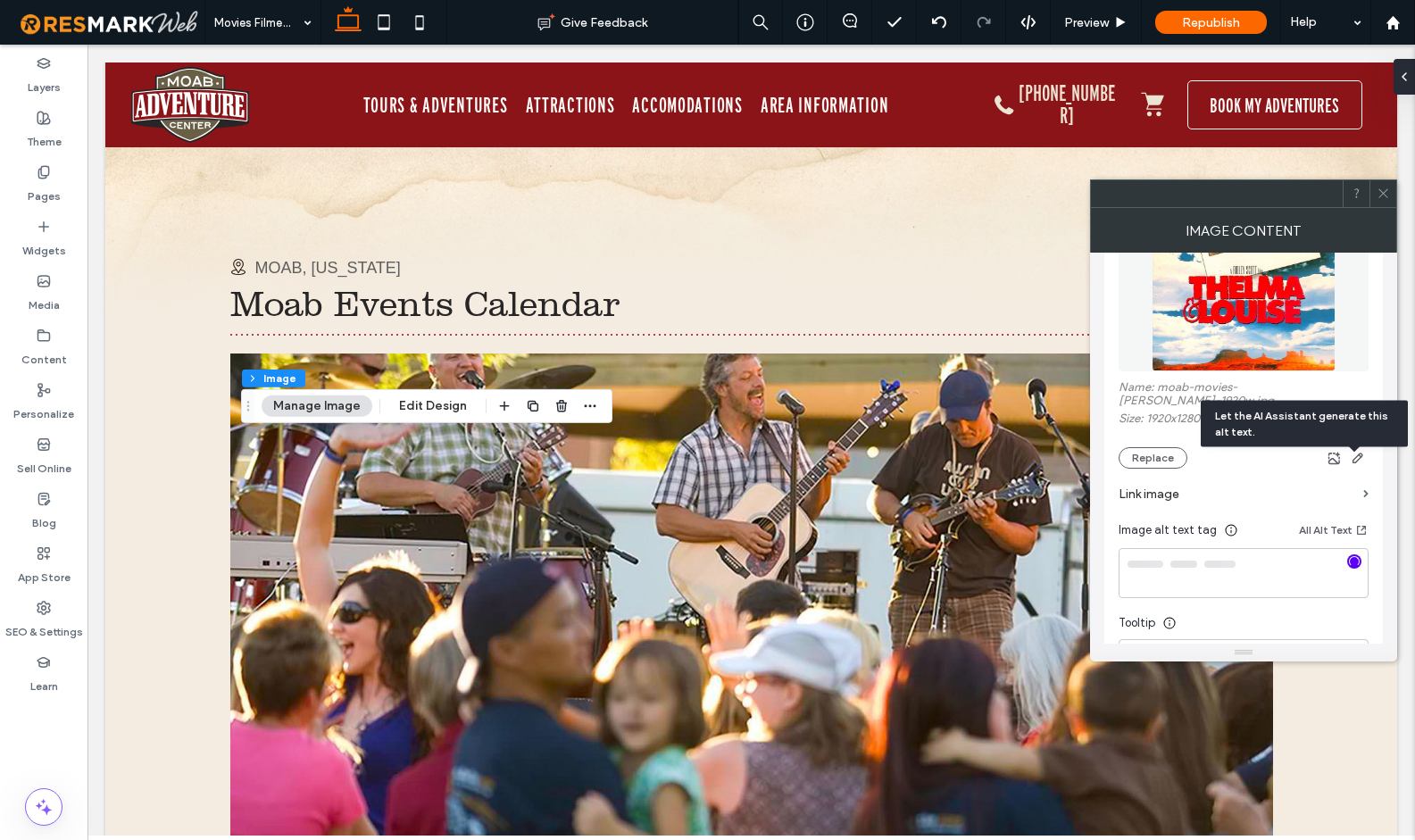
scroll to position [331, 0]
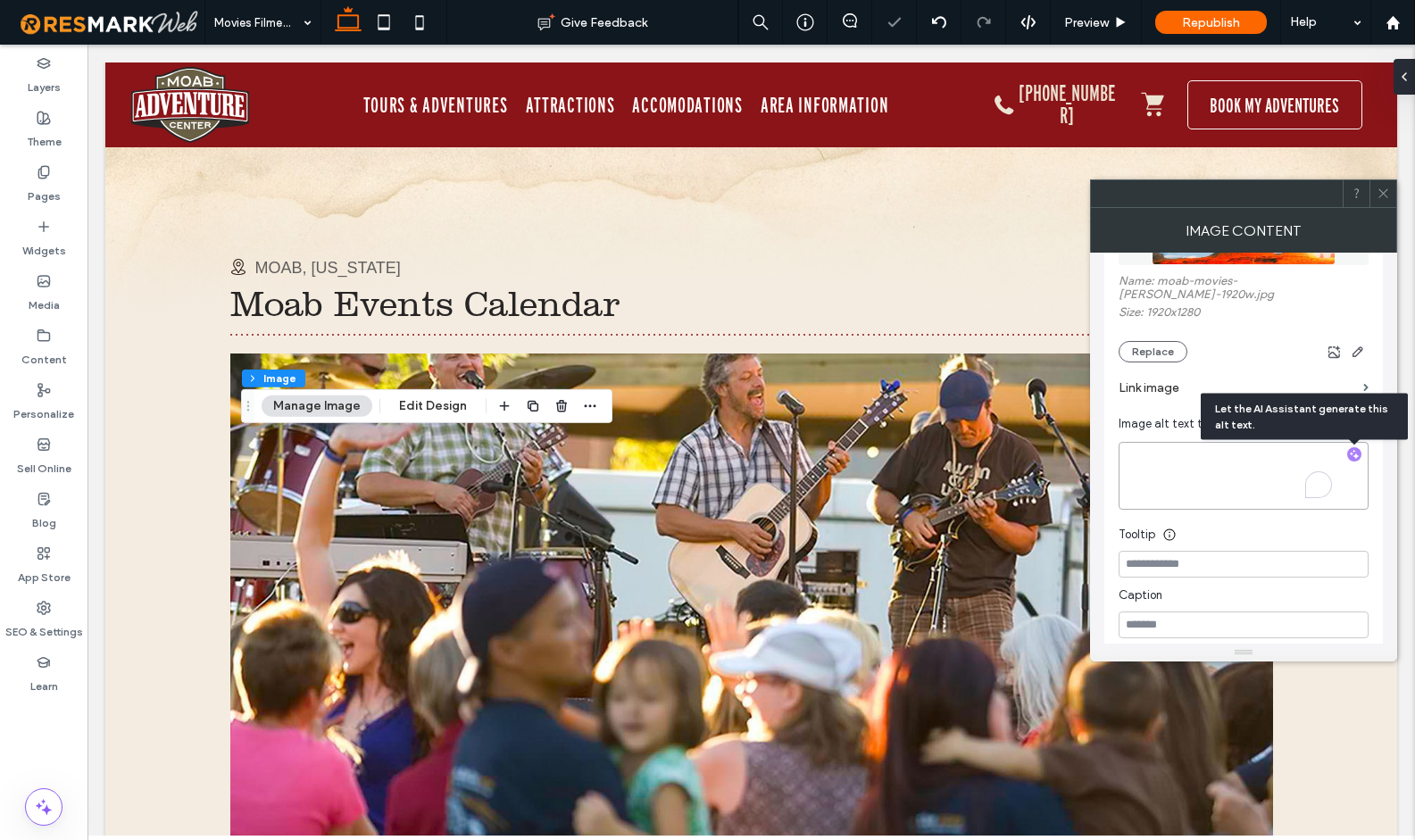
type textarea "**********"
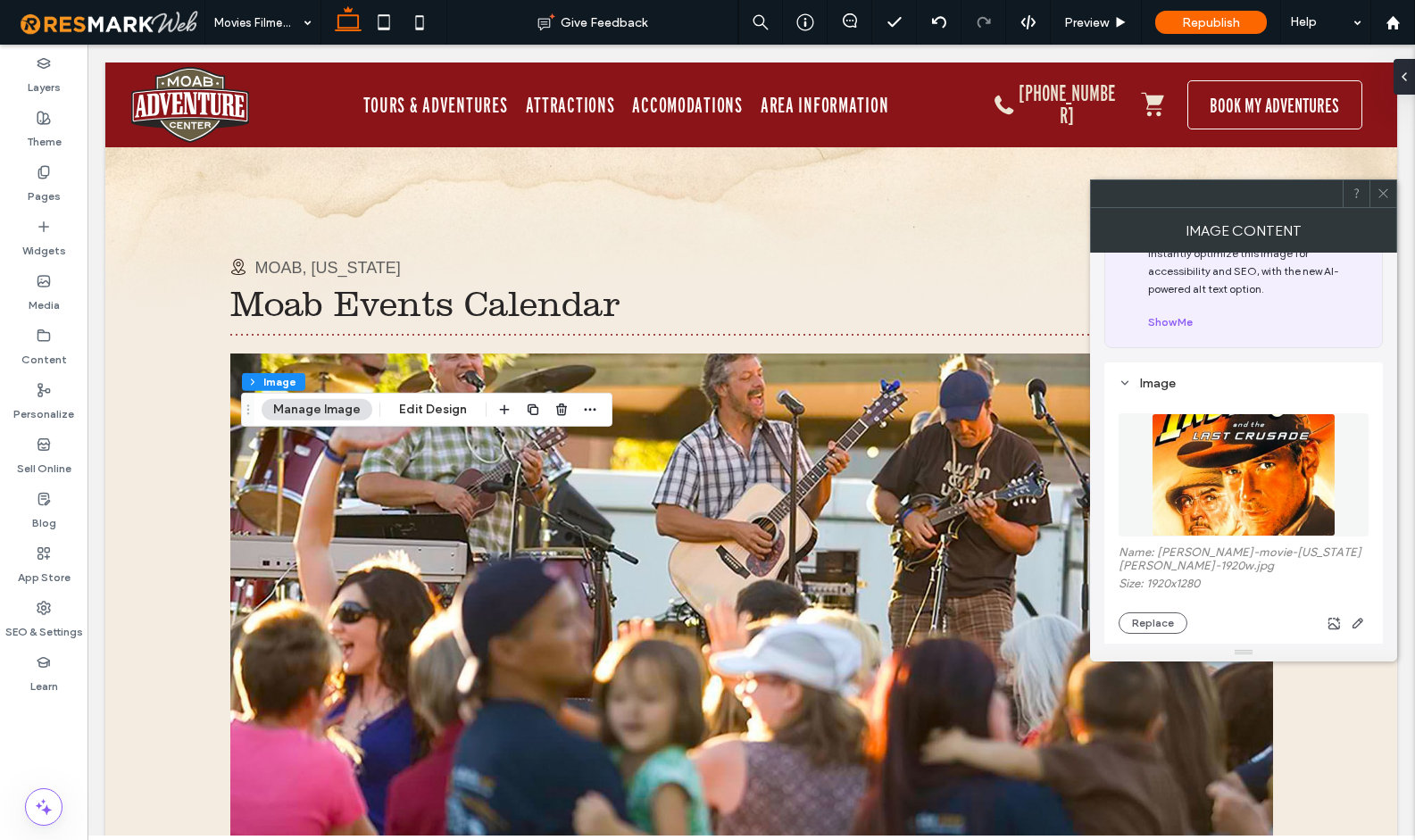
scroll to position [171, 0]
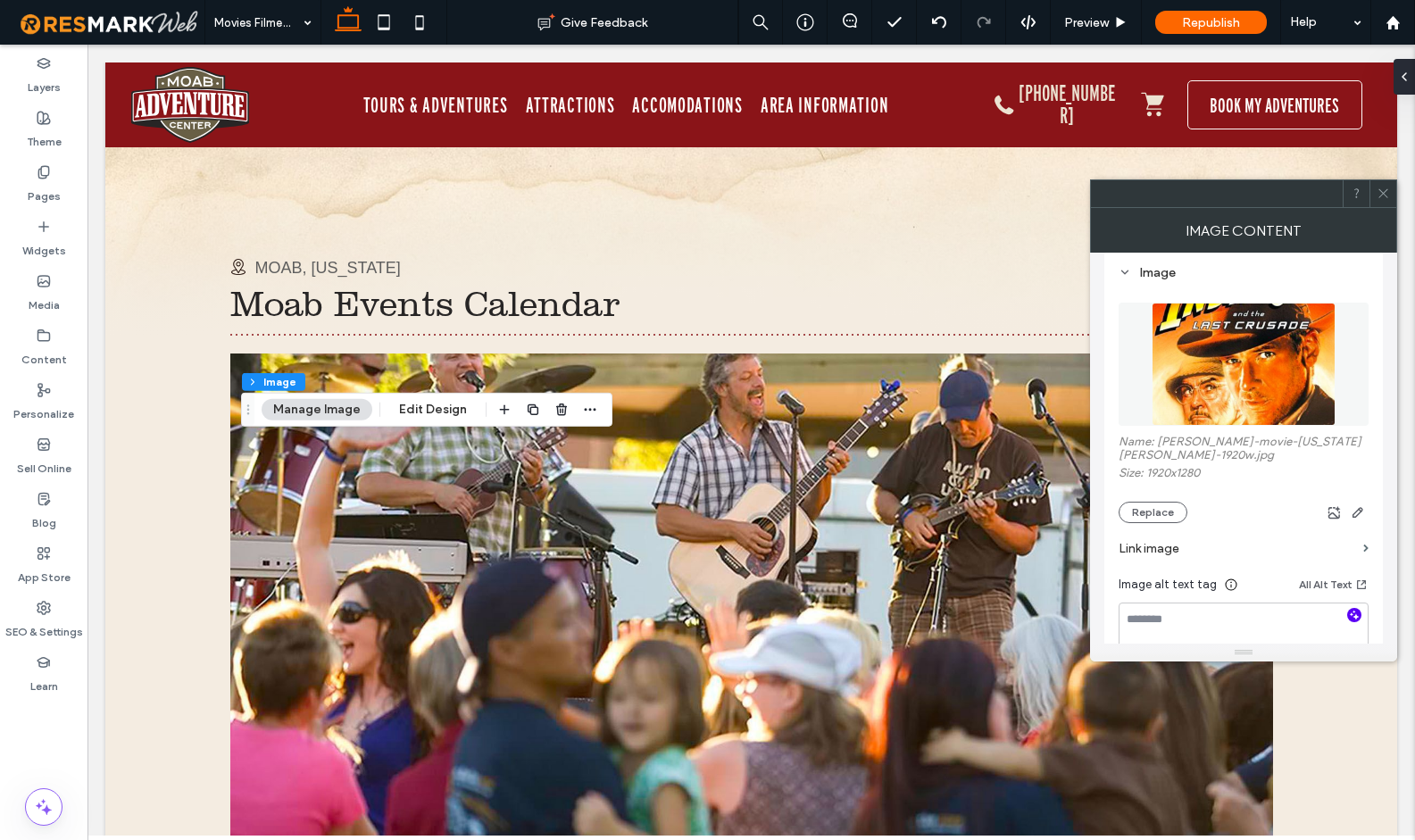
click at [1354, 610] on use "button" at bounding box center [1354, 614] width 10 height 10
type textarea "**********"
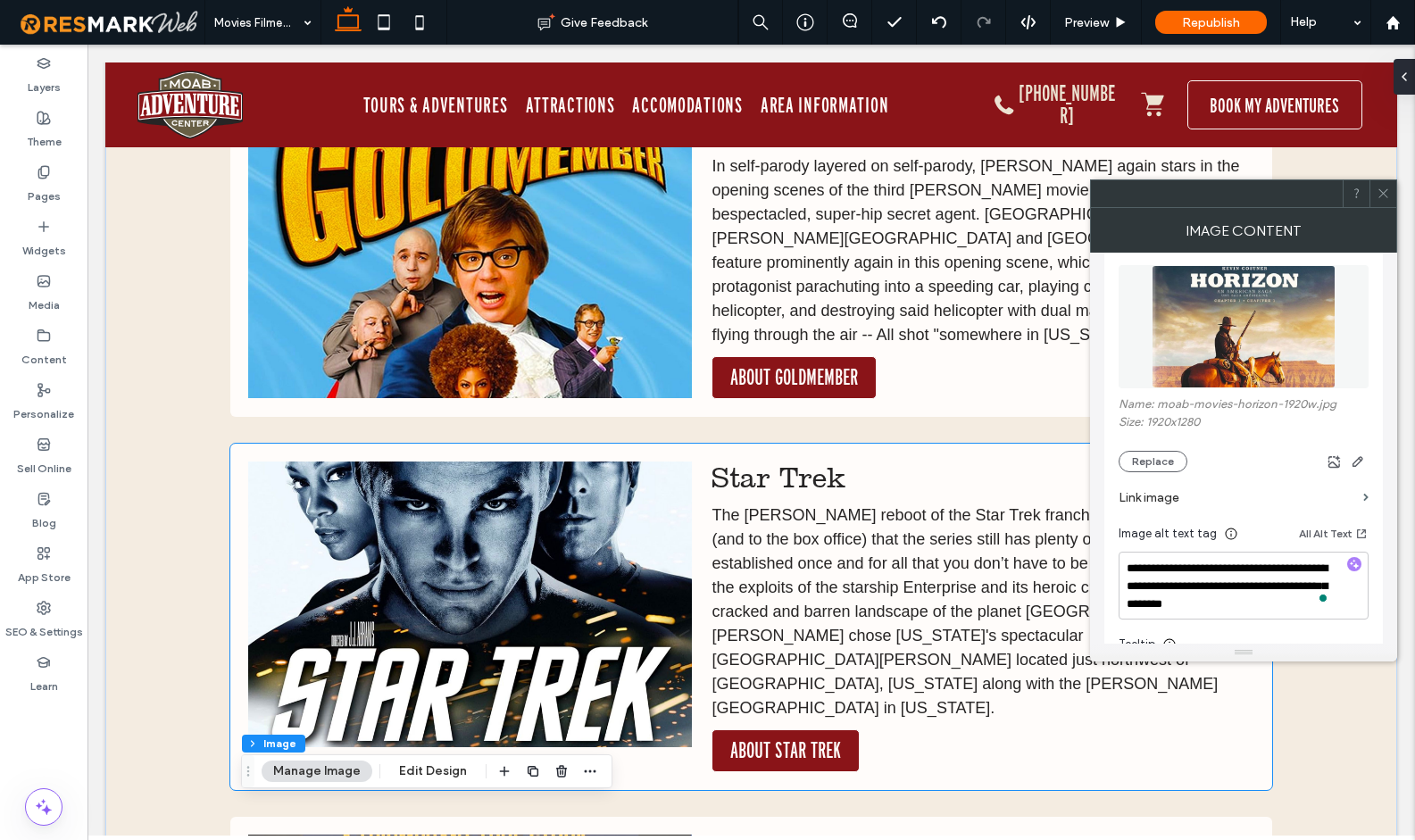
scroll to position [4891, 0]
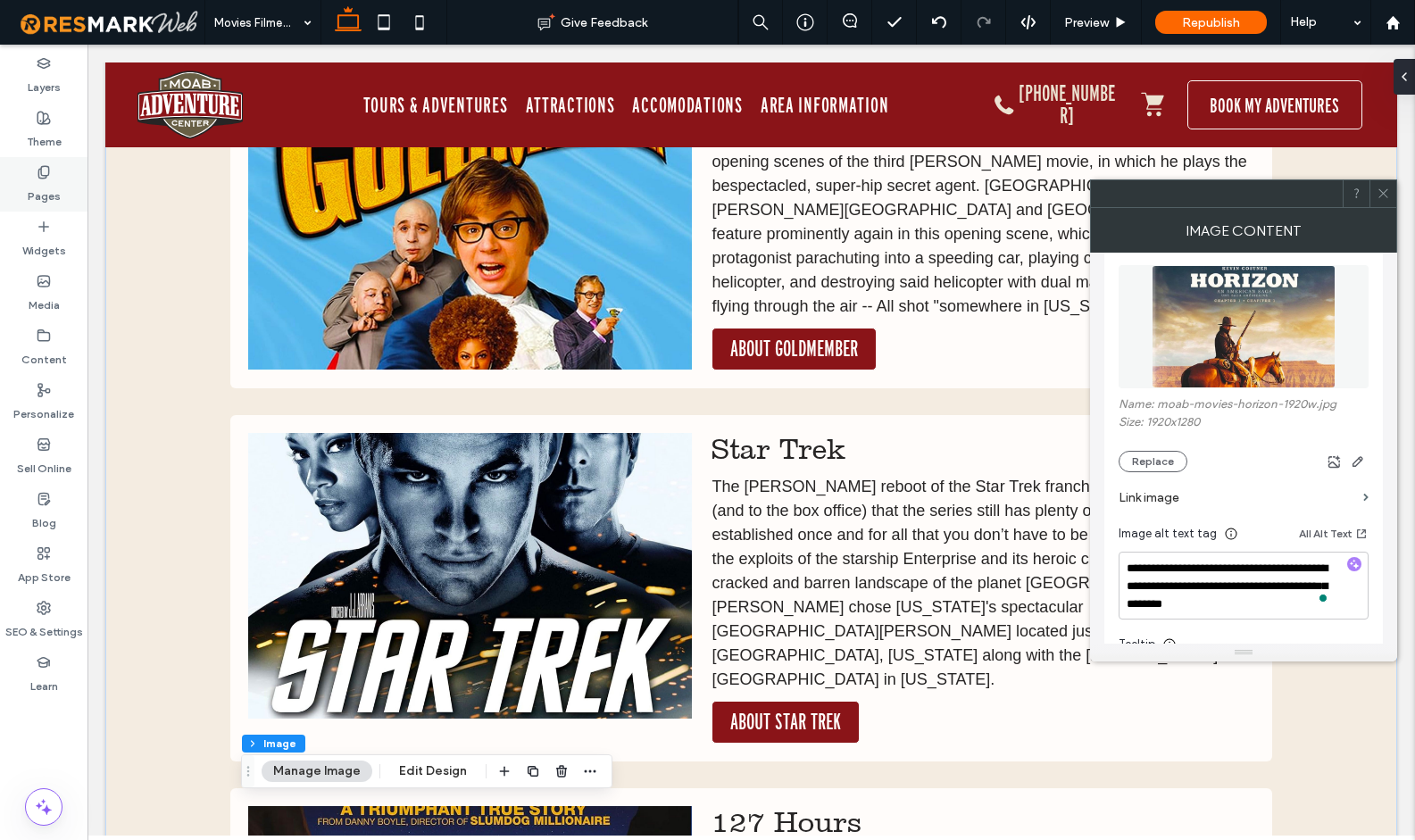
click at [59, 179] on div "Pages" at bounding box center [43, 184] width 88 height 54
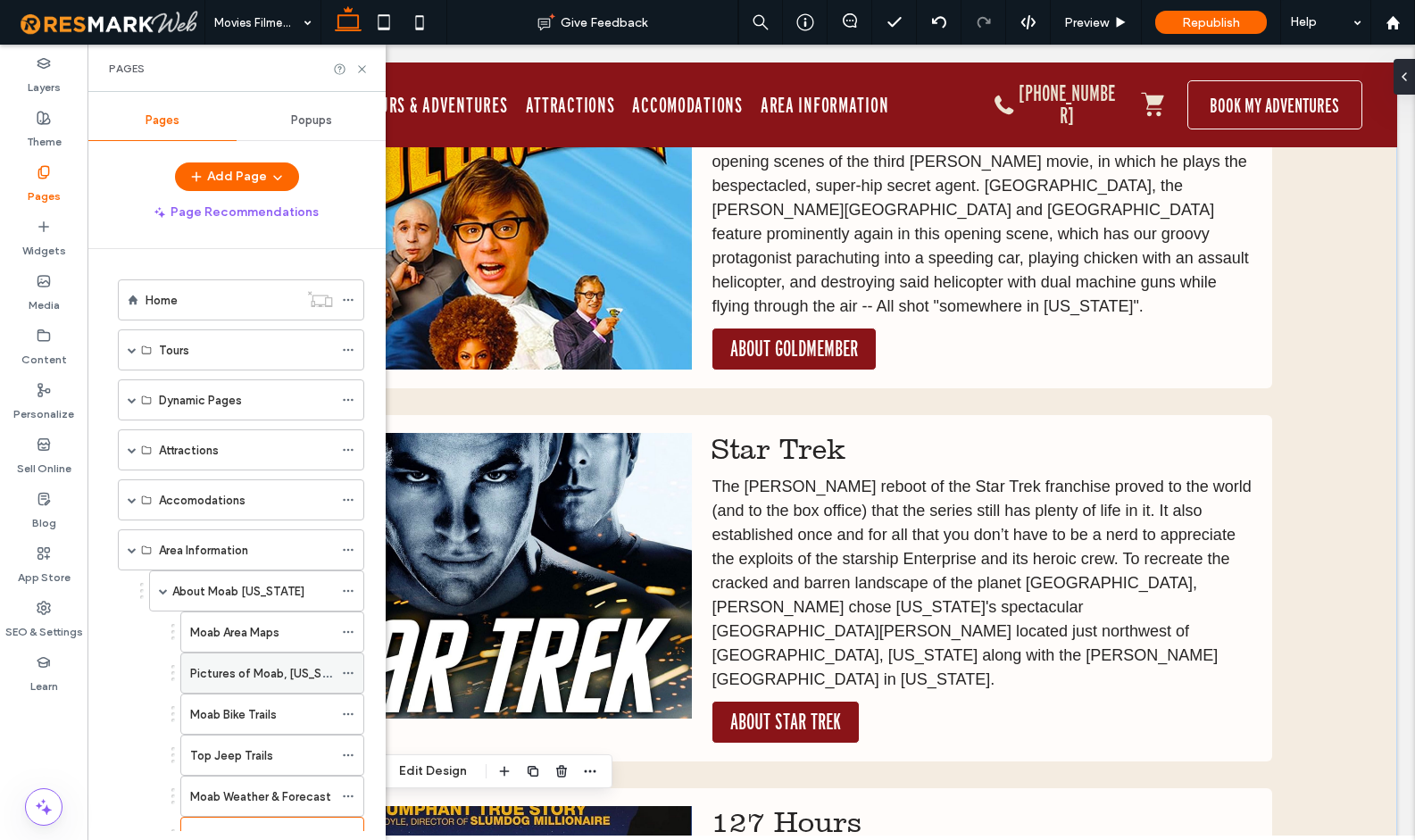
scroll to position [120, 0]
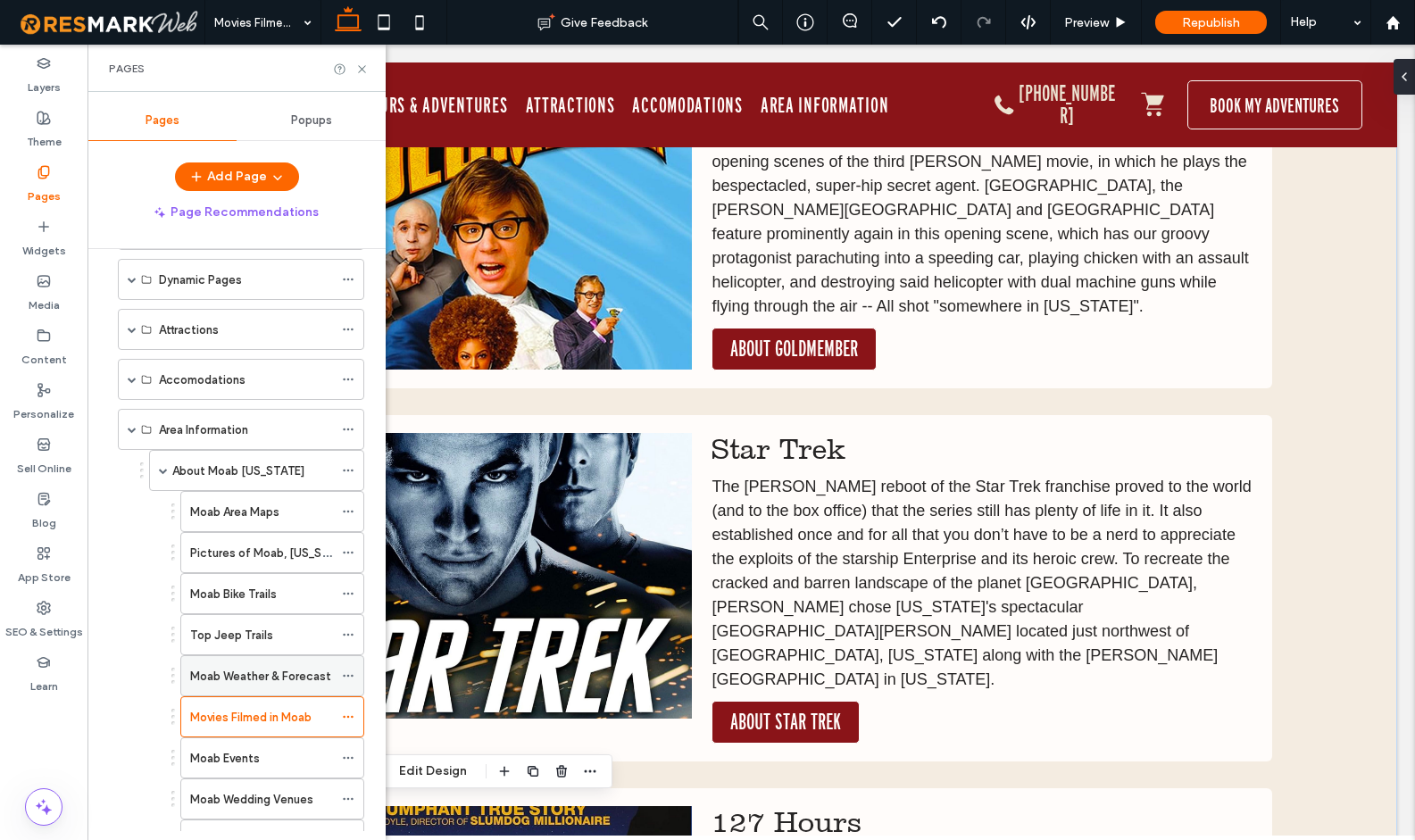
click at [308, 676] on label "Moab Weather & Forecast" at bounding box center [260, 676] width 141 height 32
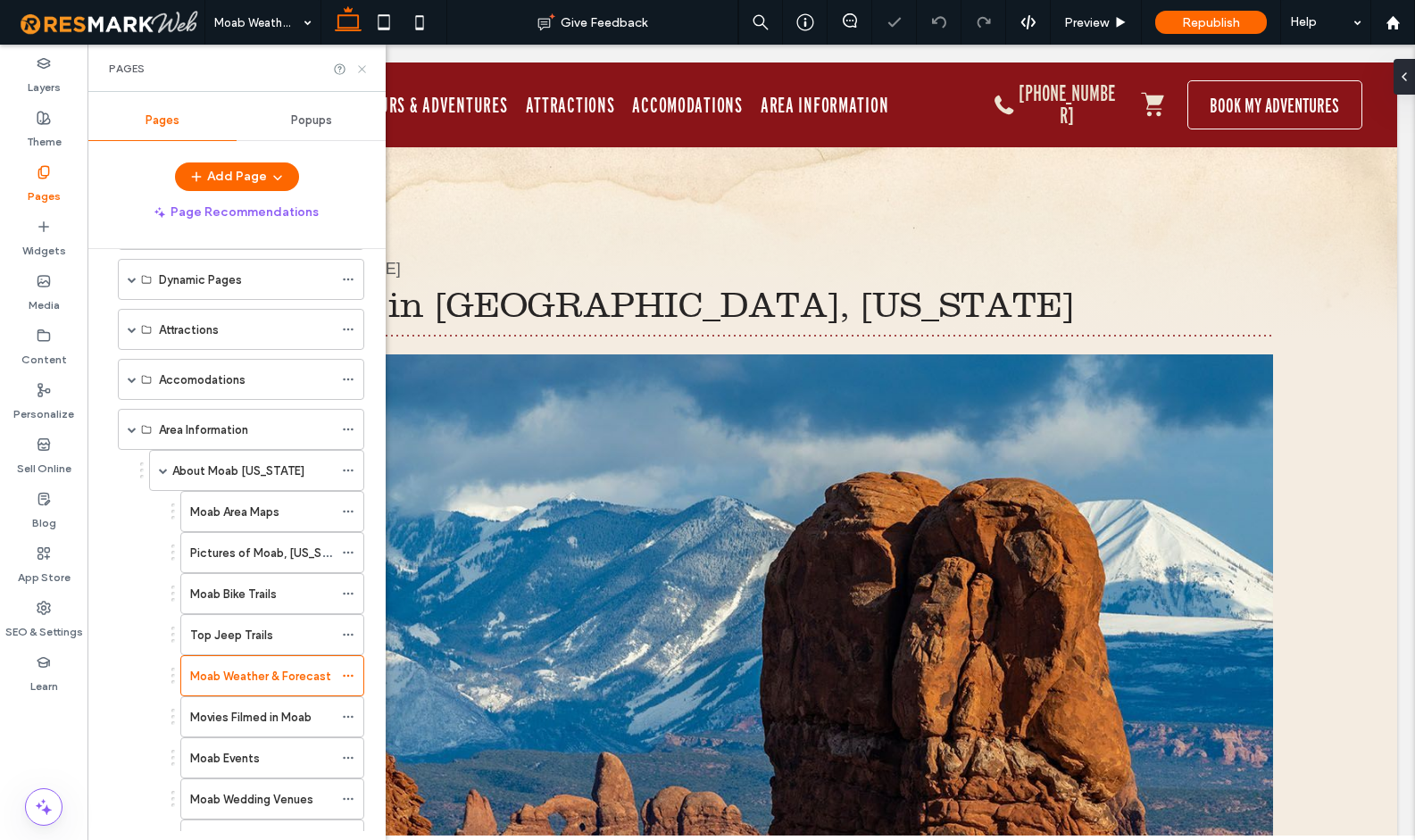
click at [361, 69] on use at bounding box center [361, 69] width 7 height 7
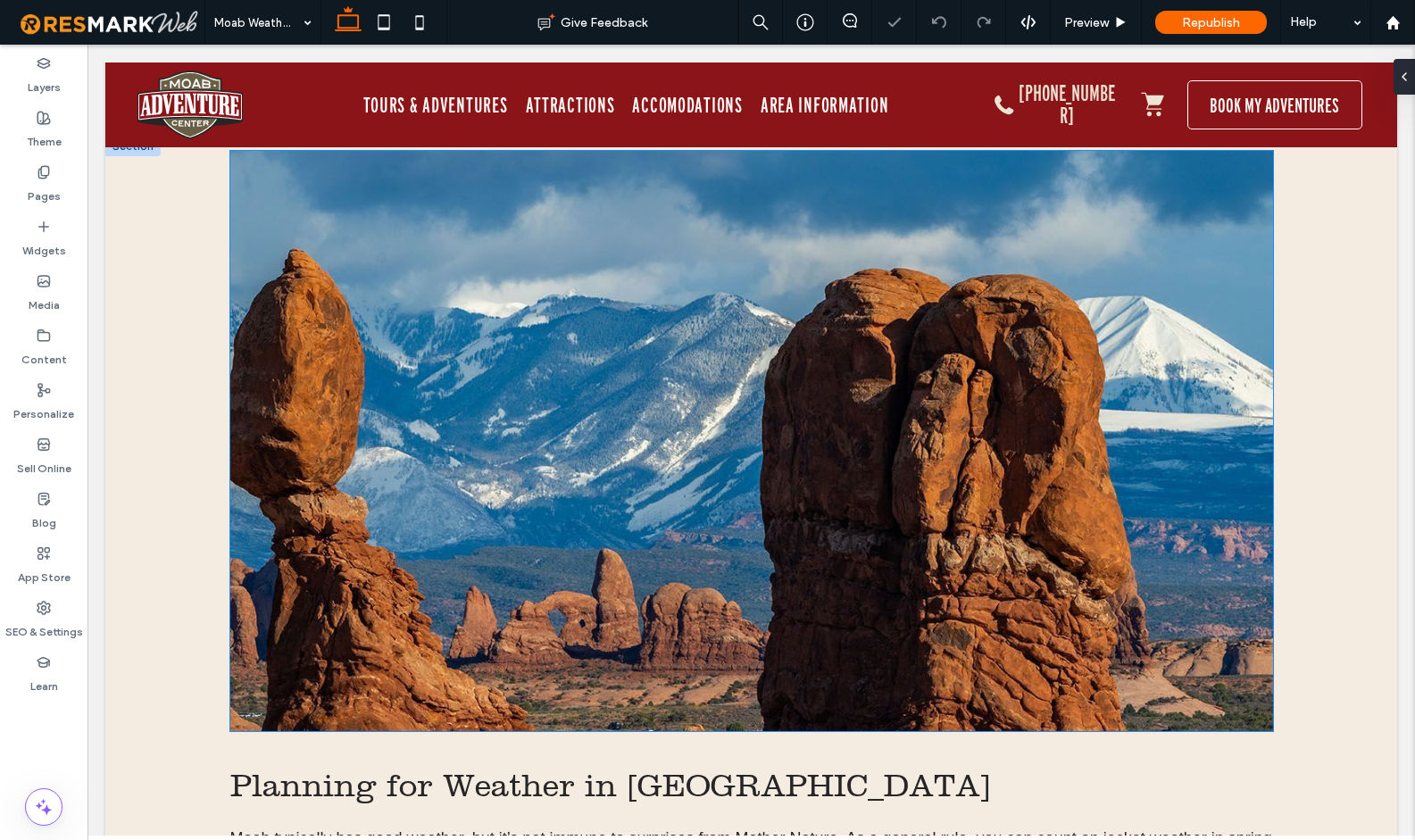
scroll to position [210, 0]
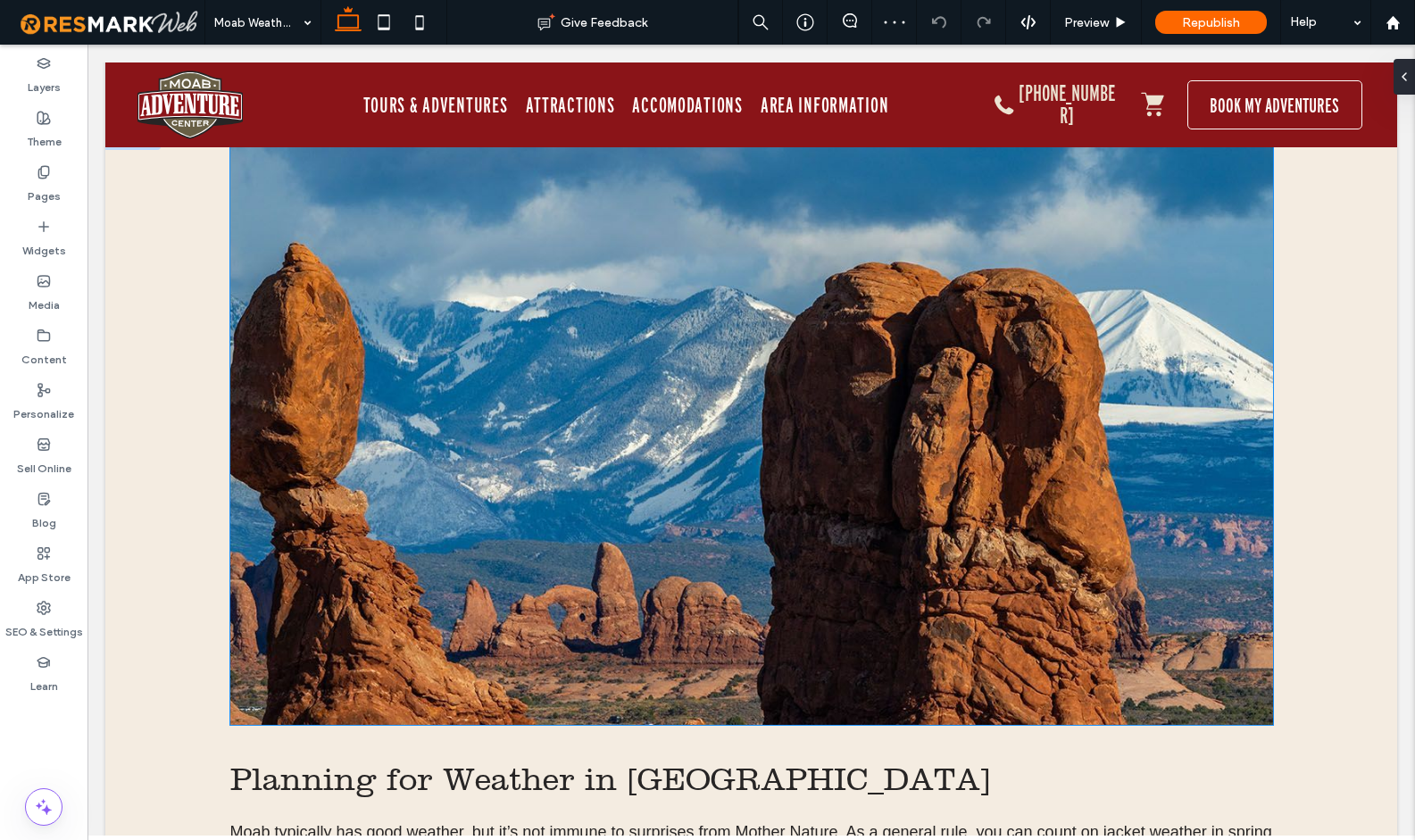
click at [745, 323] on img at bounding box center [752, 434] width 1043 height 580
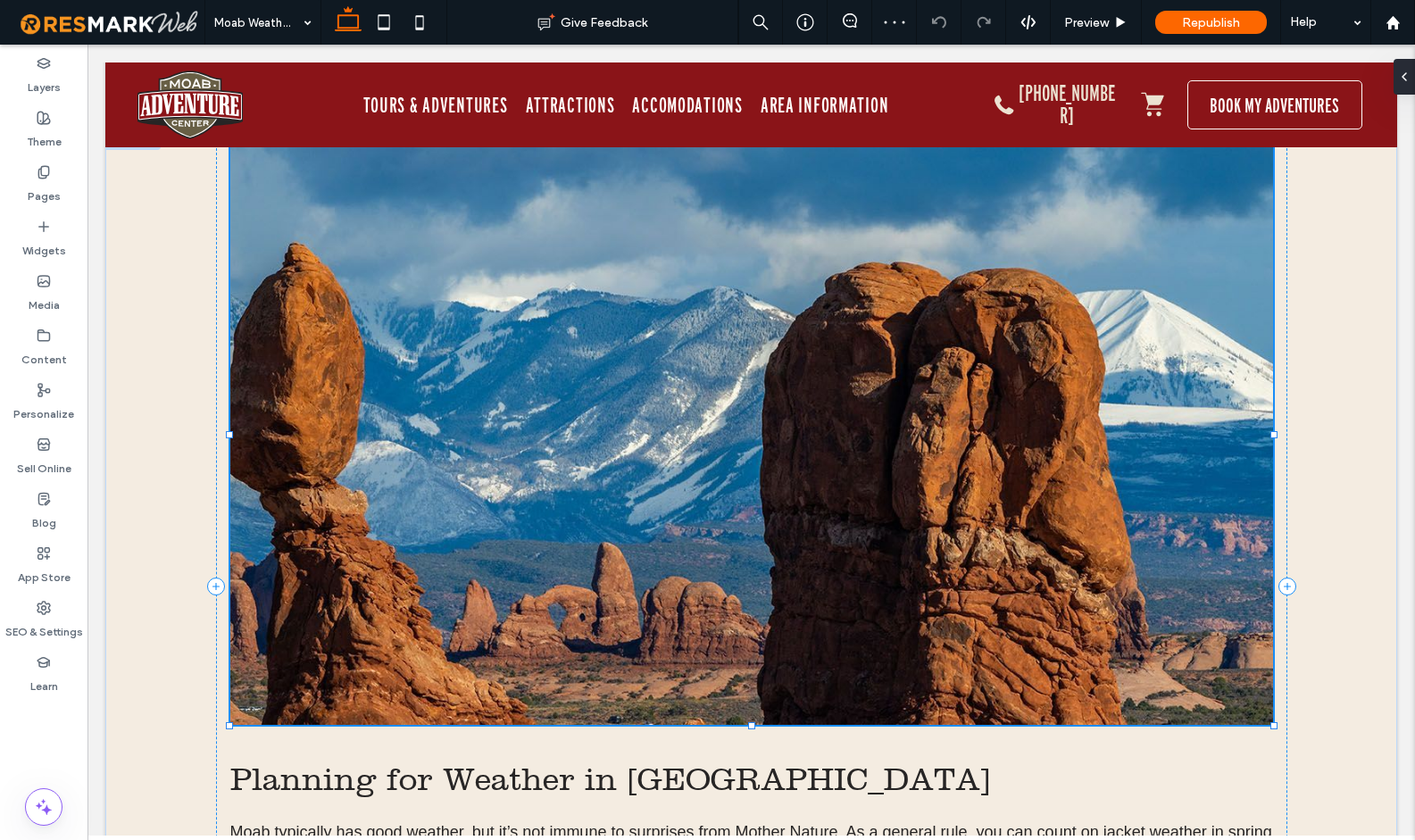
click at [745, 323] on div at bounding box center [752, 434] width 1043 height 580
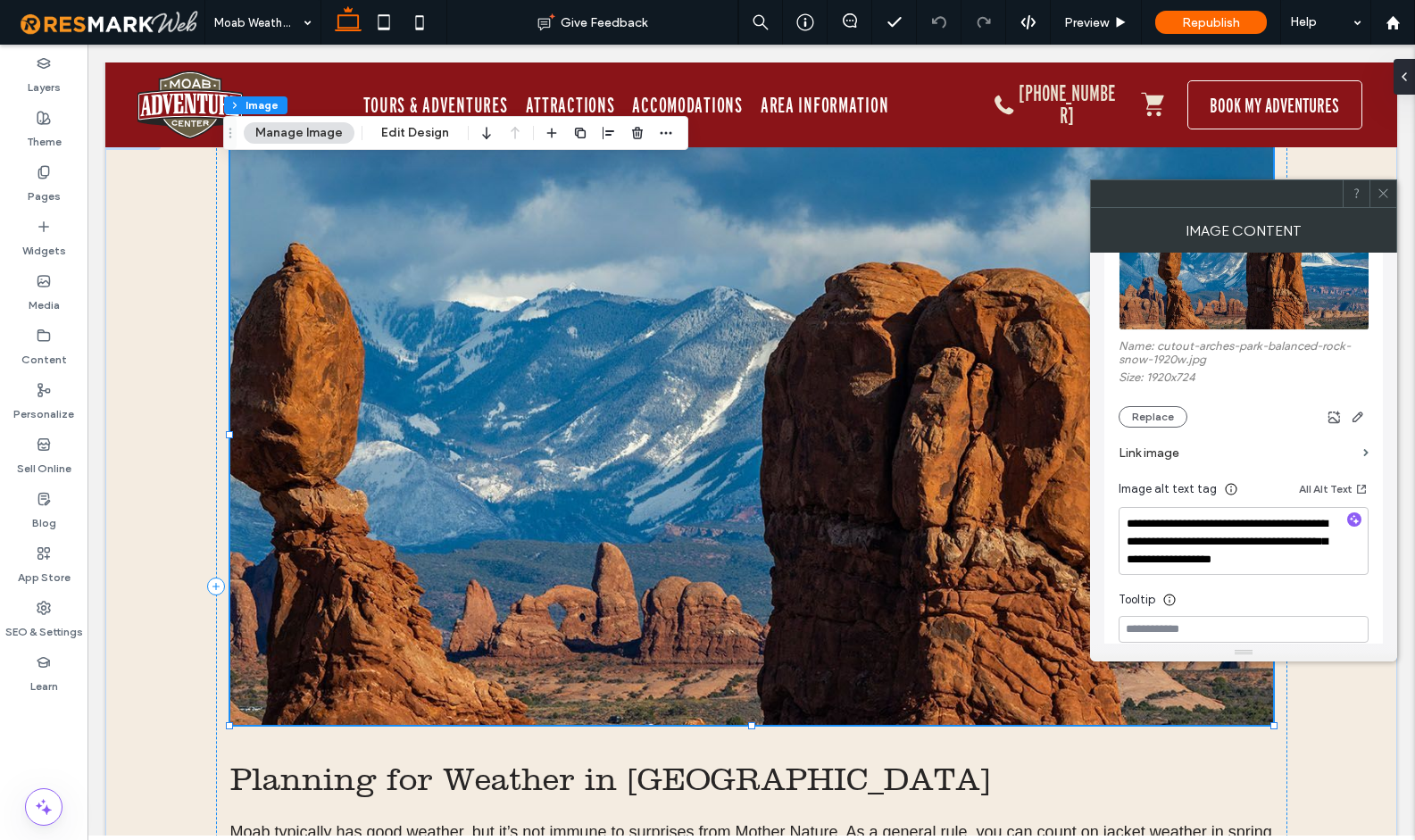
scroll to position [252, 0]
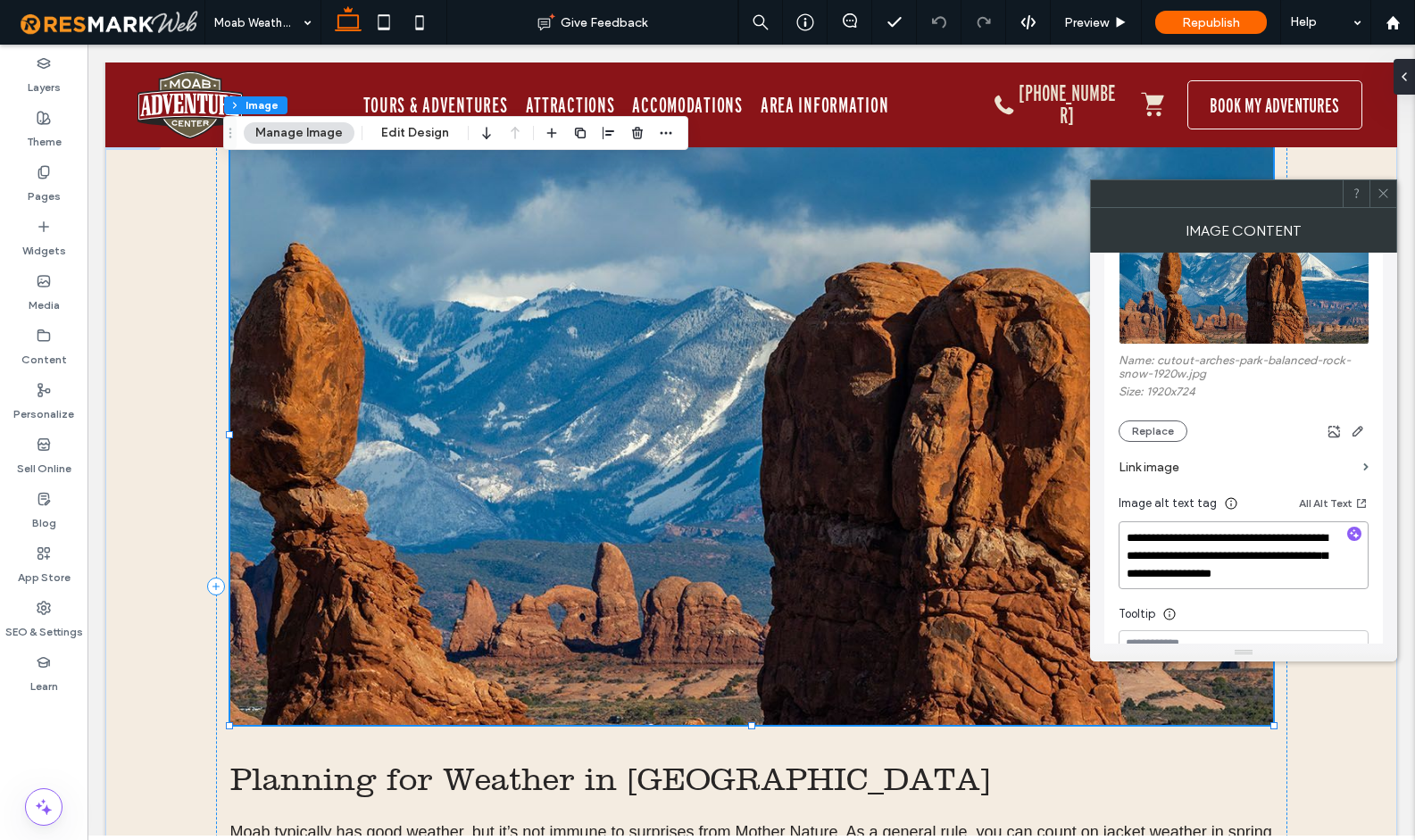
click at [1128, 546] on textarea "**********" at bounding box center [1243, 555] width 250 height 68
click at [1179, 540] on textarea "**********" at bounding box center [1243, 555] width 250 height 68
type textarea "**********"
click at [1257, 385] on label "Name: cutout-arches-park-balanced-rock-snow-1920w.jpg" at bounding box center [1243, 369] width 250 height 32
click at [1387, 197] on use at bounding box center [1382, 193] width 9 height 9
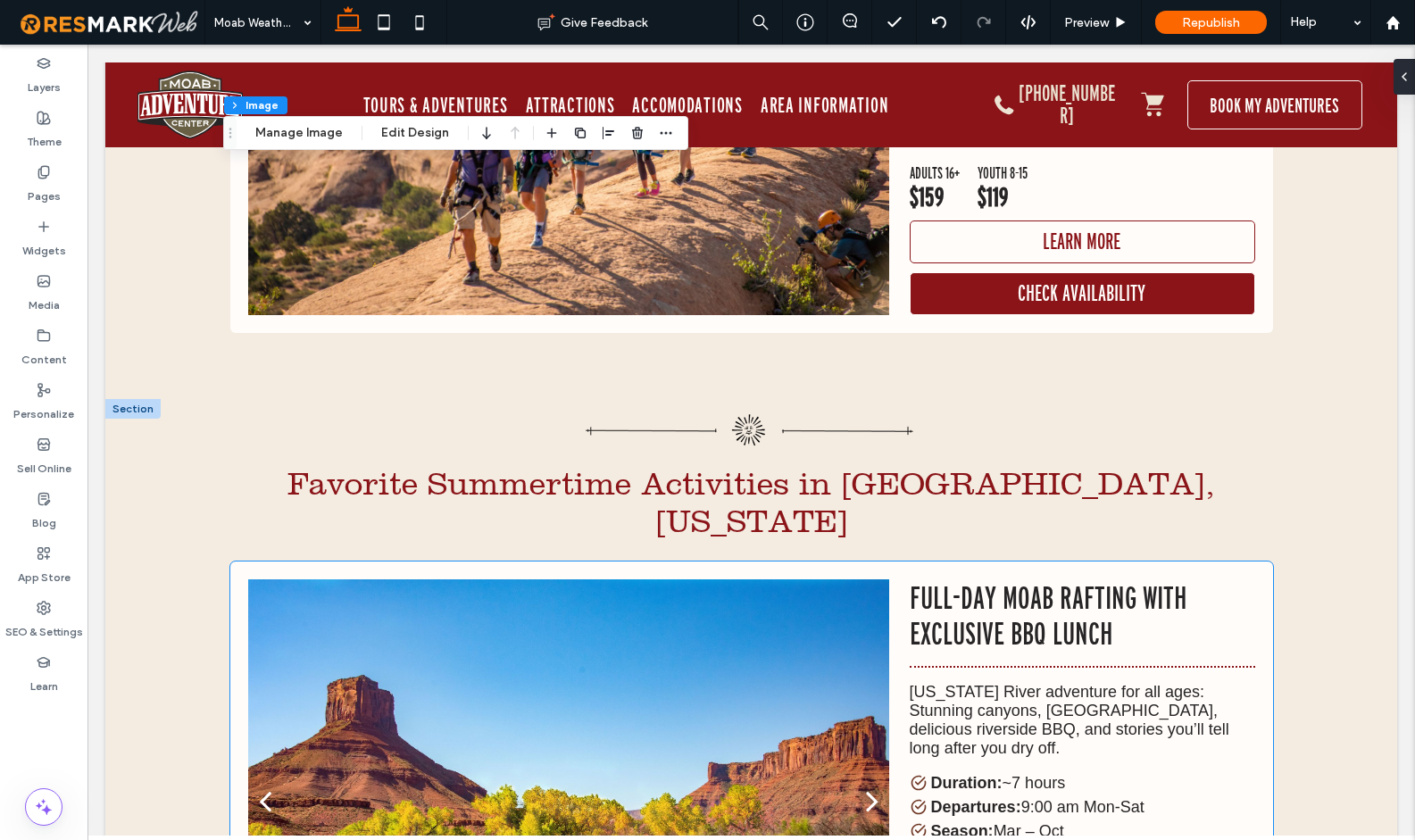
scroll to position [5020, 0]
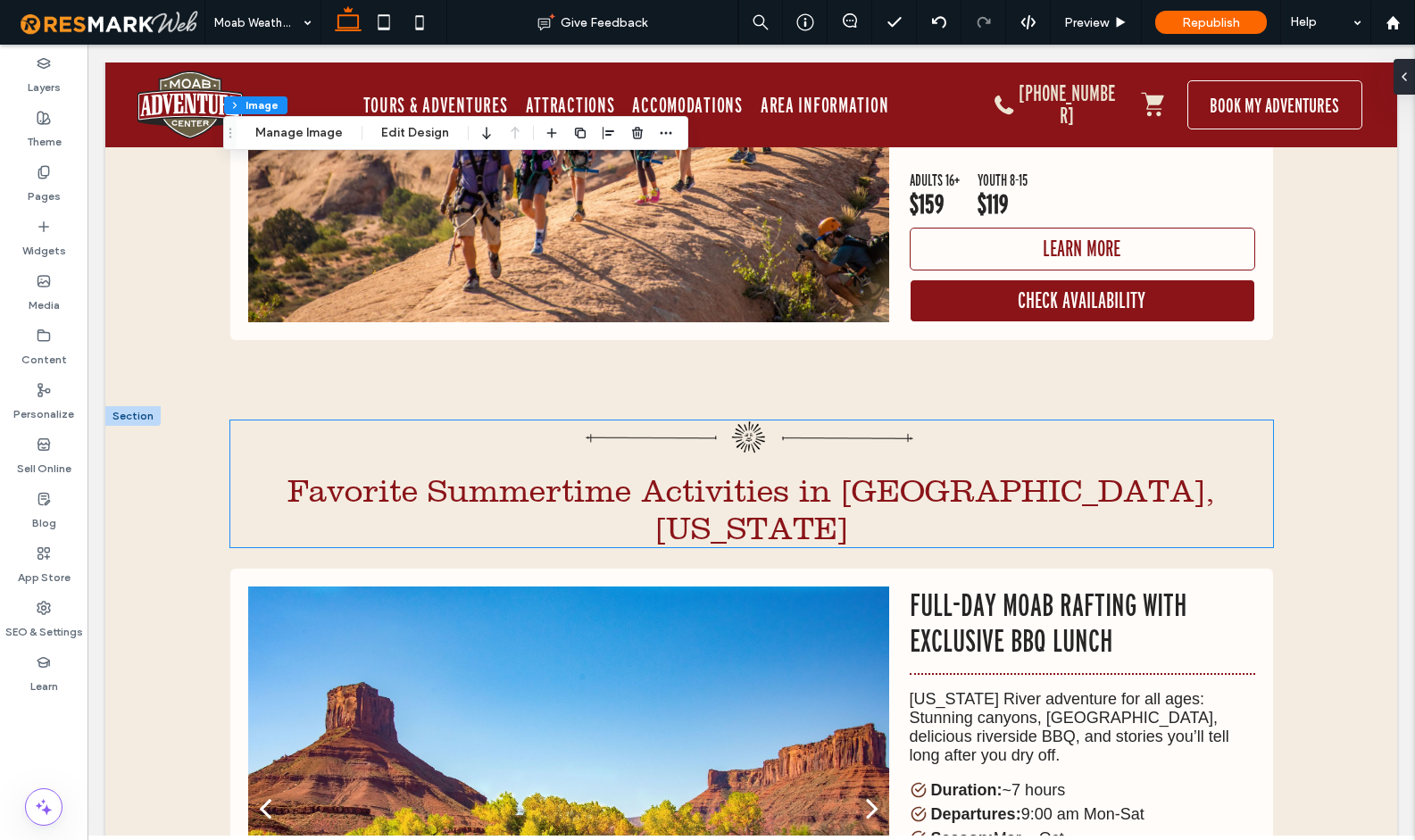
click at [486, 472] on span "Favorite Summertime Activities in [GEOGRAPHIC_DATA], [US_STATE]" at bounding box center [751, 509] width 927 height 75
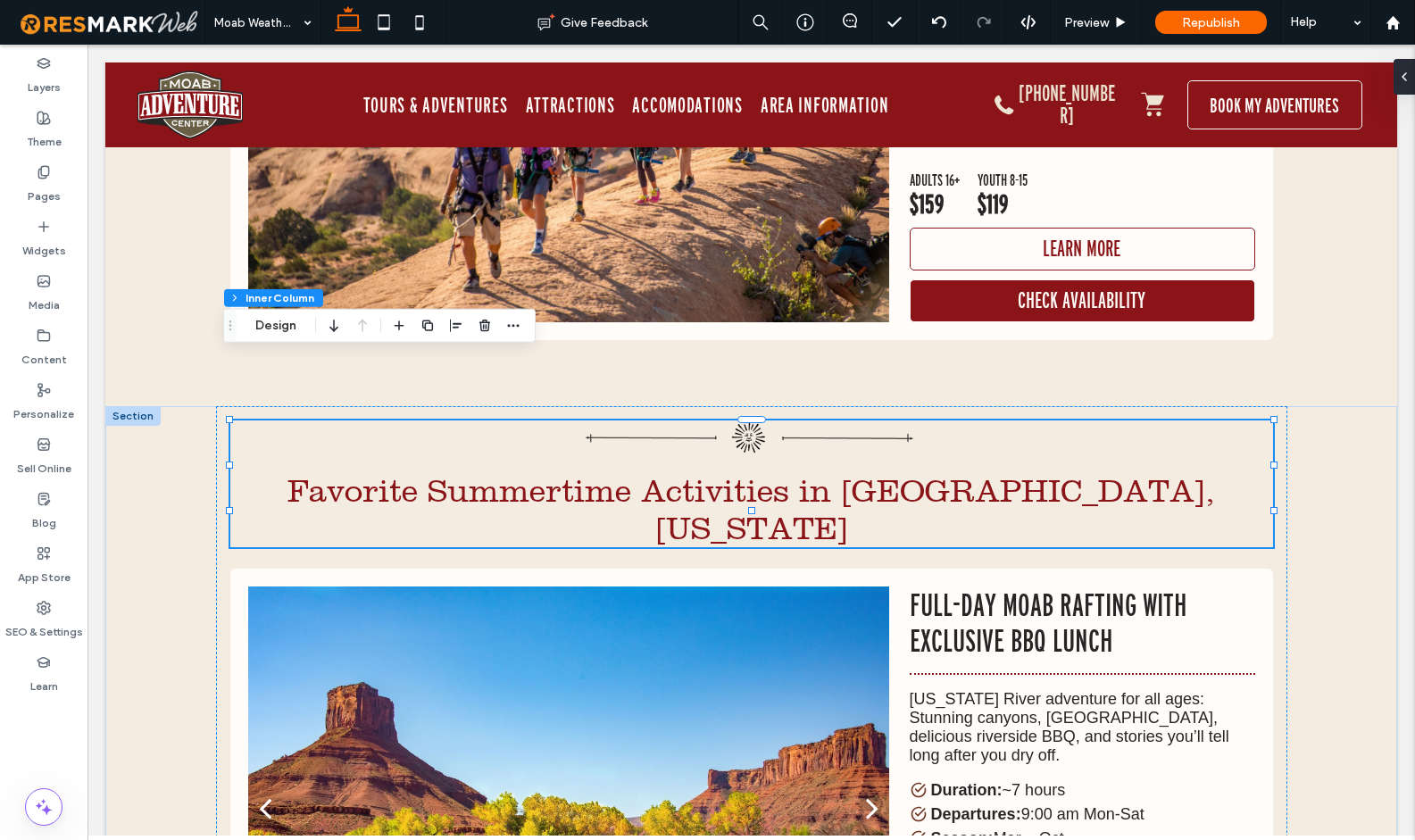
click at [486, 472] on span "Favorite Summertime Activities in [GEOGRAPHIC_DATA], [US_STATE]" at bounding box center [751, 509] width 927 height 75
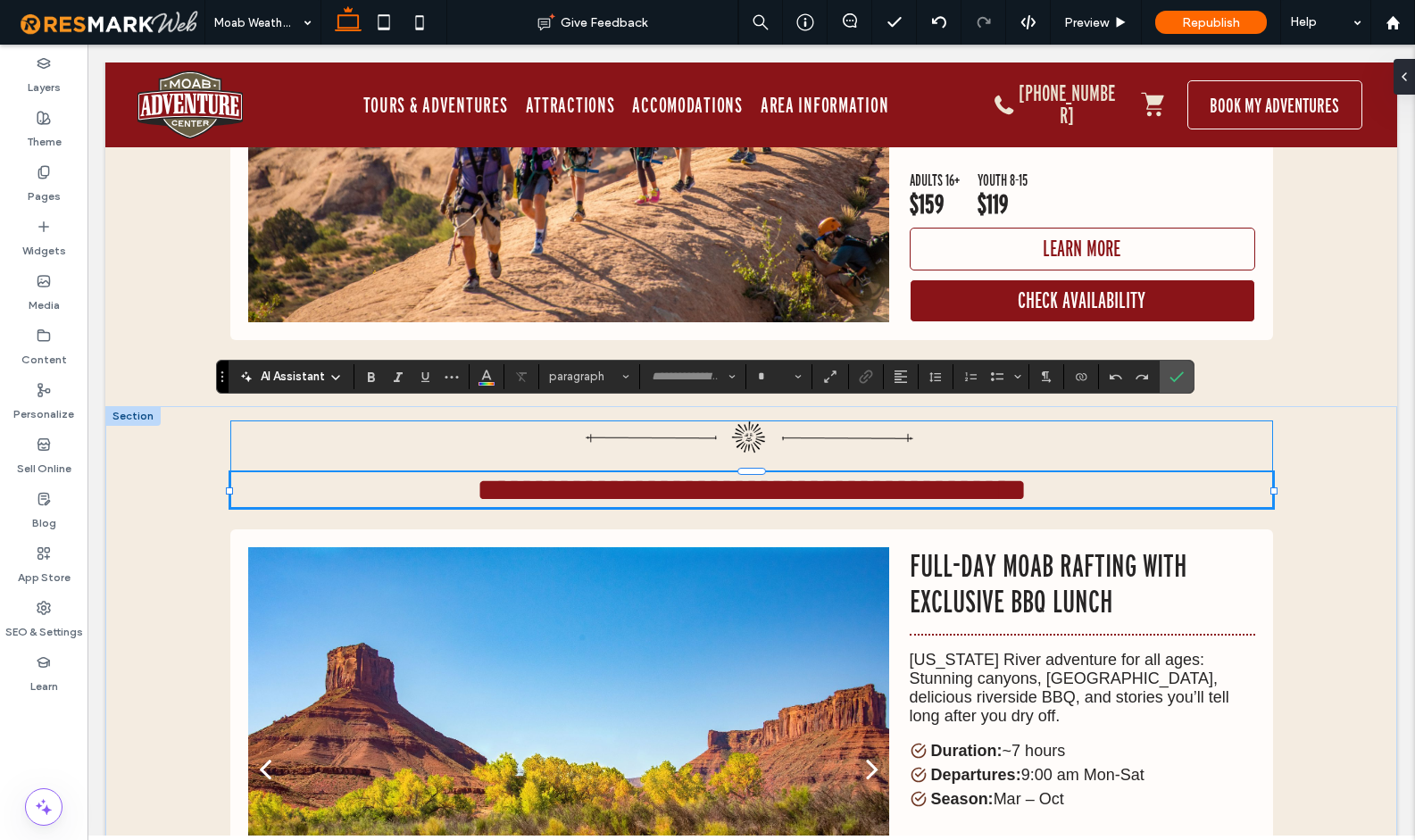
type input "*********"
type input "**"
click at [501, 474] on span "**********" at bounding box center [752, 490] width 550 height 33
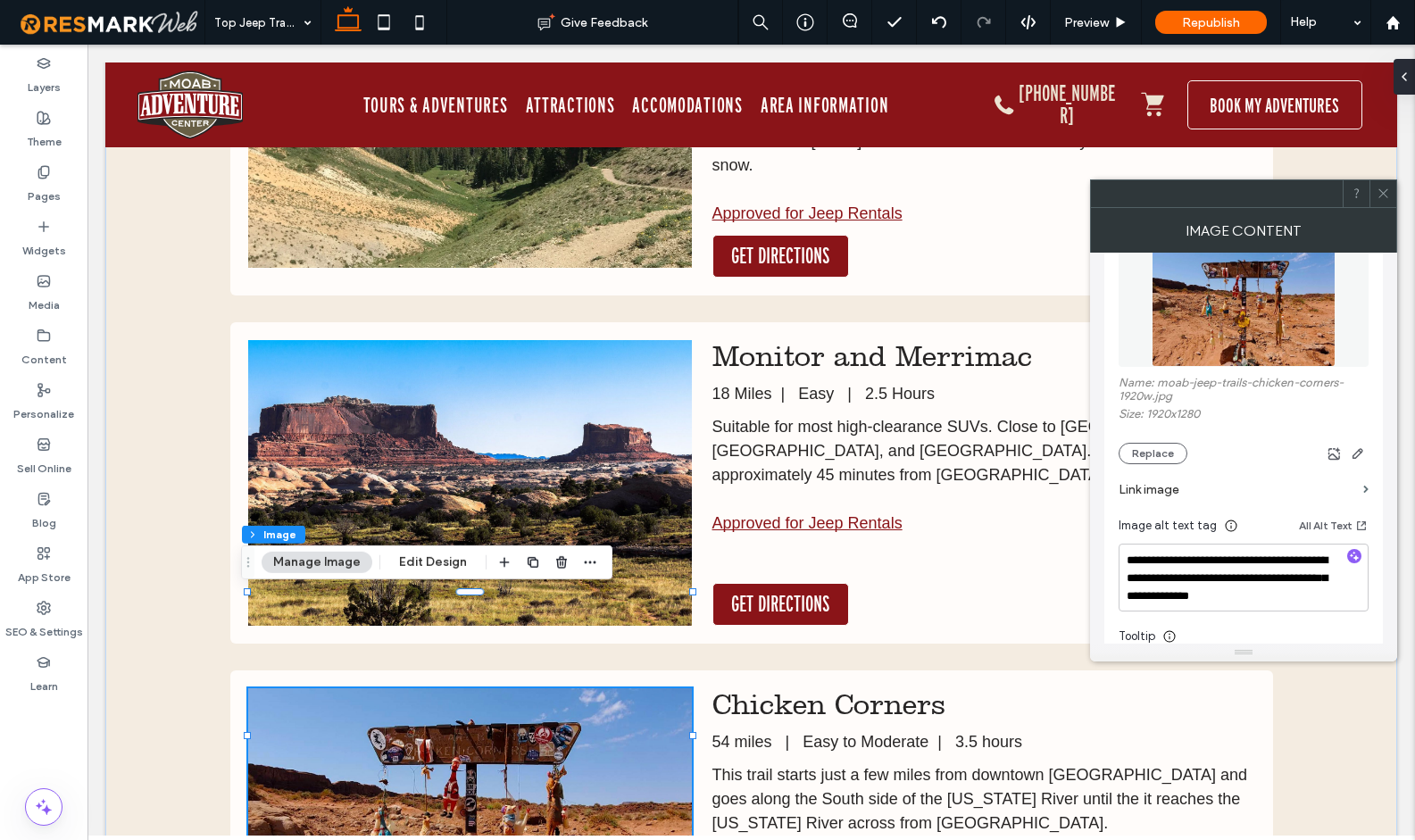
scroll to position [2931, 0]
click at [1122, 563] on textarea "**********" at bounding box center [1243, 577] width 250 height 68
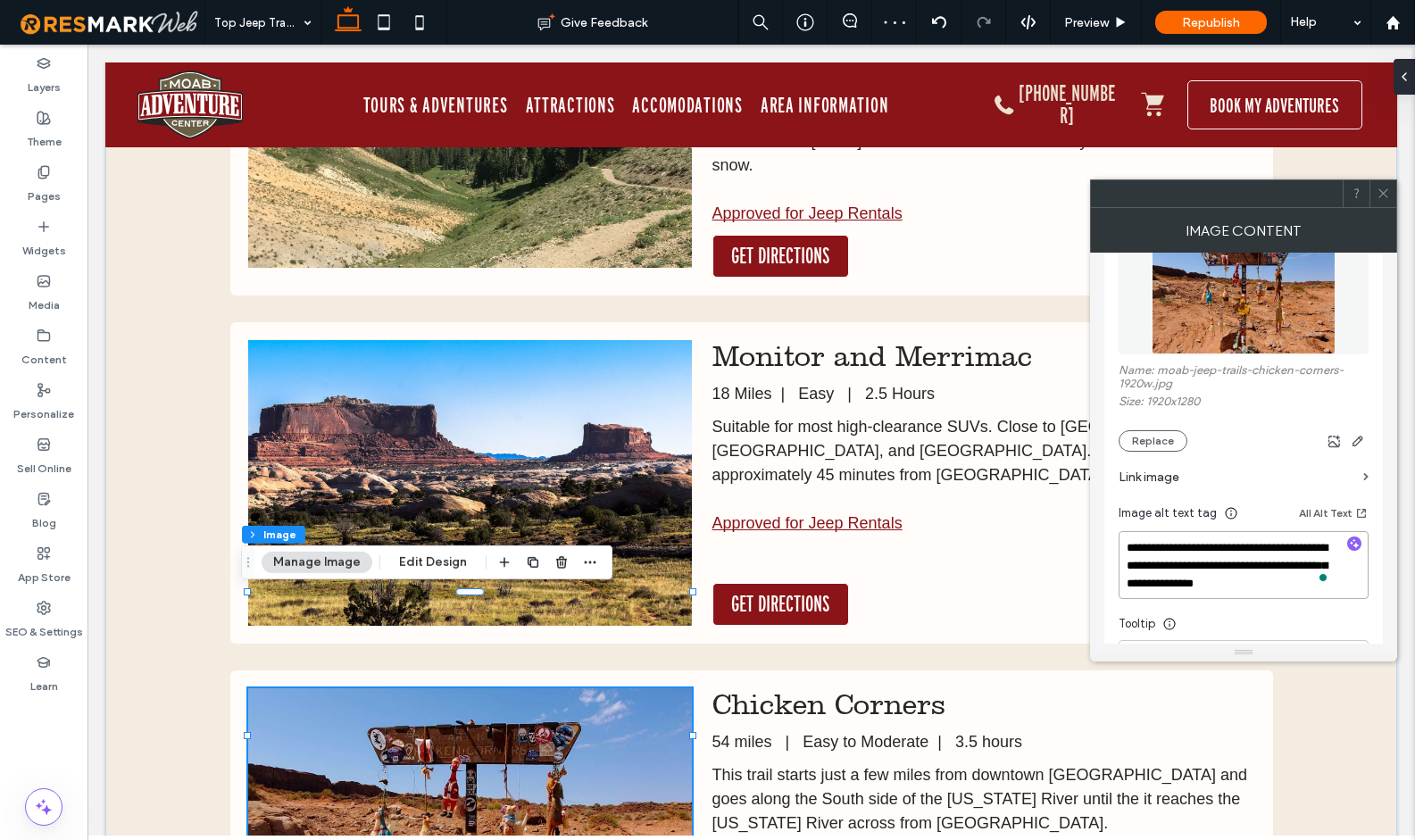
scroll to position [244, 0]
click at [1303, 586] on textarea "**********" at bounding box center [1243, 563] width 250 height 68
type textarea "**********"
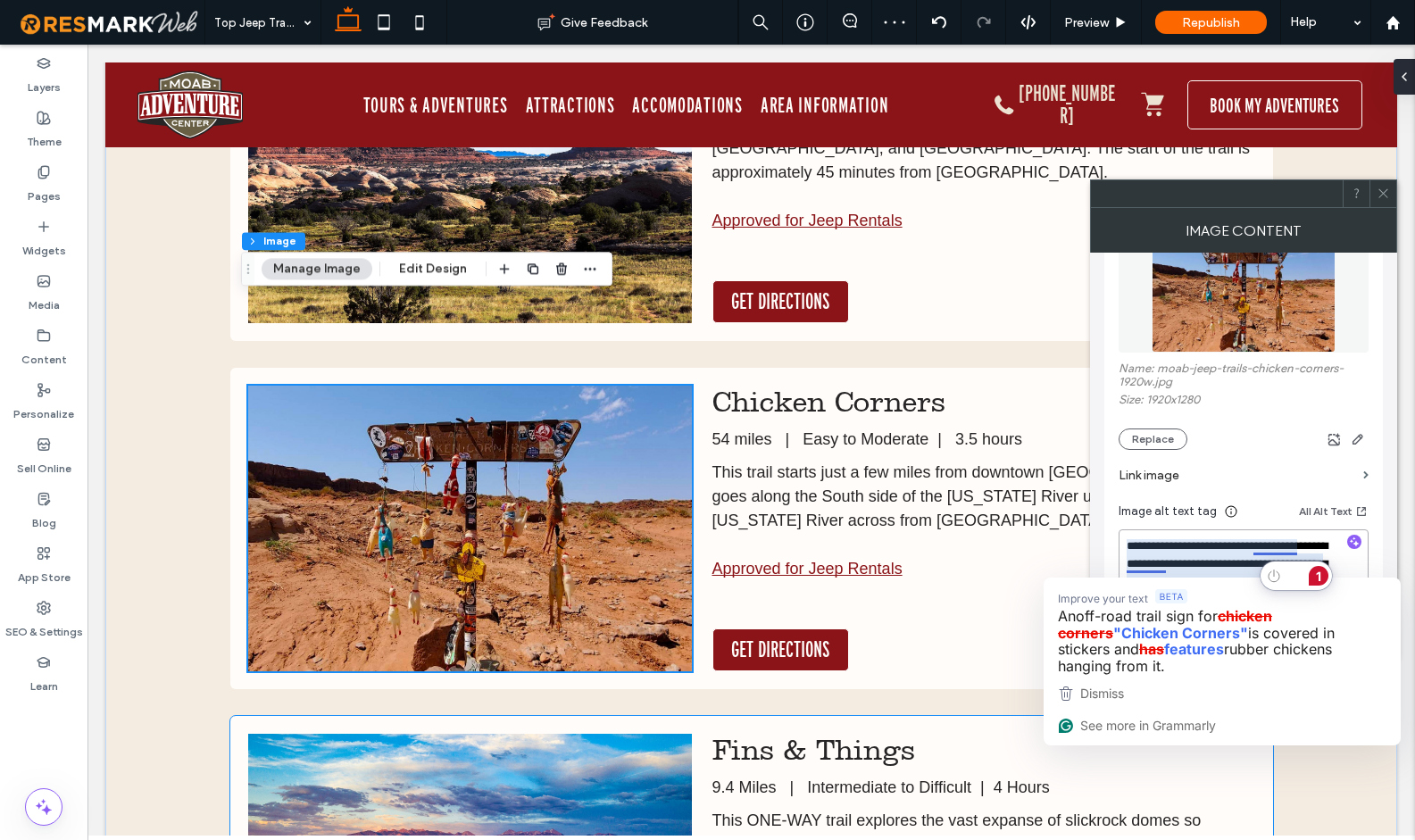
scroll to position [3363, 0]
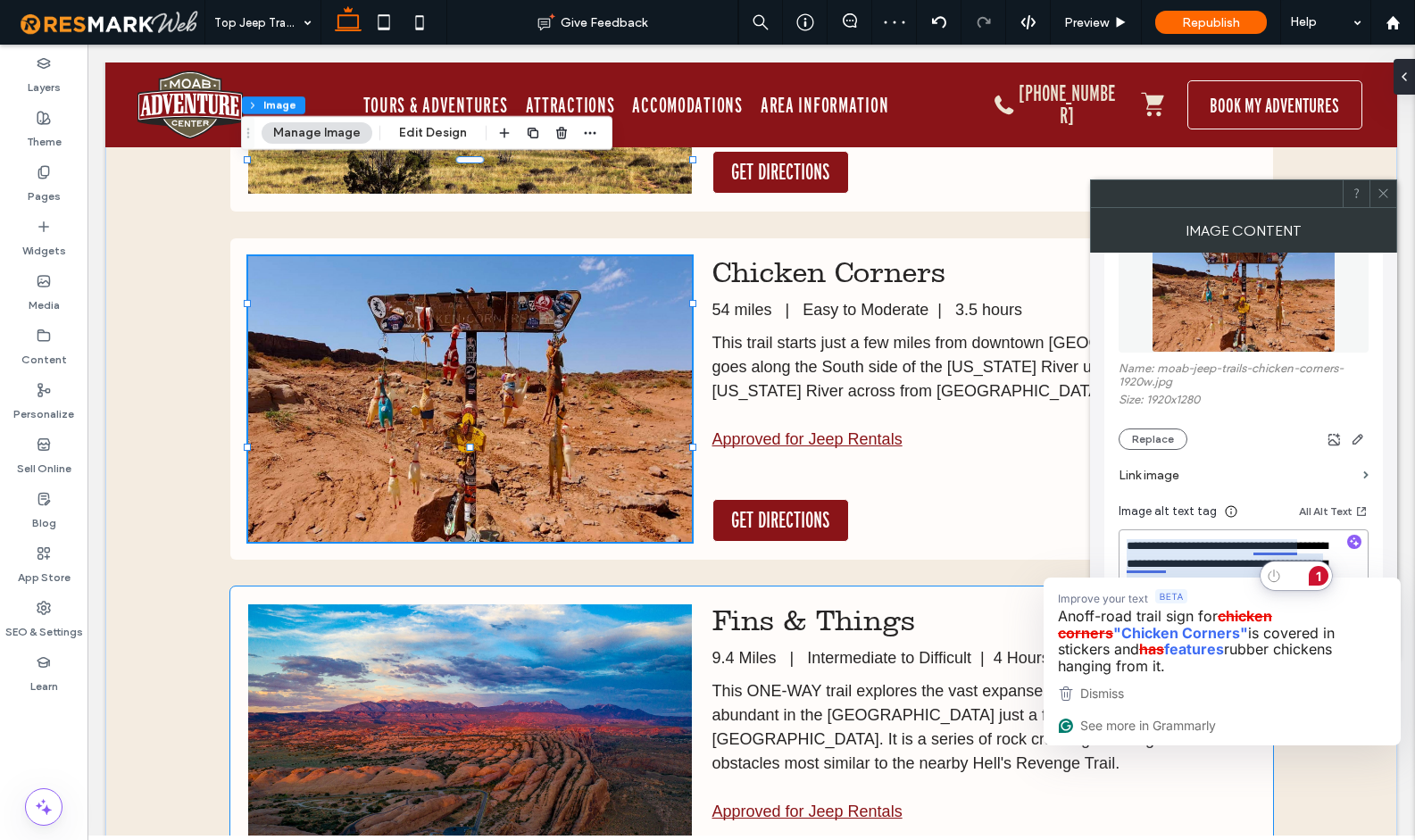
click at [596, 610] on img at bounding box center [470, 747] width 444 height 285
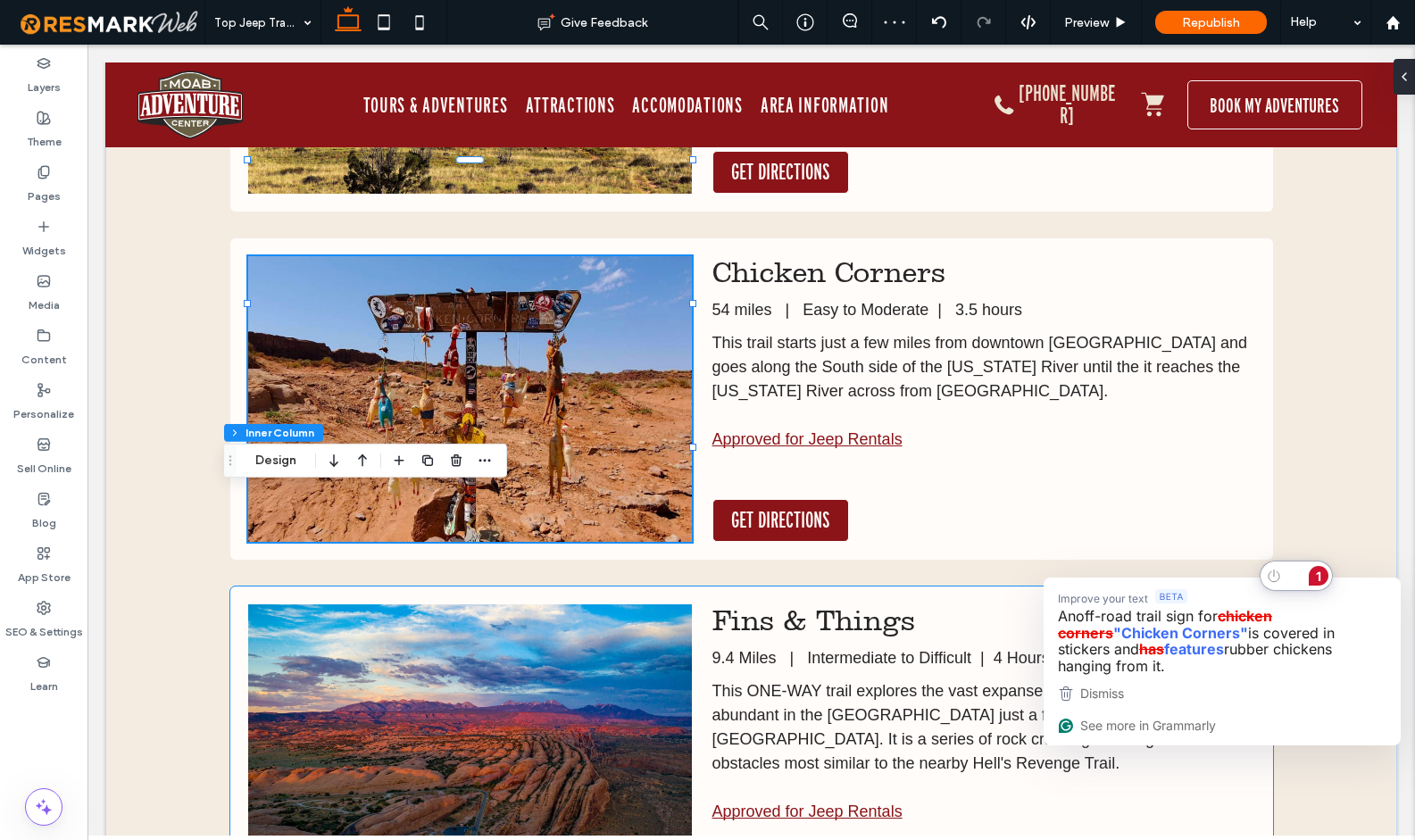
click at [596, 610] on img at bounding box center [470, 747] width 444 height 285
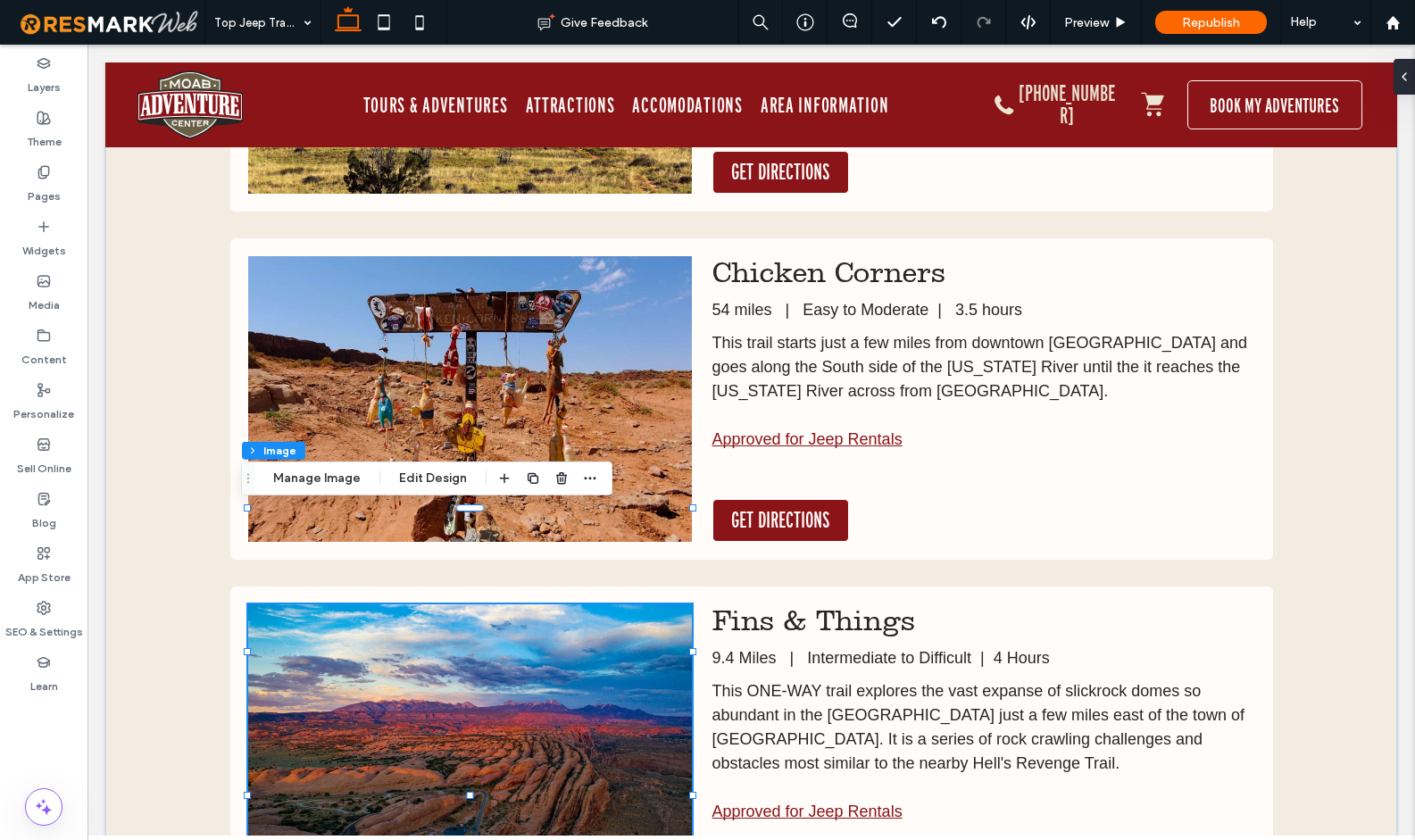
click at [527, 664] on img at bounding box center [470, 747] width 444 height 285
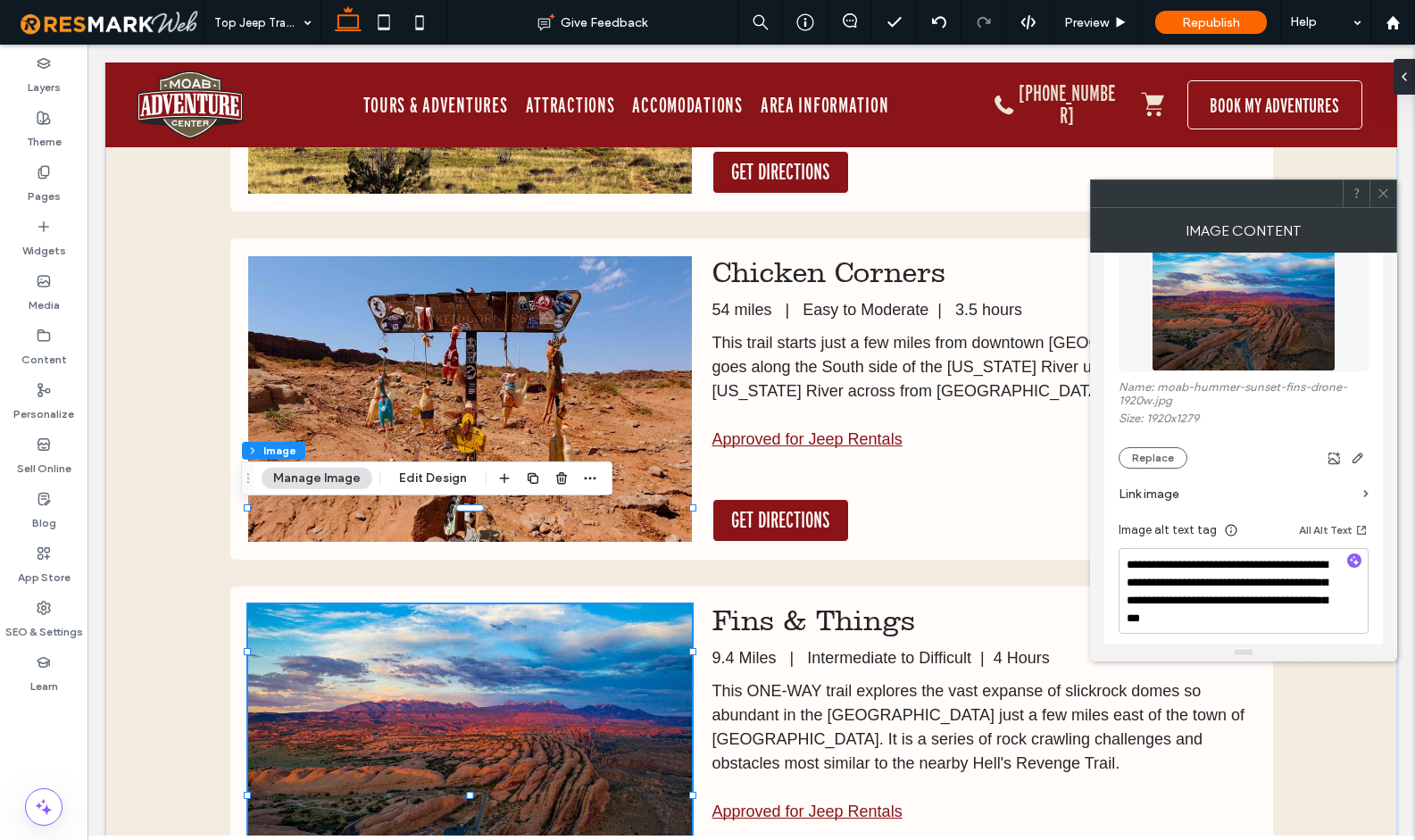
scroll to position [285, 0]
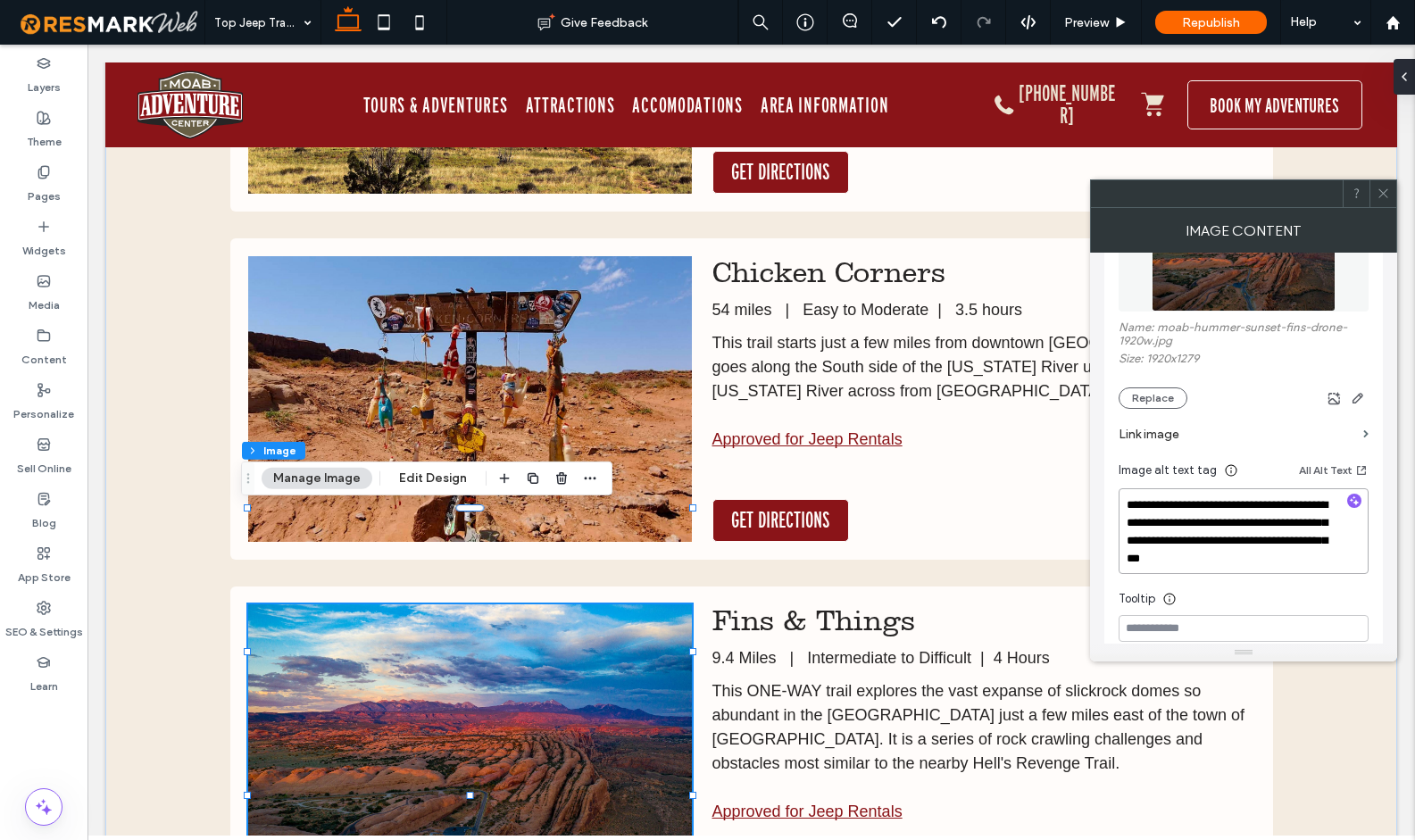
click at [1113, 512] on div "**********" at bounding box center [1243, 424] width 278 height 574
click at [1308, 560] on textarea "**********" at bounding box center [1243, 530] width 250 height 86
type textarea "**********"
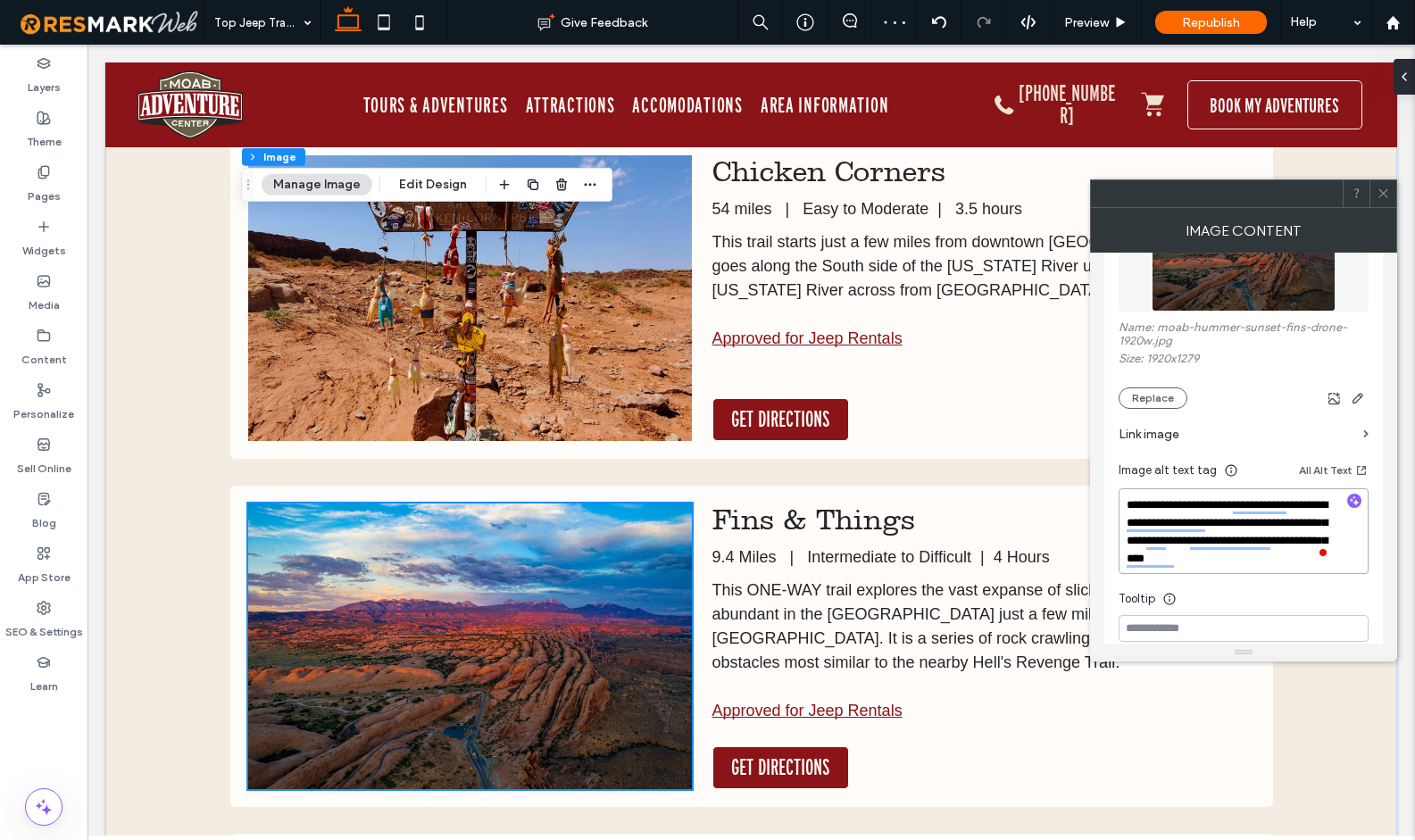
scroll to position [3669, 0]
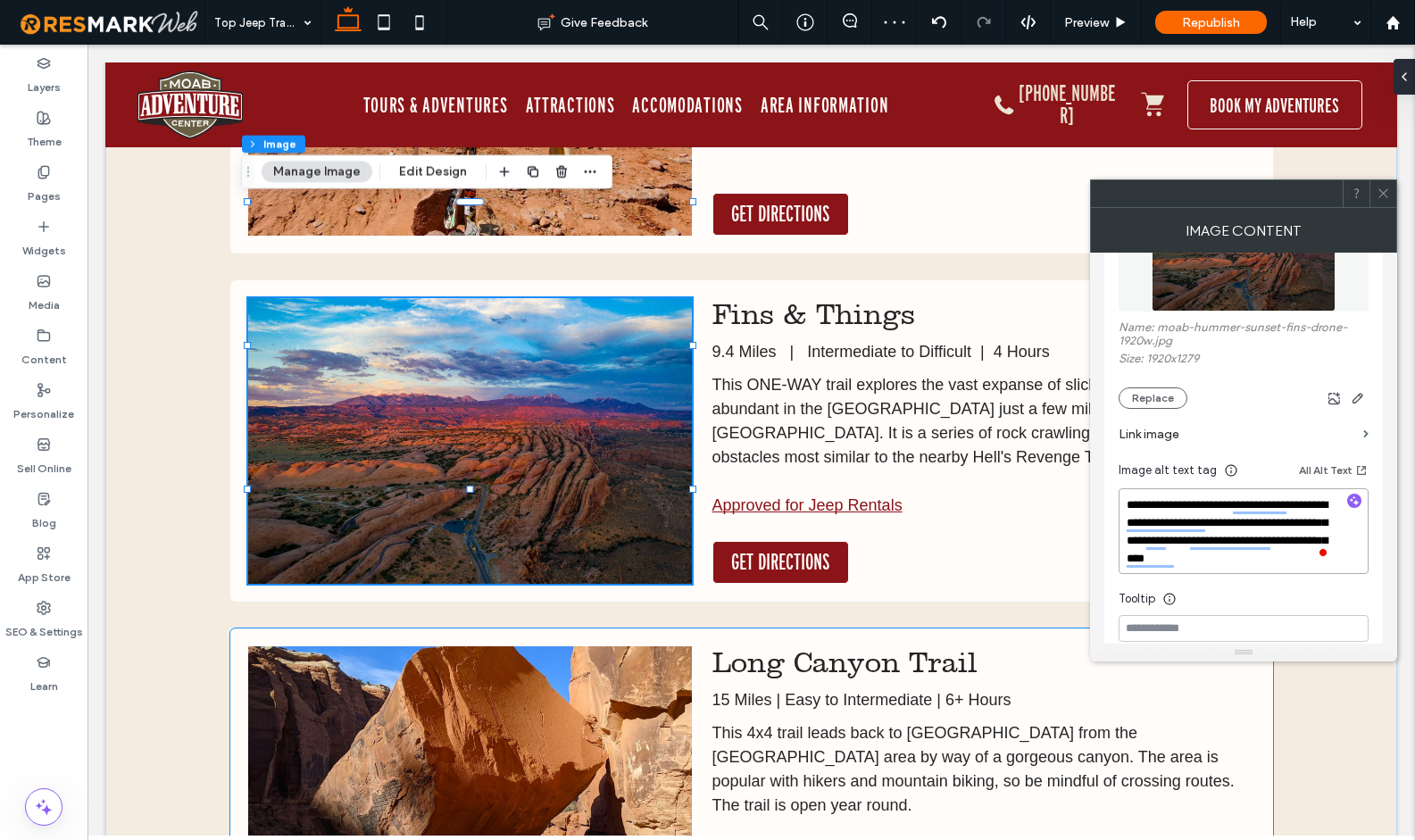
click at [507, 646] on img at bounding box center [470, 789] width 444 height 285
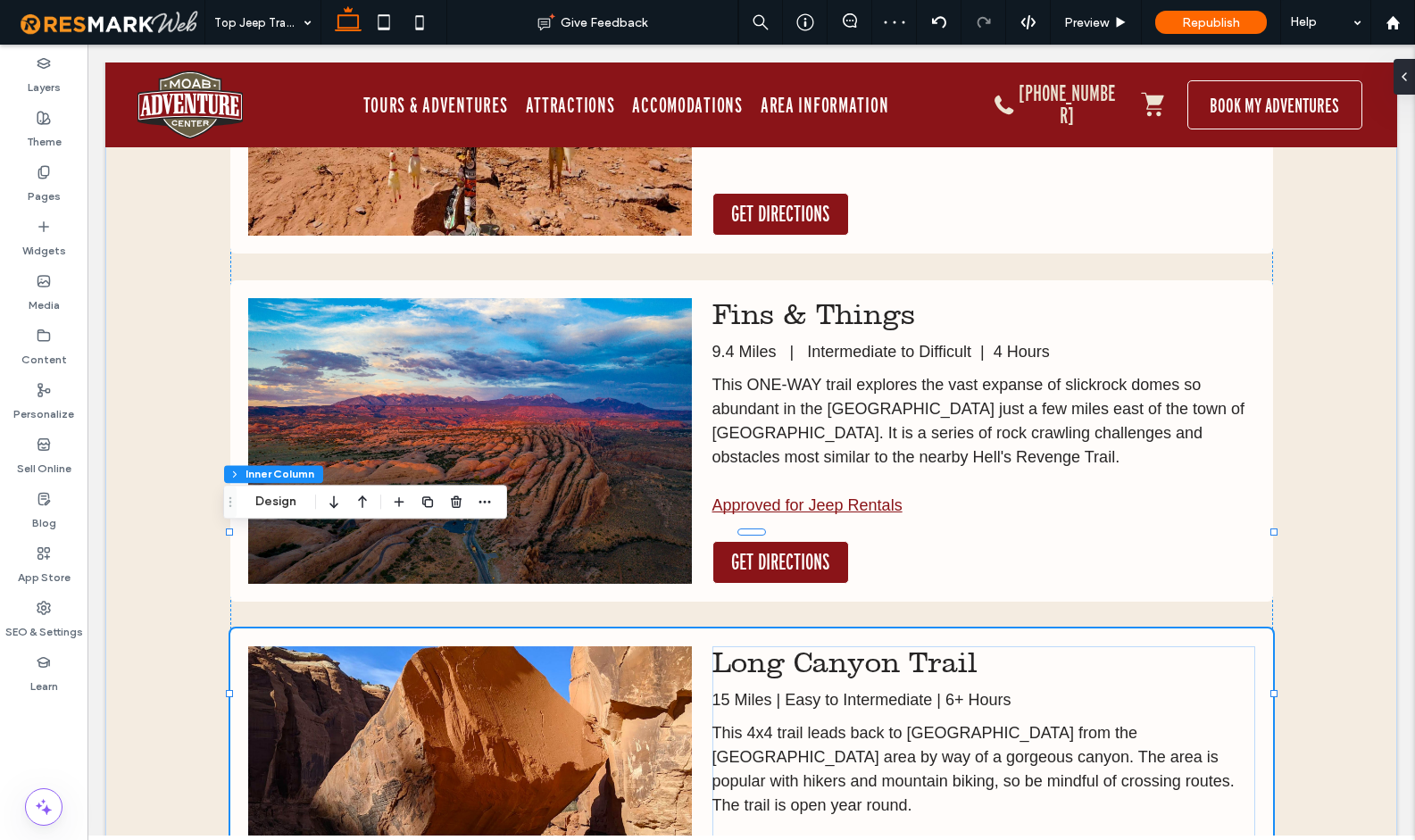
click at [507, 646] on img at bounding box center [470, 789] width 444 height 285
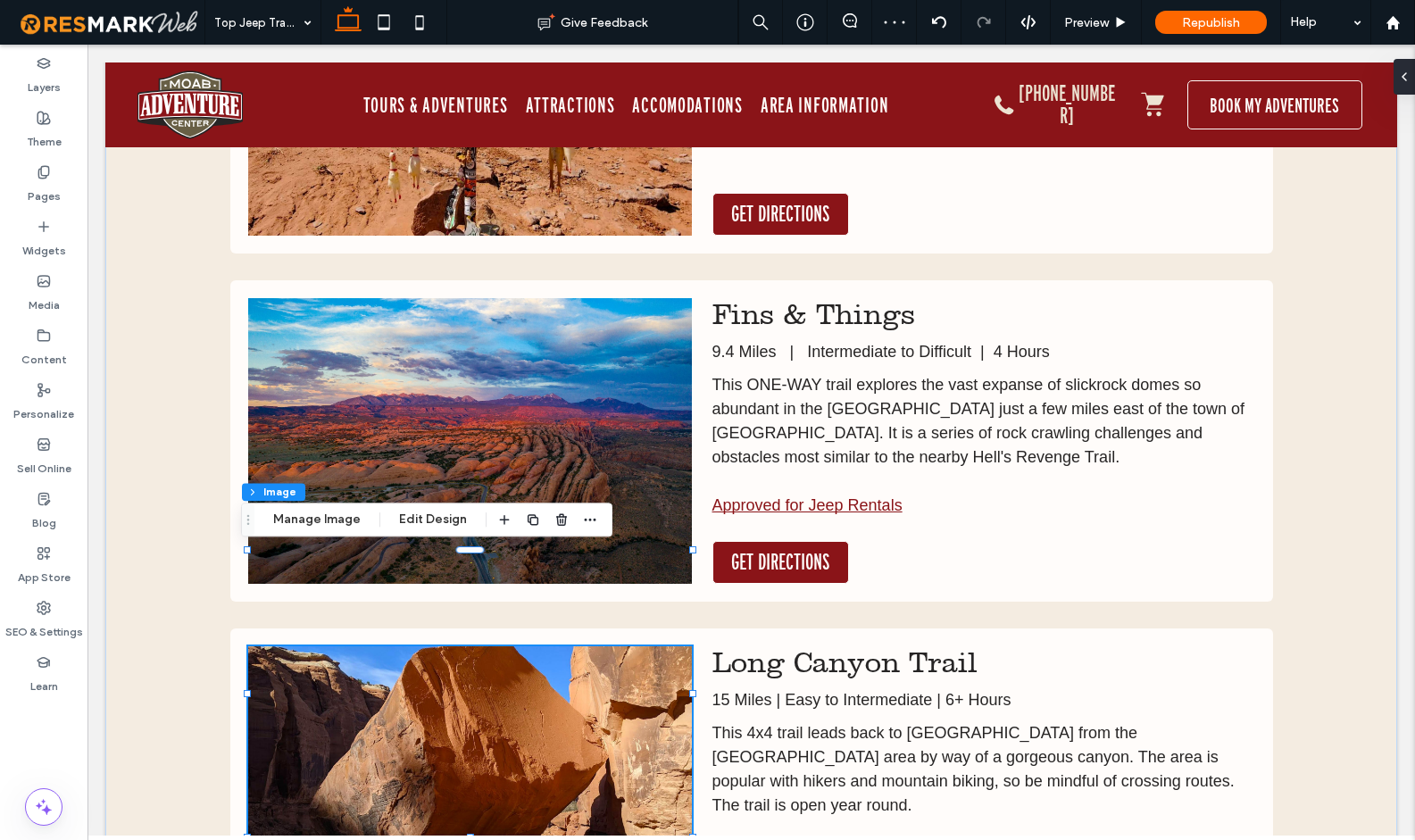
click at [507, 646] on img at bounding box center [470, 789] width 444 height 285
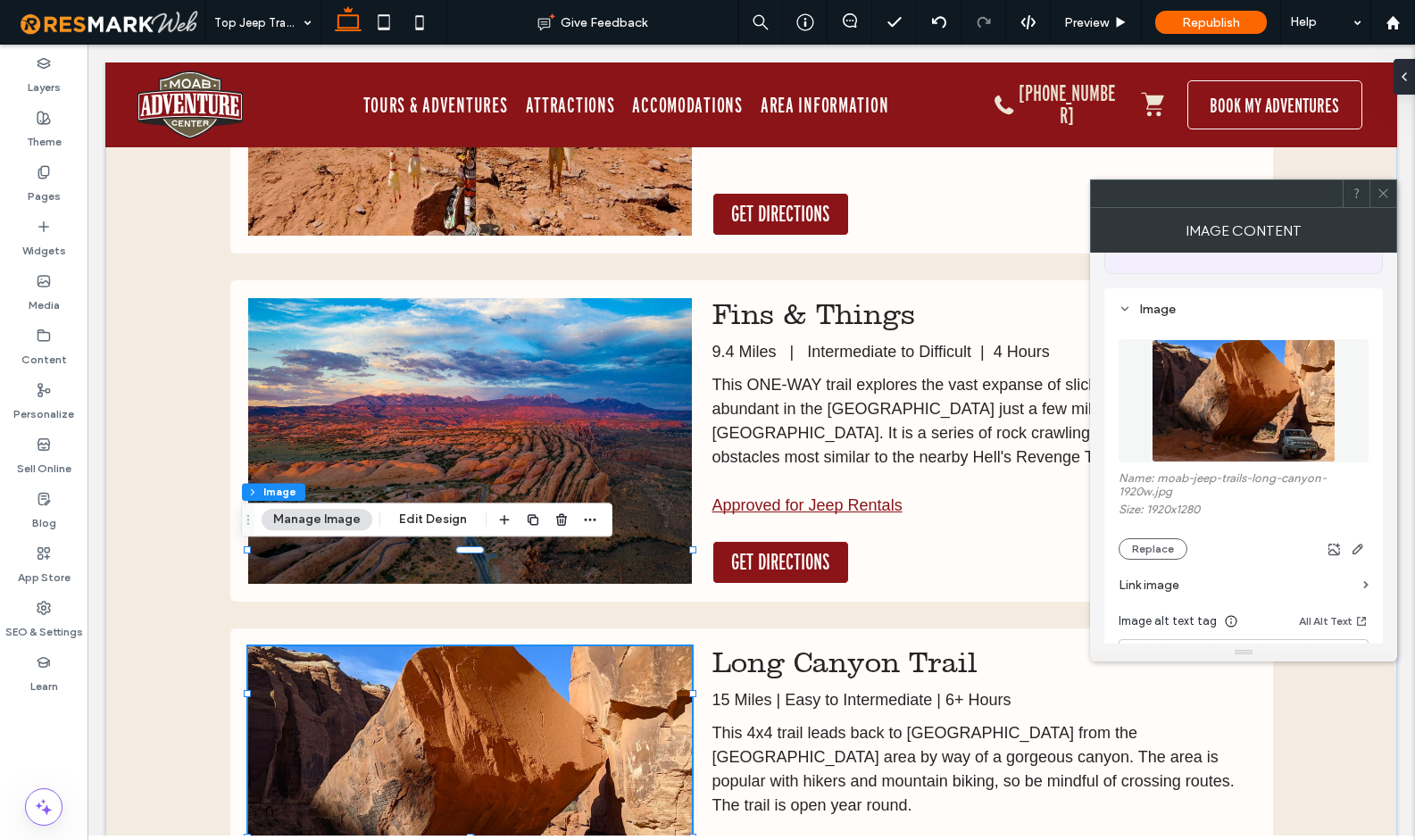
scroll to position [308, 0]
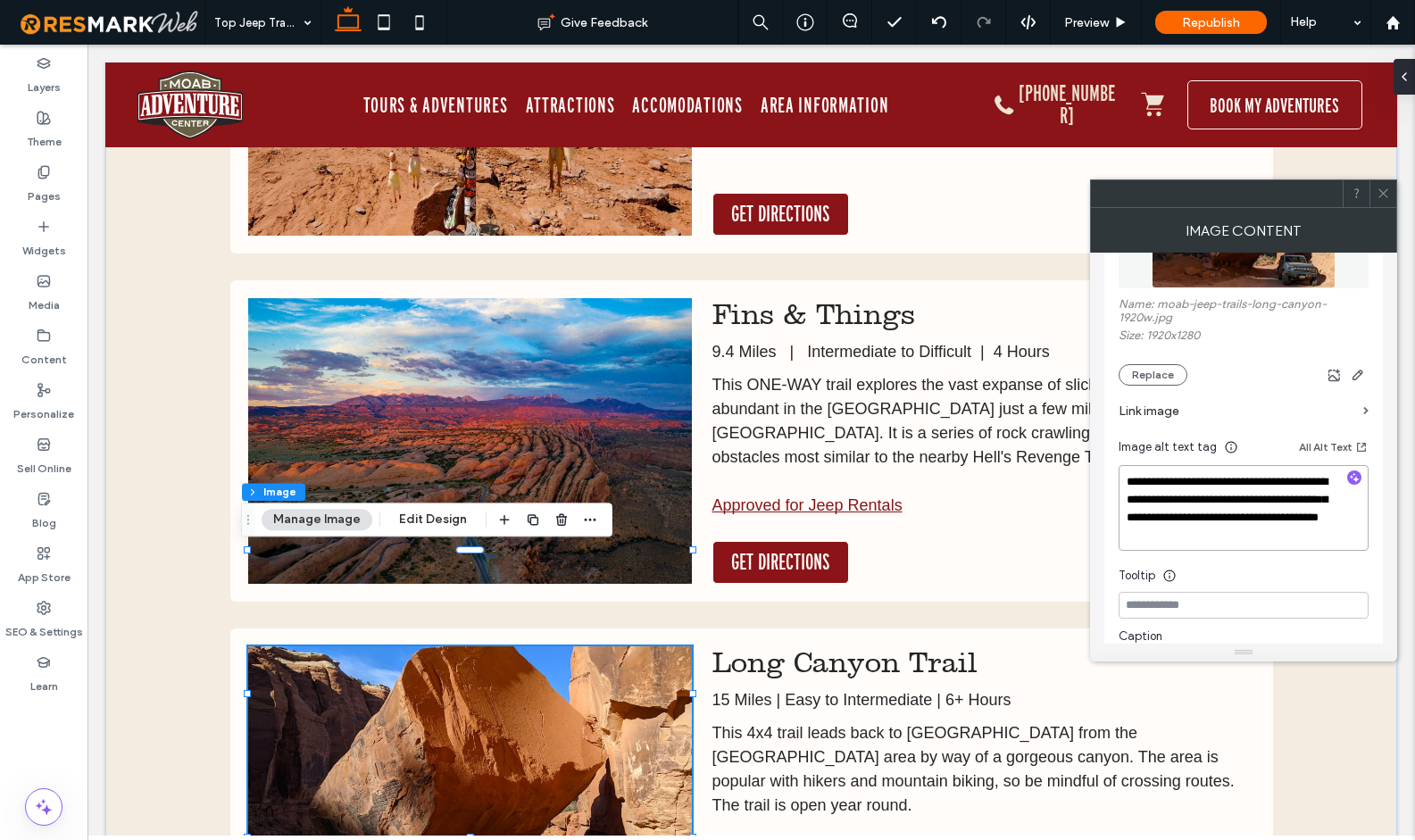
click at [1113, 487] on div "**********" at bounding box center [1243, 400] width 278 height 574
click at [1219, 534] on textarea "**********" at bounding box center [1243, 508] width 250 height 86
type textarea "**********"
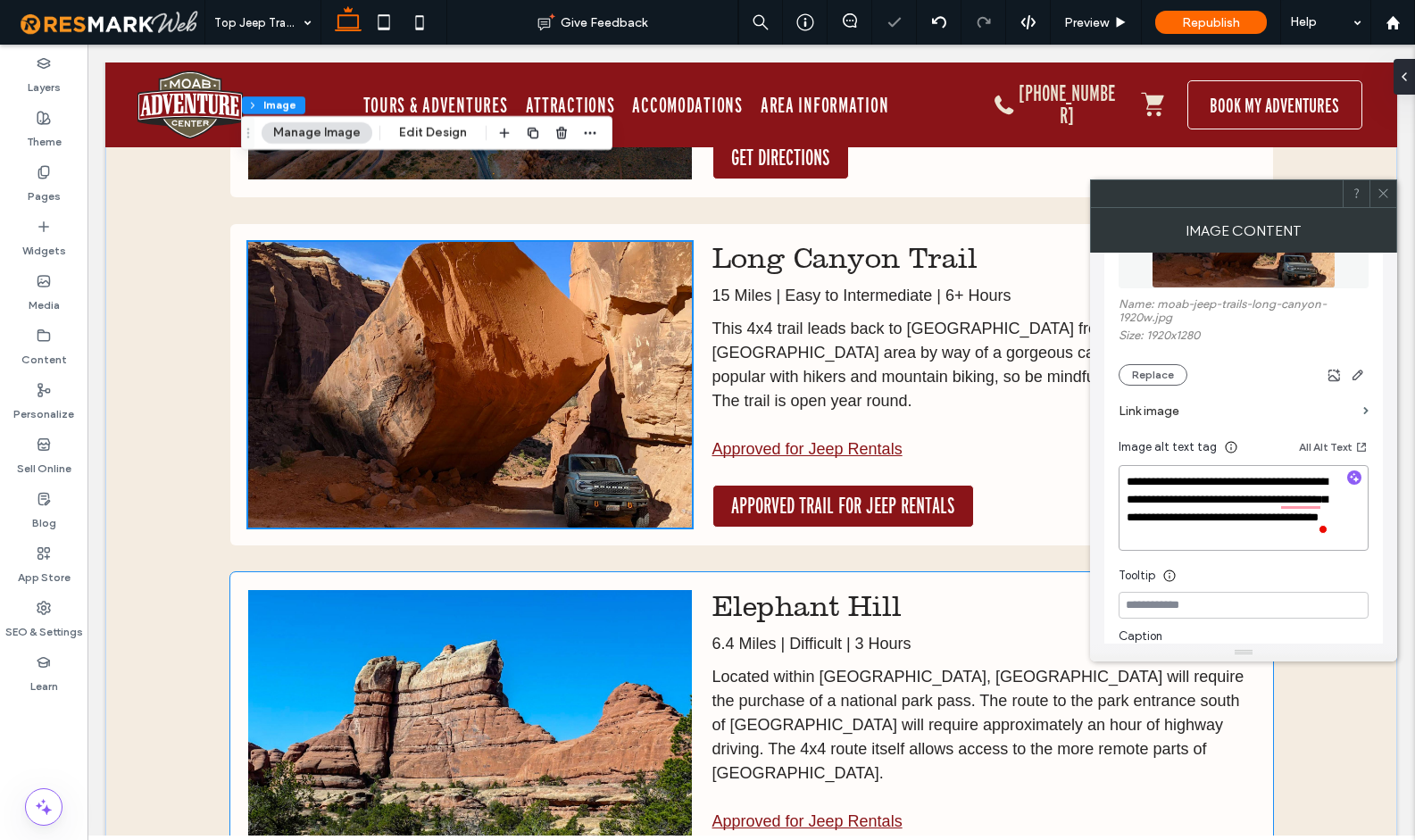
scroll to position [4117, 0]
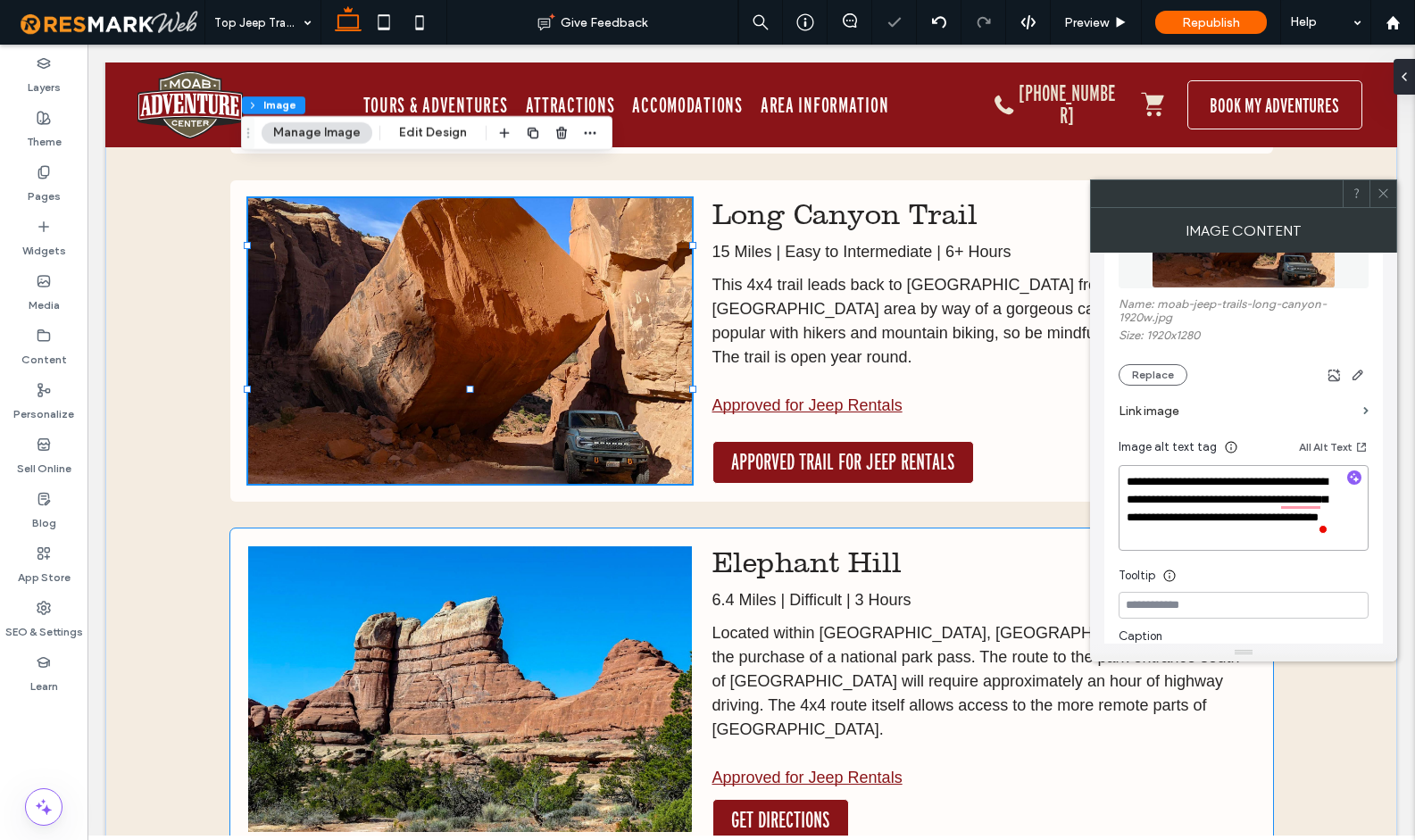
click at [586, 611] on img at bounding box center [470, 689] width 444 height 285
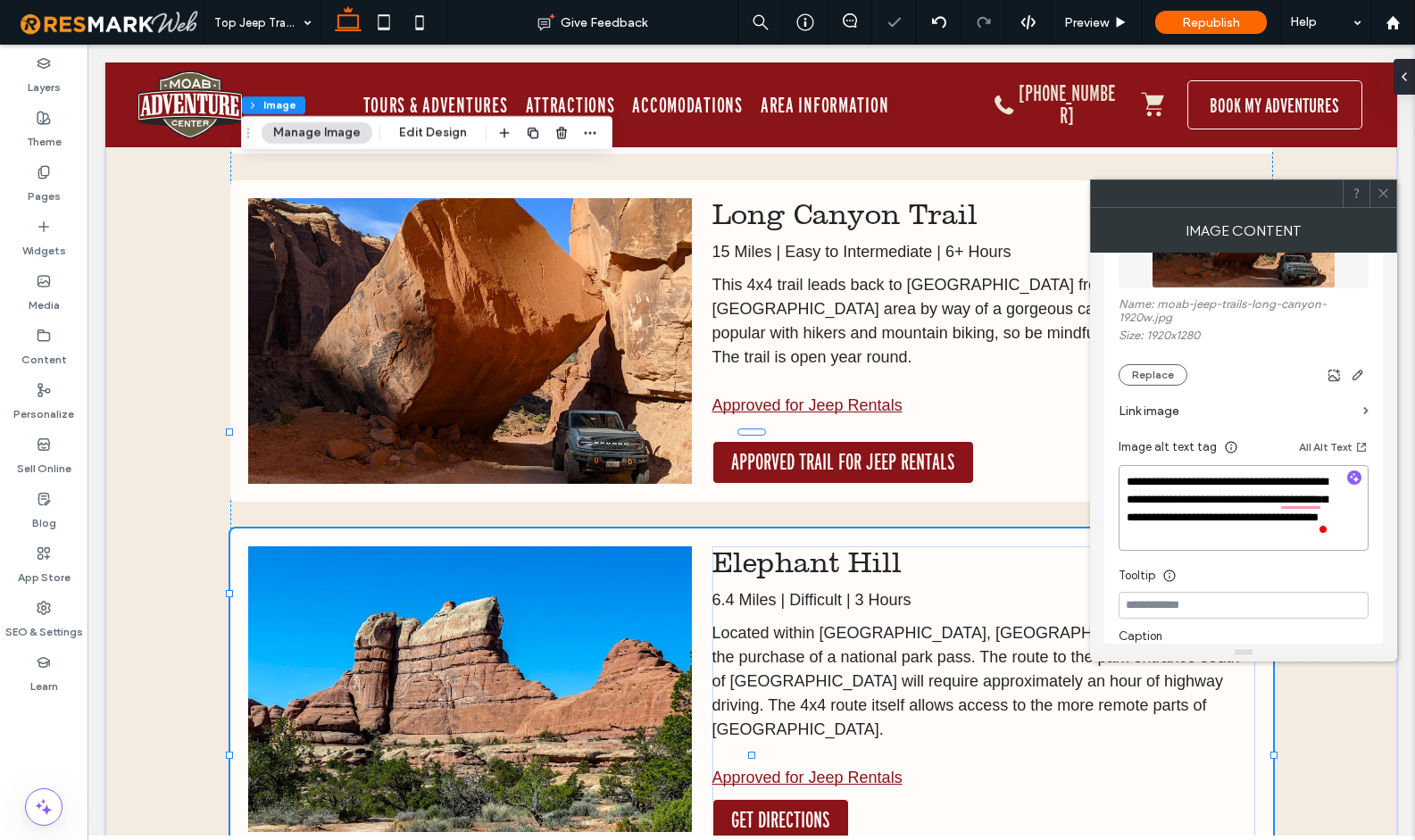
click at [586, 611] on img at bounding box center [470, 689] width 444 height 285
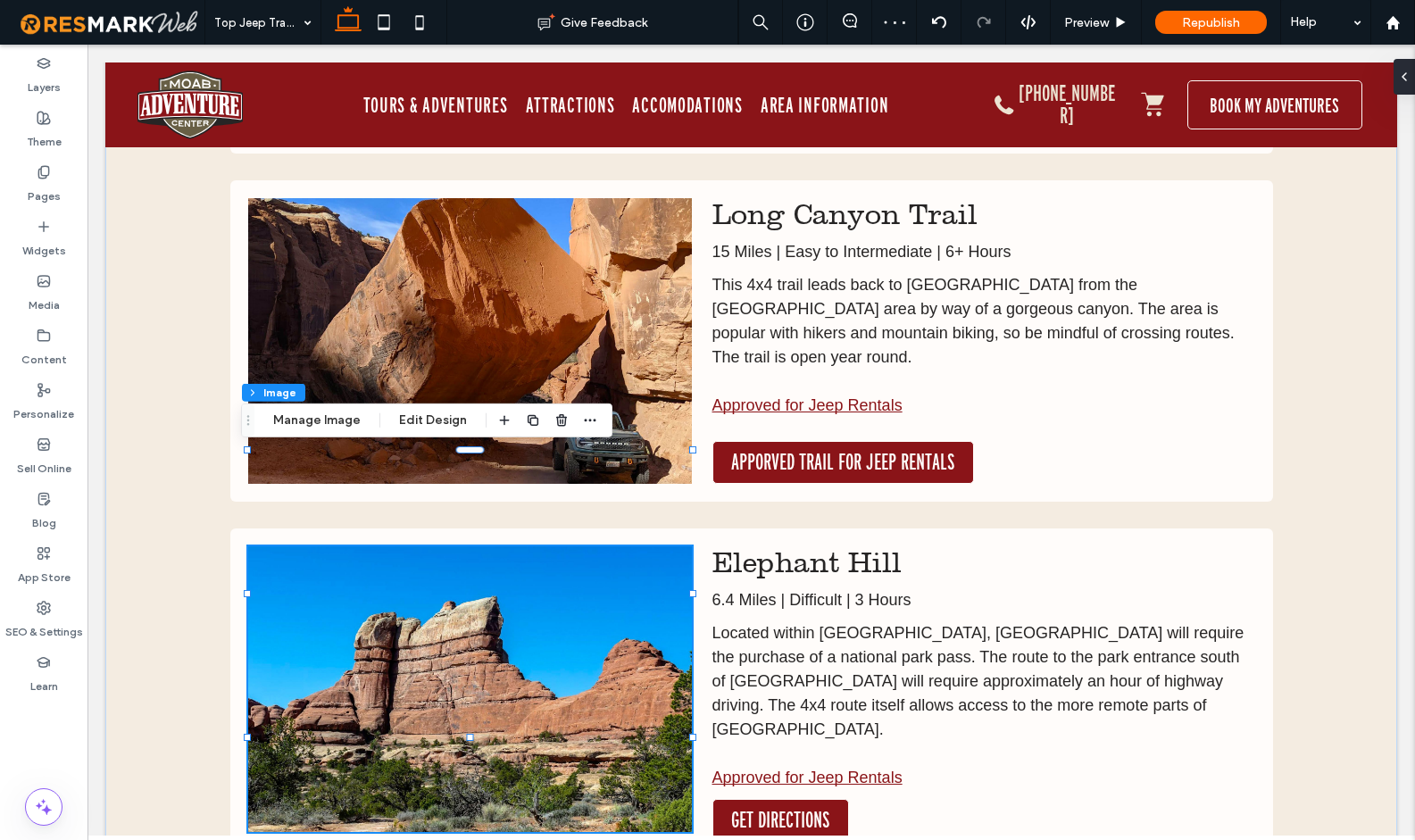
click at [586, 611] on img at bounding box center [470, 689] width 444 height 285
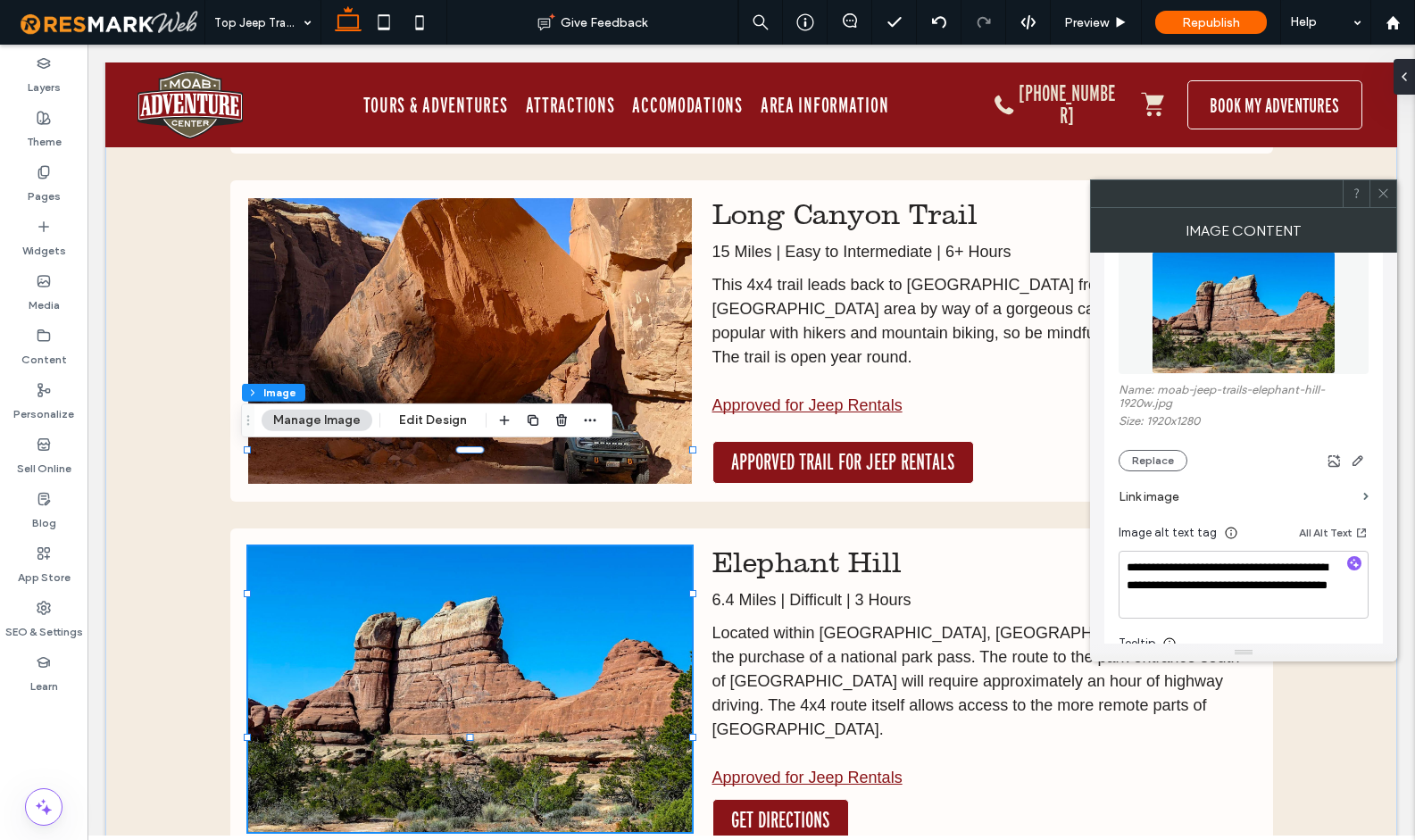
scroll to position [297, 0]
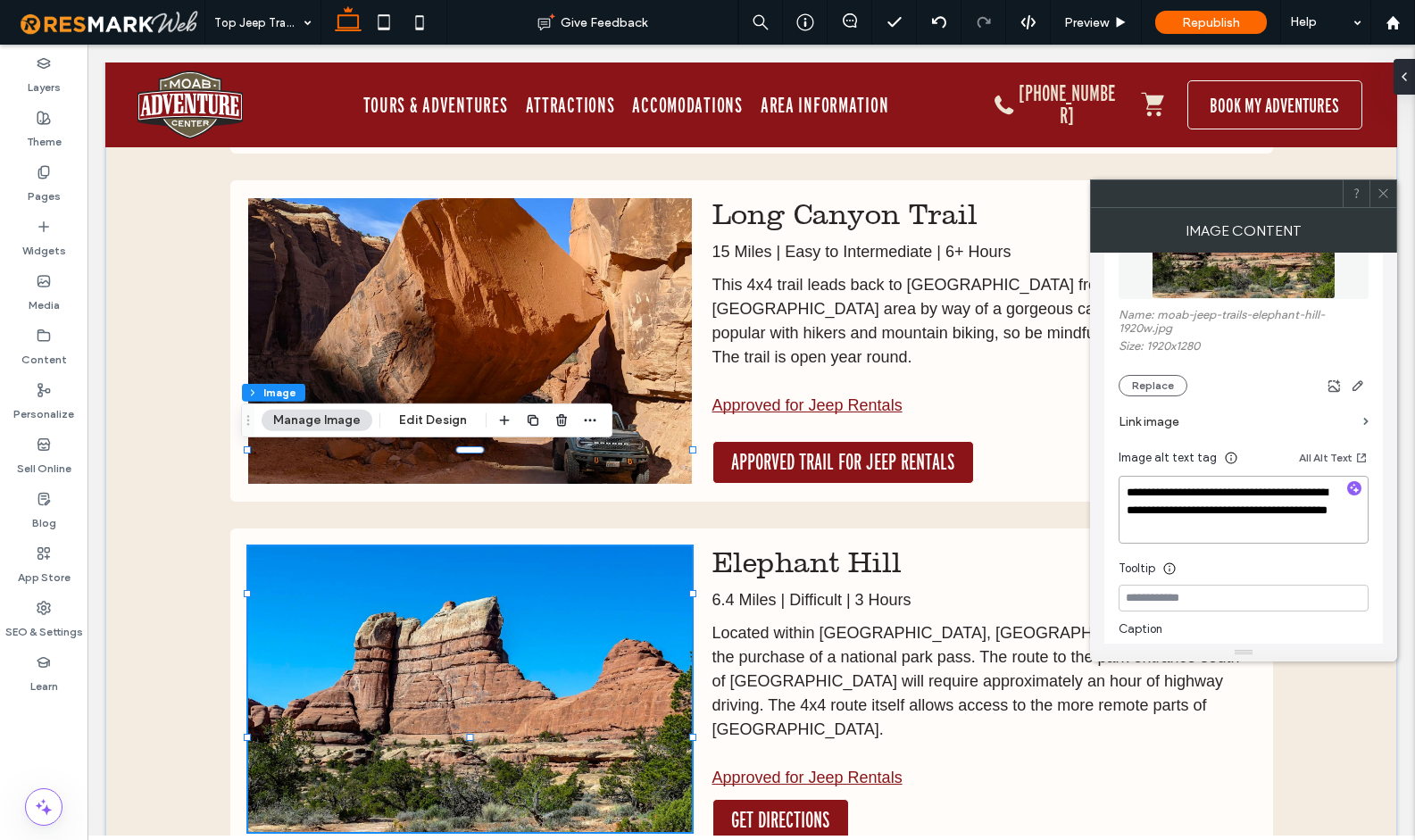
drag, startPoint x: 1133, startPoint y: 498, endPoint x: 1121, endPoint y: 498, distance: 12.0
click at [1121, 498] on textarea "**********" at bounding box center [1243, 509] width 250 height 68
click at [1209, 528] on textarea "**********" at bounding box center [1243, 509] width 250 height 68
type textarea "**********"
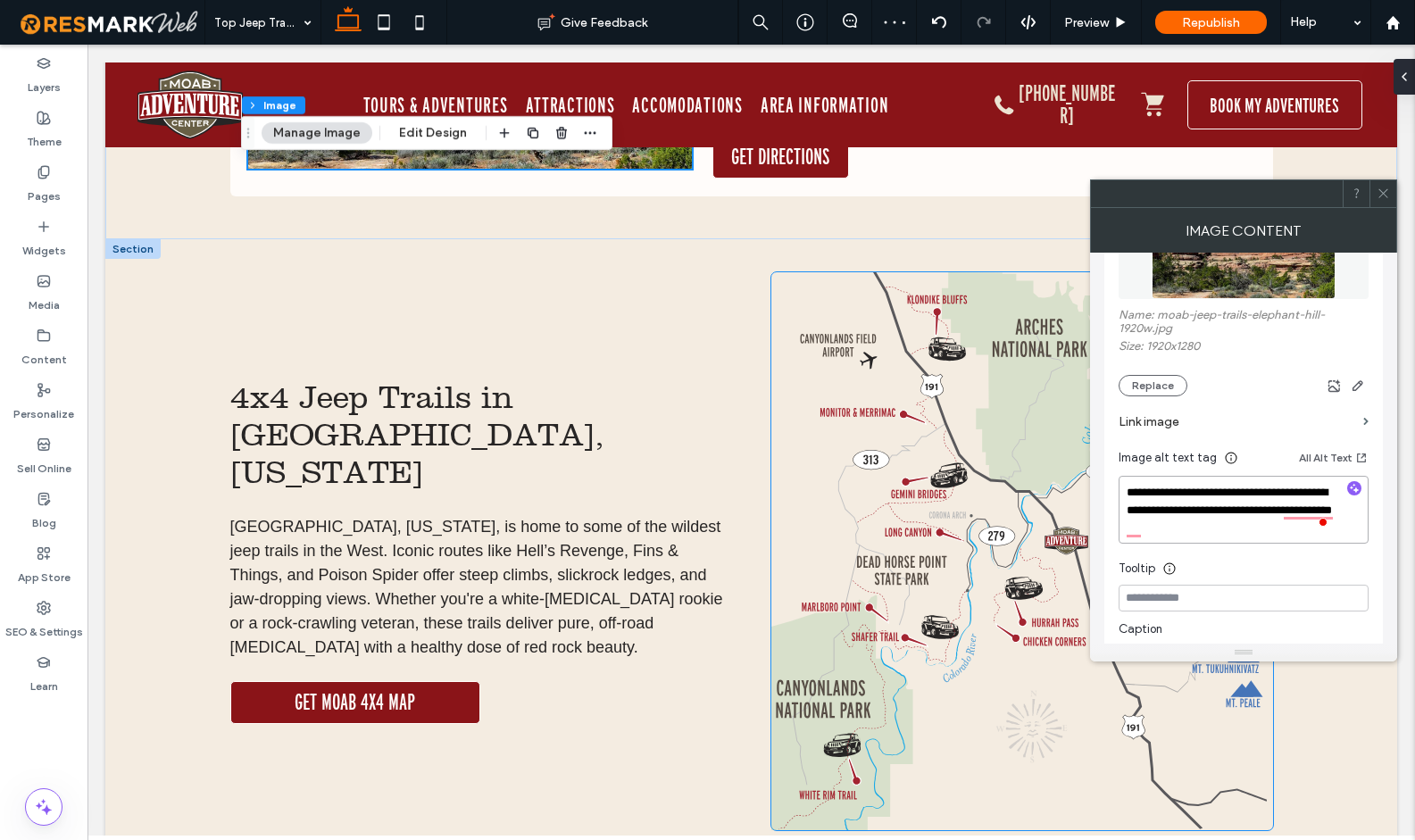
scroll to position [4763, 0]
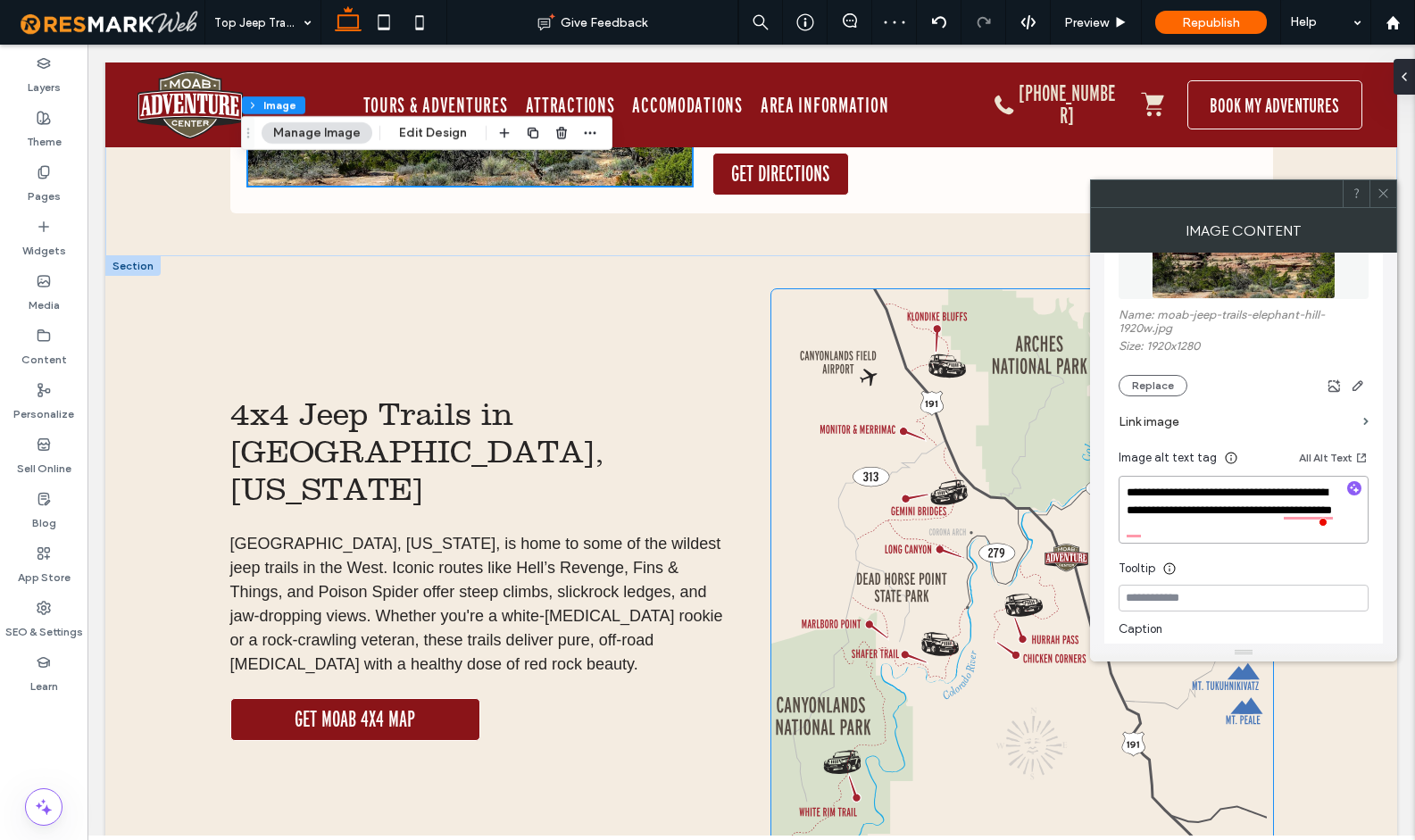
click at [874, 479] on img at bounding box center [1022, 567] width 501 height 557
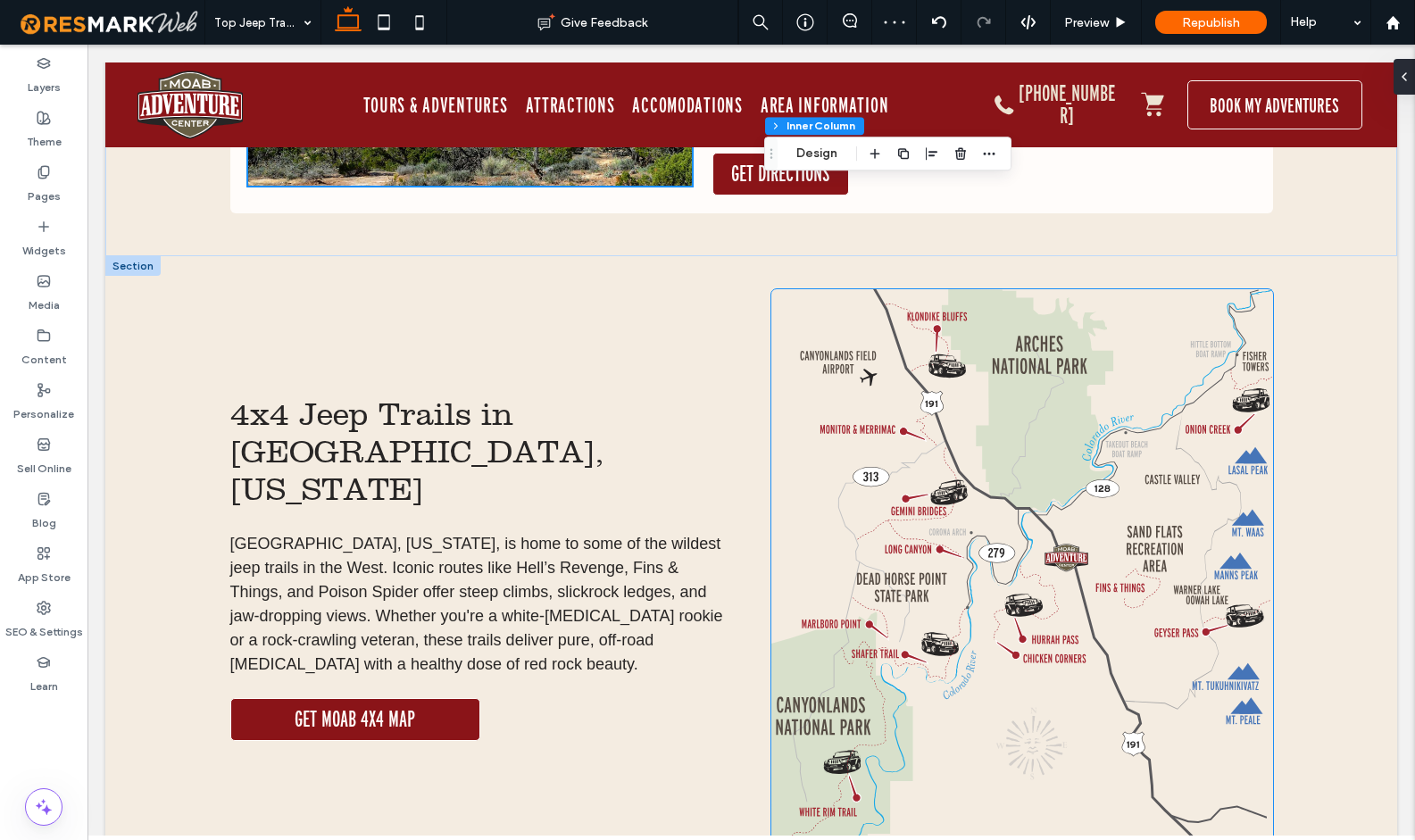
click at [874, 479] on img at bounding box center [1022, 567] width 501 height 557
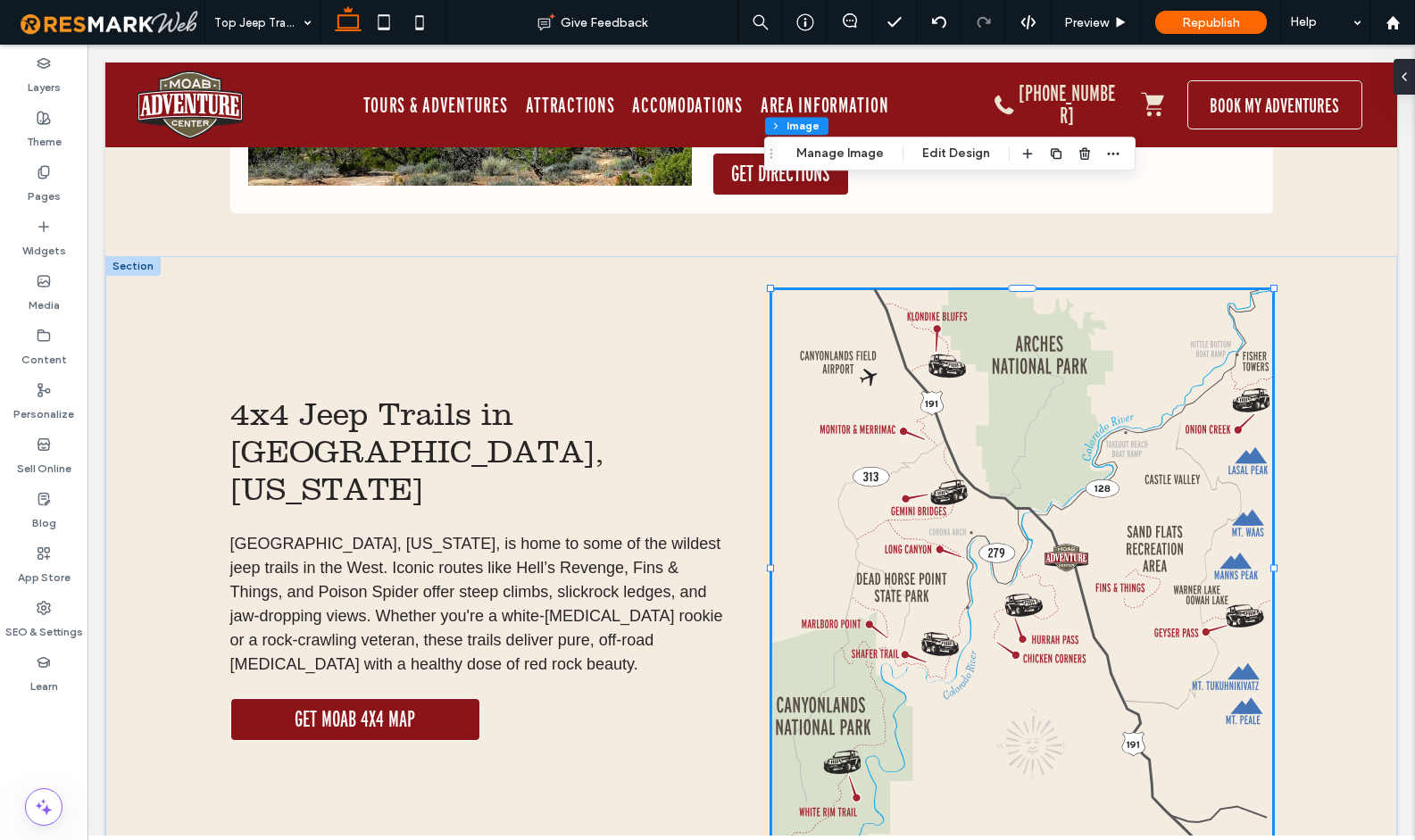
click at [950, 478] on img at bounding box center [1022, 567] width 501 height 557
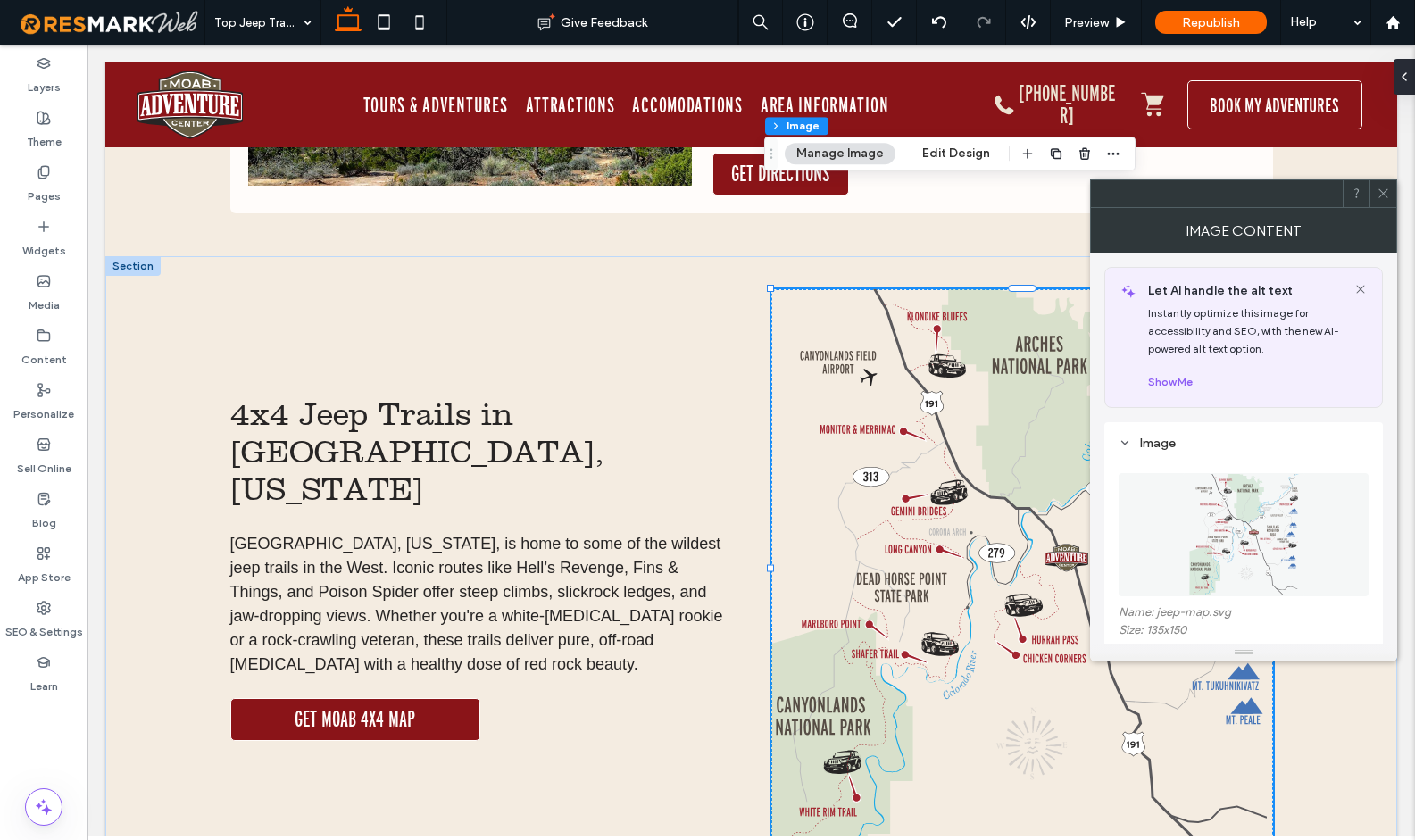
scroll to position [312, 0]
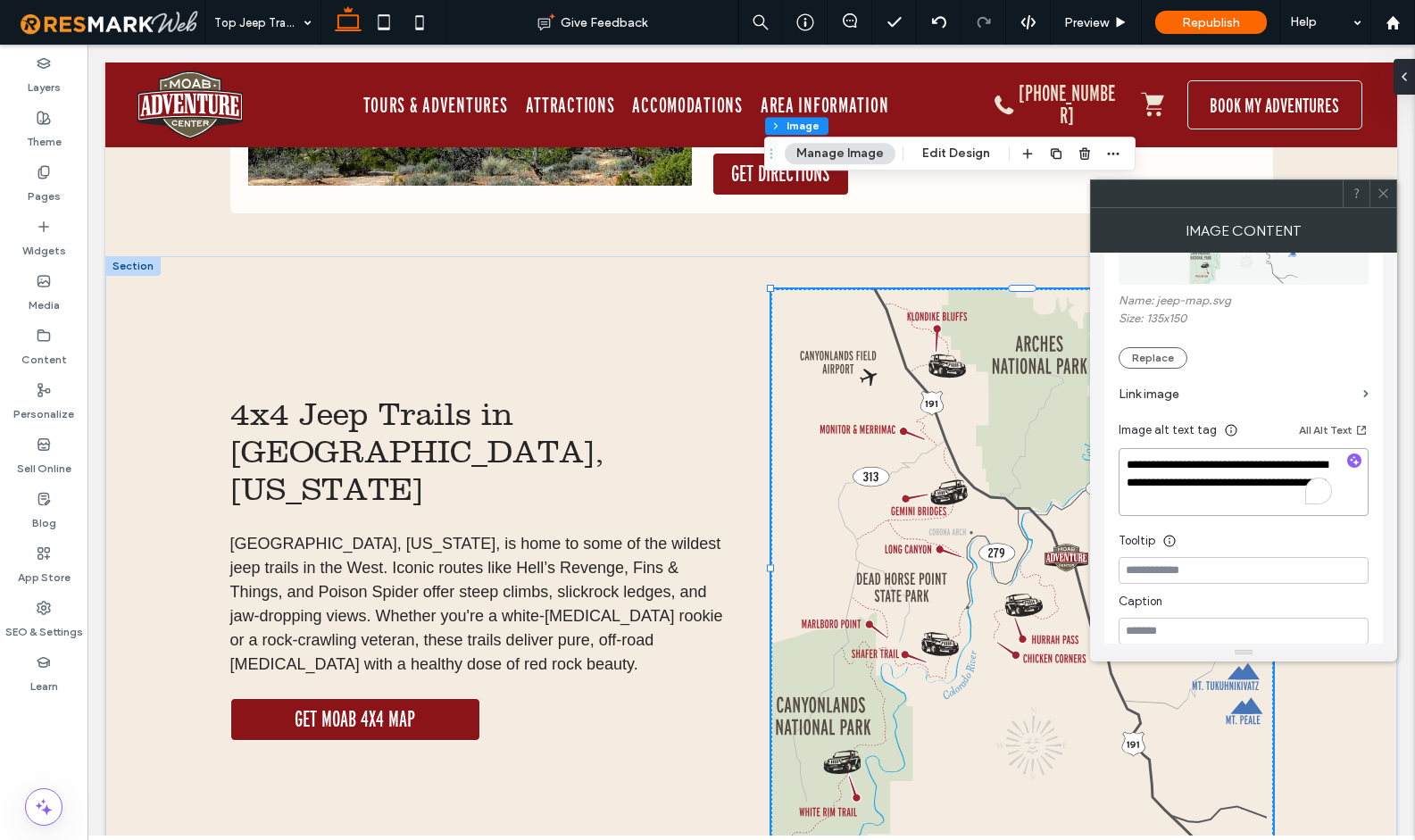
drag, startPoint x: 1134, startPoint y: 468, endPoint x: 1117, endPoint y: 469, distance: 17.0
click at [1117, 469] on div "**********" at bounding box center [1243, 381] width 278 height 543
type textarea "**********"
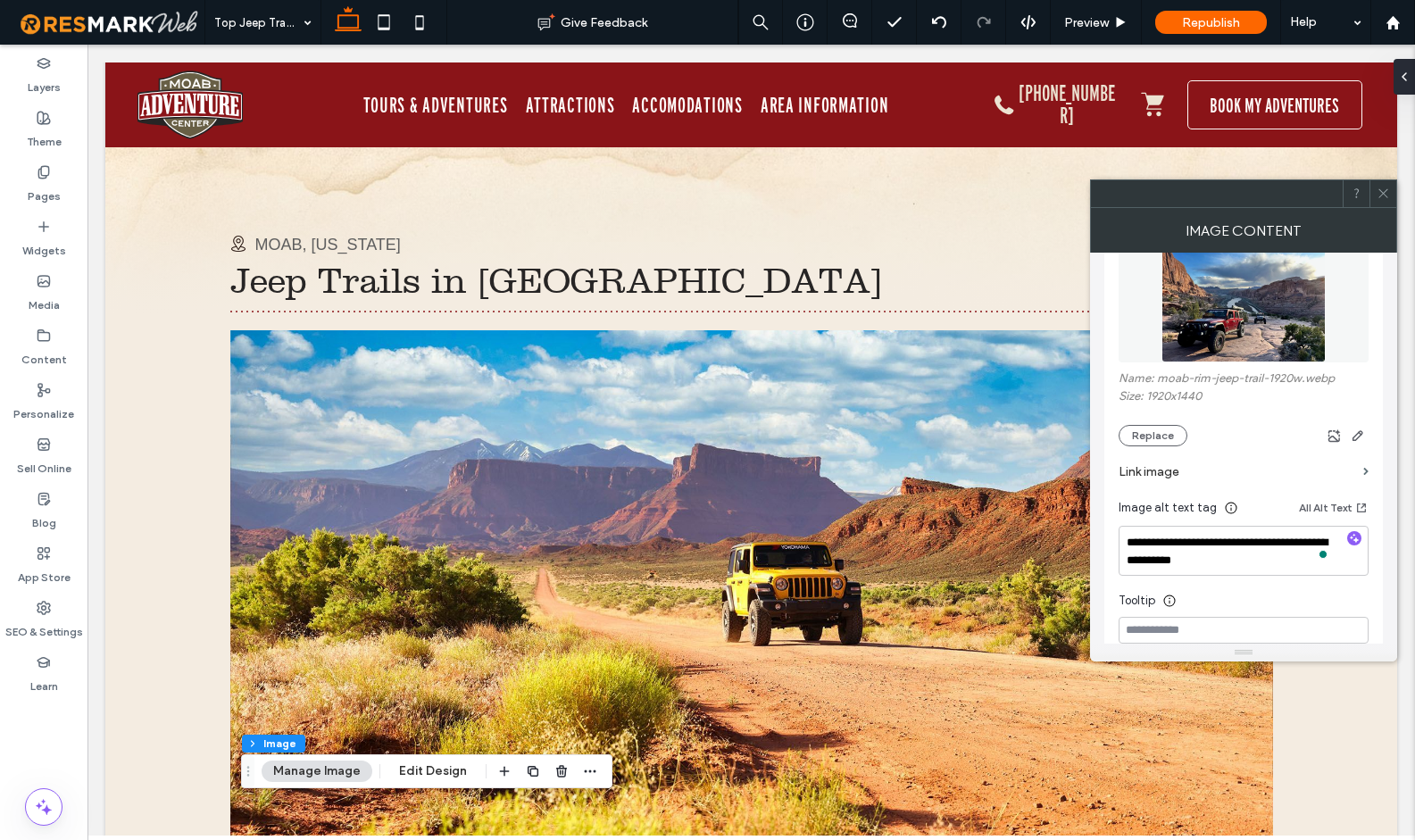
click at [1178, 562] on textarea "**********" at bounding box center [1243, 550] width 250 height 50
click at [1242, 563] on textarea "**********" at bounding box center [1243, 550] width 250 height 50
type textarea "**********"
click at [1379, 195] on icon at bounding box center [1382, 192] width 14 height 14
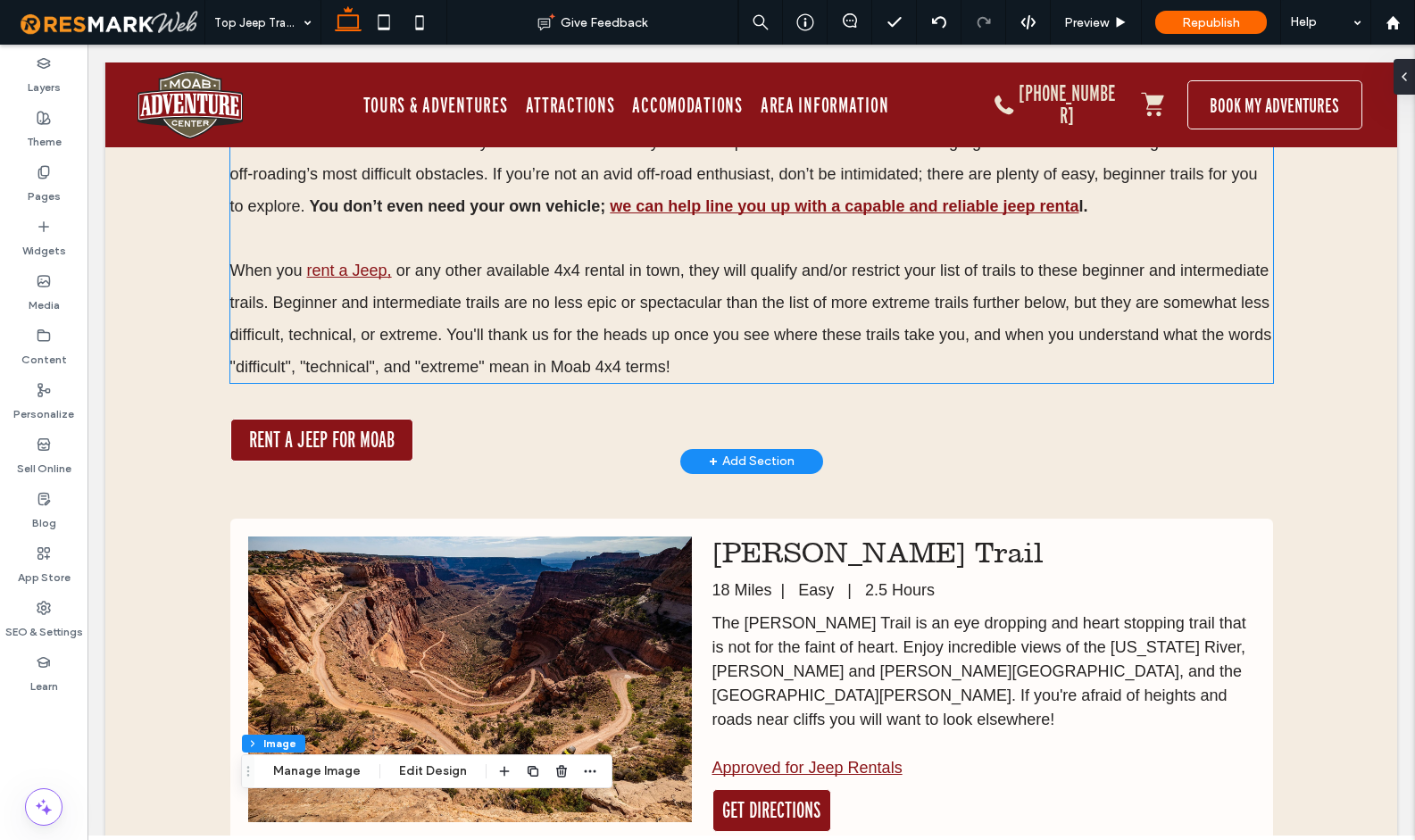
scroll to position [677, 0]
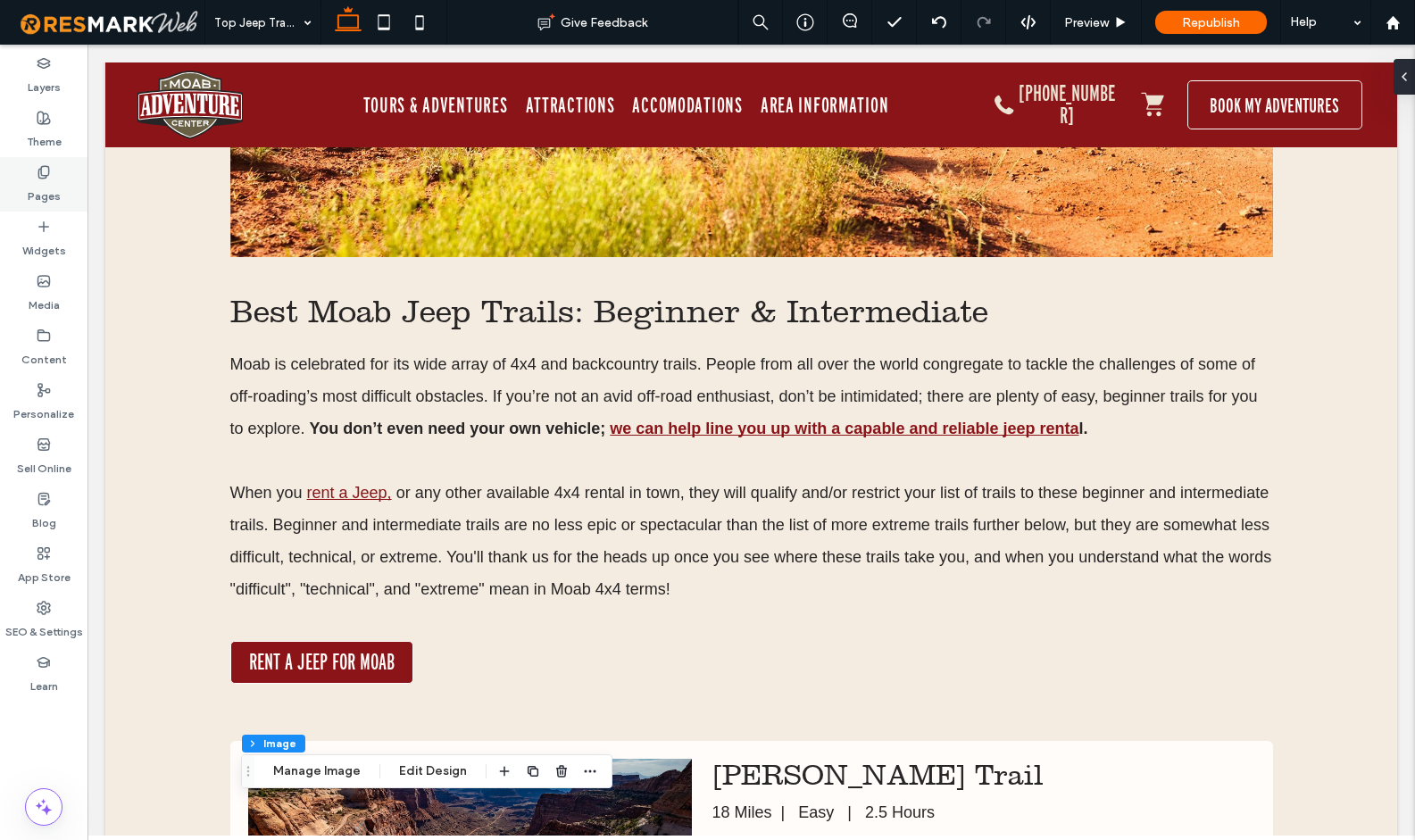
click at [72, 183] on div "Pages" at bounding box center [43, 184] width 88 height 54
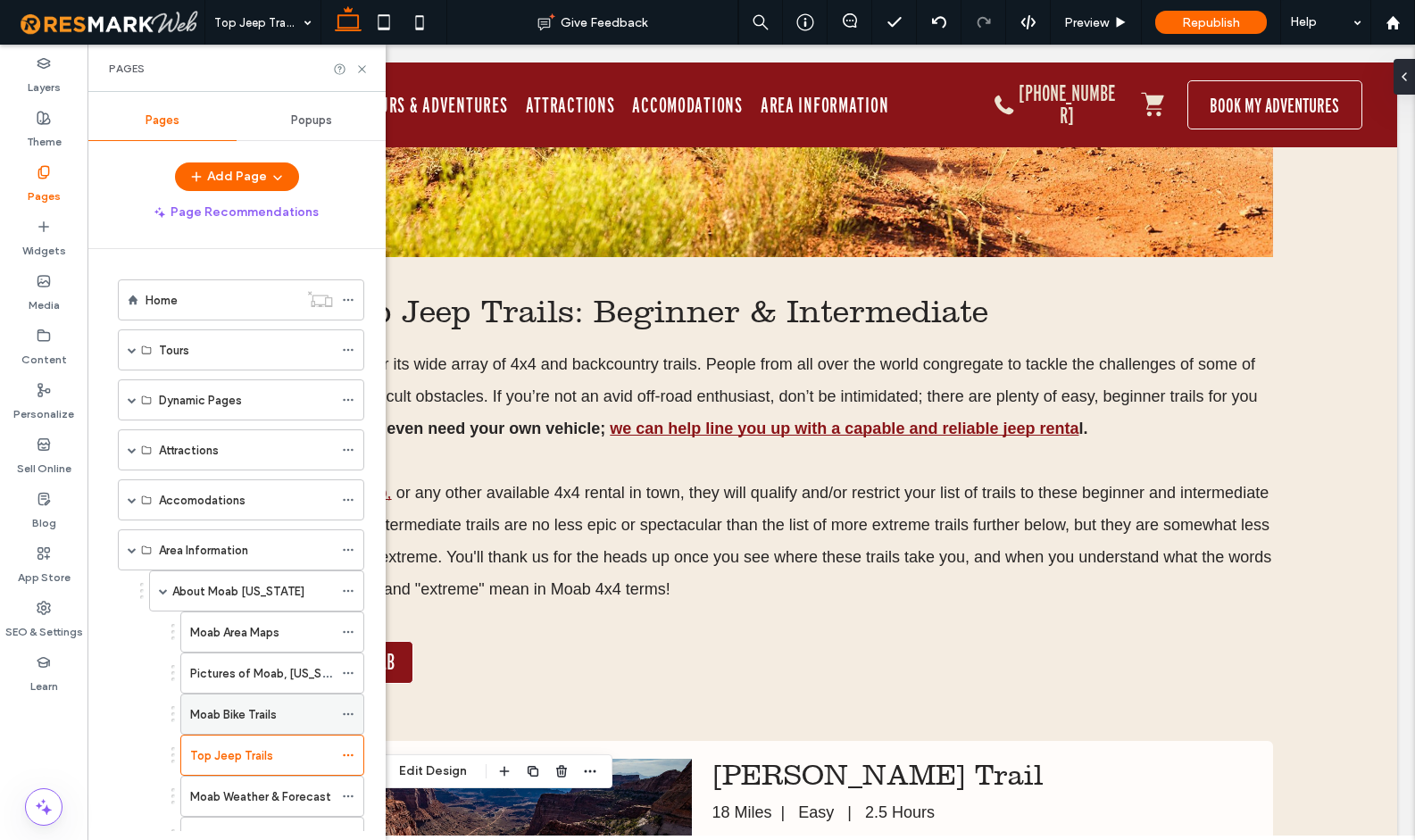
click at [256, 705] on label "Moab Bike Trails" at bounding box center [233, 714] width 87 height 32
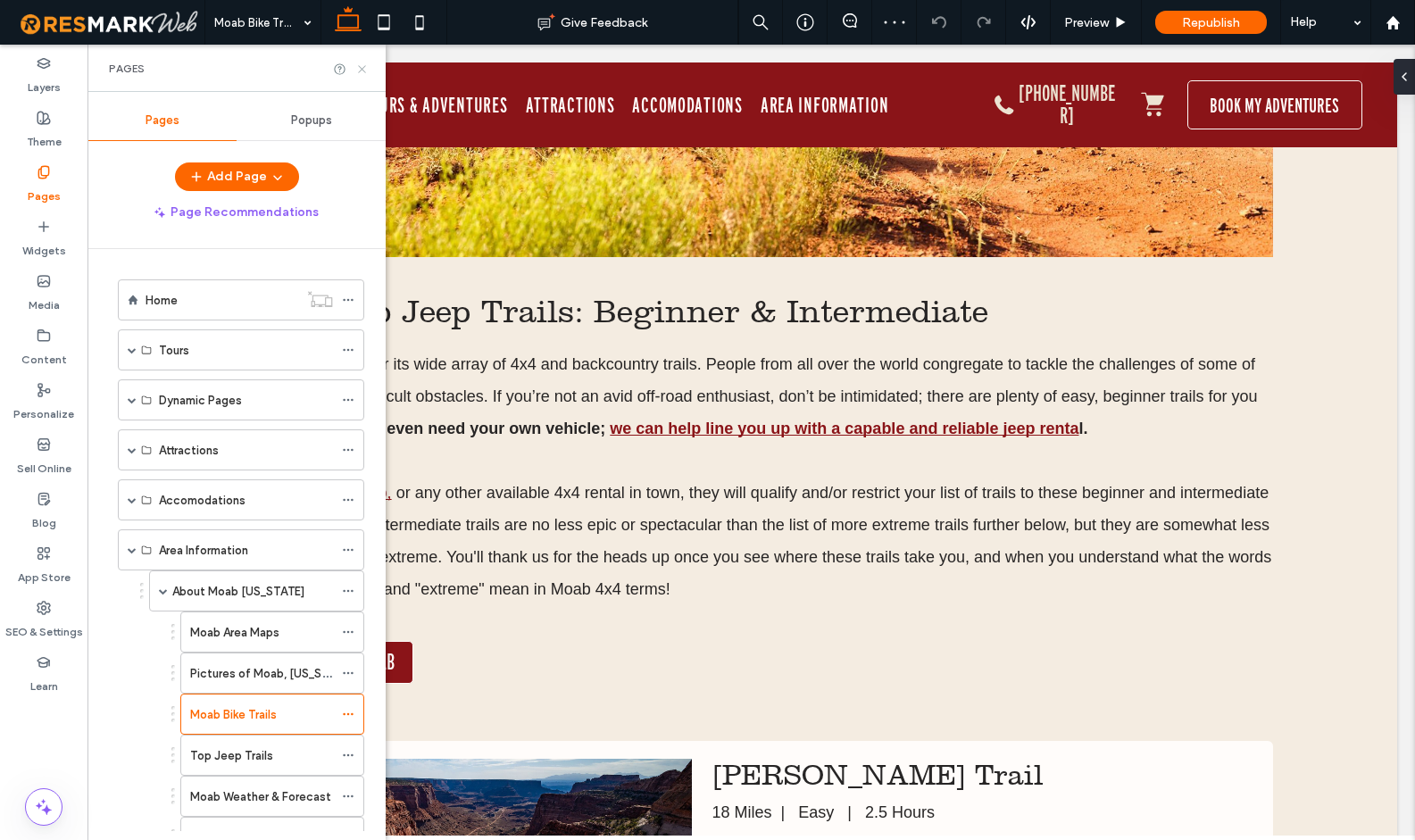
click at [362, 70] on use at bounding box center [361, 69] width 7 height 7
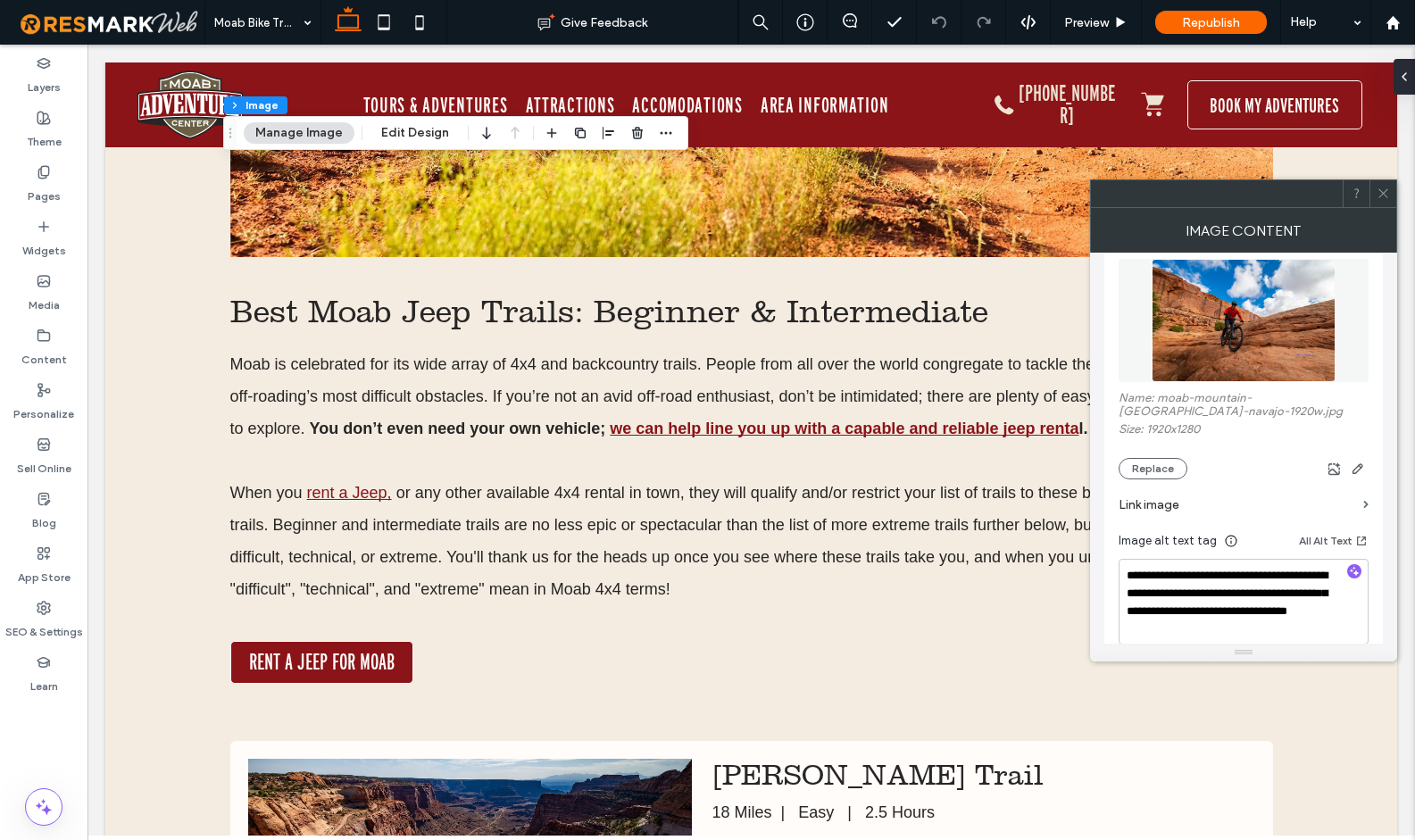
scroll to position [225, 0]
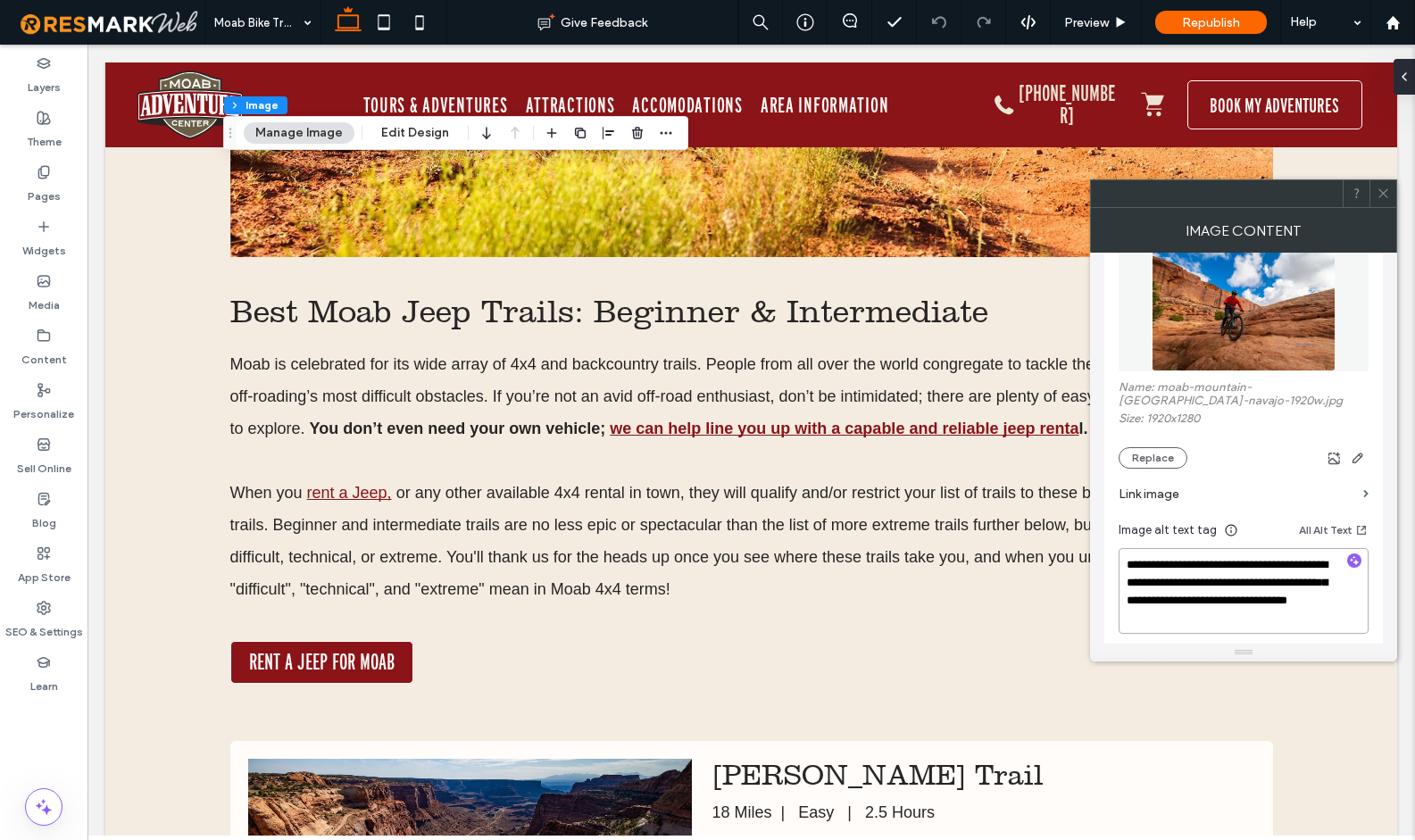
drag, startPoint x: 1133, startPoint y: 566, endPoint x: 1118, endPoint y: 568, distance: 15.1
click at [1119, 568] on textarea "**********" at bounding box center [1243, 591] width 250 height 86
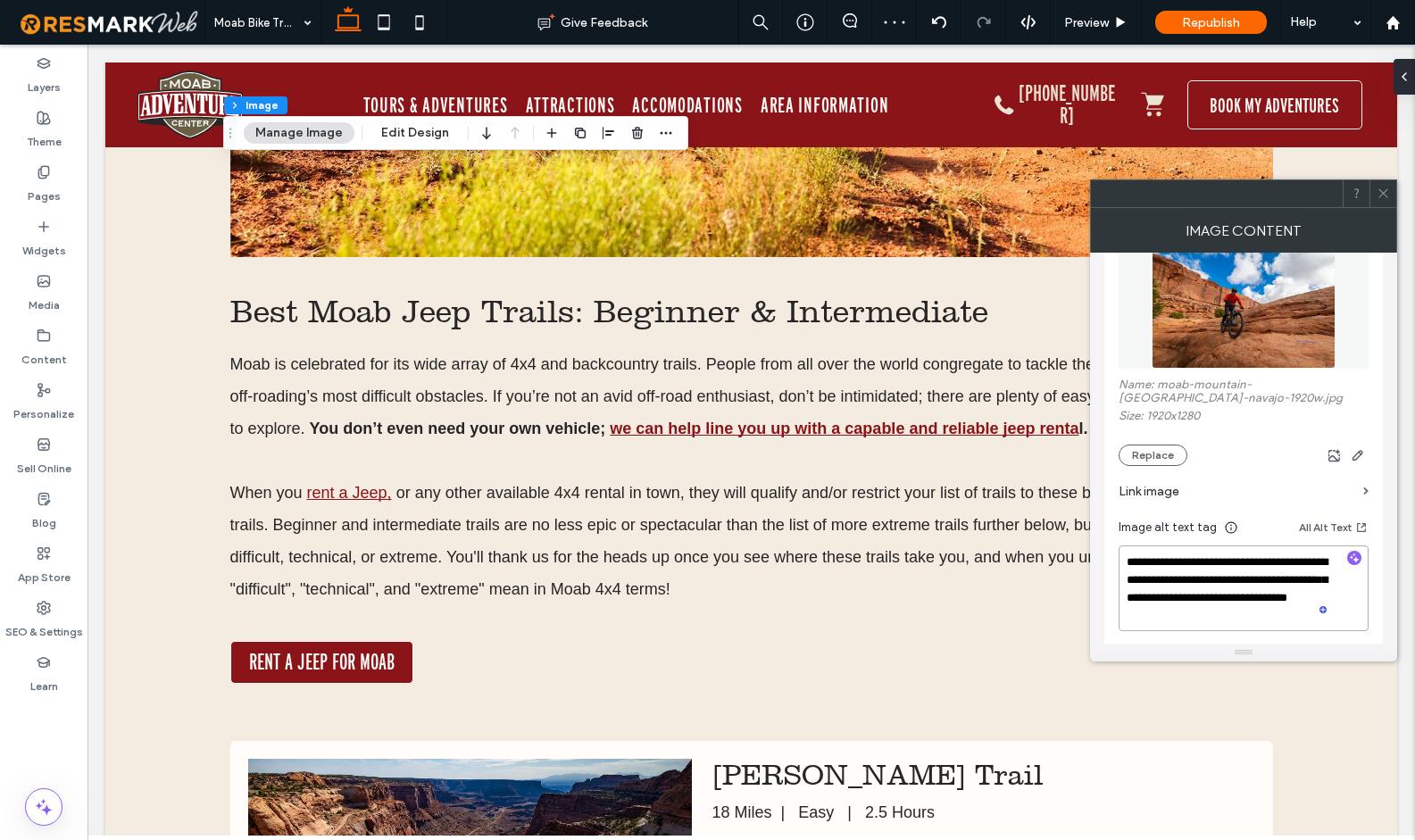
scroll to position [229, 0]
click at [1208, 621] on textarea "**********" at bounding box center [1243, 587] width 250 height 86
type textarea "**********"
click at [1386, 191] on icon at bounding box center [1382, 192] width 14 height 14
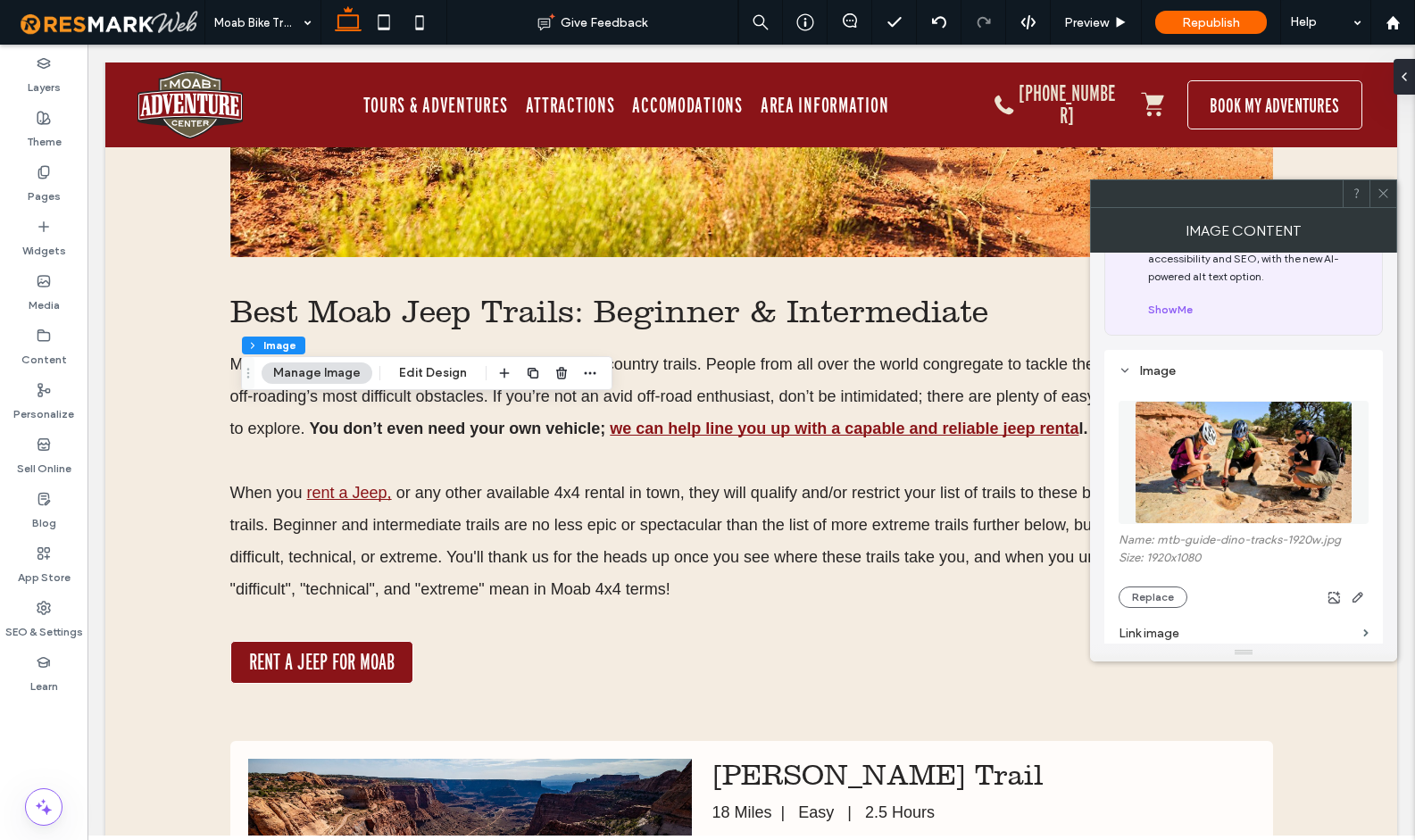
scroll to position [160, 0]
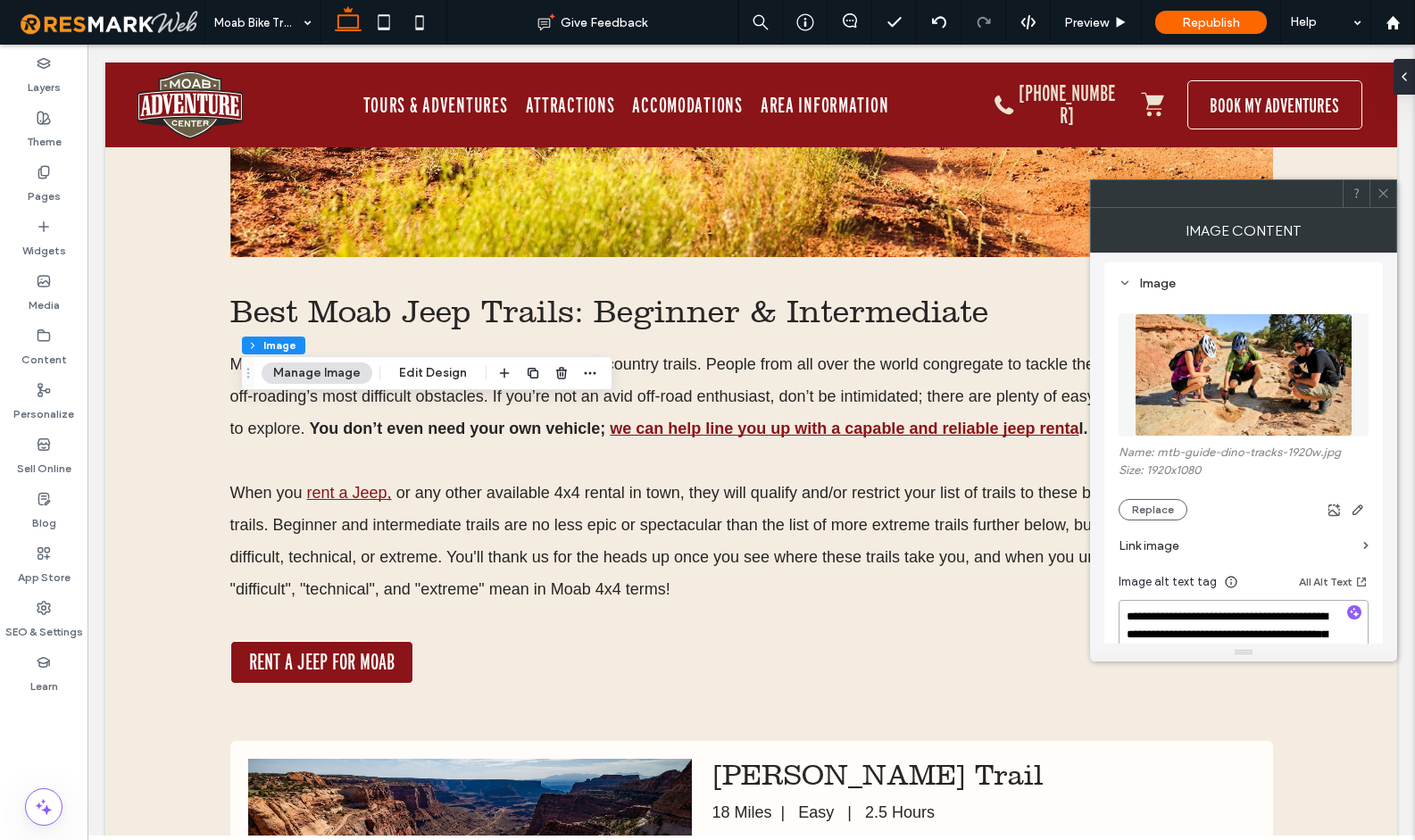
drag, startPoint x: 1134, startPoint y: 618, endPoint x: 1116, endPoint y: 619, distance: 18.0
click at [1116, 619] on div "**********" at bounding box center [1243, 533] width 278 height 543
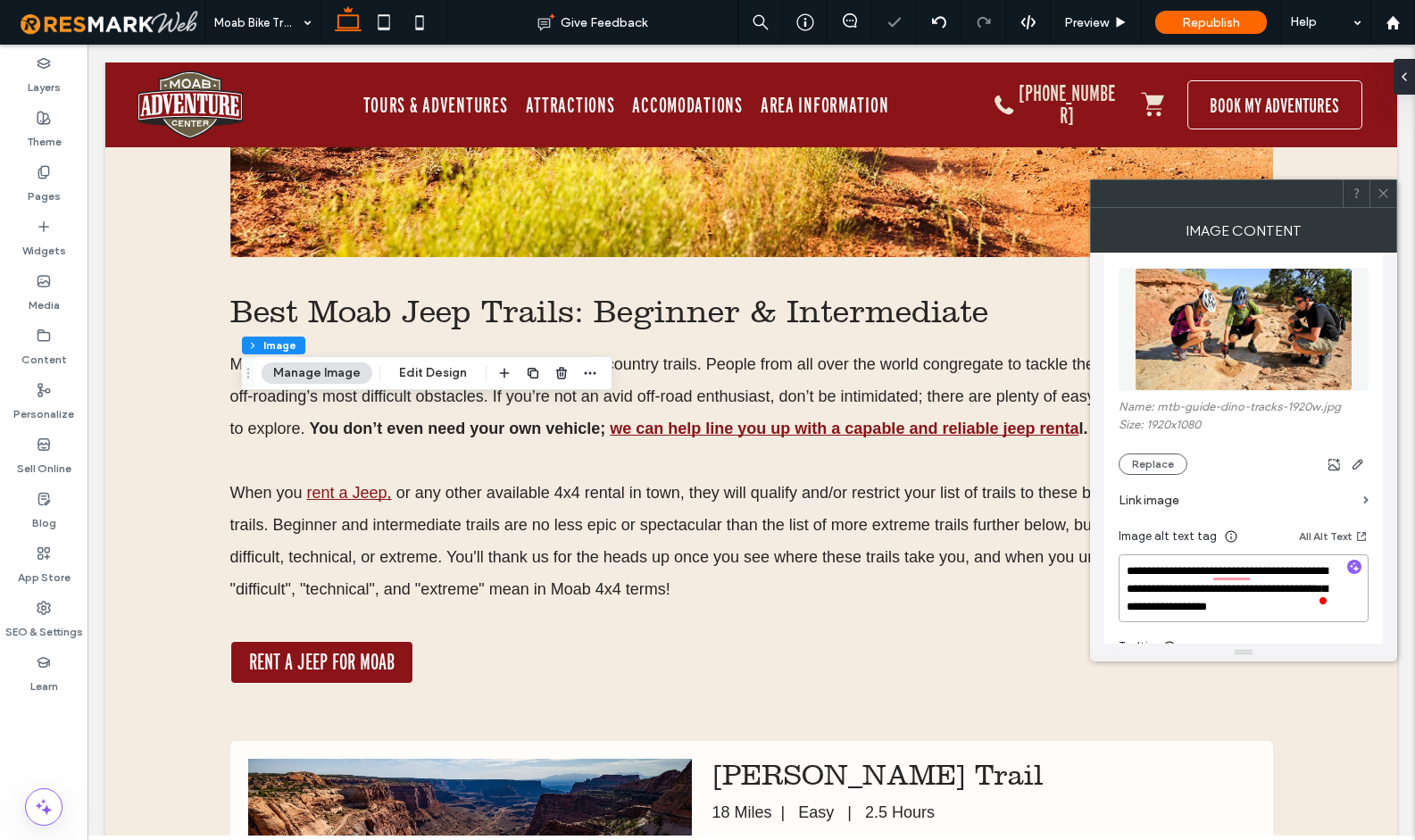
scroll to position [220, 0]
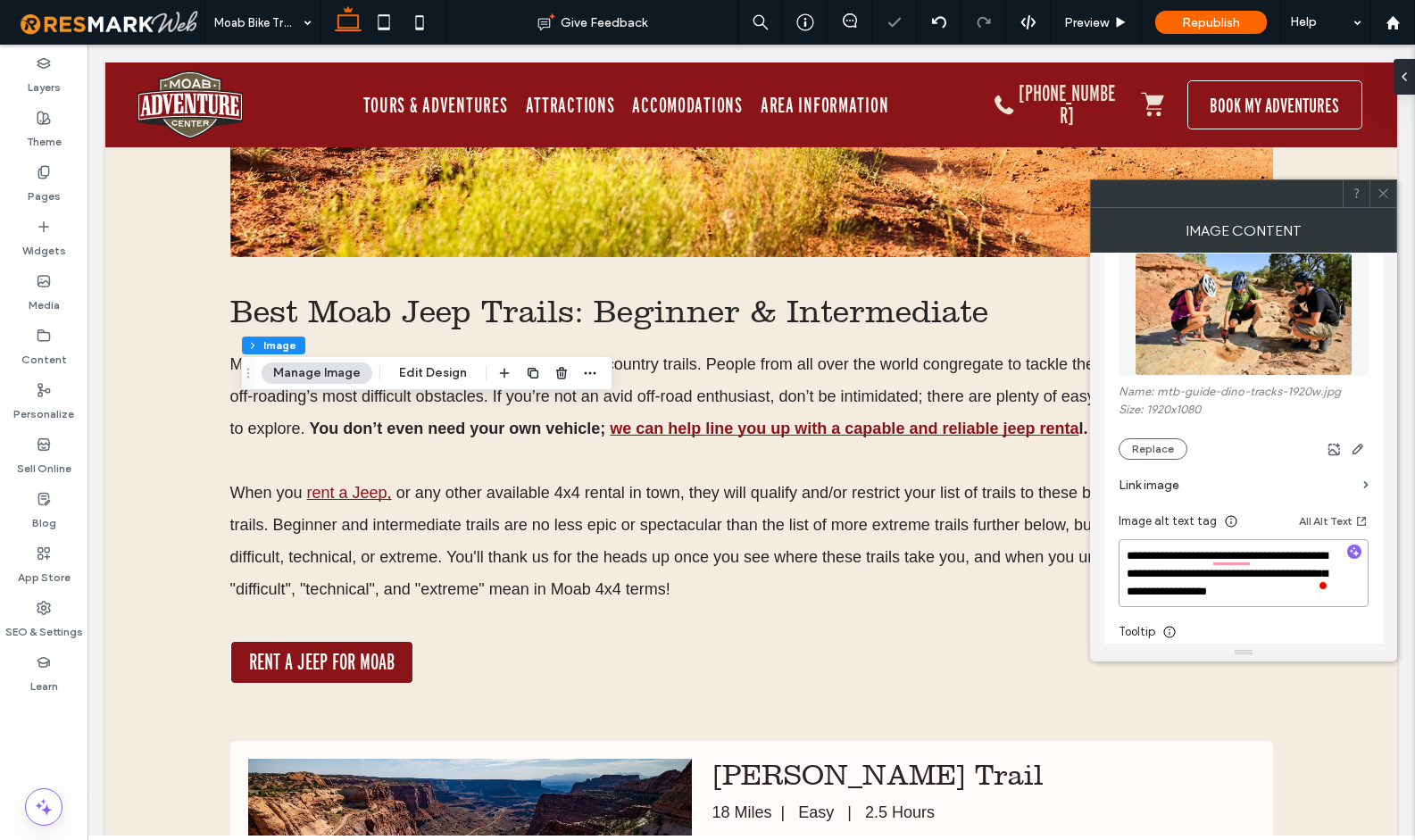
type textarea "**********"
click at [1316, 593] on button "Open Grammarly." at bounding box center [1323, 585] width 14 height 14
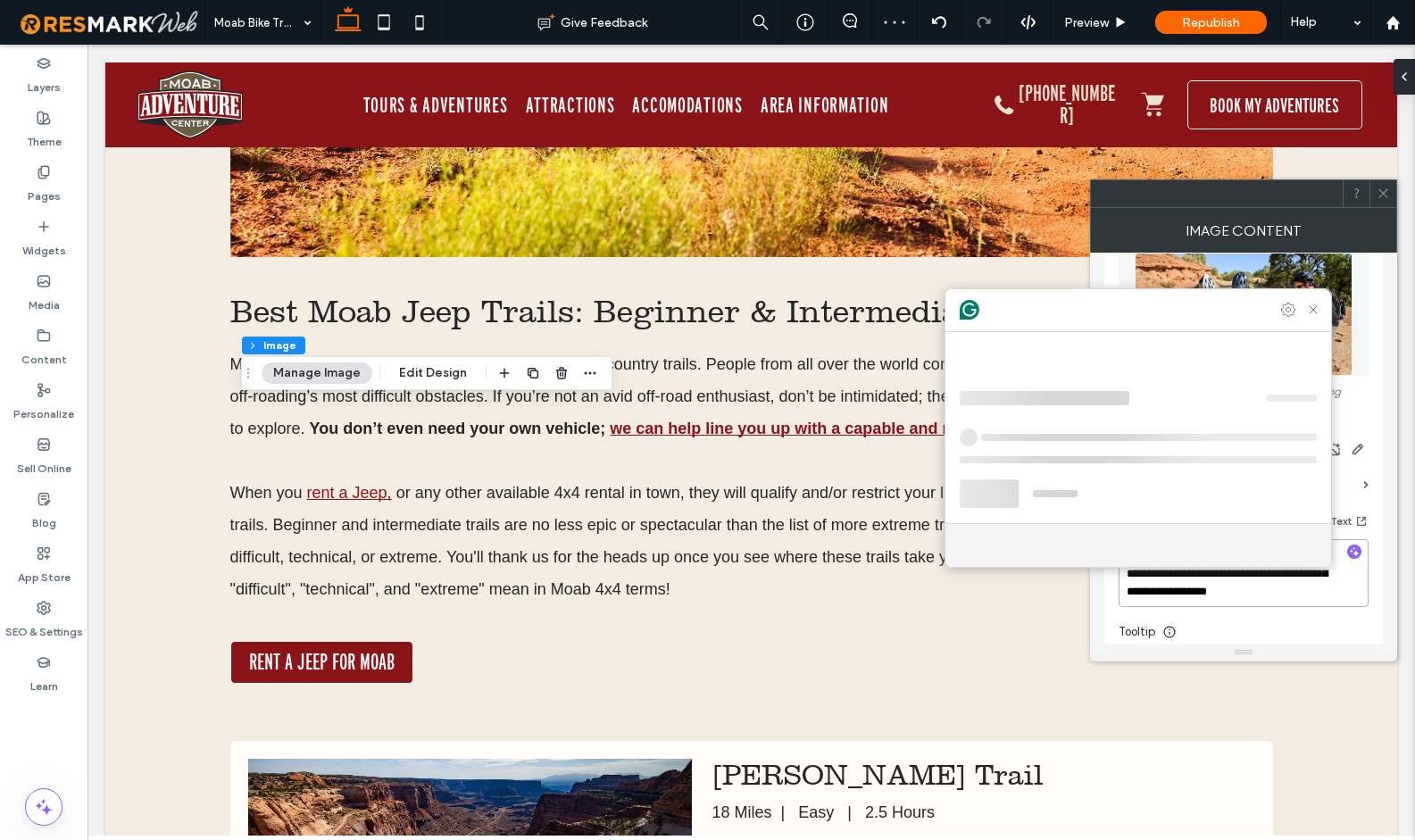
click at [1311, 591] on textarea "**********" at bounding box center [1243, 573] width 250 height 68
click at [1323, 594] on textarea "**********" at bounding box center [1243, 573] width 250 height 68
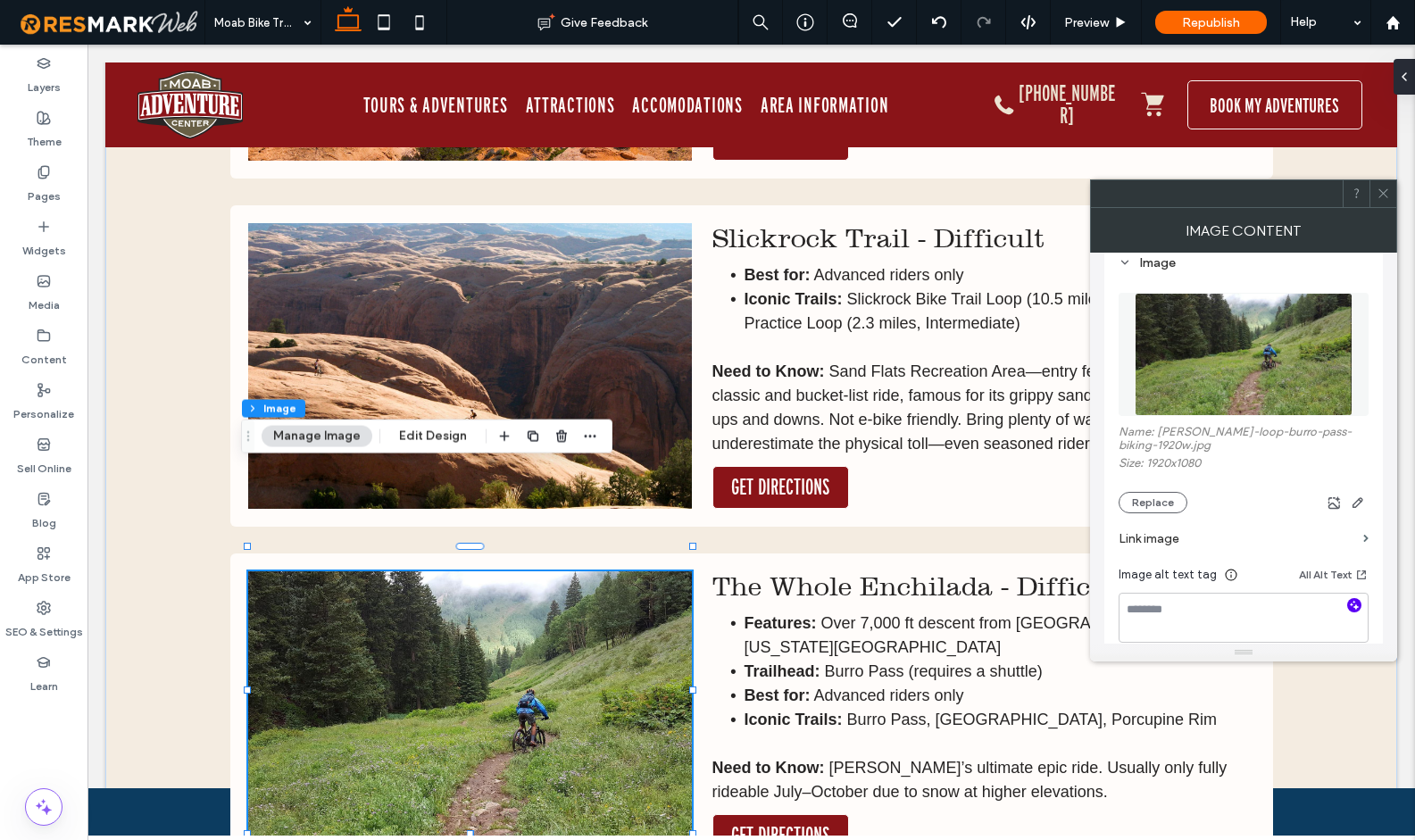
click at [1357, 606] on icon "button" at bounding box center [1354, 605] width 13 height 13
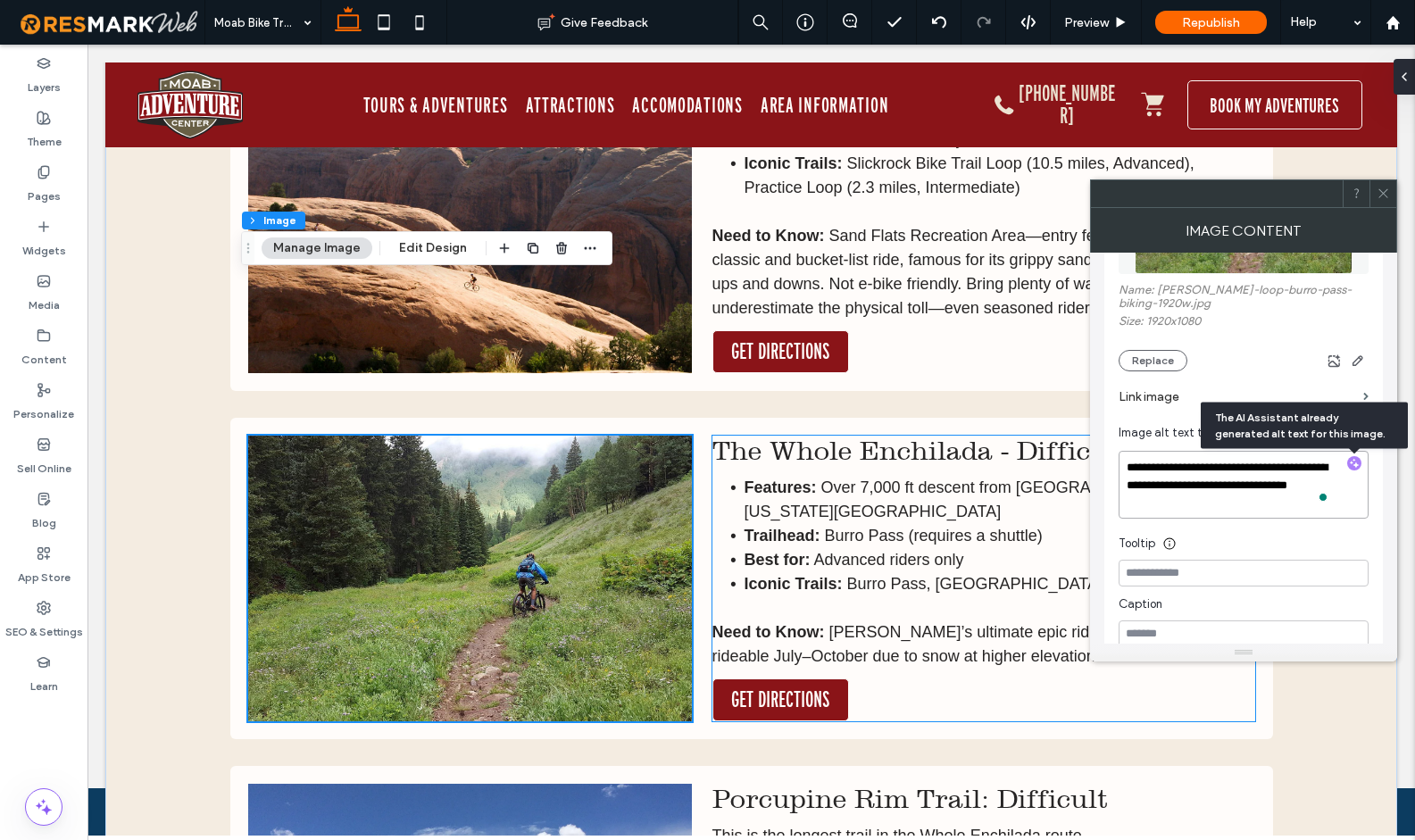
scroll to position [4062, 0]
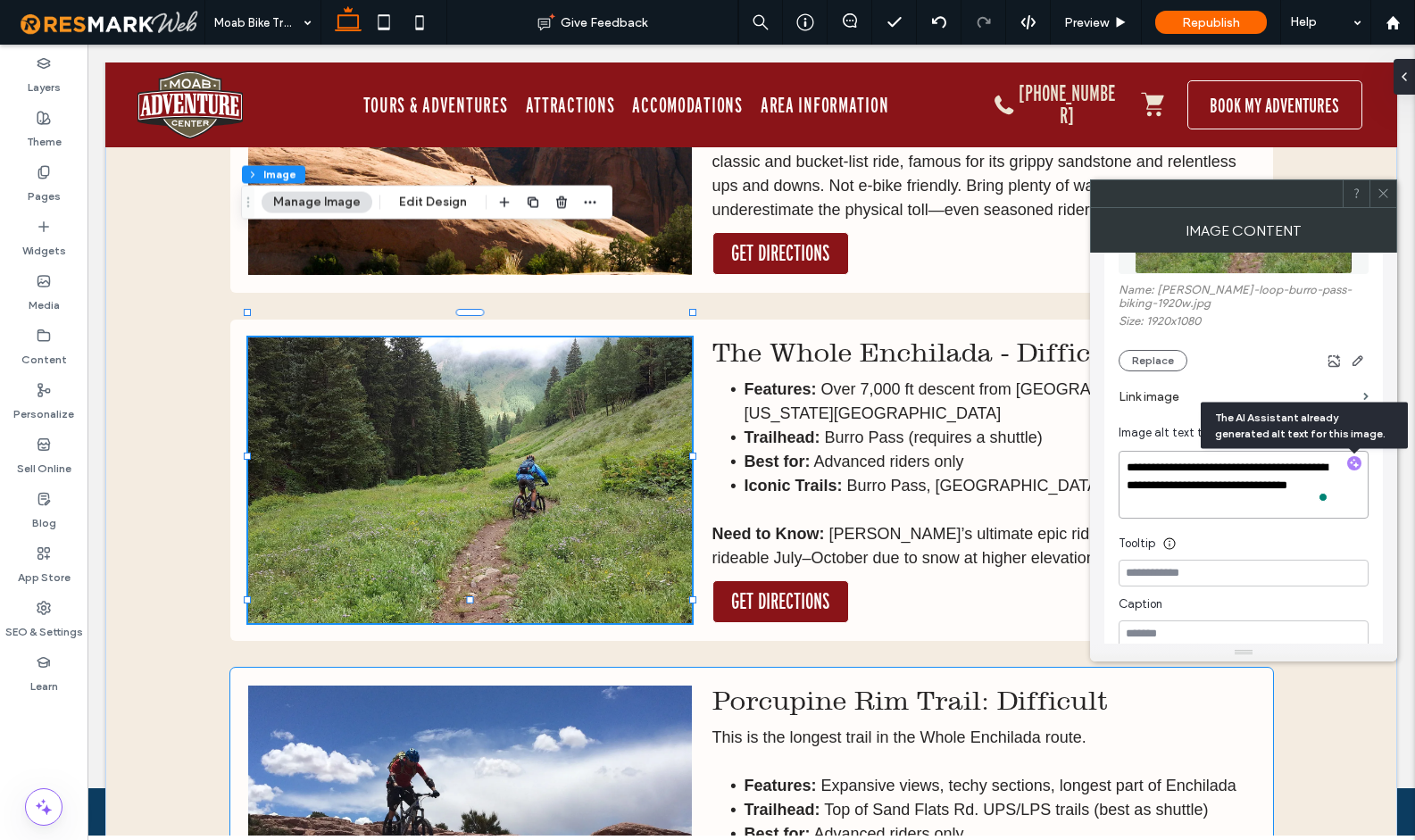
click at [473, 686] on img at bounding box center [470, 828] width 444 height 285
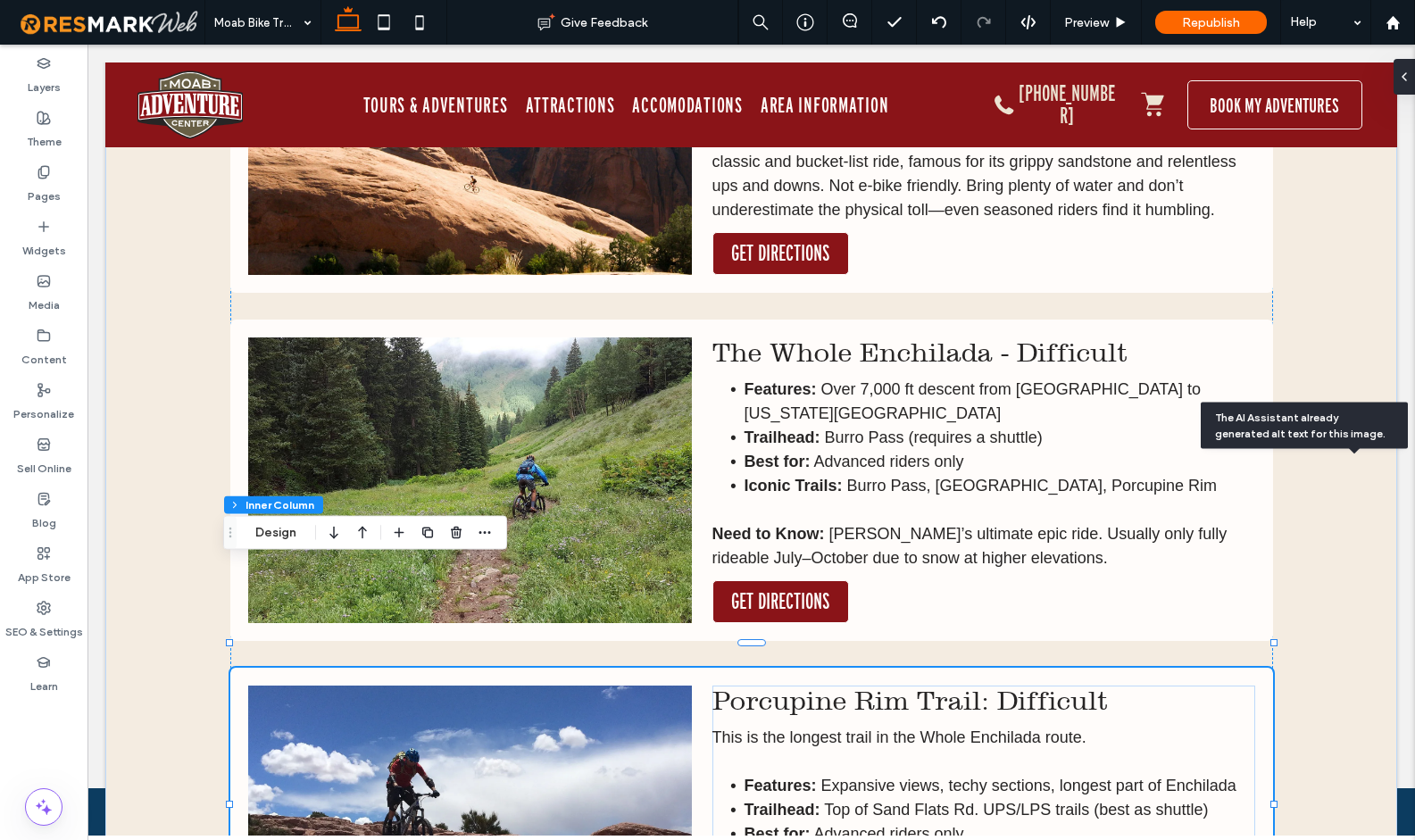
click at [473, 686] on img at bounding box center [470, 828] width 444 height 285
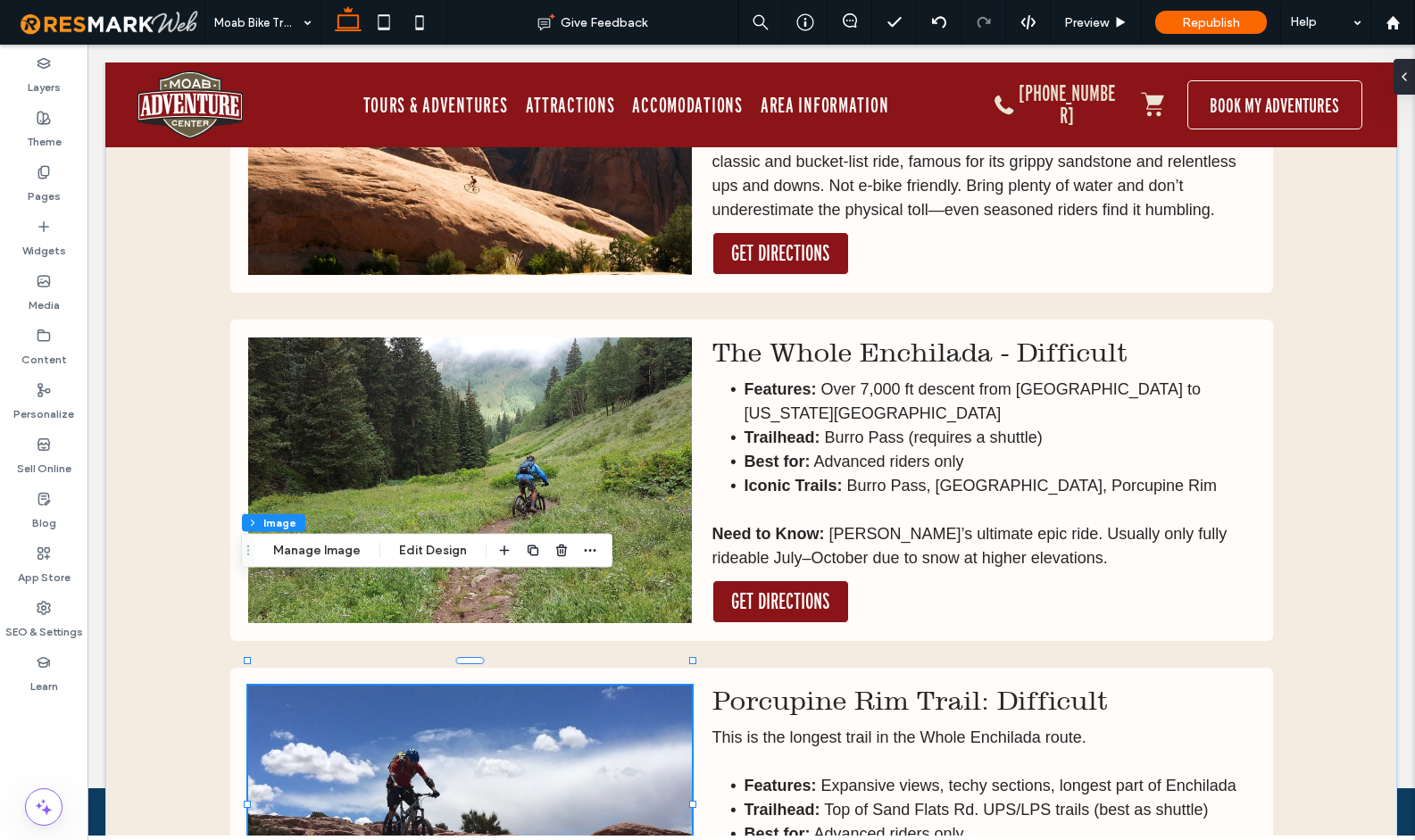
click at [473, 686] on img at bounding box center [470, 828] width 444 height 285
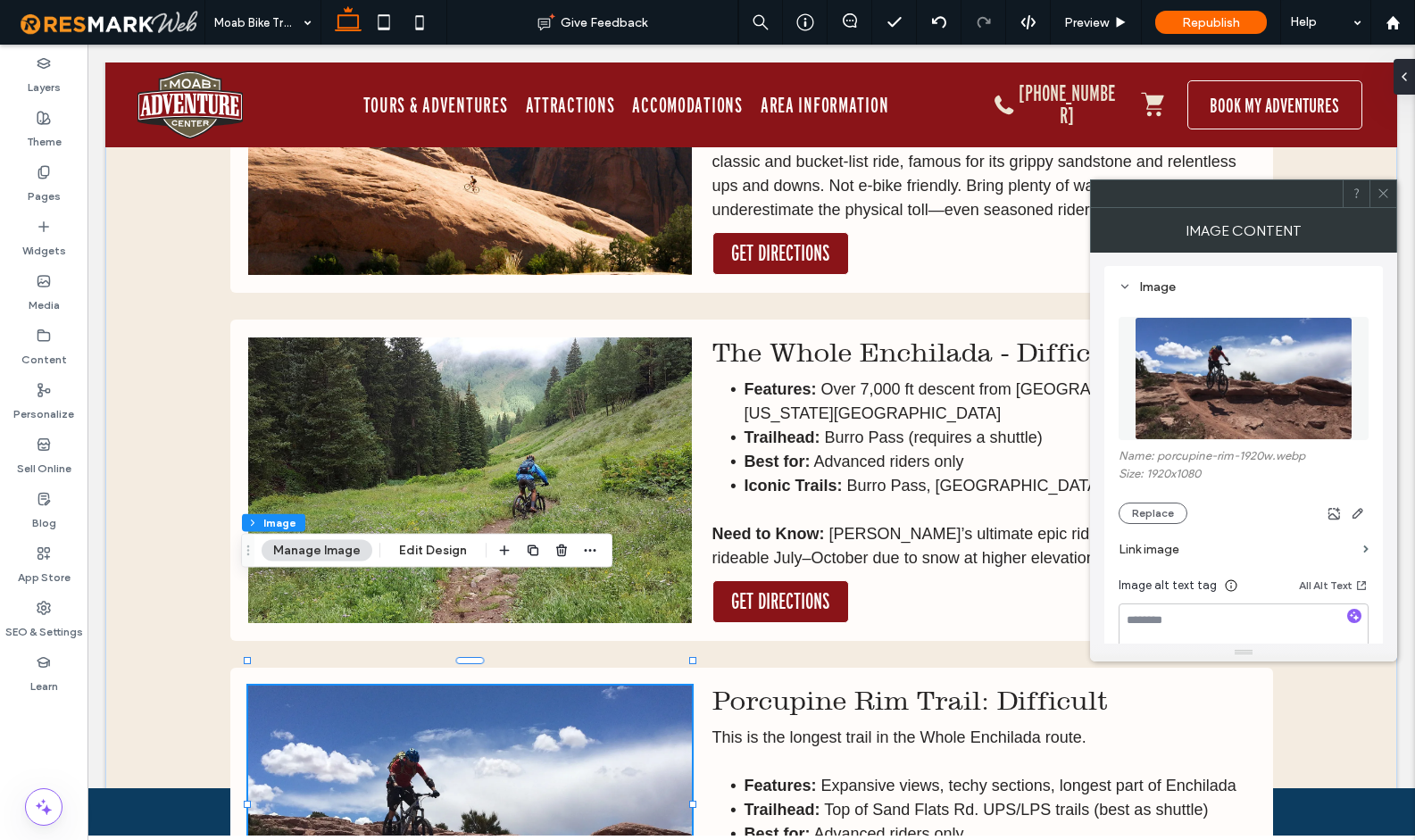
scroll to position [191, 0]
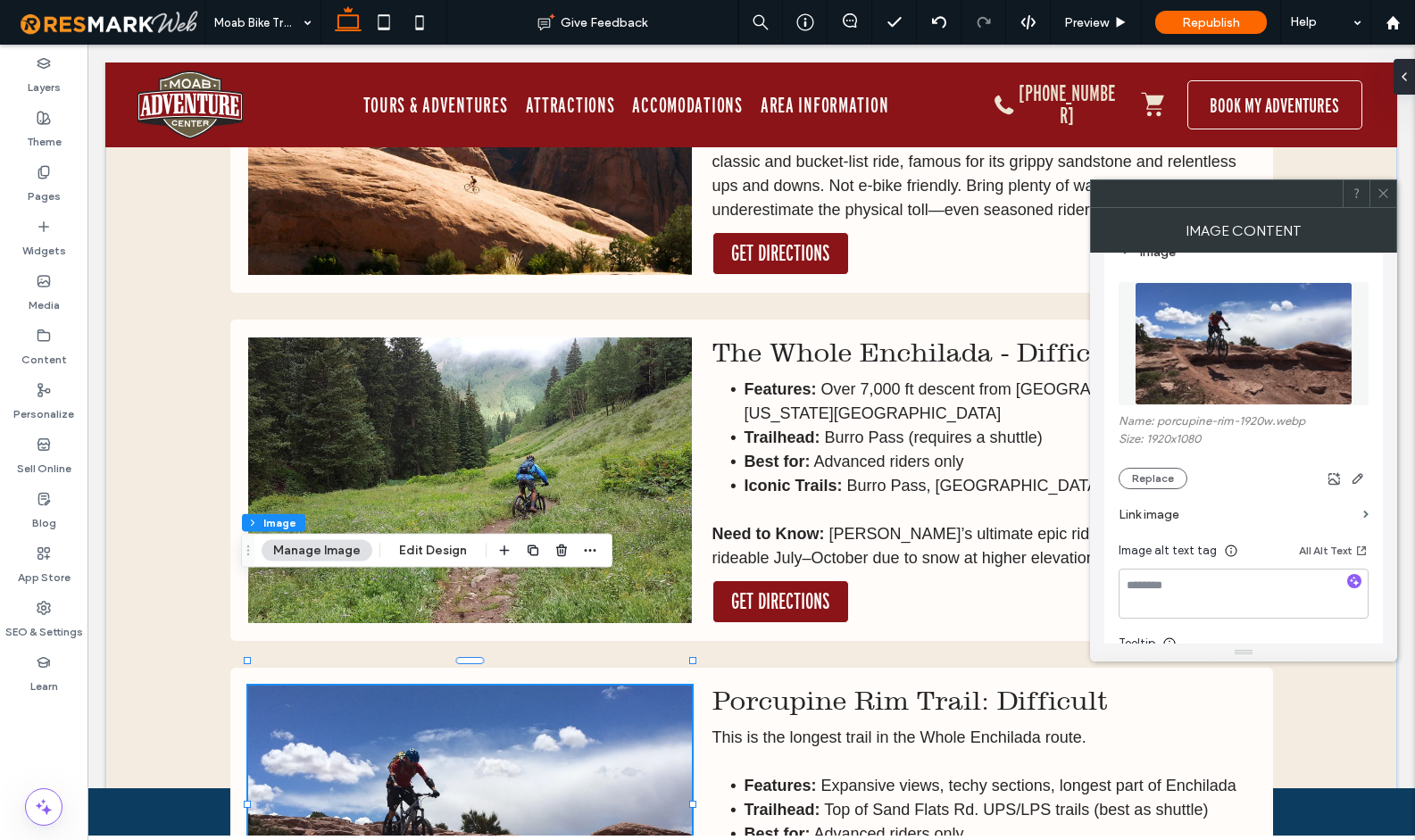
click at [1361, 581] on div at bounding box center [1354, 582] width 29 height 17
click at [1359, 583] on icon "button" at bounding box center [1354, 581] width 13 height 13
type textarea "**********"
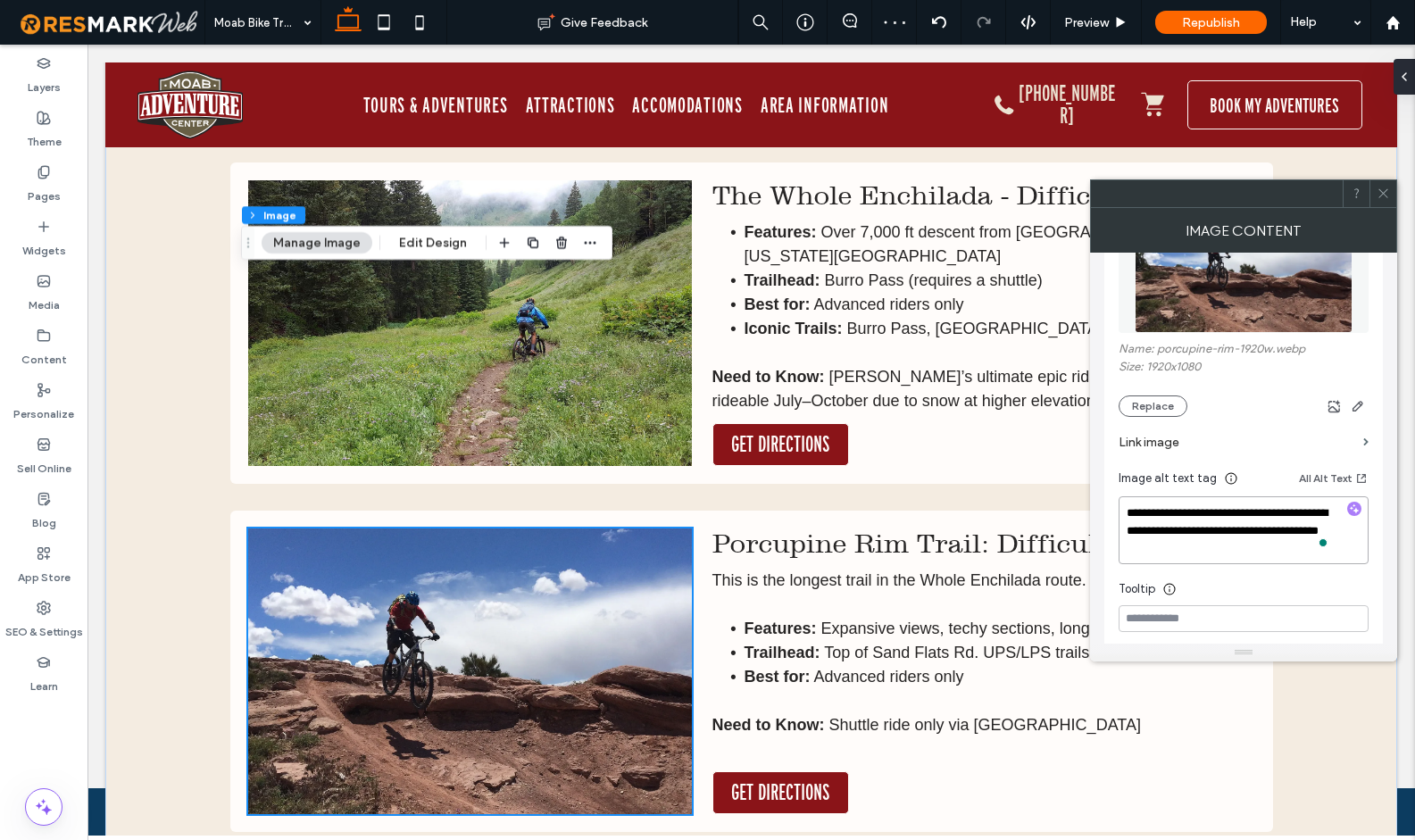
scroll to position [4410, 0]
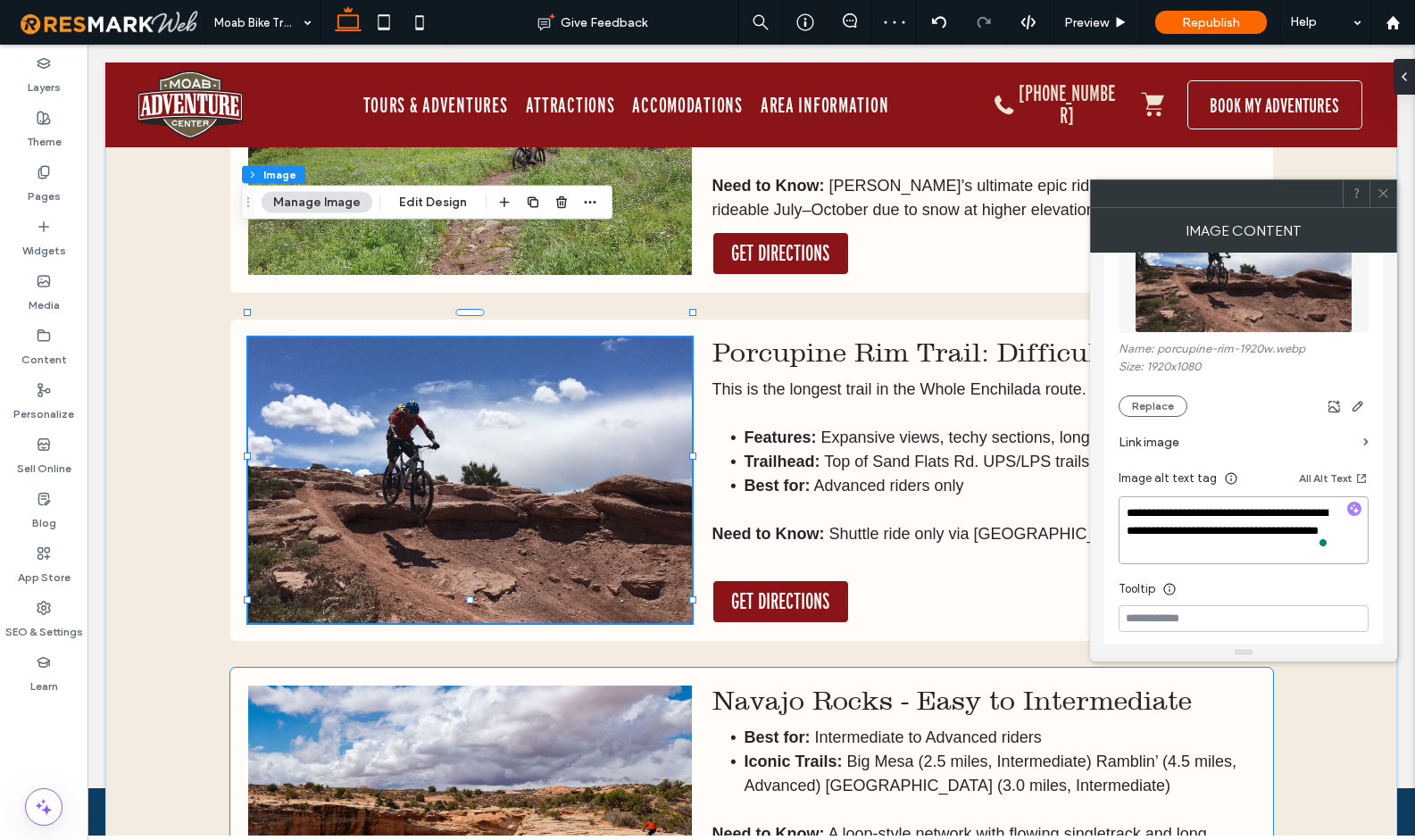
click at [549, 686] on img at bounding box center [470, 828] width 444 height 285
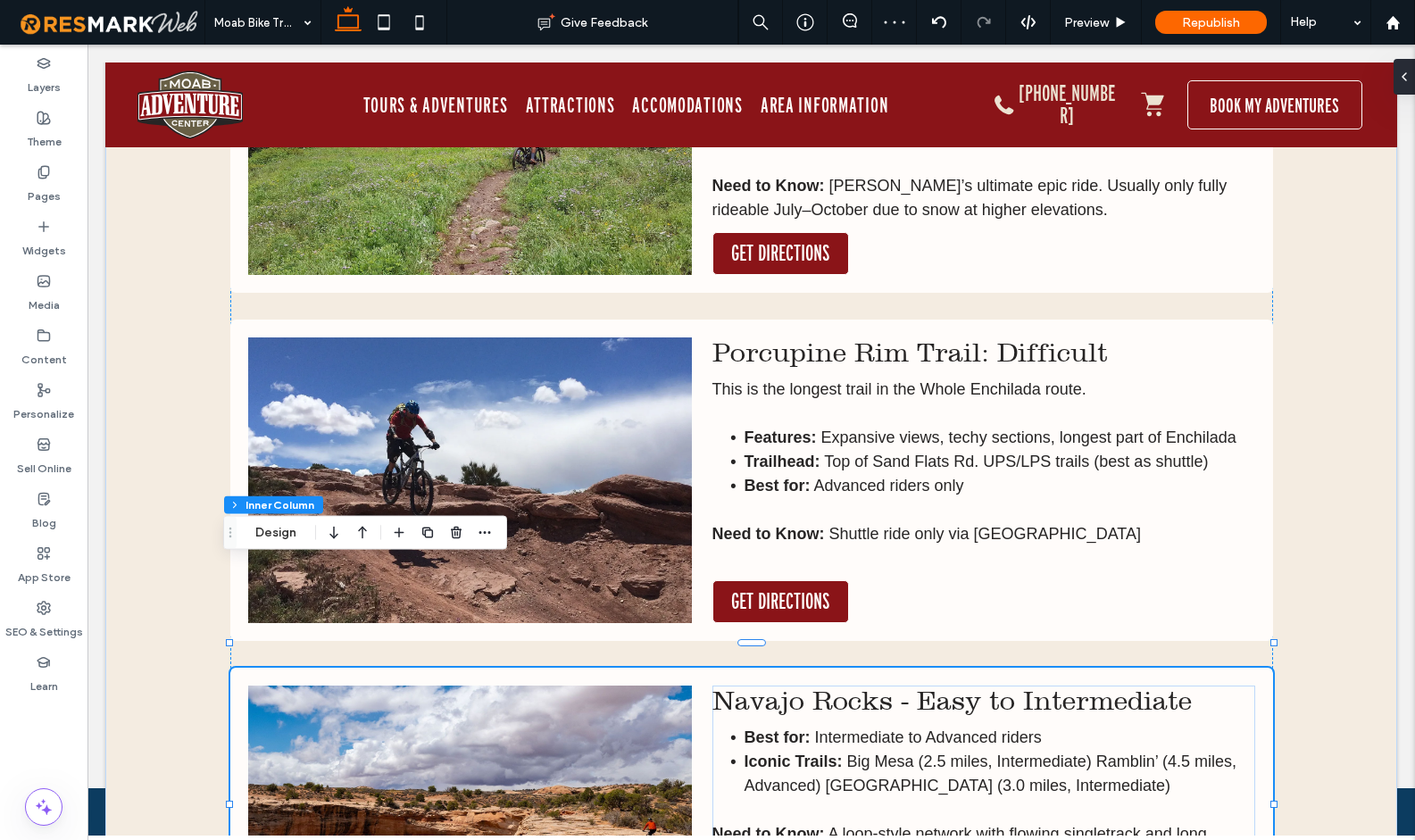
click at [549, 686] on img at bounding box center [470, 828] width 444 height 285
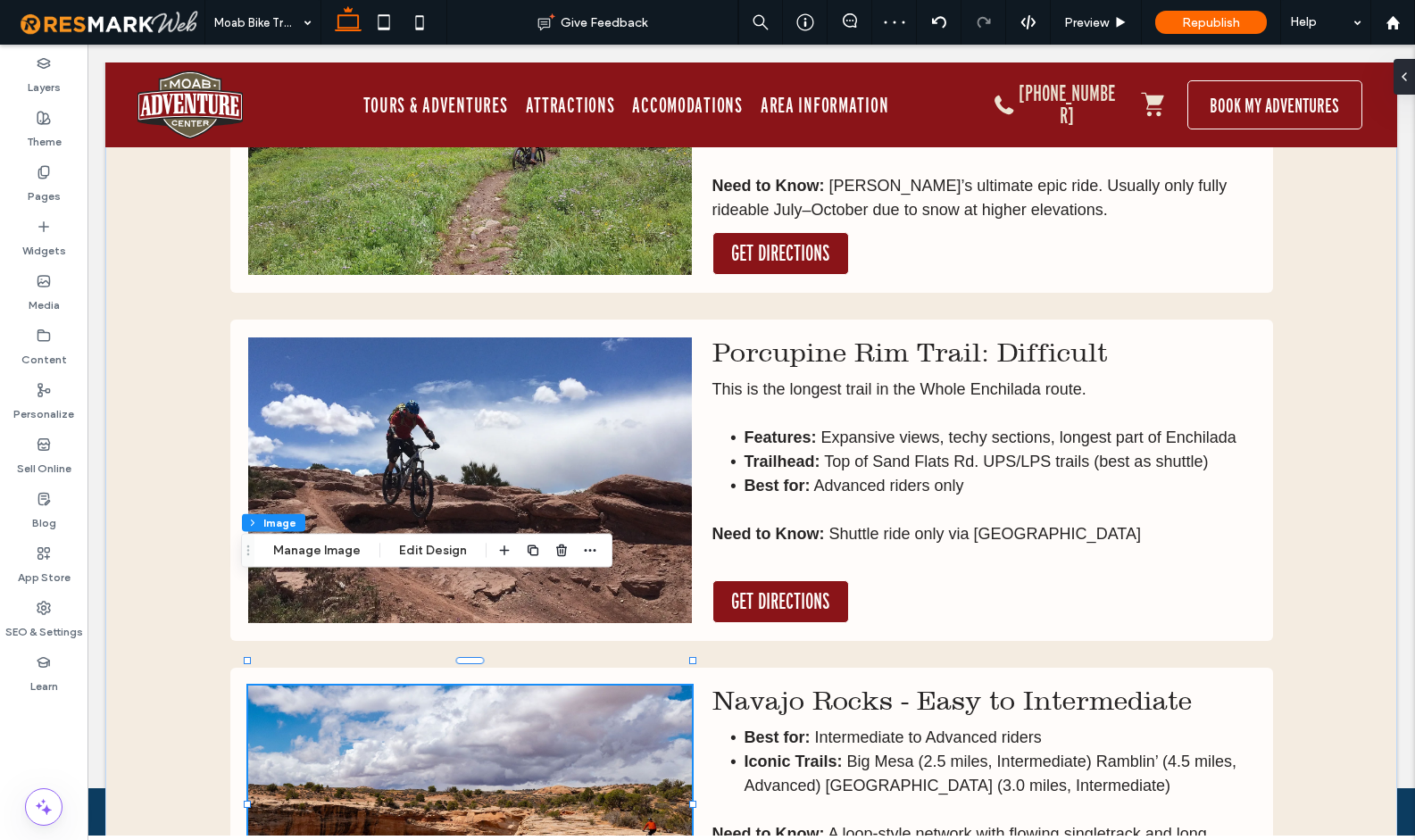
click at [549, 686] on img at bounding box center [470, 828] width 444 height 285
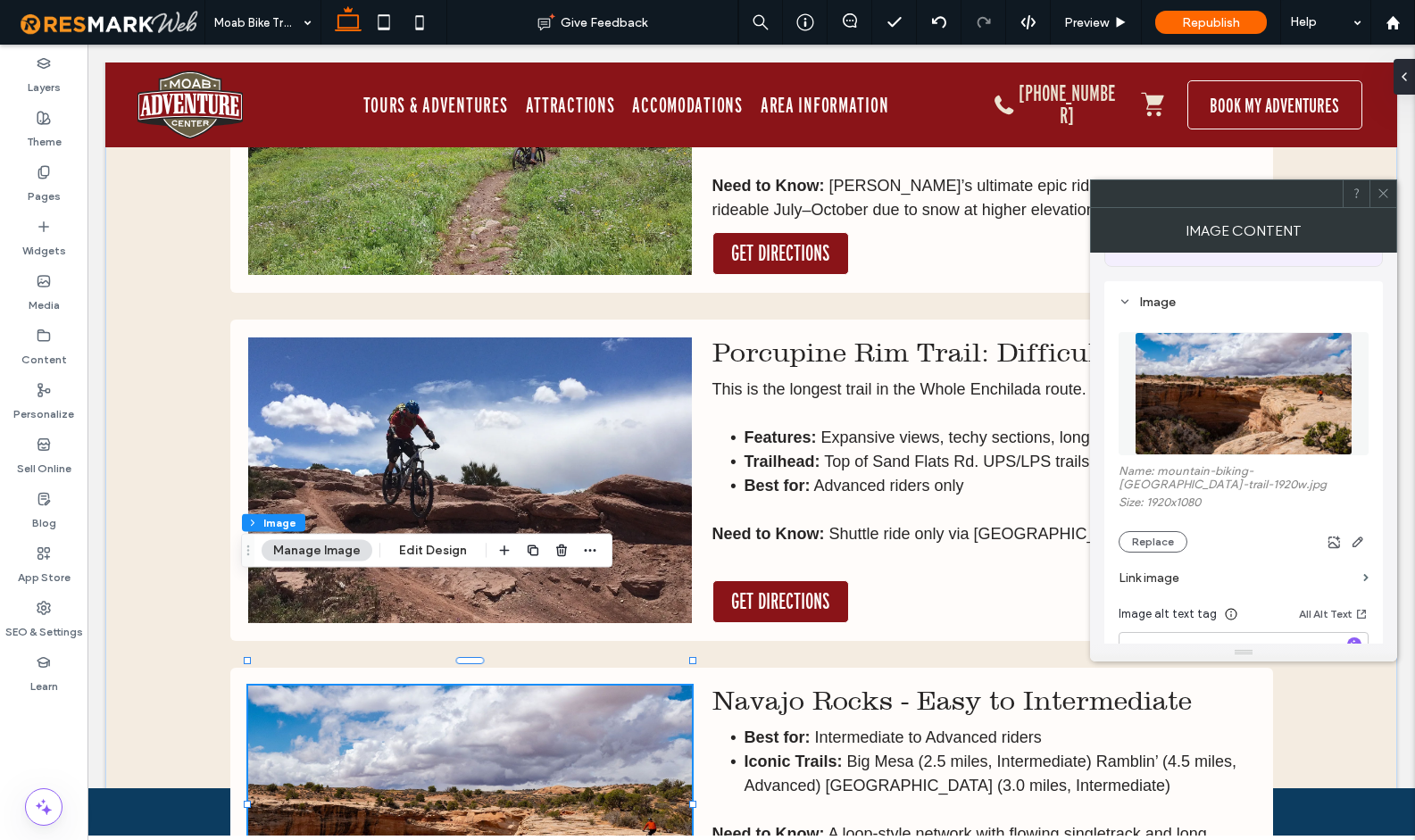
scroll to position [176, 0]
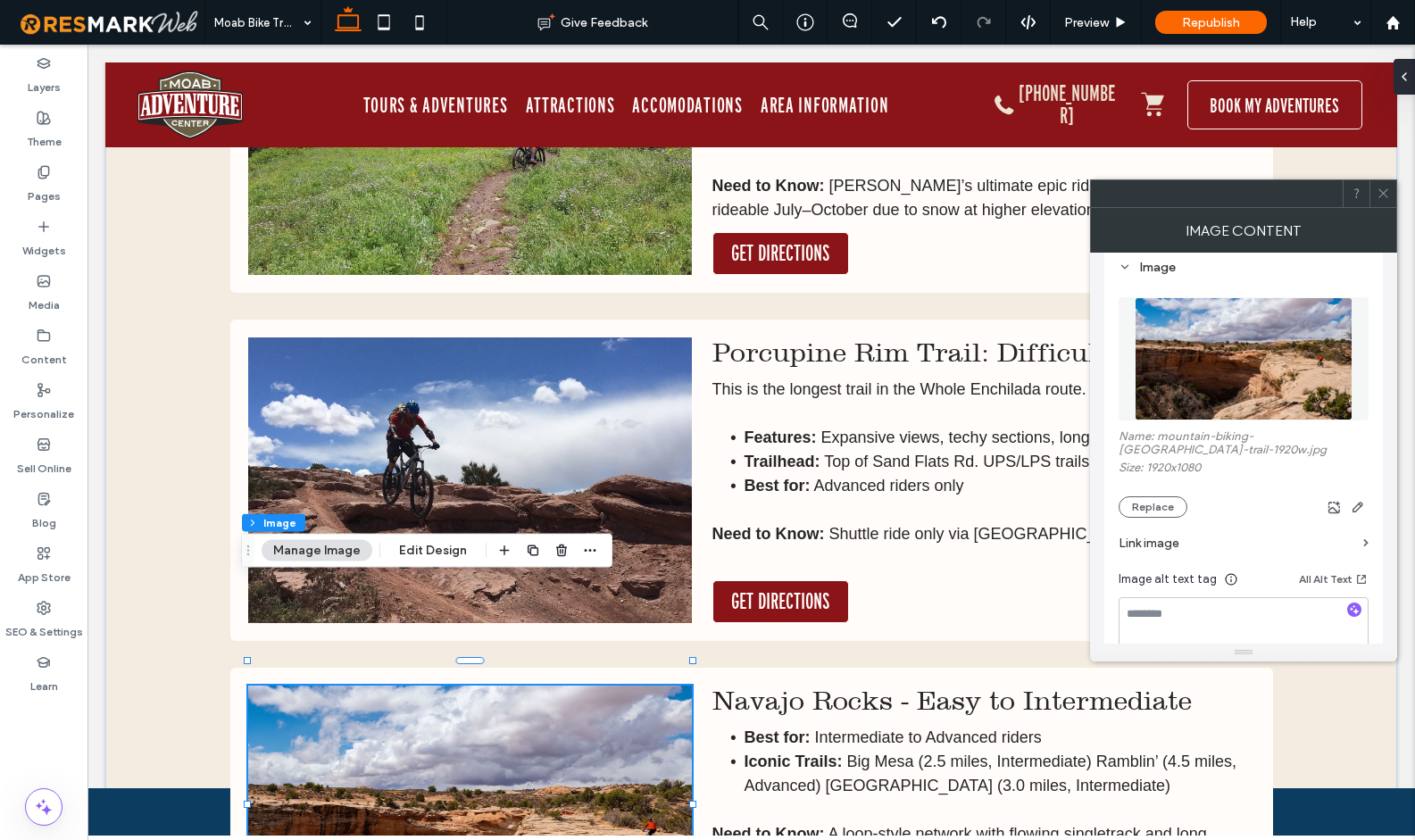
click at [1352, 615] on icon "button" at bounding box center [1354, 610] width 13 height 13
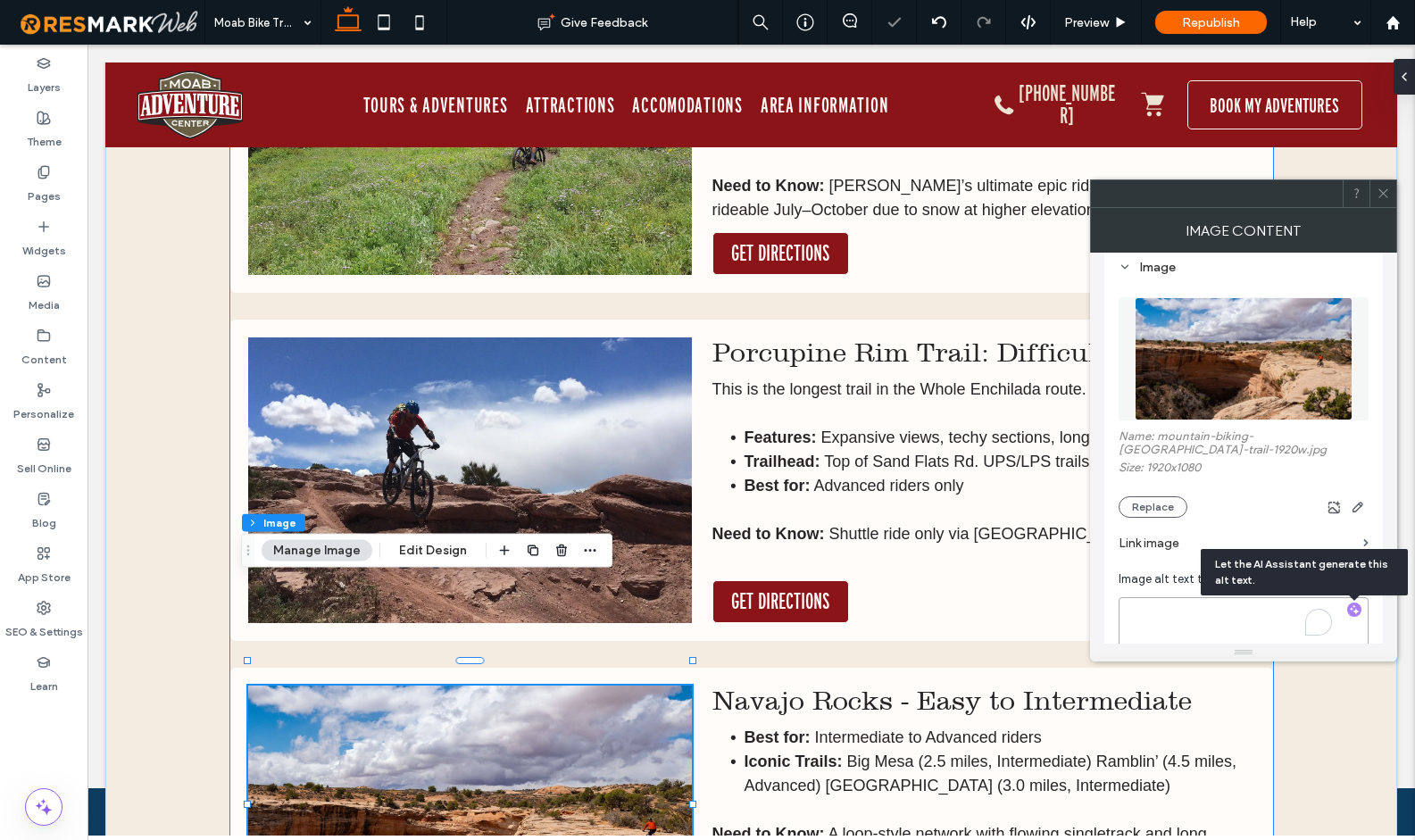
type textarea "**********"
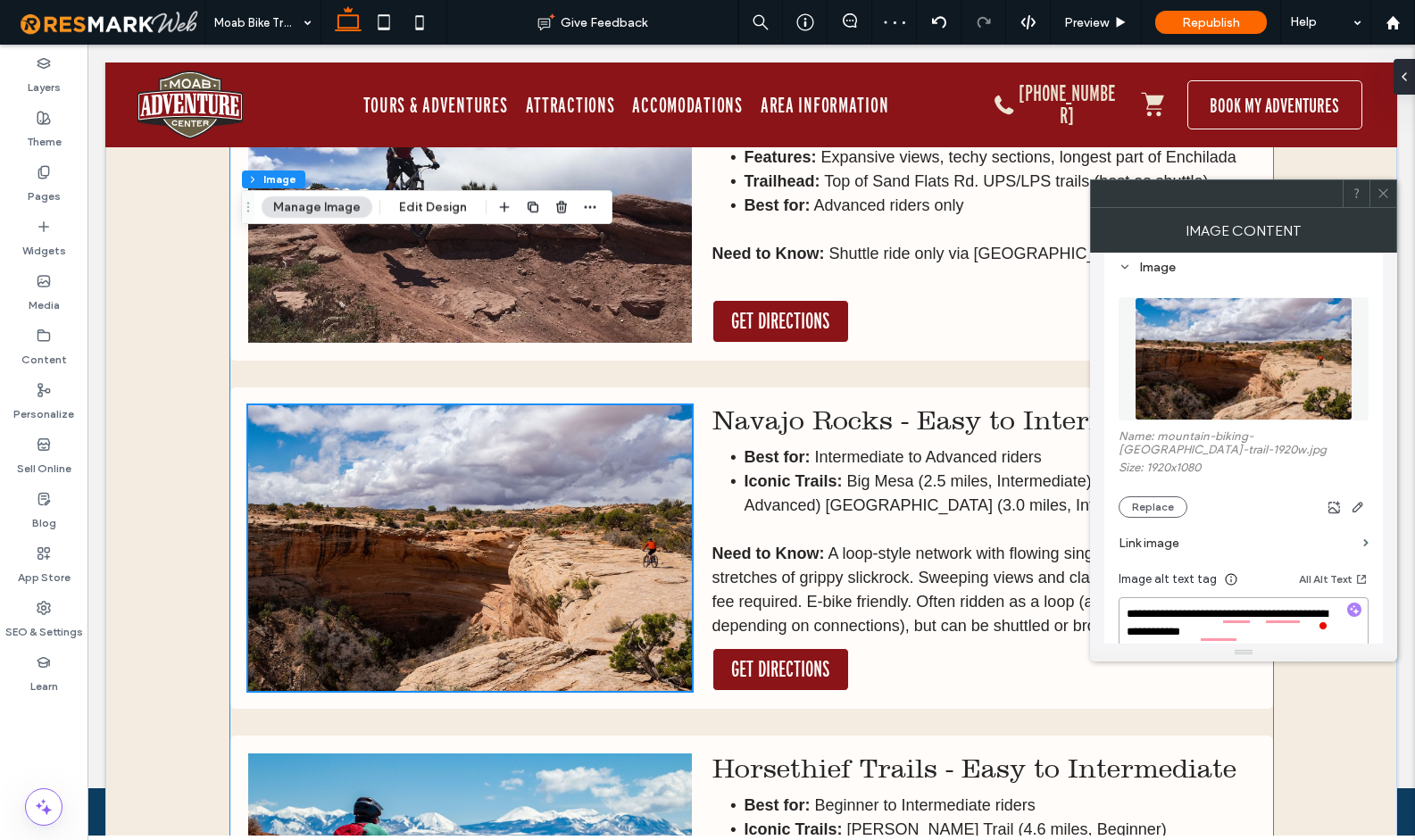
scroll to position [4799, 0]
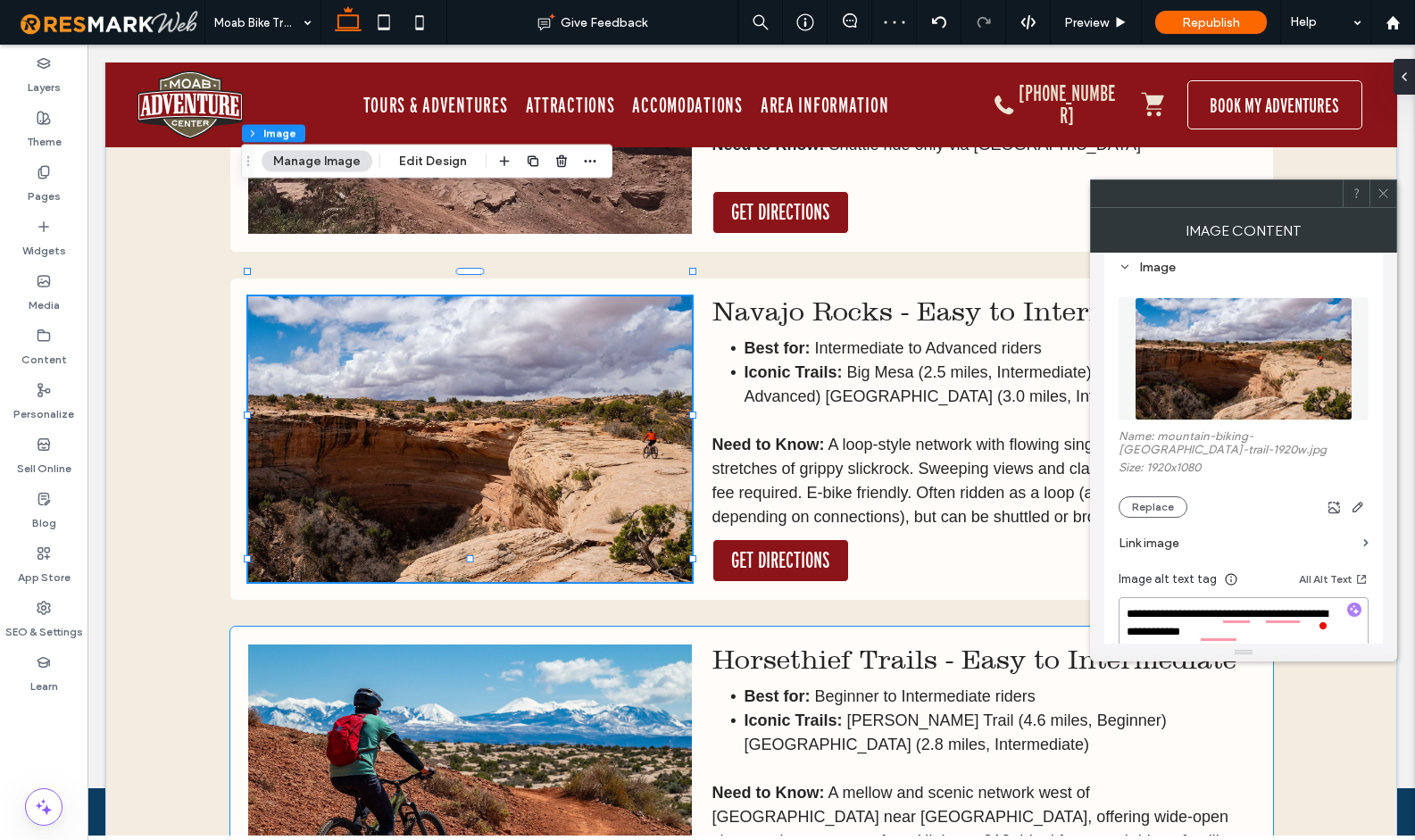
click at [560, 644] on img at bounding box center [470, 787] width 444 height 285
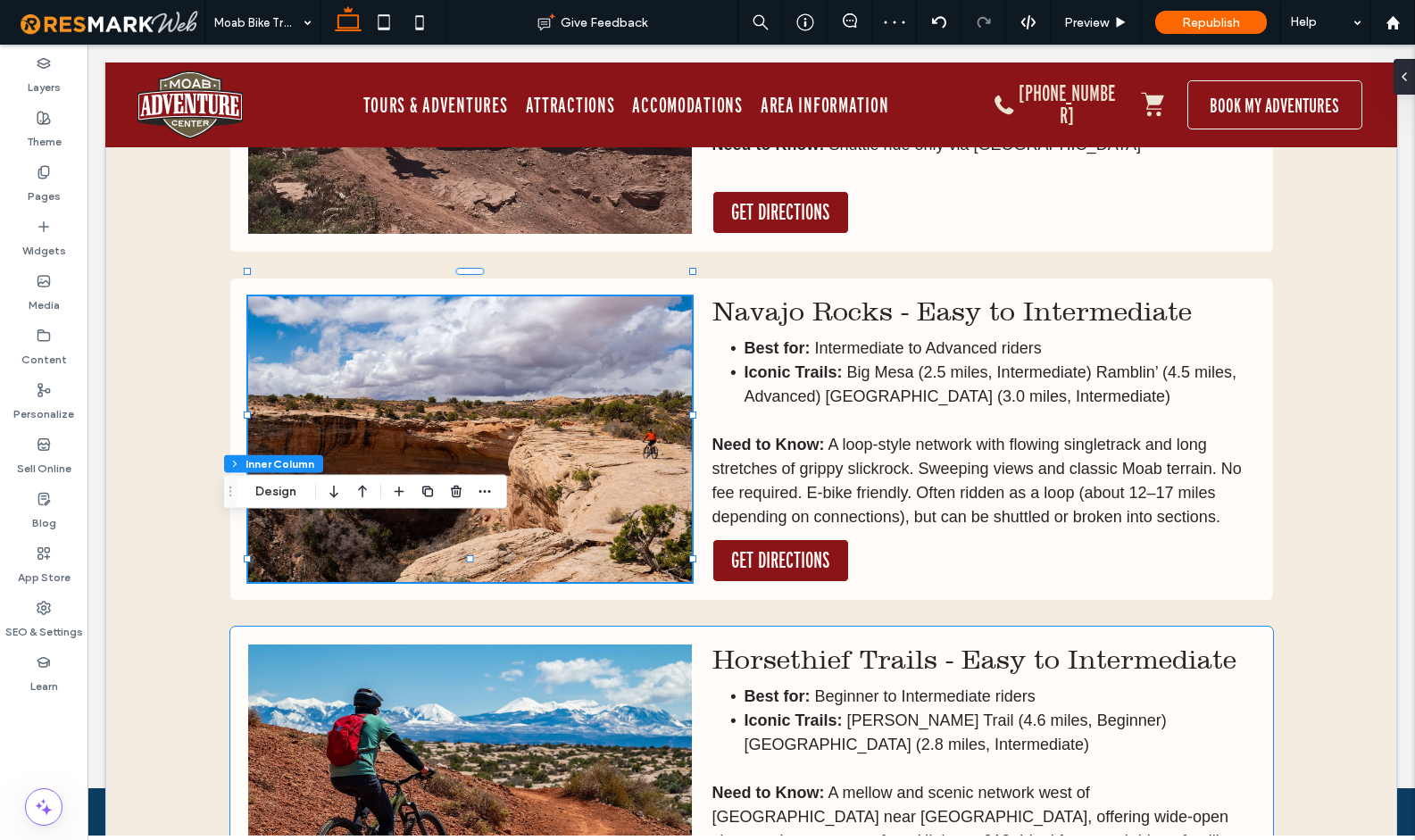
click at [560, 644] on img at bounding box center [470, 787] width 444 height 285
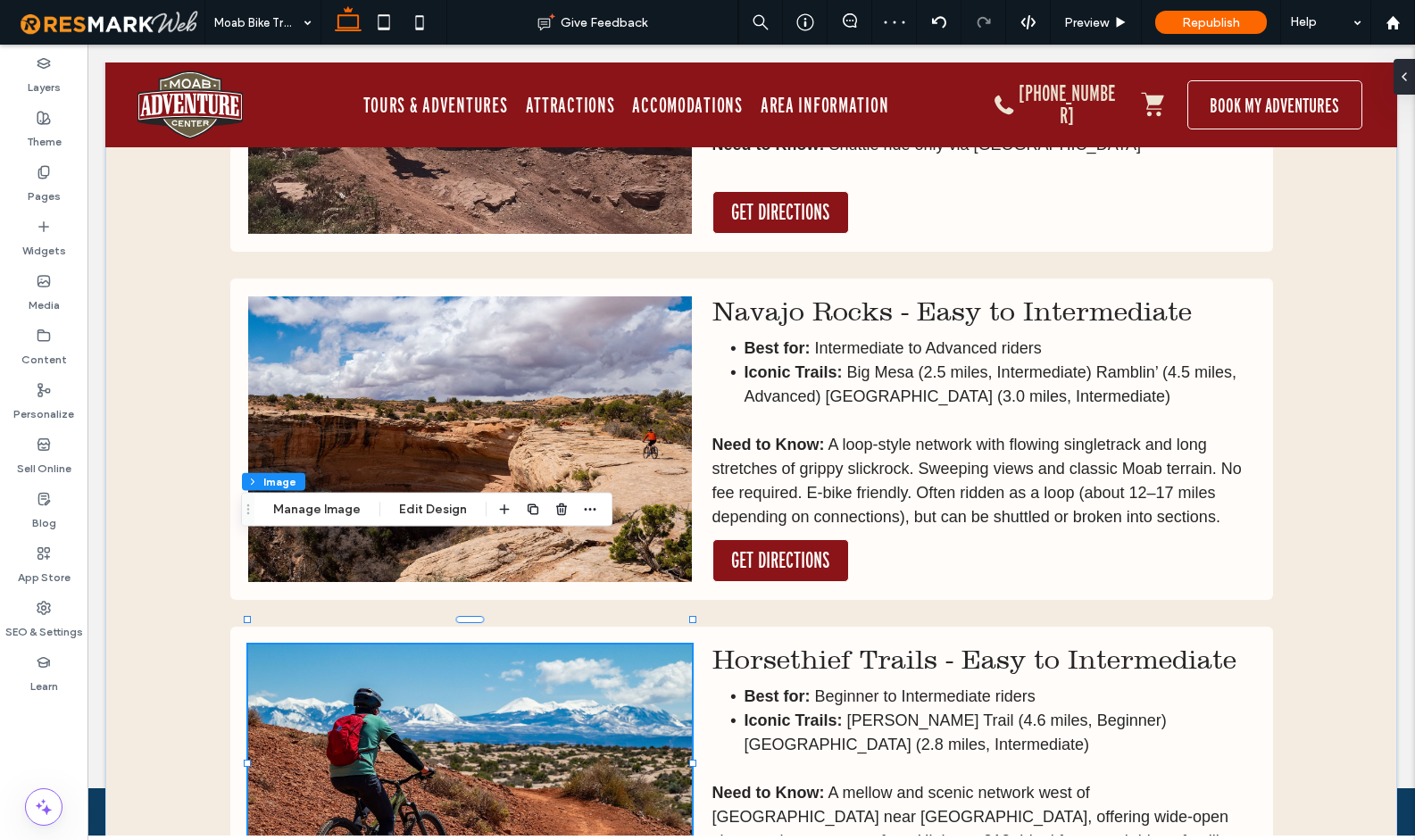
click at [560, 644] on img at bounding box center [470, 787] width 444 height 285
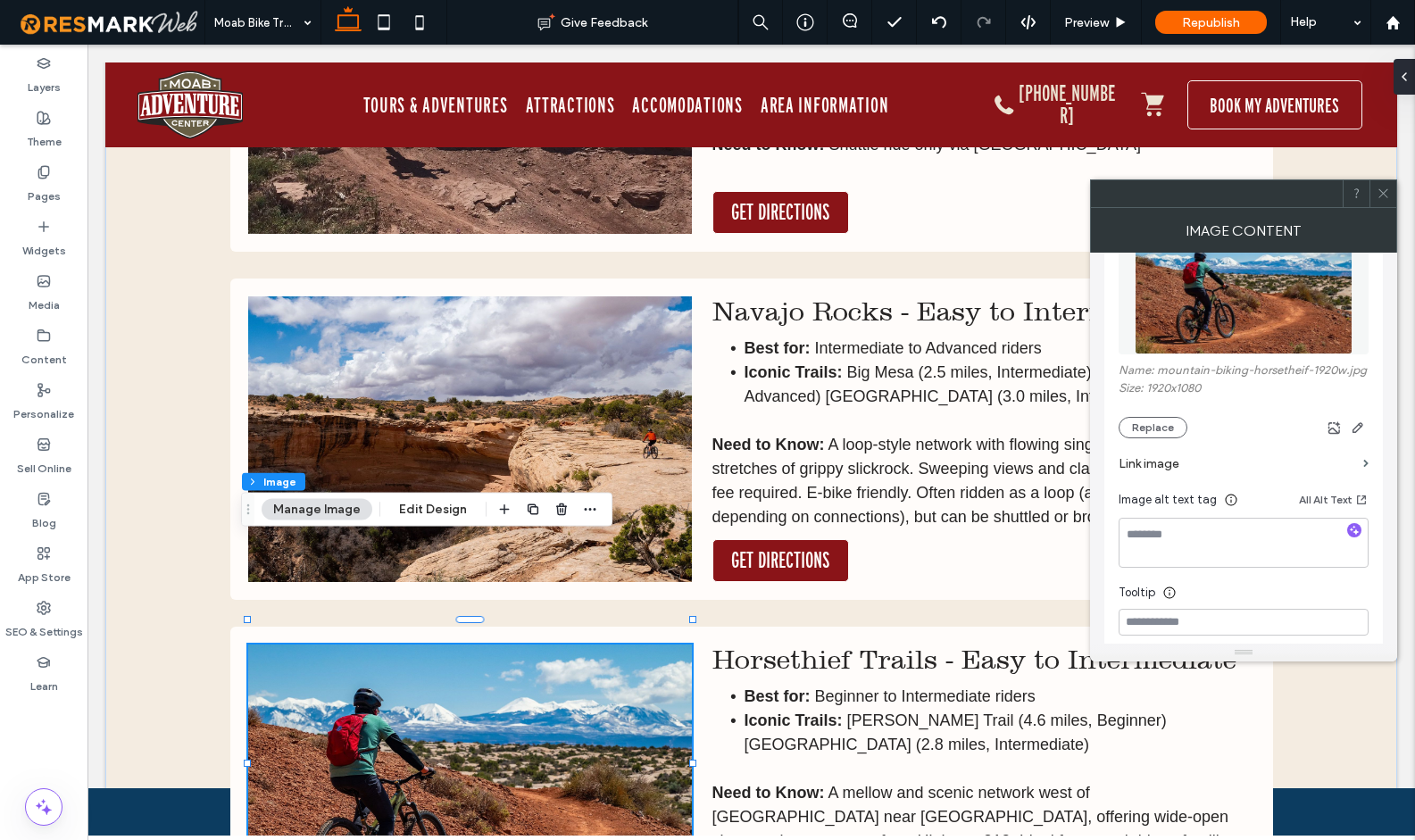
scroll to position [256, 0]
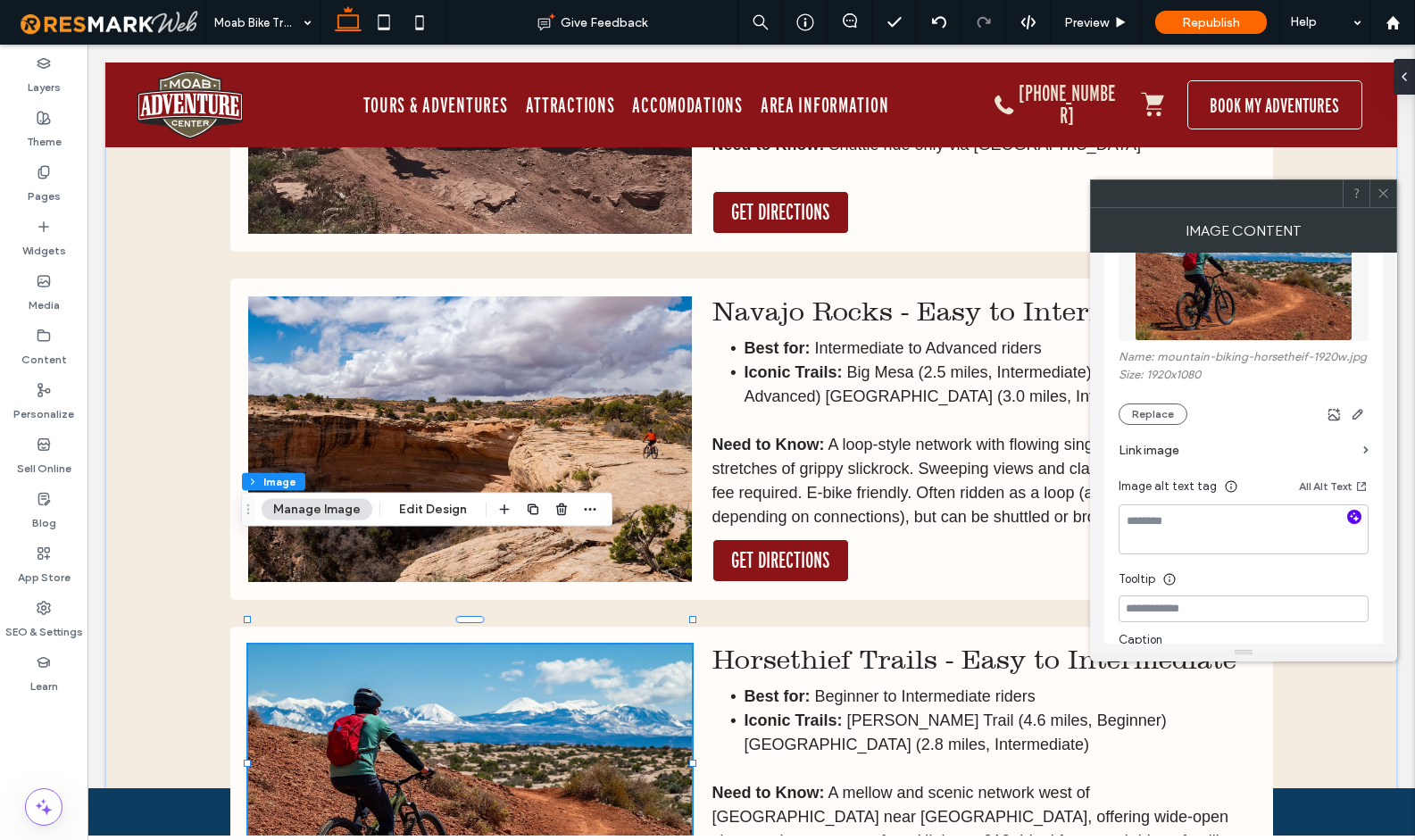
click at [1349, 520] on icon "button" at bounding box center [1354, 517] width 13 height 13
type textarea "**********"
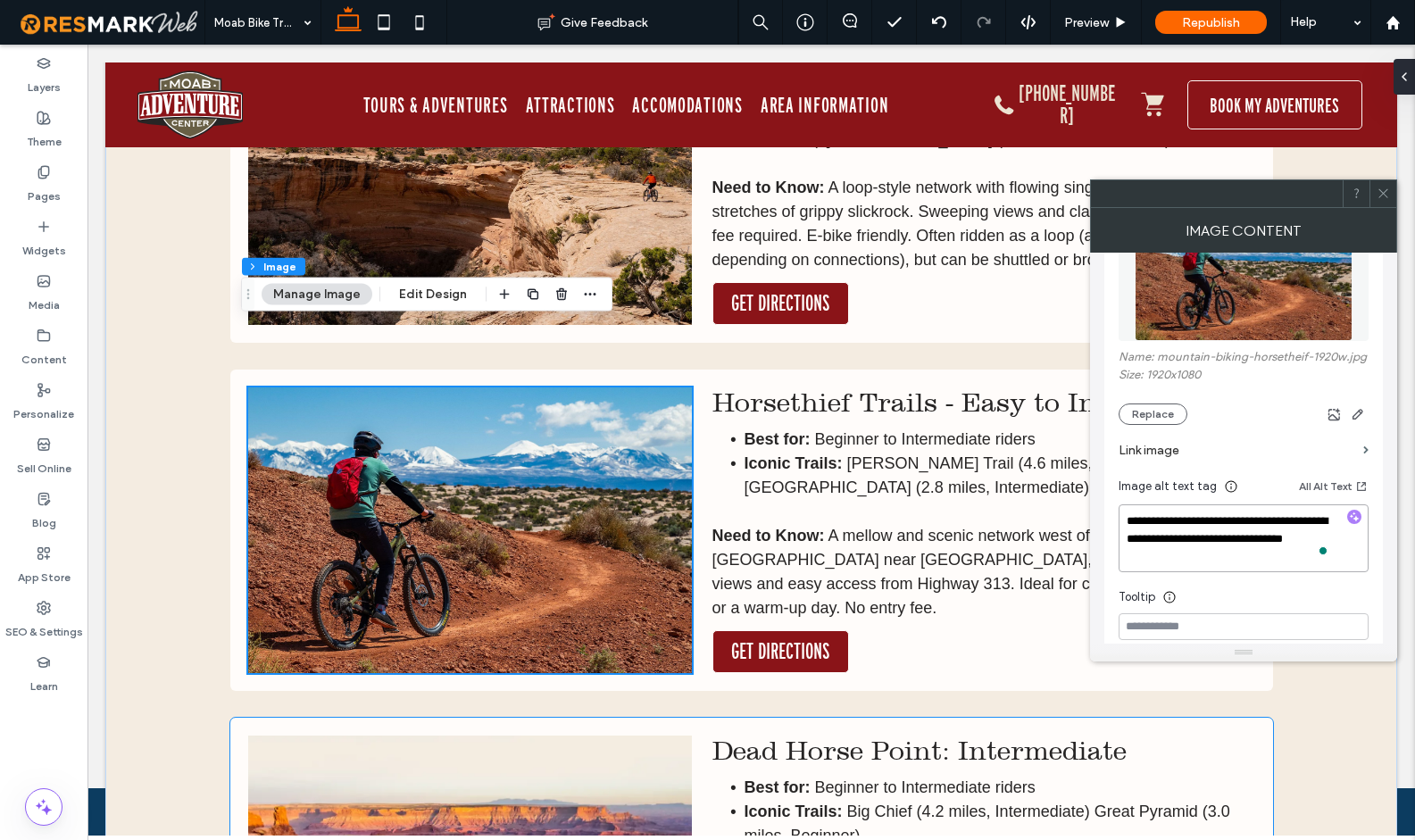
scroll to position [5219, 0]
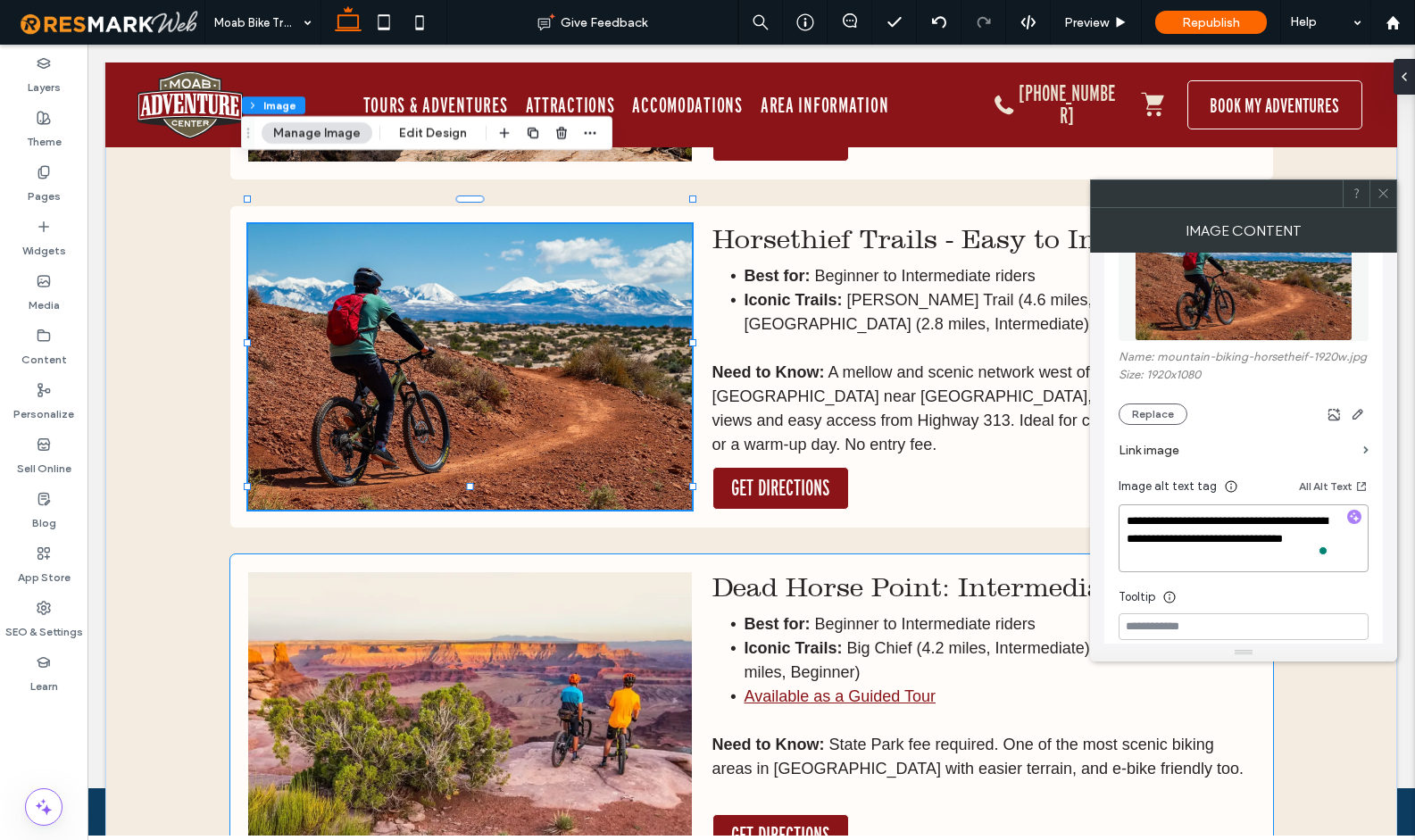
click at [601, 589] on img at bounding box center [470, 714] width 444 height 285
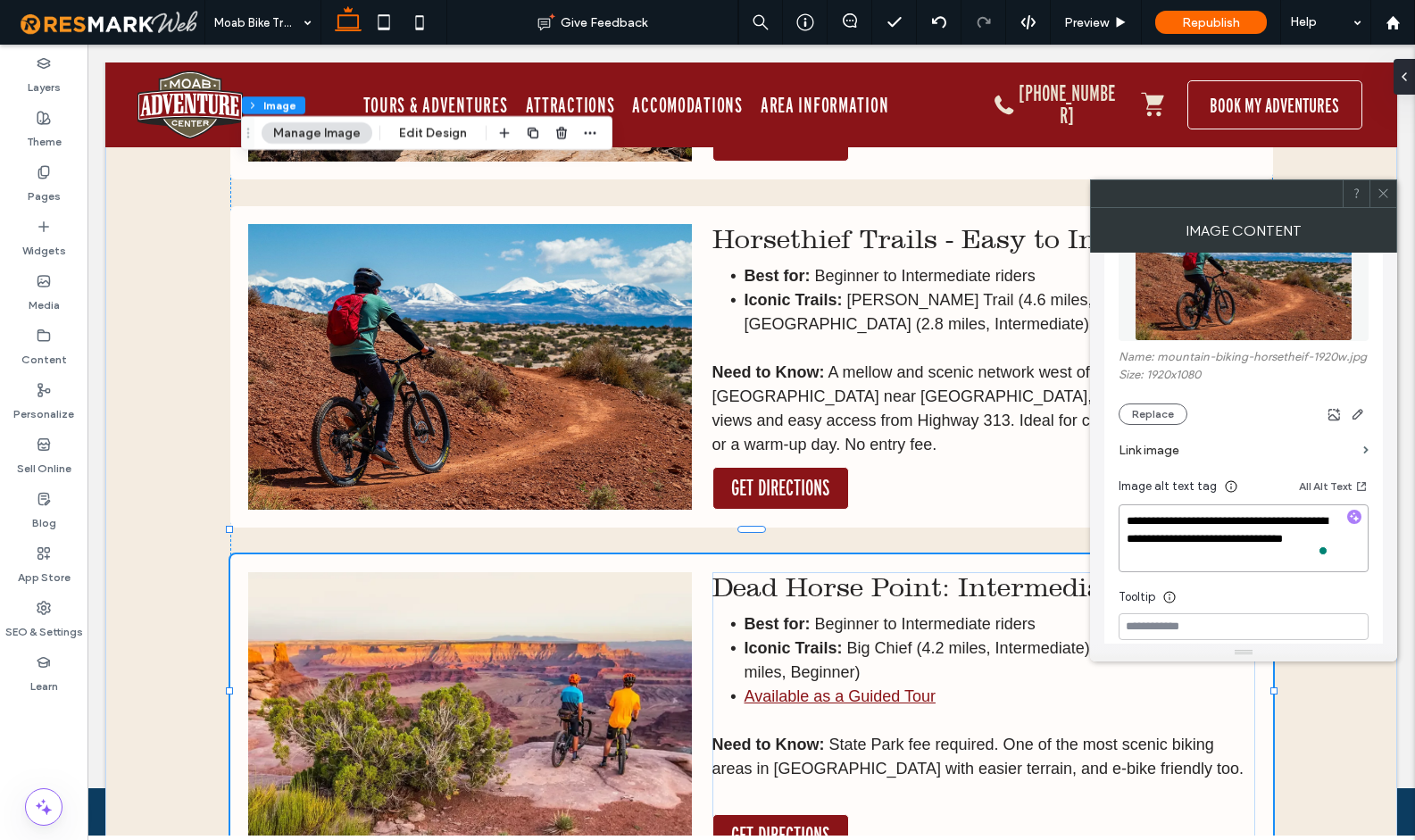
click at [601, 589] on img at bounding box center [470, 714] width 444 height 285
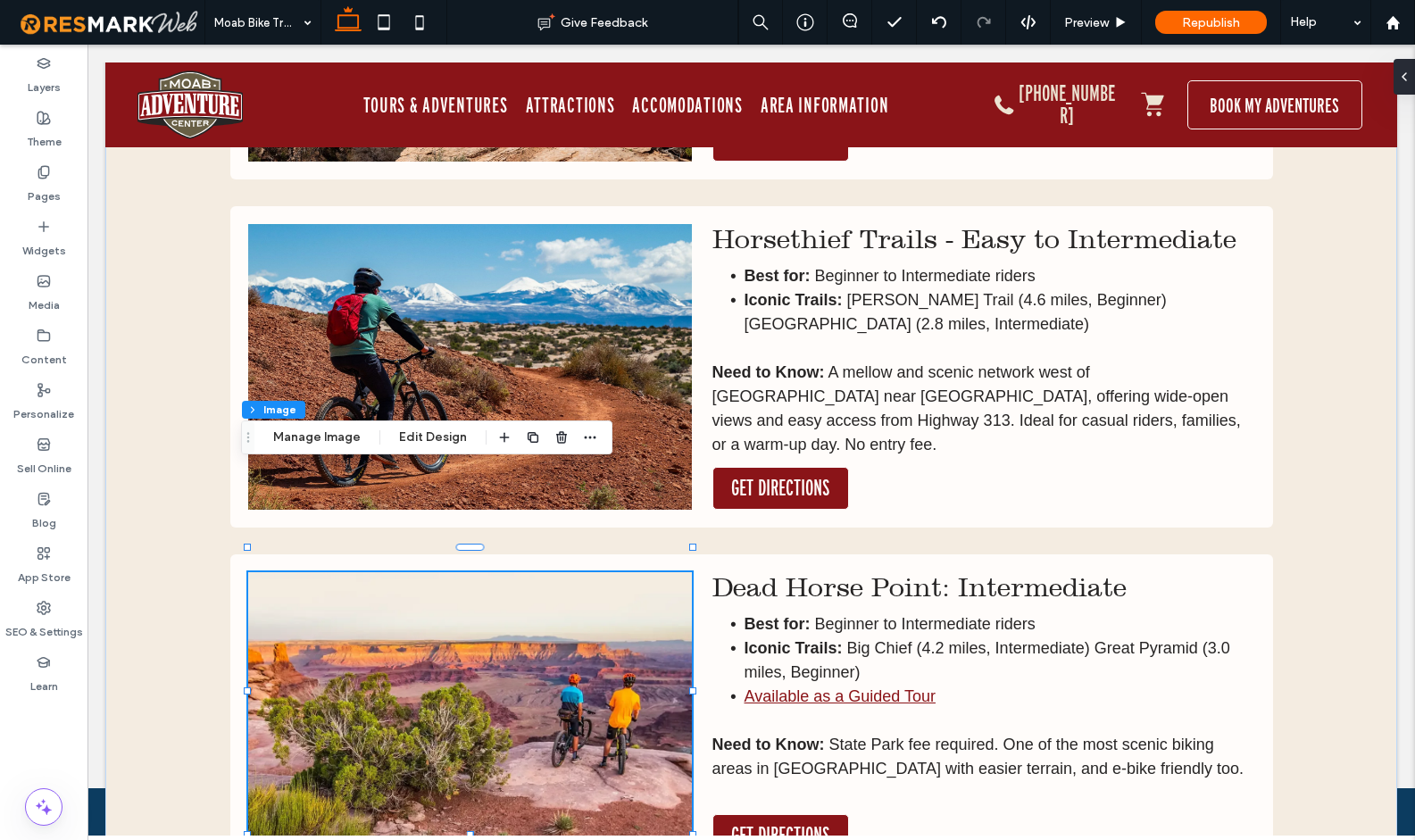
click at [601, 589] on img at bounding box center [470, 714] width 444 height 285
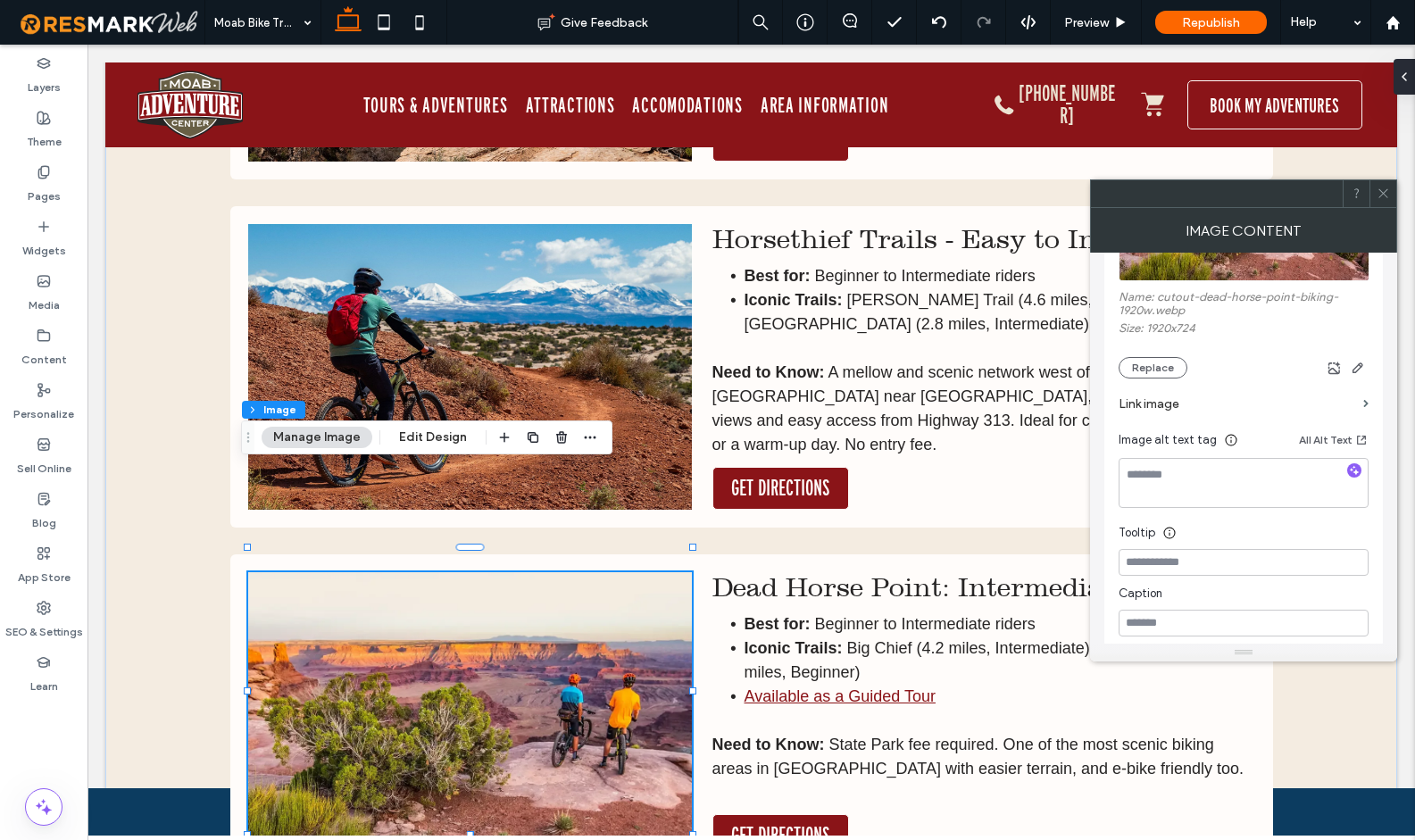
scroll to position [315, 0]
click at [1346, 474] on div at bounding box center [1354, 471] width 29 height 17
click at [1356, 474] on icon "button" at bounding box center [1354, 471] width 13 height 13
type textarea "**********"
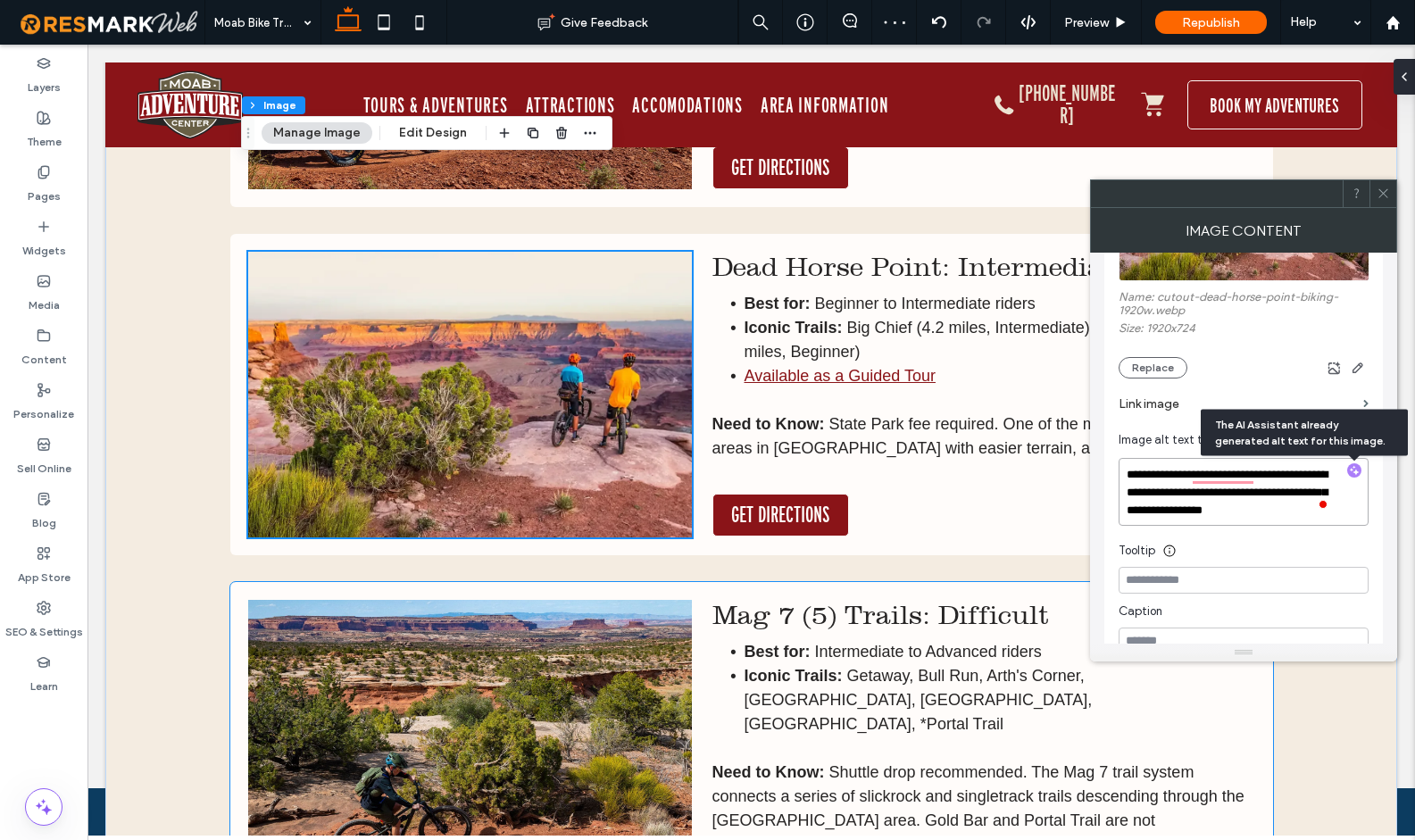
scroll to position [5596, 0]
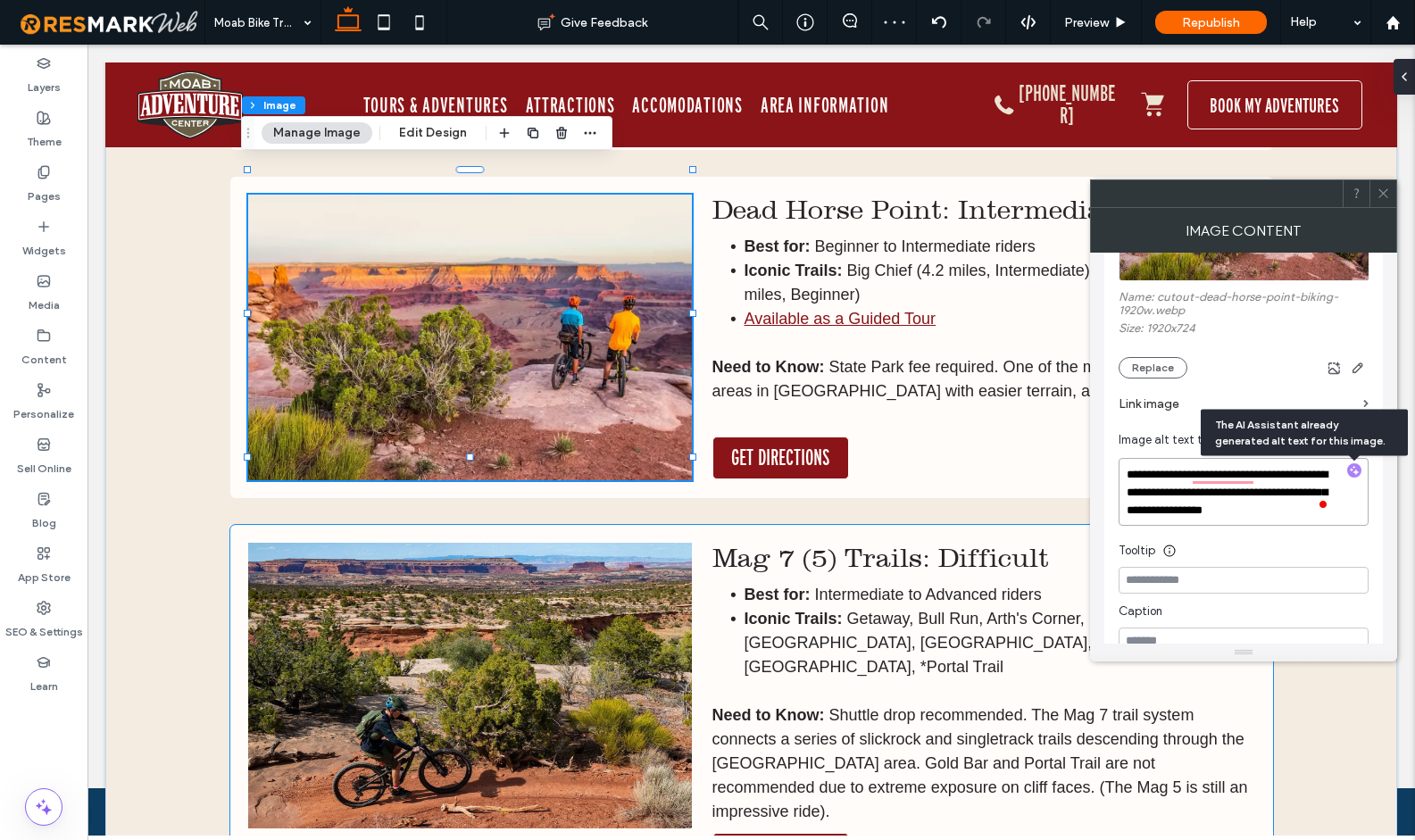
click at [535, 599] on img at bounding box center [470, 686] width 444 height 285
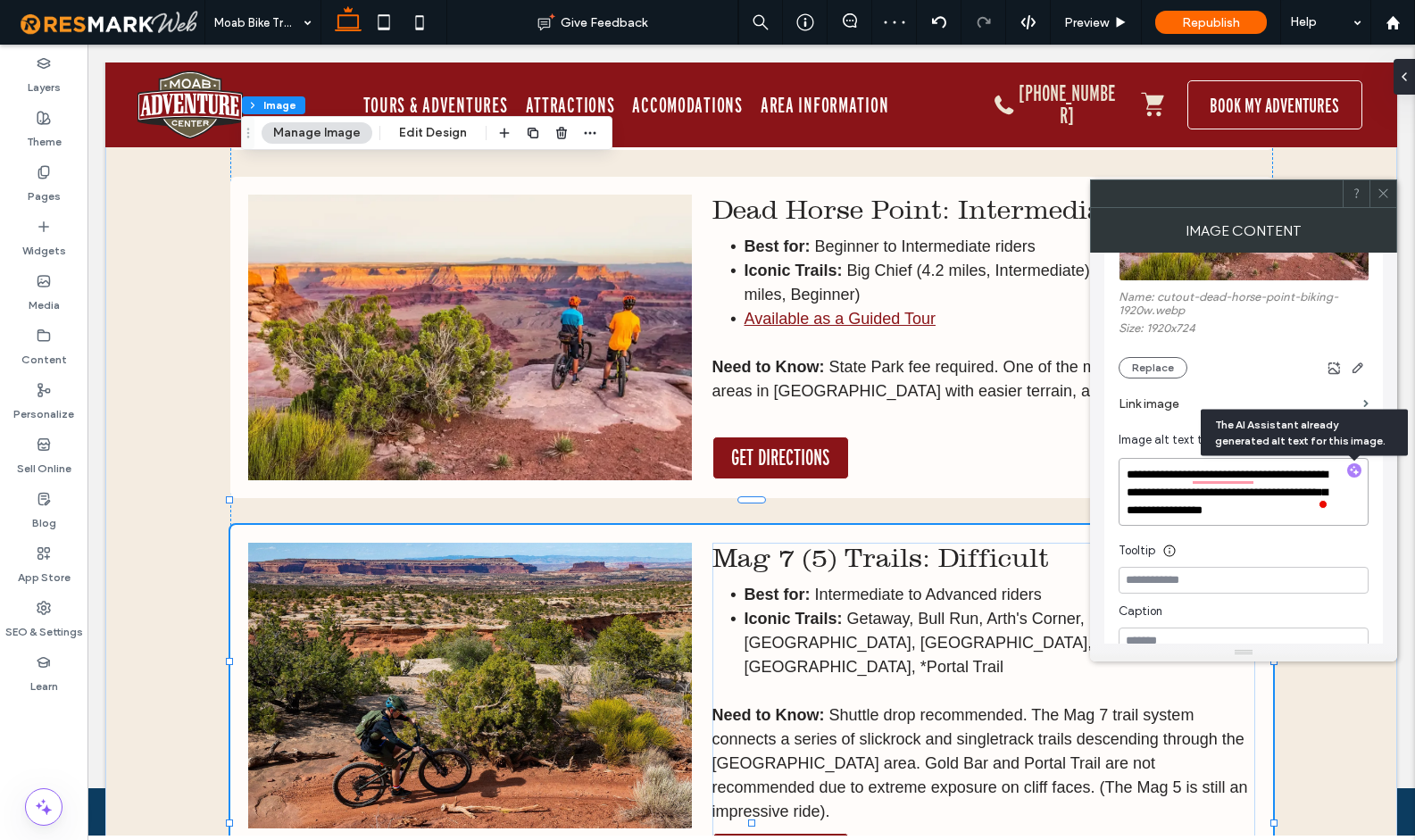
click at [535, 599] on img at bounding box center [470, 686] width 444 height 285
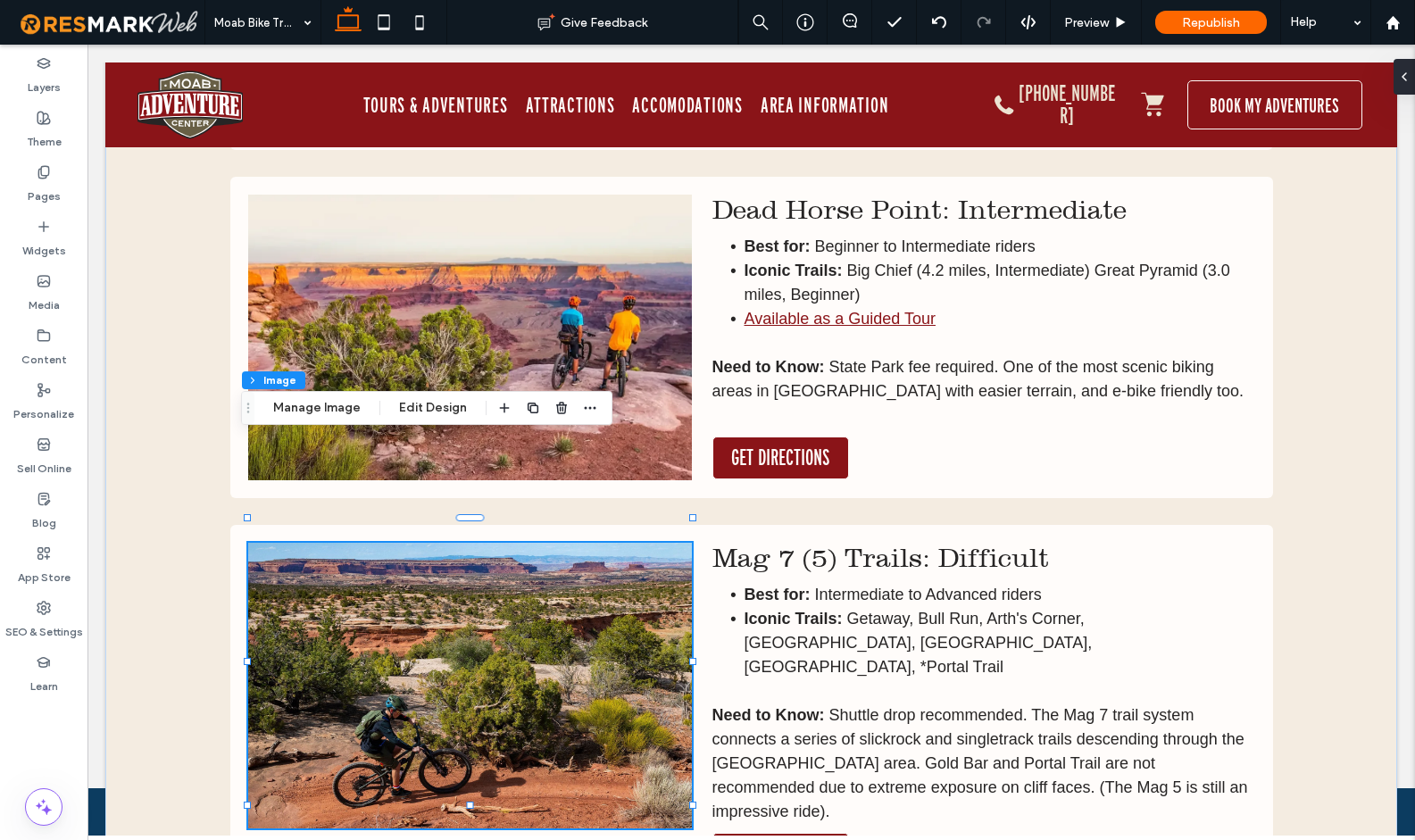
click at [535, 599] on img at bounding box center [470, 686] width 444 height 285
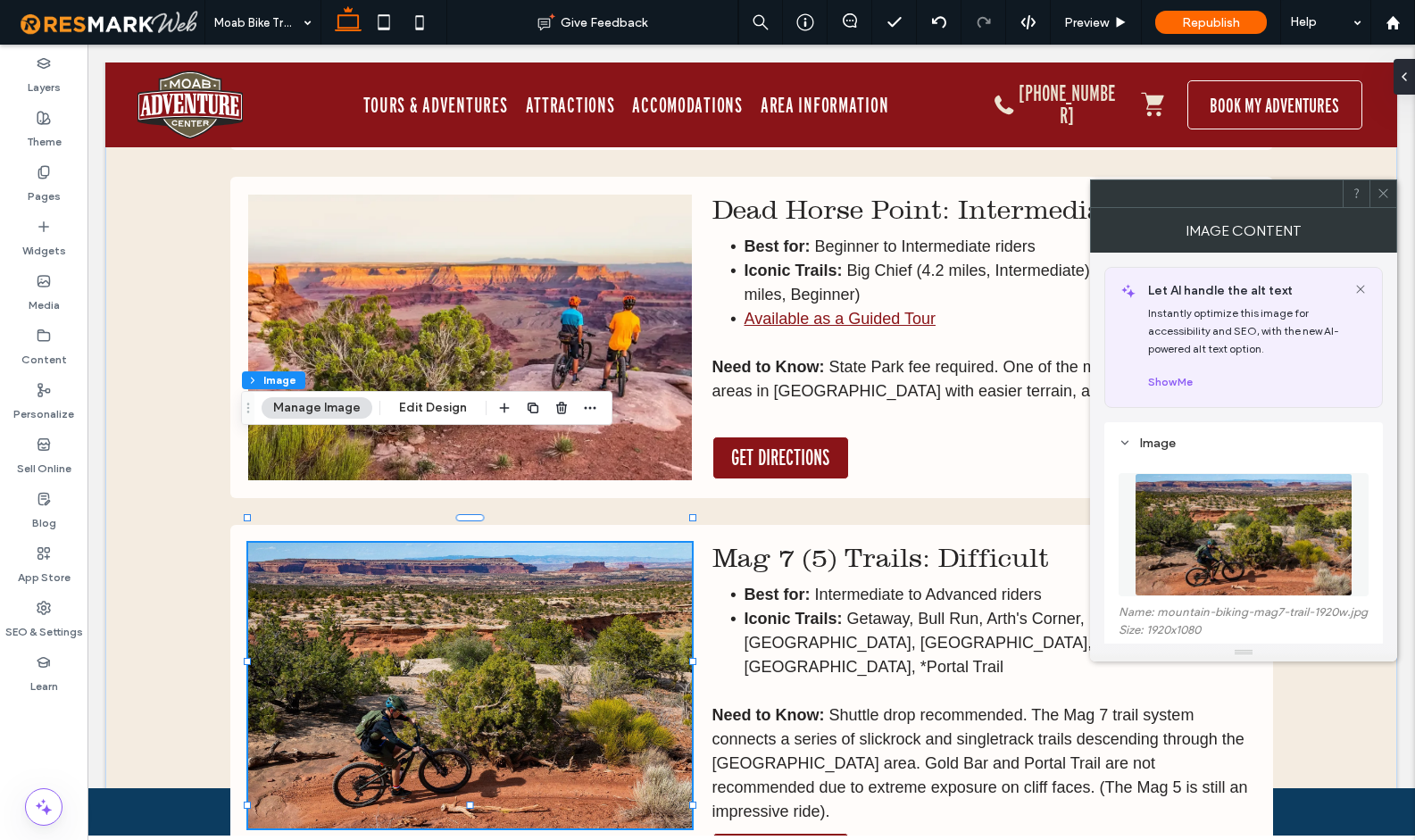
scroll to position [181, 0]
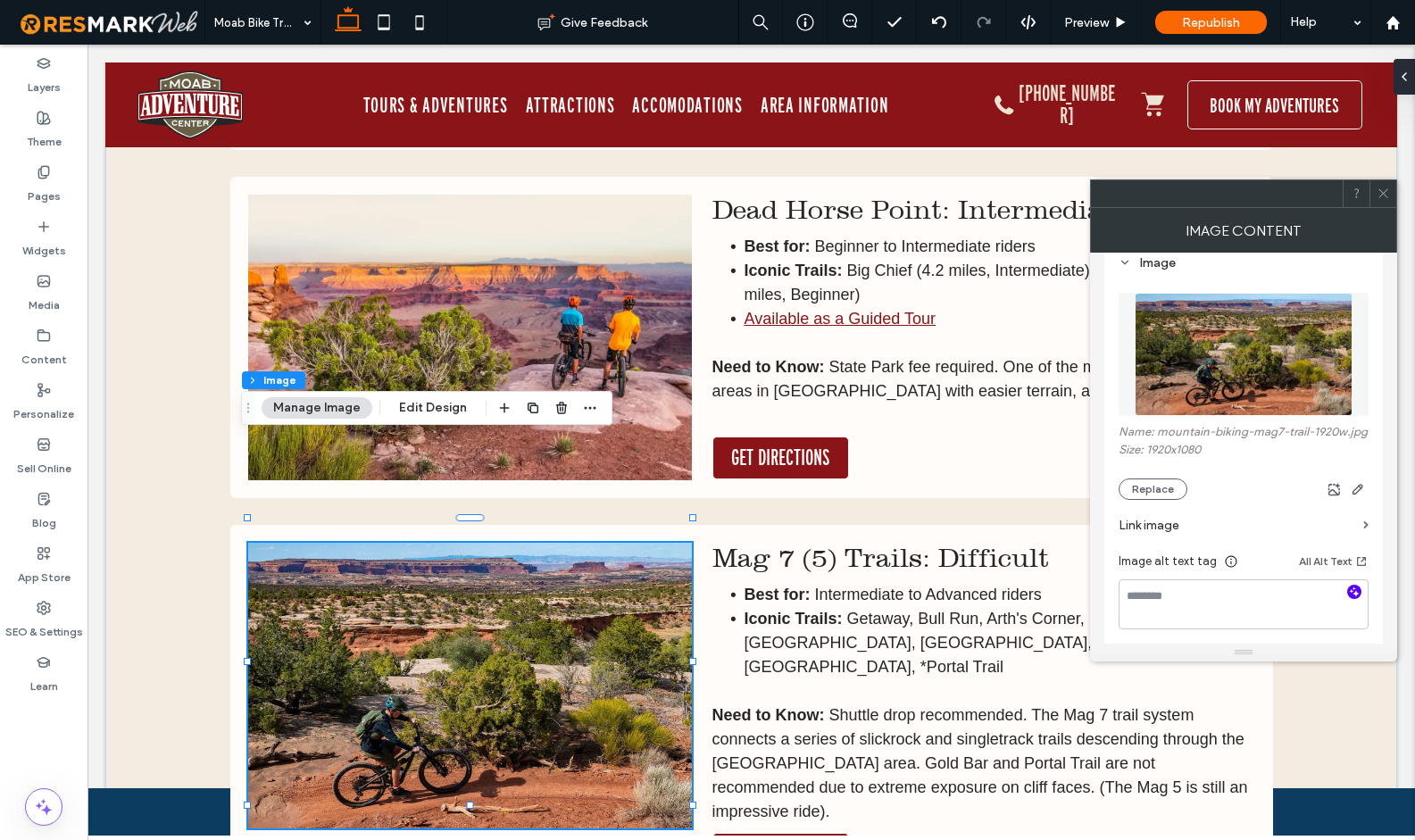
click at [1351, 597] on icon "button" at bounding box center [1354, 592] width 13 height 13
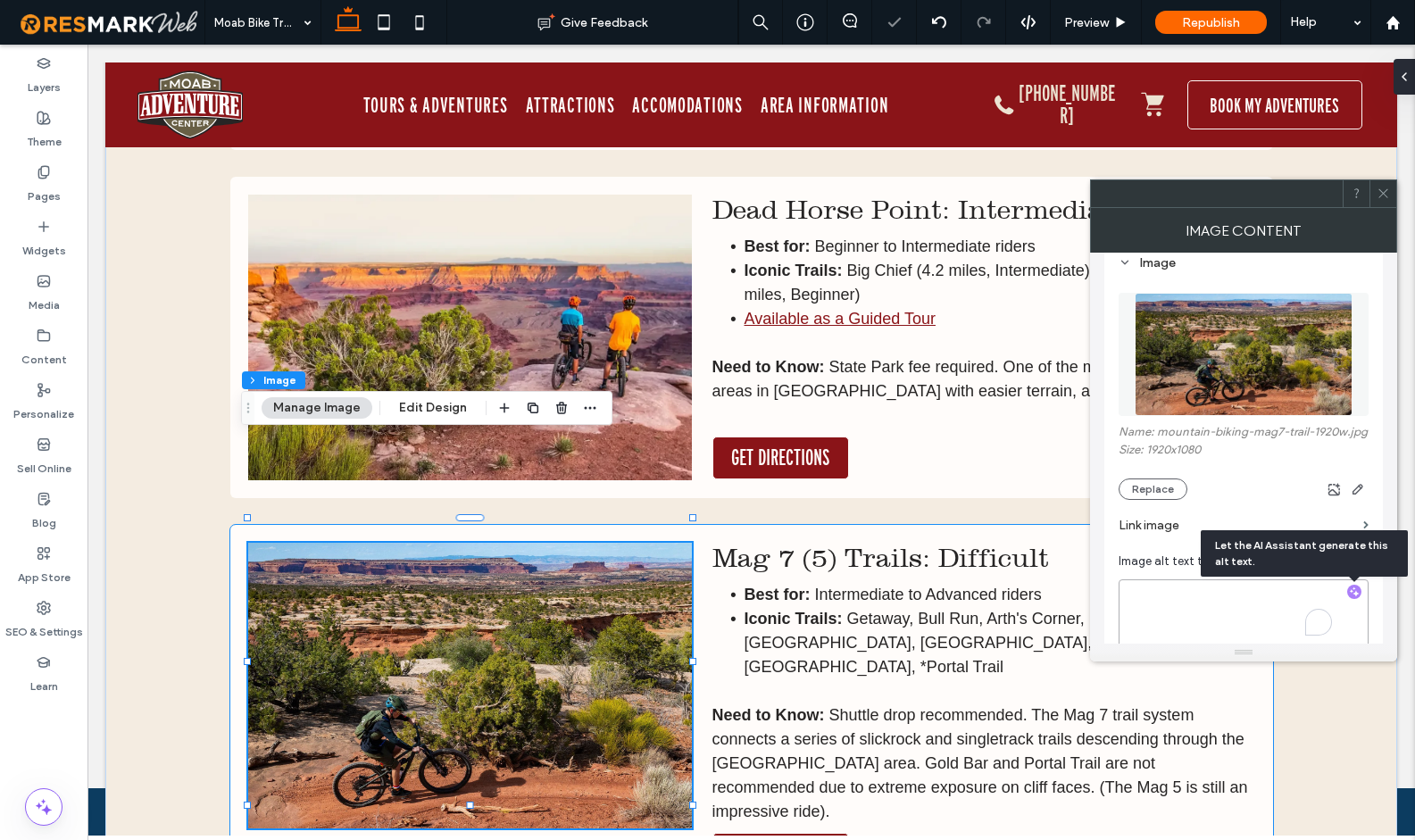
type textarea "**********"
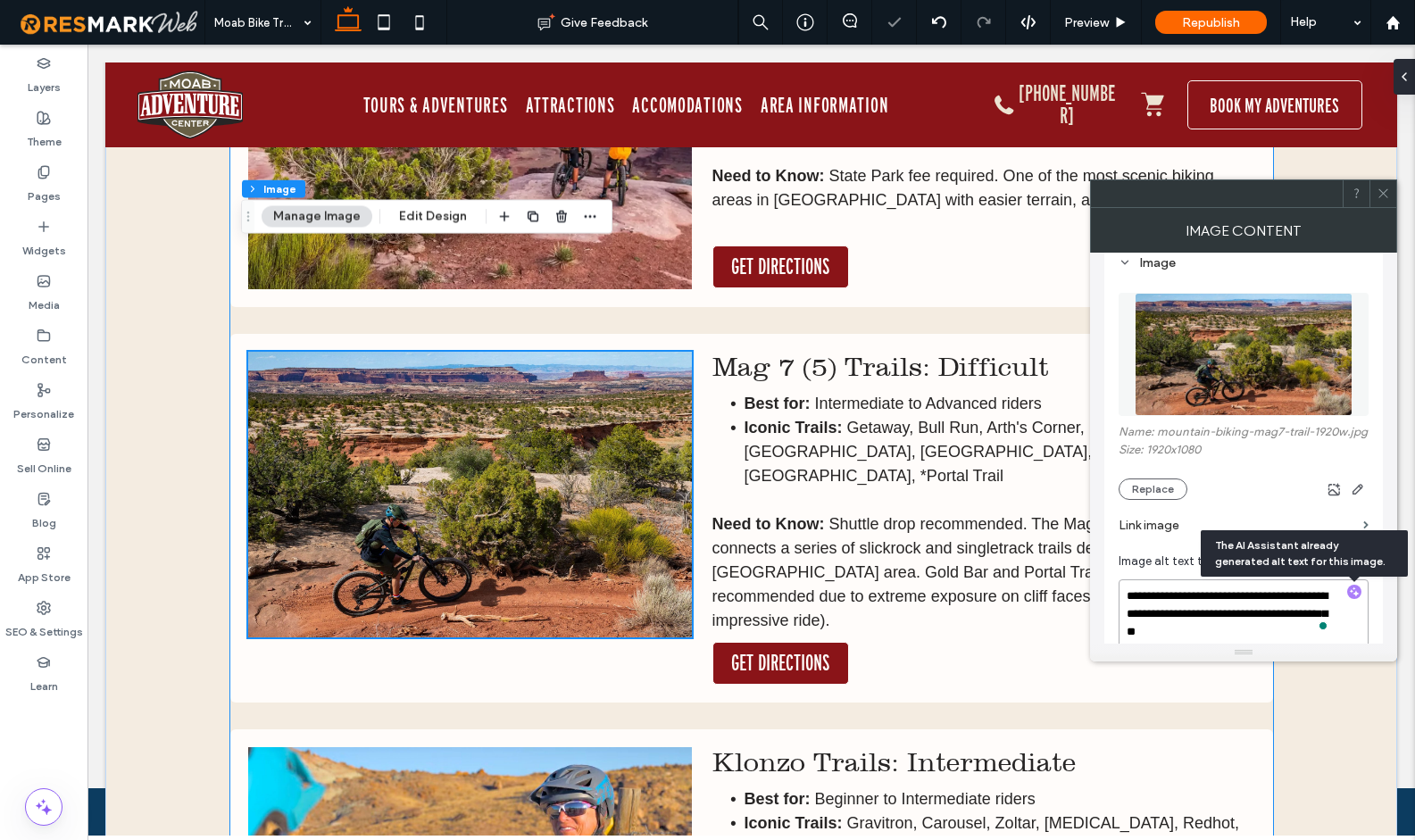
scroll to position [5909, 0]
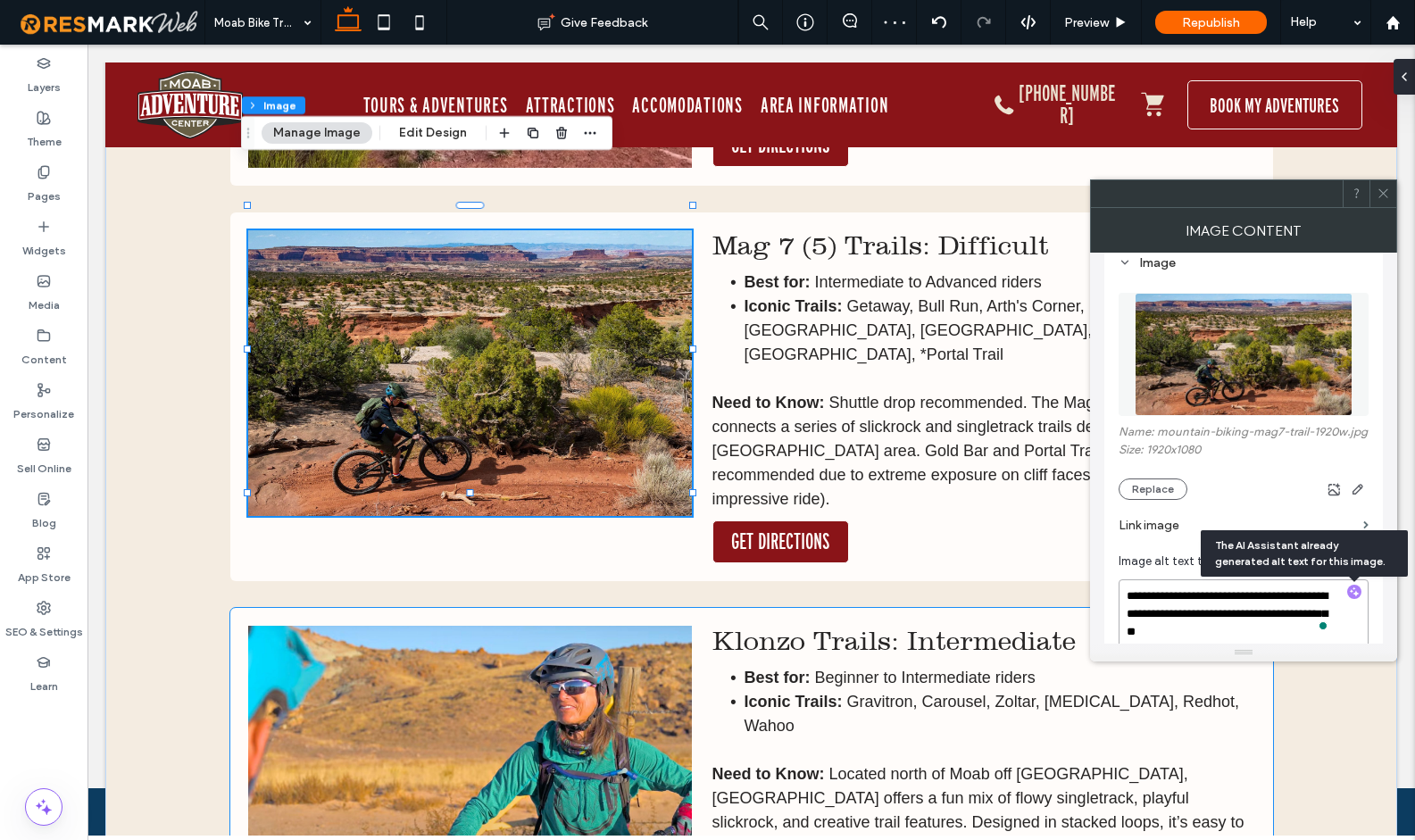
click at [641, 625] on img at bounding box center [470, 768] width 444 height 285
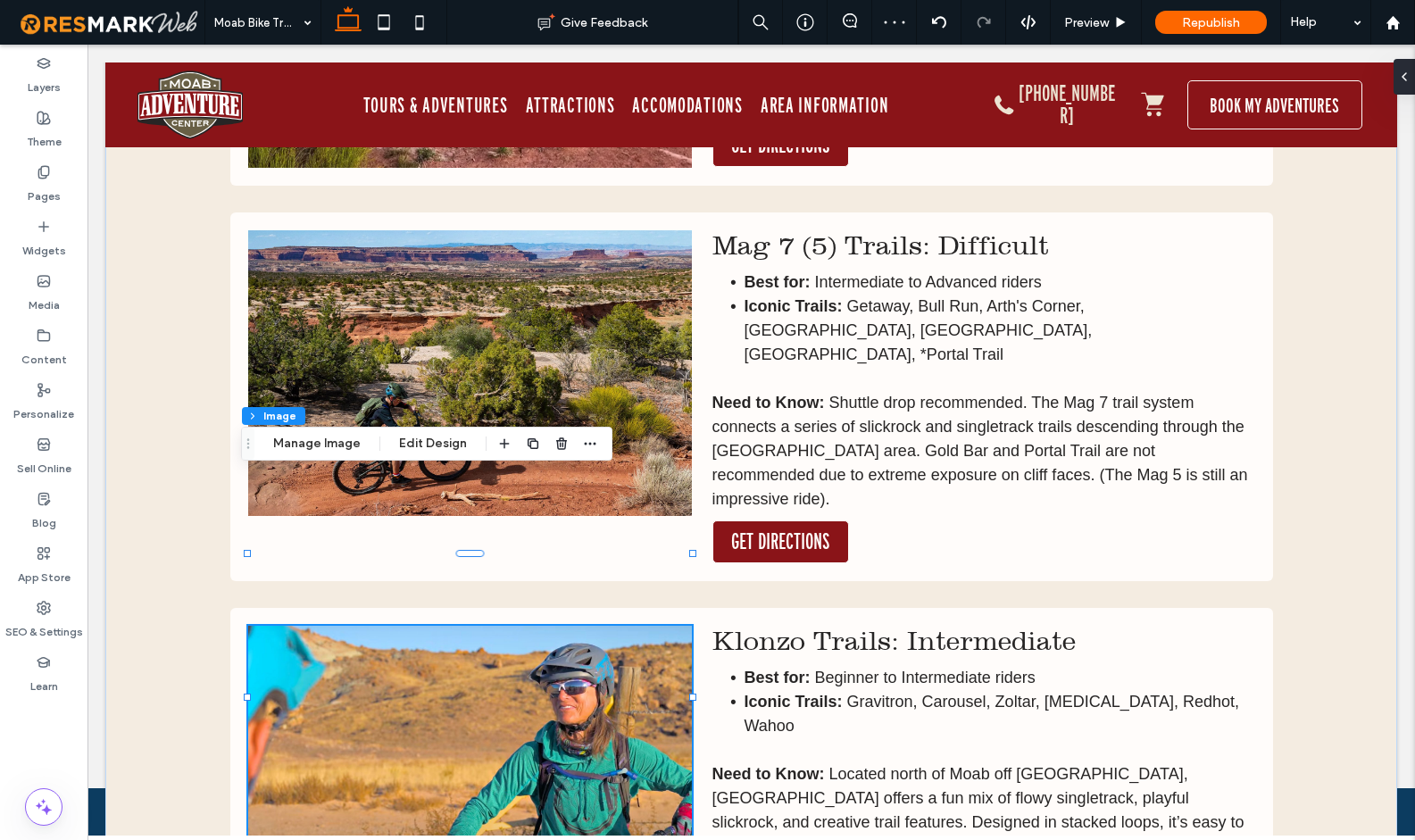
click at [641, 625] on img at bounding box center [470, 768] width 444 height 285
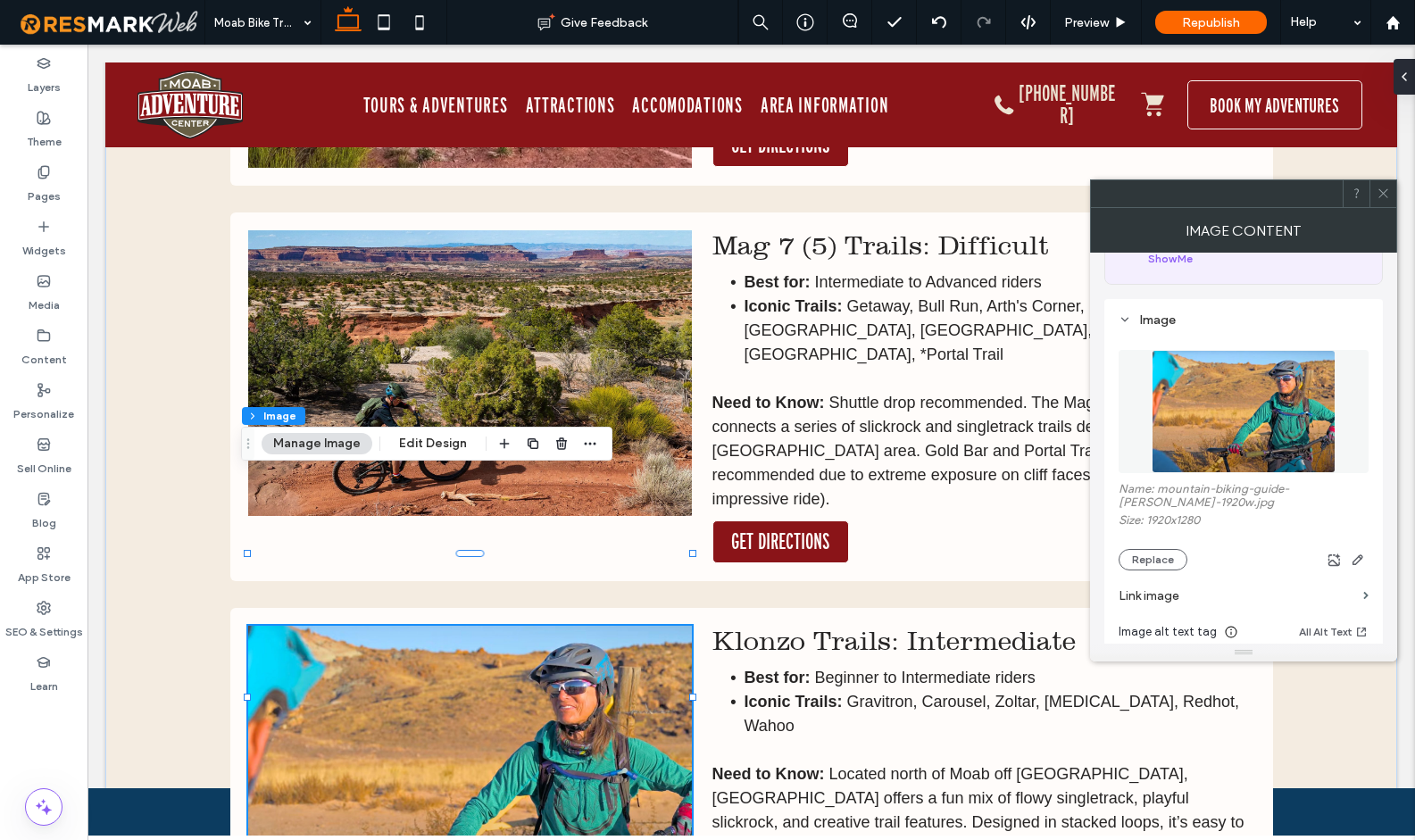
scroll to position [249, 0]
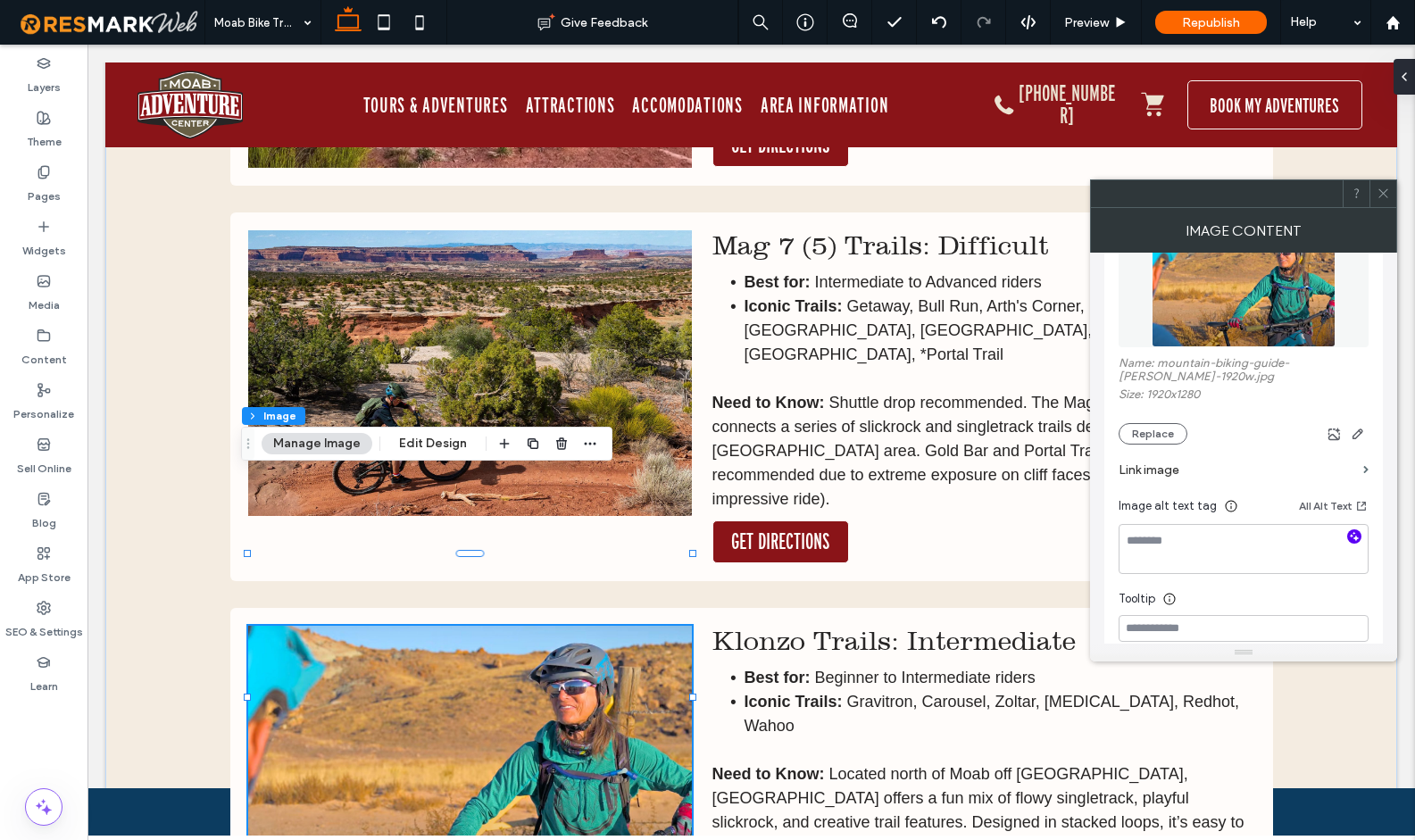
click at [1358, 541] on use "button" at bounding box center [1354, 536] width 10 height 10
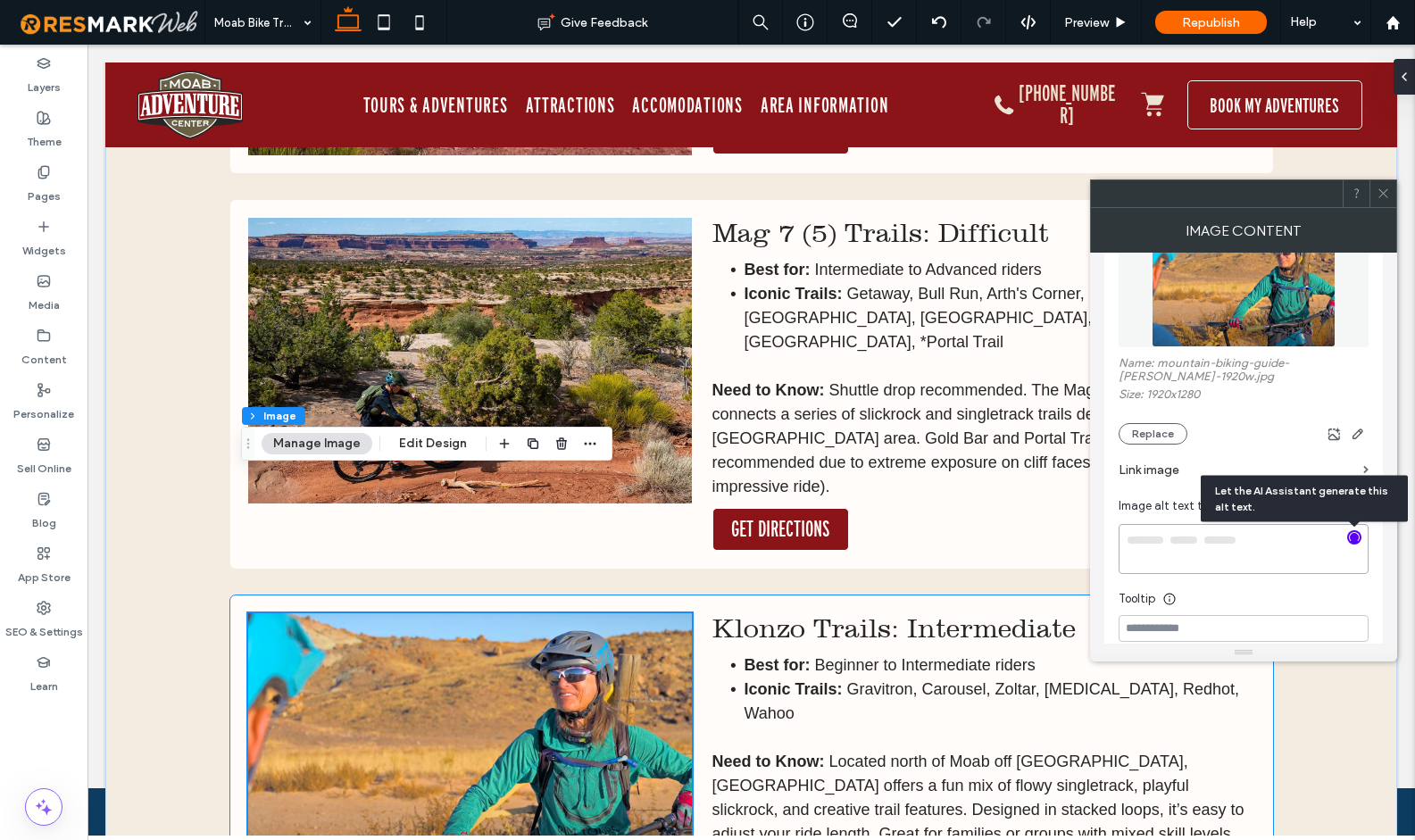
type textarea "**********"
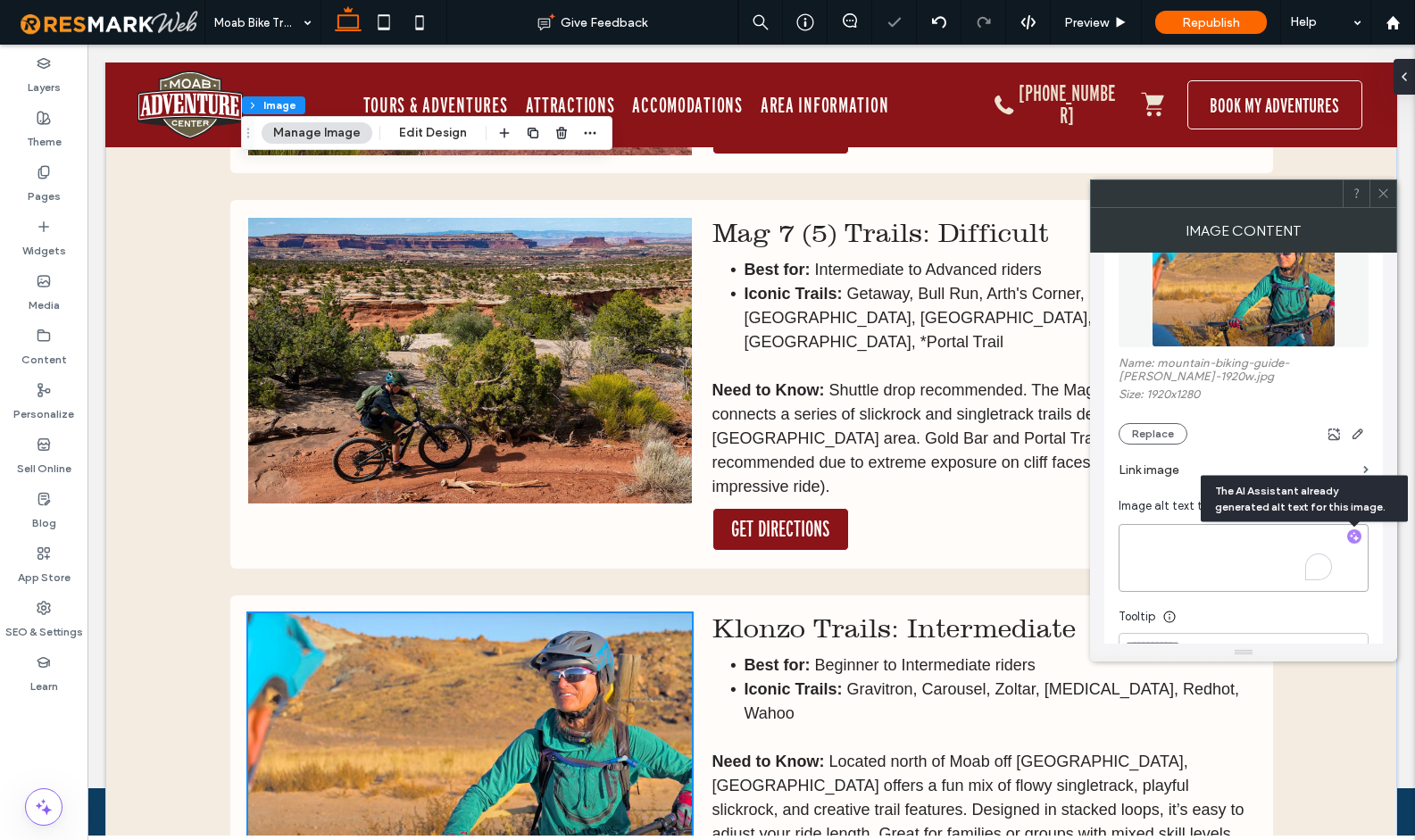
scroll to position [6284, 0]
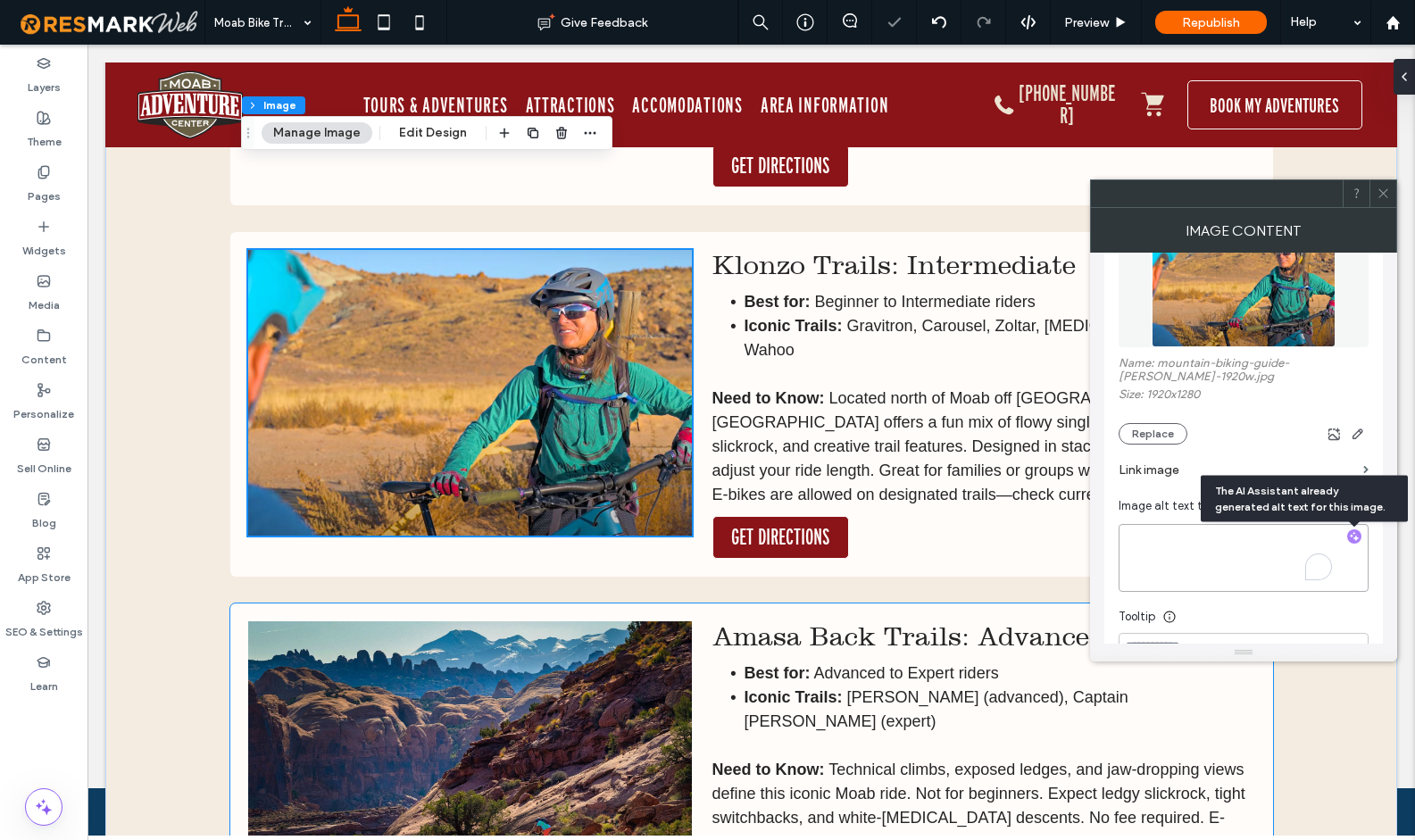
click at [517, 621] on img at bounding box center [470, 764] width 444 height 285
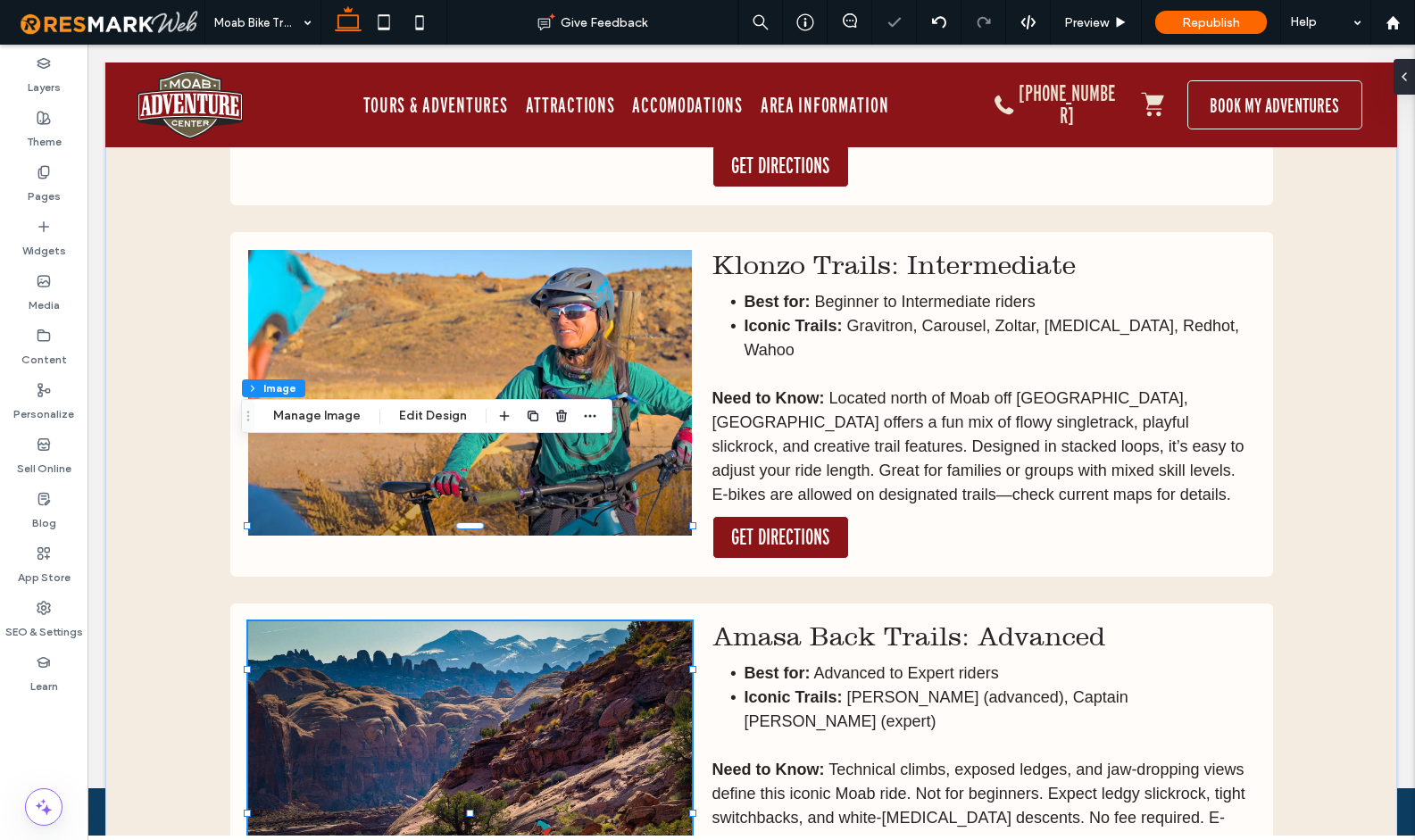
click at [517, 621] on img at bounding box center [470, 764] width 444 height 285
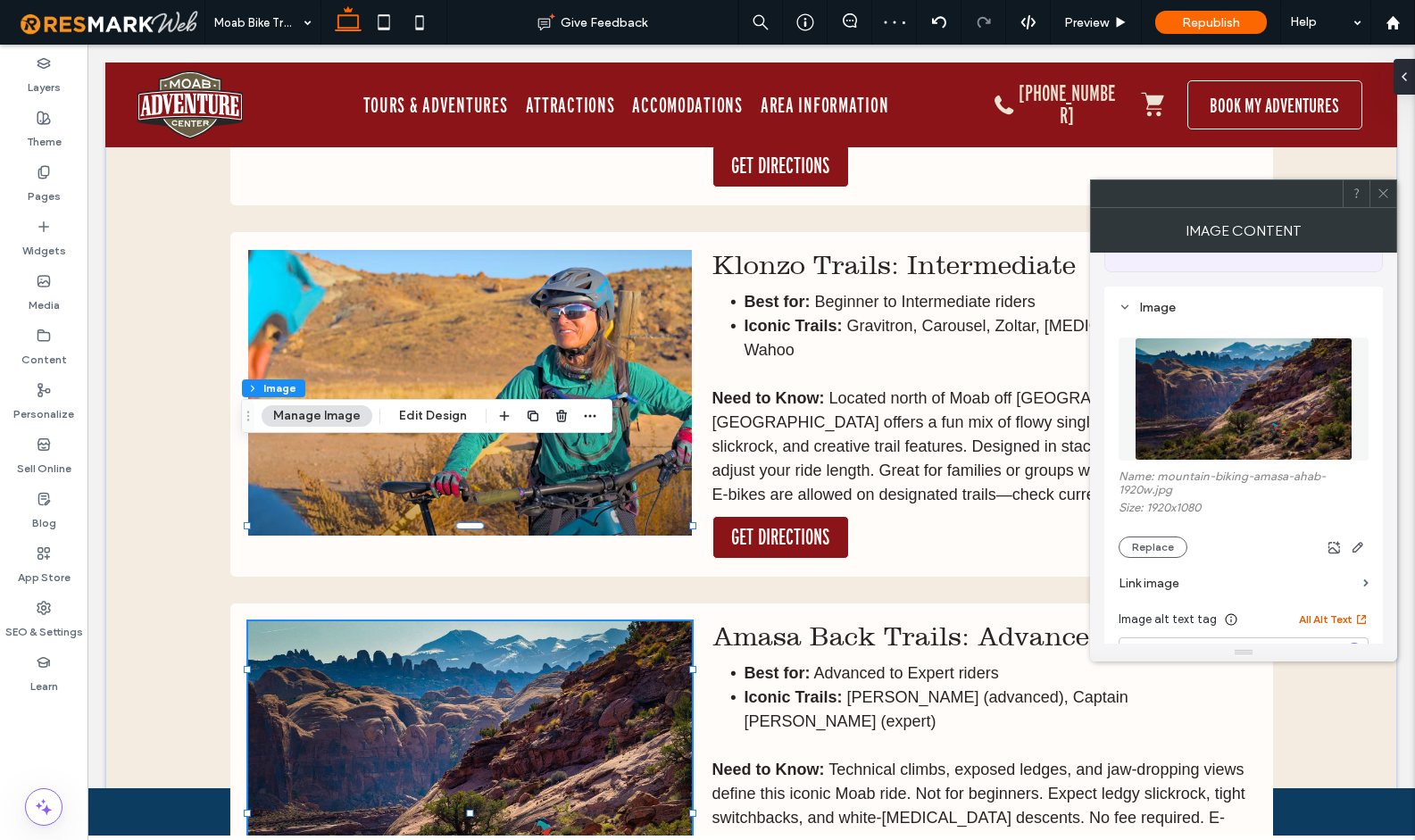
scroll to position [165, 0]
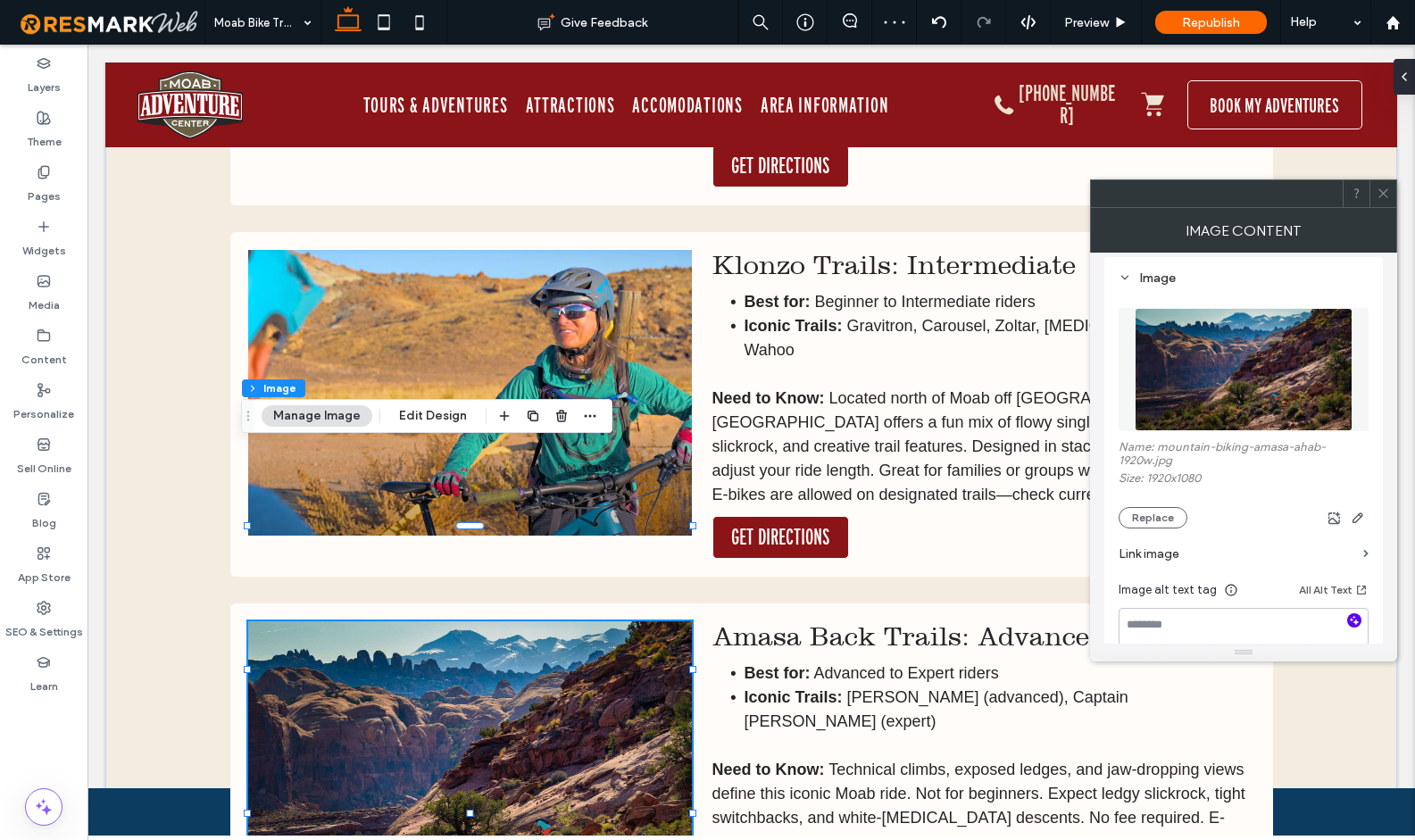
click at [1354, 624] on icon "button" at bounding box center [1354, 621] width 13 height 13
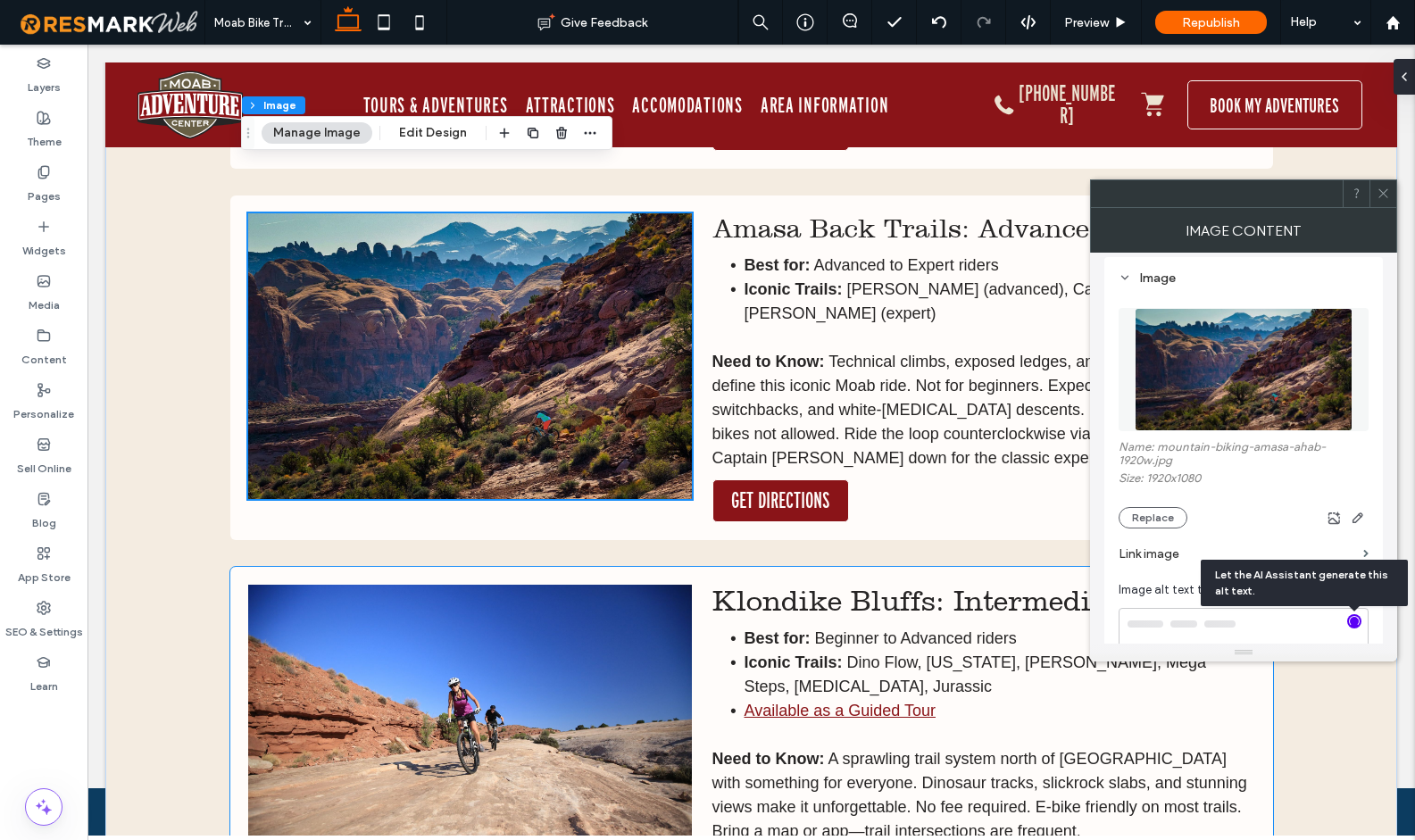
scroll to position [6733, 0]
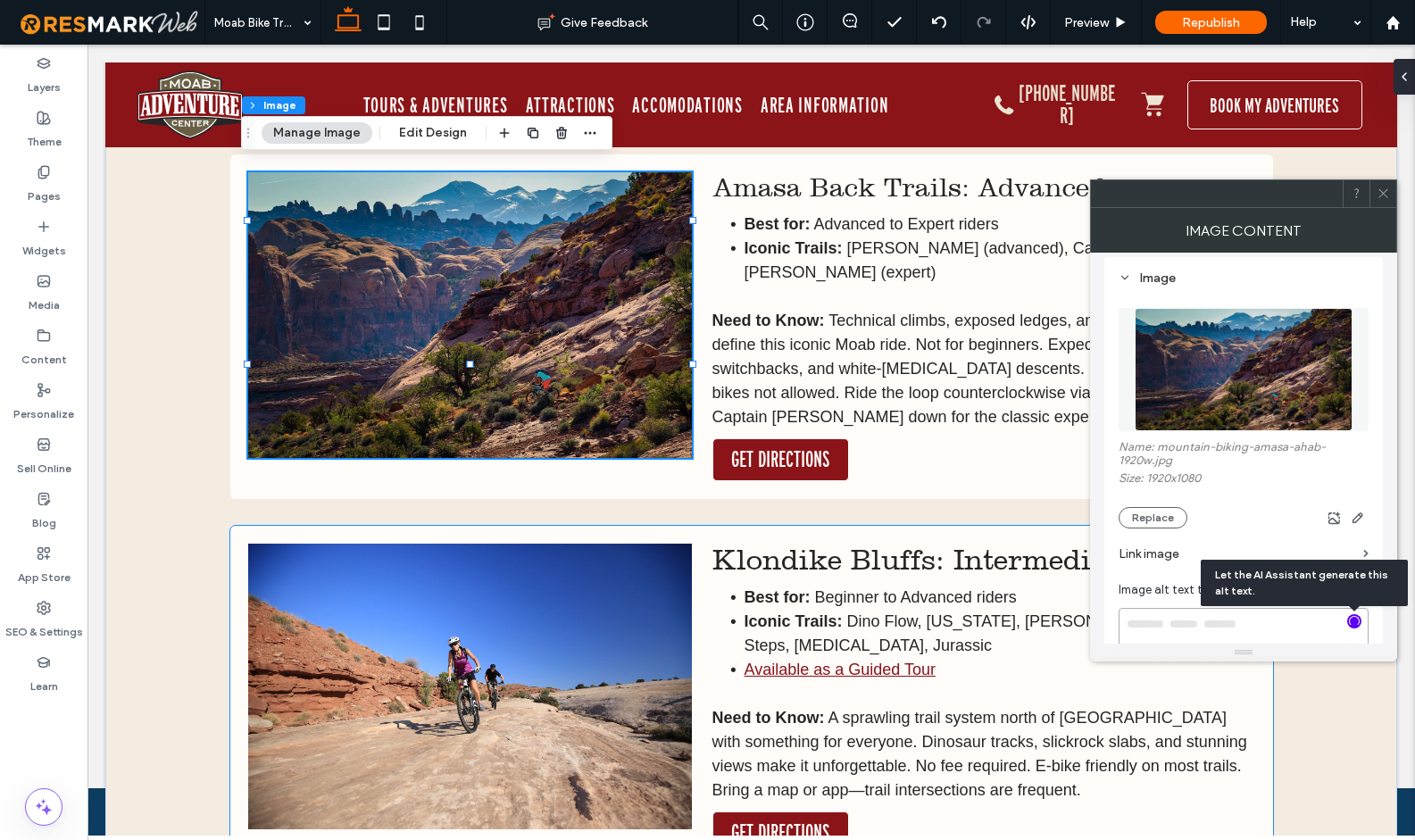
click at [486, 544] on img at bounding box center [470, 686] width 444 height 285
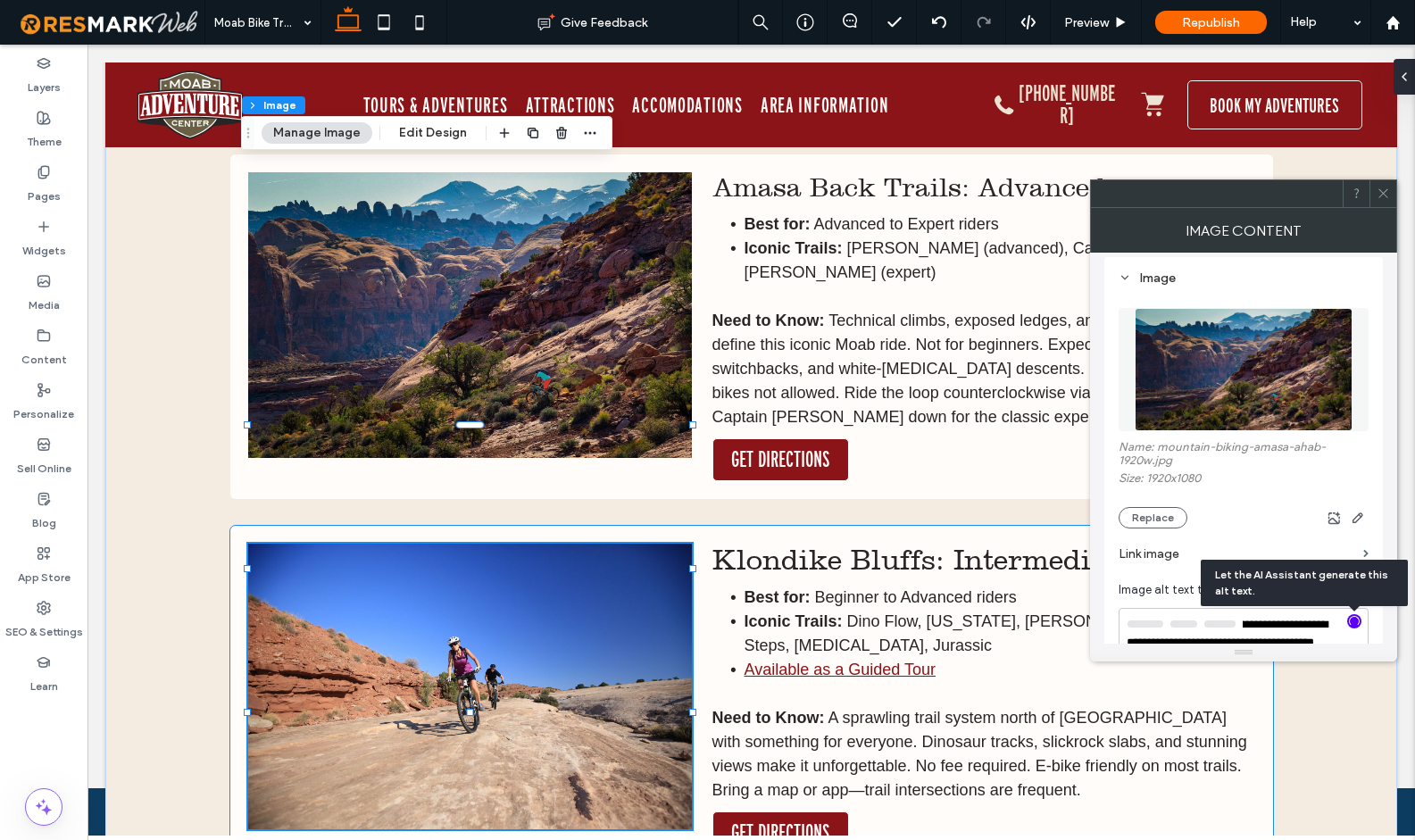
click at [486, 544] on div at bounding box center [470, 686] width 444 height 285
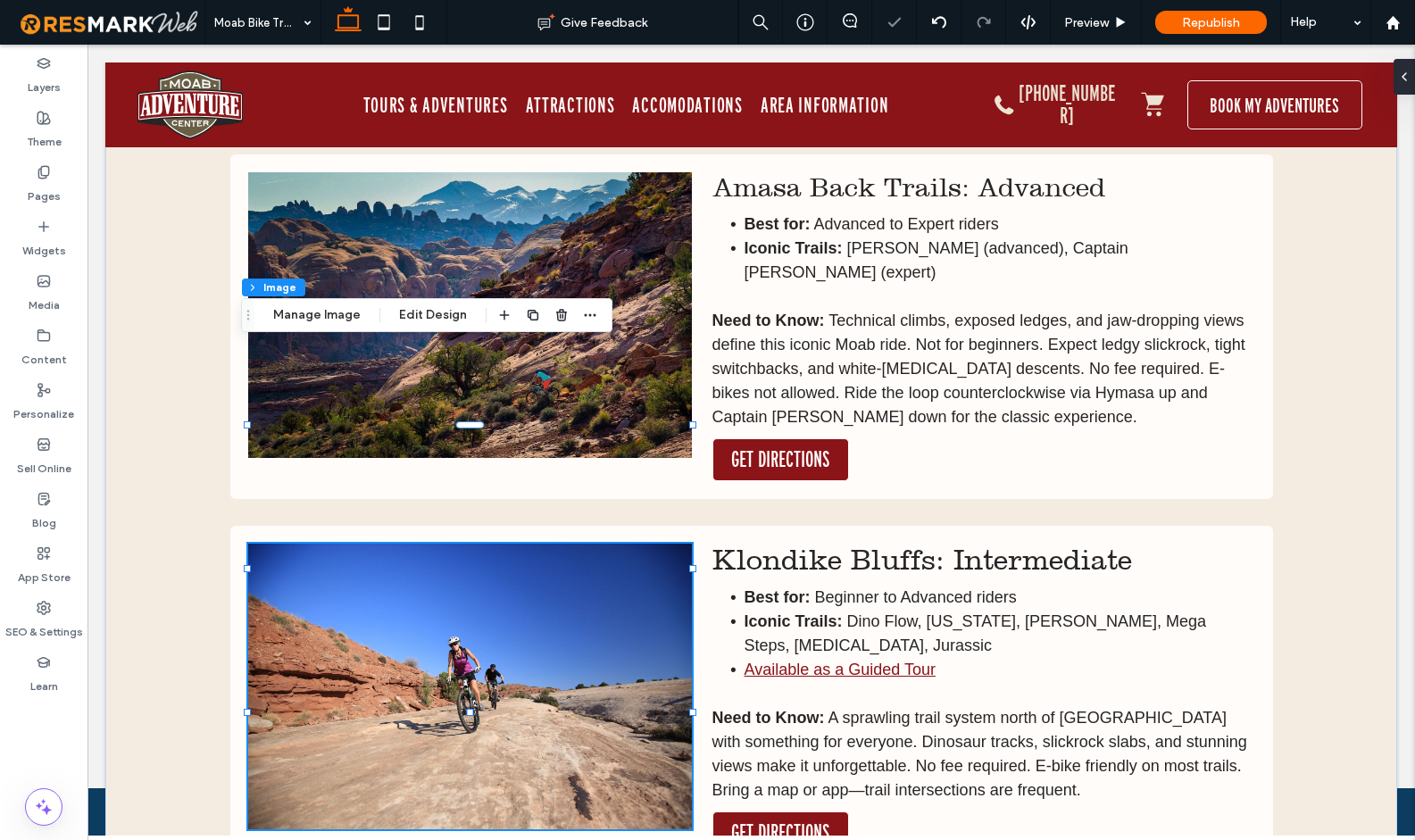
click at [563, 544] on img at bounding box center [470, 686] width 444 height 285
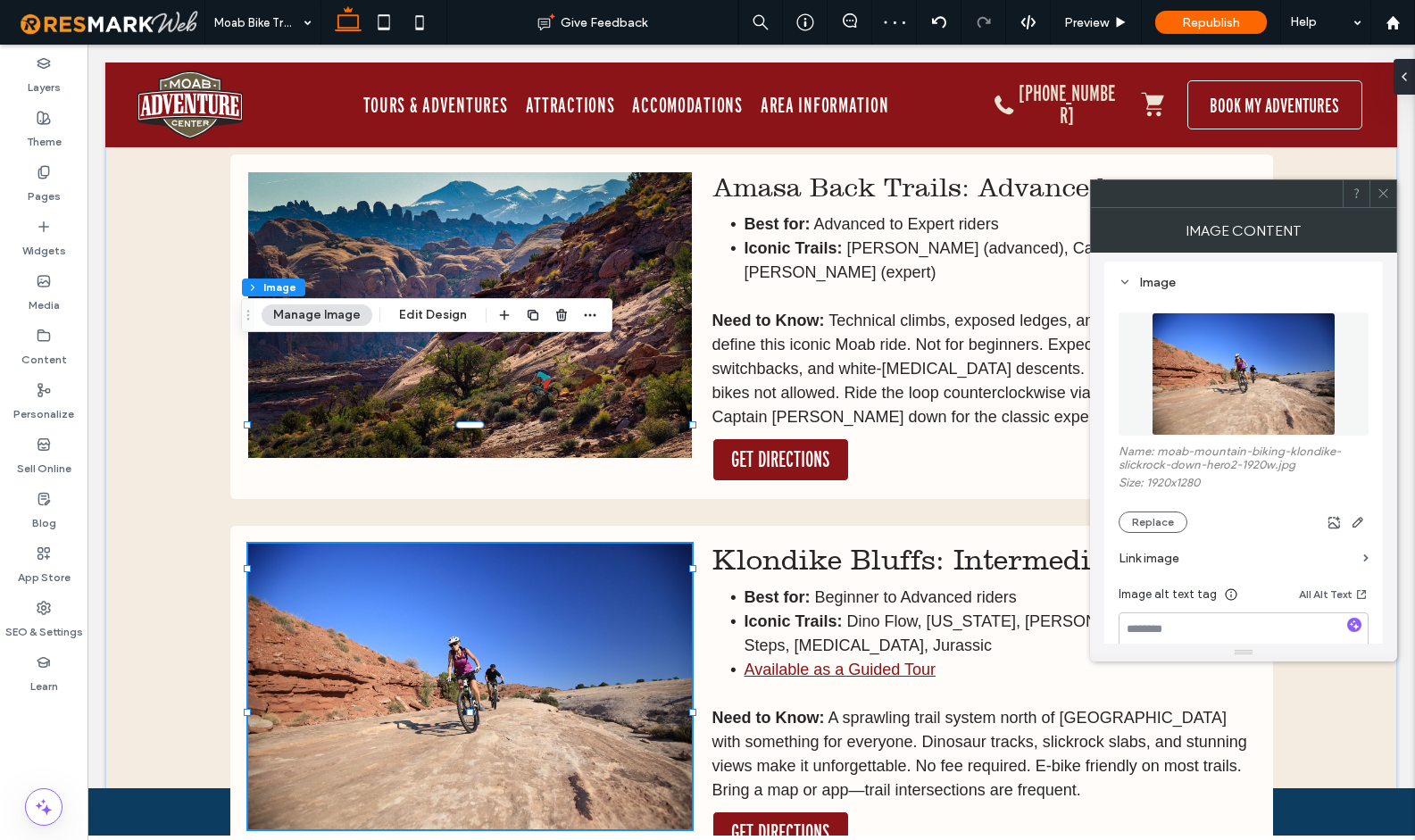
scroll to position [206, 0]
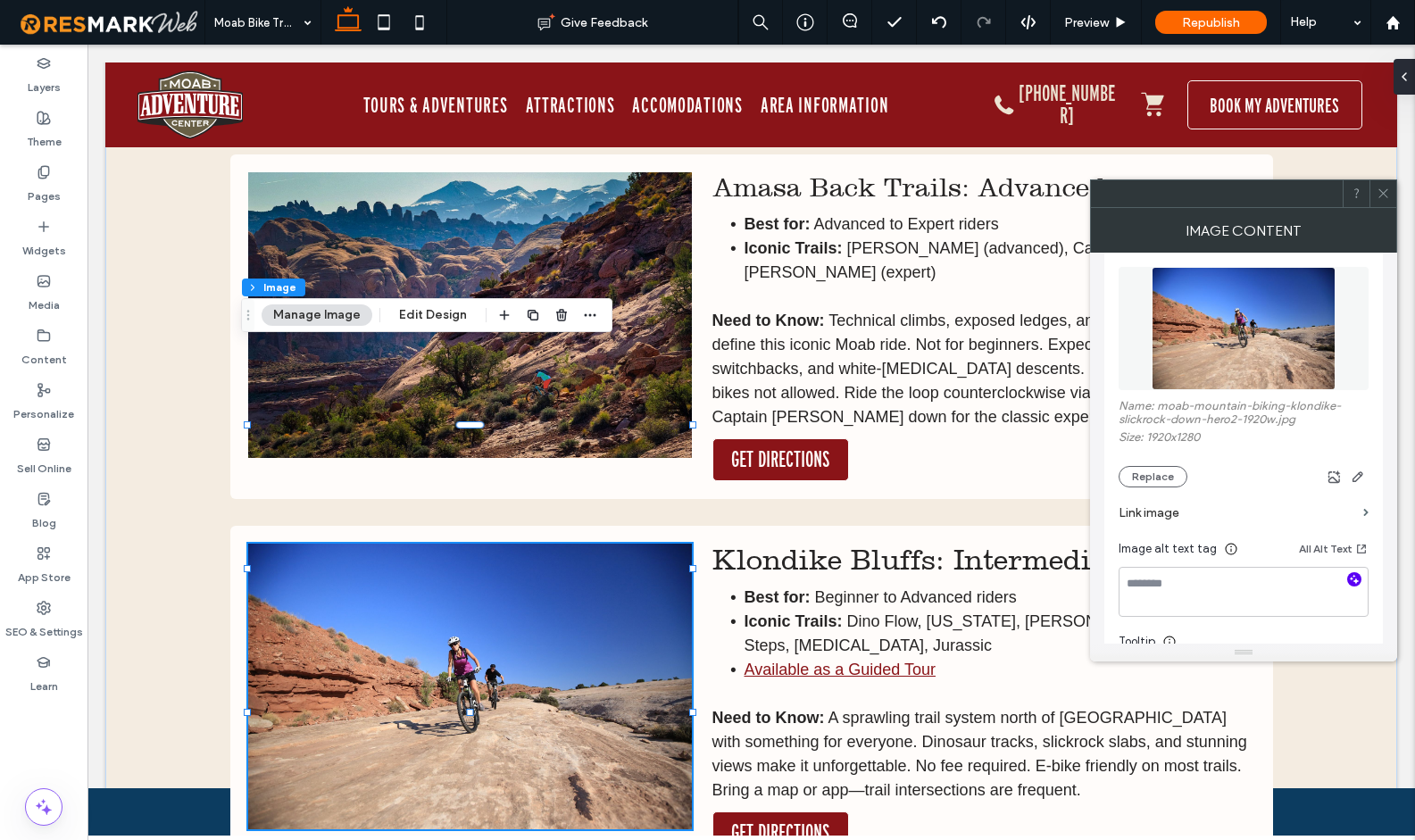
click at [1356, 578] on icon "button" at bounding box center [1354, 579] width 13 height 13
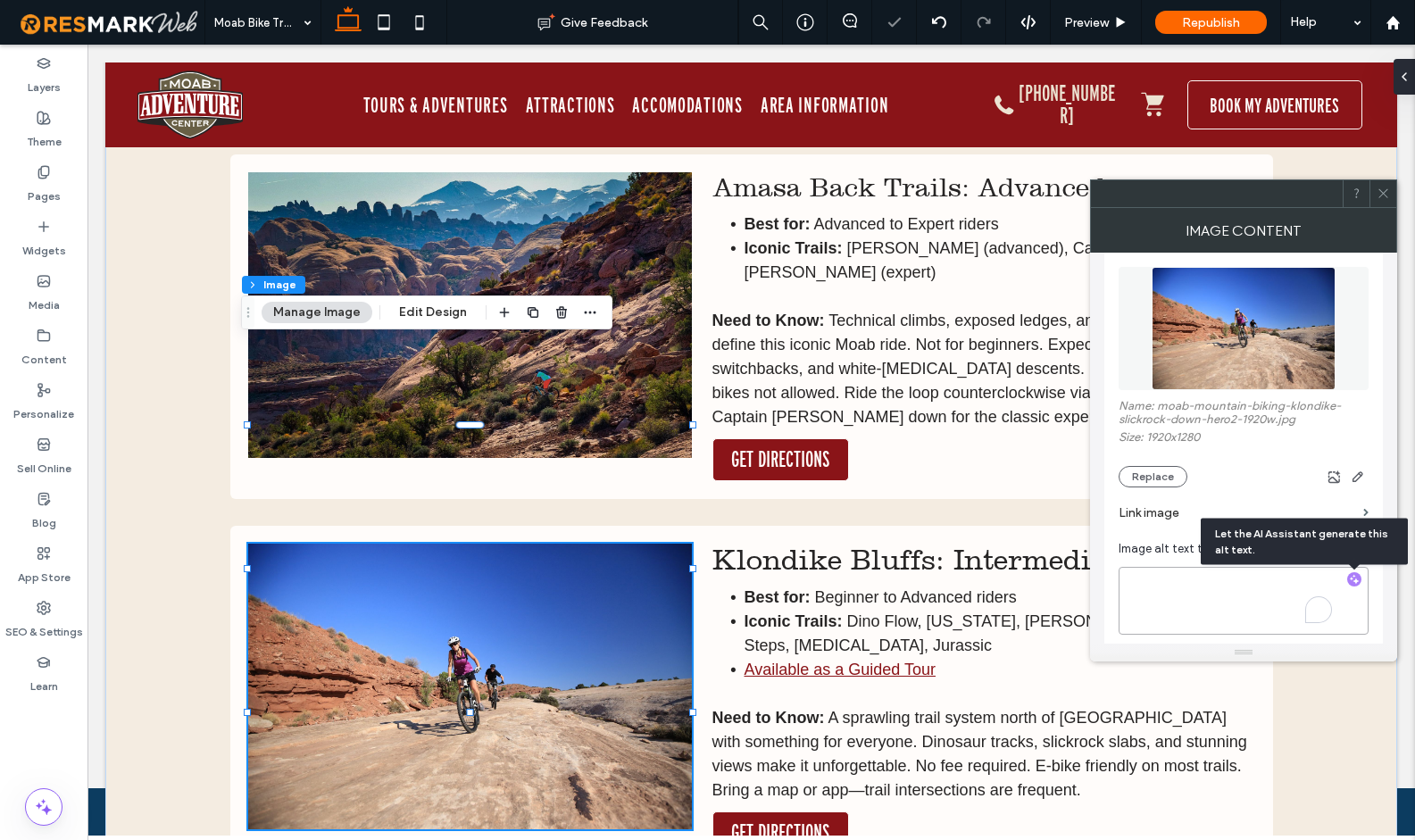
type textarea "**********"
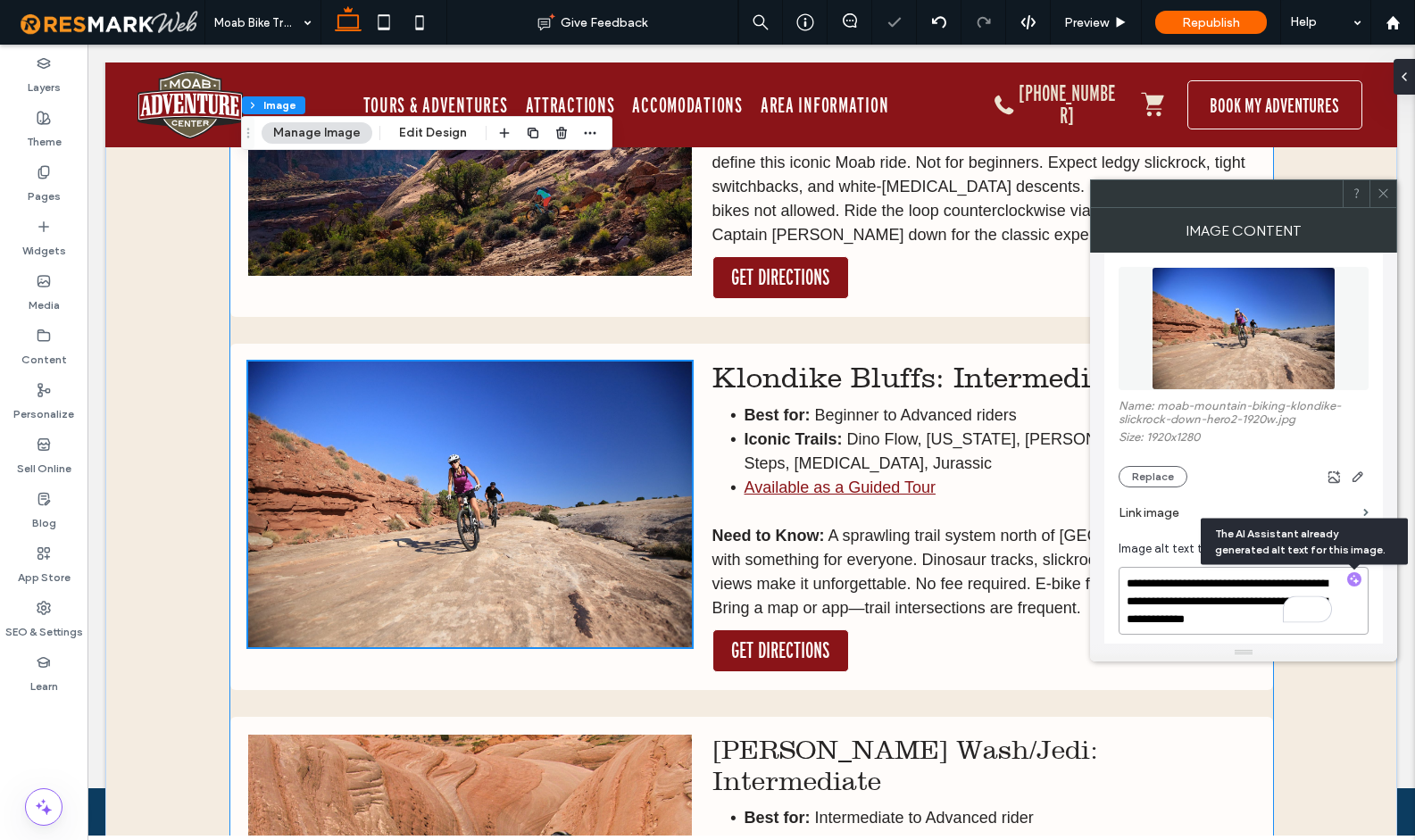
scroll to position [6934, 0]
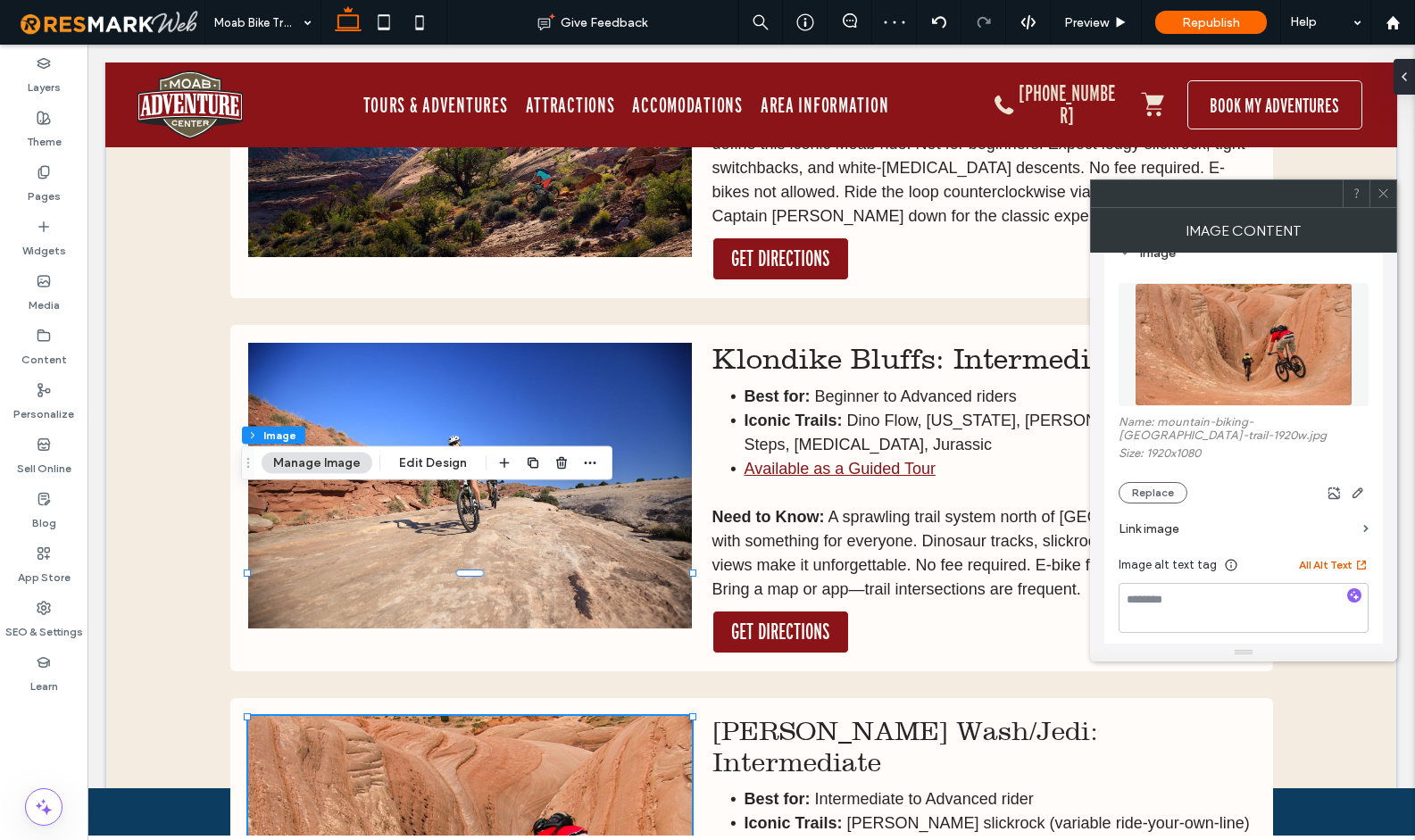
scroll to position [193, 0]
click at [1354, 596] on use "button" at bounding box center [1354, 591] width 10 height 10
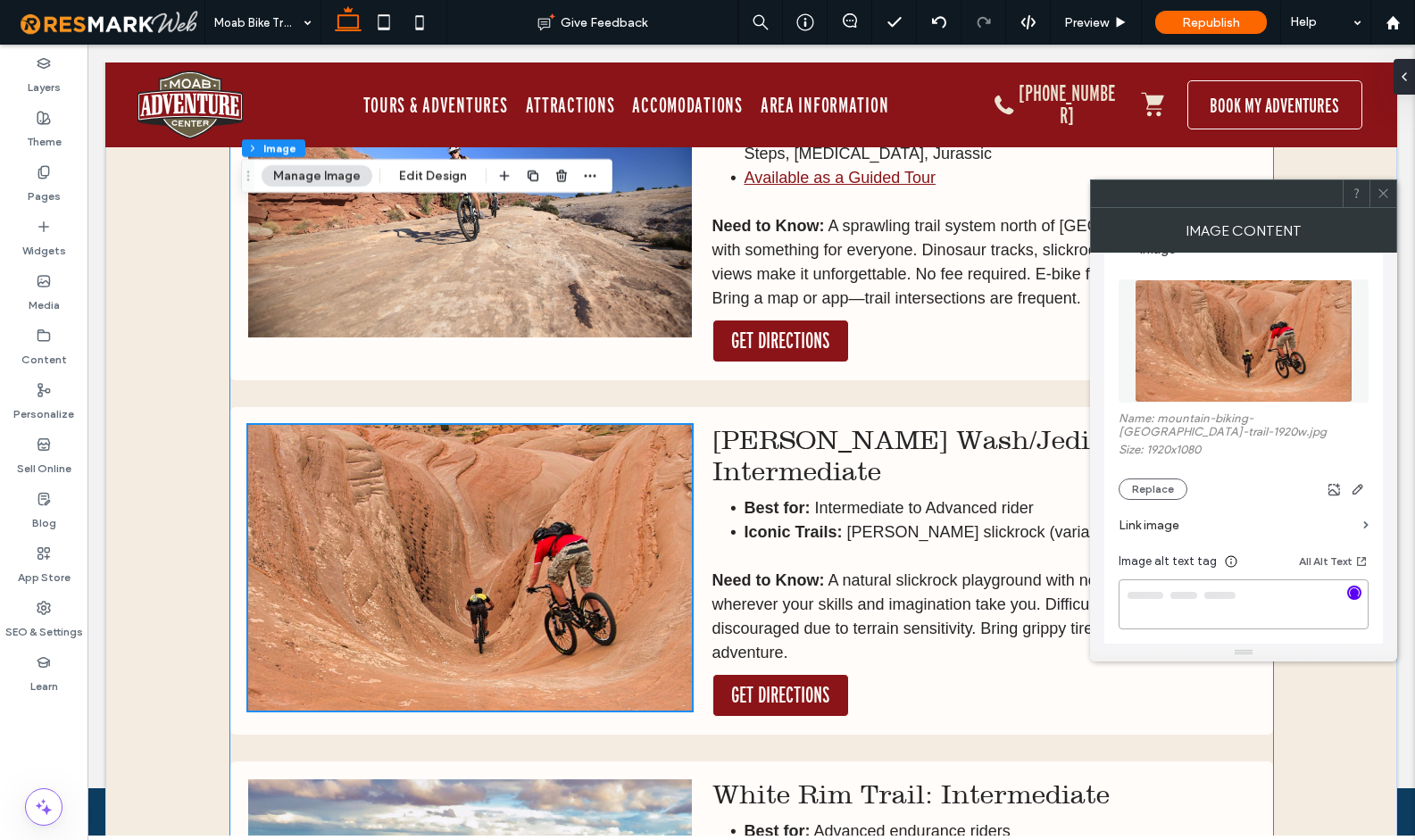
type textarea "**********"
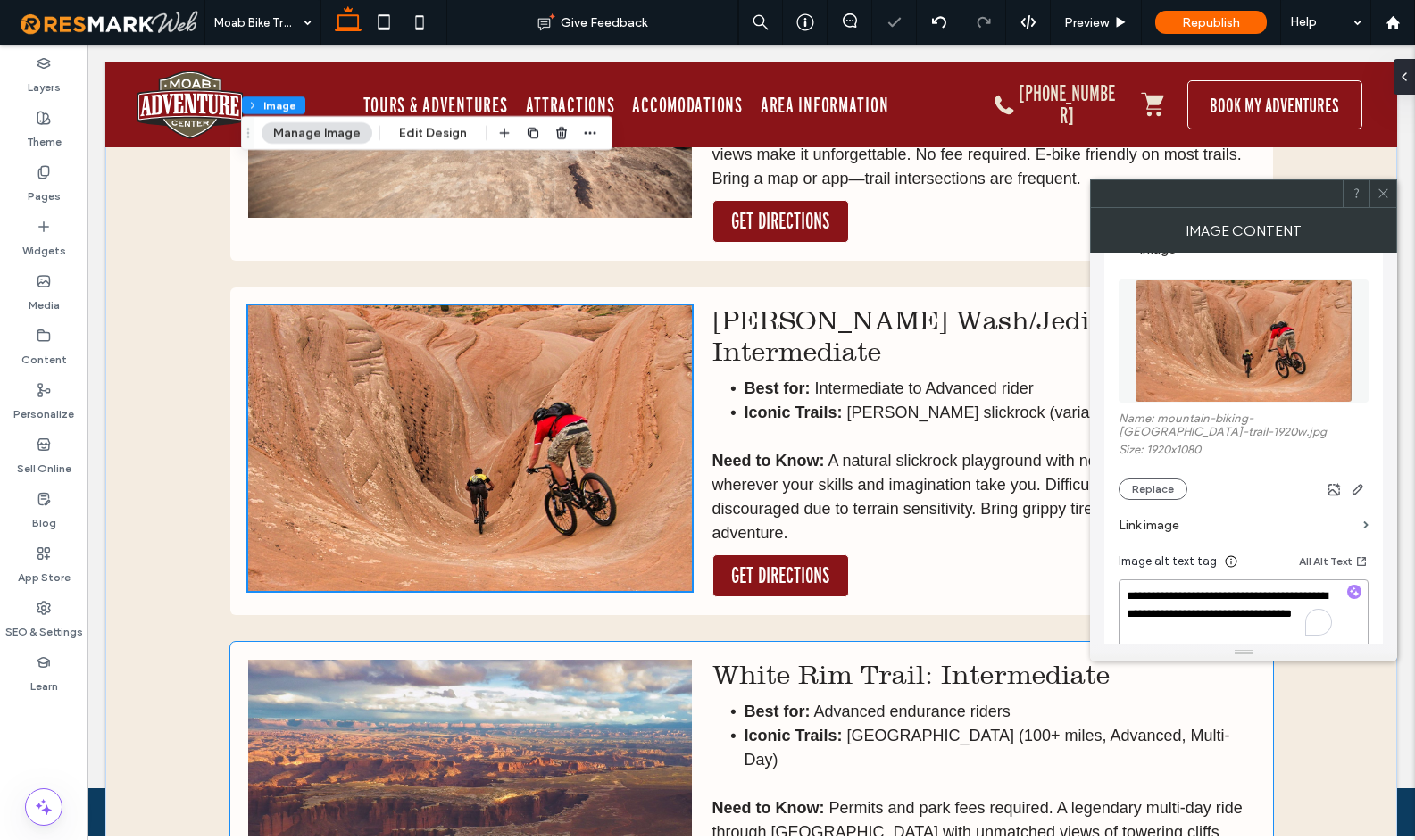
scroll to position [7444, 0]
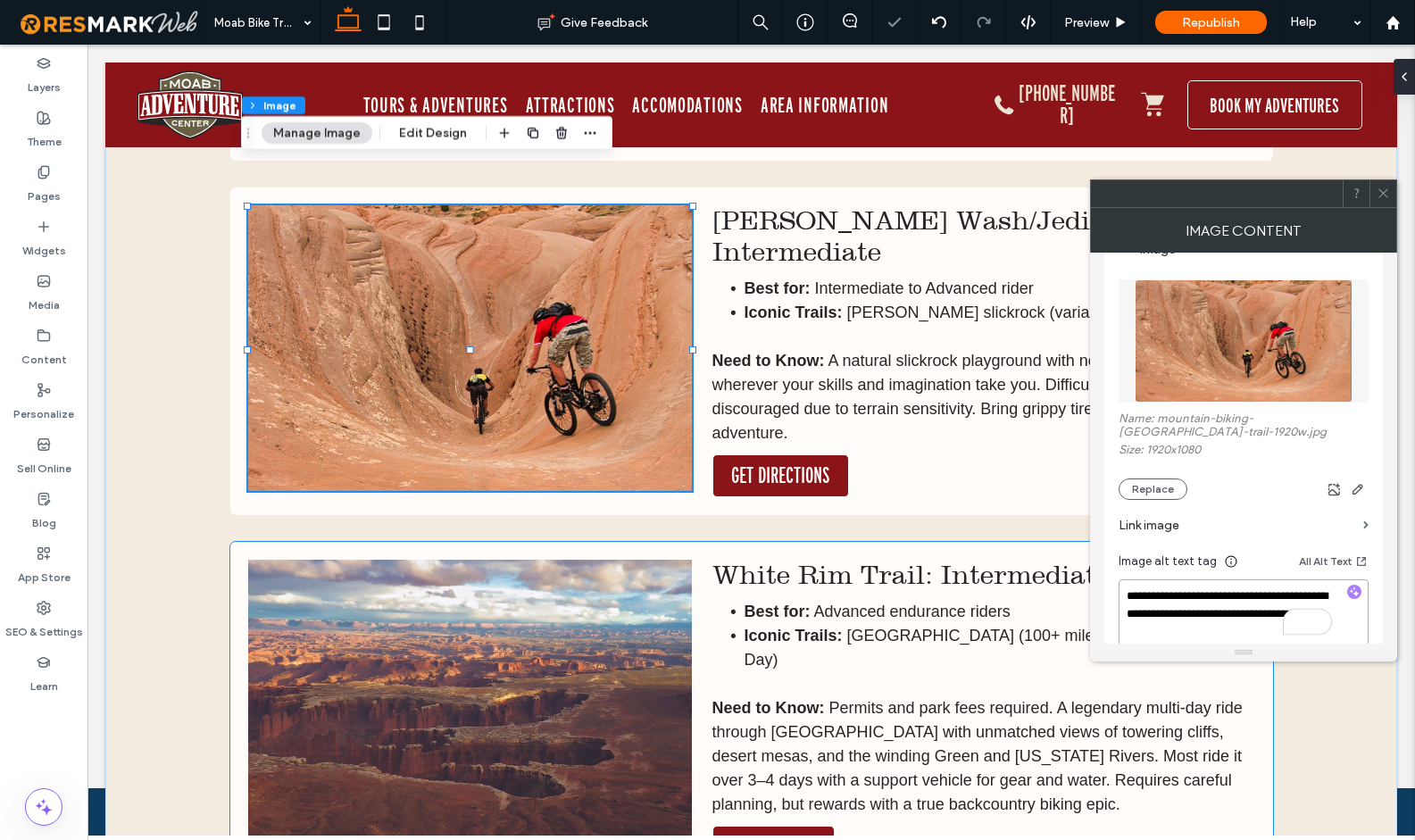
click at [523, 559] on img at bounding box center [470, 702] width 444 height 285
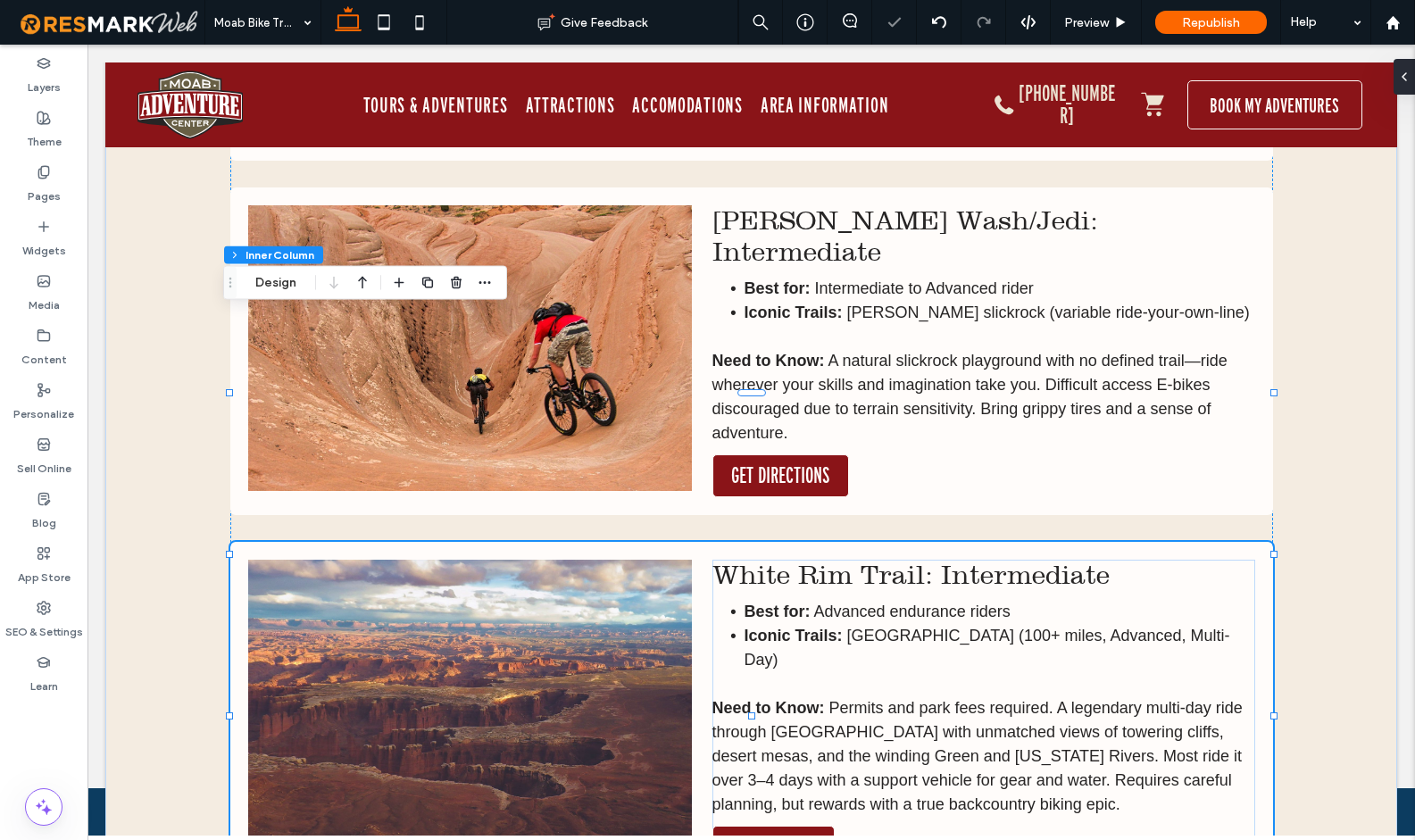
click at [523, 559] on img at bounding box center [470, 702] width 444 height 285
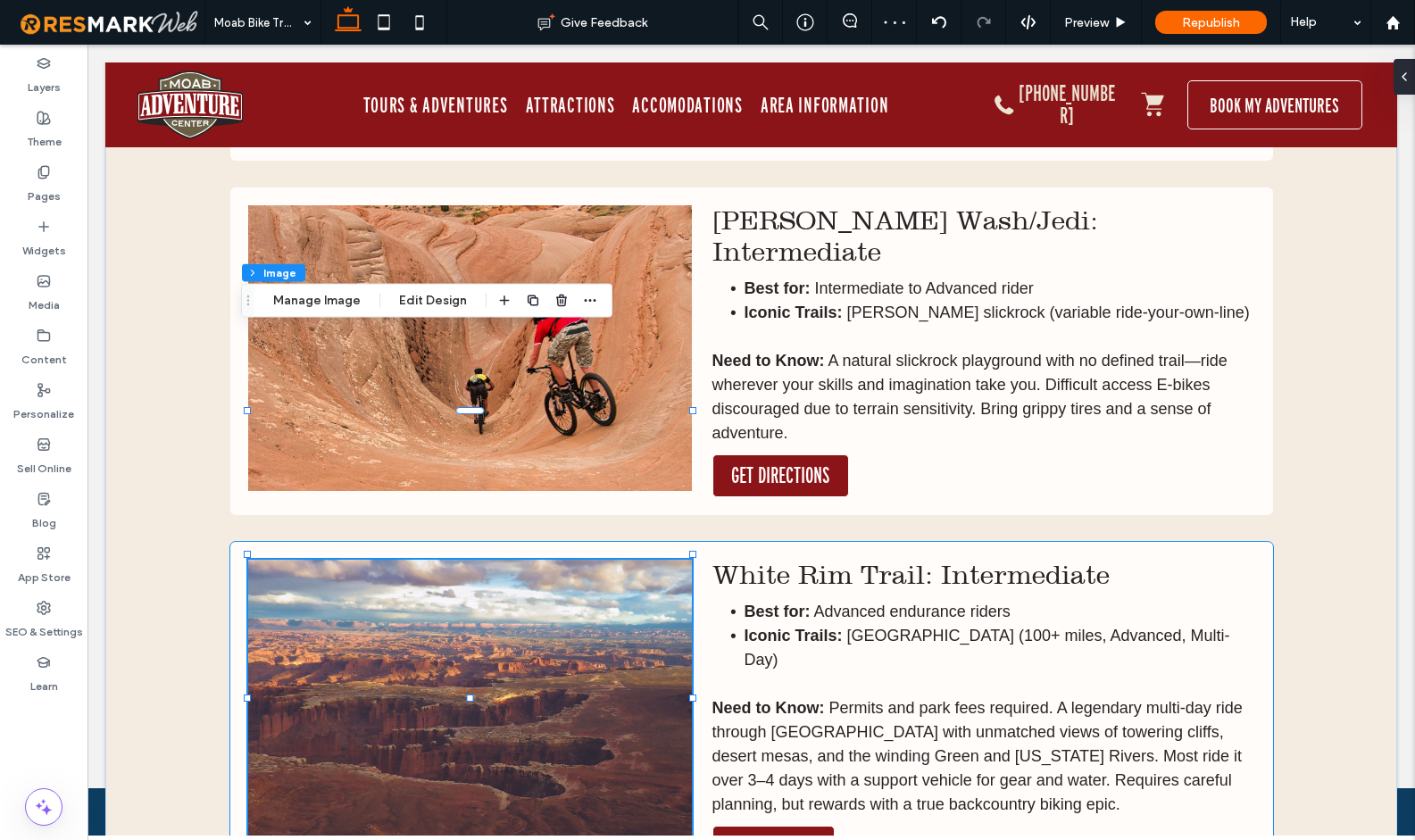
click at [523, 559] on img at bounding box center [470, 702] width 444 height 285
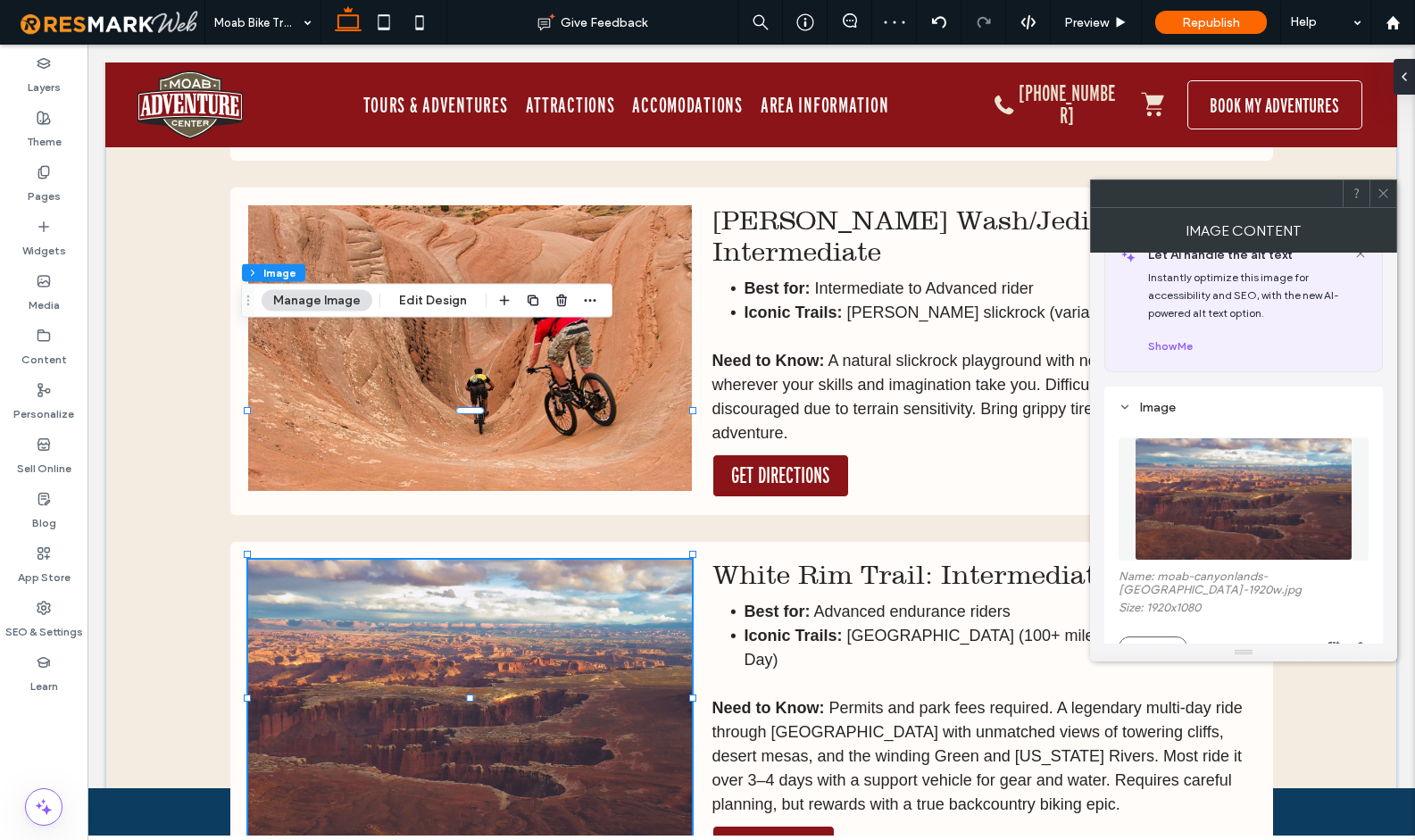
scroll to position [198, 0]
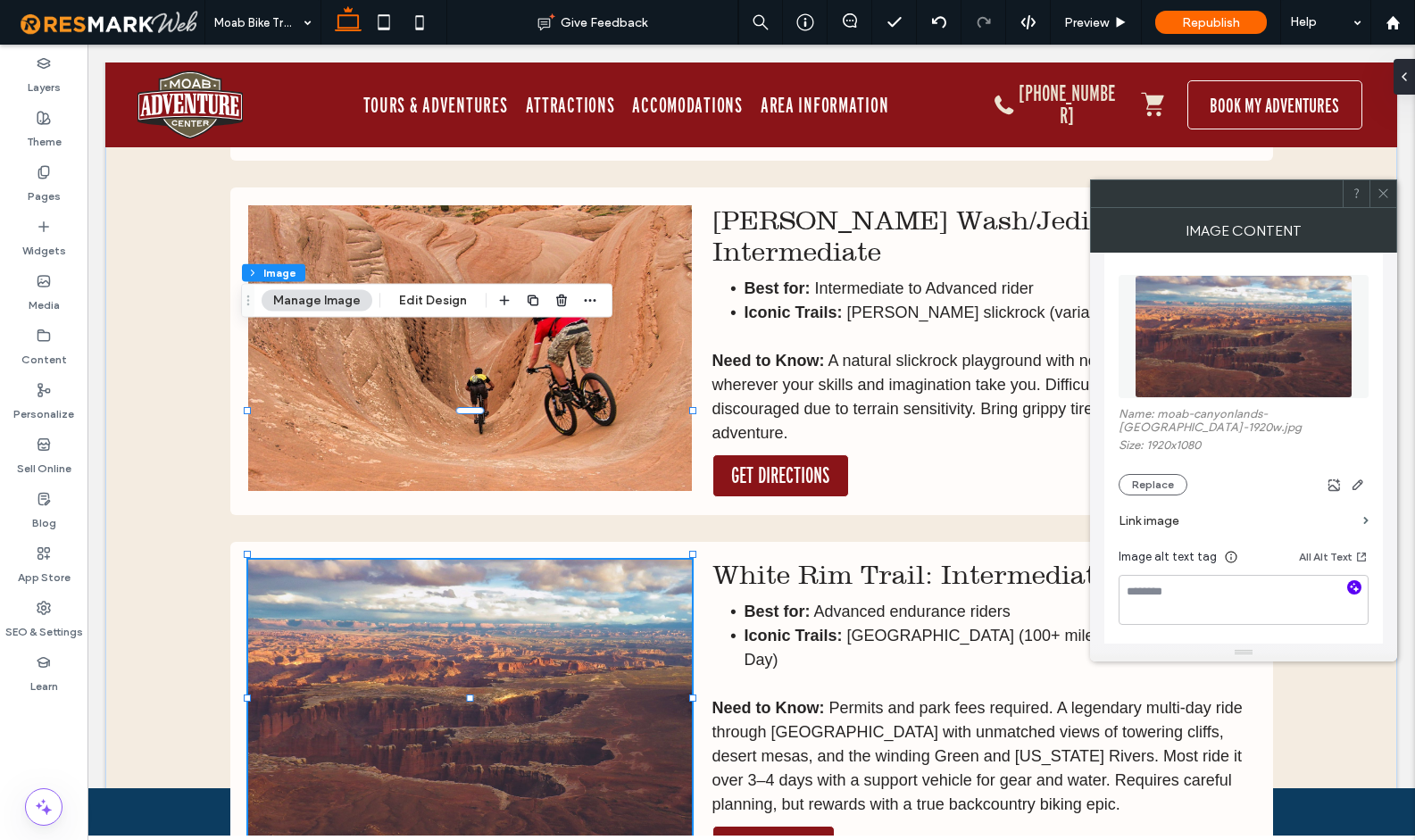
click at [1355, 590] on icon "button" at bounding box center [1354, 587] width 13 height 13
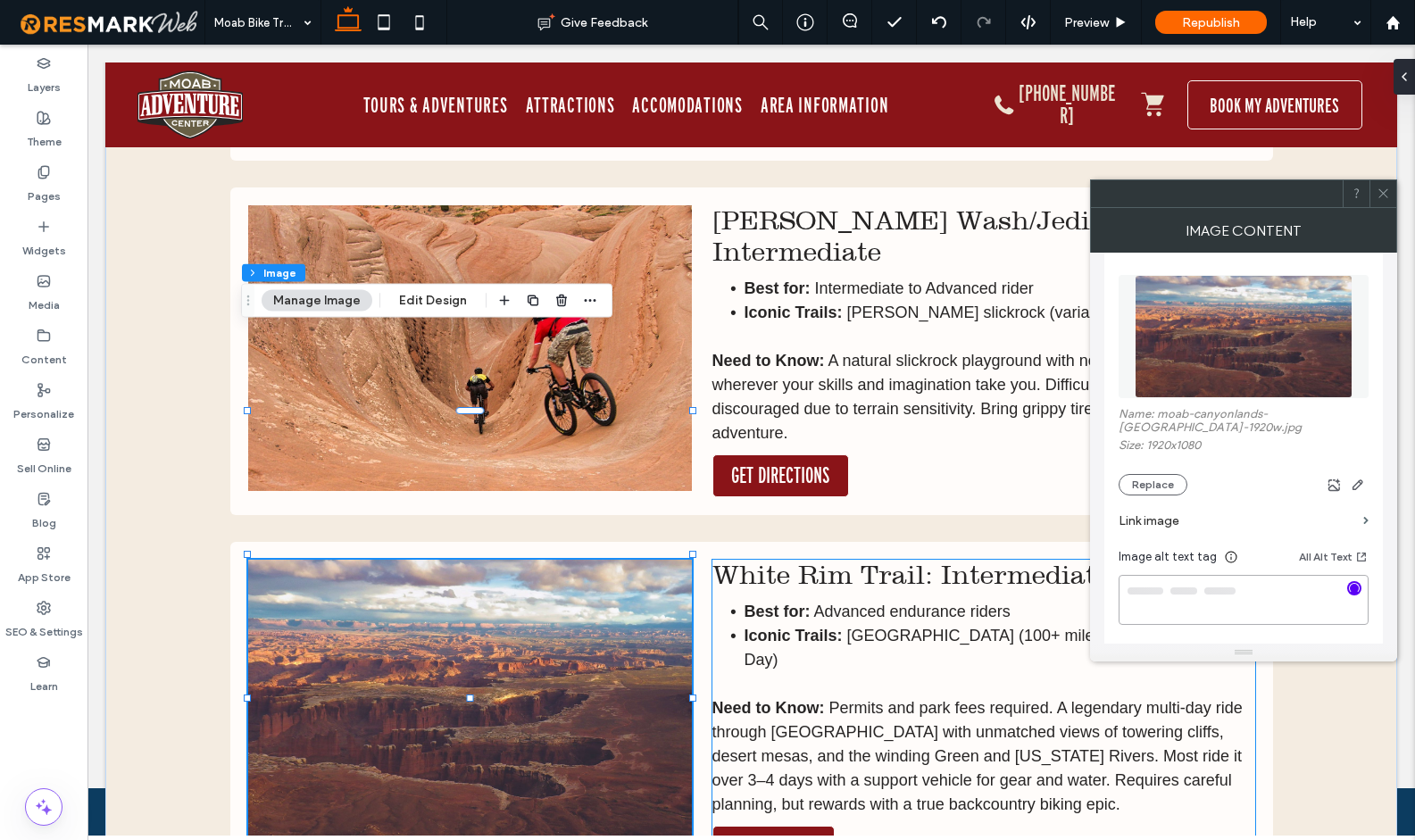
type textarea "**********"
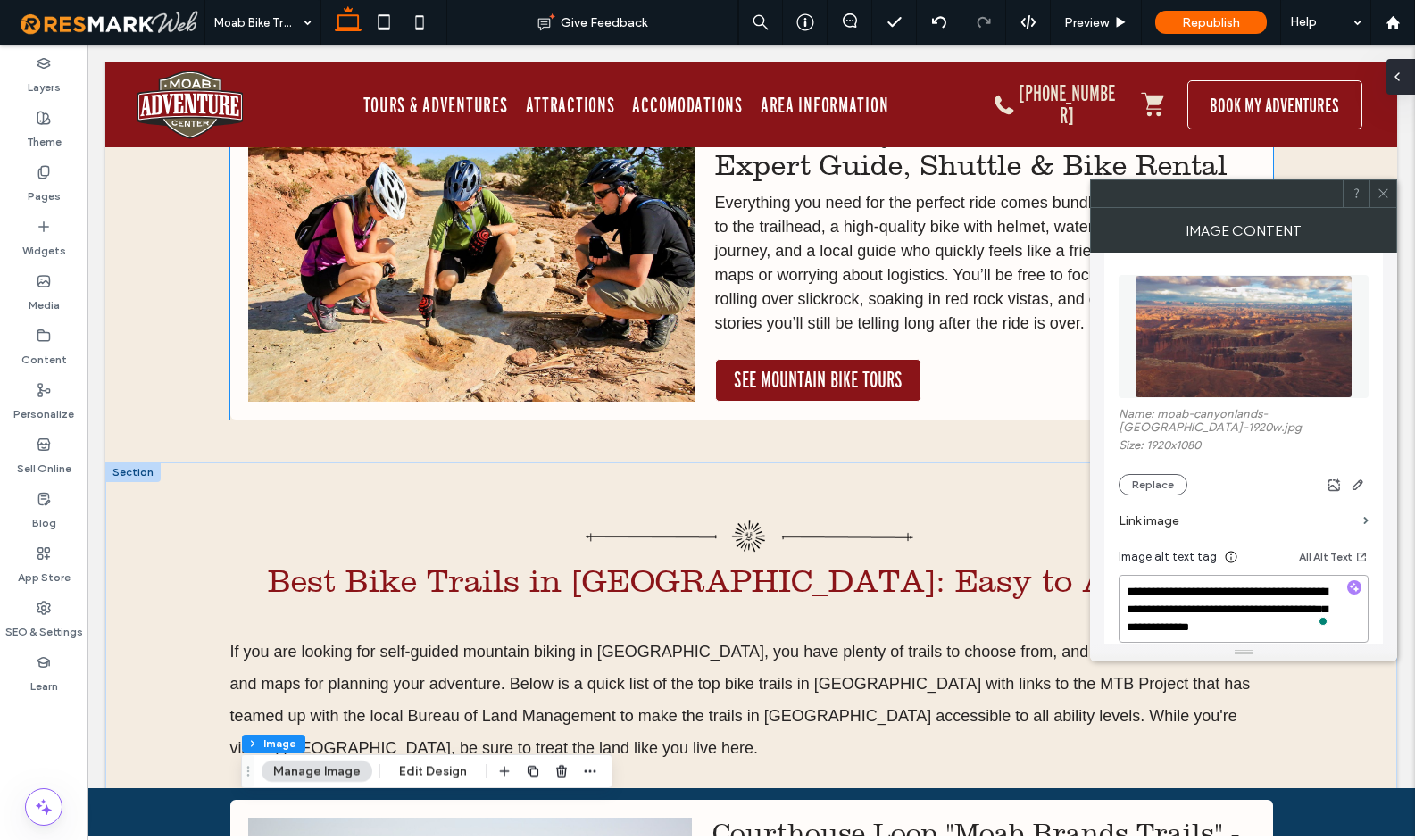
scroll to position [1629, 0]
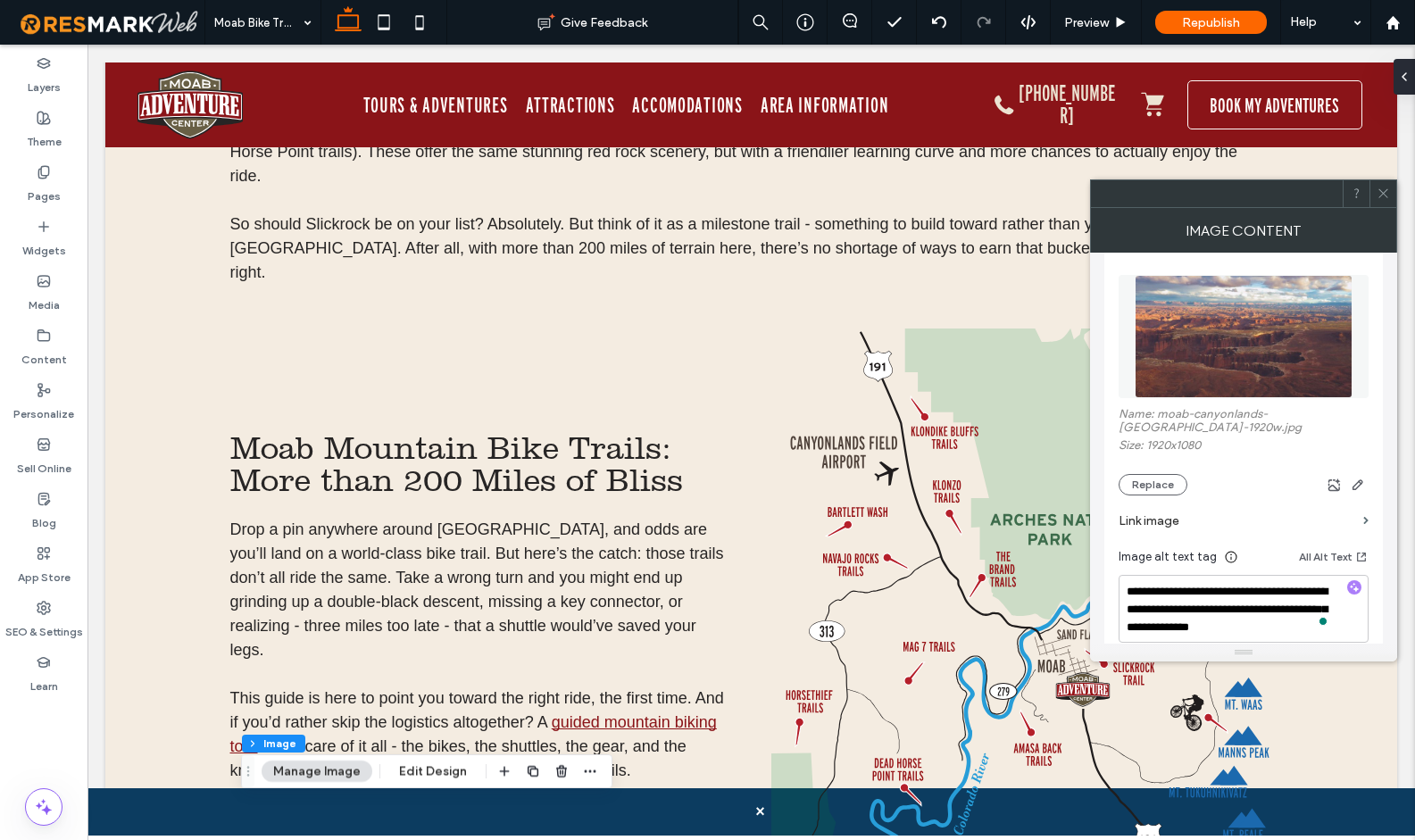
click at [1380, 186] on icon at bounding box center [1382, 192] width 14 height 14
